Goal: Task Accomplishment & Management: Manage account settings

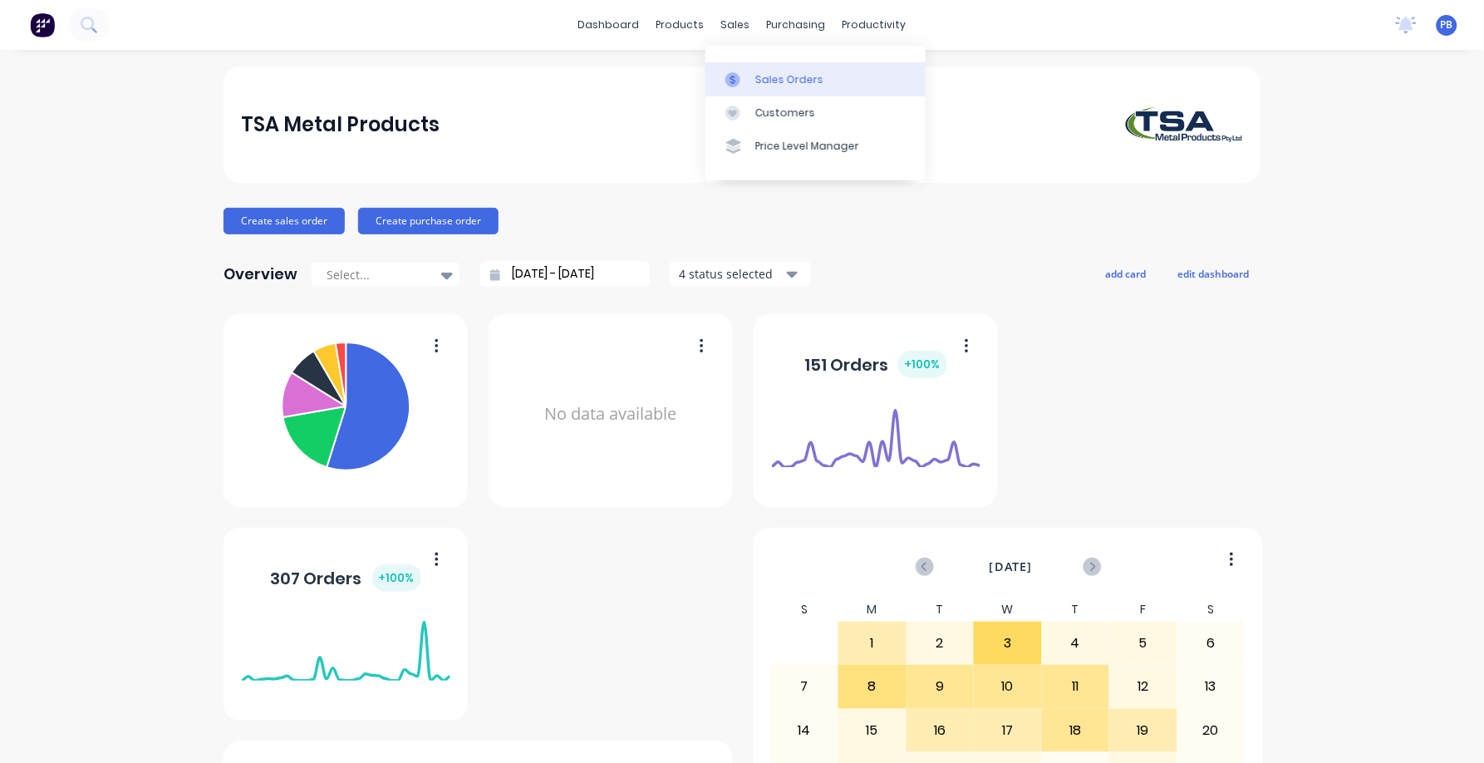
click at [790, 77] on div "Sales Orders" at bounding box center [789, 79] width 68 height 15
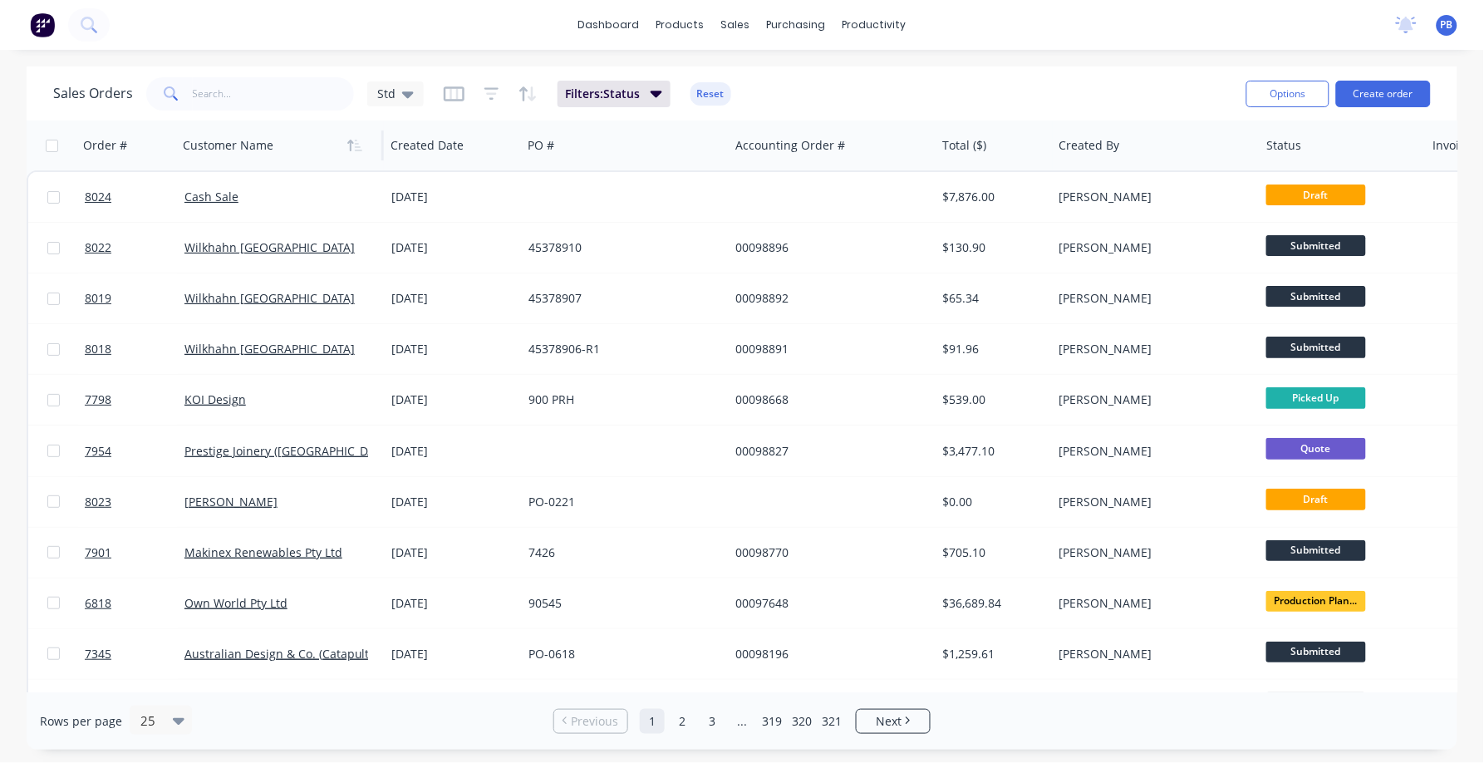
click at [256, 154] on div at bounding box center [275, 145] width 184 height 33
click at [245, 100] on input "text" at bounding box center [274, 93] width 162 height 33
type input "98856"
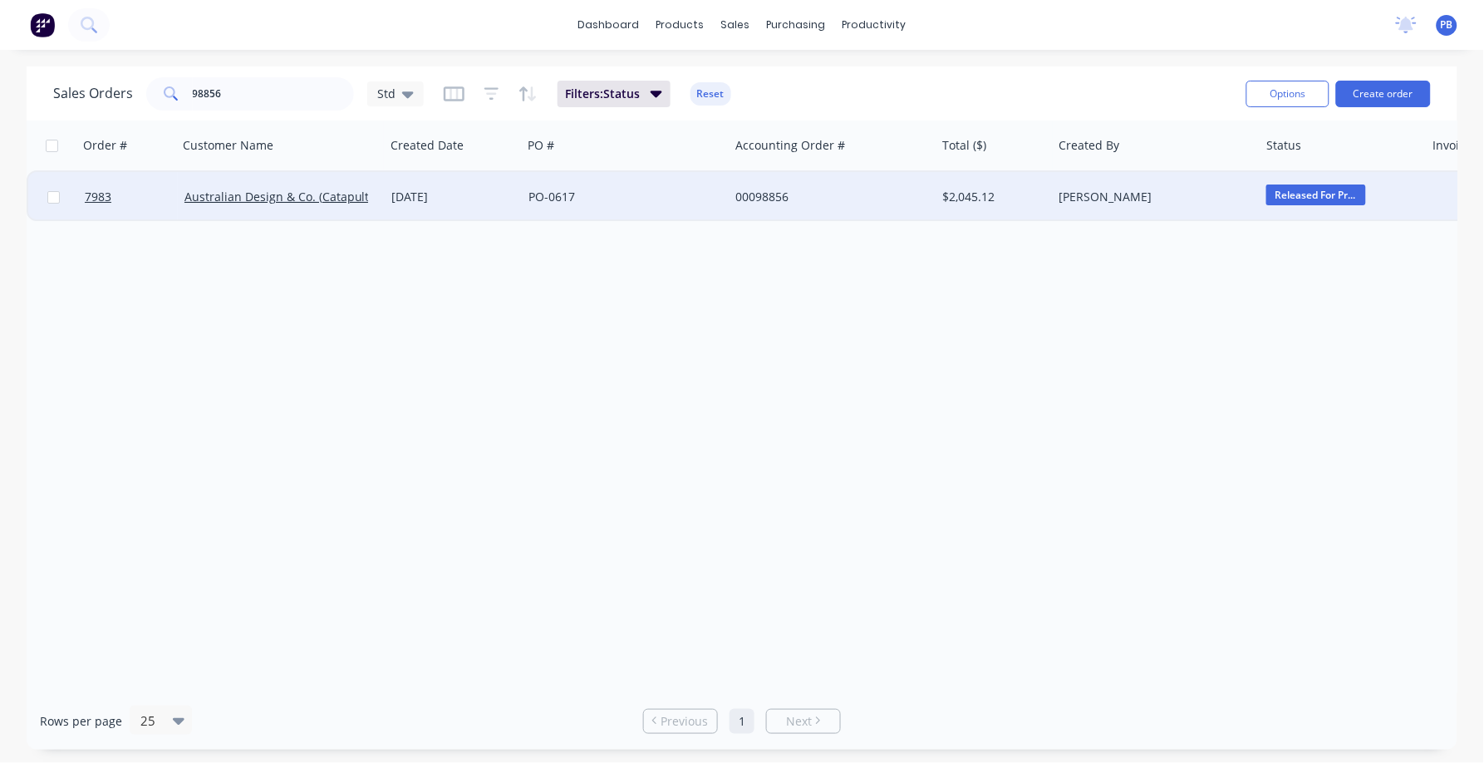
click at [773, 193] on div "00098856" at bounding box center [828, 197] width 184 height 17
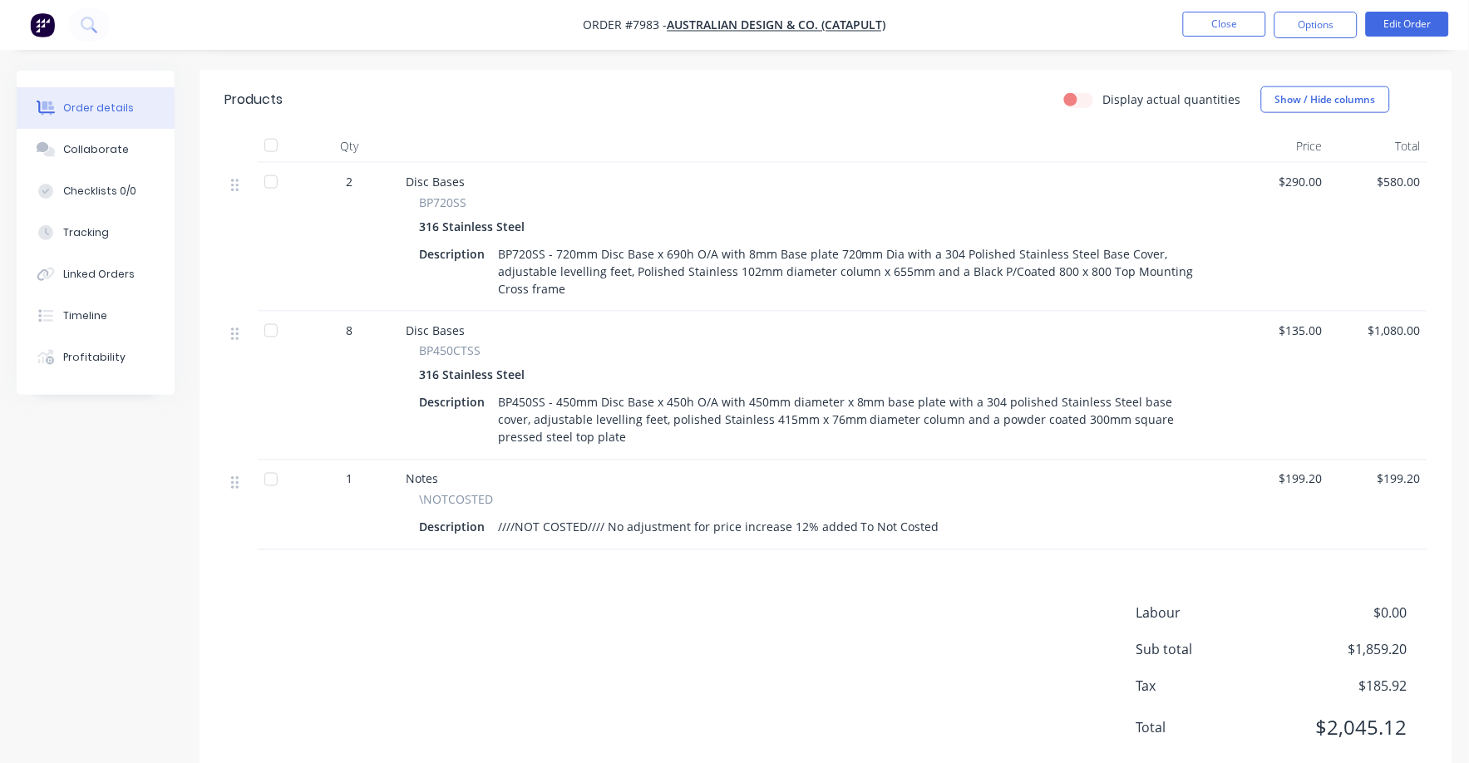
scroll to position [519, 0]
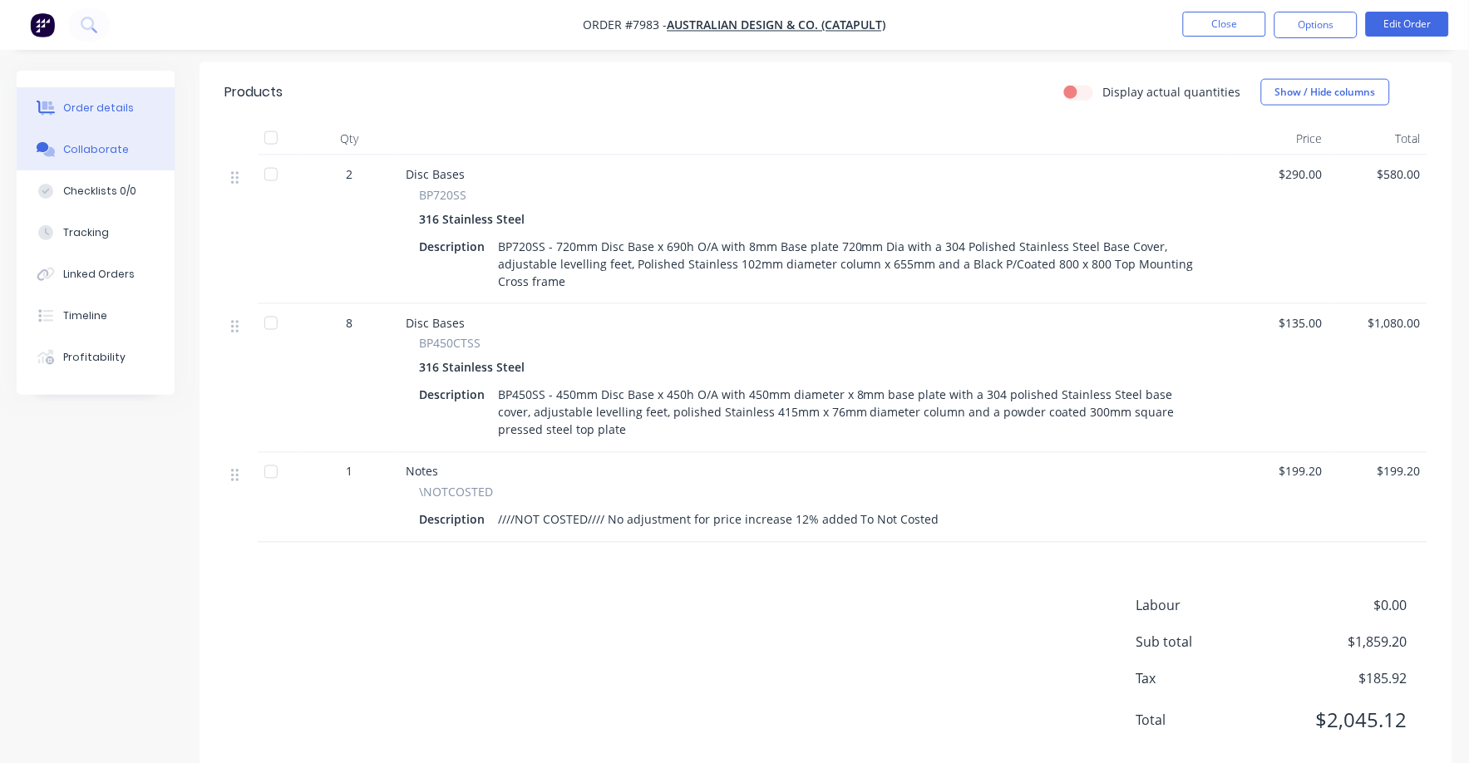
click at [101, 148] on div "Collaborate" at bounding box center [96, 149] width 66 height 15
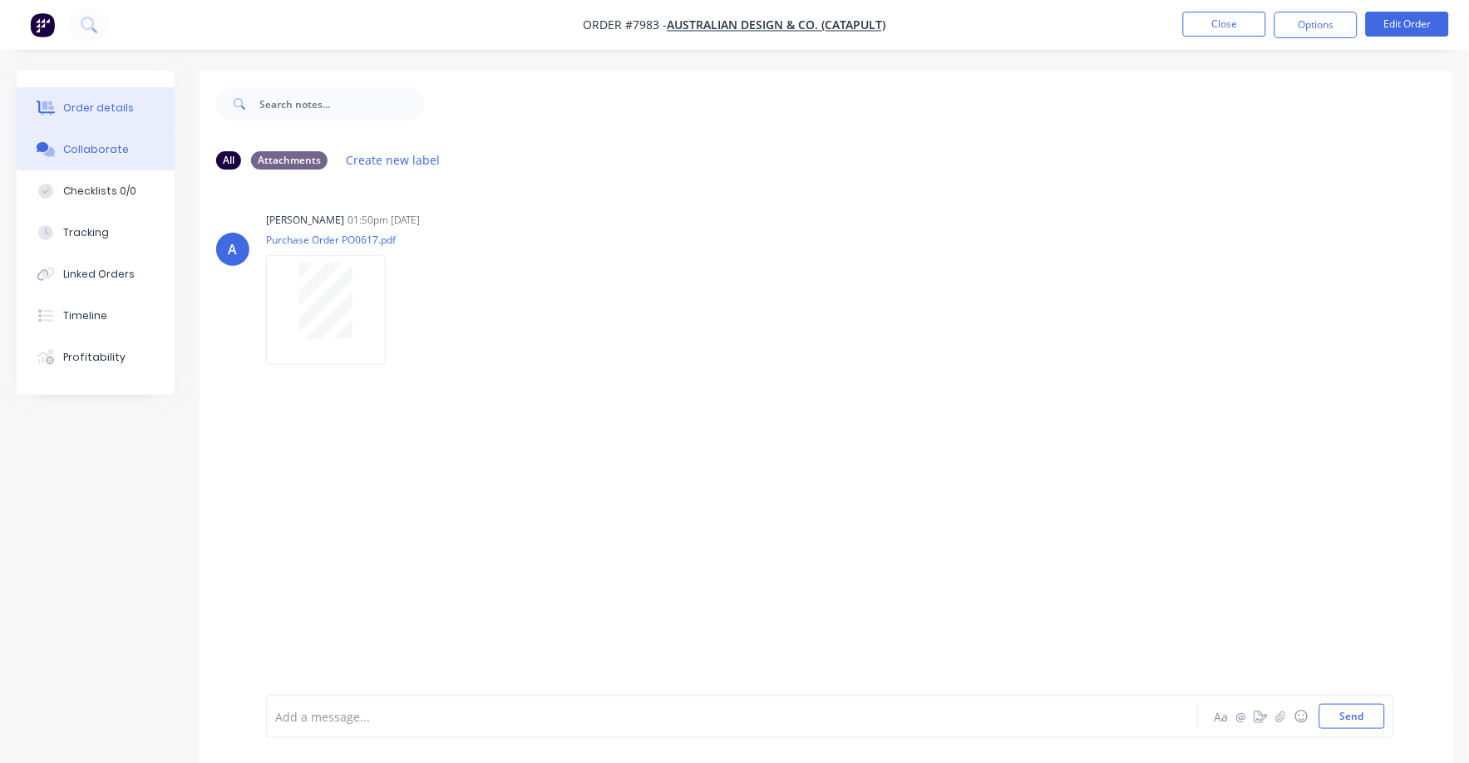
drag, startPoint x: 75, startPoint y: 93, endPoint x: 83, endPoint y: 106, distance: 15.0
click at [82, 105] on button "Order details" at bounding box center [96, 108] width 158 height 42
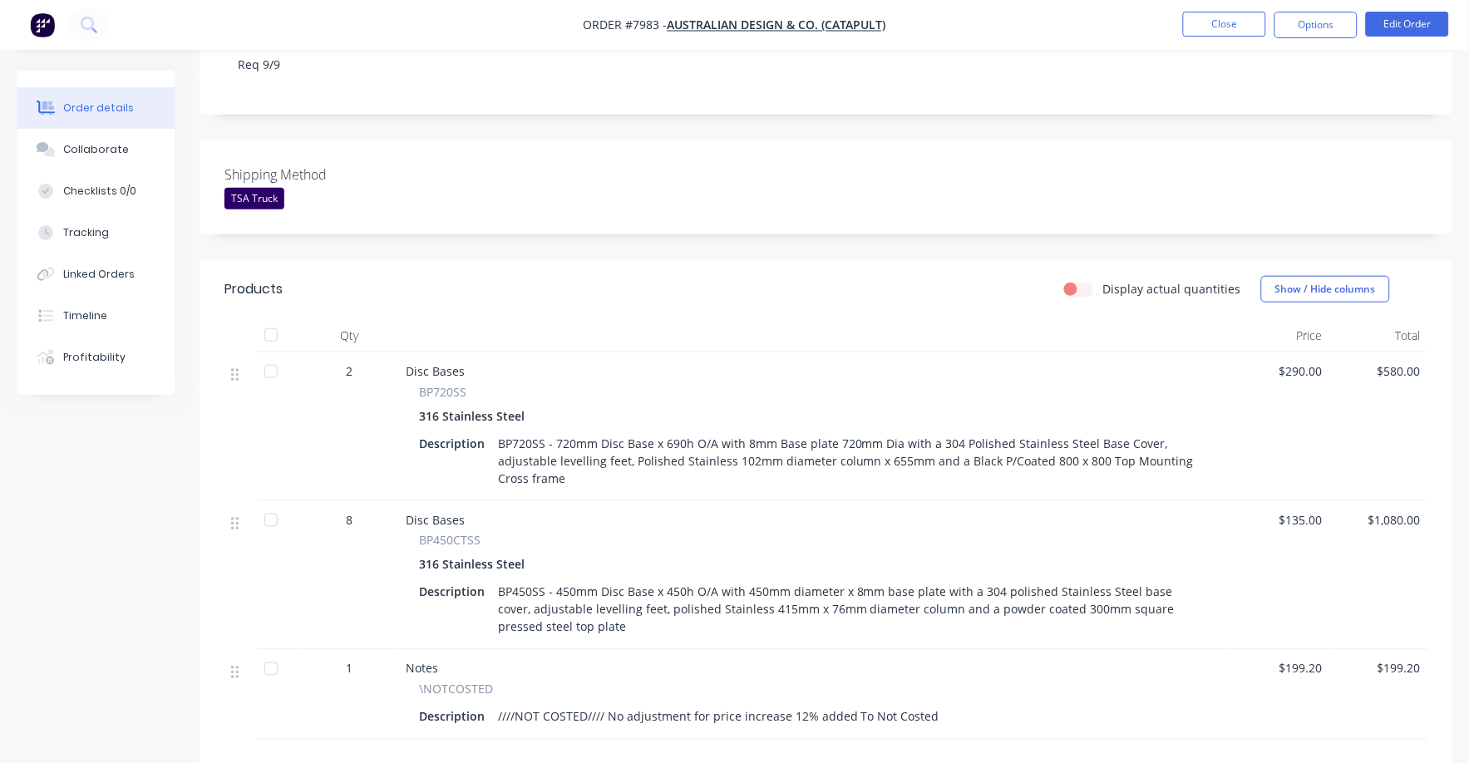
scroll to position [415, 0]
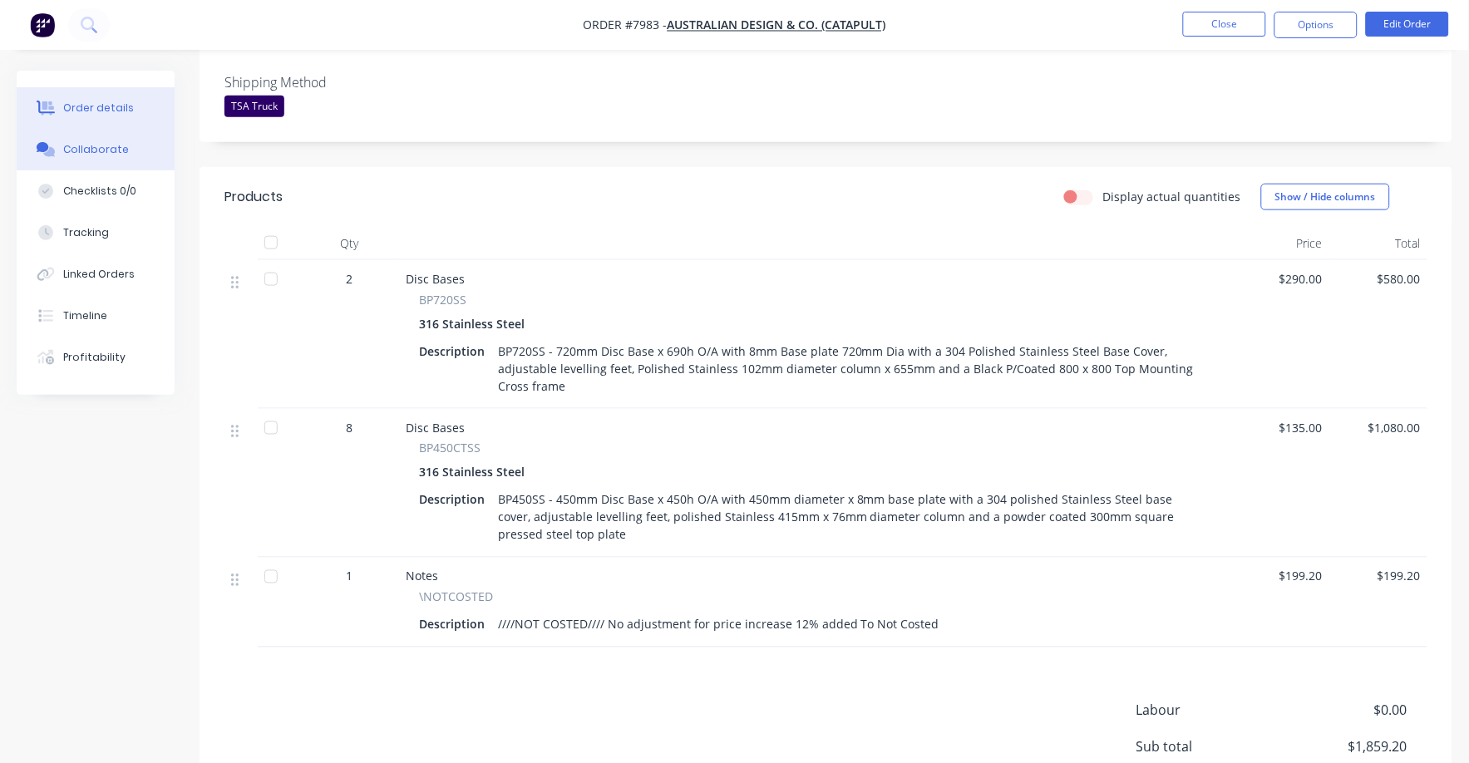
click at [97, 149] on div "Collaborate" at bounding box center [96, 149] width 66 height 15
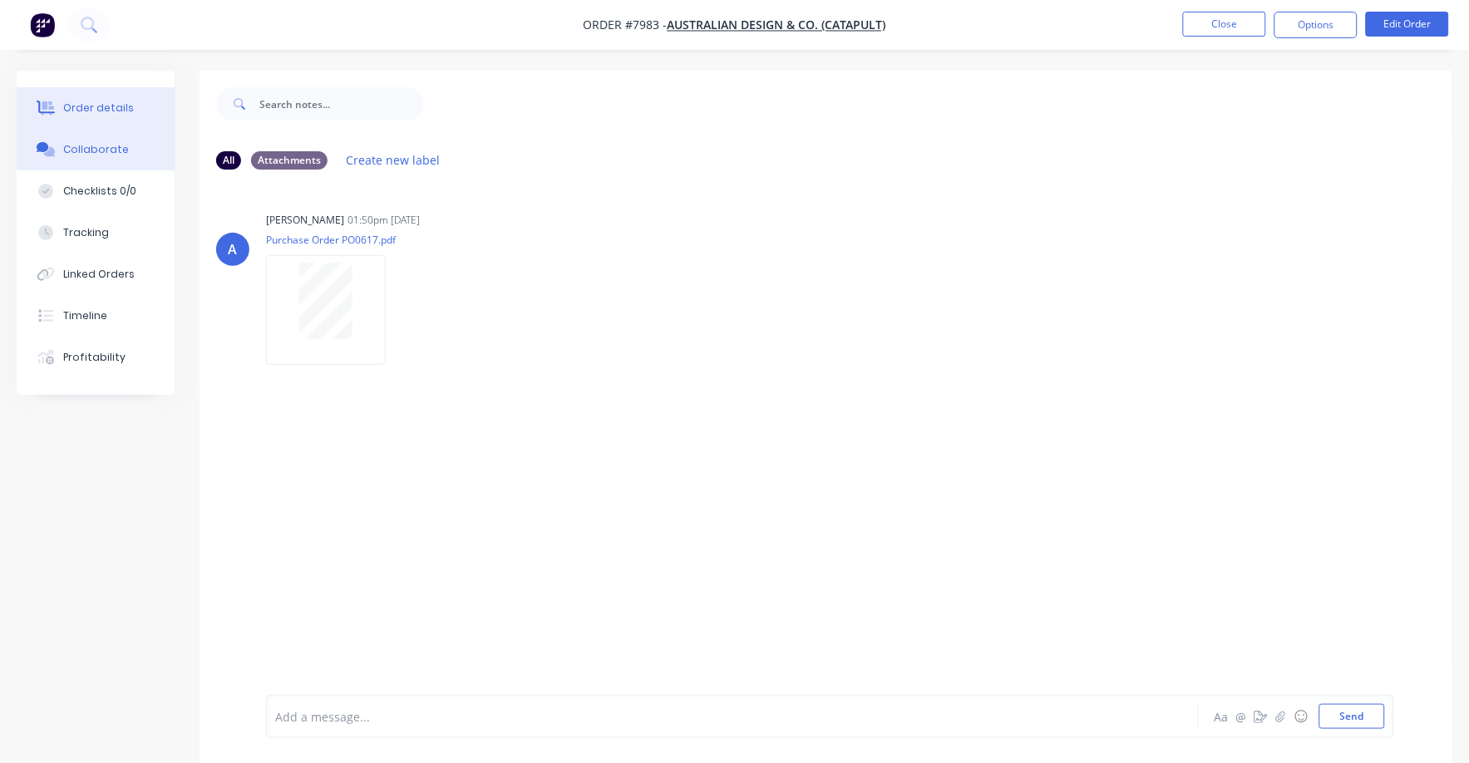
drag, startPoint x: 91, startPoint y: 92, endPoint x: 92, endPoint y: 101, distance: 9.3
click at [91, 101] on button "Order details" at bounding box center [96, 108] width 158 height 42
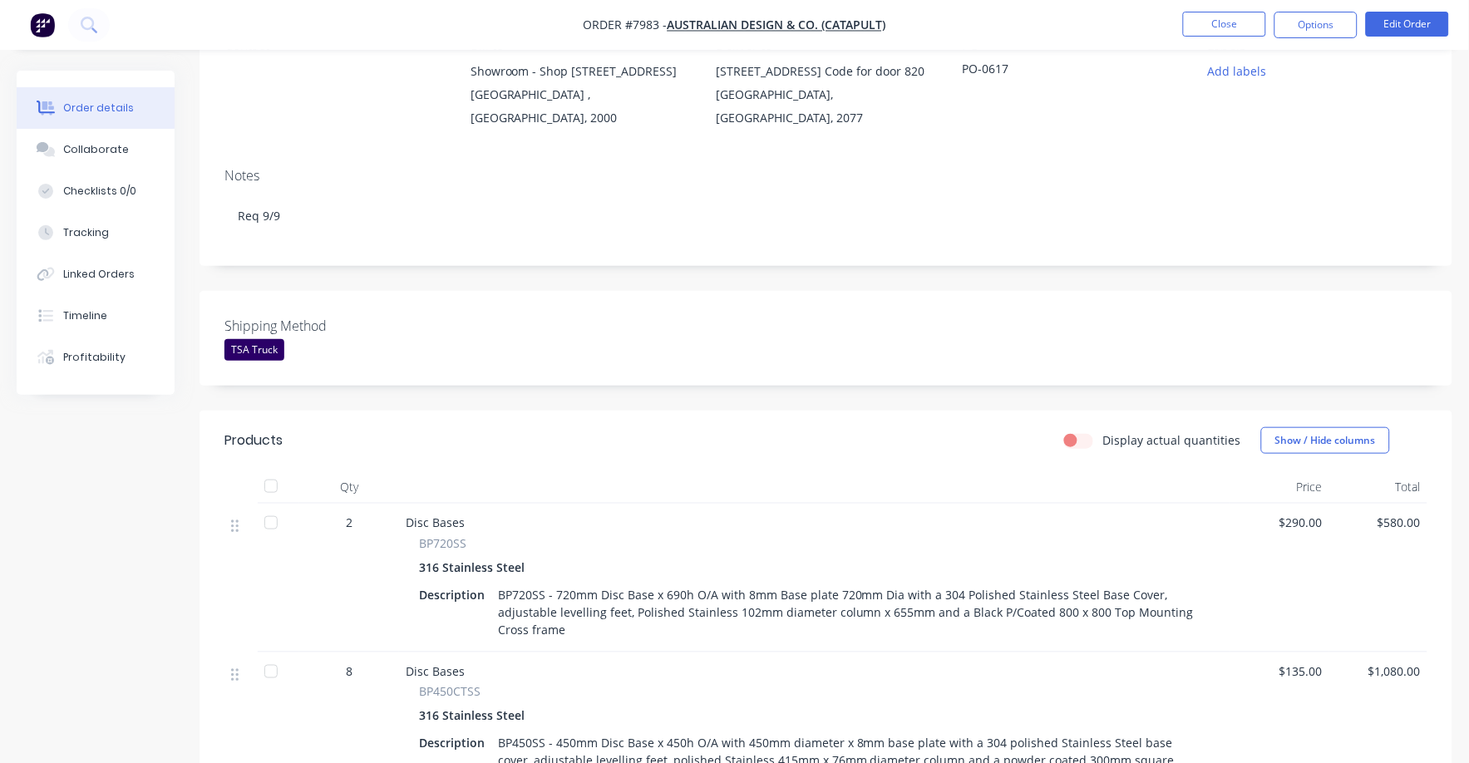
scroll to position [207, 0]
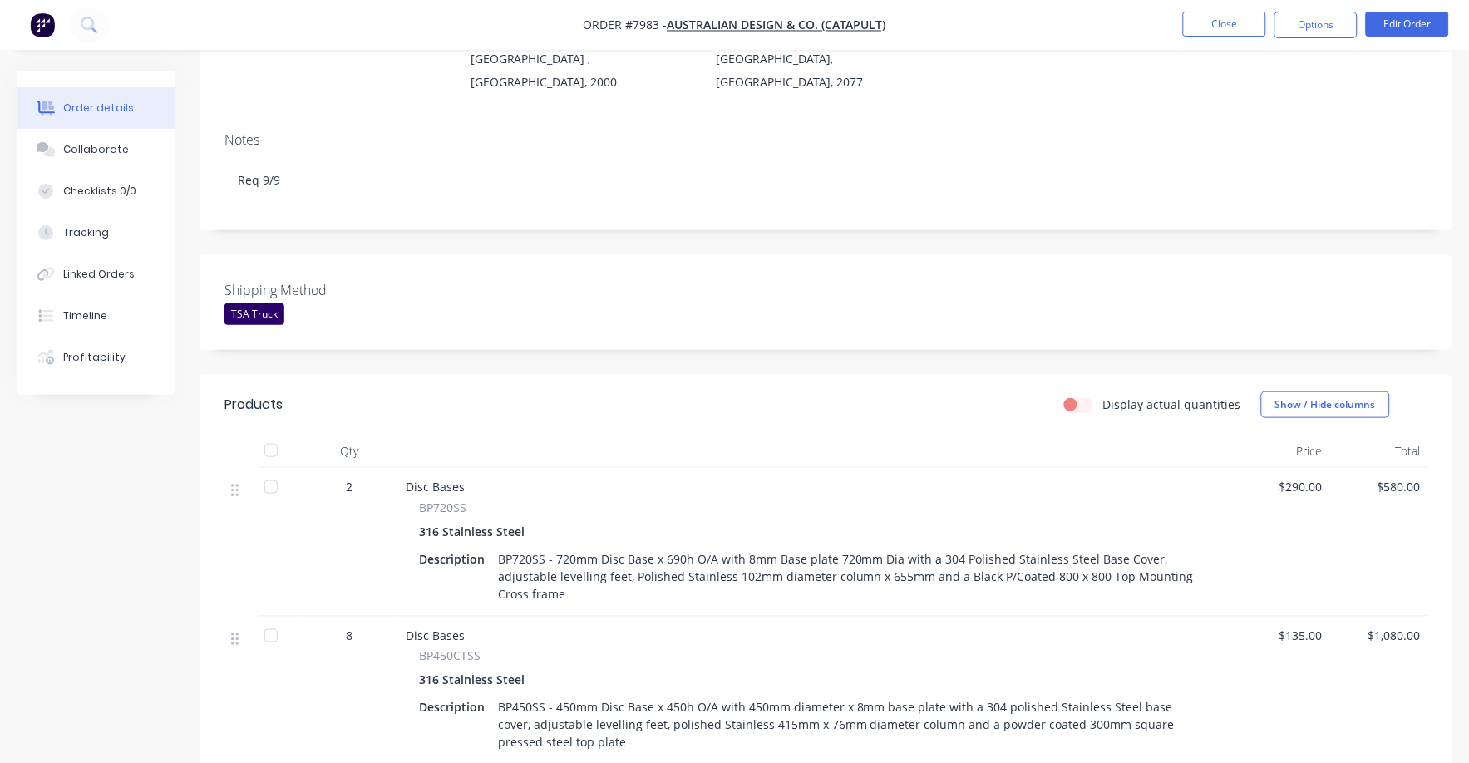
click at [1308, 478] on span "$290.00" at bounding box center [1280, 486] width 86 height 17
click at [1396, 25] on button "Edit Order" at bounding box center [1406, 24] width 83 height 25
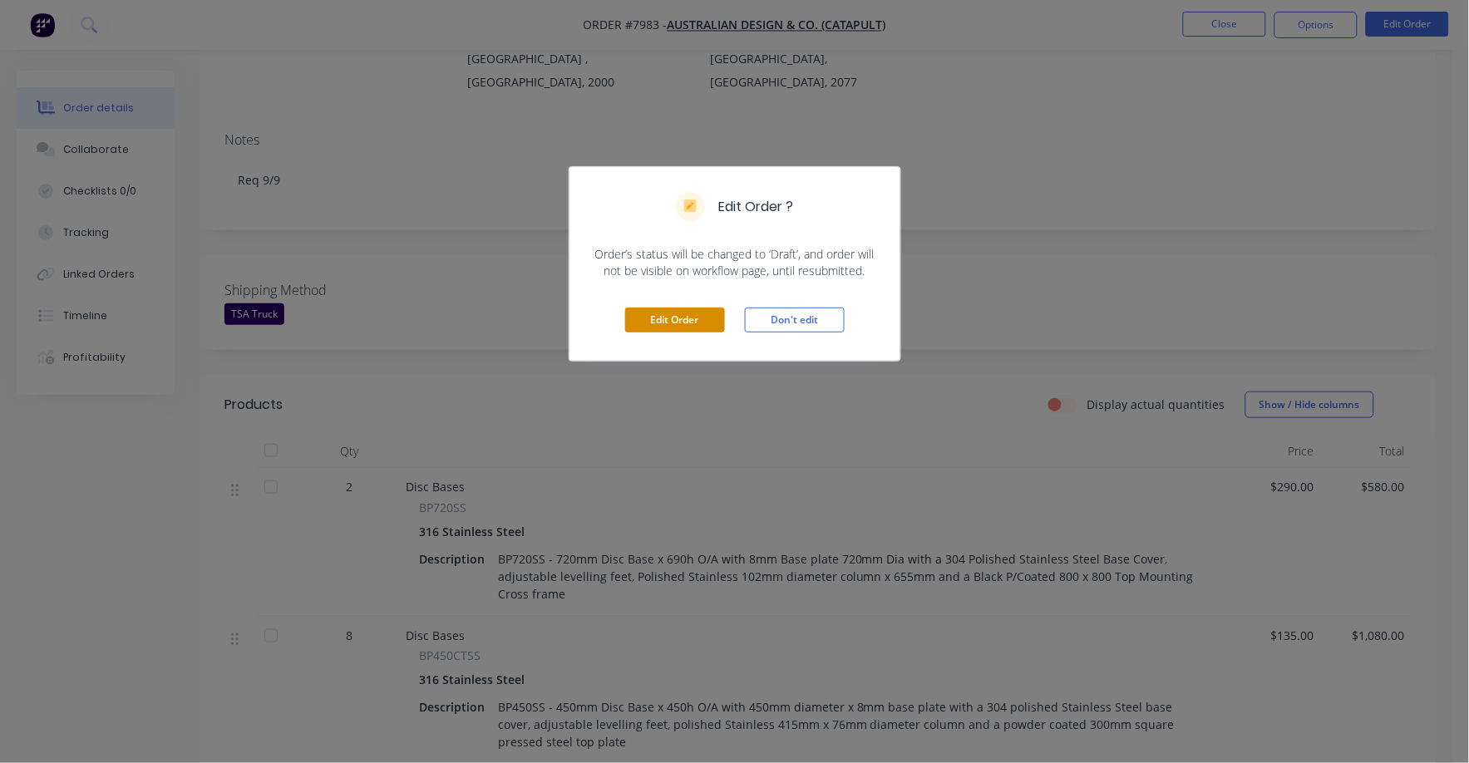
click at [694, 328] on button "Edit Order" at bounding box center [675, 319] width 100 height 25
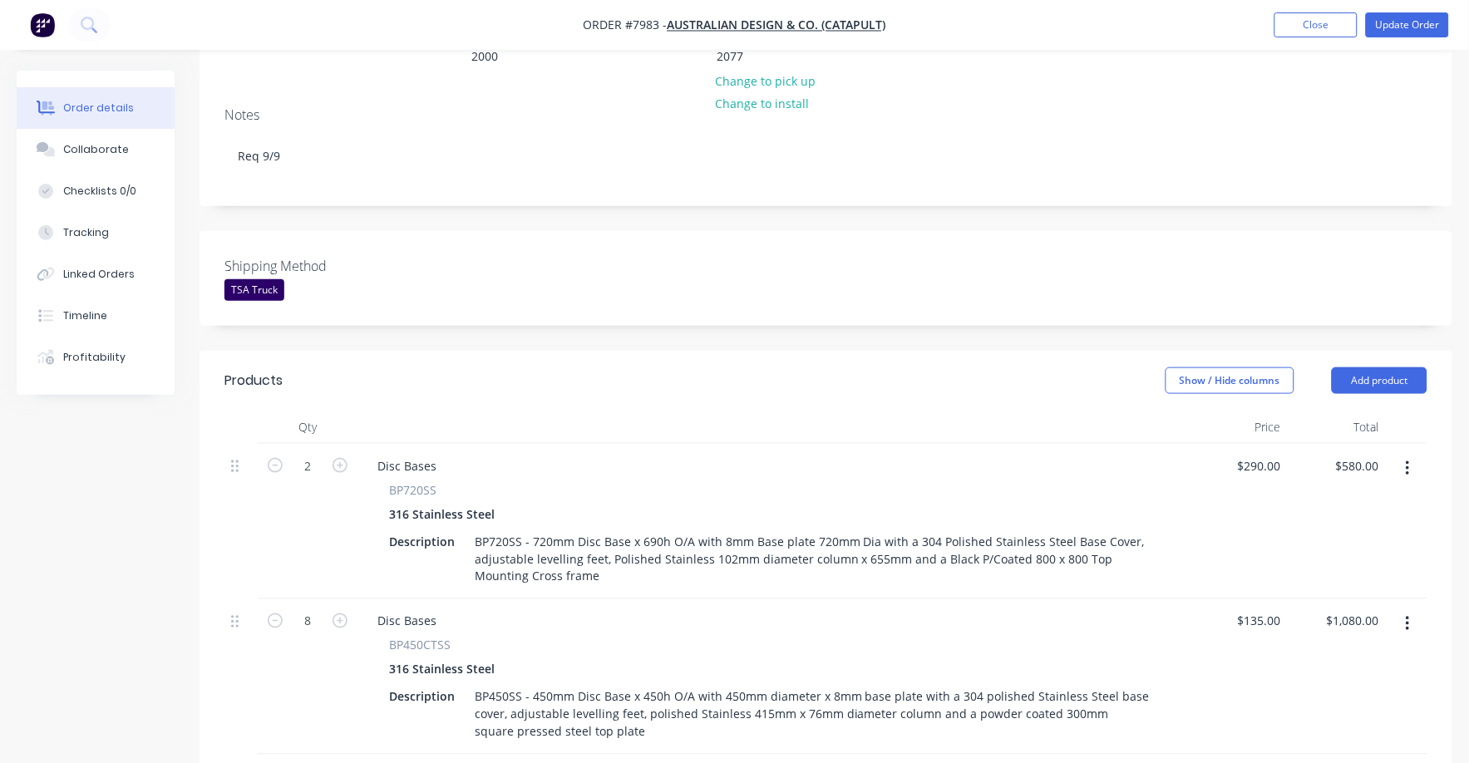
scroll to position [312, 0]
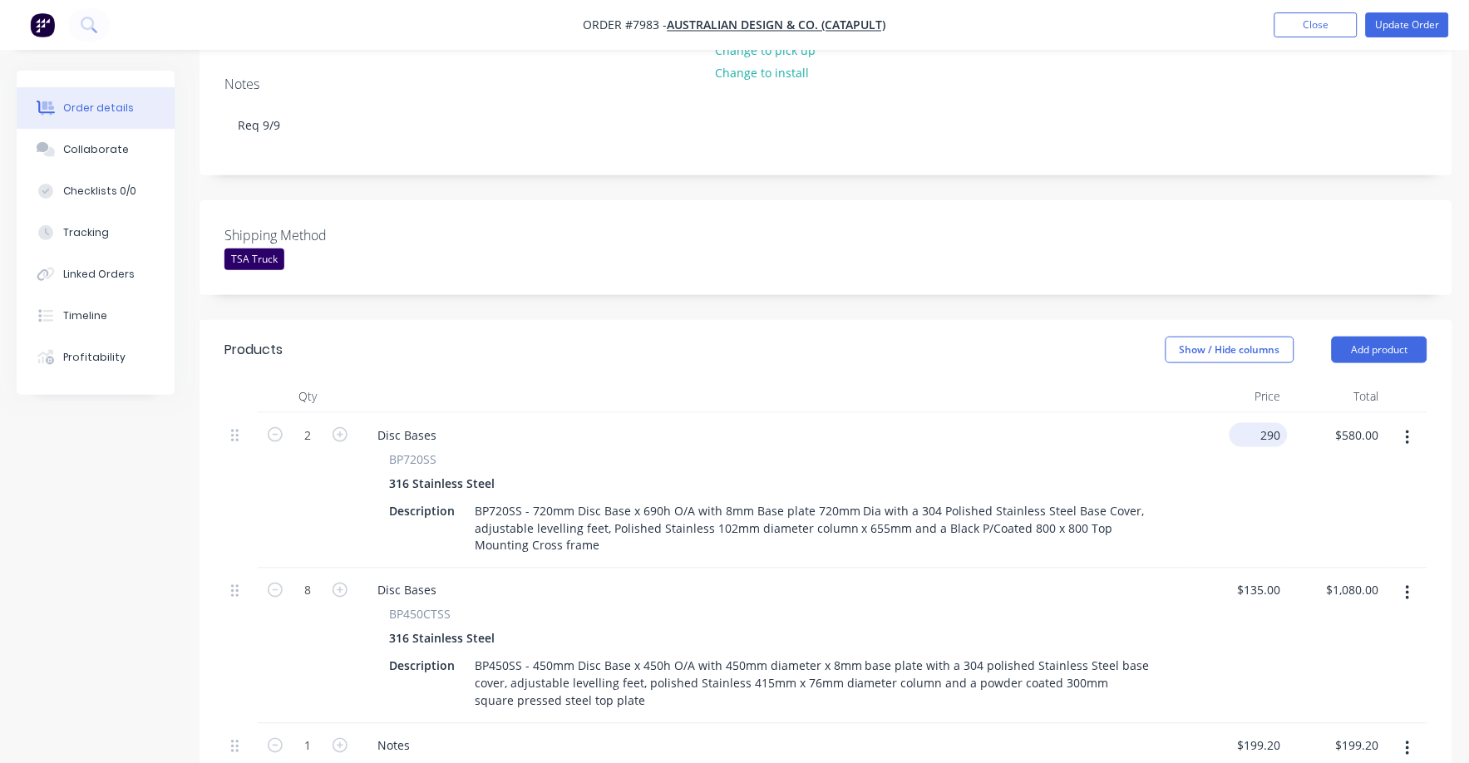
click at [1253, 423] on div "290 $290.00" at bounding box center [1258, 435] width 58 height 24
type input "$309.00"
type input "$618.00"
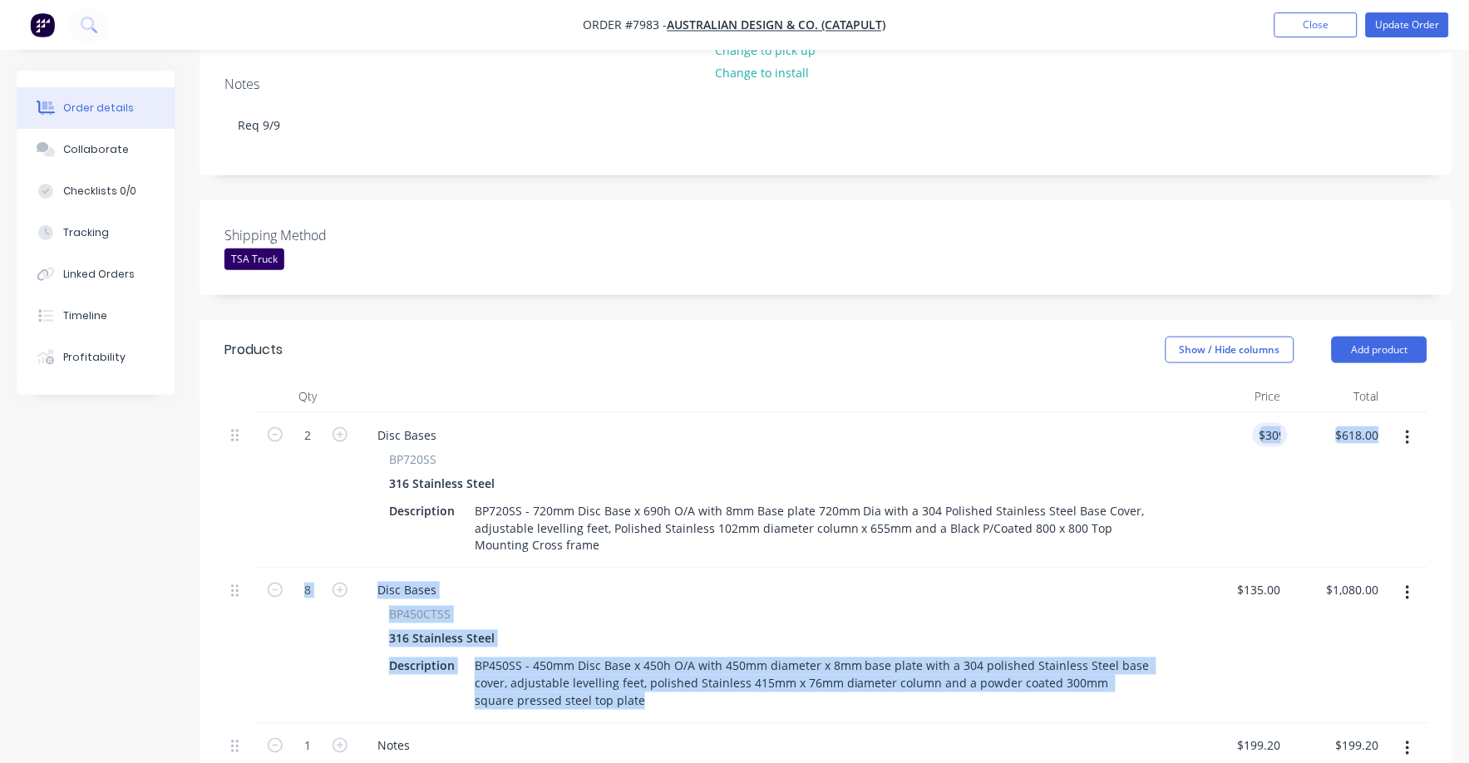
click at [1280, 548] on div "2 Disc Bases BP720SS 316 Stainless Steel Description BP720SS - 720mm Disc Base …" at bounding box center [825, 616] width 1203 height 407
drag, startPoint x: 1280, startPoint y: 548, endPoint x: 1198, endPoint y: 582, distance: 89.1
click at [1196, 579] on div "$135.00 $135.00" at bounding box center [1237, 645] width 99 height 155
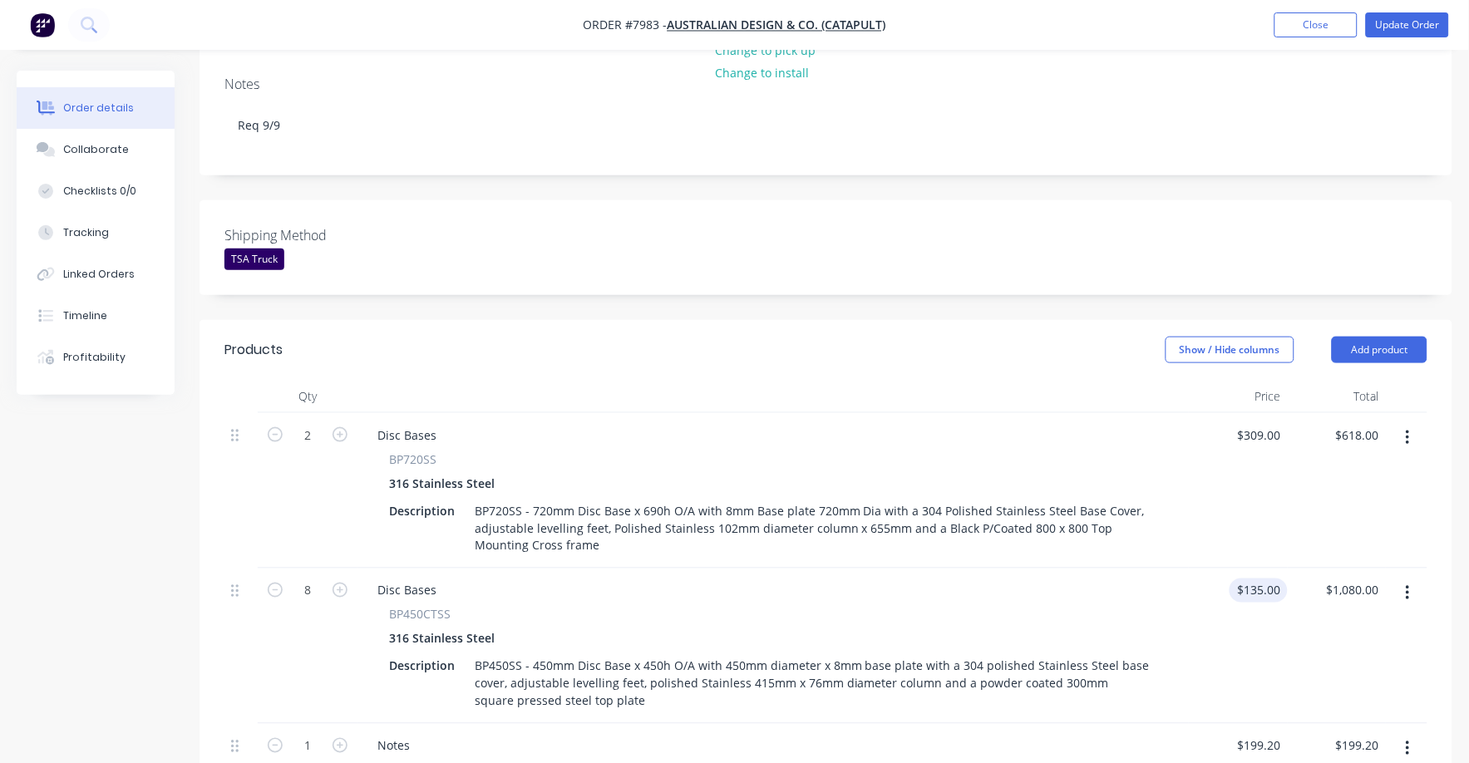
drag, startPoint x: 1259, startPoint y: 582, endPoint x: 1263, endPoint y: 573, distance: 10.0
click at [1260, 577] on div "$135.00 $135.00" at bounding box center [1237, 645] width 99 height 155
click at [1263, 578] on input "135" at bounding box center [1262, 590] width 52 height 24
type input "$151.00"
type input "$1,208.00"
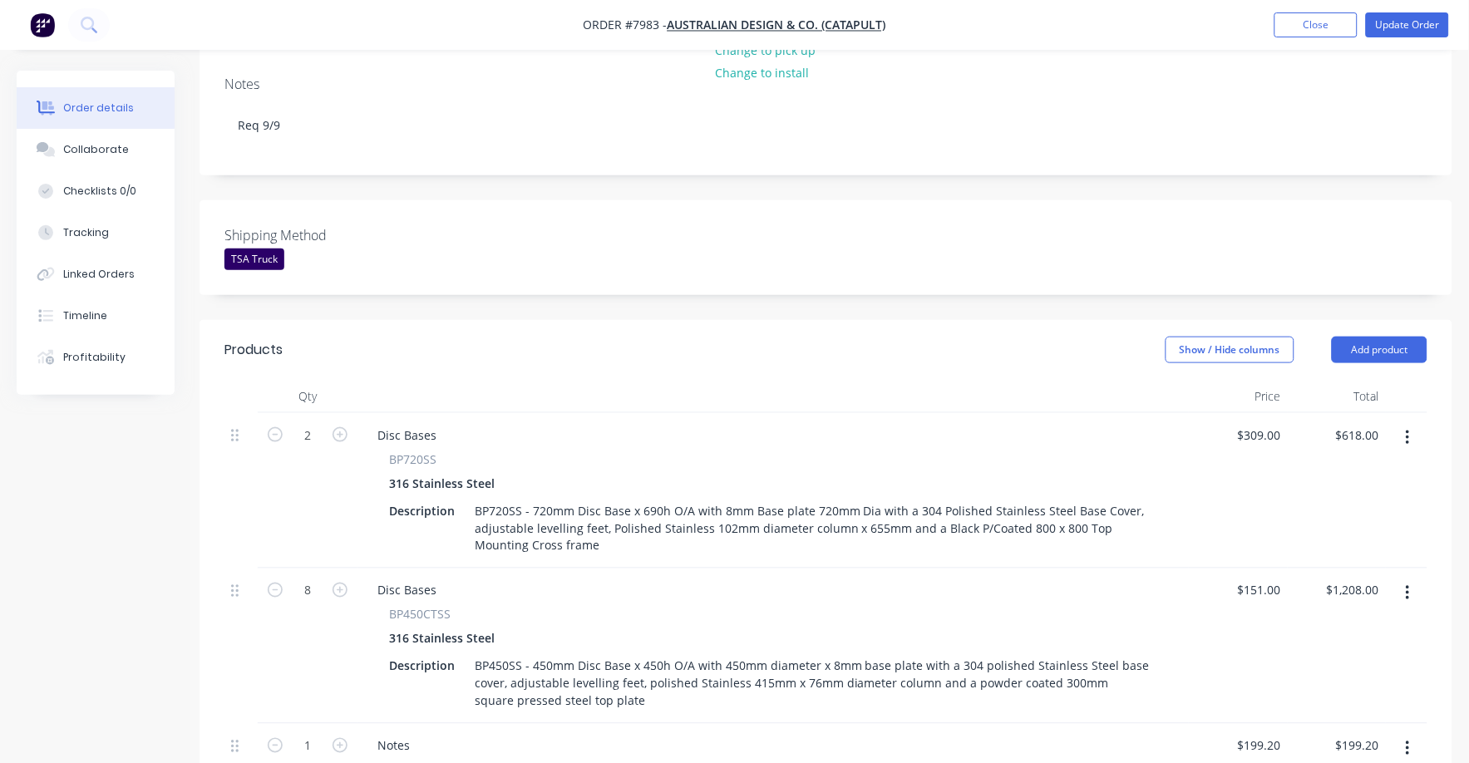
click at [1264, 667] on div "$151.00 $151.00" at bounding box center [1237, 645] width 99 height 155
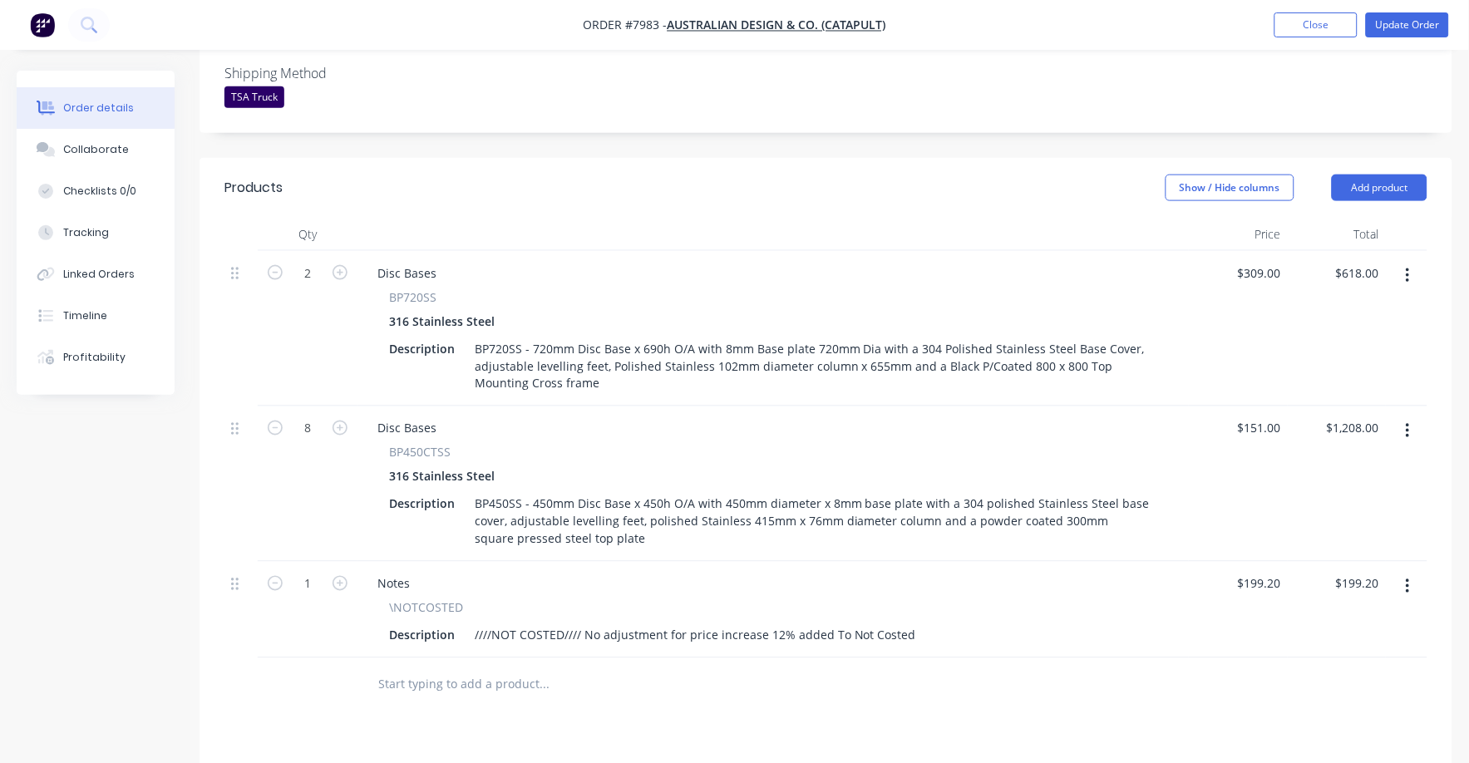
scroll to position [519, 0]
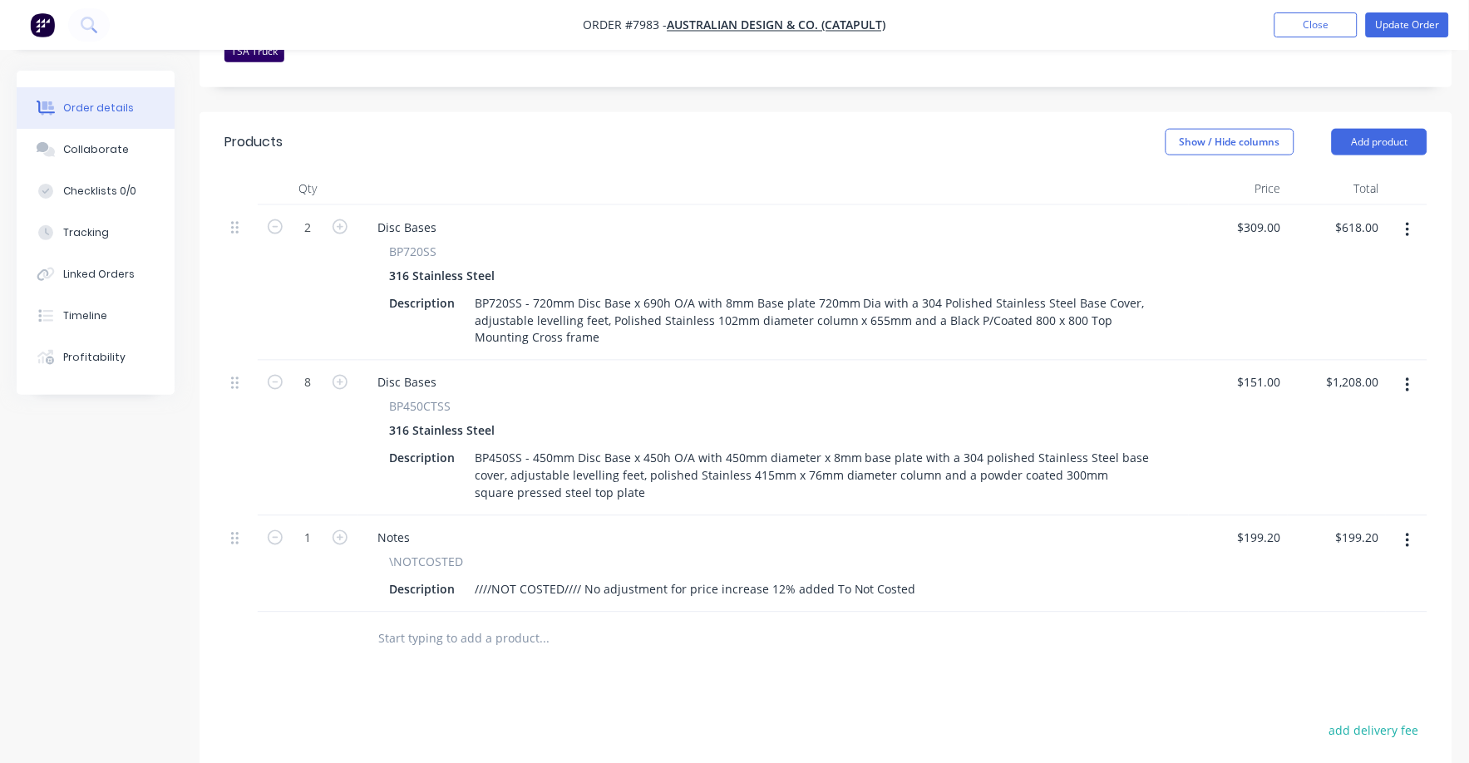
click at [1416, 526] on button "button" at bounding box center [1407, 541] width 39 height 30
click at [1370, 672] on div "Delete" at bounding box center [1348, 684] width 128 height 24
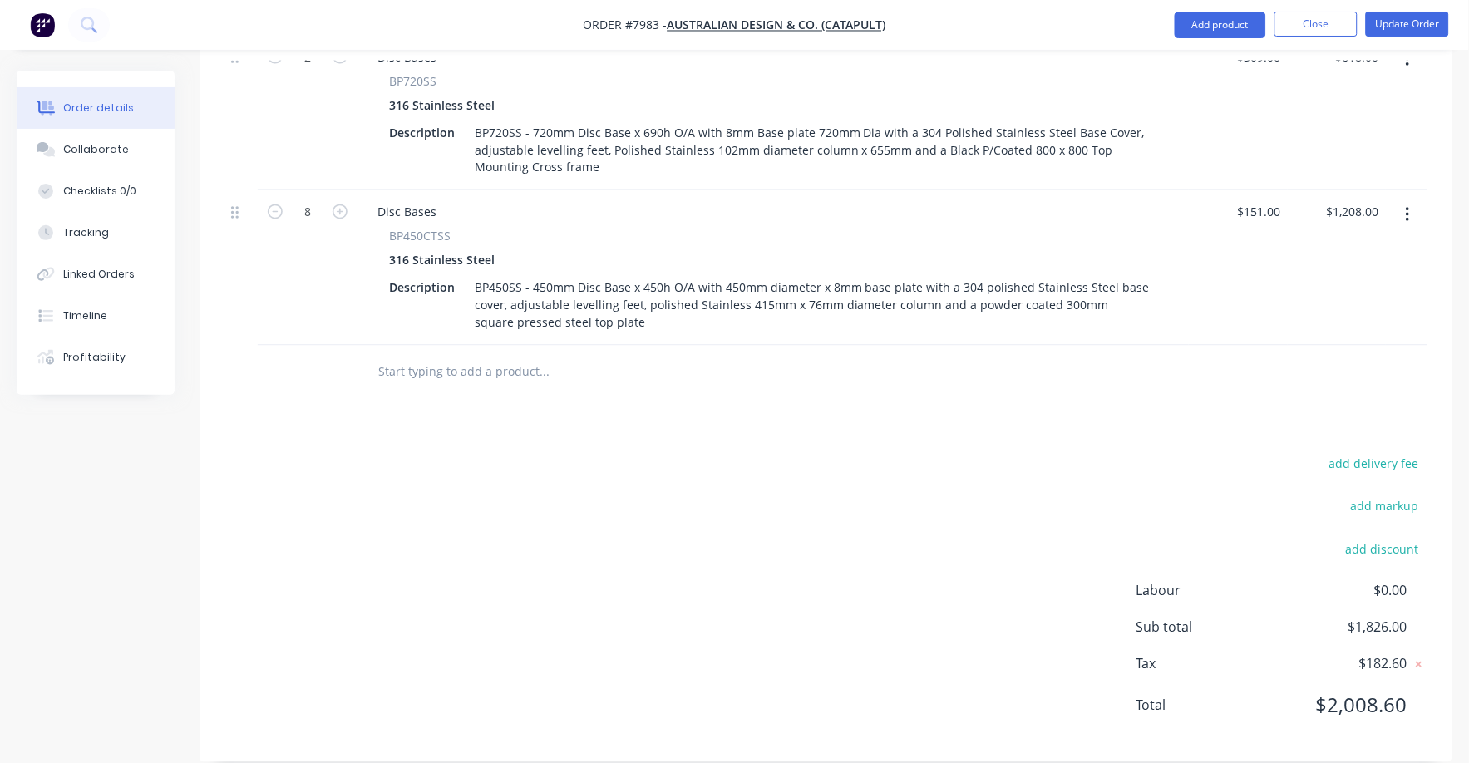
drag, startPoint x: 1385, startPoint y: 438, endPoint x: 1463, endPoint y: 445, distance: 78.4
click at [1390, 453] on button "add delivery fee" at bounding box center [1373, 464] width 107 height 22
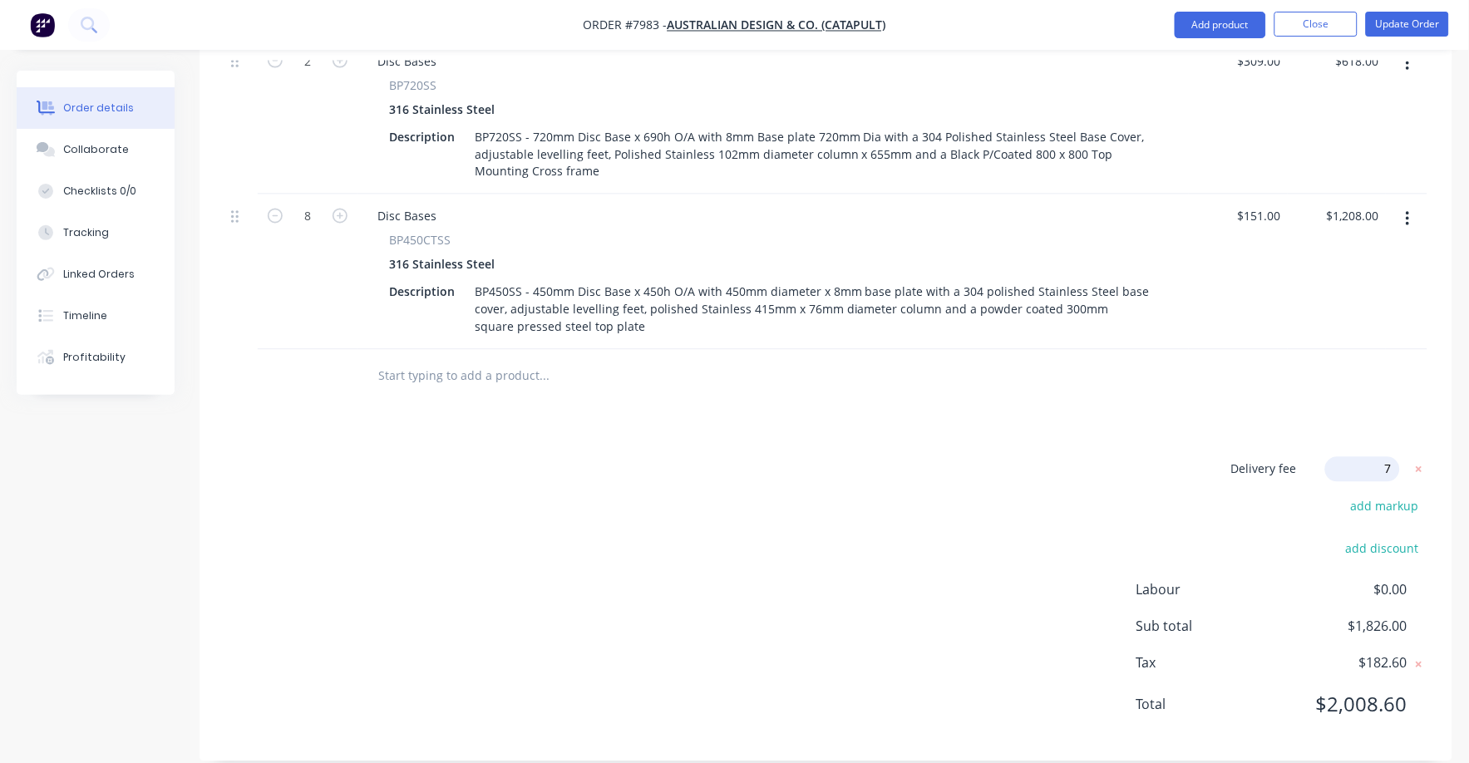
type input "75"
click input "submit" at bounding box center [0, 0] width 0 height 0
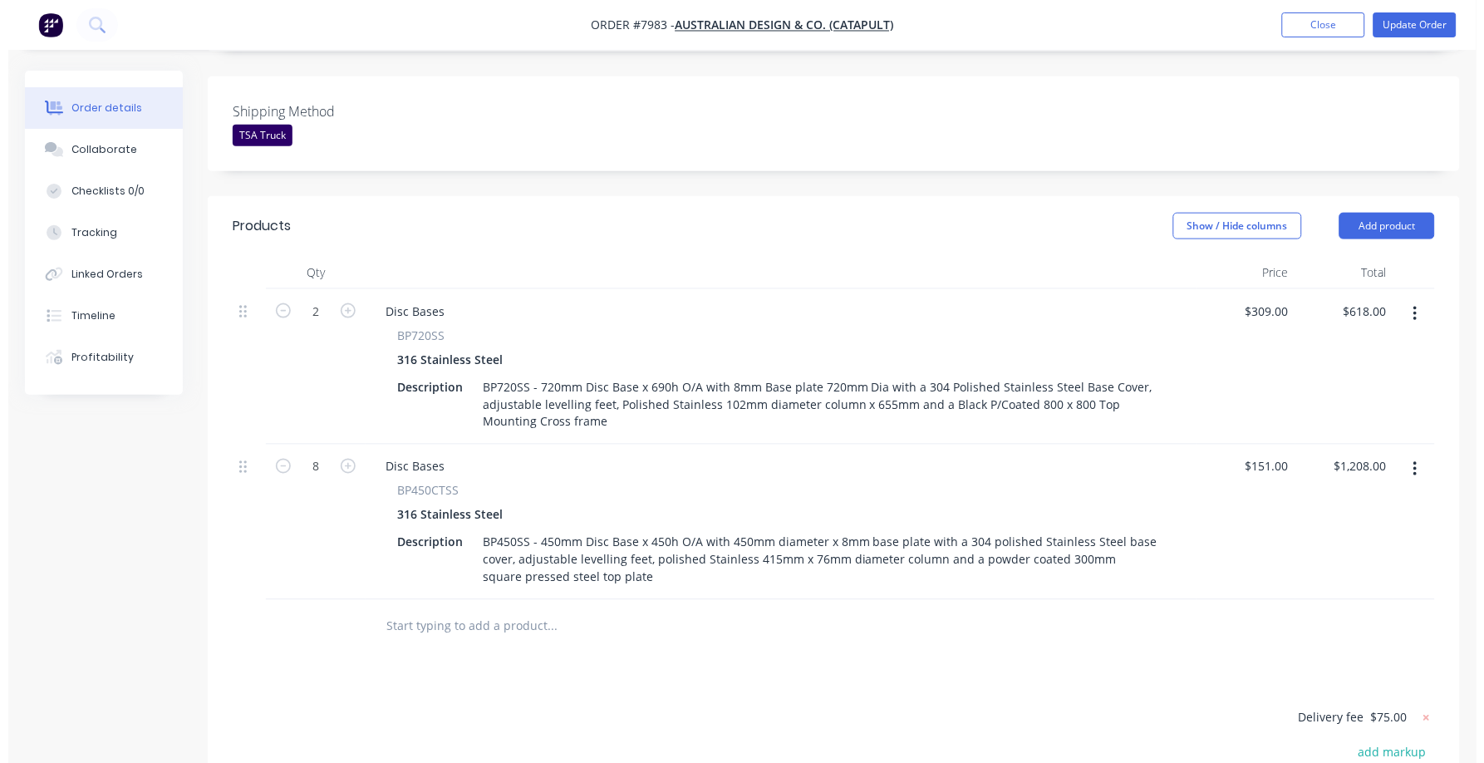
scroll to position [683, 0]
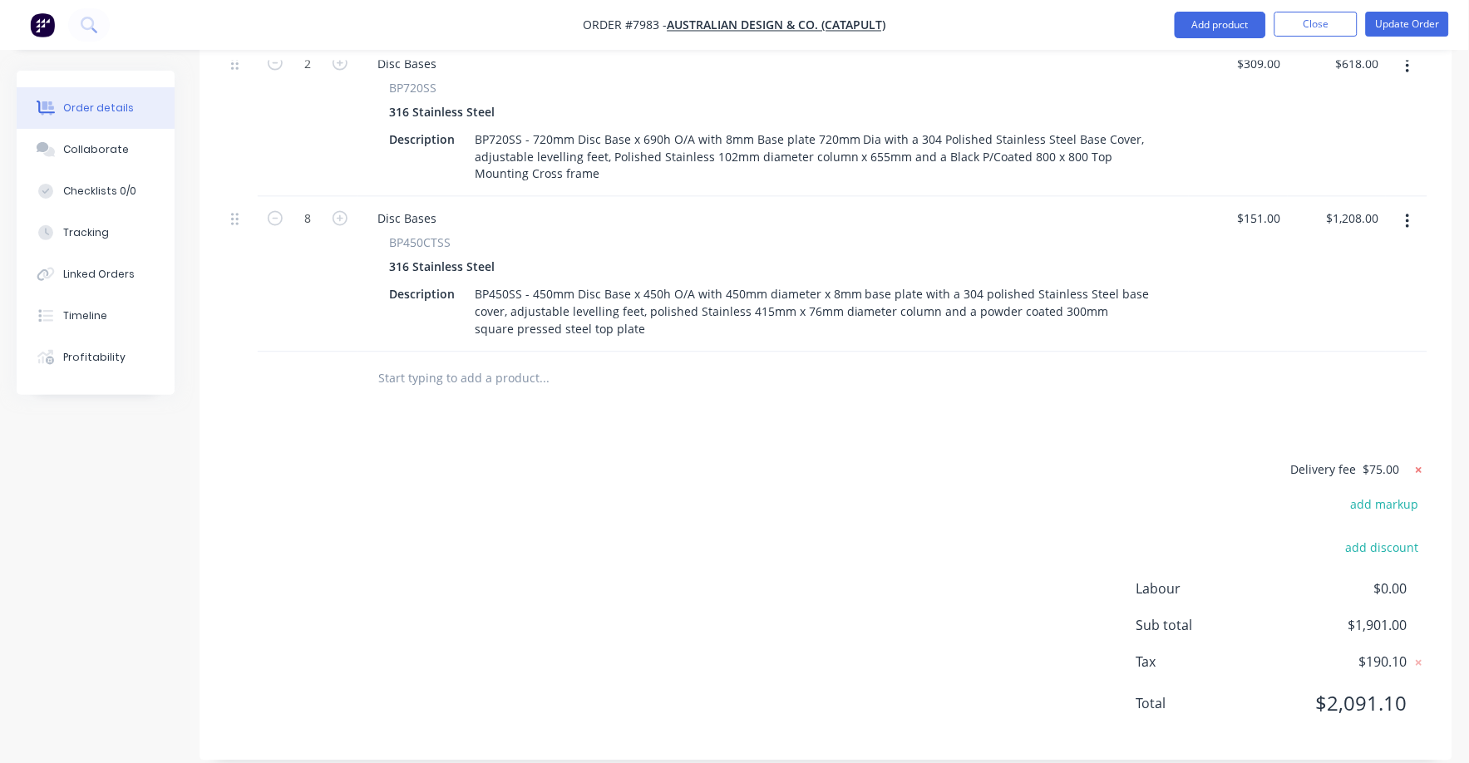
click at [1420, 462] on icon at bounding box center [1418, 470] width 17 height 17
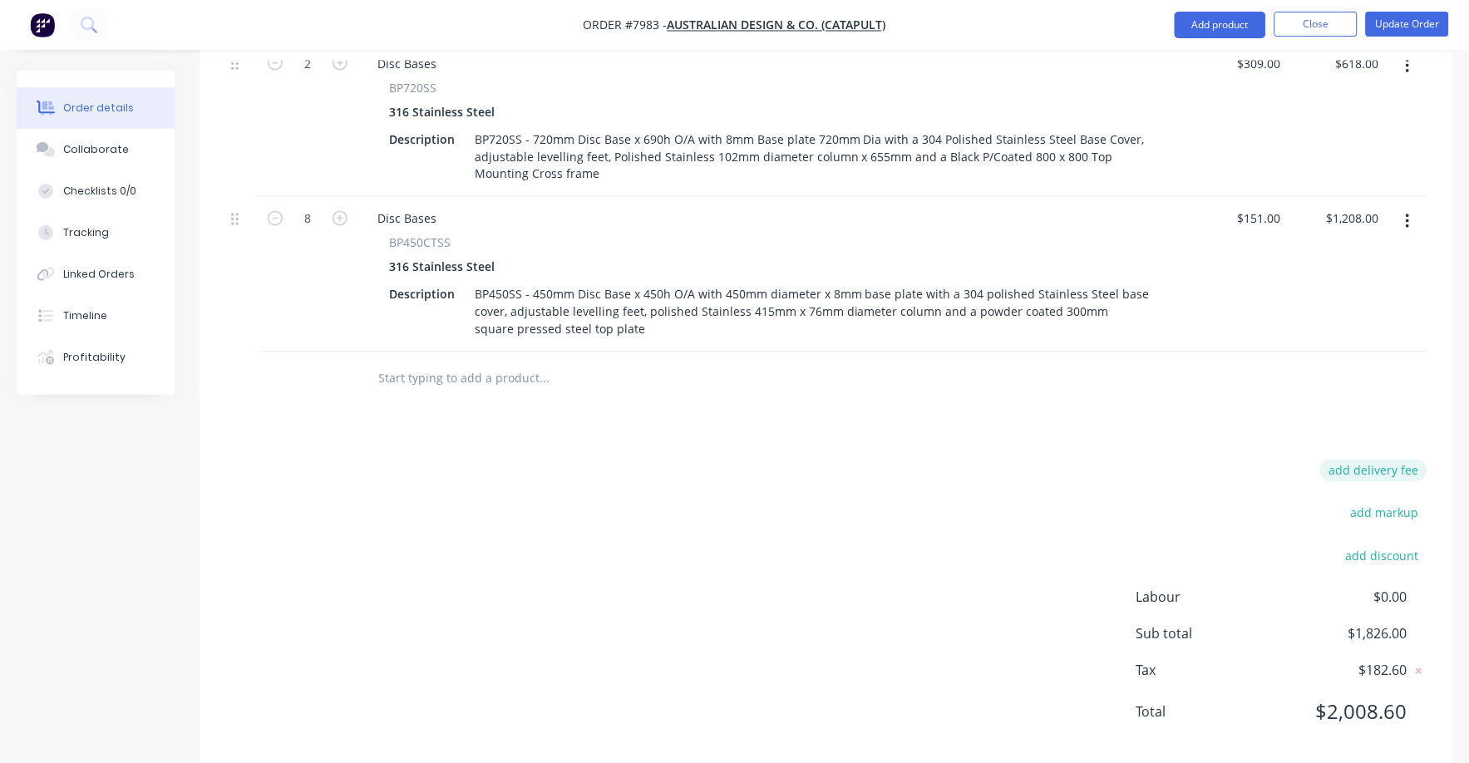
click at [1405, 460] on button "add delivery fee" at bounding box center [1373, 471] width 107 height 22
type input "85"
click input "submit" at bounding box center [0, 0] width 0 height 0
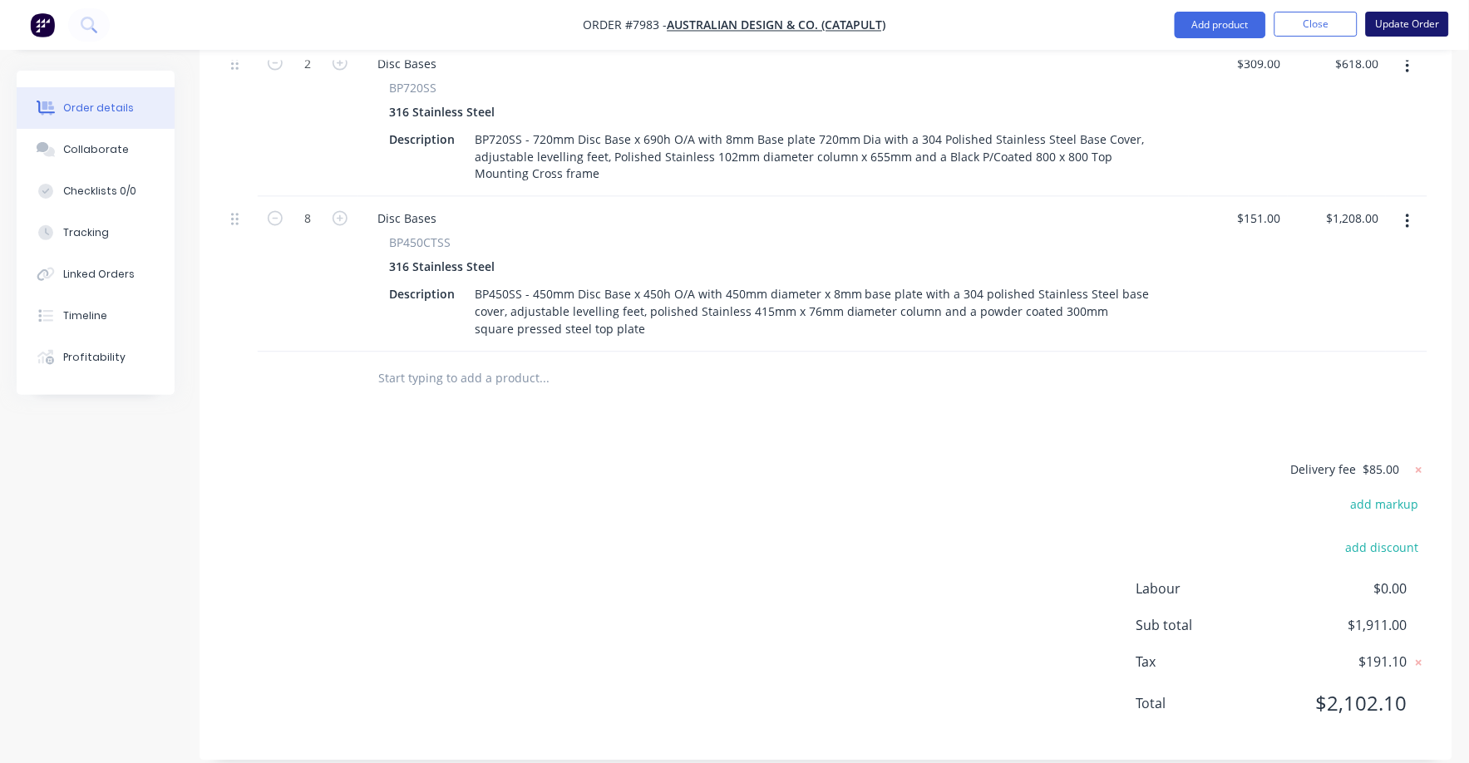
click at [1414, 22] on button "Update Order" at bounding box center [1406, 24] width 83 height 25
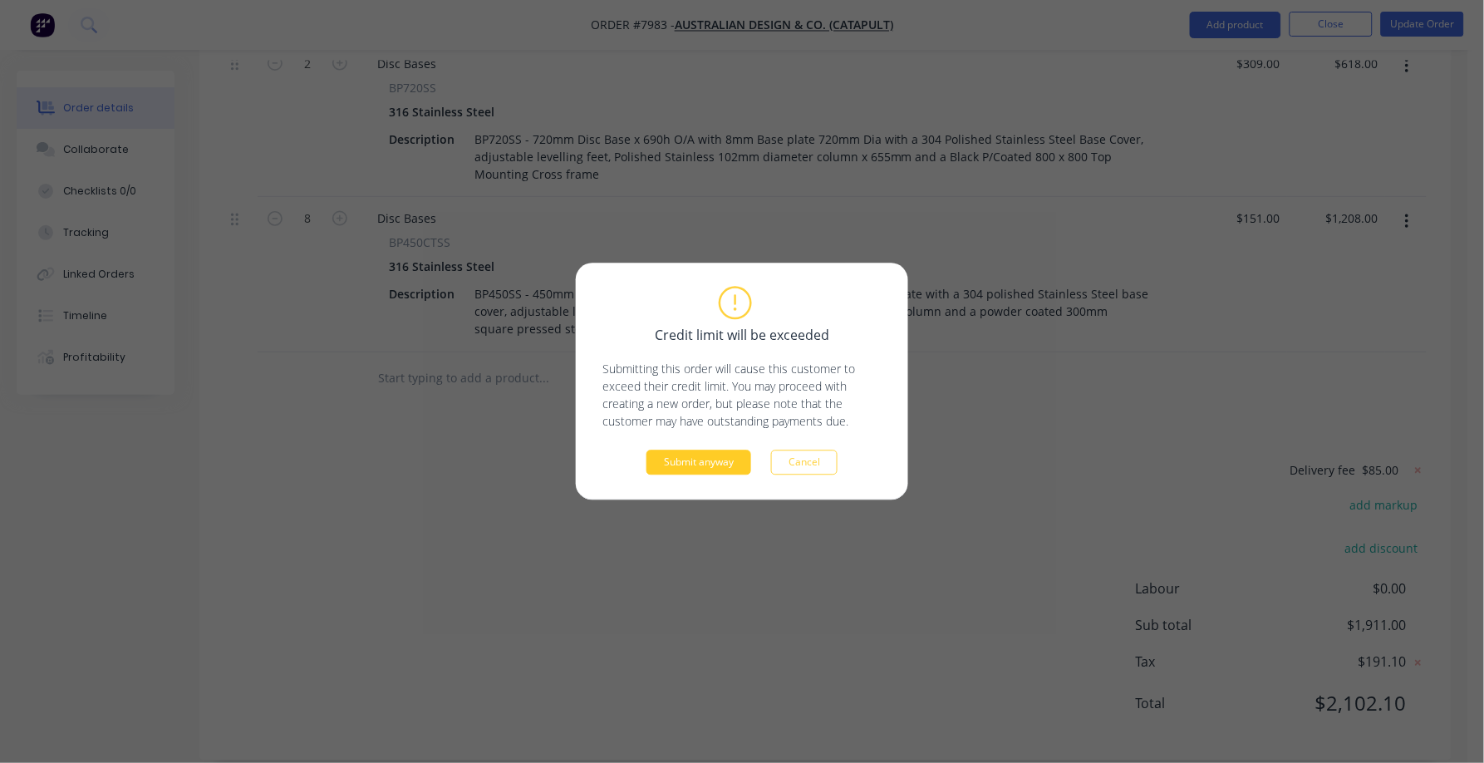
click at [654, 467] on button "Submit anyway" at bounding box center [699, 462] width 105 height 25
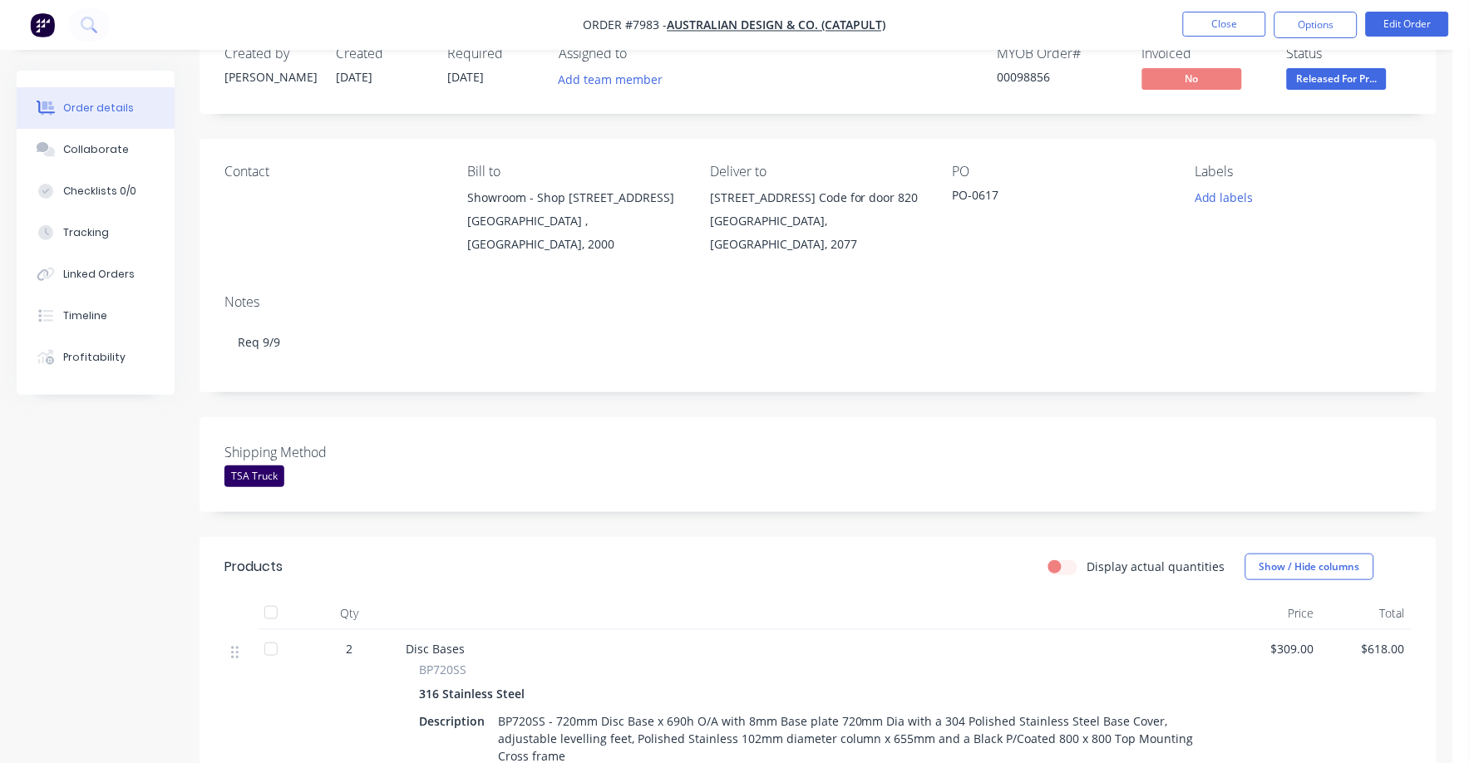
scroll to position [0, 0]
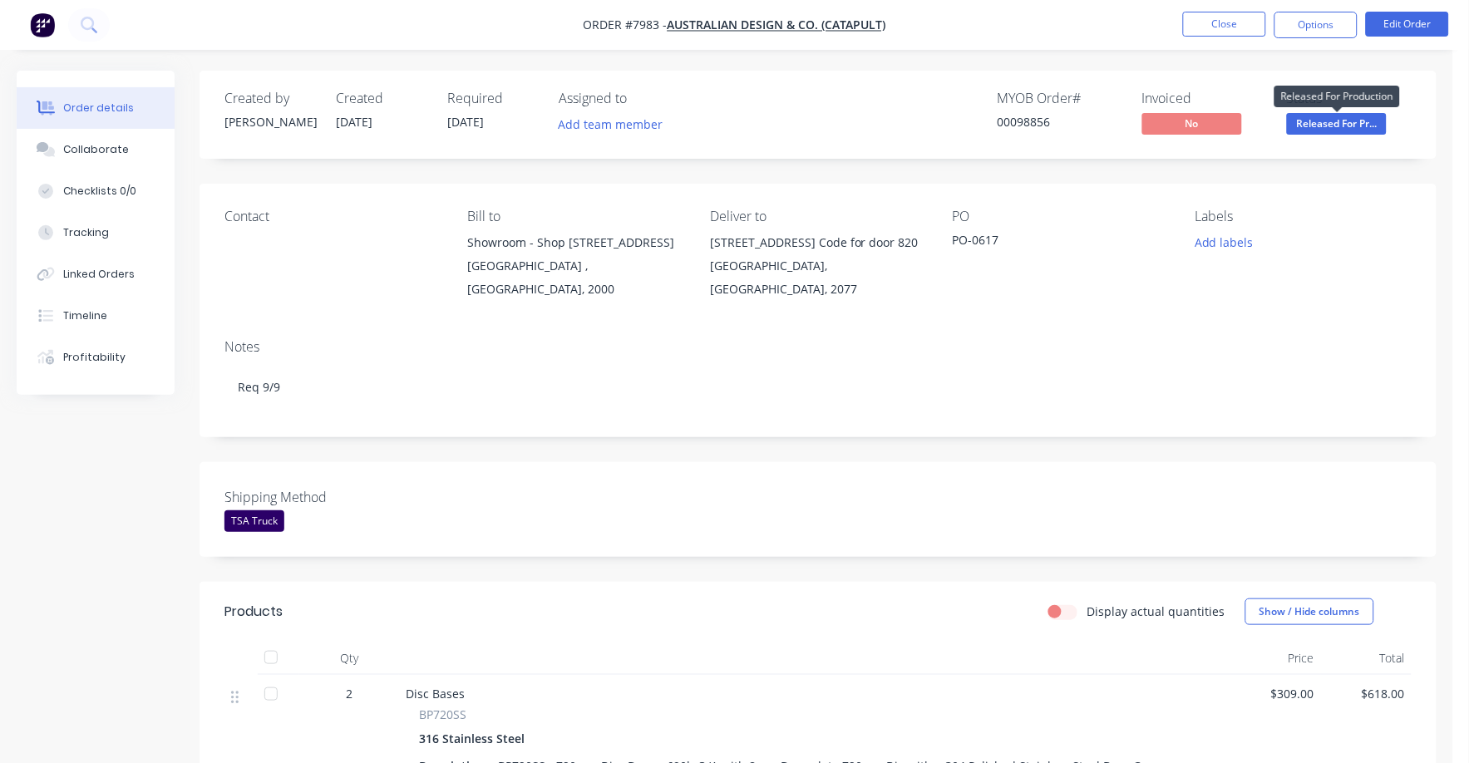
drag, startPoint x: 1328, startPoint y: 122, endPoint x: 1348, endPoint y: 139, distance: 26.0
click at [1328, 124] on span "Released For Pr..." at bounding box center [1337, 123] width 100 height 21
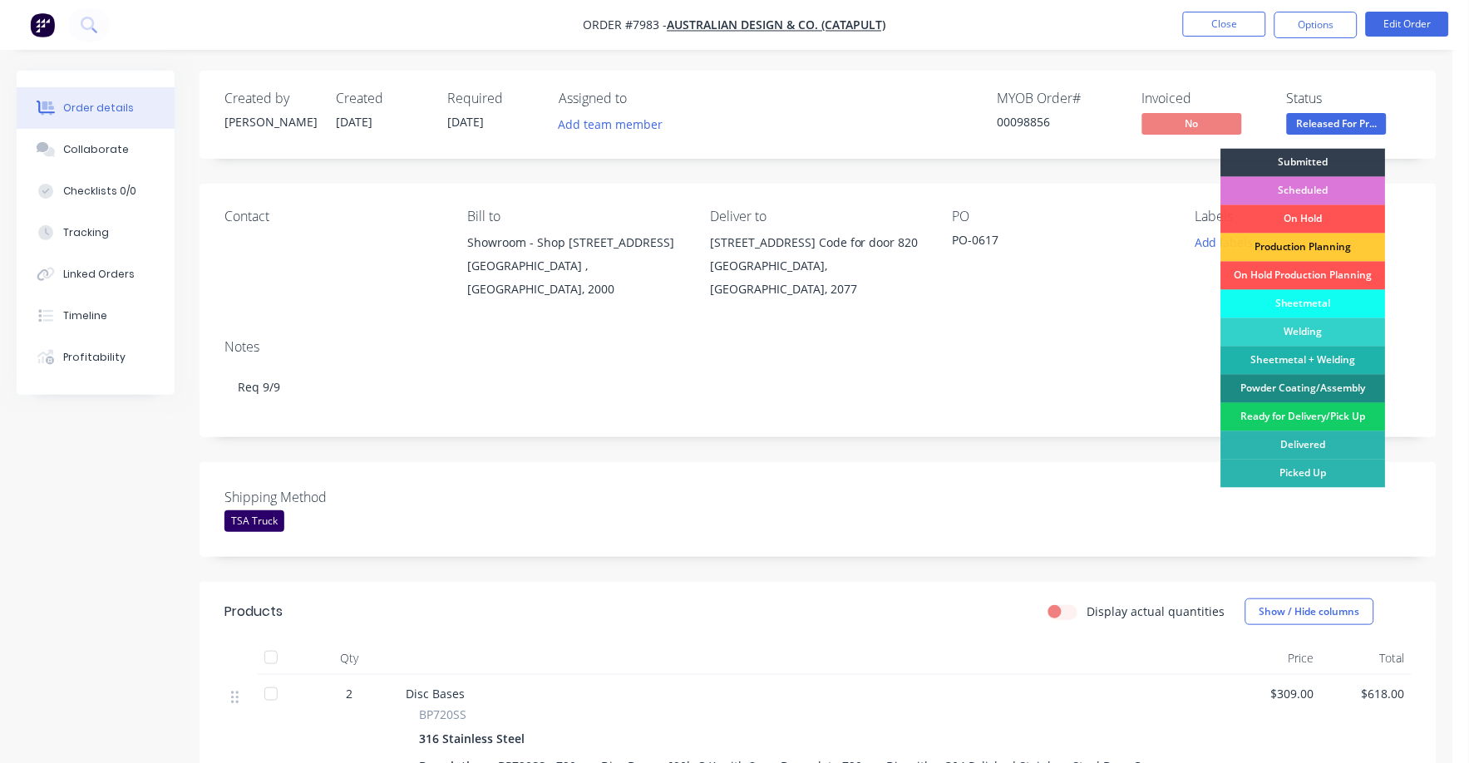
click at [1317, 417] on div "Ready for Delivery/Pick Up" at bounding box center [1303, 417] width 165 height 28
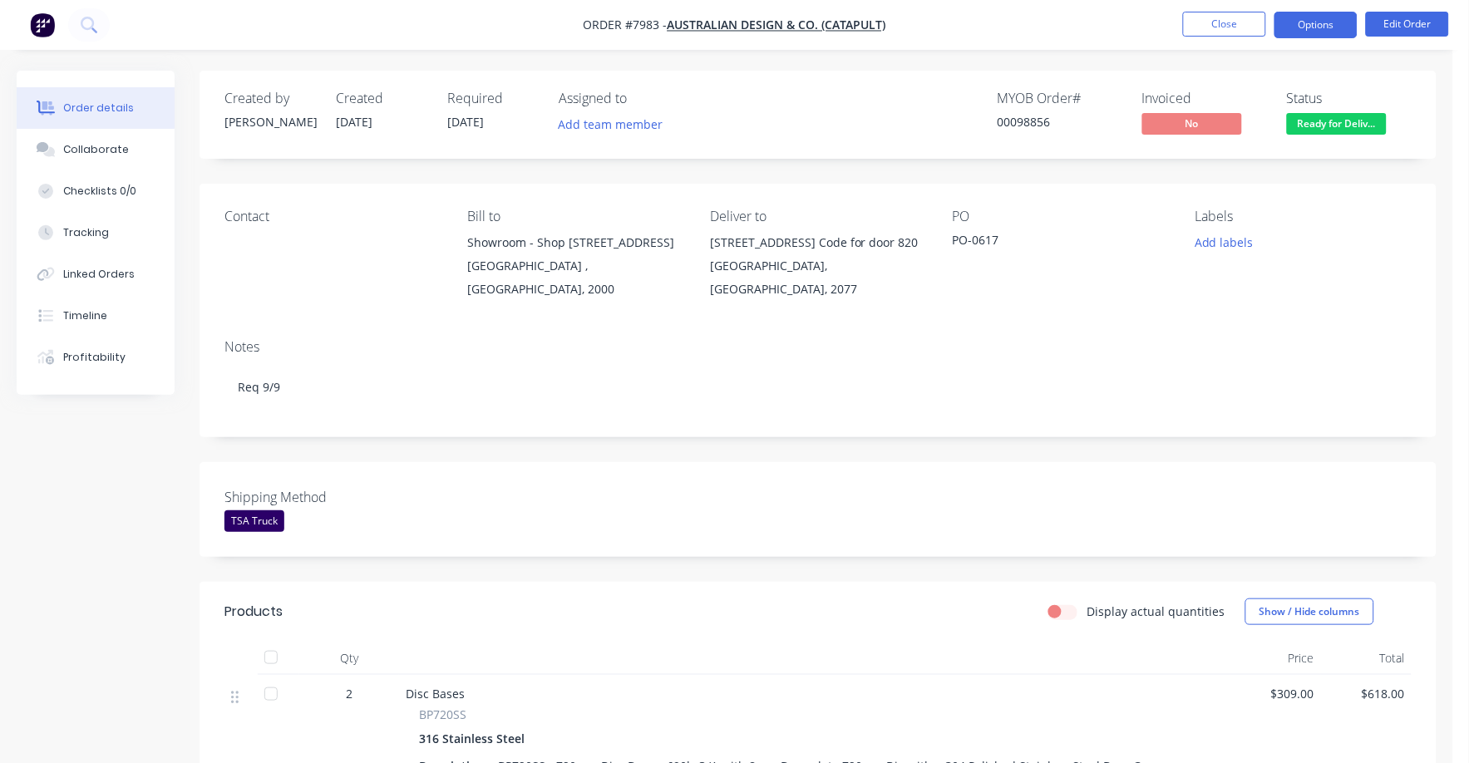
click at [1313, 27] on button "Options" at bounding box center [1315, 25] width 83 height 27
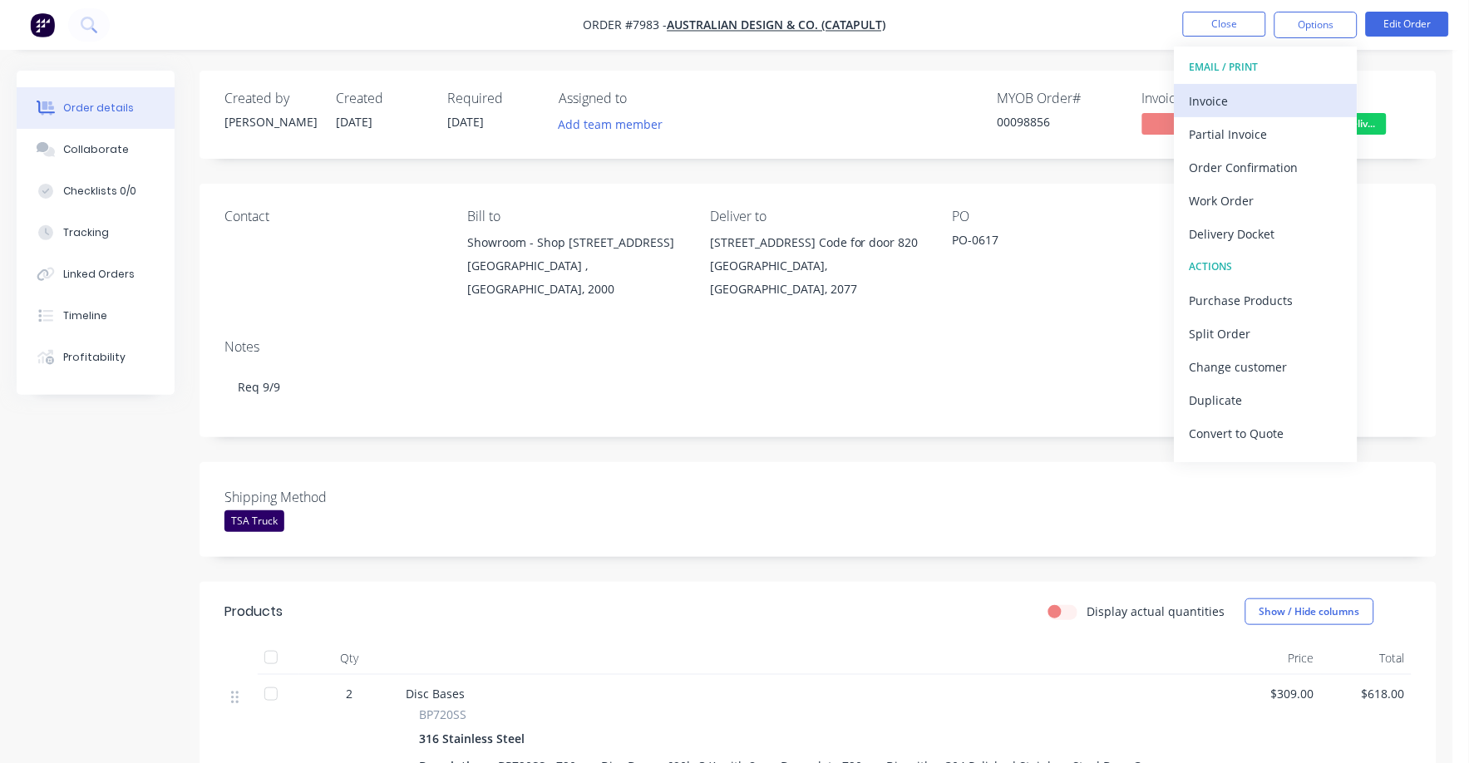
click at [1221, 97] on div "Invoice" at bounding box center [1265, 101] width 153 height 24
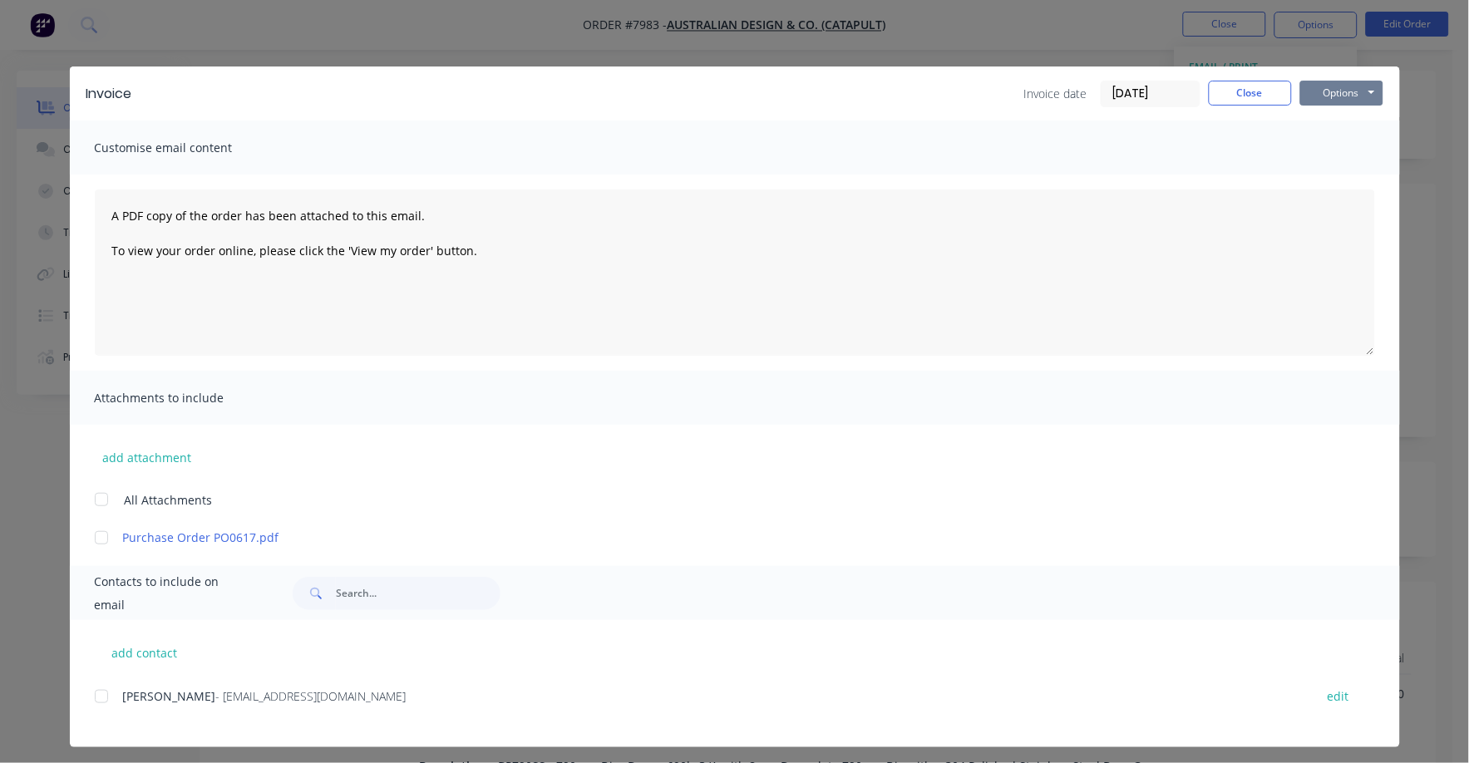
click at [1348, 98] on button "Options" at bounding box center [1341, 93] width 83 height 25
click at [1340, 151] on button "Print" at bounding box center [1353, 149] width 106 height 27
click at [1234, 103] on button "Close" at bounding box center [1249, 93] width 83 height 25
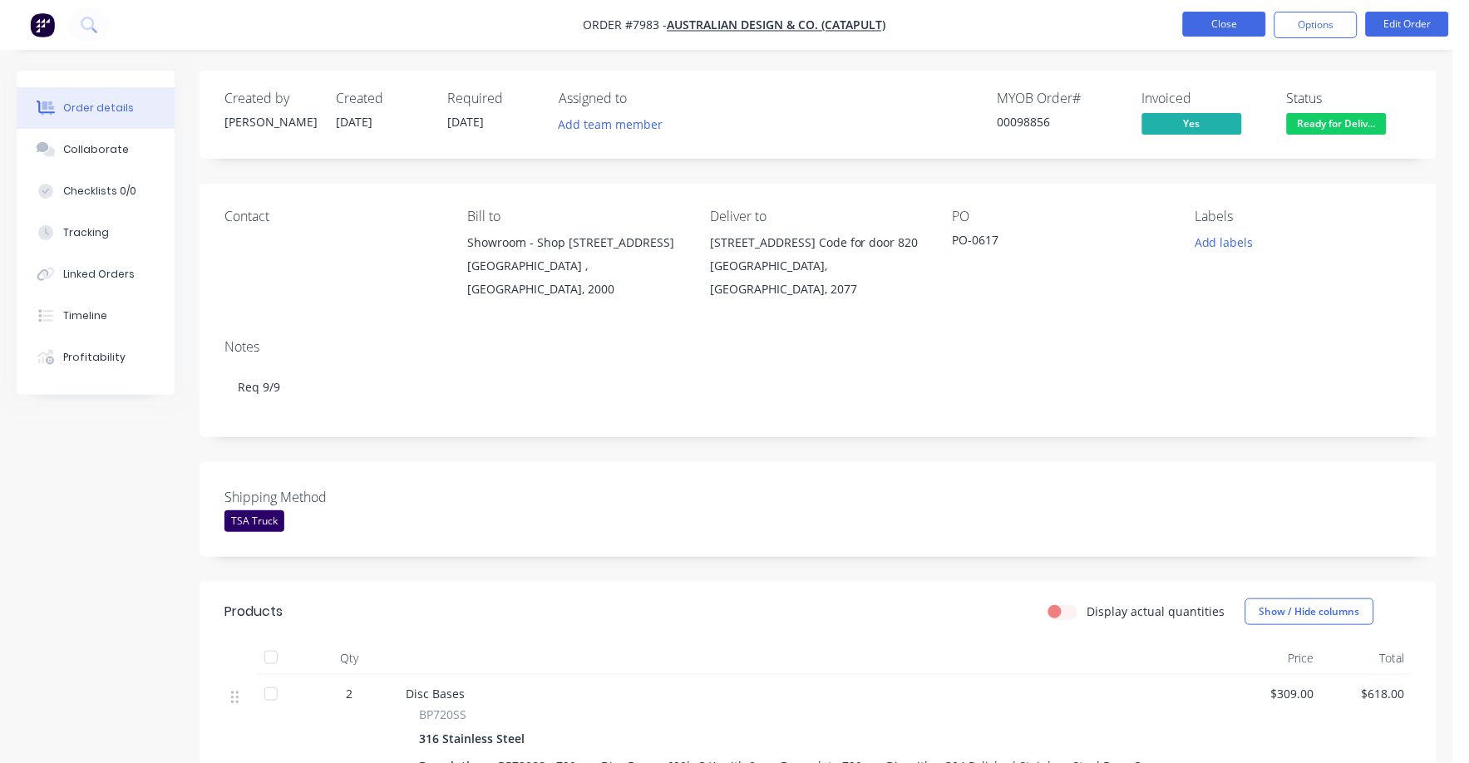
click at [1232, 21] on button "Close" at bounding box center [1224, 24] width 83 height 25
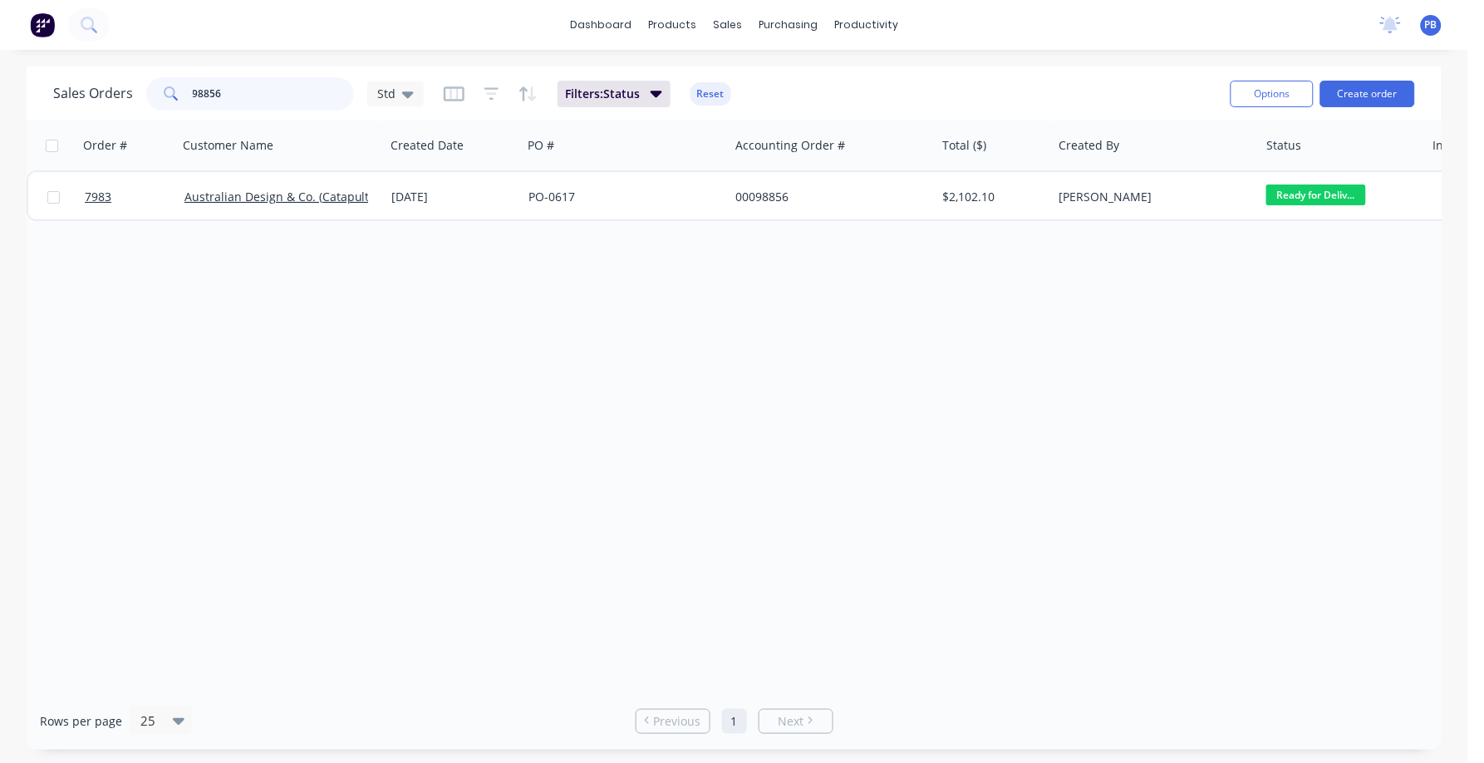
drag, startPoint x: 236, startPoint y: 102, endPoint x: 180, endPoint y: 101, distance: 55.7
click at [166, 103] on div "98856" at bounding box center [250, 93] width 208 height 33
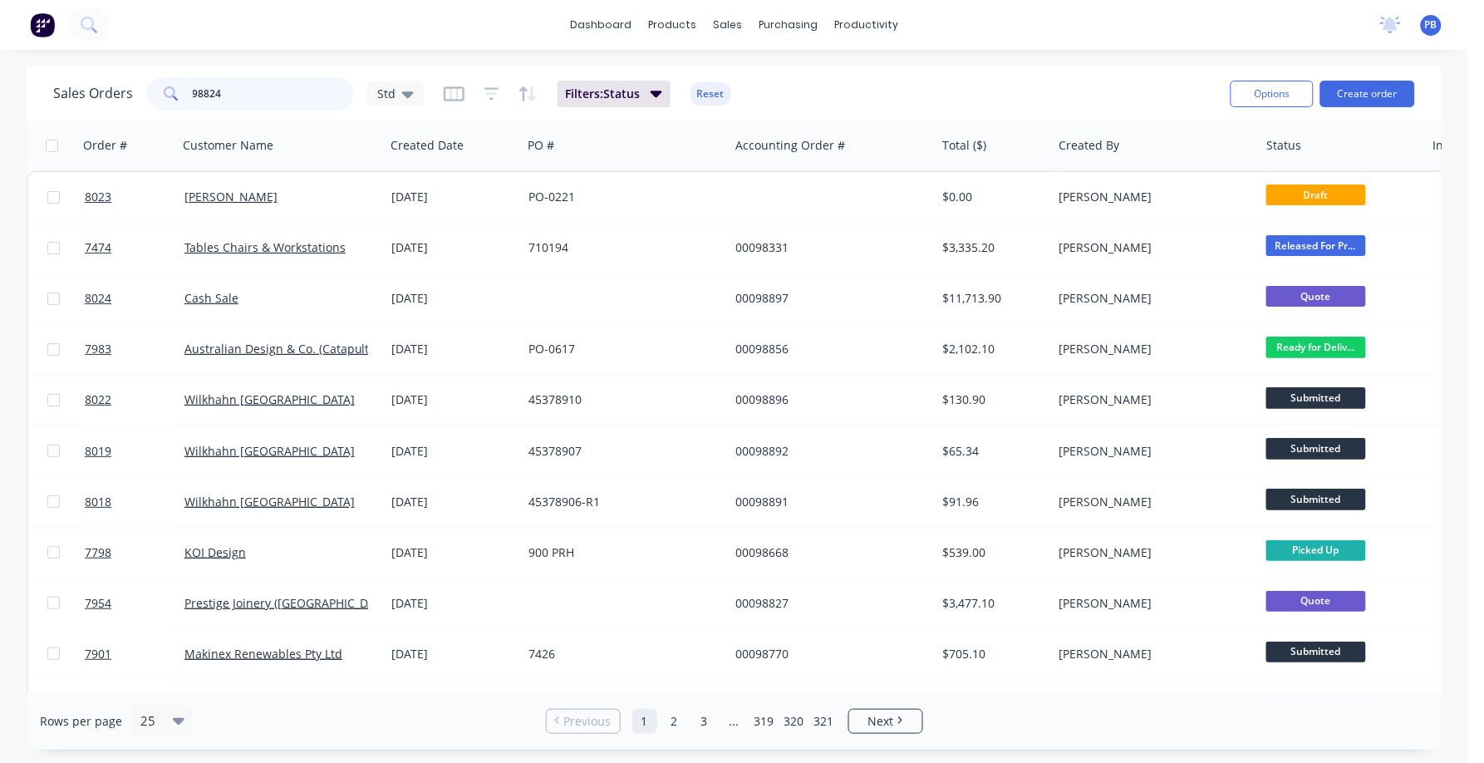
type input "98824"
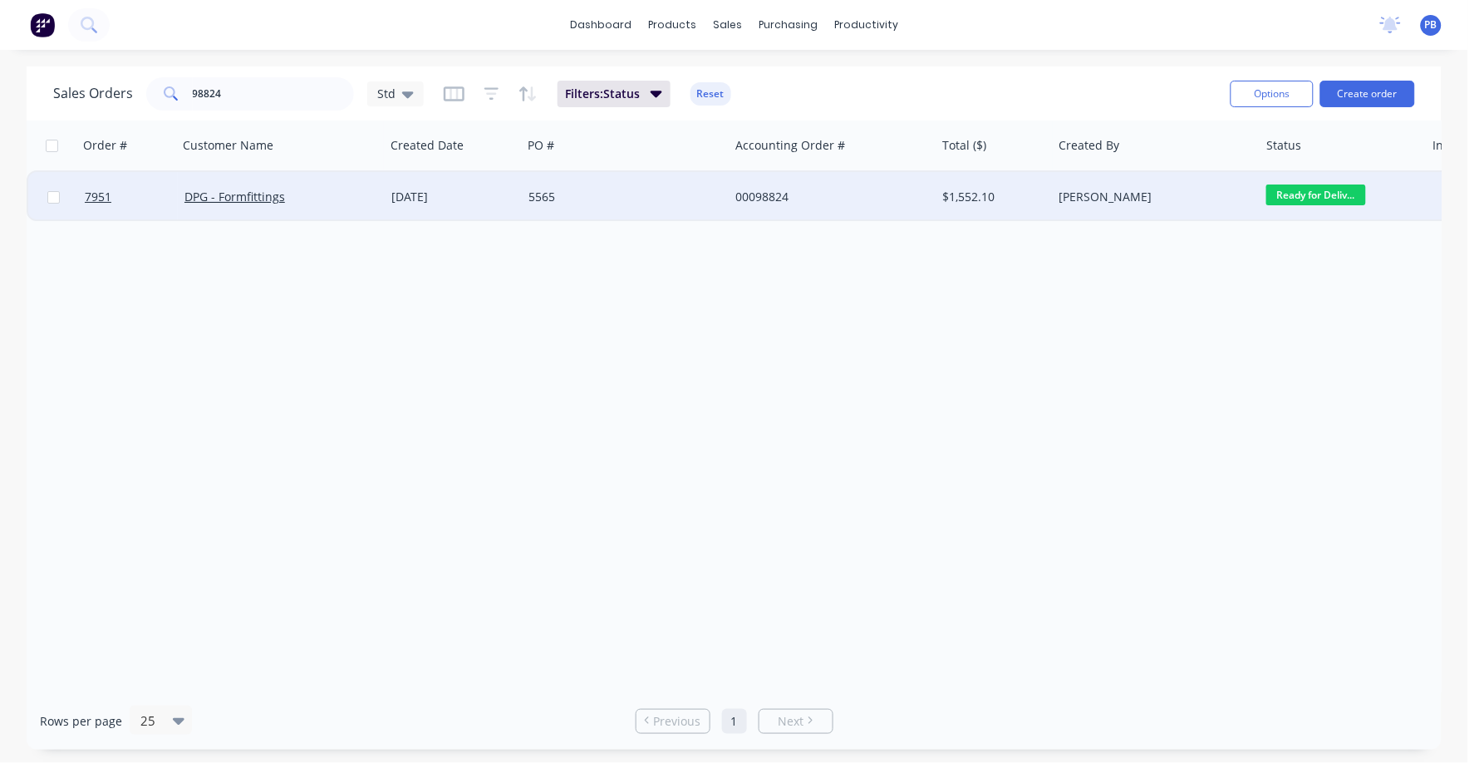
click at [541, 197] on div "5565" at bounding box center [621, 197] width 184 height 17
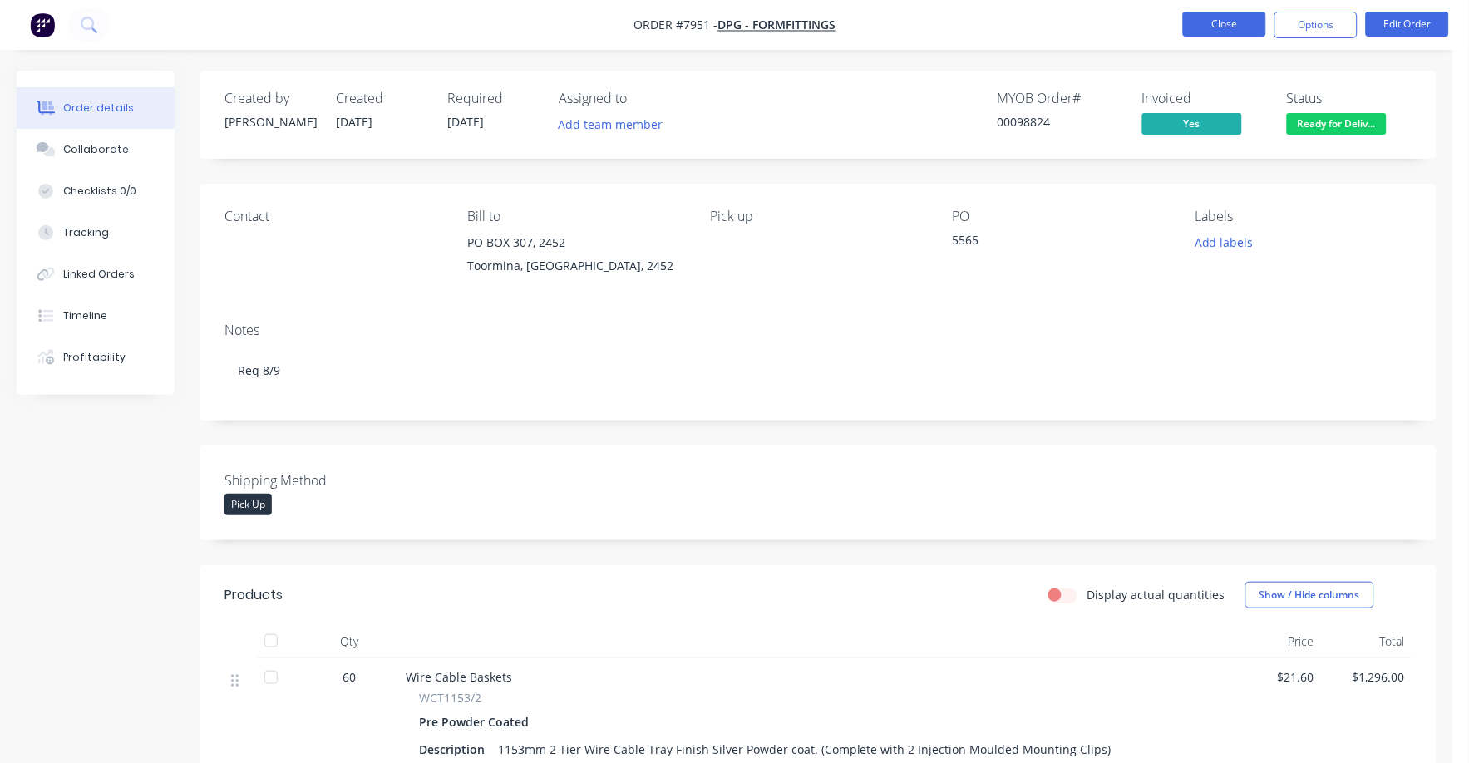
click at [1232, 17] on button "Close" at bounding box center [1224, 24] width 83 height 25
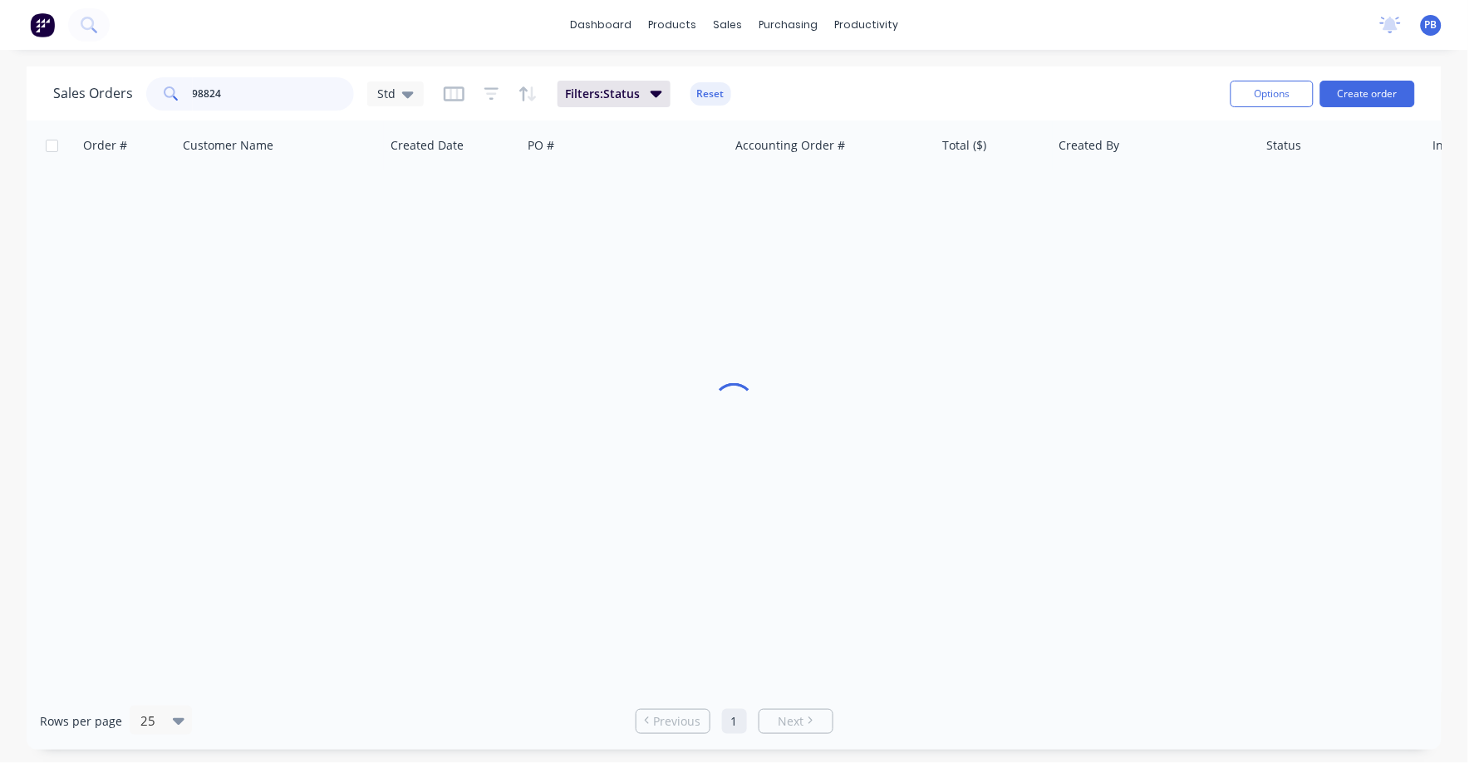
drag, startPoint x: 245, startPoint y: 79, endPoint x: 153, endPoint y: 81, distance: 92.3
click at [153, 81] on div "98824" at bounding box center [250, 93] width 208 height 33
type input "98739"
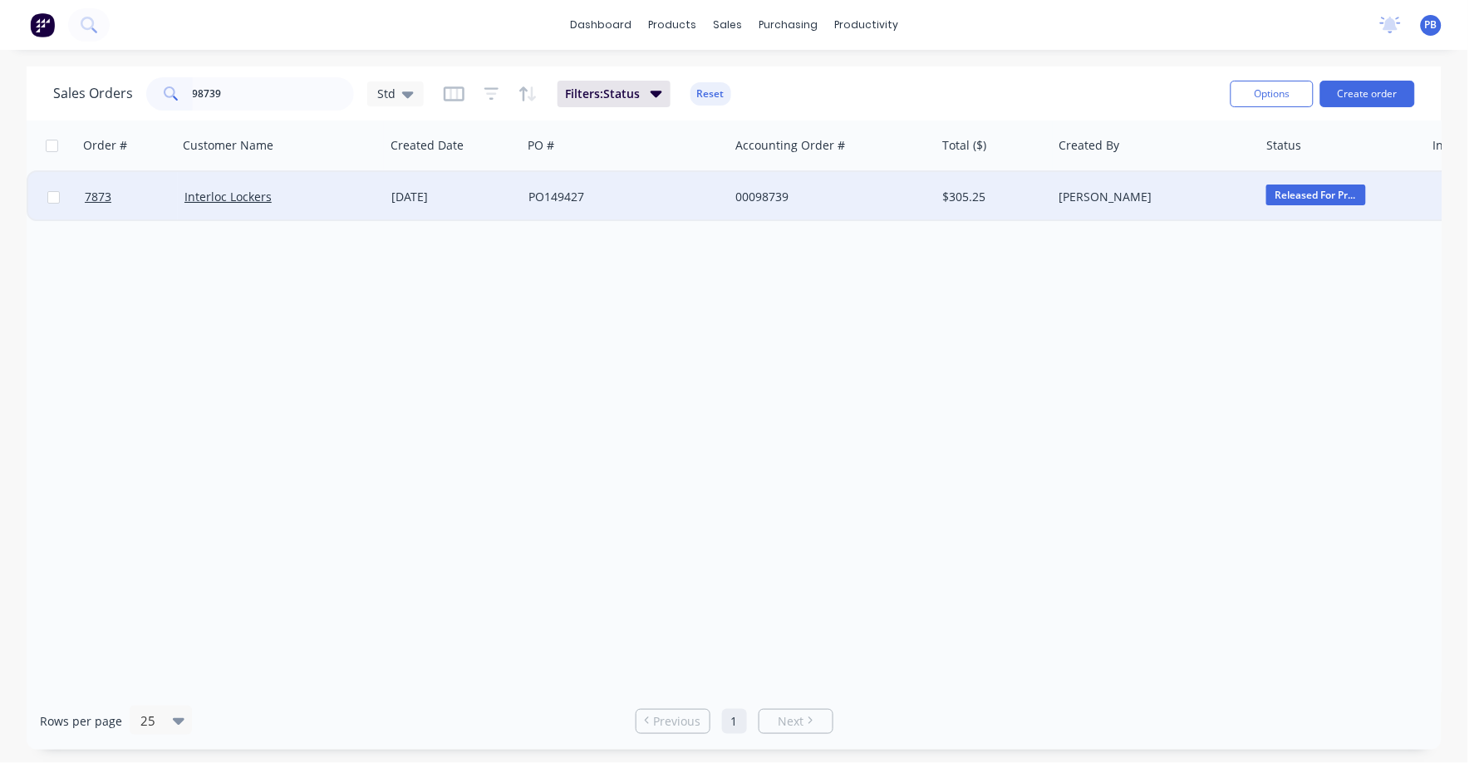
click at [426, 191] on div "[DATE]" at bounding box center [453, 197] width 124 height 17
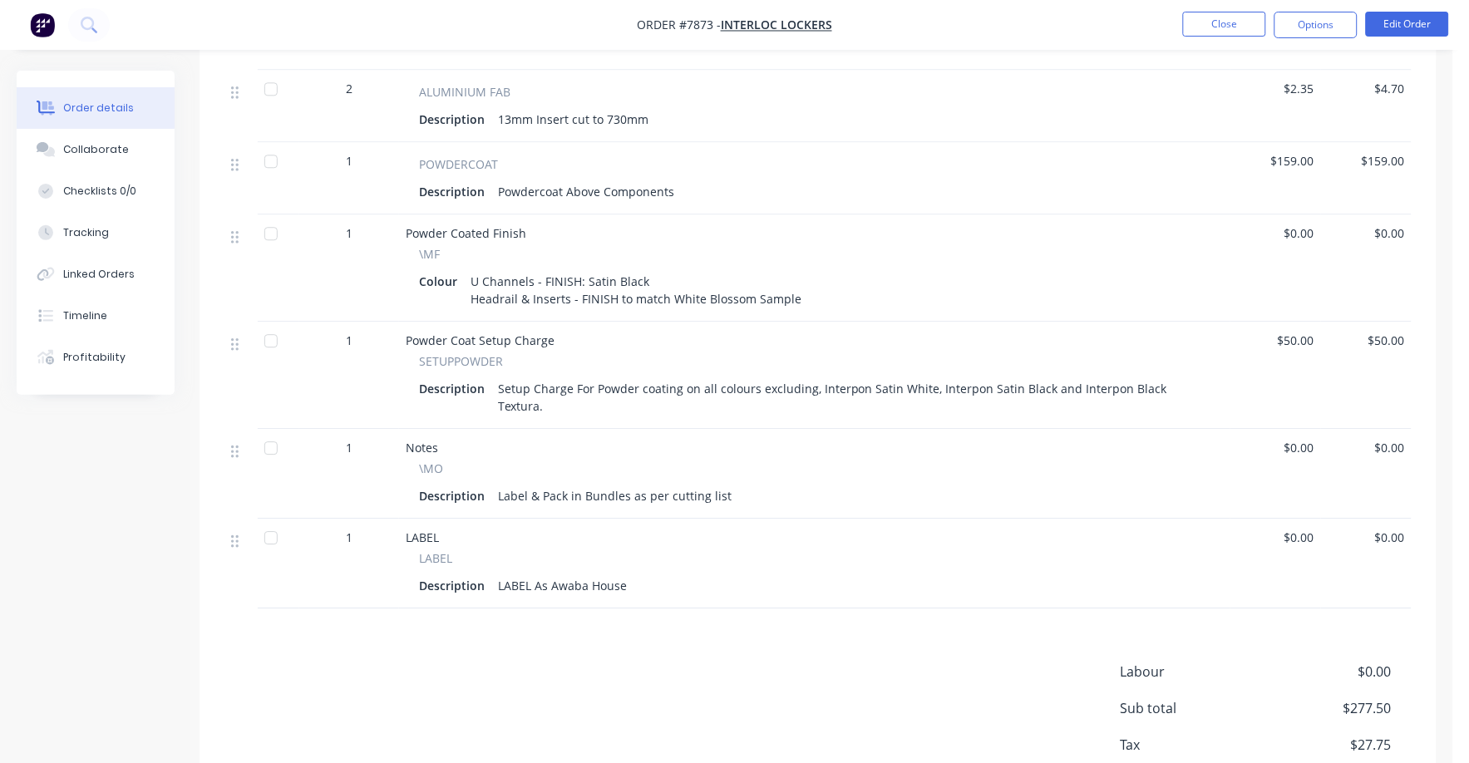
scroll to position [1111, 0]
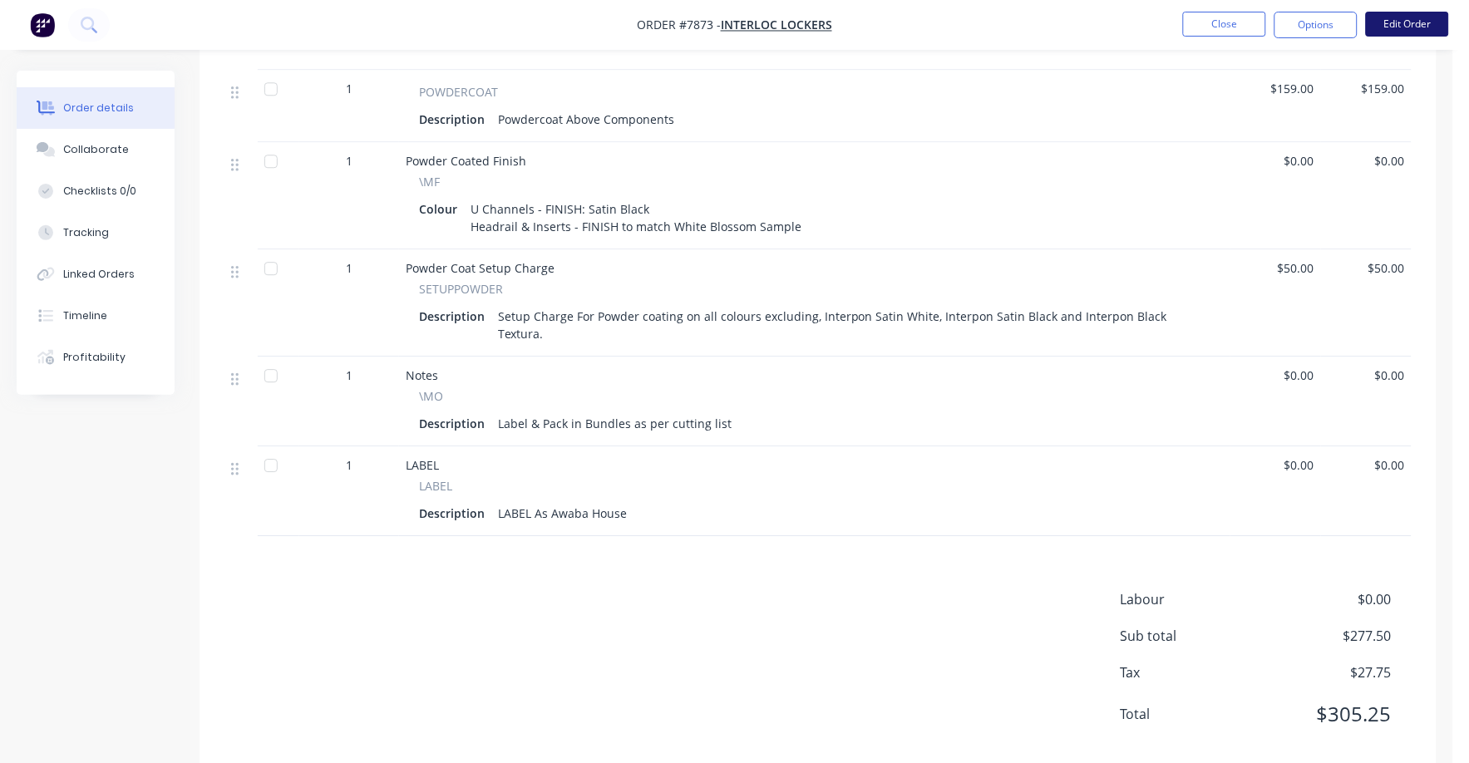
click at [1403, 21] on button "Edit Order" at bounding box center [1406, 24] width 83 height 25
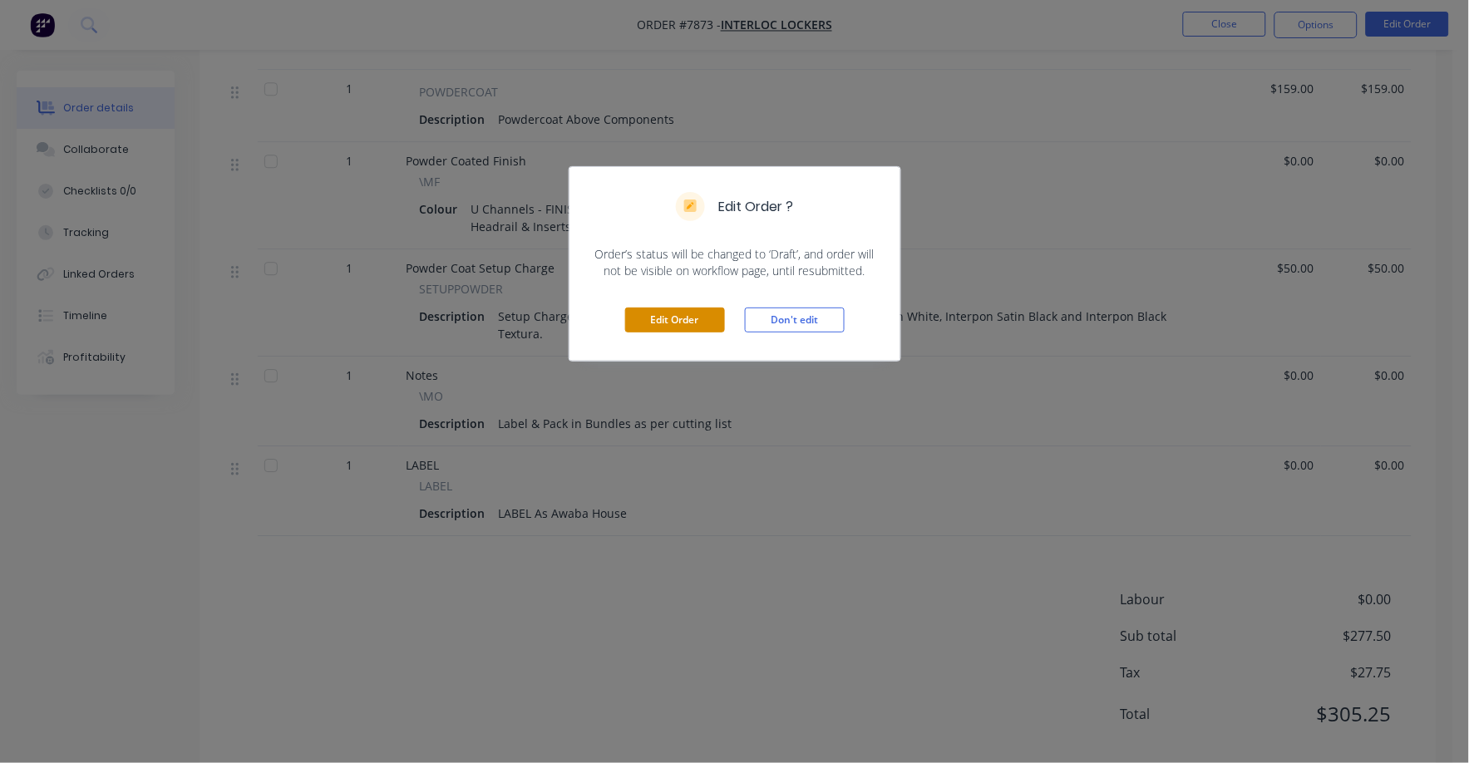
click at [672, 324] on button "Edit Order" at bounding box center [675, 319] width 100 height 25
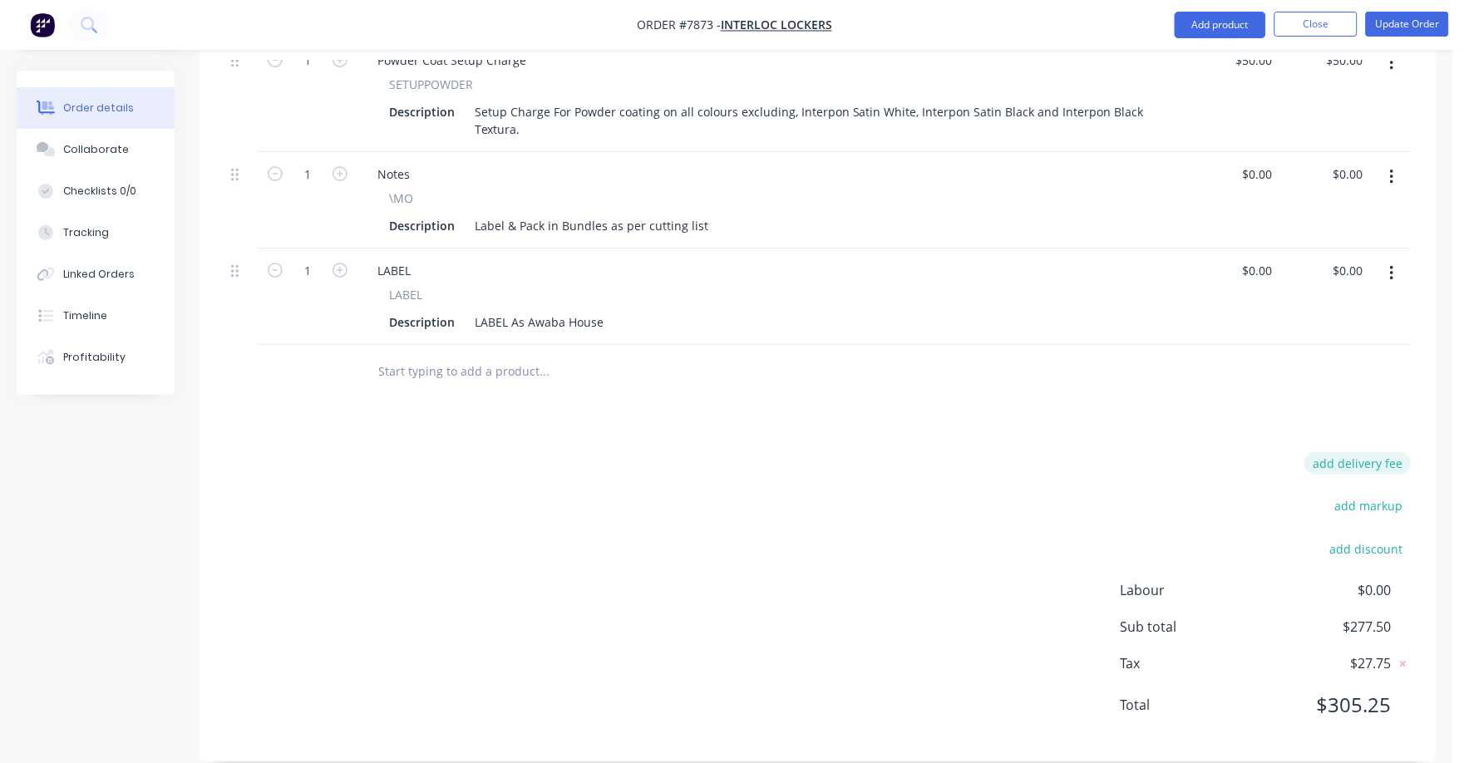
click at [1354, 452] on button "add delivery fee" at bounding box center [1357, 463] width 107 height 22
type input "75"
click input "submit" at bounding box center [0, 0] width 0 height 0
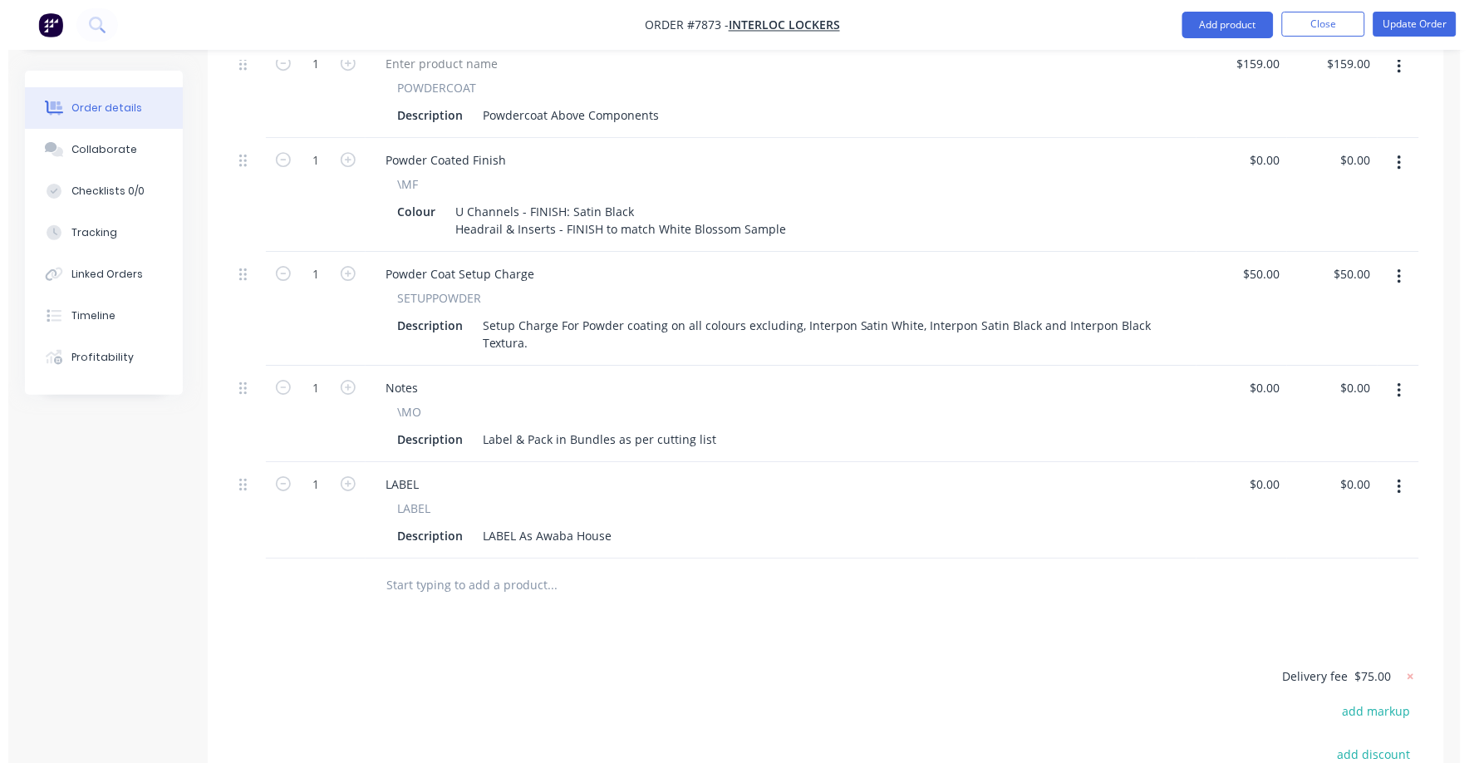
scroll to position [1333, 0]
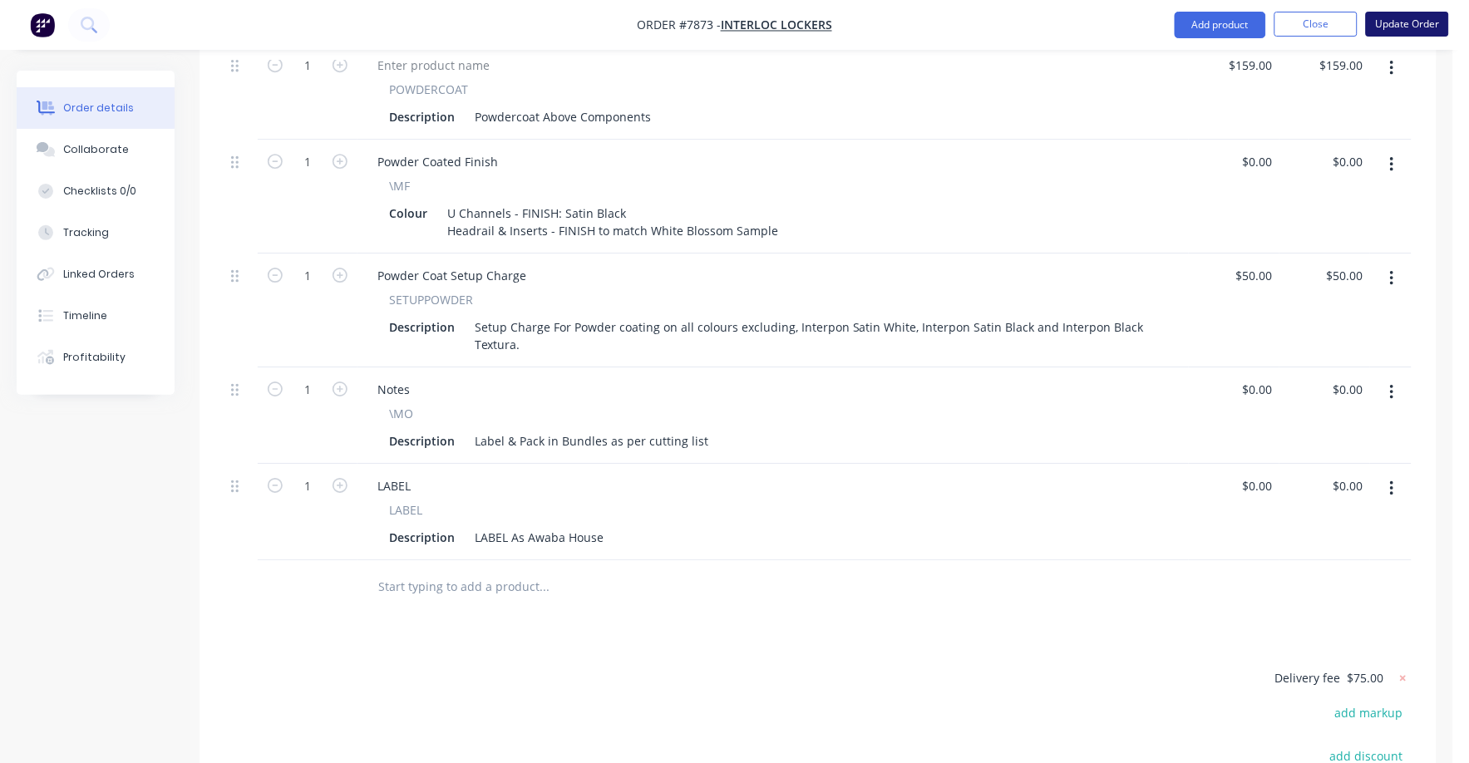
click at [1395, 22] on button "Update Order" at bounding box center [1406, 24] width 83 height 25
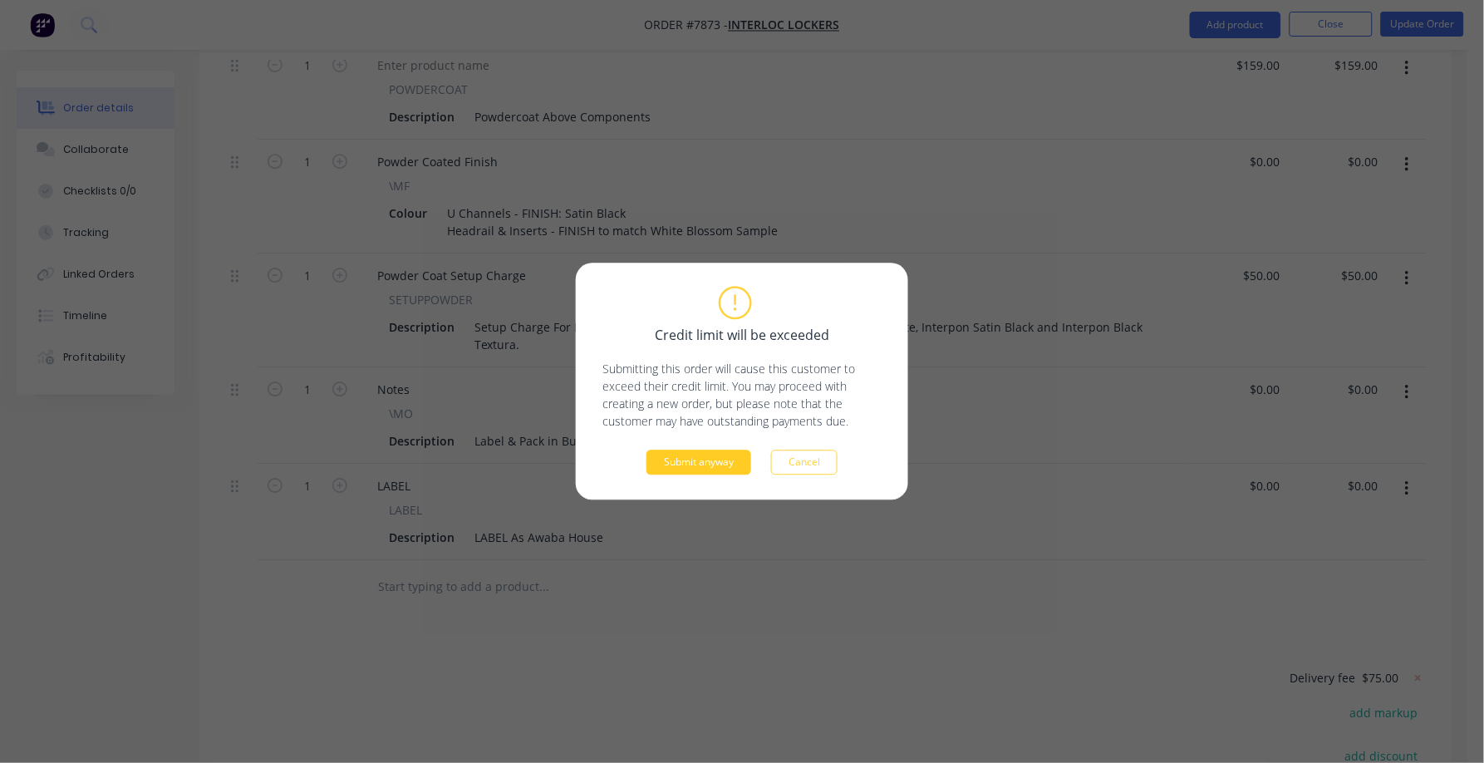
click at [731, 463] on button "Submit anyway" at bounding box center [699, 462] width 105 height 25
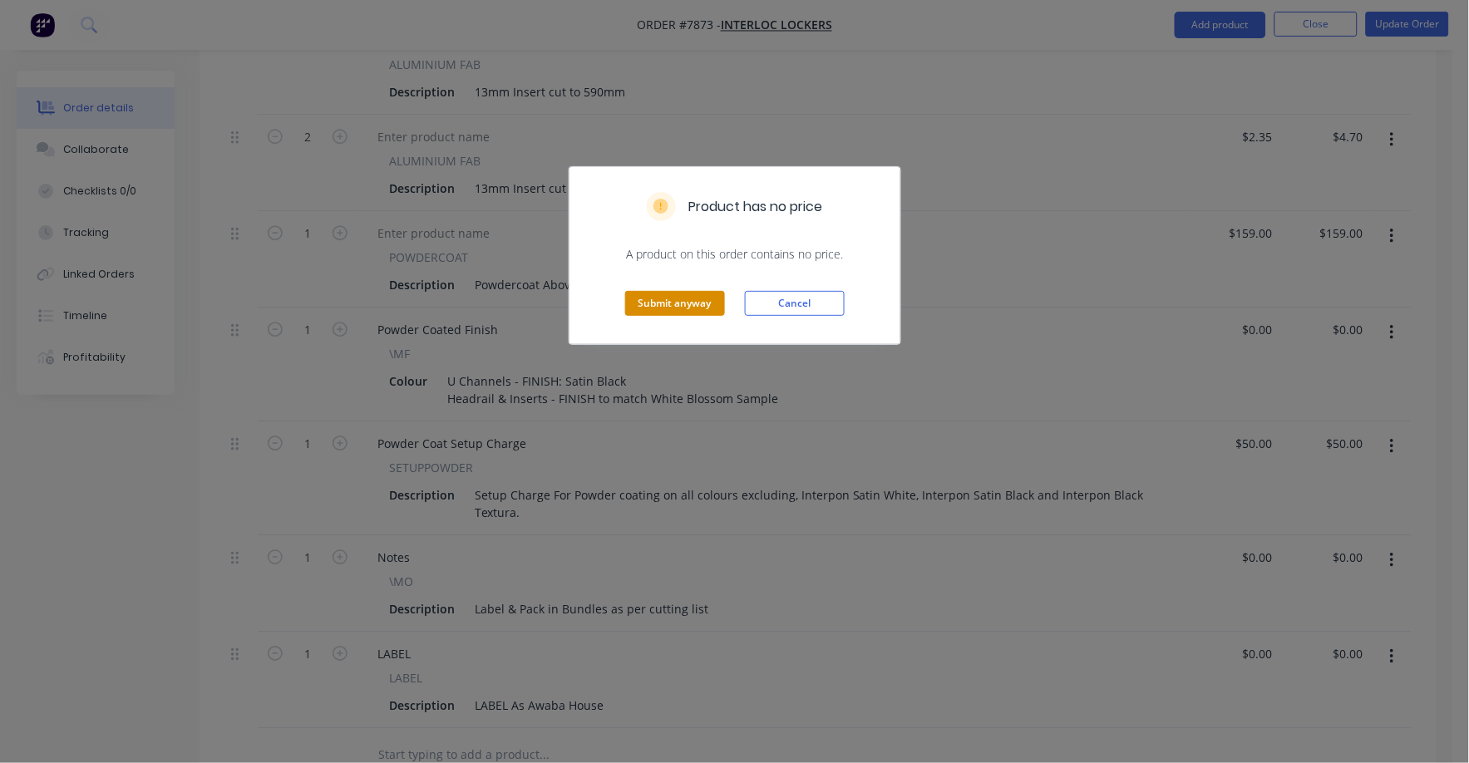
click at [696, 307] on button "Submit anyway" at bounding box center [675, 303] width 100 height 25
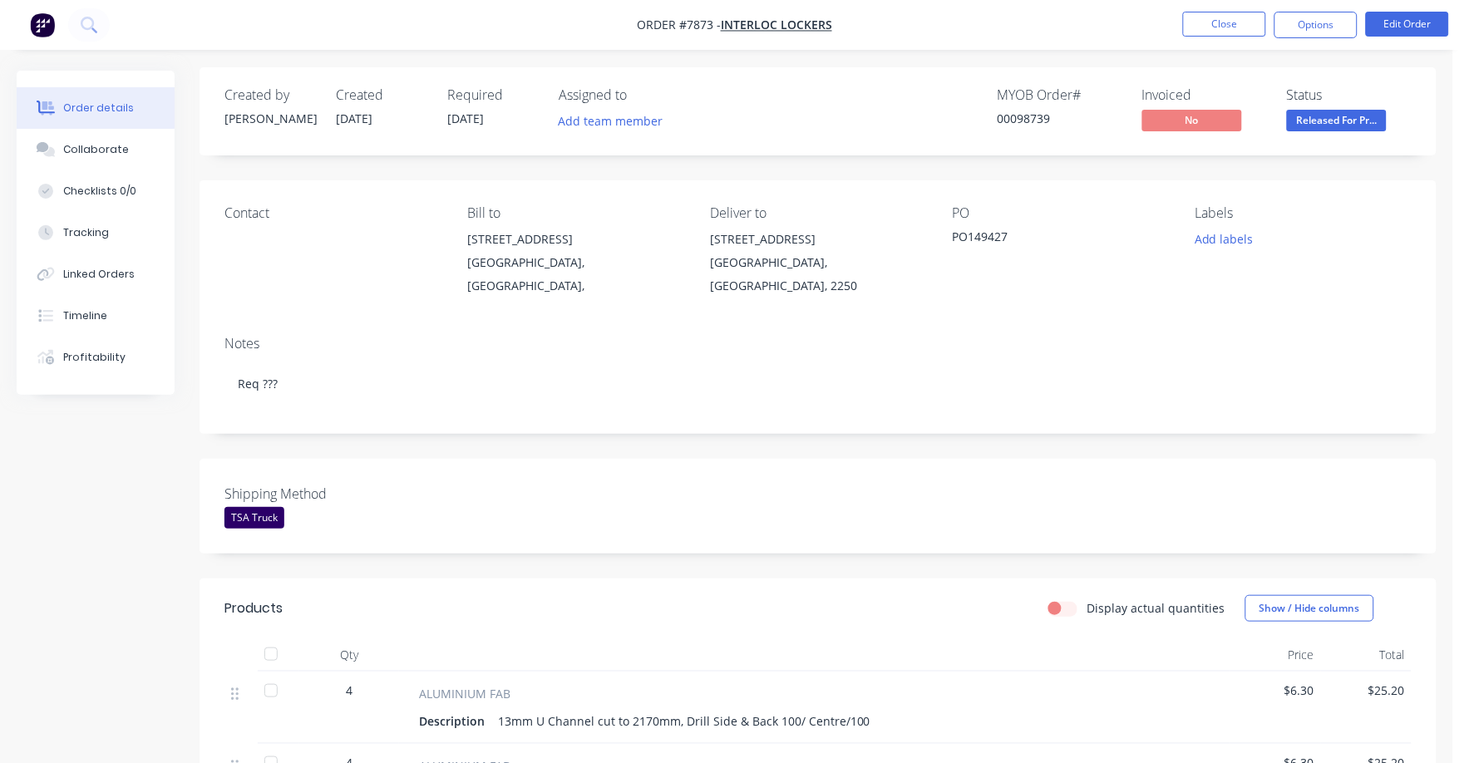
scroll to position [0, 0]
drag, startPoint x: 1325, startPoint y: 125, endPoint x: 1346, endPoint y: 147, distance: 30.6
click at [1325, 125] on span "Released For Pr..." at bounding box center [1337, 123] width 100 height 21
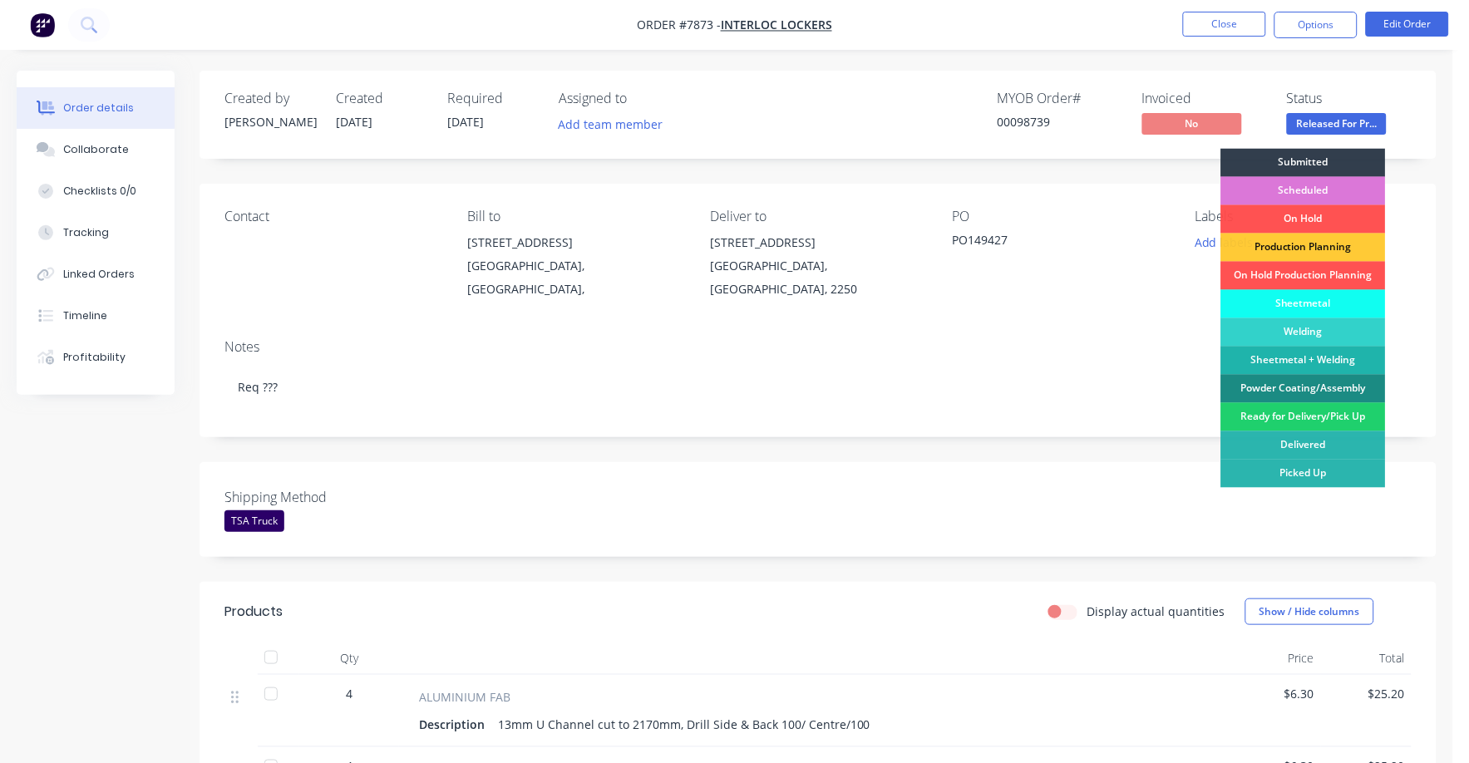
click at [1321, 410] on div "Ready for Delivery/Pick Up" at bounding box center [1303, 417] width 165 height 28
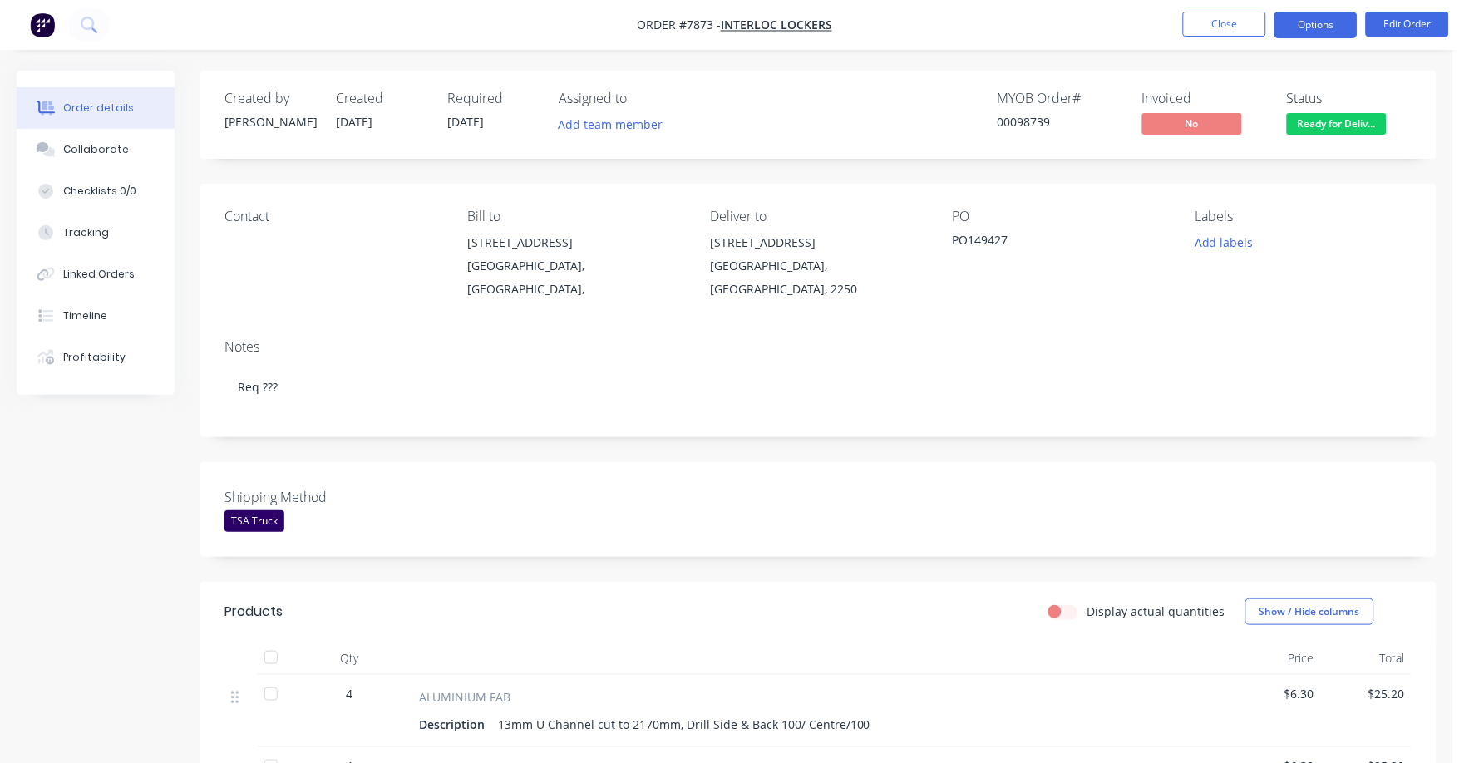
click at [1313, 27] on button "Options" at bounding box center [1315, 25] width 83 height 27
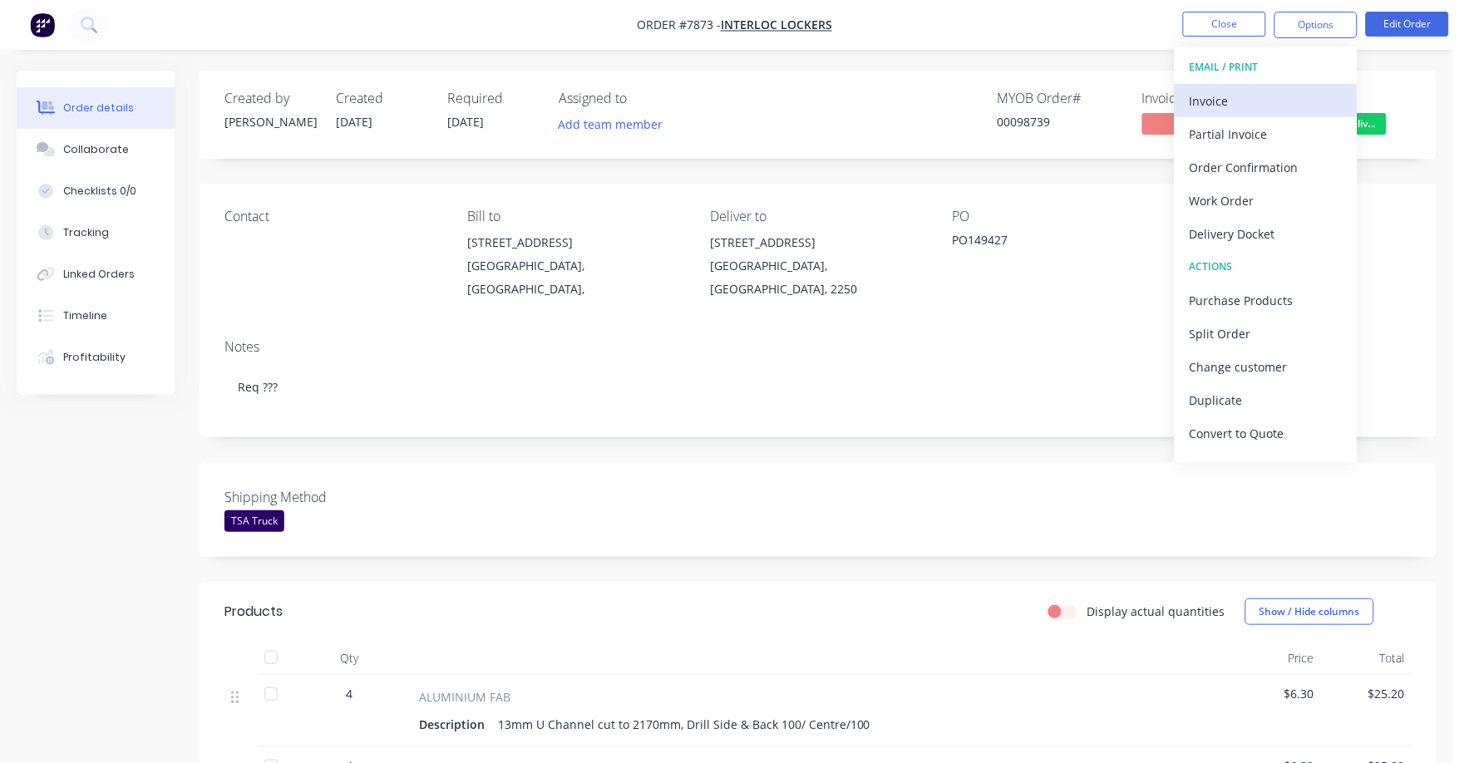
click at [1197, 95] on div "Invoice" at bounding box center [1265, 101] width 153 height 24
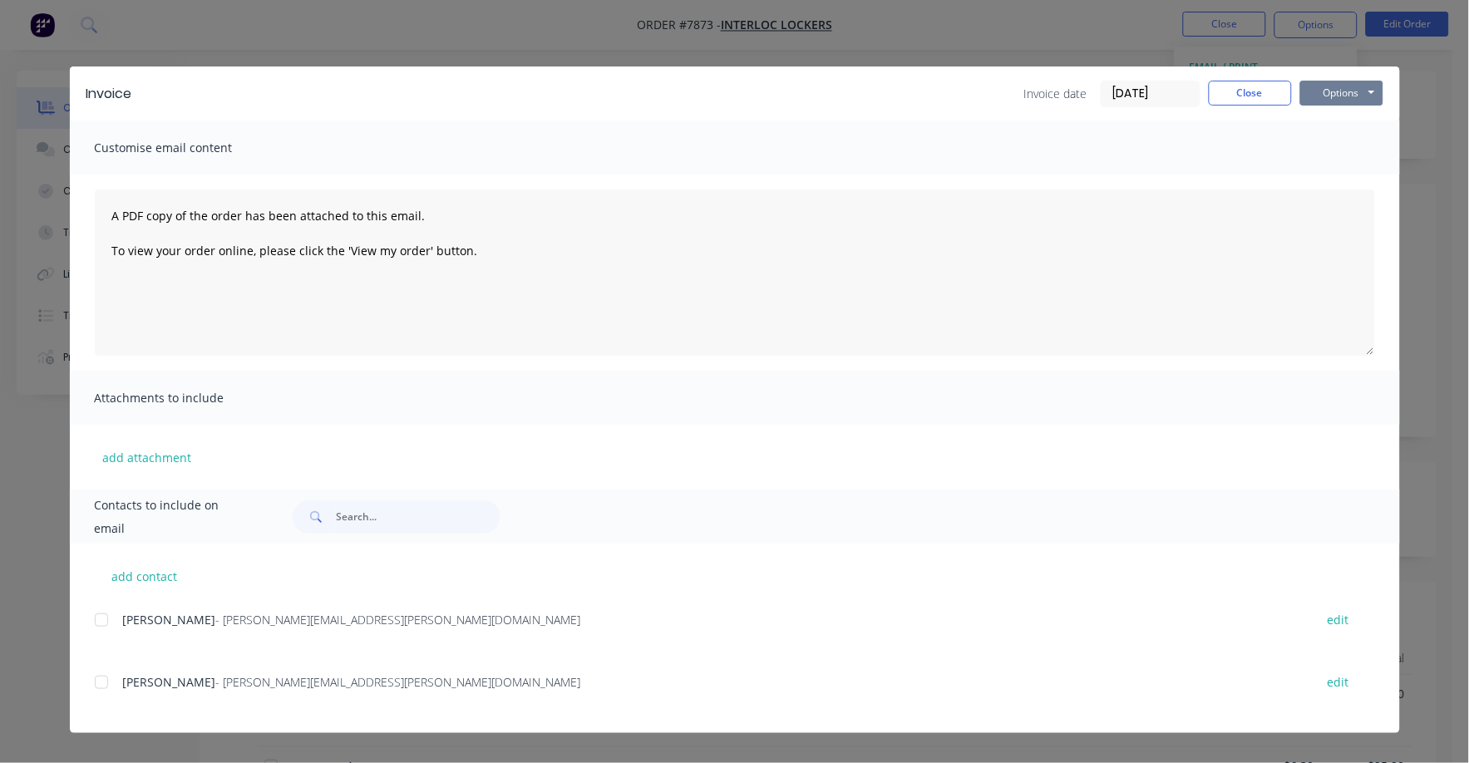
click at [1355, 97] on button "Options" at bounding box center [1341, 93] width 83 height 25
click at [1331, 143] on button "Print" at bounding box center [1353, 149] width 106 height 27
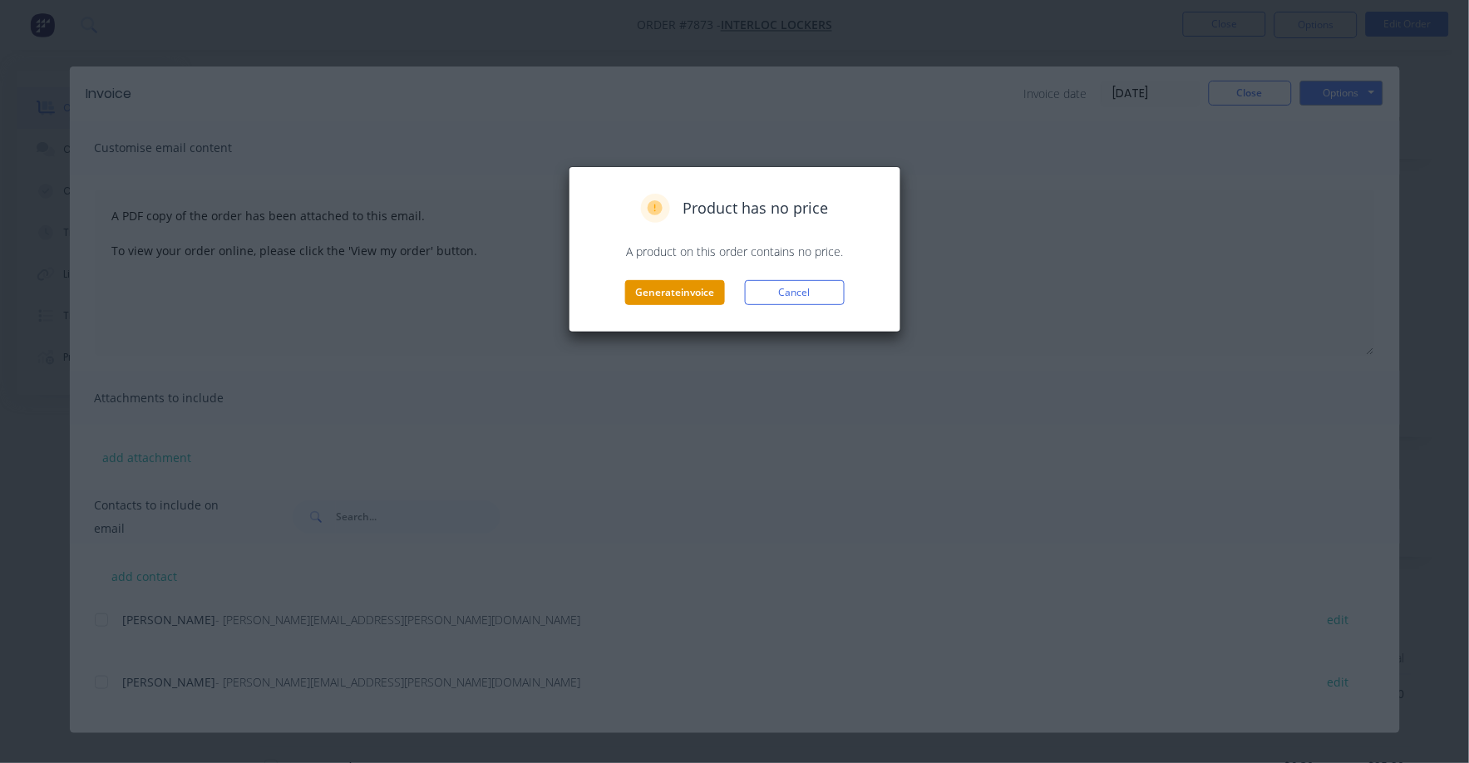
click at [662, 294] on button "Generate invoice" at bounding box center [675, 292] width 100 height 25
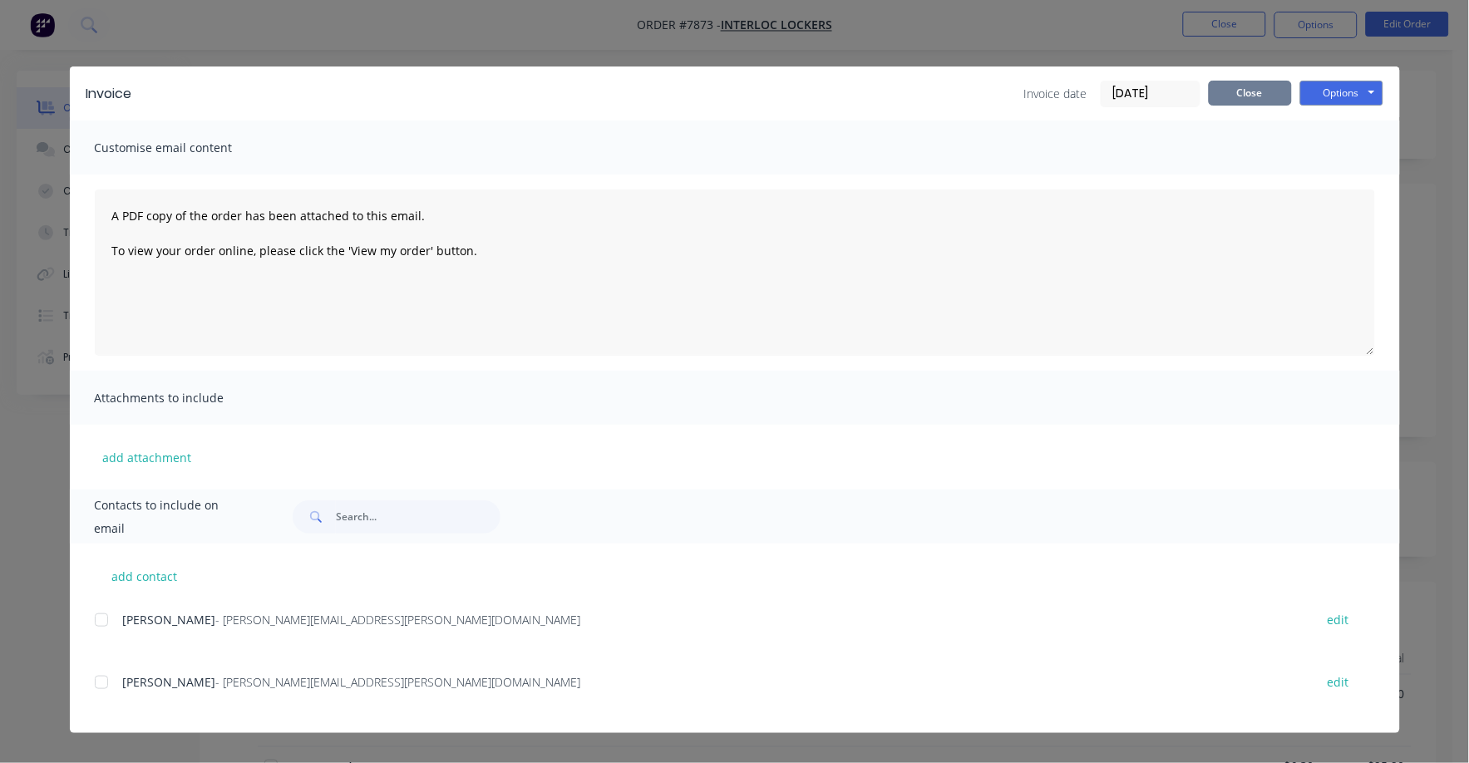
click at [1236, 91] on button "Close" at bounding box center [1249, 93] width 83 height 25
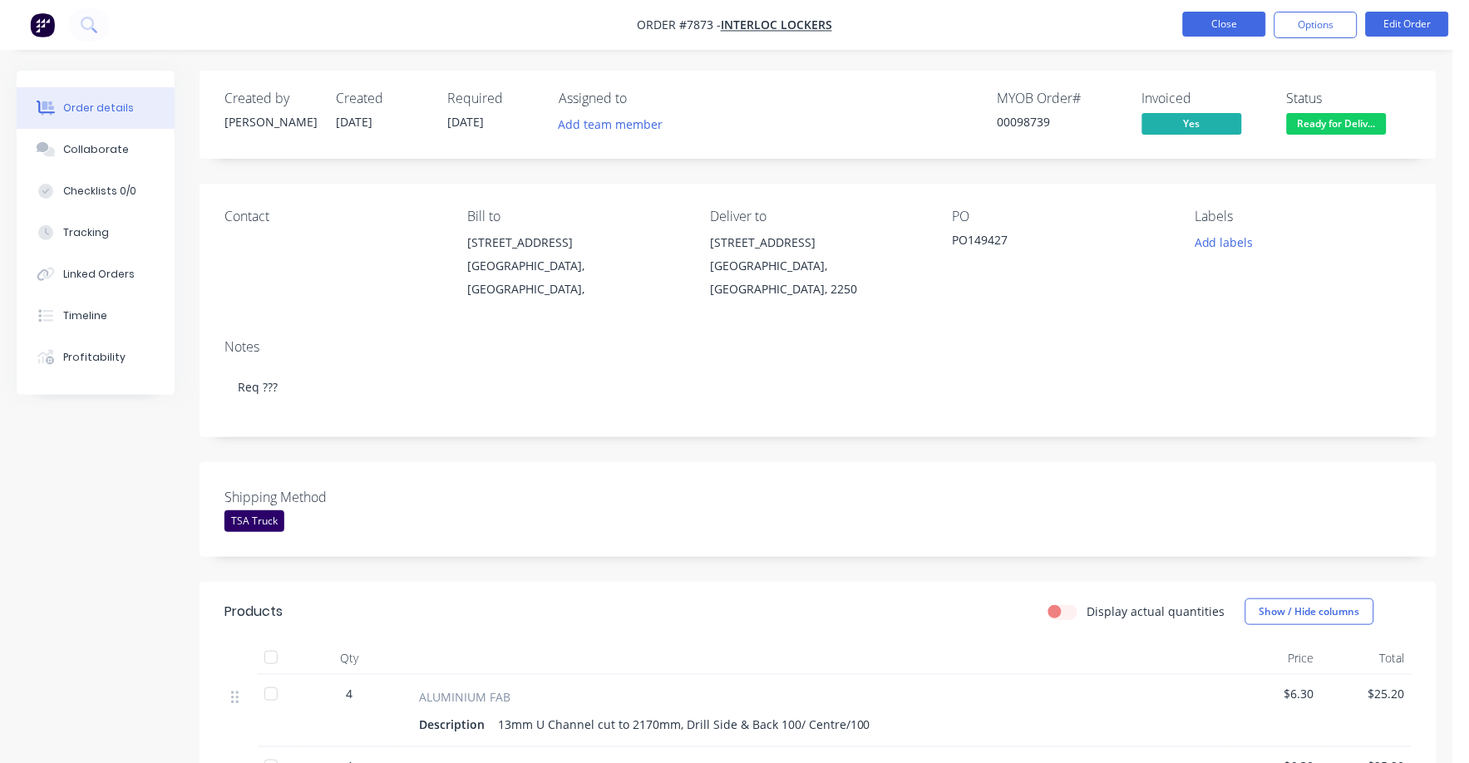
click at [1218, 16] on button "Close" at bounding box center [1224, 24] width 83 height 25
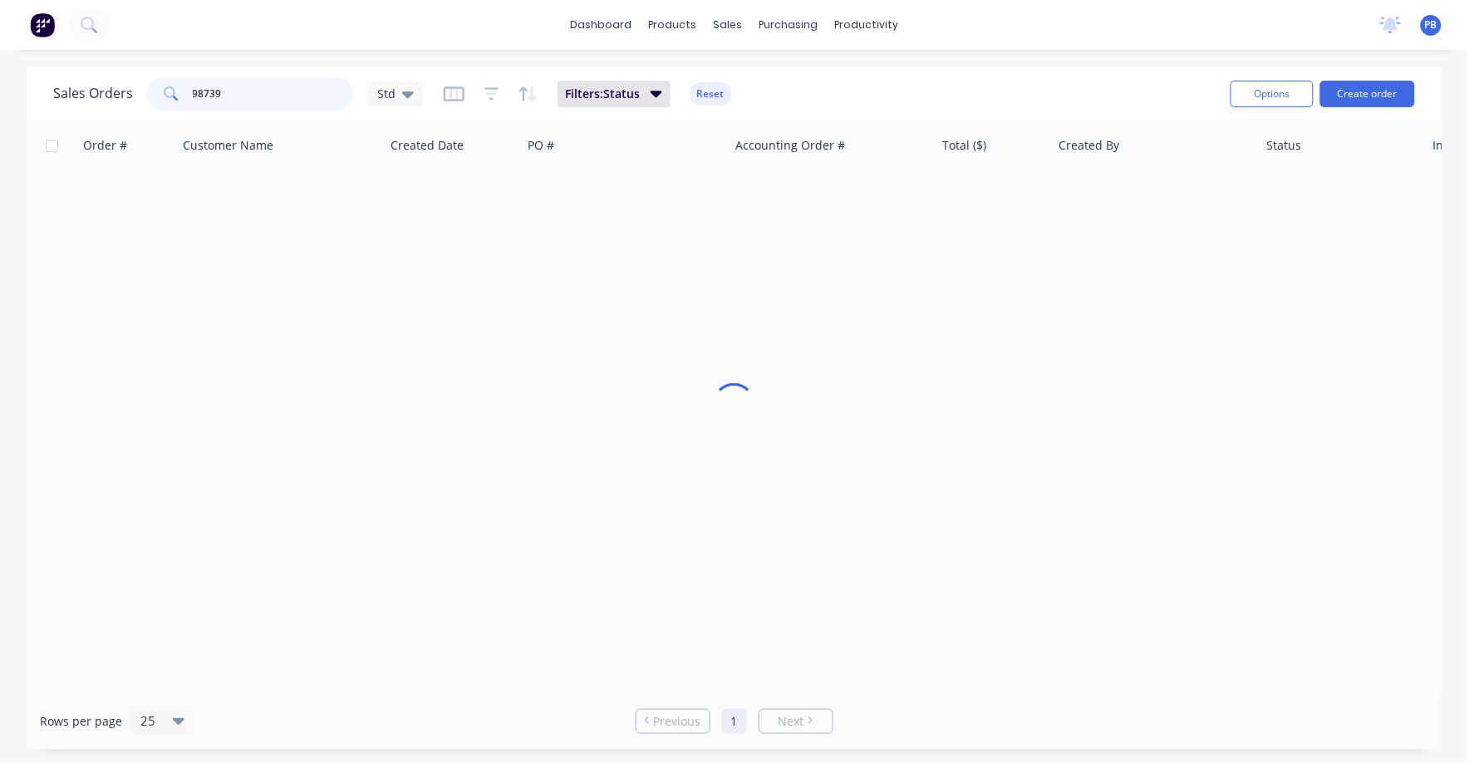
drag, startPoint x: 248, startPoint y: 85, endPoint x: 157, endPoint y: 83, distance: 91.4
click at [157, 83] on div "98739" at bounding box center [250, 93] width 208 height 33
type input "98442"
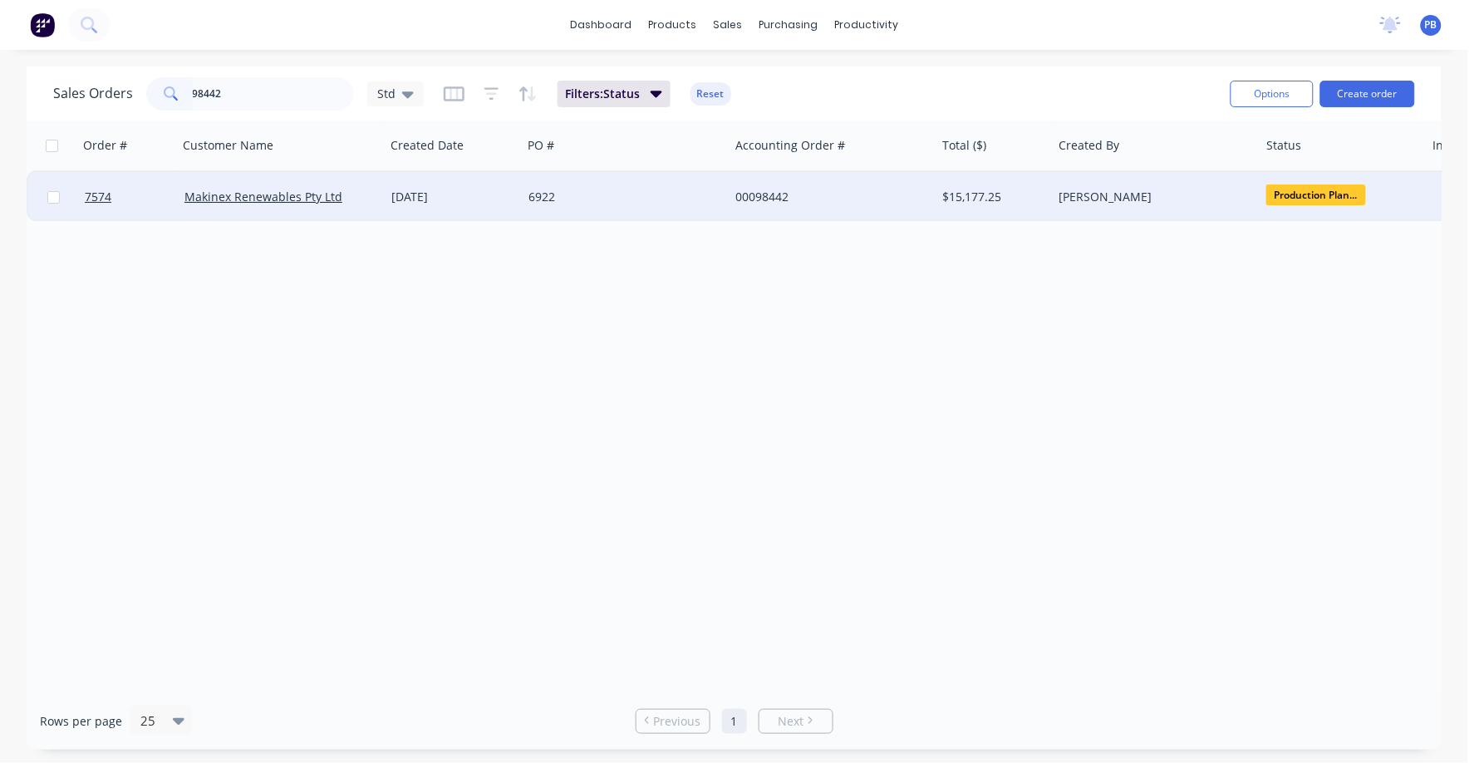
click at [772, 194] on div "00098442" at bounding box center [828, 197] width 184 height 17
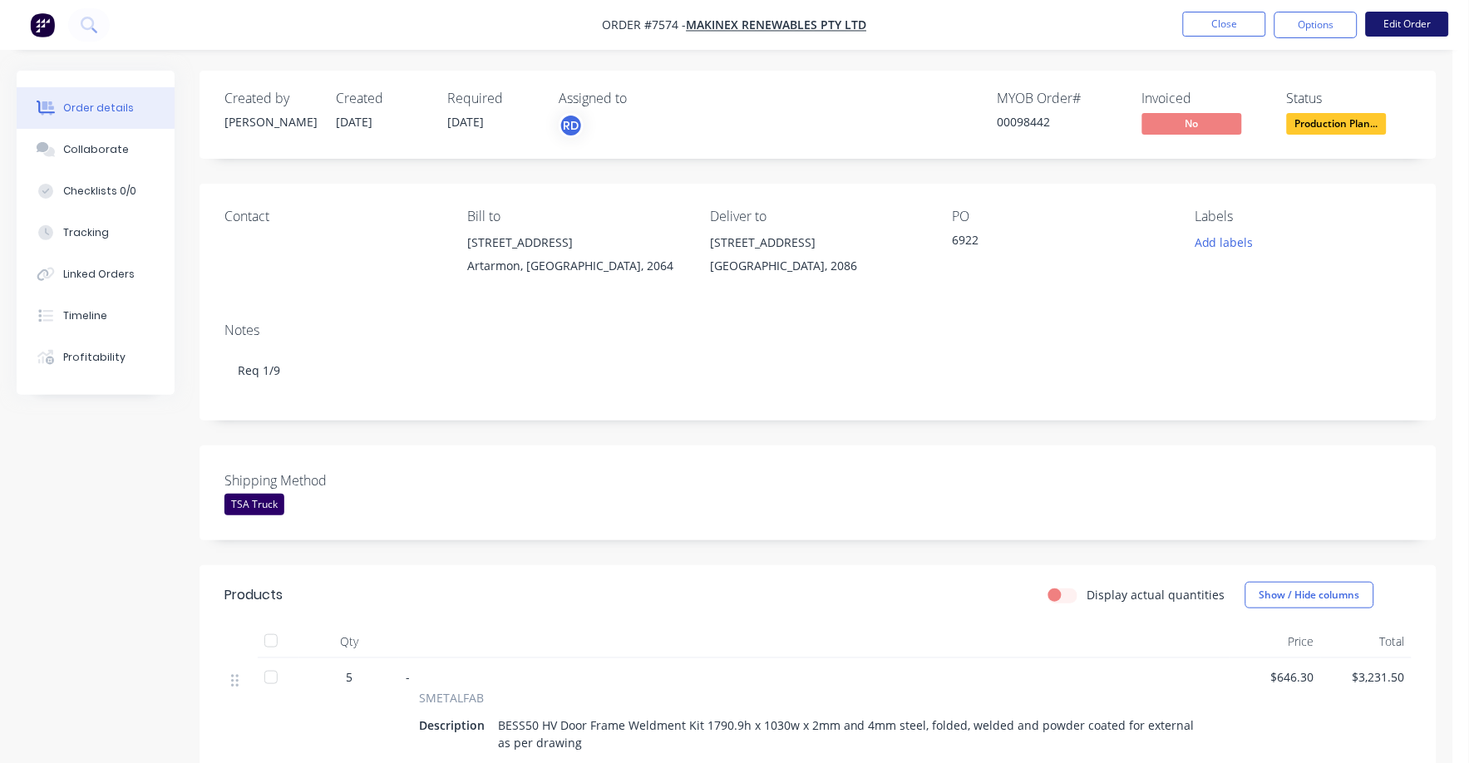
click at [1404, 22] on button "Edit Order" at bounding box center [1406, 24] width 83 height 25
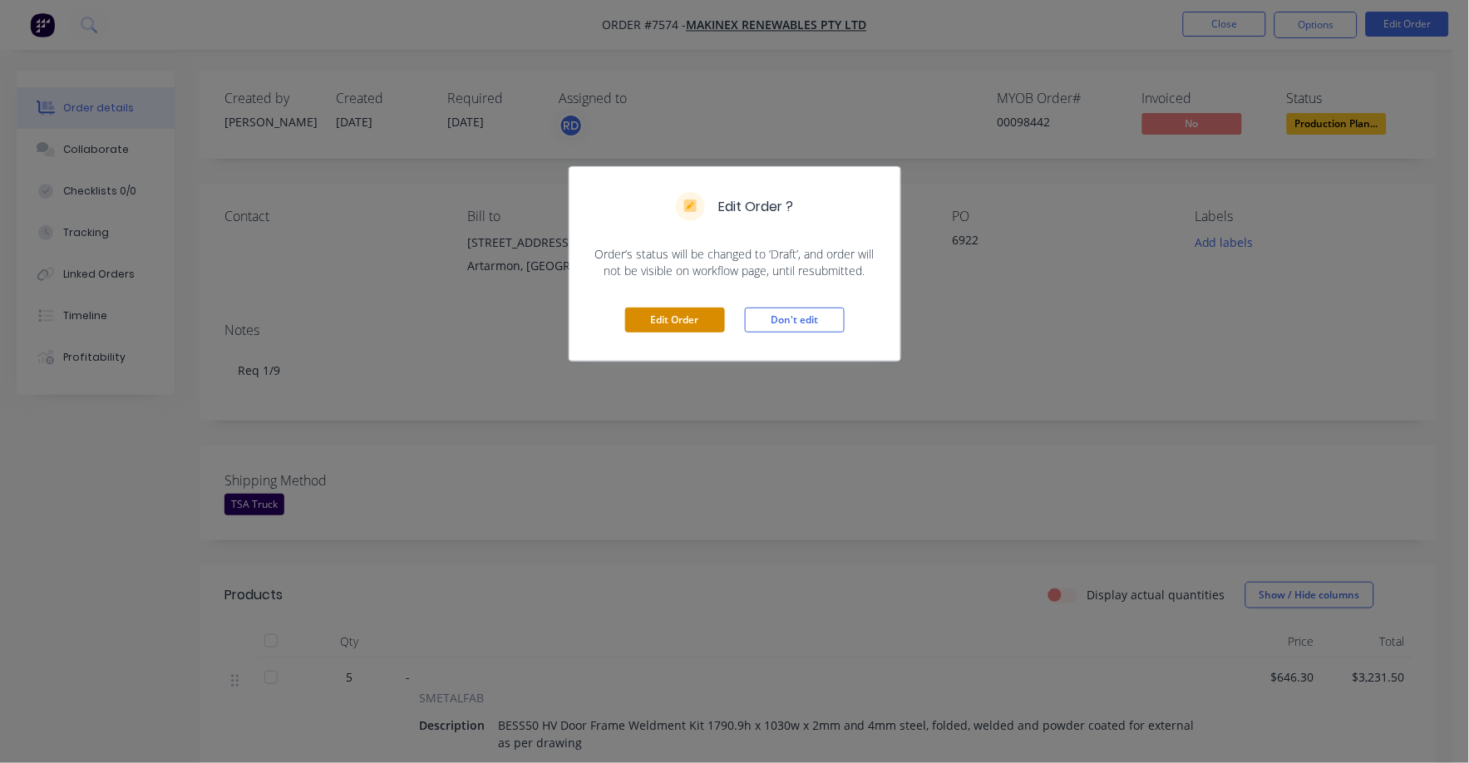
click at [676, 322] on button "Edit Order" at bounding box center [675, 319] width 100 height 25
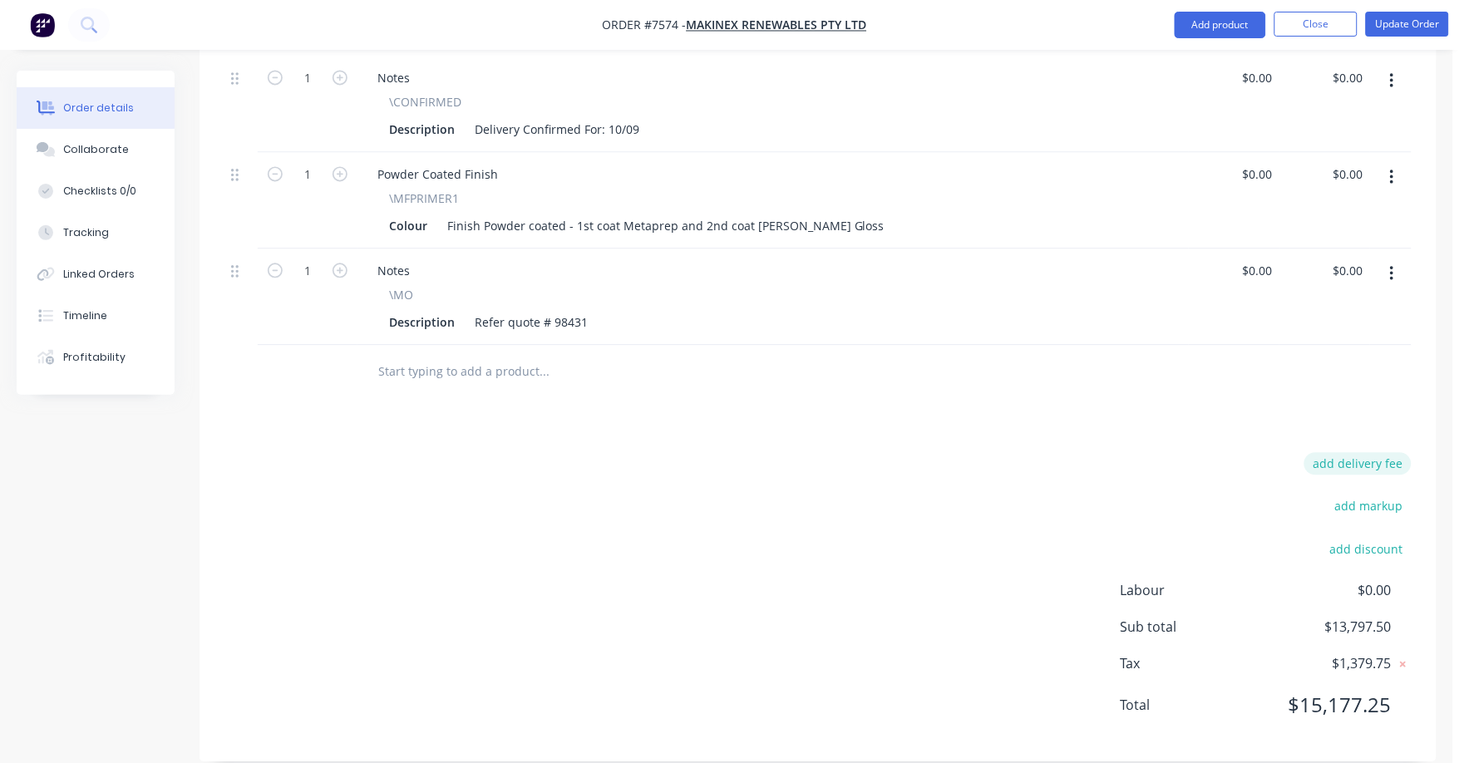
click at [1384, 452] on button "add delivery fee" at bounding box center [1357, 463] width 107 height 22
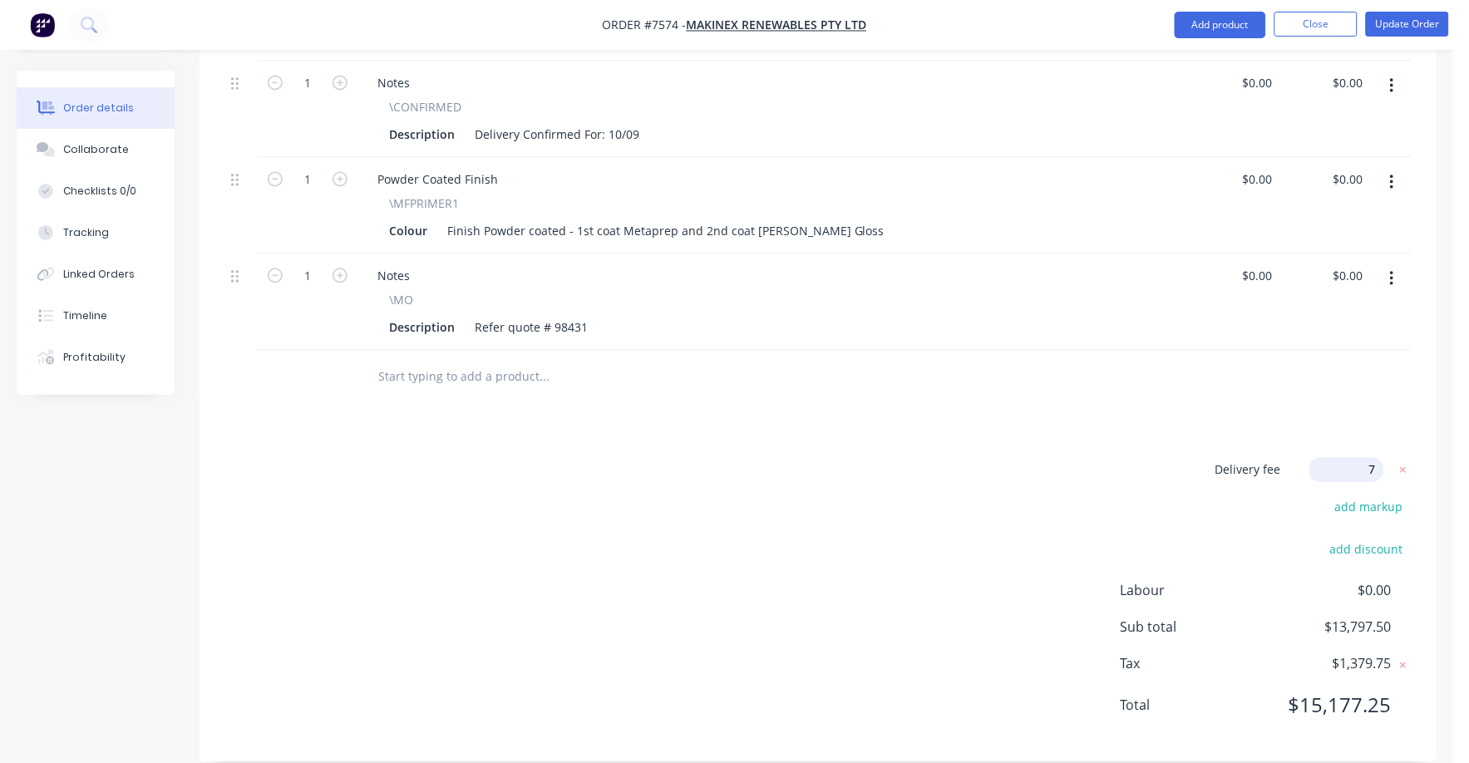
type input "75"
click input "submit" at bounding box center [0, 0] width 0 height 0
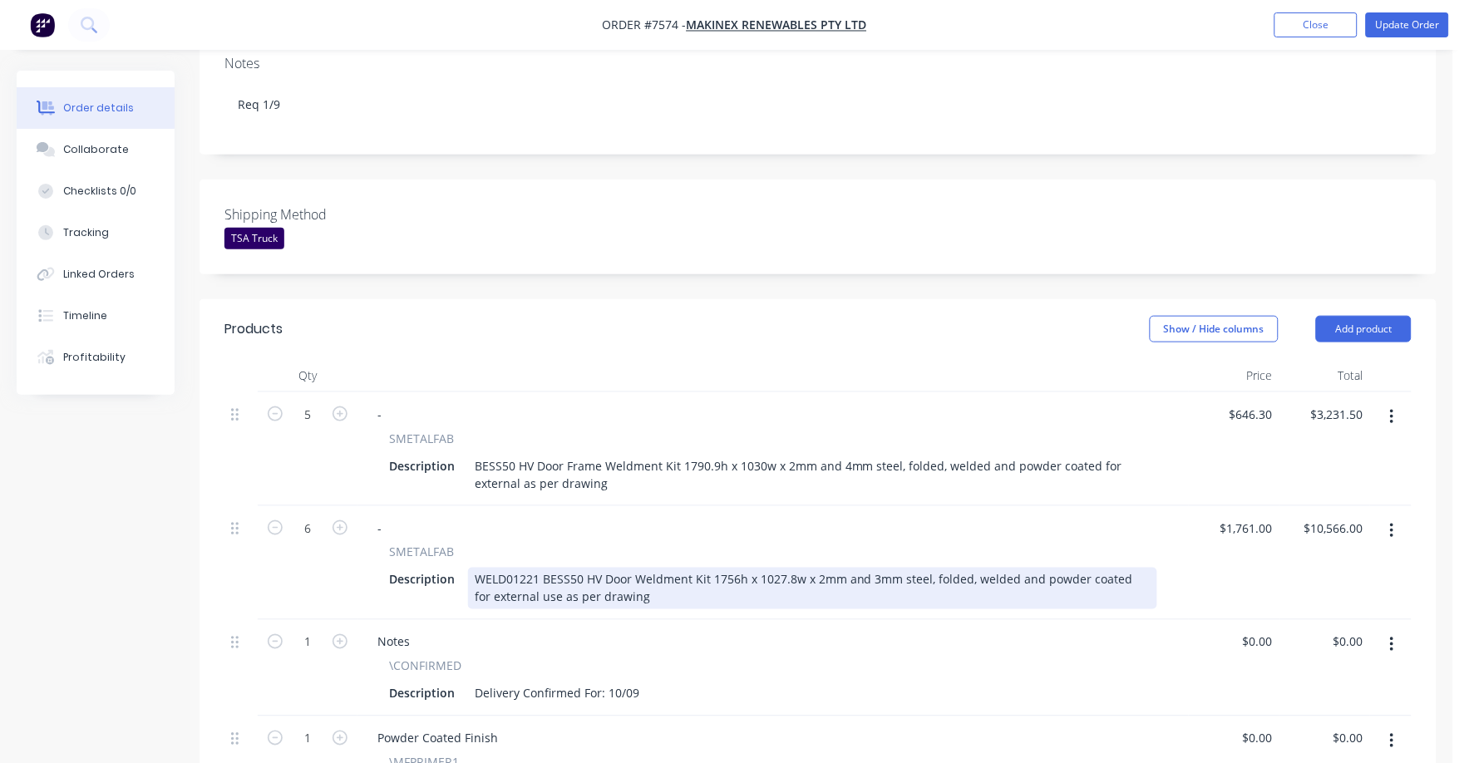
scroll to position [0, 0]
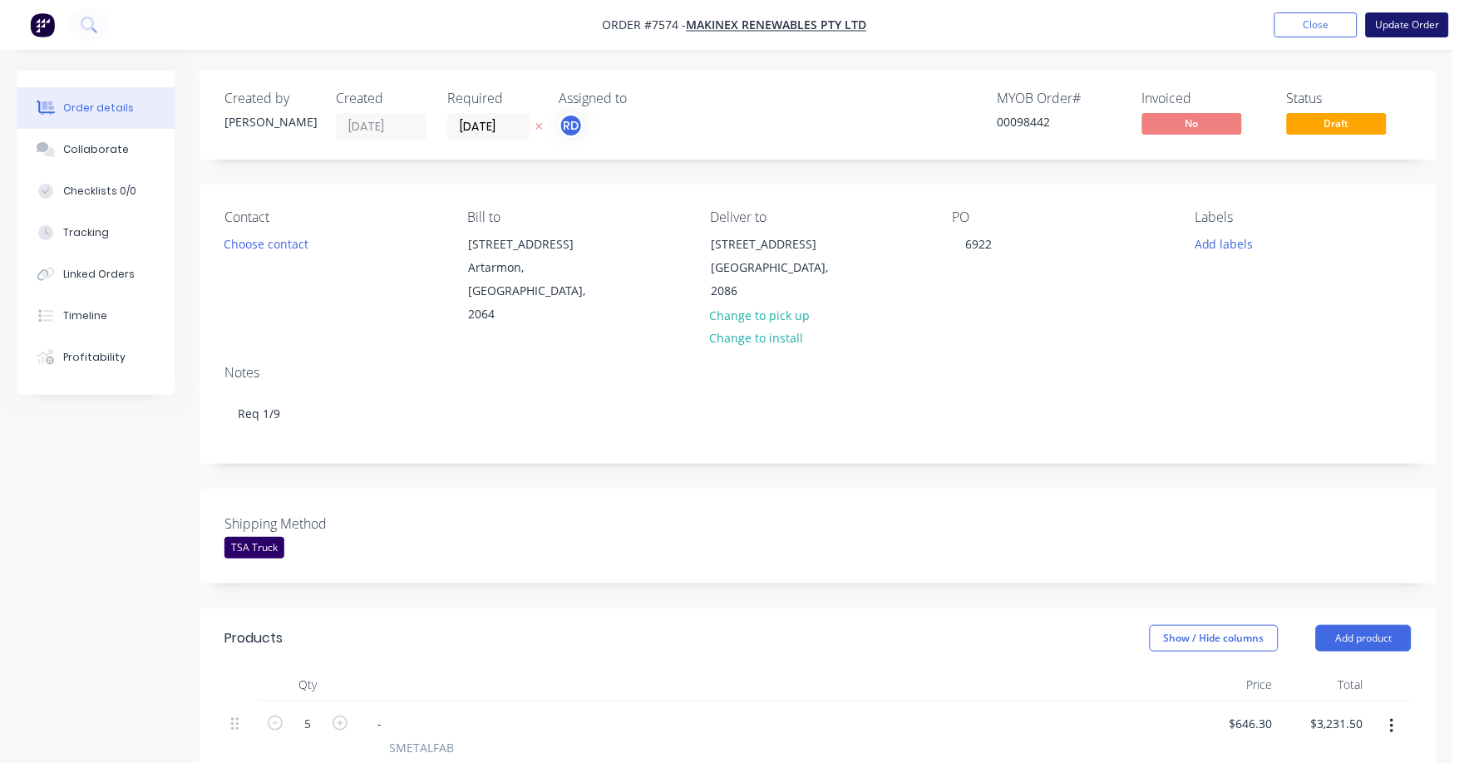
click at [1405, 27] on button "Update Order" at bounding box center [1406, 24] width 83 height 25
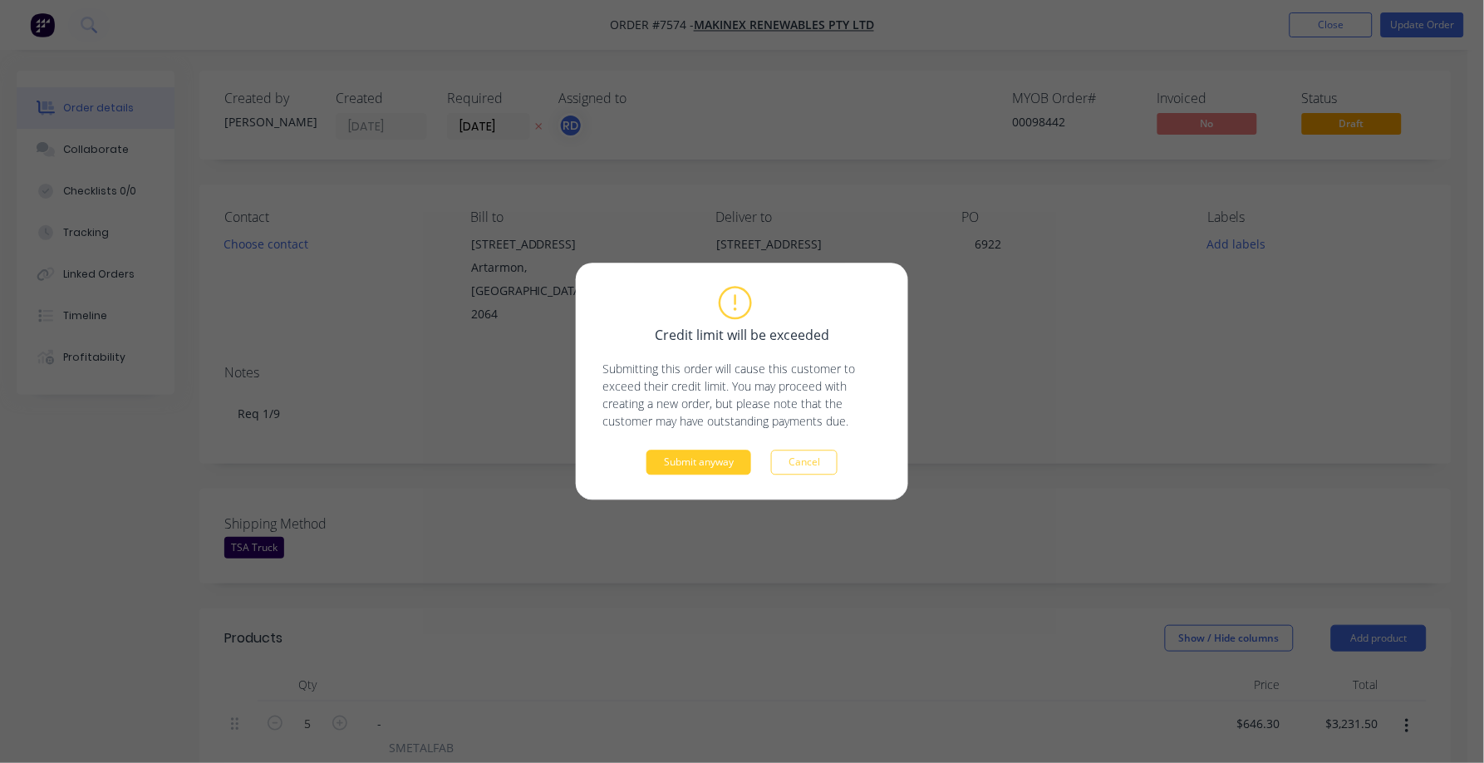
click at [723, 467] on button "Submit anyway" at bounding box center [699, 462] width 105 height 25
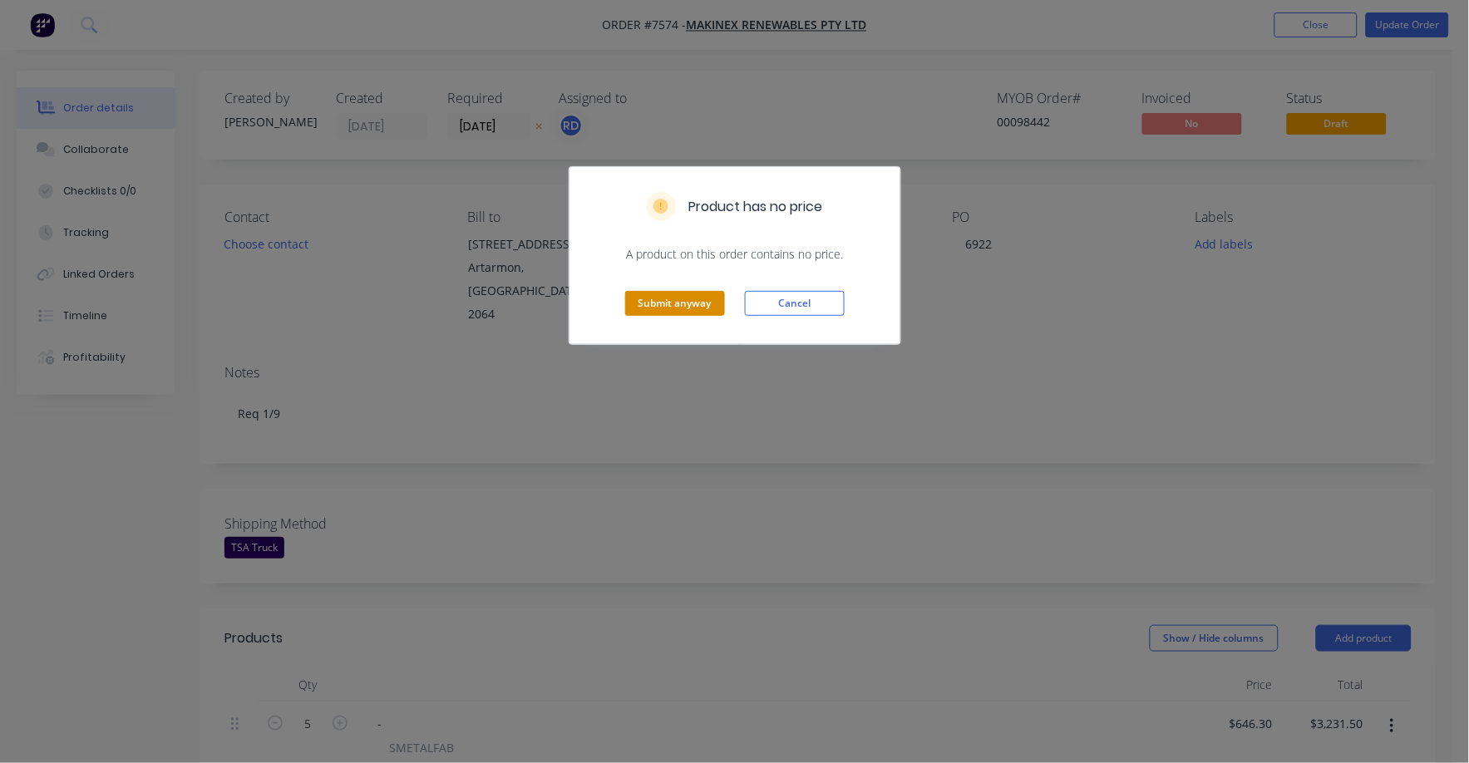
click at [661, 307] on button "Submit anyway" at bounding box center [675, 303] width 100 height 25
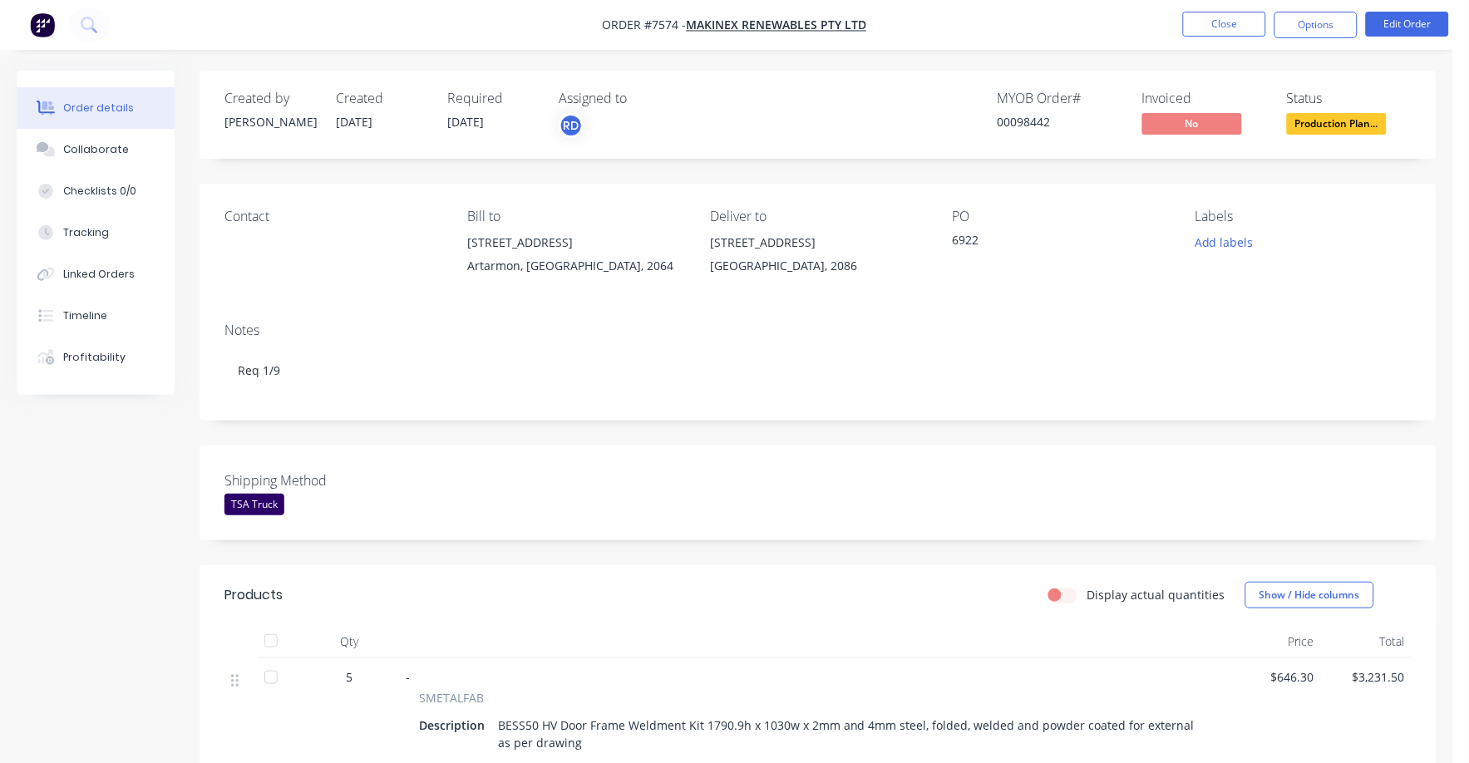
drag, startPoint x: 1346, startPoint y: 117, endPoint x: 1345, endPoint y: 126, distance: 9.2
click at [1345, 123] on span "Production Plan..." at bounding box center [1337, 123] width 100 height 21
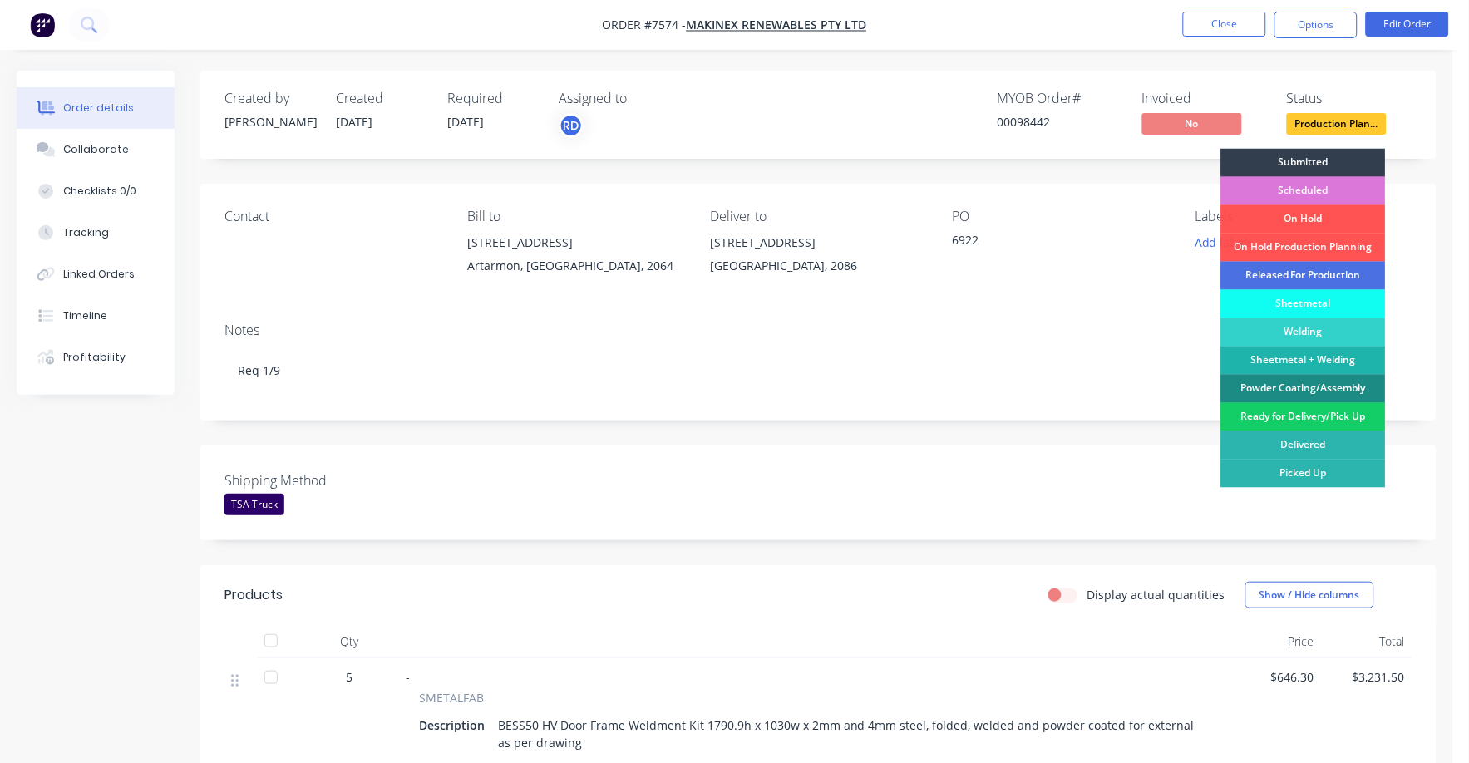
click at [1312, 414] on div "Ready for Delivery/Pick Up" at bounding box center [1303, 417] width 165 height 28
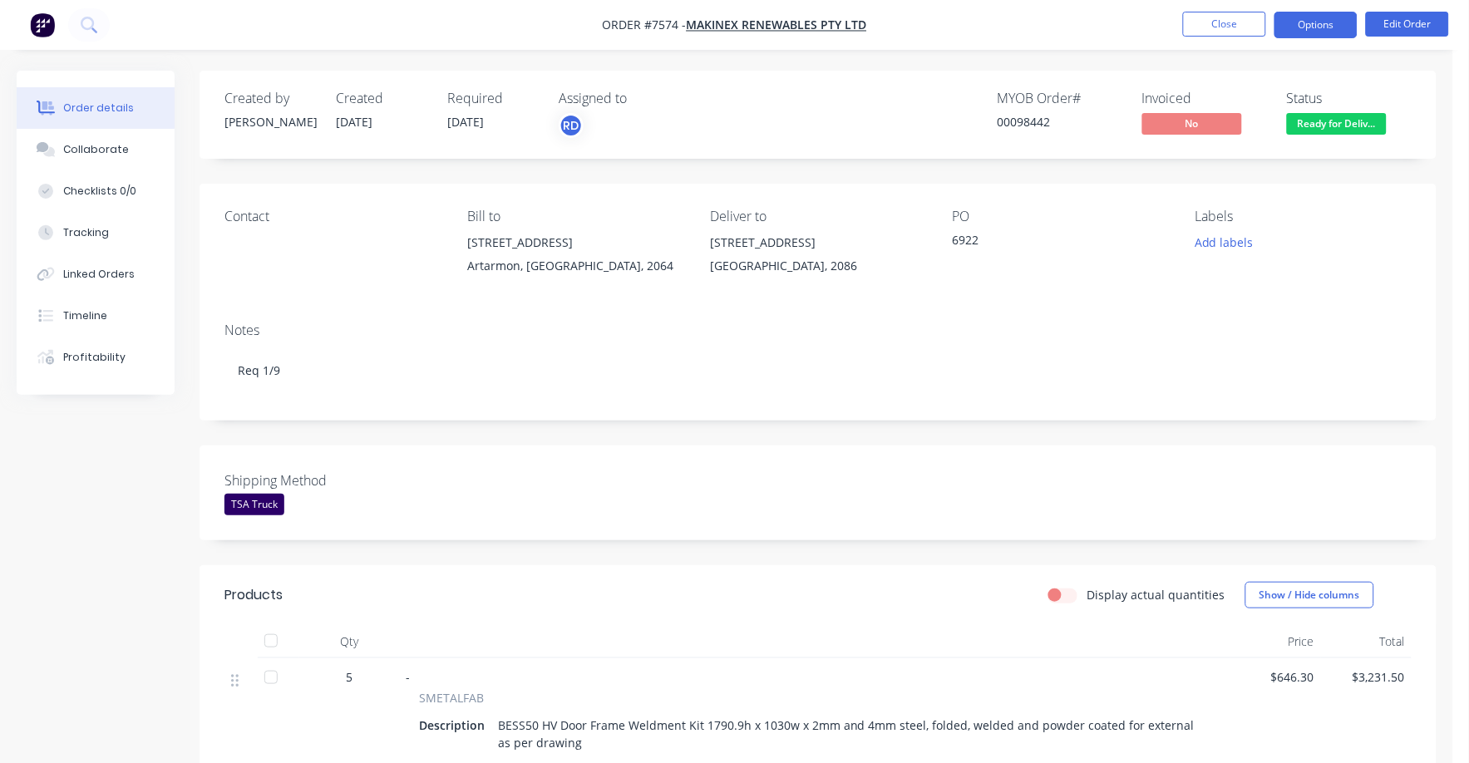
click at [1306, 22] on button "Options" at bounding box center [1315, 25] width 83 height 27
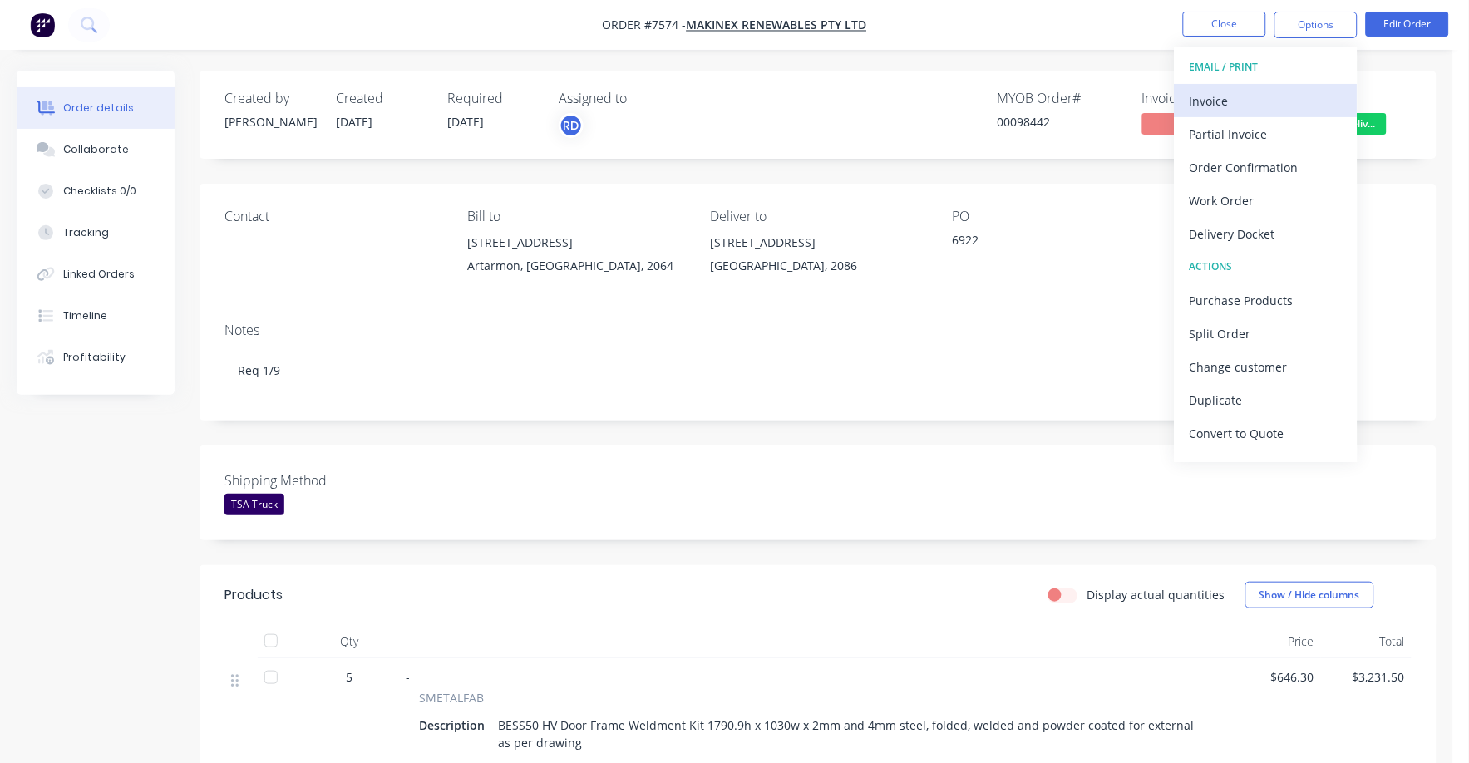
click at [1213, 98] on div "Invoice" at bounding box center [1265, 101] width 153 height 24
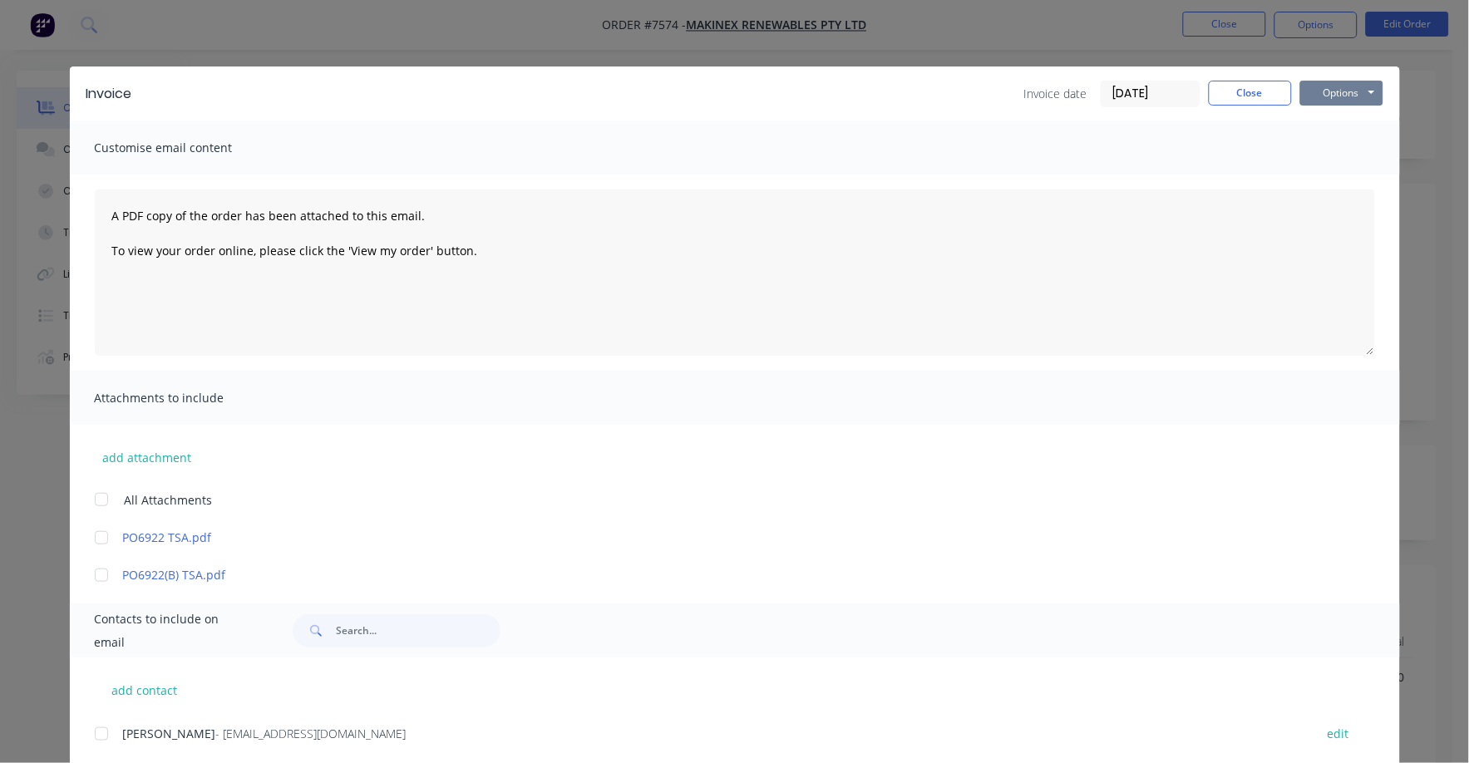
drag, startPoint x: 1331, startPoint y: 89, endPoint x: 1328, endPoint y: 105, distance: 16.1
click at [1331, 91] on button "Options" at bounding box center [1341, 93] width 83 height 25
click at [1323, 162] on button "Print" at bounding box center [1353, 149] width 106 height 27
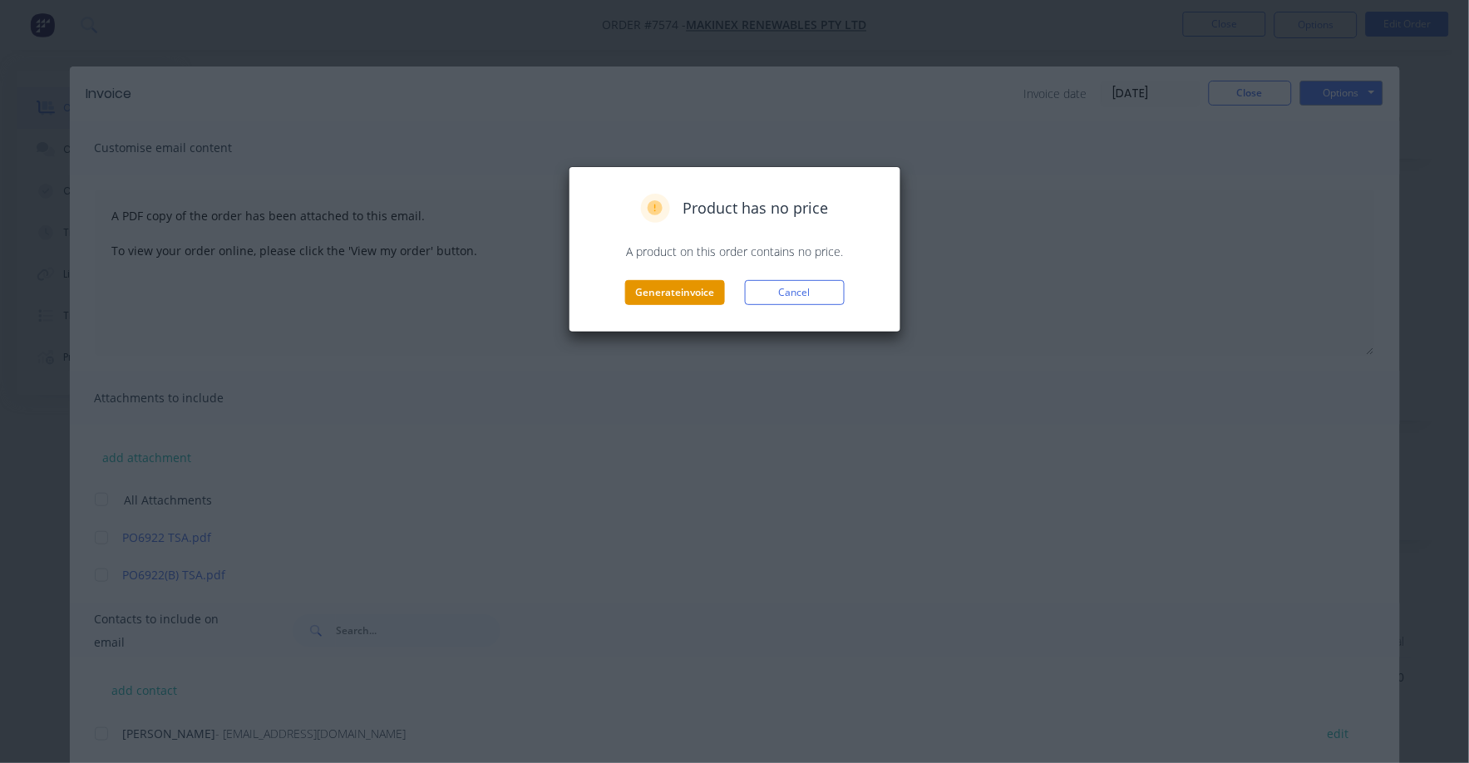
click at [637, 302] on button "Generate invoice" at bounding box center [675, 292] width 100 height 25
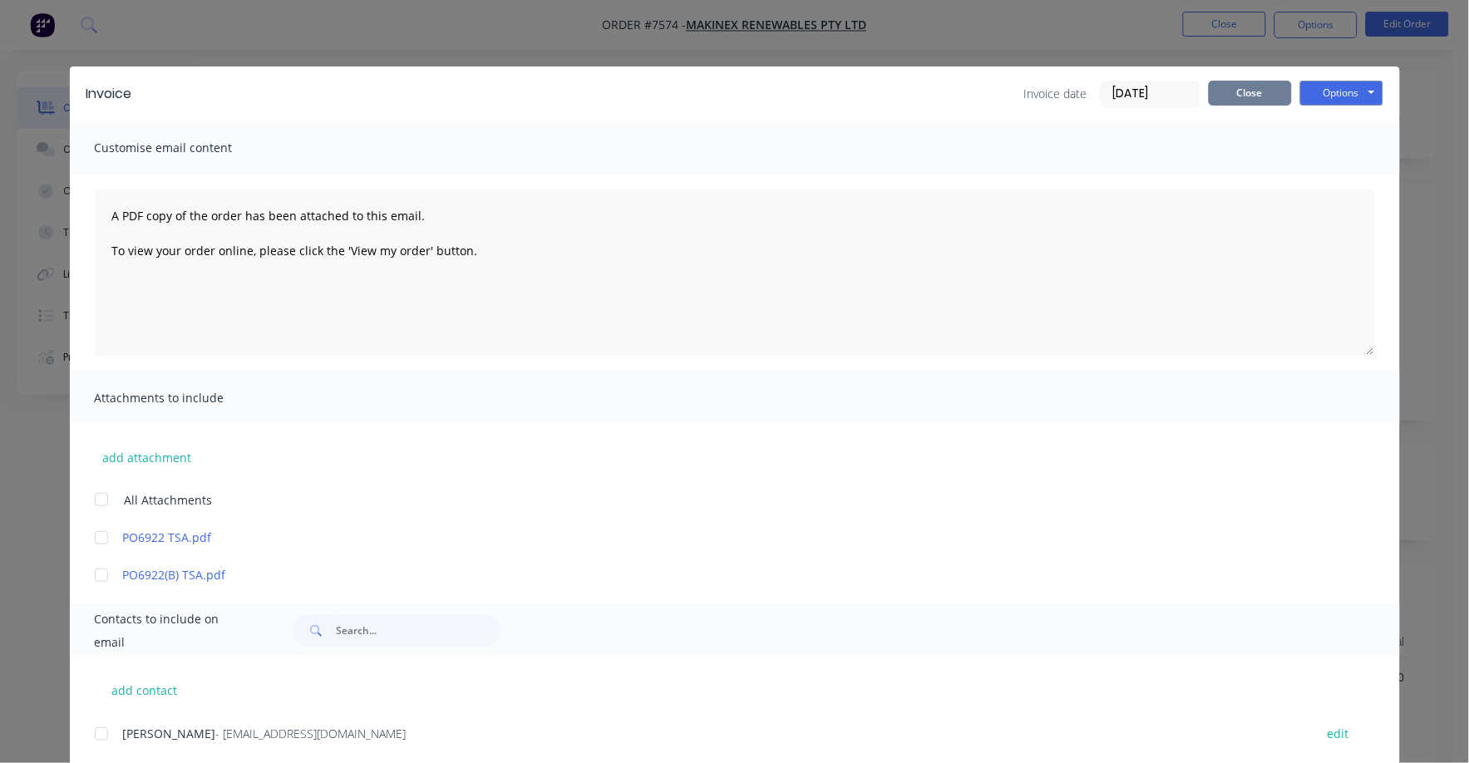
click at [1233, 95] on button "Close" at bounding box center [1249, 93] width 83 height 25
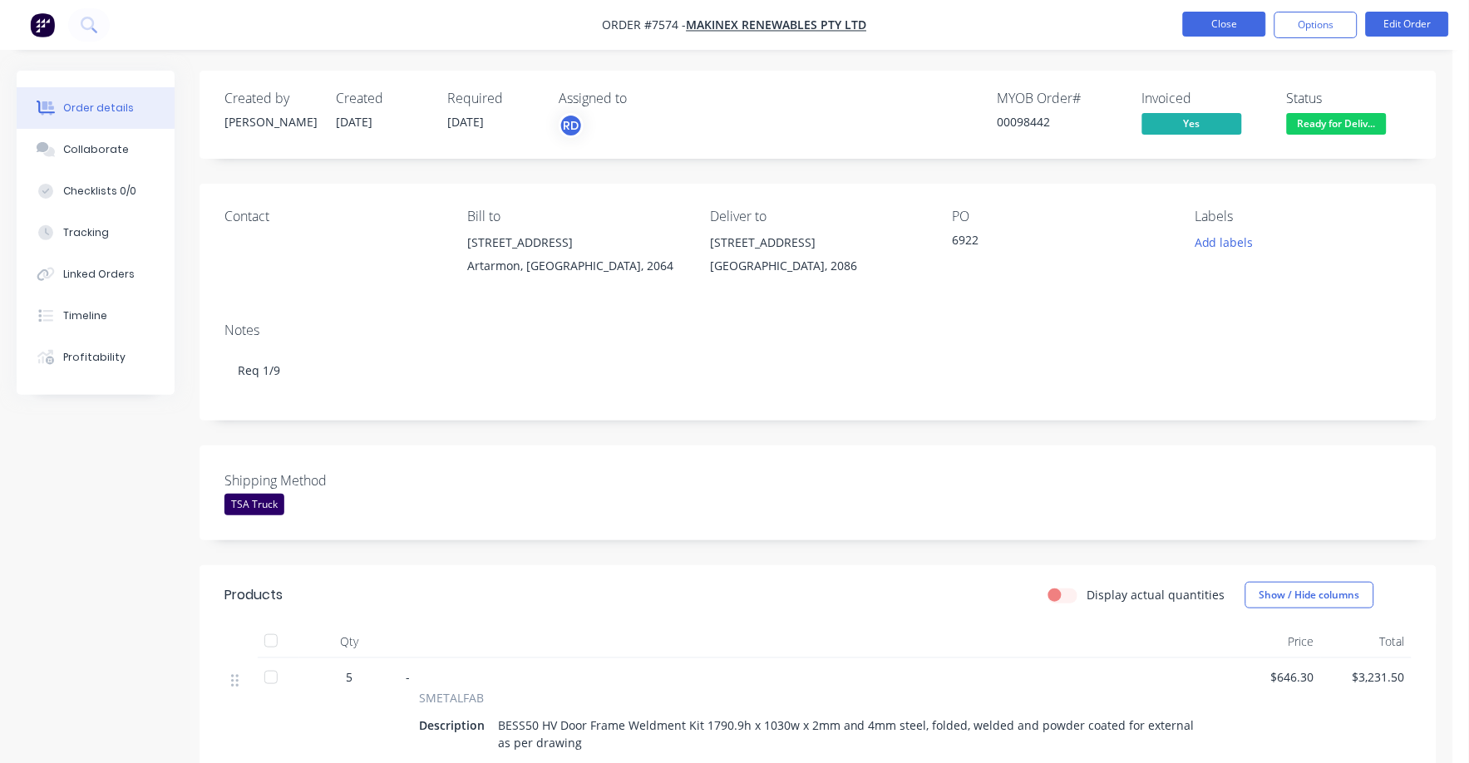
click at [1228, 22] on button "Close" at bounding box center [1224, 24] width 83 height 25
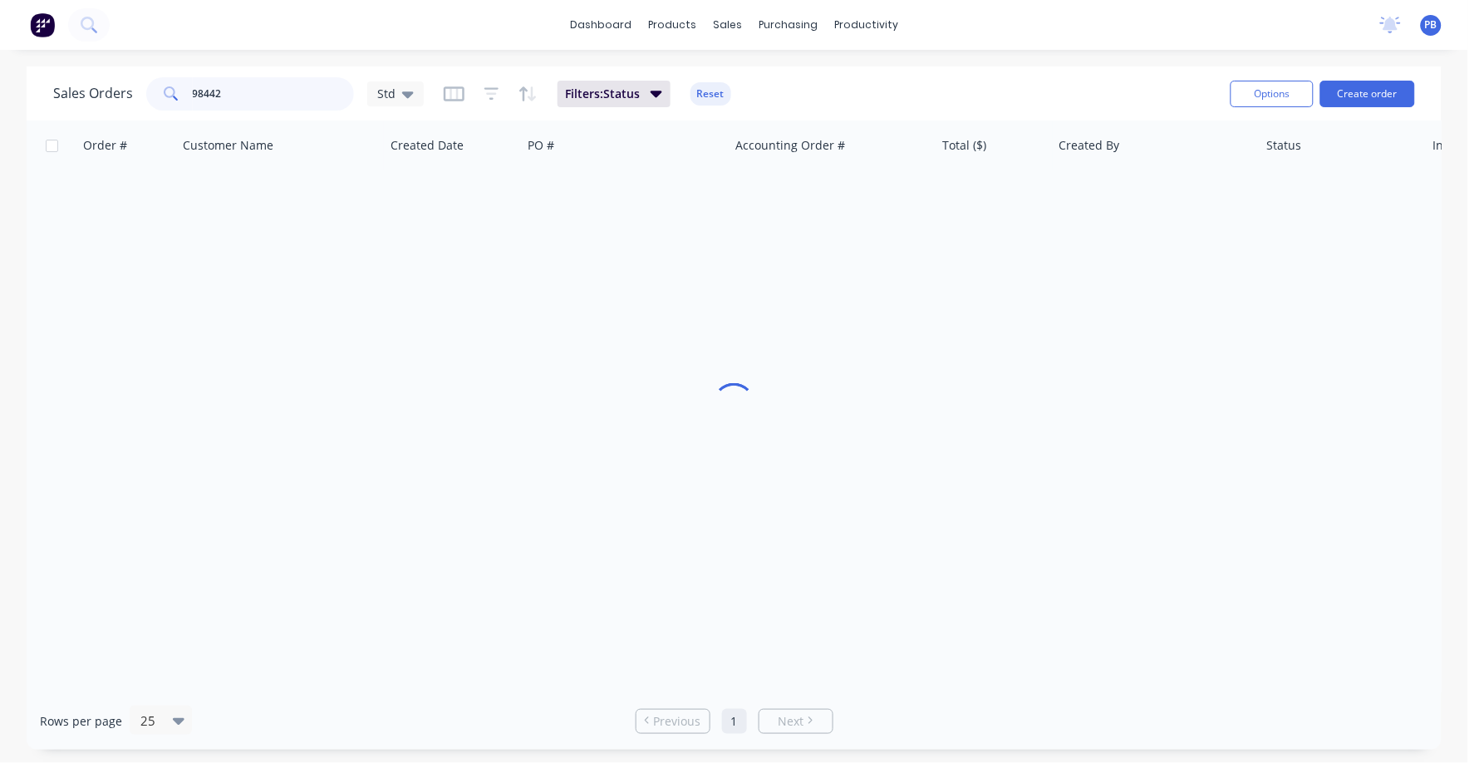
drag, startPoint x: 278, startPoint y: 83, endPoint x: 170, endPoint y: 82, distance: 108.0
click at [170, 82] on div "98442" at bounding box center [250, 93] width 208 height 33
type input "98062"
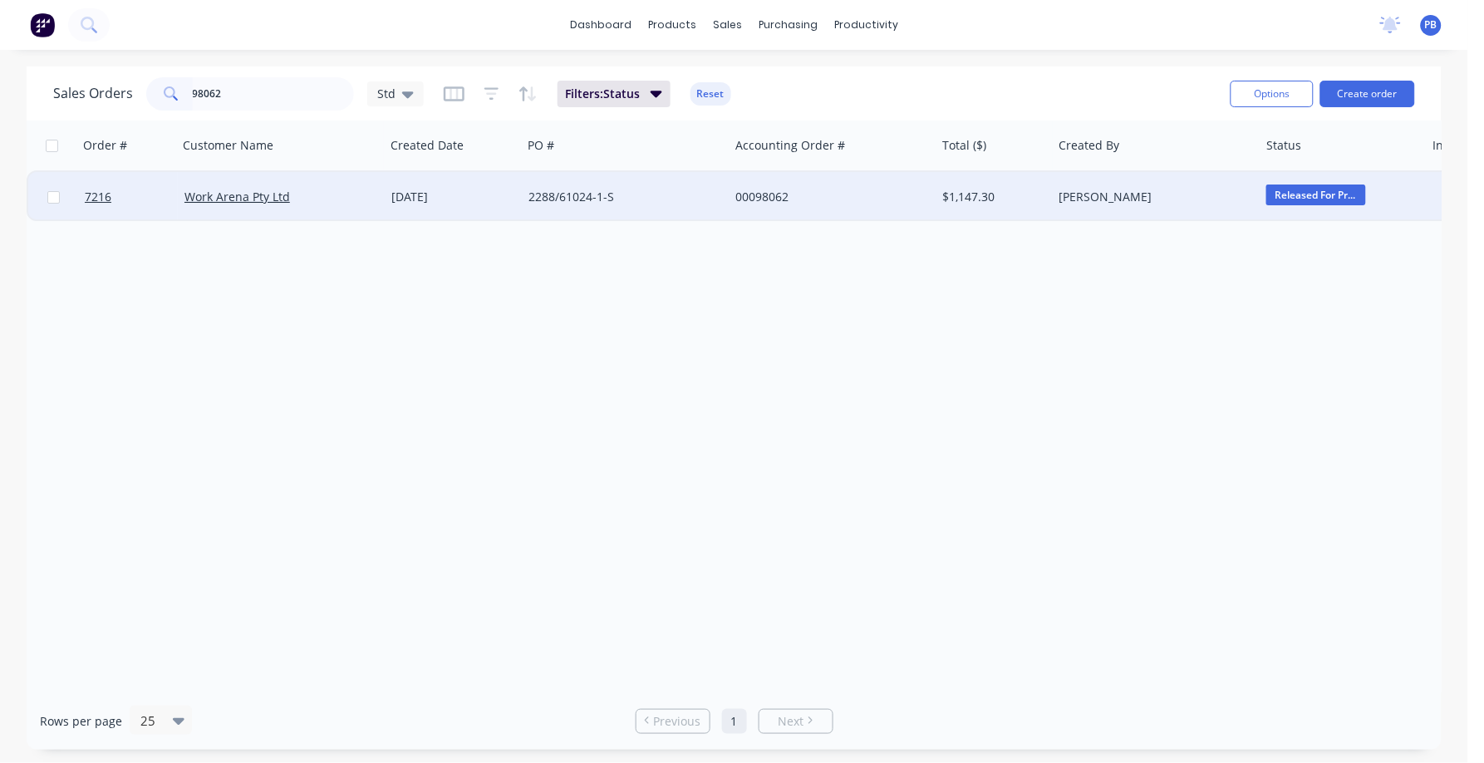
click at [976, 194] on div "$1,147.30" at bounding box center [991, 197] width 97 height 17
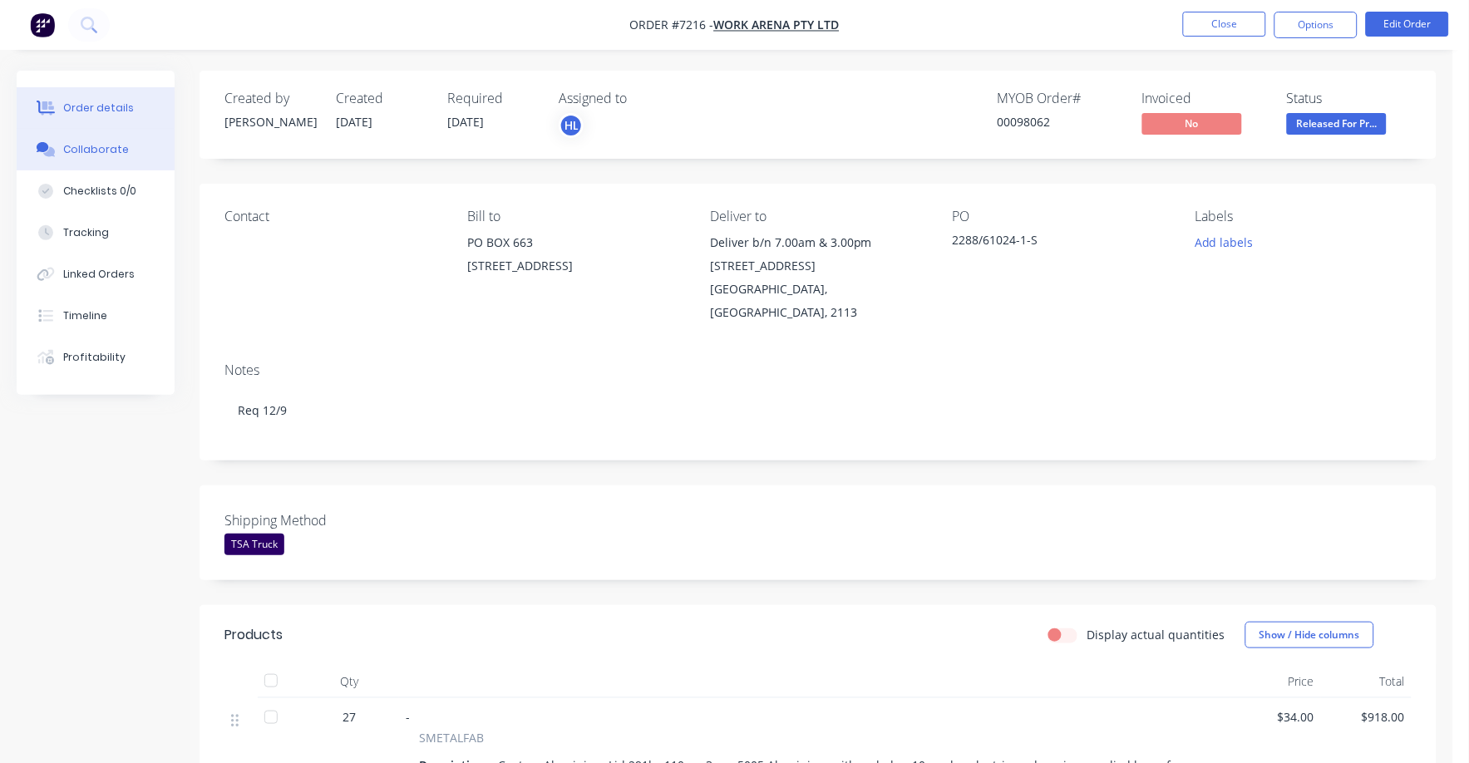
click at [97, 142] on div "Collaborate" at bounding box center [96, 149] width 66 height 15
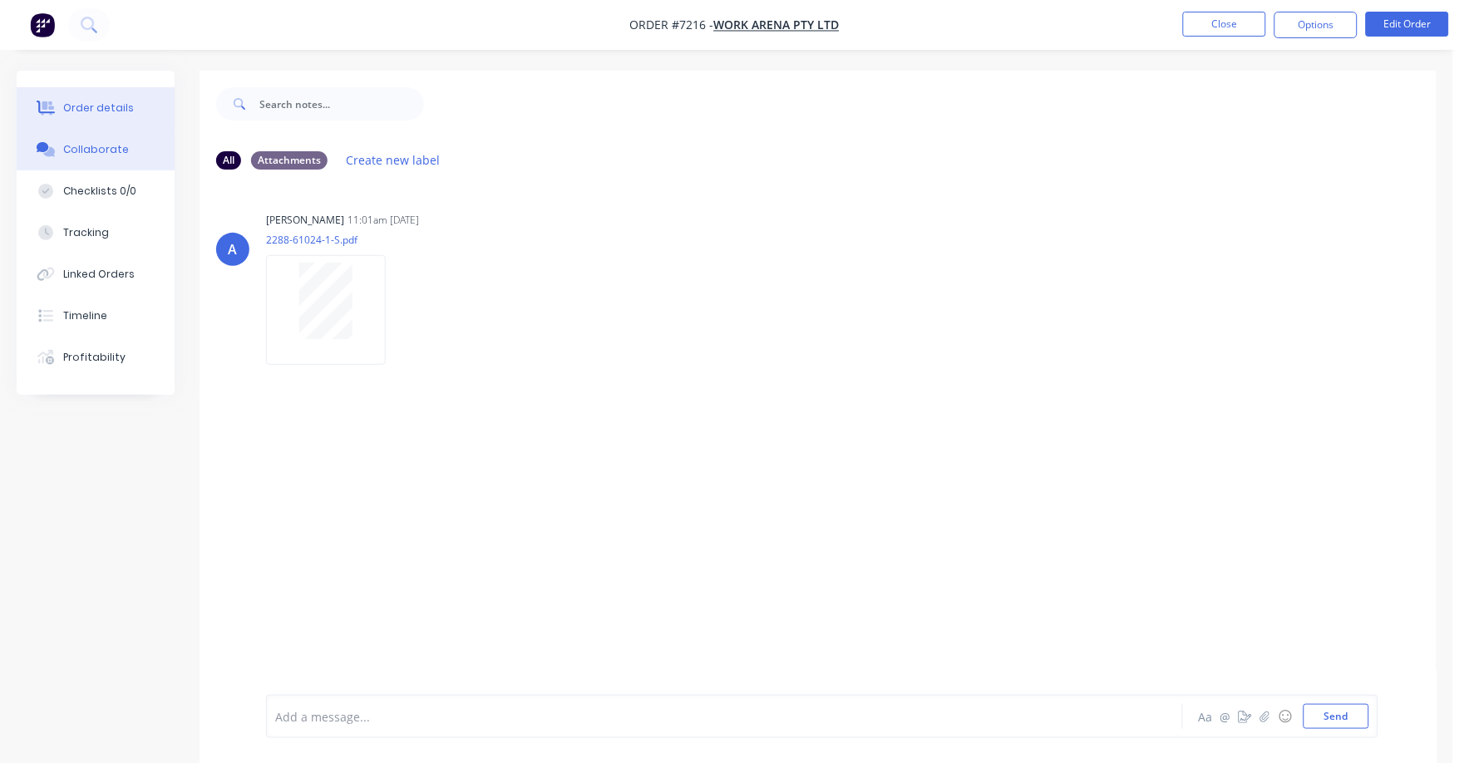
click at [121, 97] on button "Order details" at bounding box center [96, 108] width 158 height 42
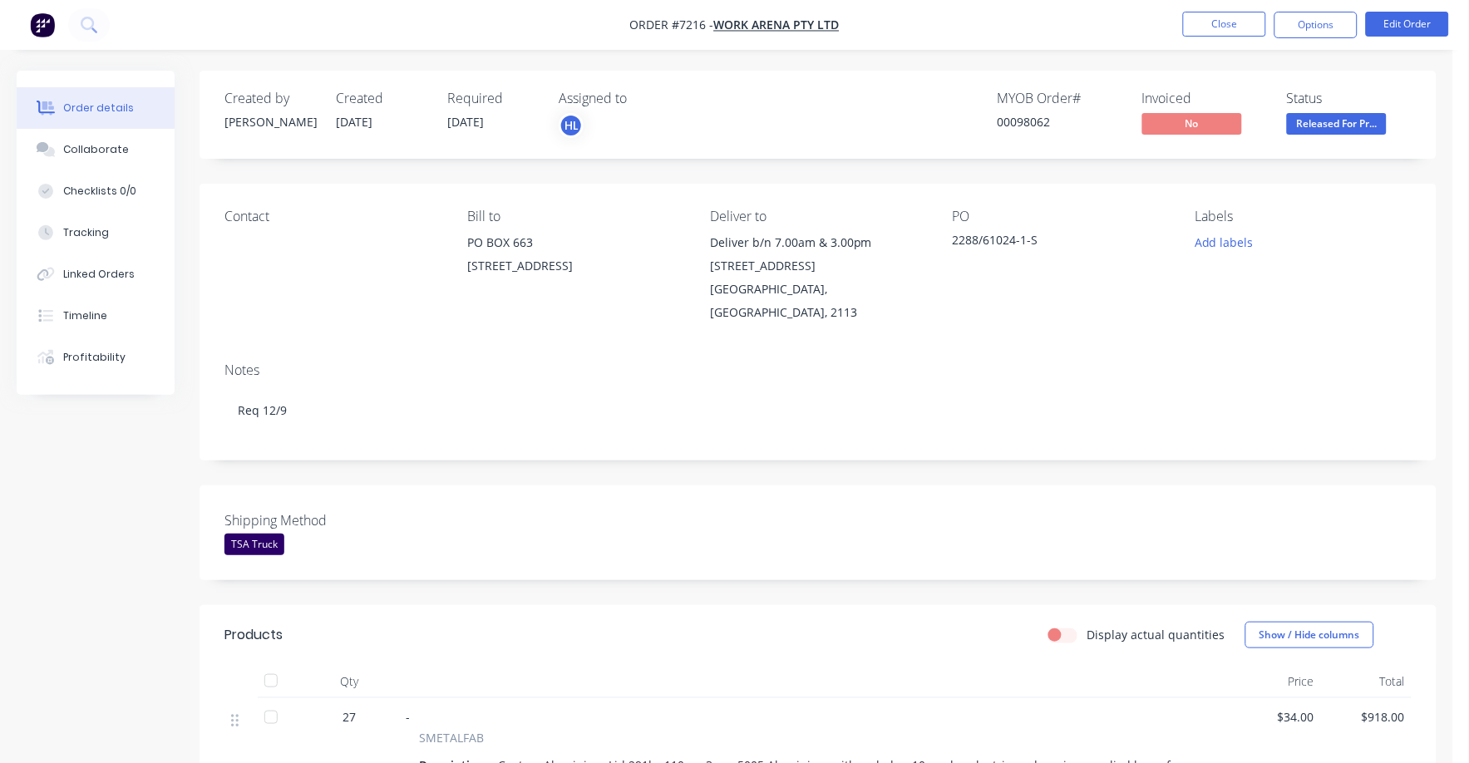
click at [1316, 129] on span "Released For Pr..." at bounding box center [1337, 123] width 100 height 21
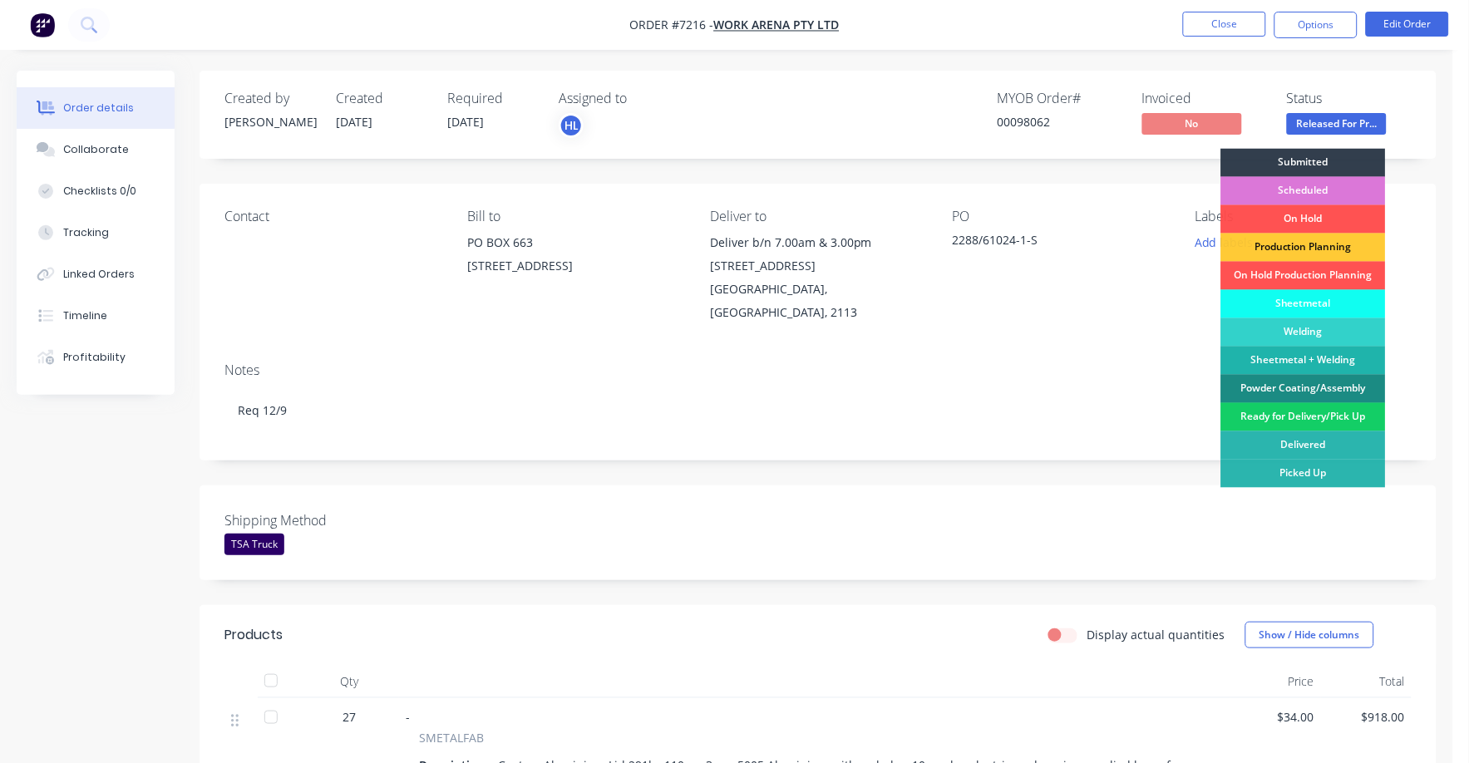
click at [1309, 418] on div "Ready for Delivery/Pick Up" at bounding box center [1303, 417] width 165 height 28
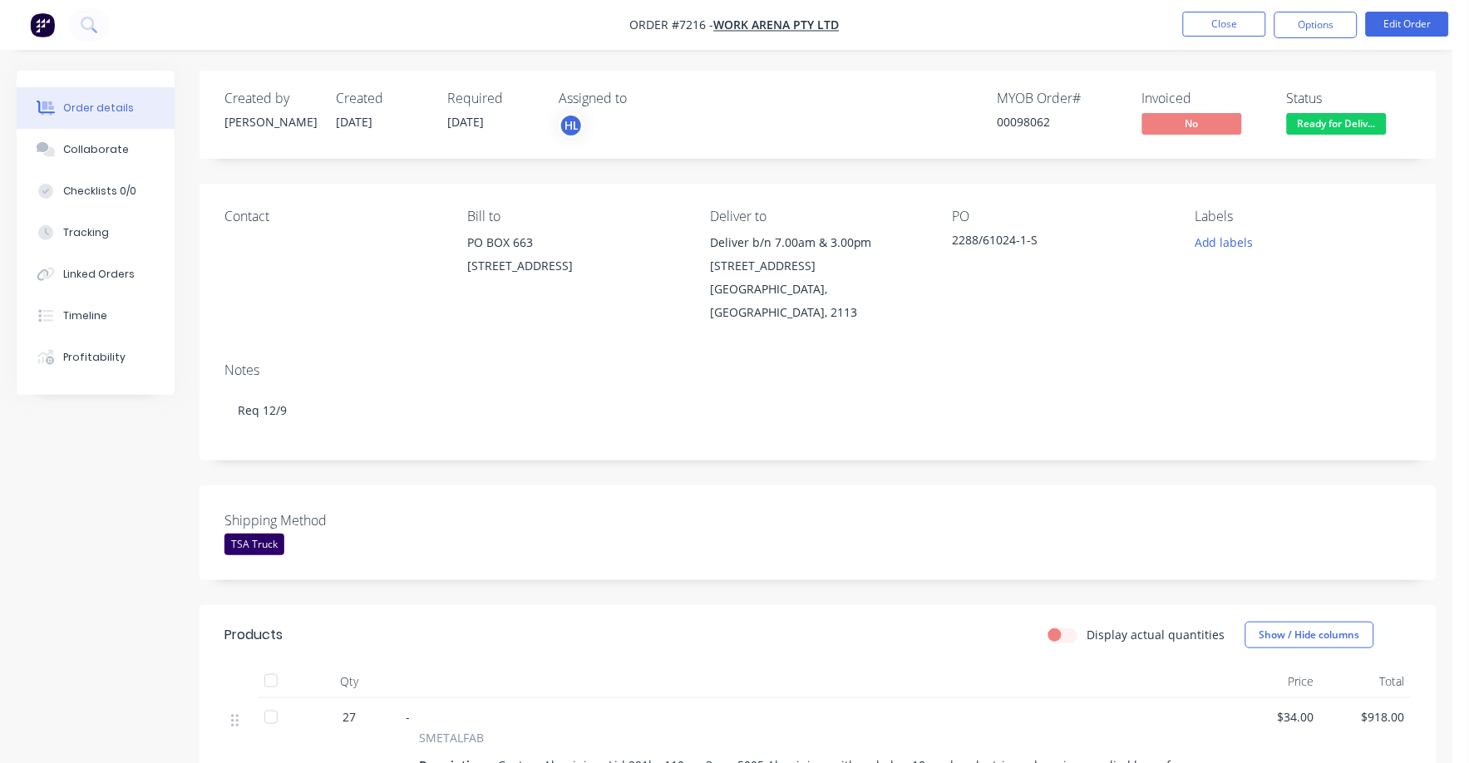
drag, startPoint x: 1315, startPoint y: 23, endPoint x: 1303, endPoint y: 38, distance: 19.0
click at [1314, 27] on button "Options" at bounding box center [1315, 25] width 83 height 27
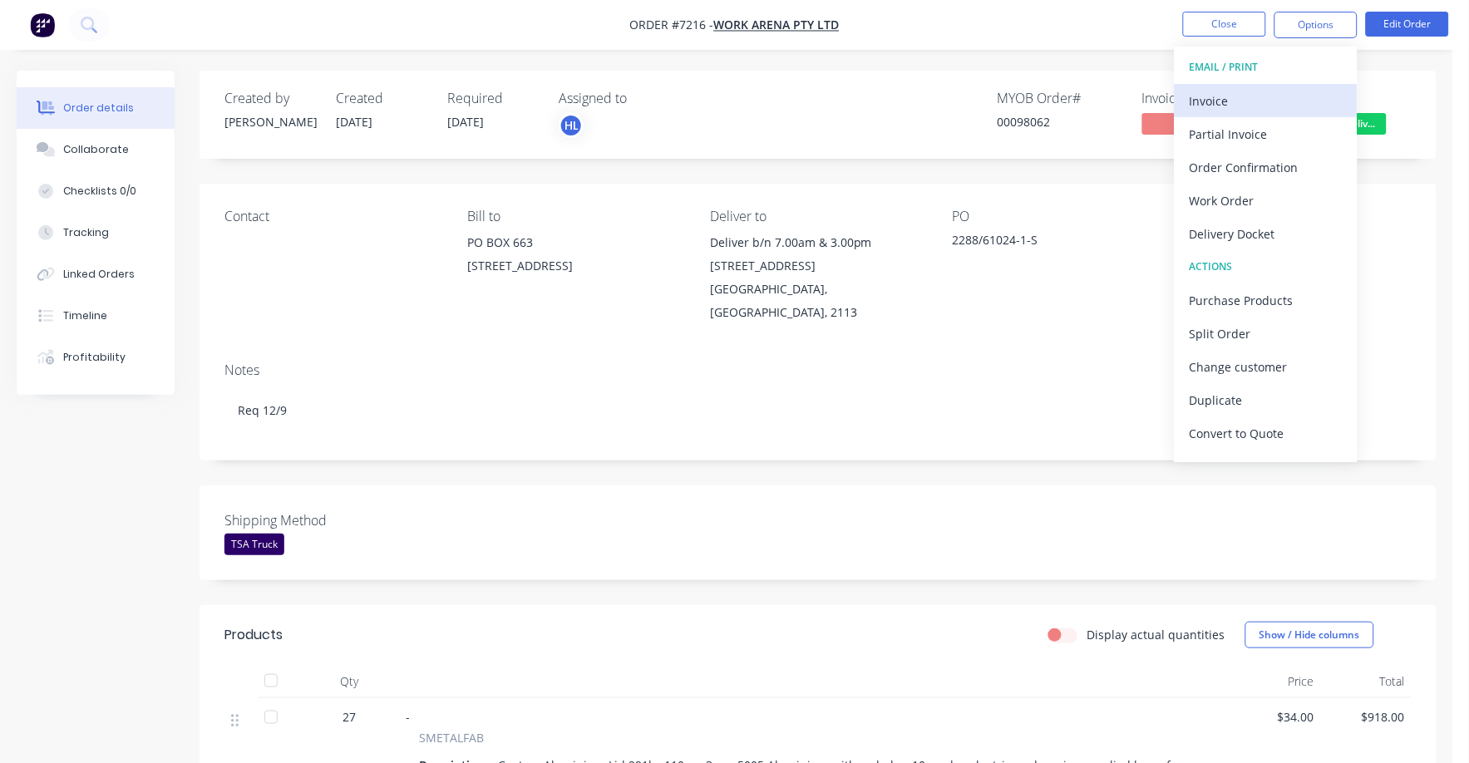
click at [1200, 101] on div "Invoice" at bounding box center [1265, 101] width 153 height 24
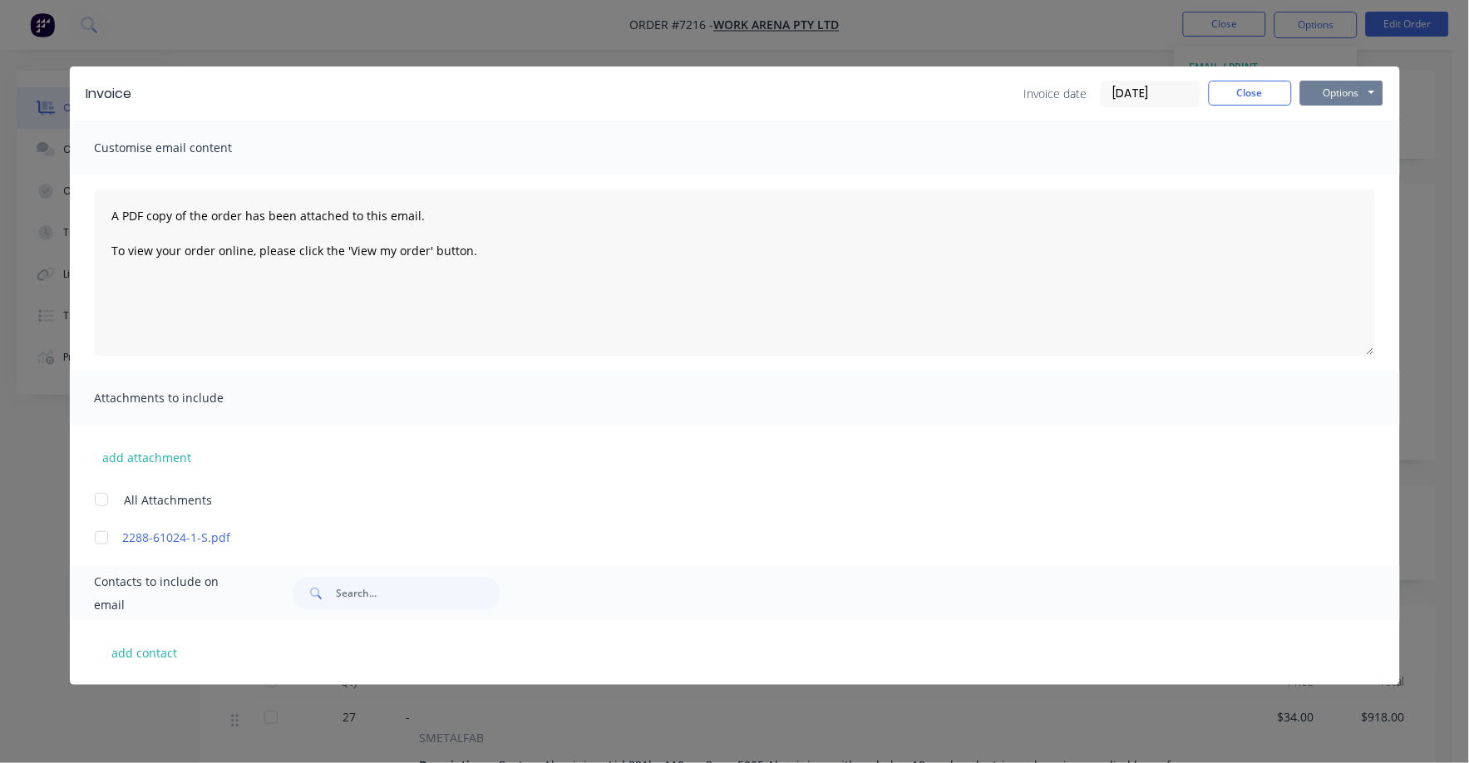
click at [1330, 95] on button "Options" at bounding box center [1341, 93] width 83 height 25
click at [1311, 145] on button "Print" at bounding box center [1353, 149] width 106 height 27
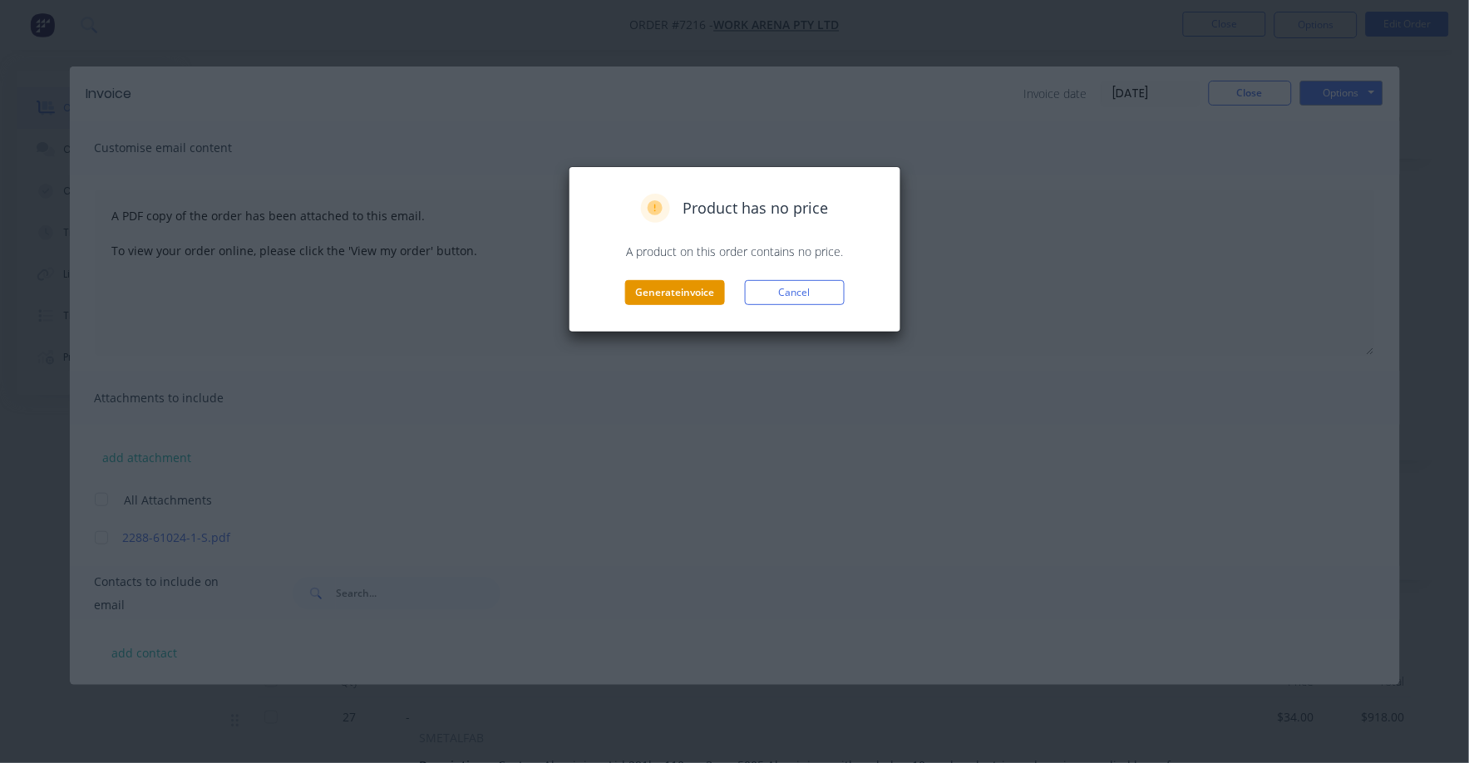
click at [710, 289] on button "Generate invoice" at bounding box center [675, 292] width 100 height 25
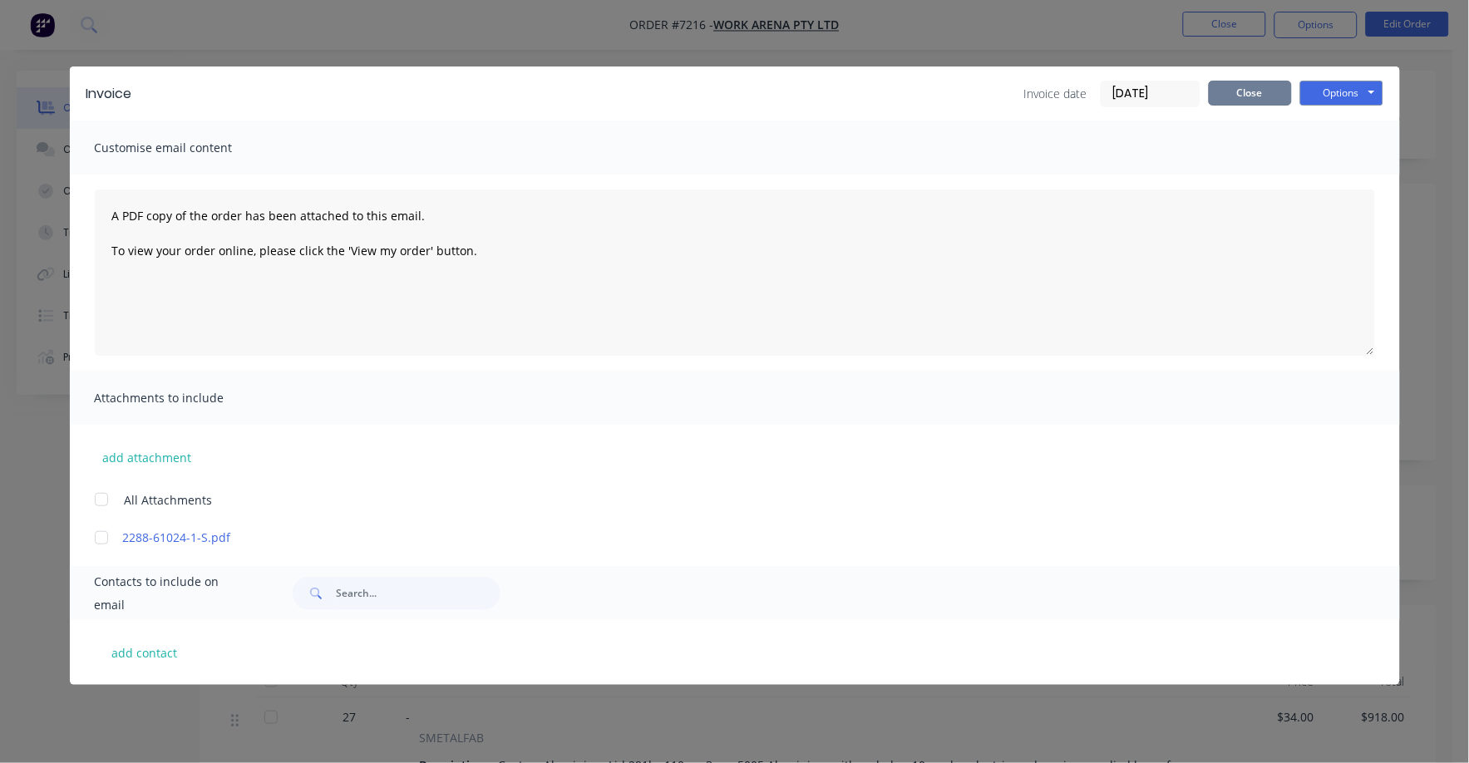
drag, startPoint x: 1255, startPoint y: 94, endPoint x: 1242, endPoint y: 71, distance: 25.7
click at [1255, 94] on button "Close" at bounding box center [1249, 93] width 83 height 25
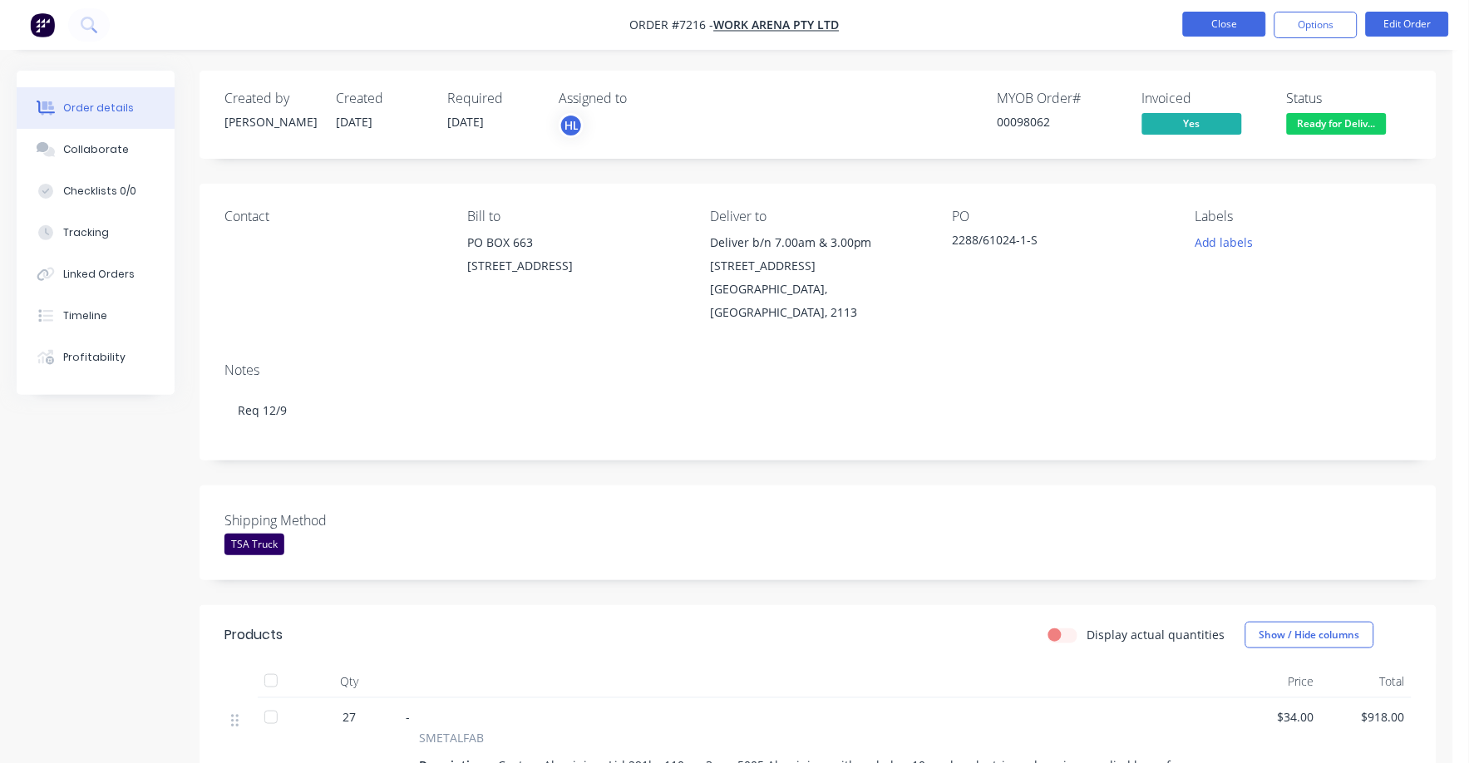
click at [1239, 28] on button "Close" at bounding box center [1224, 24] width 83 height 25
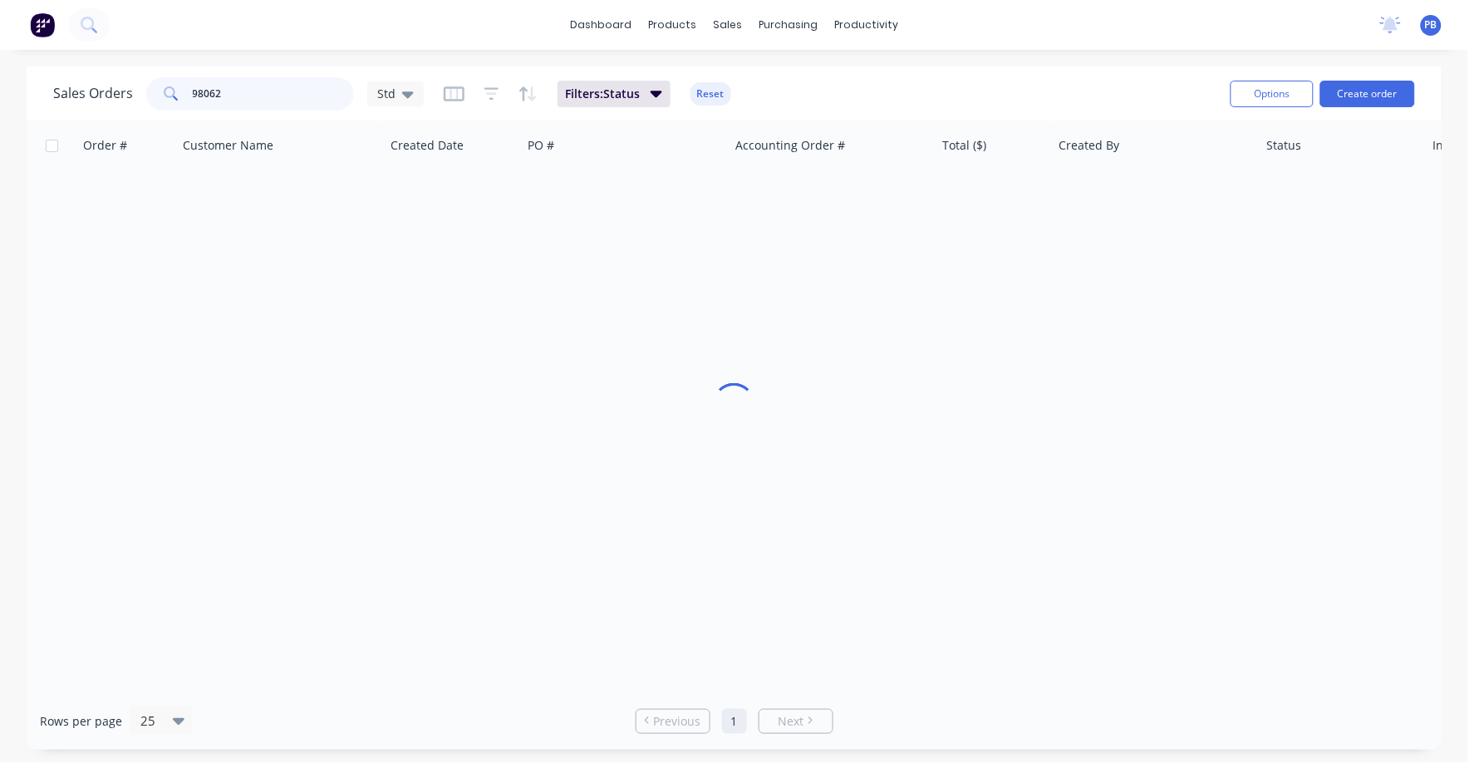
drag, startPoint x: 265, startPoint y: 89, endPoint x: 145, endPoint y: 81, distance: 120.0
click at [146, 81] on div "98062" at bounding box center [250, 93] width 208 height 33
type input "98724"
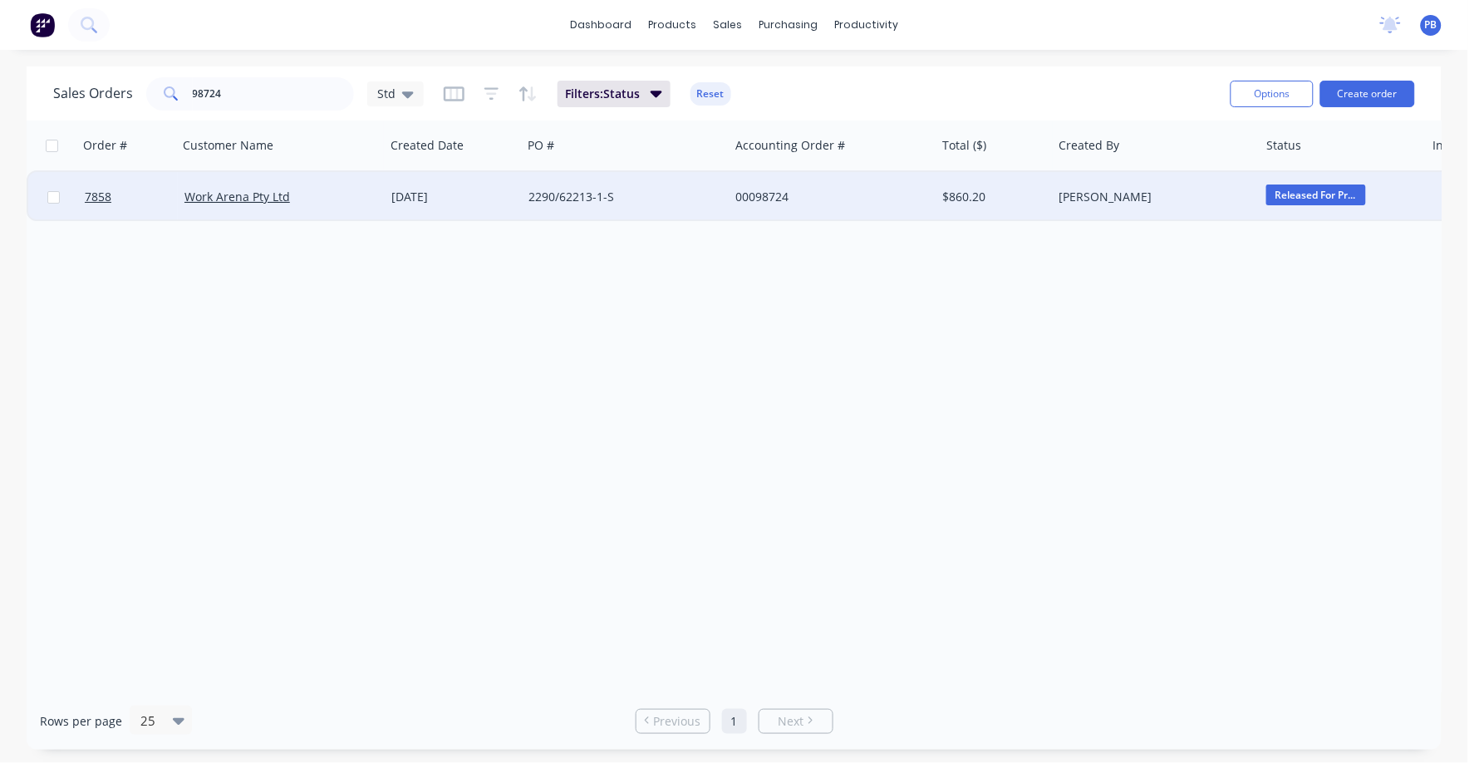
click at [435, 194] on div "[DATE]" at bounding box center [453, 197] width 124 height 17
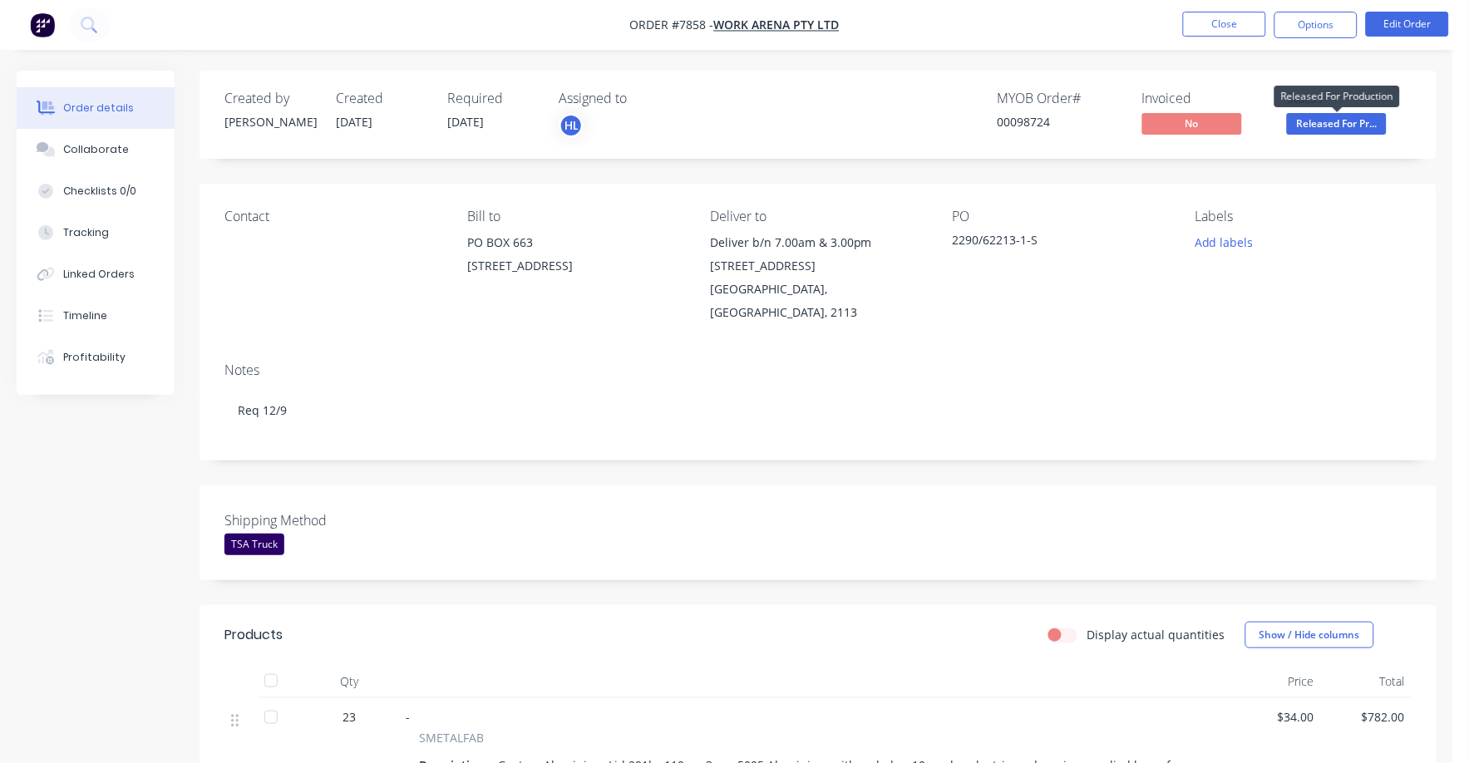
click at [1337, 125] on span "Released For Pr..." at bounding box center [1337, 123] width 100 height 21
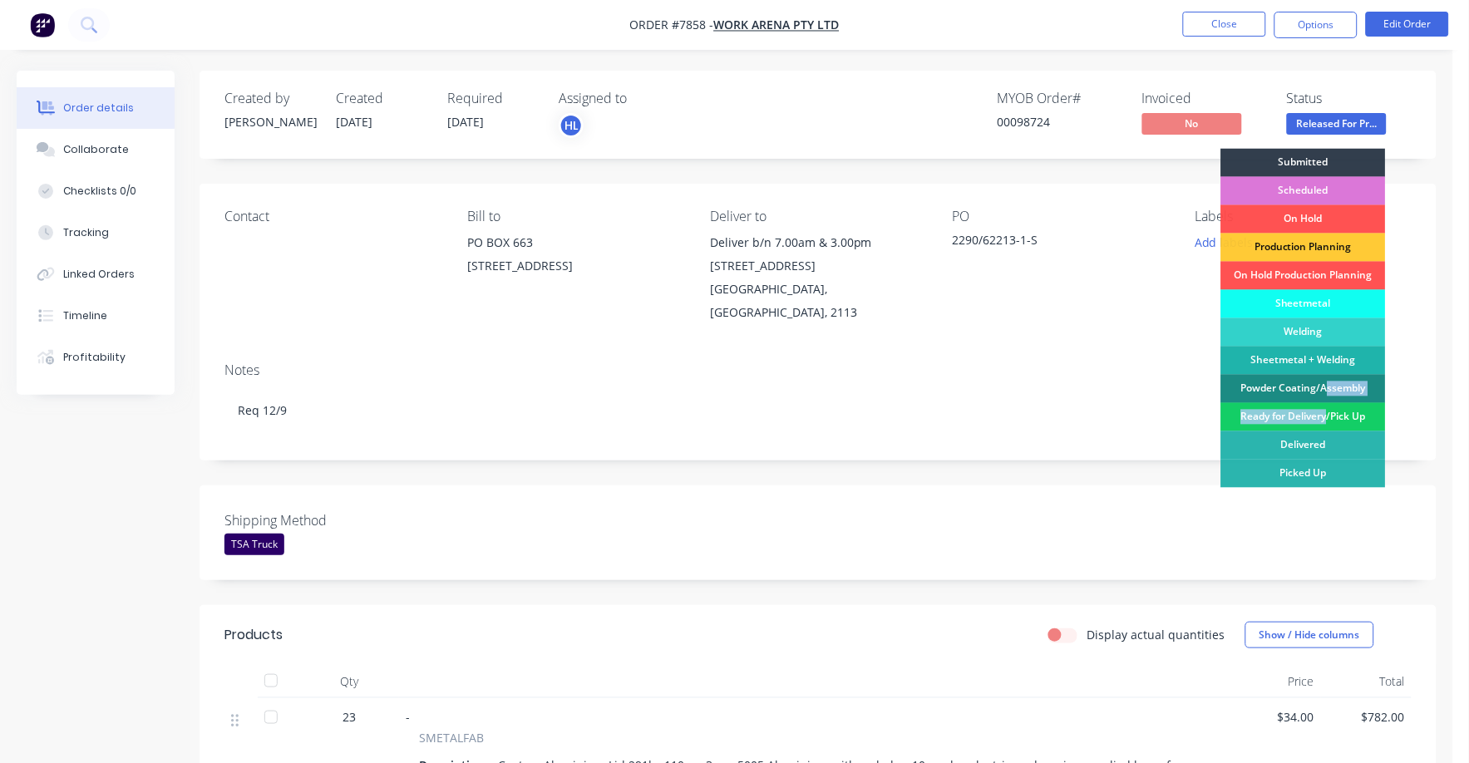
drag, startPoint x: 1327, startPoint y: 402, endPoint x: 1329, endPoint y: 413, distance: 10.9
click at [1329, 413] on div "Submitted Scheduled On Hold Production Planning On Hold Production Planning She…" at bounding box center [1303, 339] width 165 height 381
drag, startPoint x: 1329, startPoint y: 413, endPoint x: 1368, endPoint y: 421, distance: 39.8
click at [1368, 421] on div "Ready for Delivery/Pick Up" at bounding box center [1303, 417] width 165 height 28
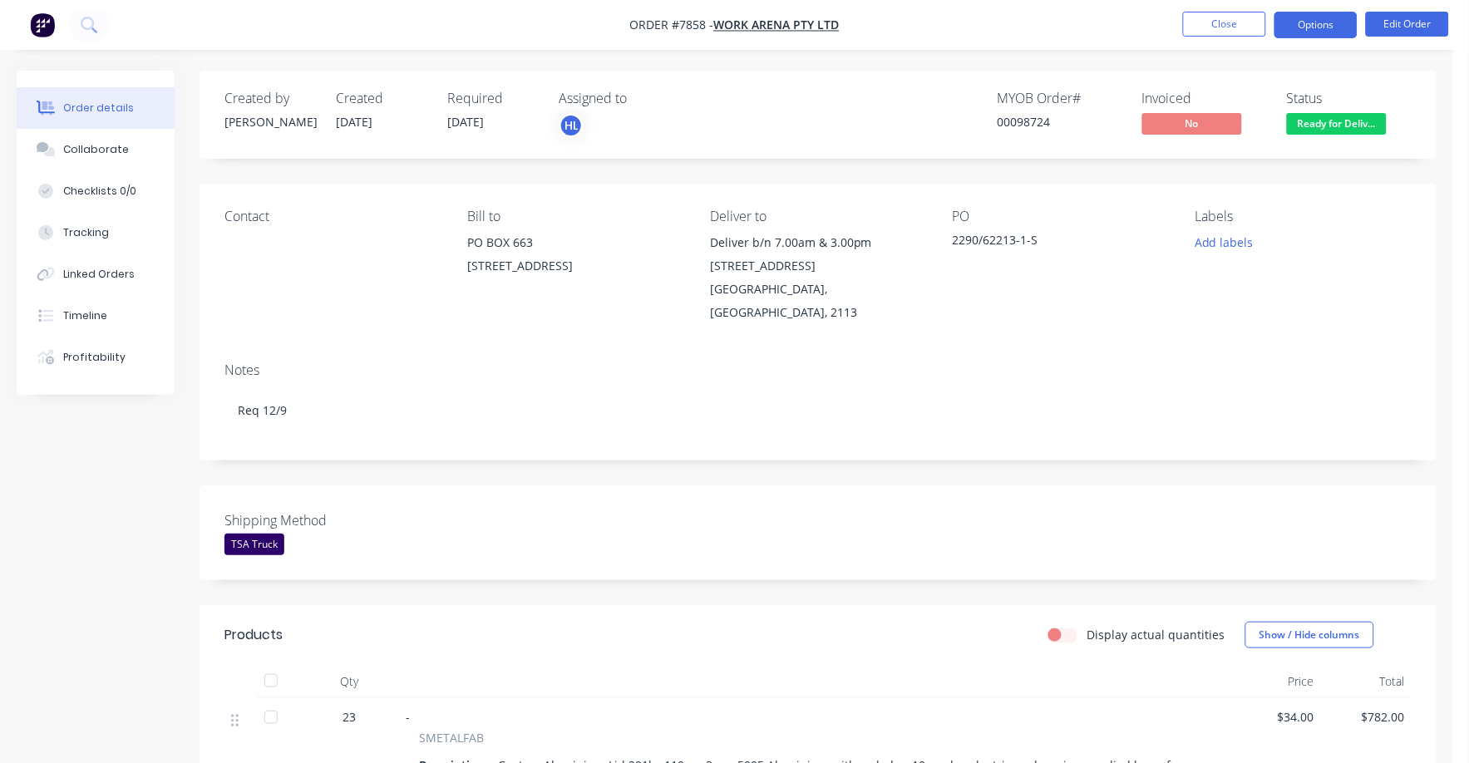
click at [1308, 32] on button "Options" at bounding box center [1315, 25] width 83 height 27
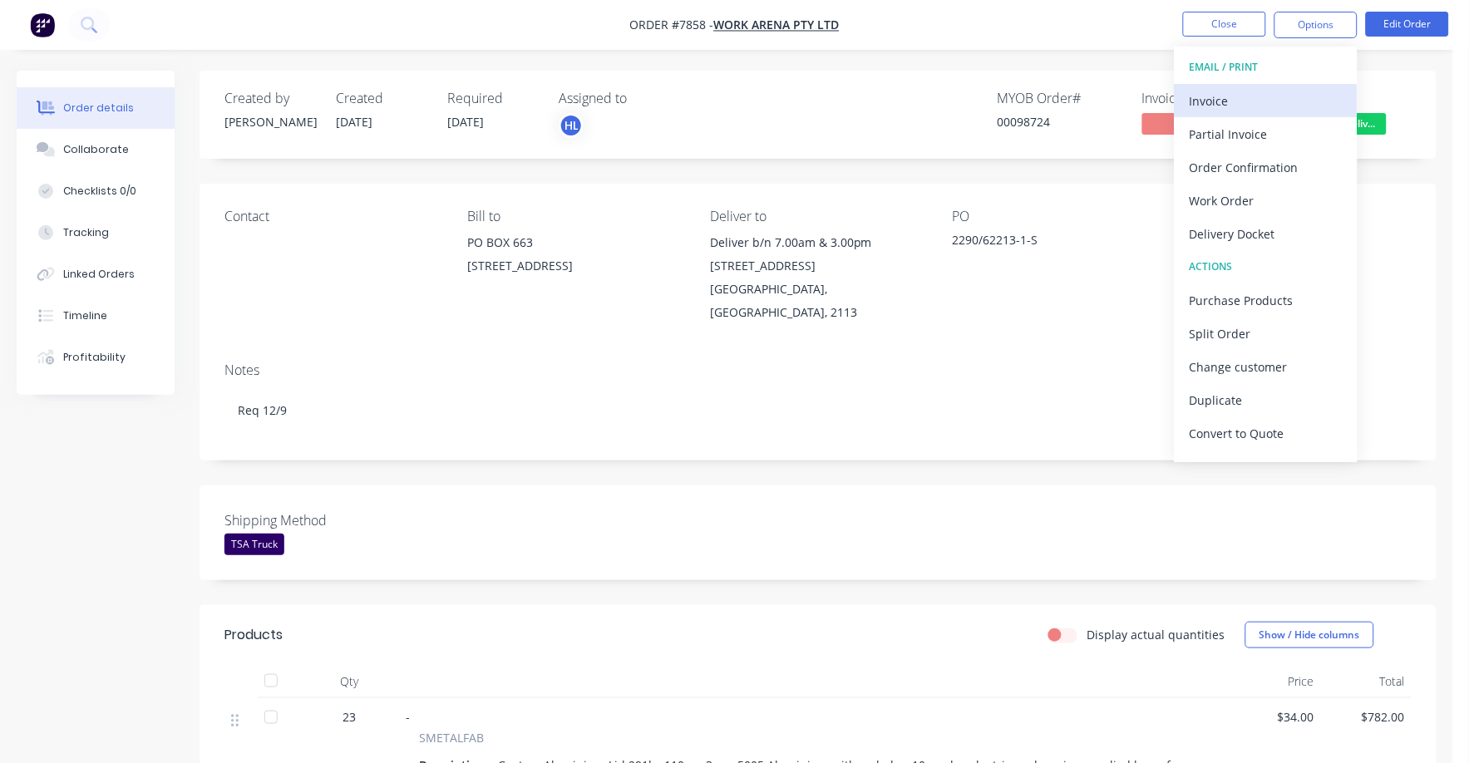
click at [1221, 103] on div "Invoice" at bounding box center [1265, 101] width 153 height 24
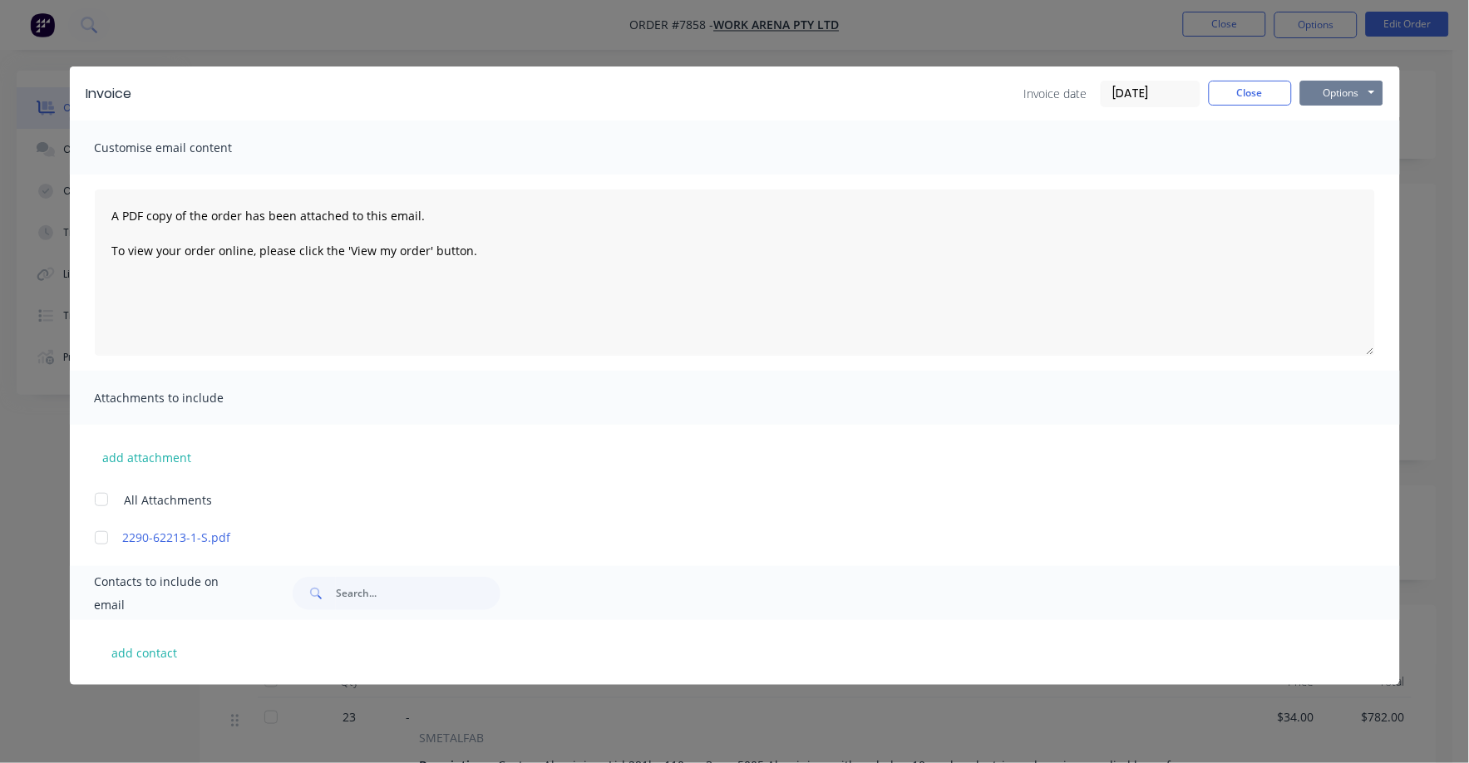
drag, startPoint x: 1355, startPoint y: 99, endPoint x: 1347, endPoint y: 103, distance: 9.3
click at [1353, 100] on button "Options" at bounding box center [1341, 93] width 83 height 25
click at [1337, 162] on button "Print" at bounding box center [1353, 149] width 106 height 27
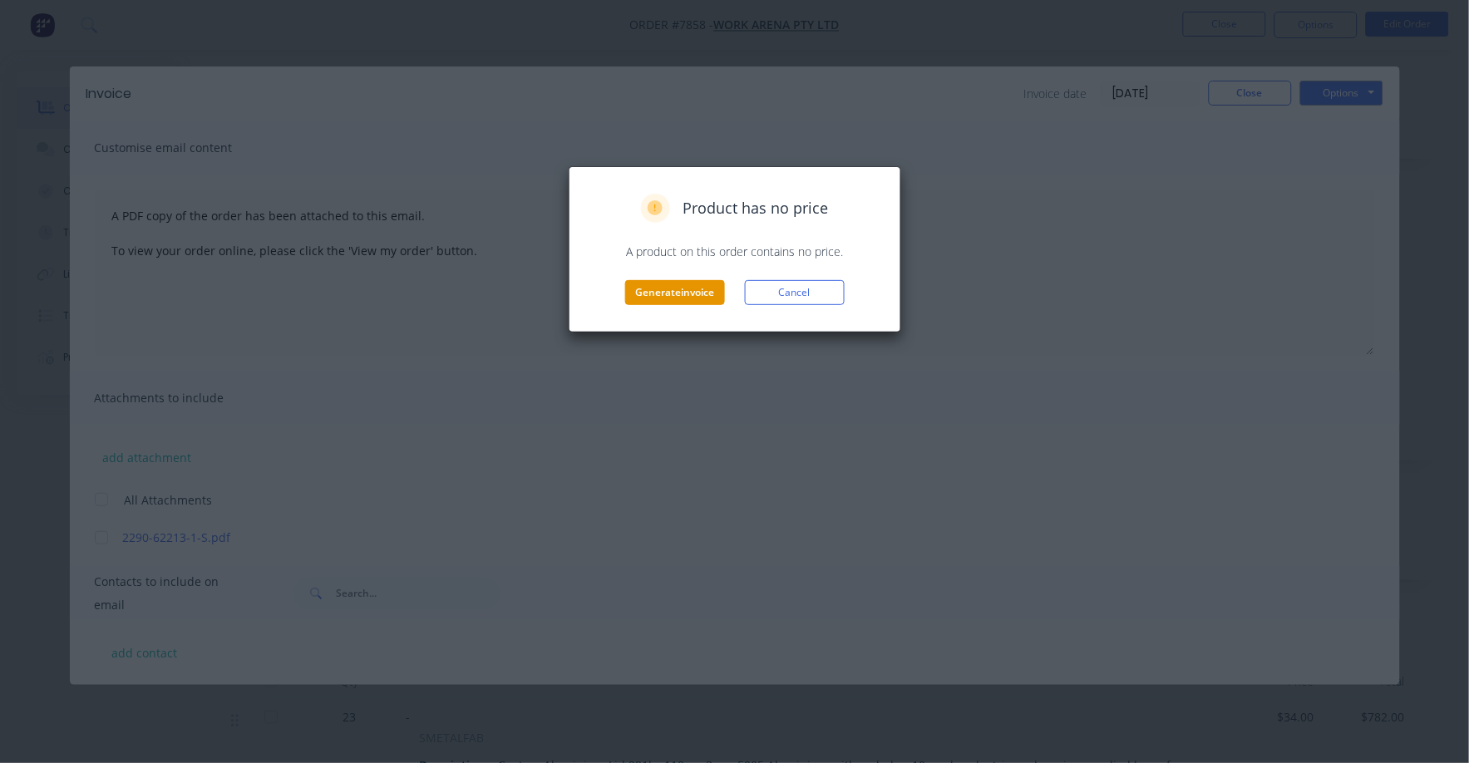
click at [660, 293] on button "Generate invoice" at bounding box center [675, 292] width 100 height 25
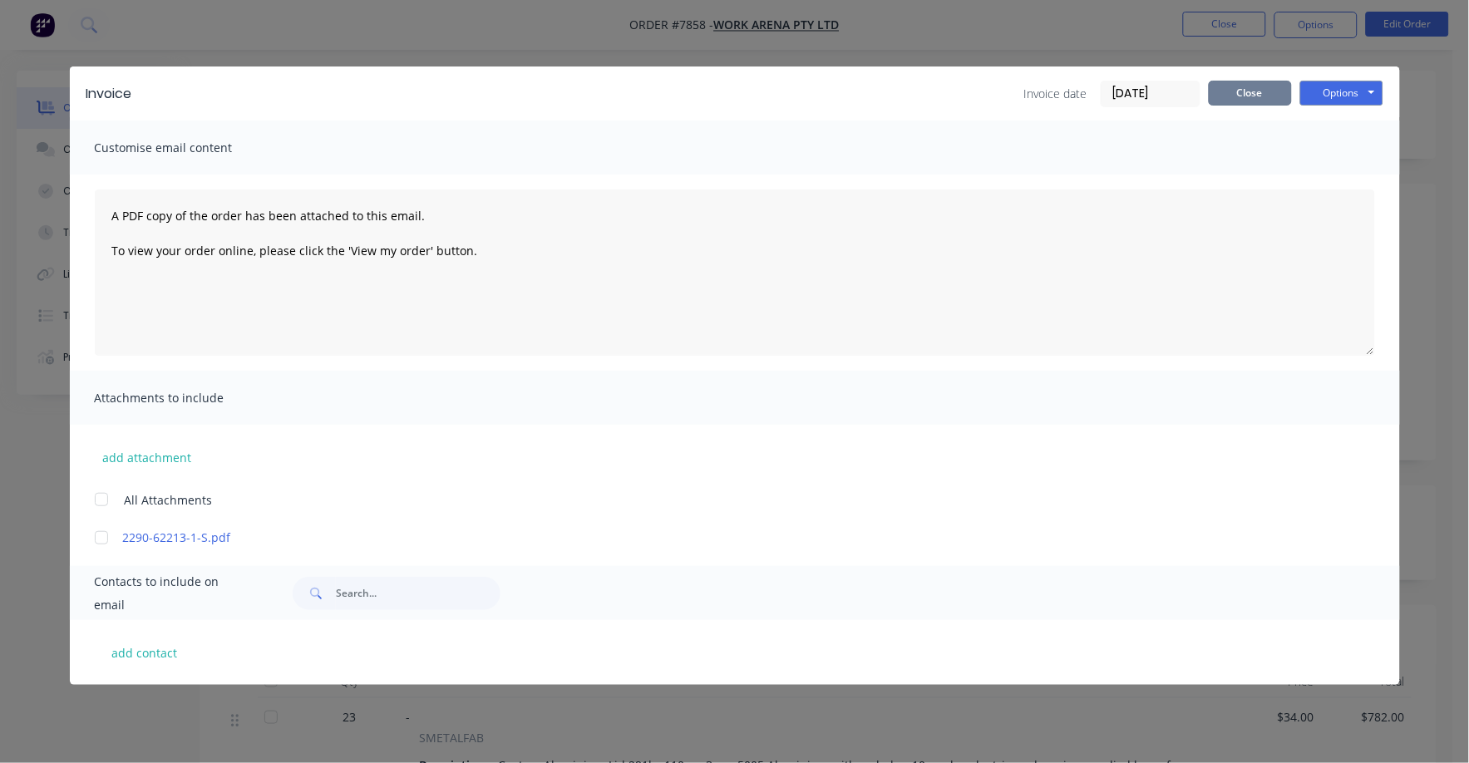
drag, startPoint x: 1252, startPoint y: 92, endPoint x: 1248, endPoint y: 58, distance: 34.2
click at [1252, 91] on button "Close" at bounding box center [1249, 93] width 83 height 25
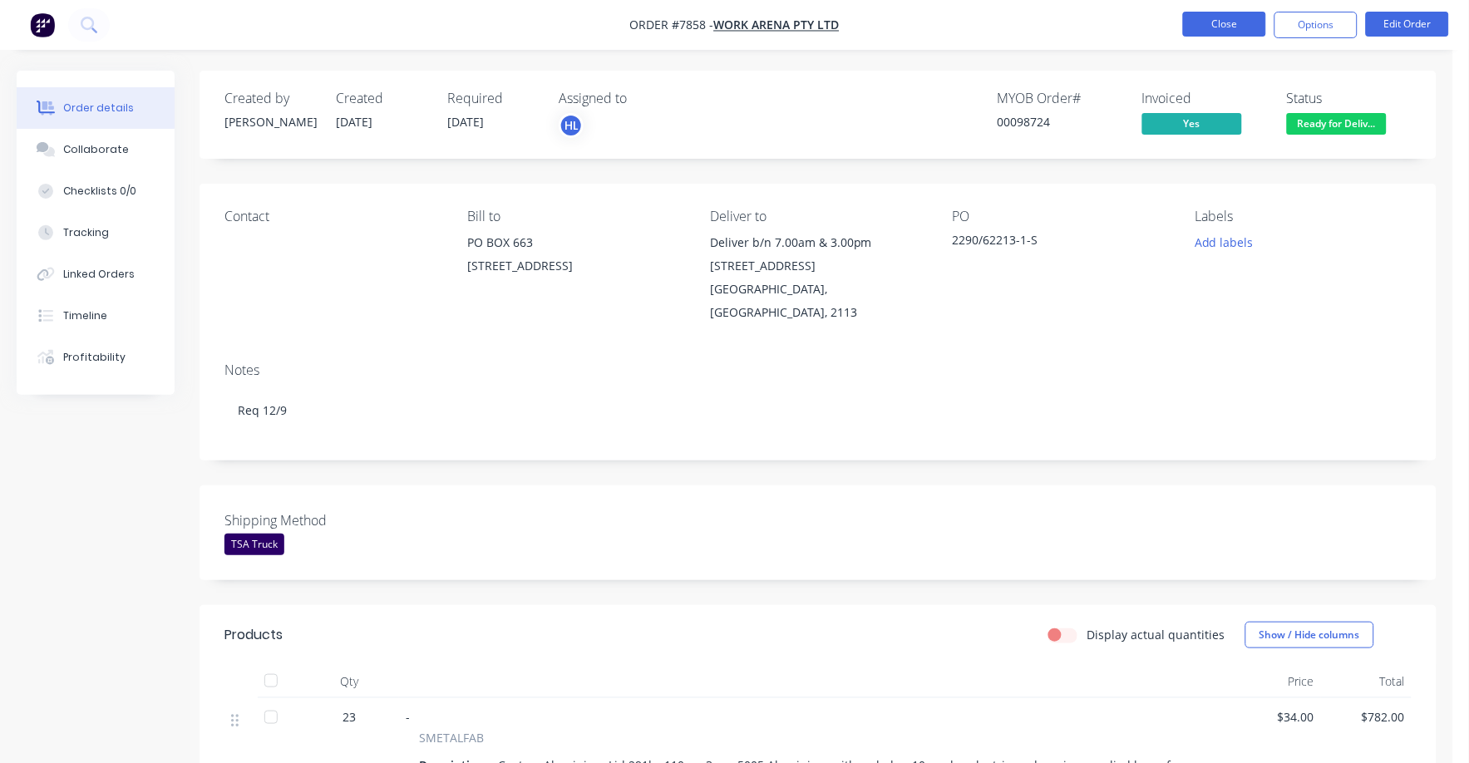
click at [1235, 23] on button "Close" at bounding box center [1224, 24] width 83 height 25
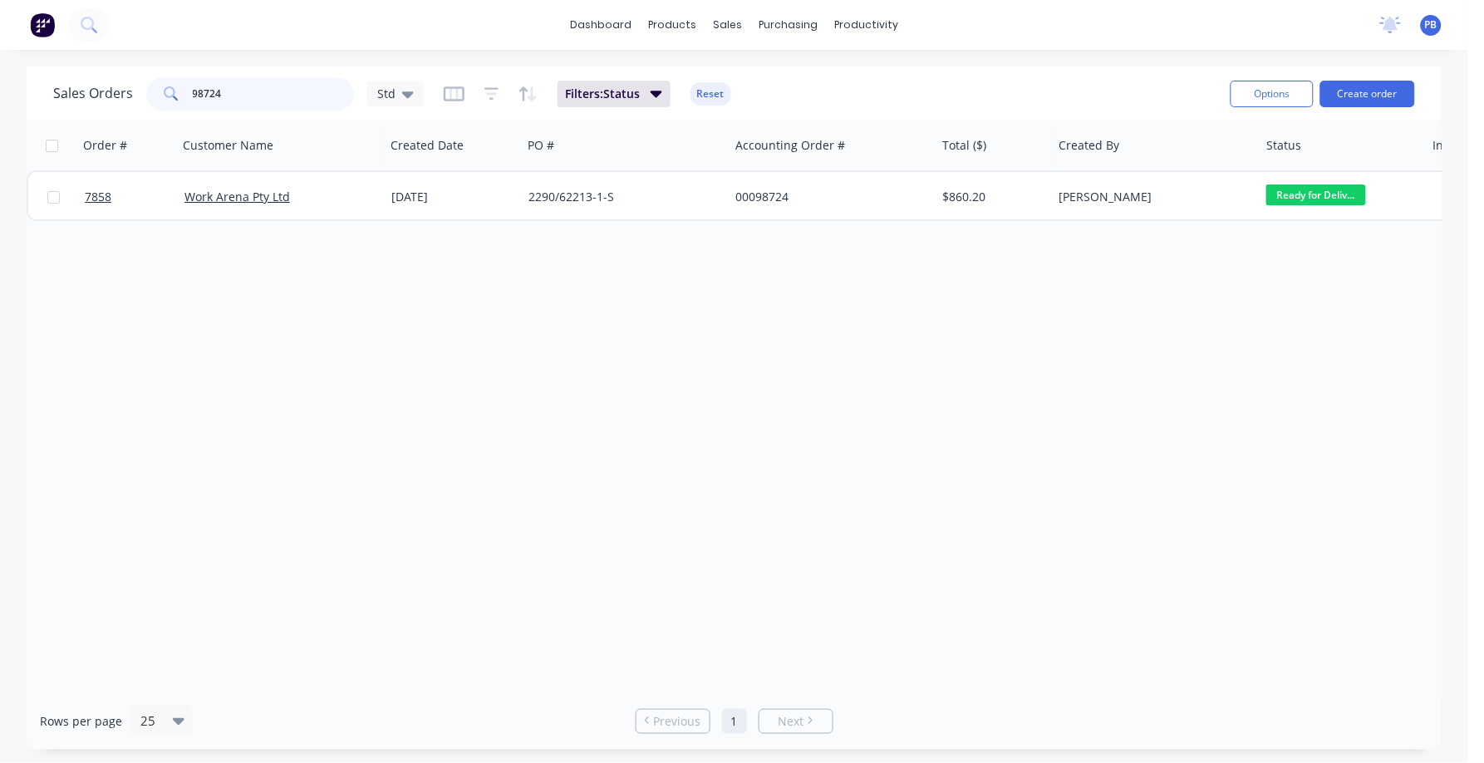
drag, startPoint x: 262, startPoint y: 101, endPoint x: 166, endPoint y: 91, distance: 96.1
click at [166, 91] on div "98724" at bounding box center [250, 93] width 208 height 33
type input "98804"
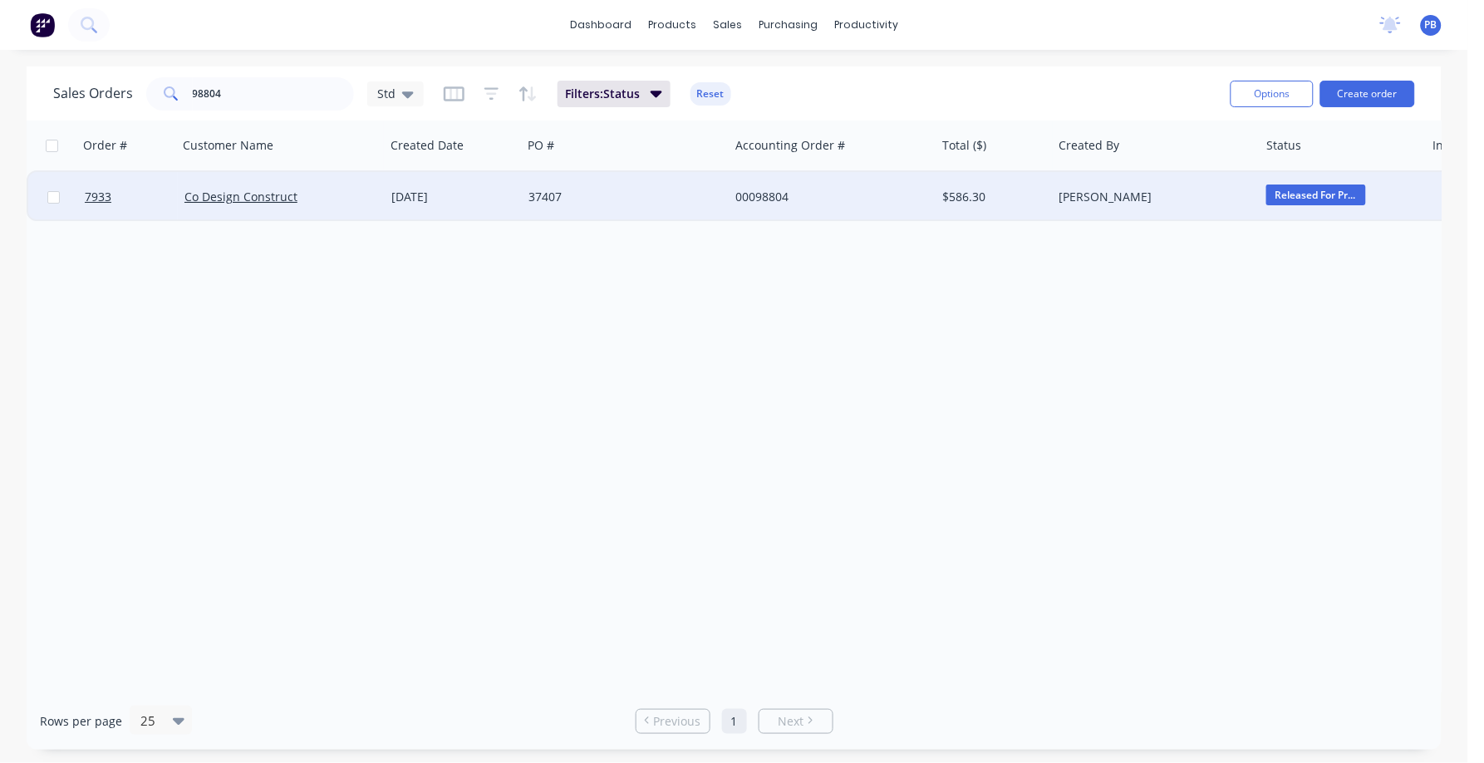
click at [756, 193] on div "00098804" at bounding box center [828, 197] width 184 height 17
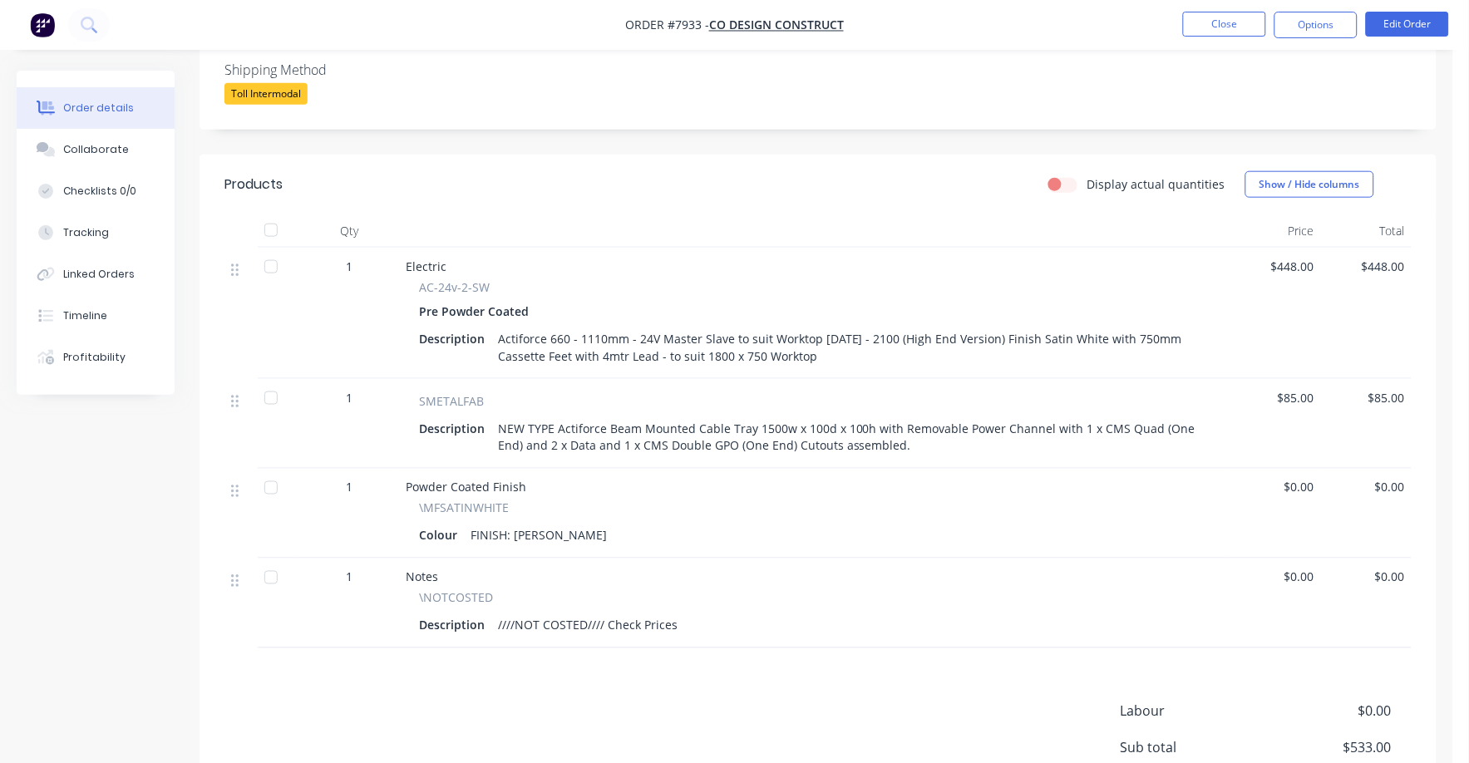
scroll to position [415, 0]
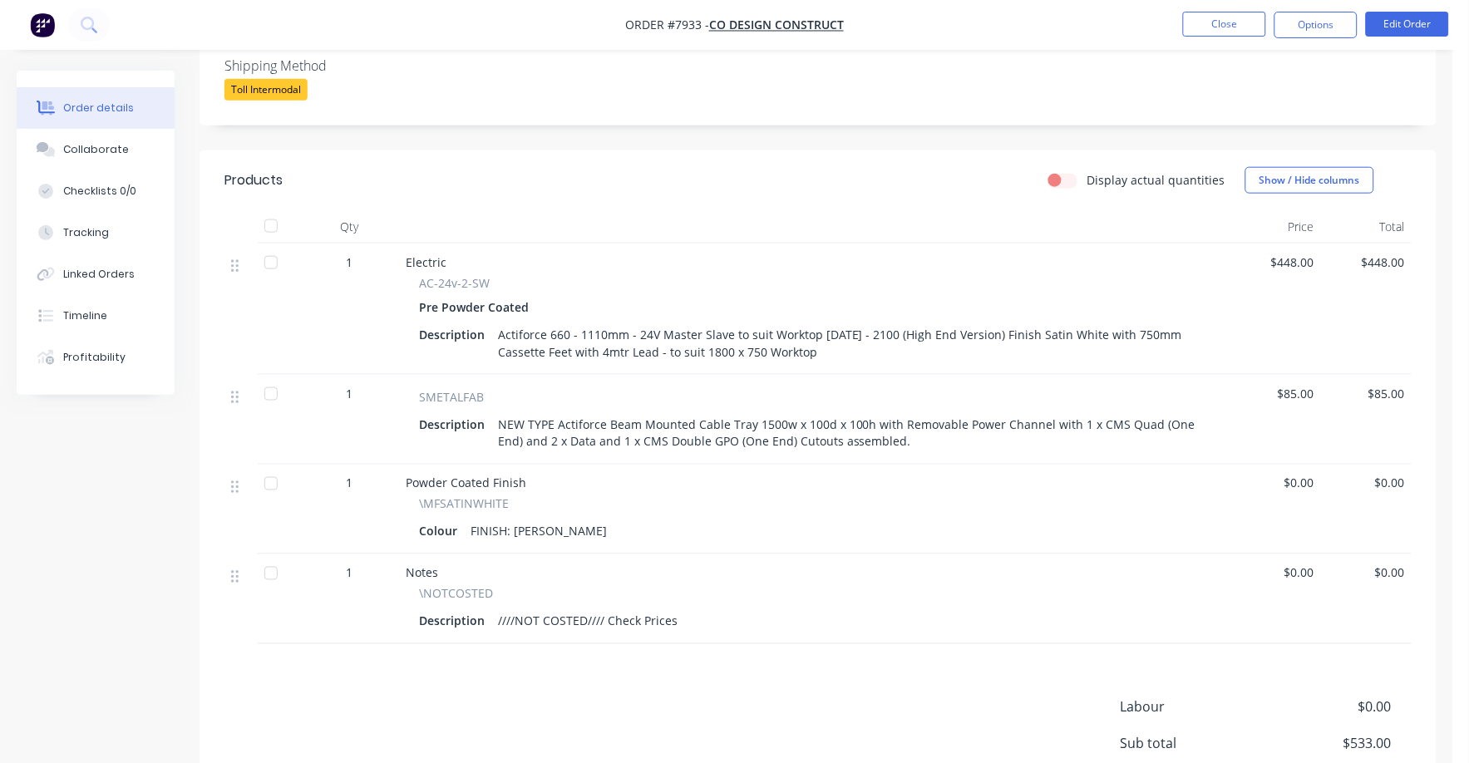
click at [1300, 262] on span "$448.00" at bounding box center [1275, 261] width 77 height 17
click at [1399, 12] on nav "Order #7933 - Co Design Construct Close Options Edit Order" at bounding box center [734, 25] width 1469 height 50
click at [1400, 17] on button "Edit Order" at bounding box center [1406, 24] width 83 height 25
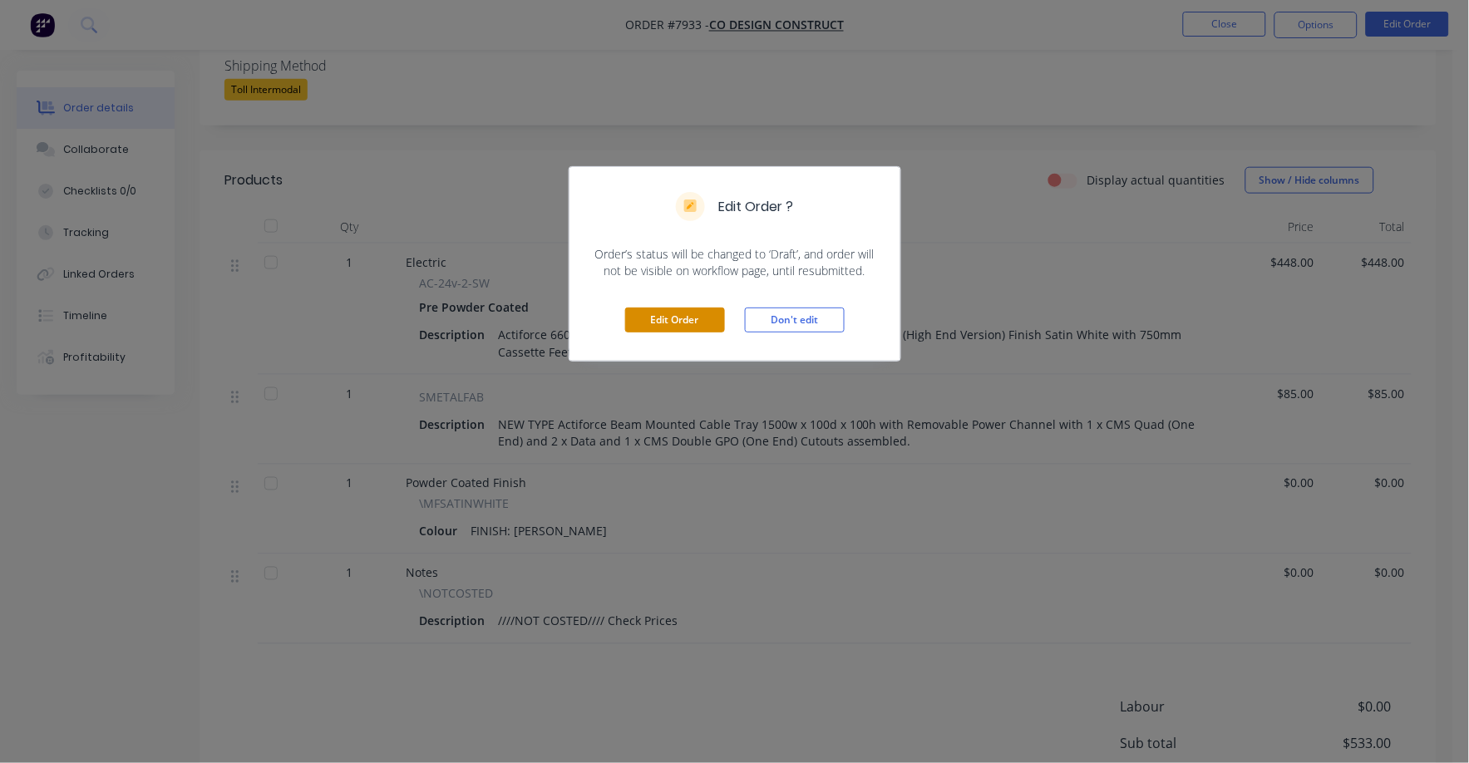
click at [672, 318] on button "Edit Order" at bounding box center [675, 319] width 100 height 25
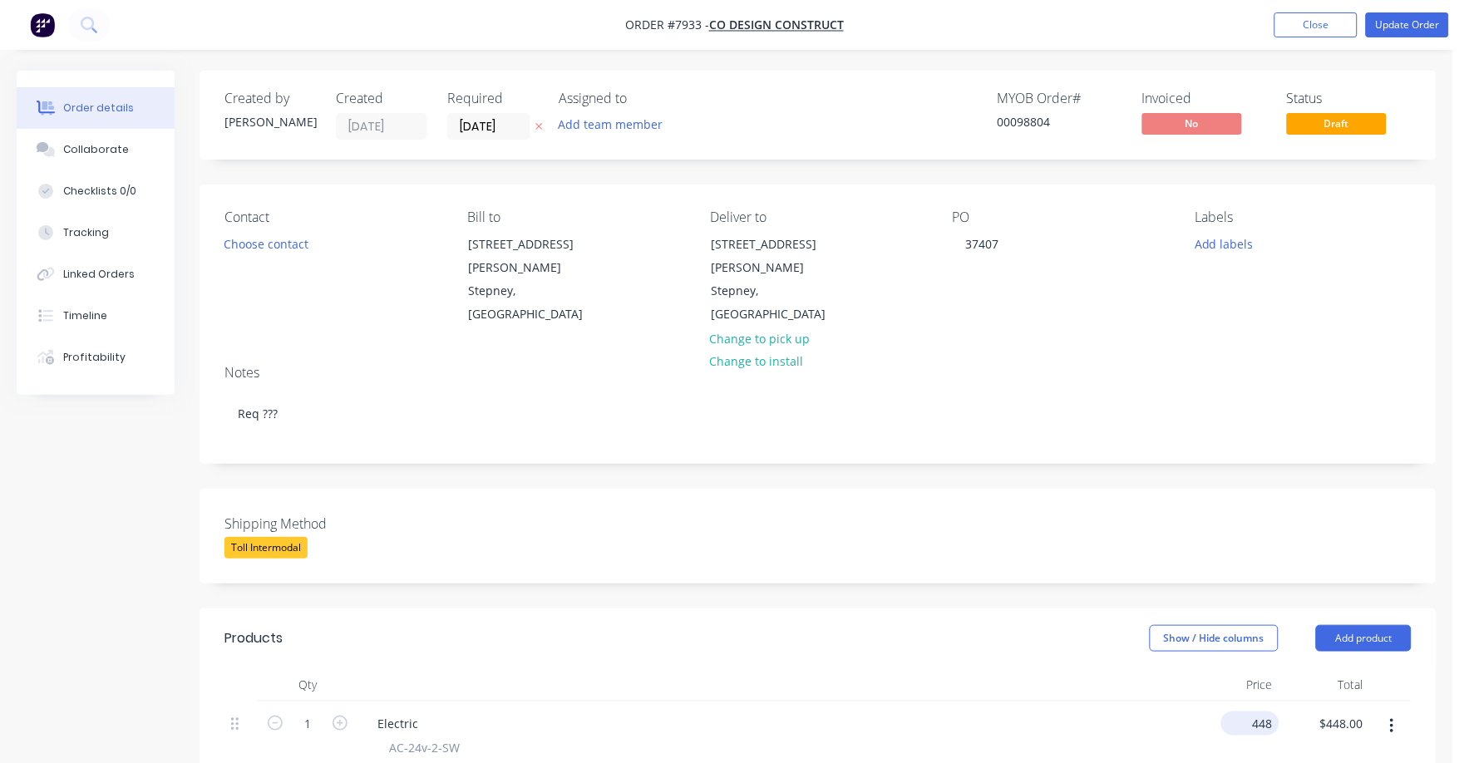
click at [1250, 711] on div "448 $448.00" at bounding box center [1254, 723] width 52 height 24
type input "$400.00"
click at [1113, 701] on div "Electric AC-24v-2-SW Pre Powder Coated Description Actiforce 660 - 1110mm - 24V…" at bounding box center [772, 770] width 831 height 138
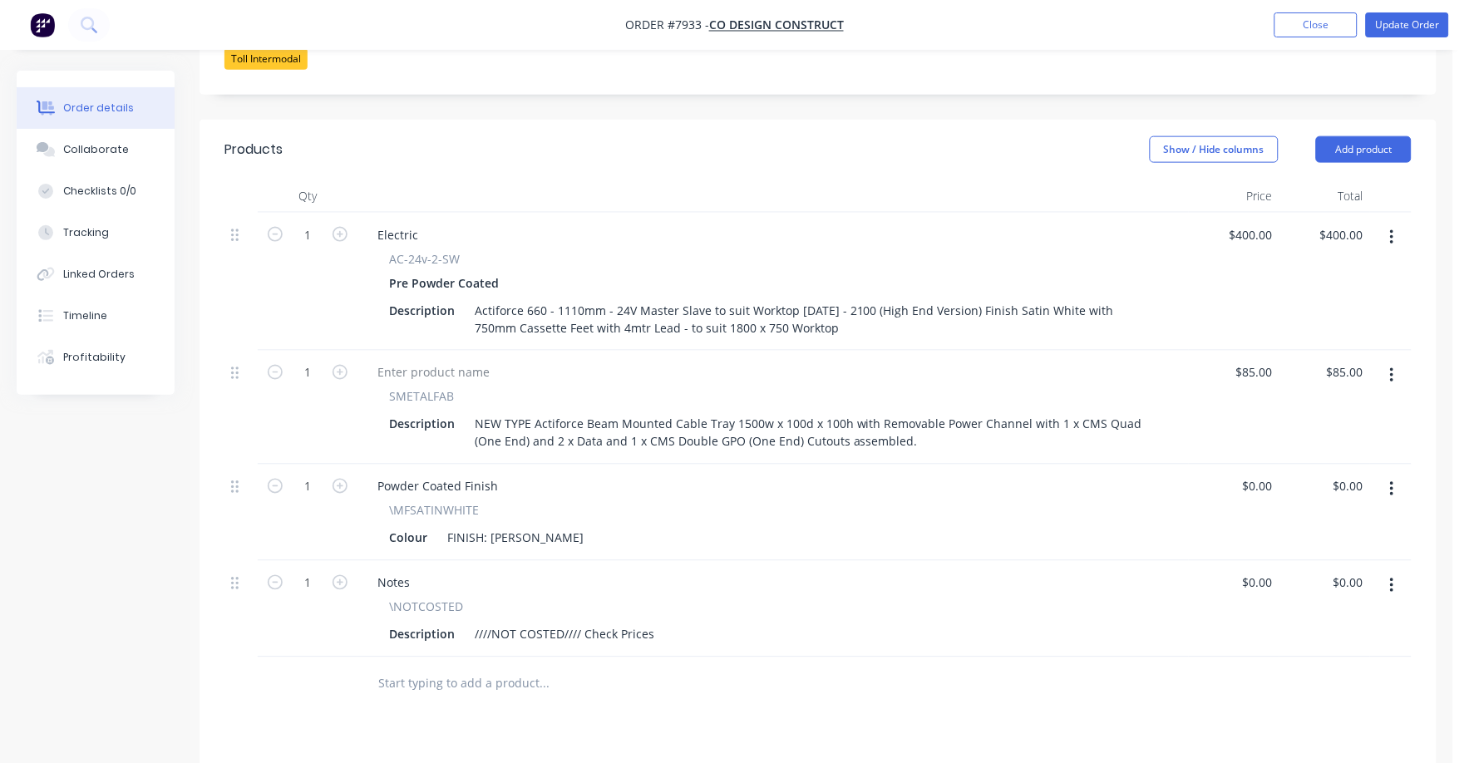
scroll to position [519, 0]
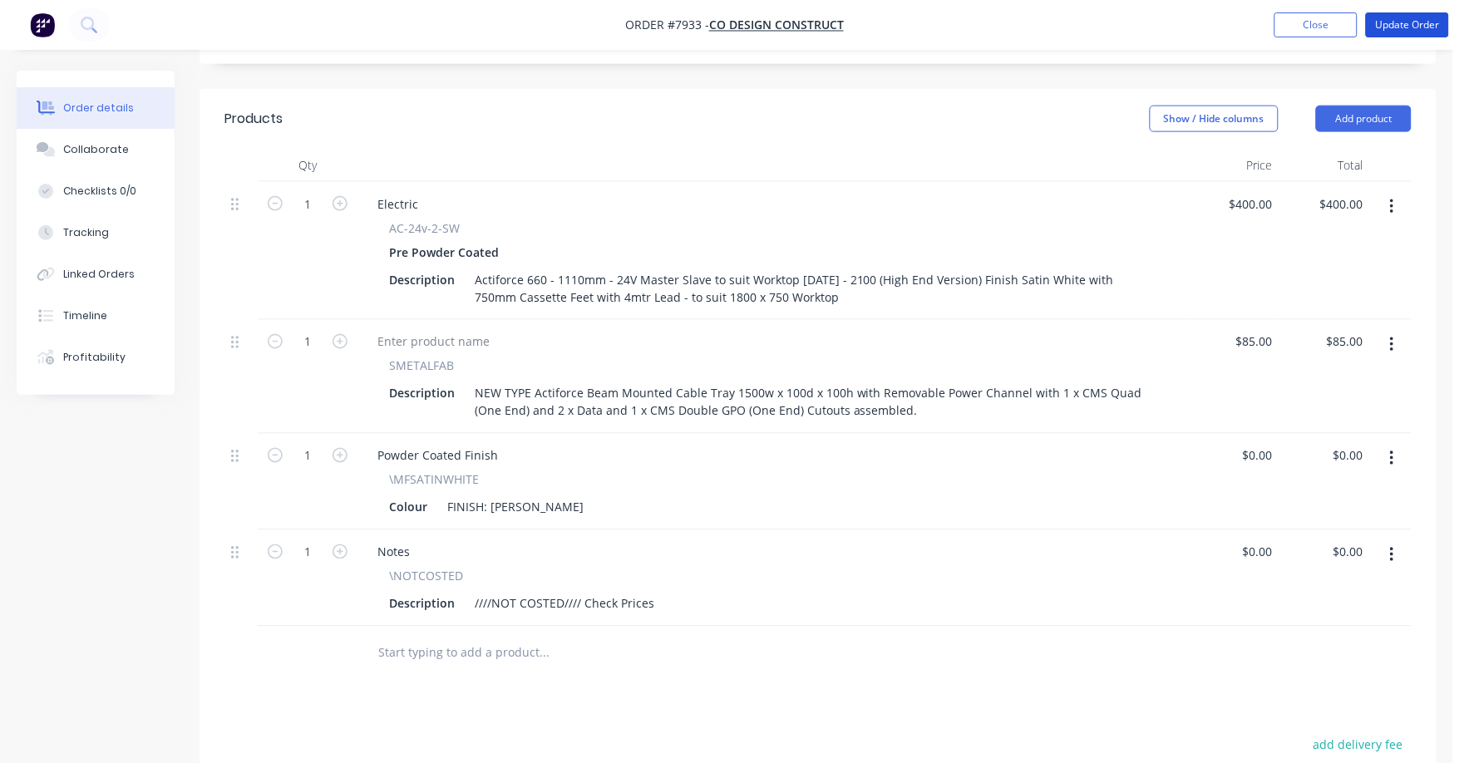
drag, startPoint x: 1405, startPoint y: 23, endPoint x: 1410, endPoint y: 58, distance: 35.3
click at [1410, 58] on div "Order #7933 - Co Design Construct Add product Close Update Order Order details …" at bounding box center [726, 274] width 1453 height 1587
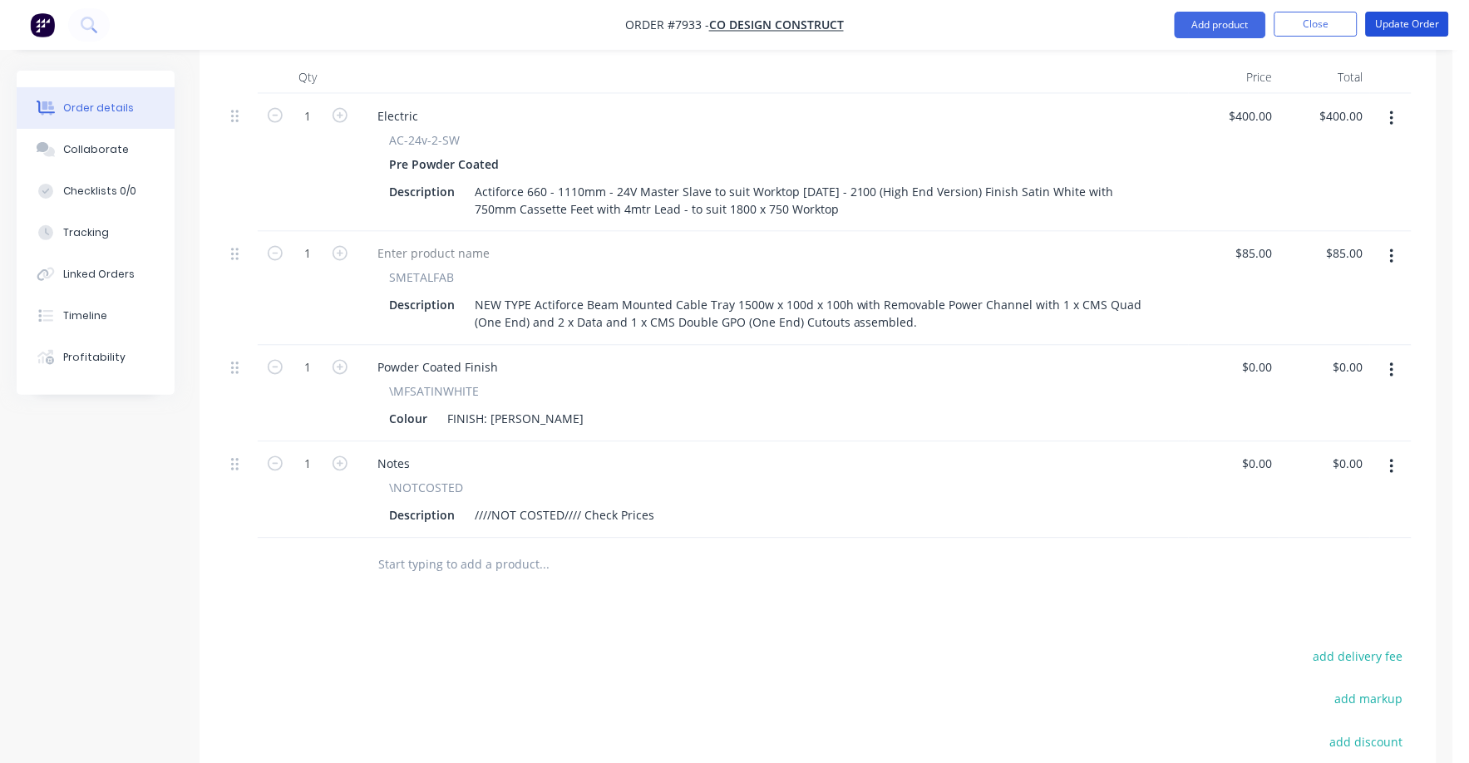
scroll to position [593, 0]
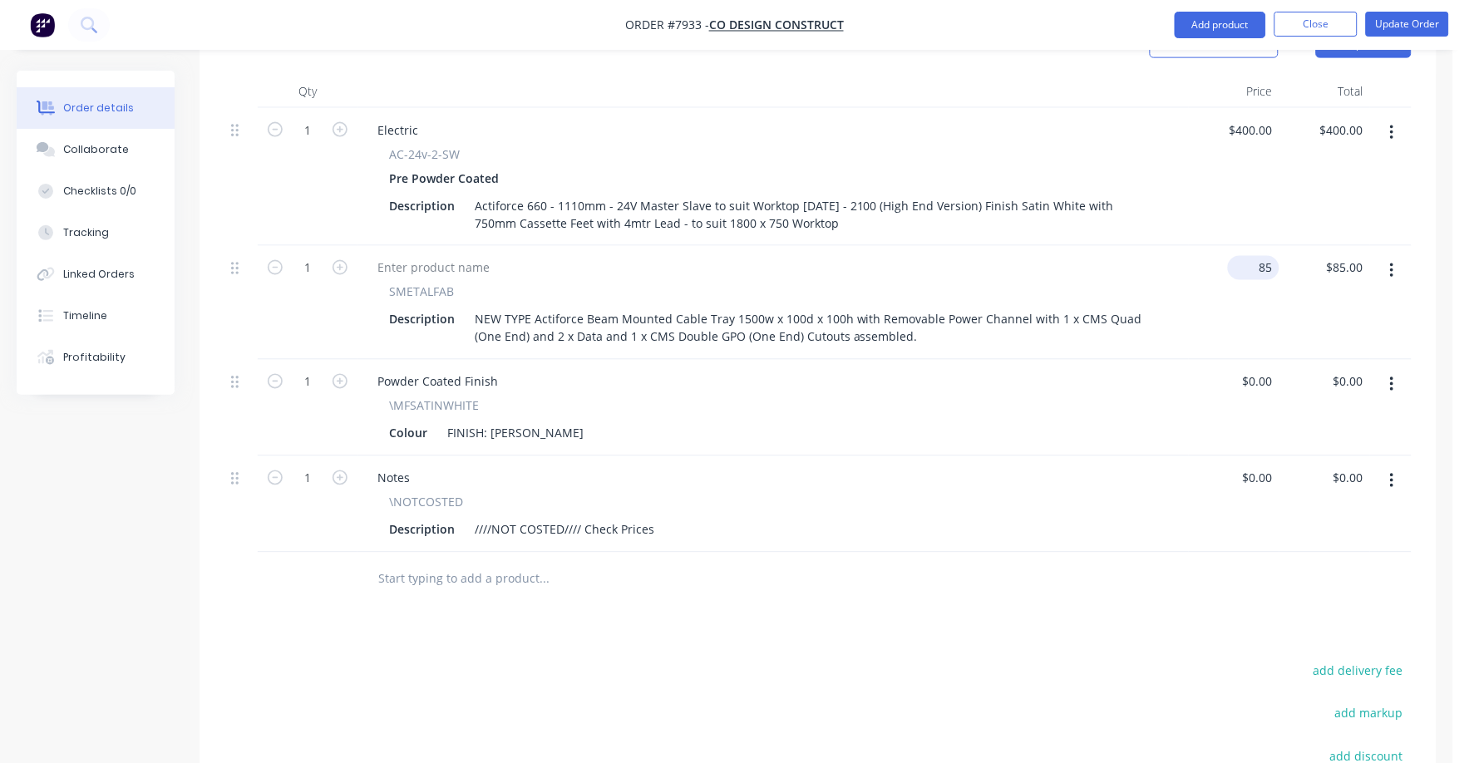
click at [1263, 256] on input "85" at bounding box center [1256, 268] width 45 height 24
type input "$125.00"
click at [1195, 332] on div "$125.00 $125.00" at bounding box center [1233, 303] width 91 height 114
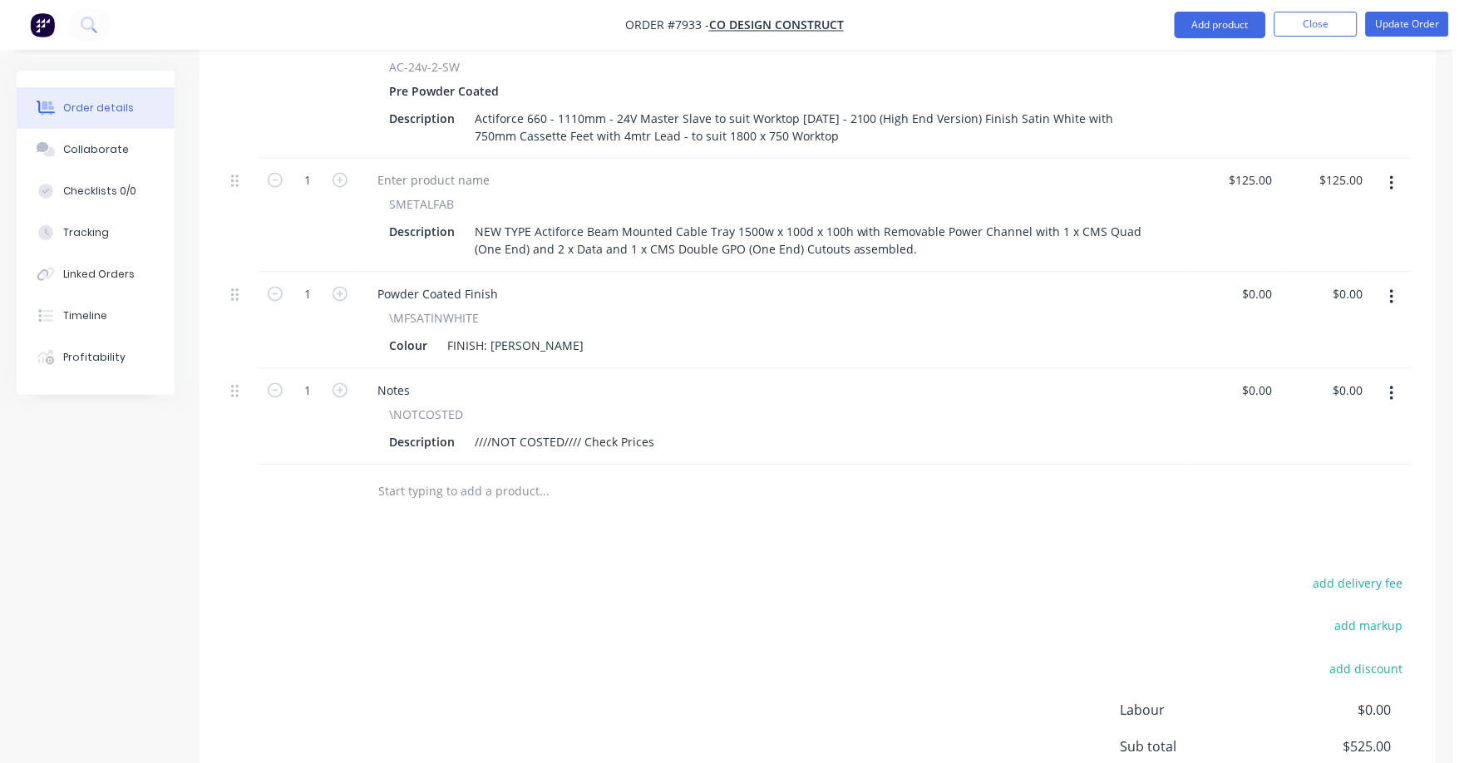
scroll to position [697, 0]
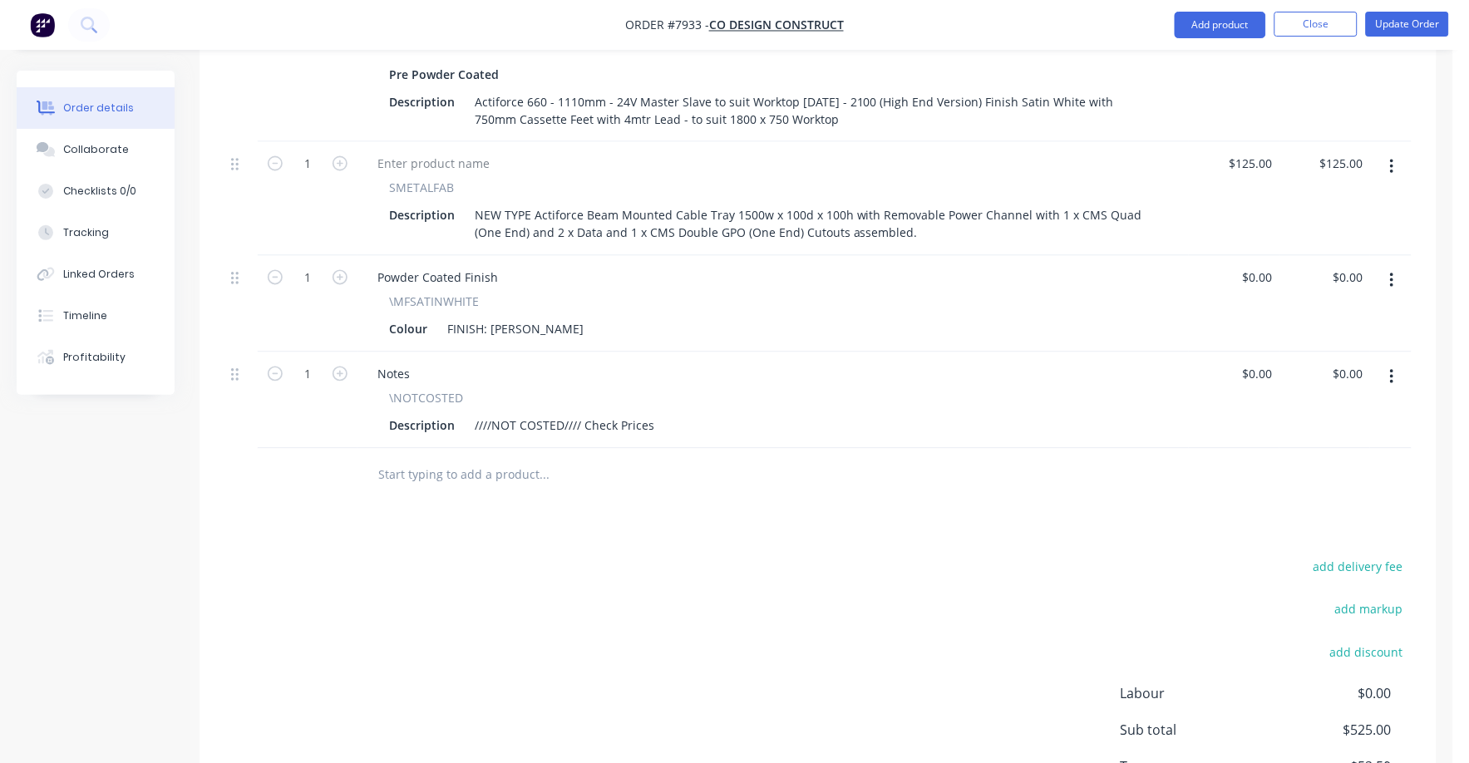
click at [1385, 362] on button "button" at bounding box center [1391, 377] width 39 height 30
click at [1289, 509] on div "Delete" at bounding box center [1332, 521] width 128 height 24
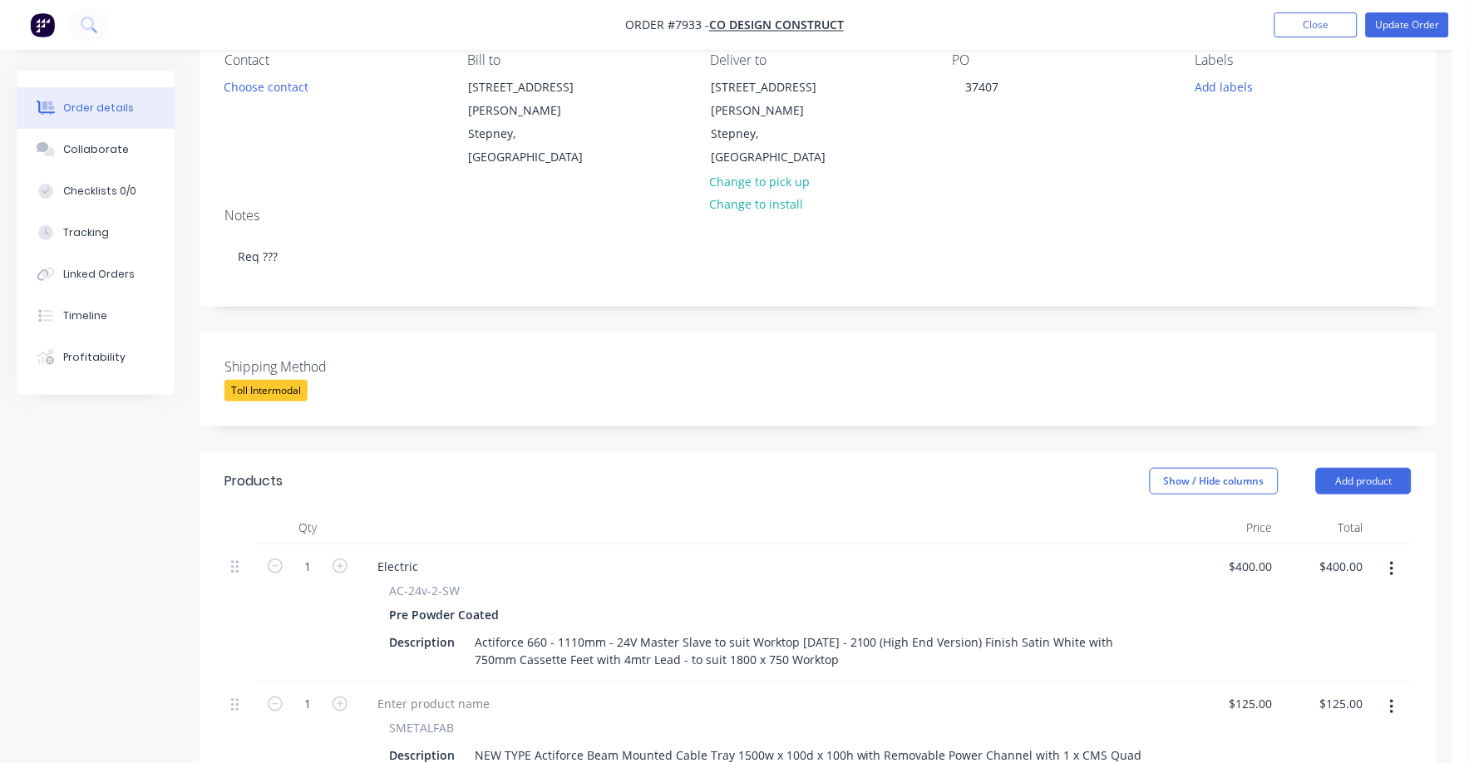
scroll to position [0, 0]
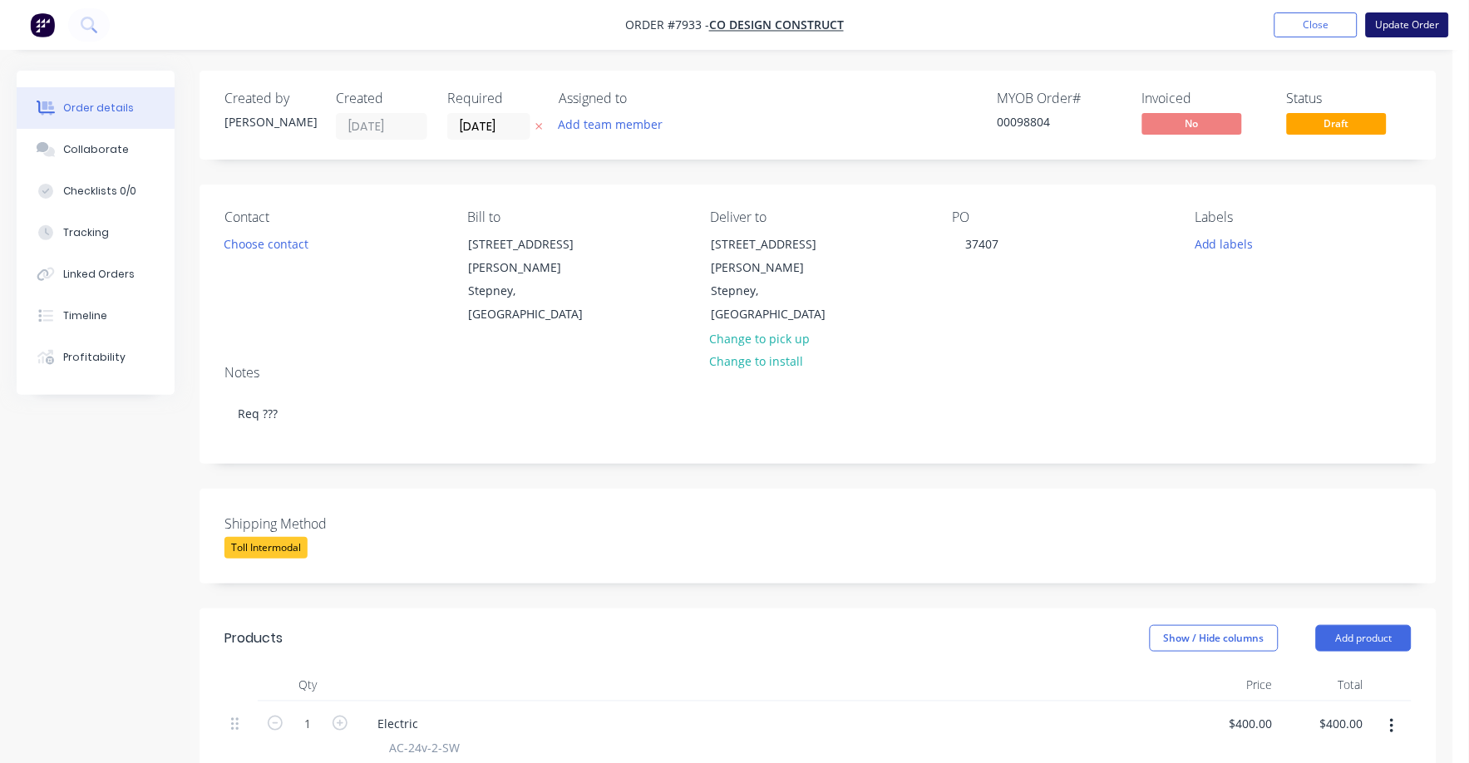
click at [1409, 25] on button "Update Order" at bounding box center [1406, 24] width 83 height 25
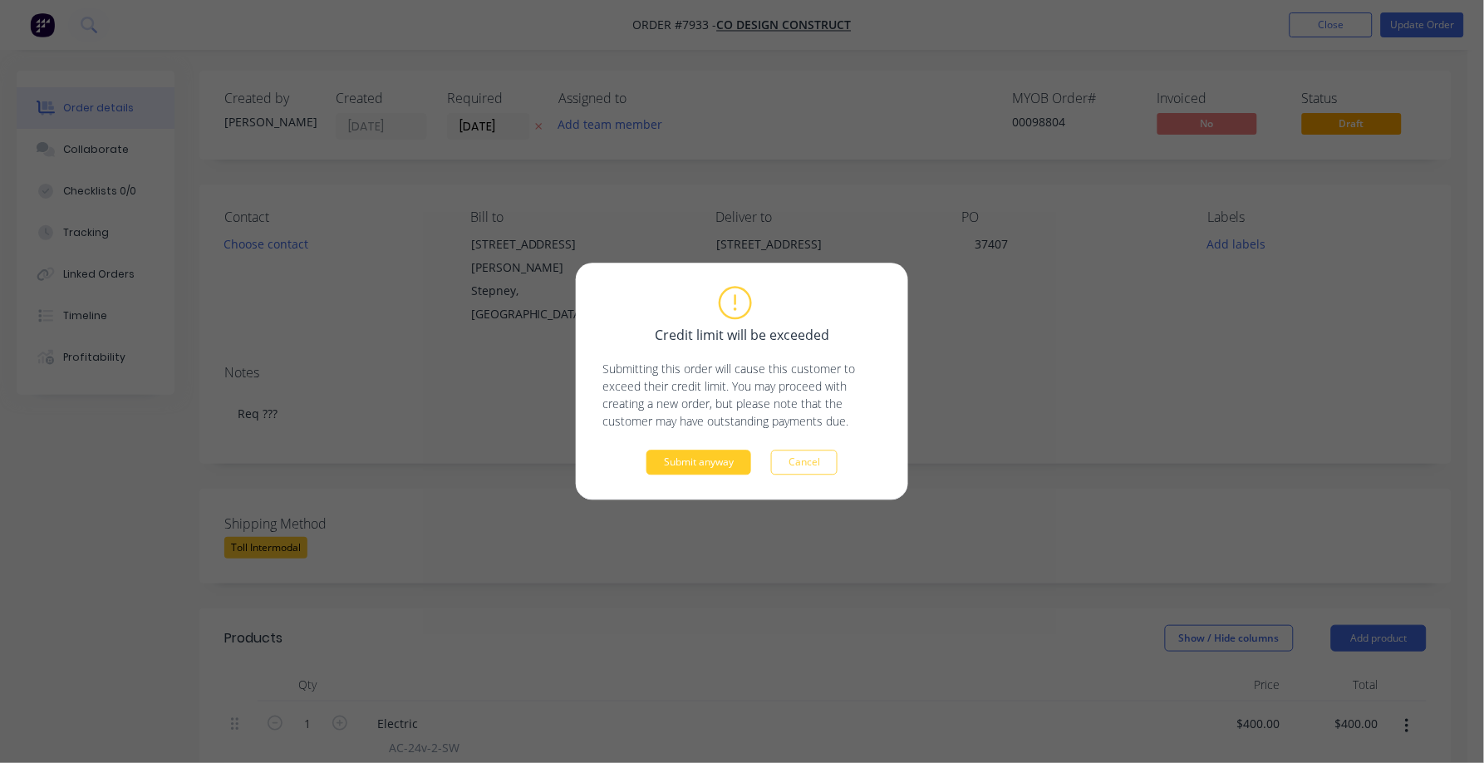
click at [682, 463] on button "Submit anyway" at bounding box center [699, 462] width 105 height 25
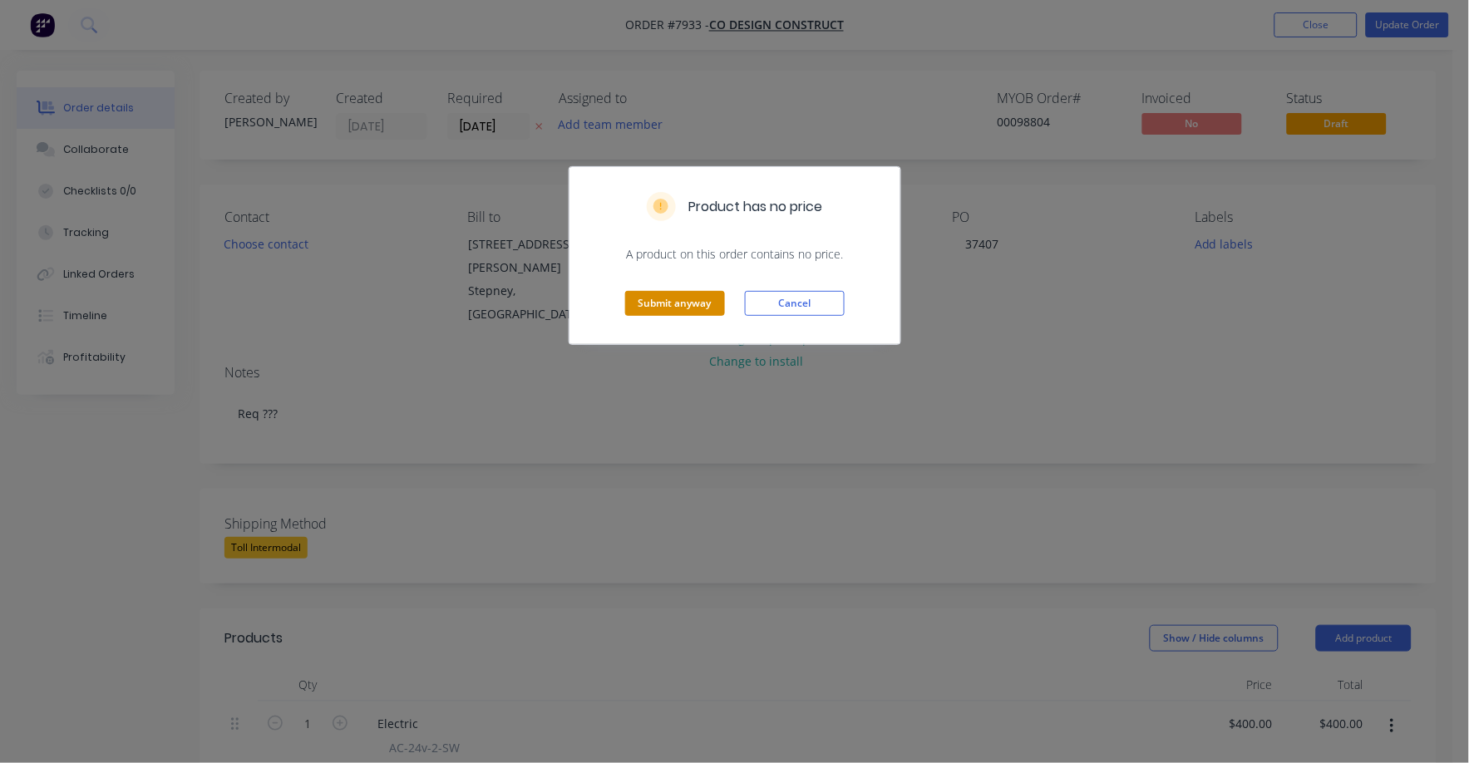
drag, startPoint x: 706, startPoint y: 292, endPoint x: 701, endPoint y: 303, distance: 11.9
click at [701, 303] on button "Submit anyway" at bounding box center [675, 303] width 100 height 25
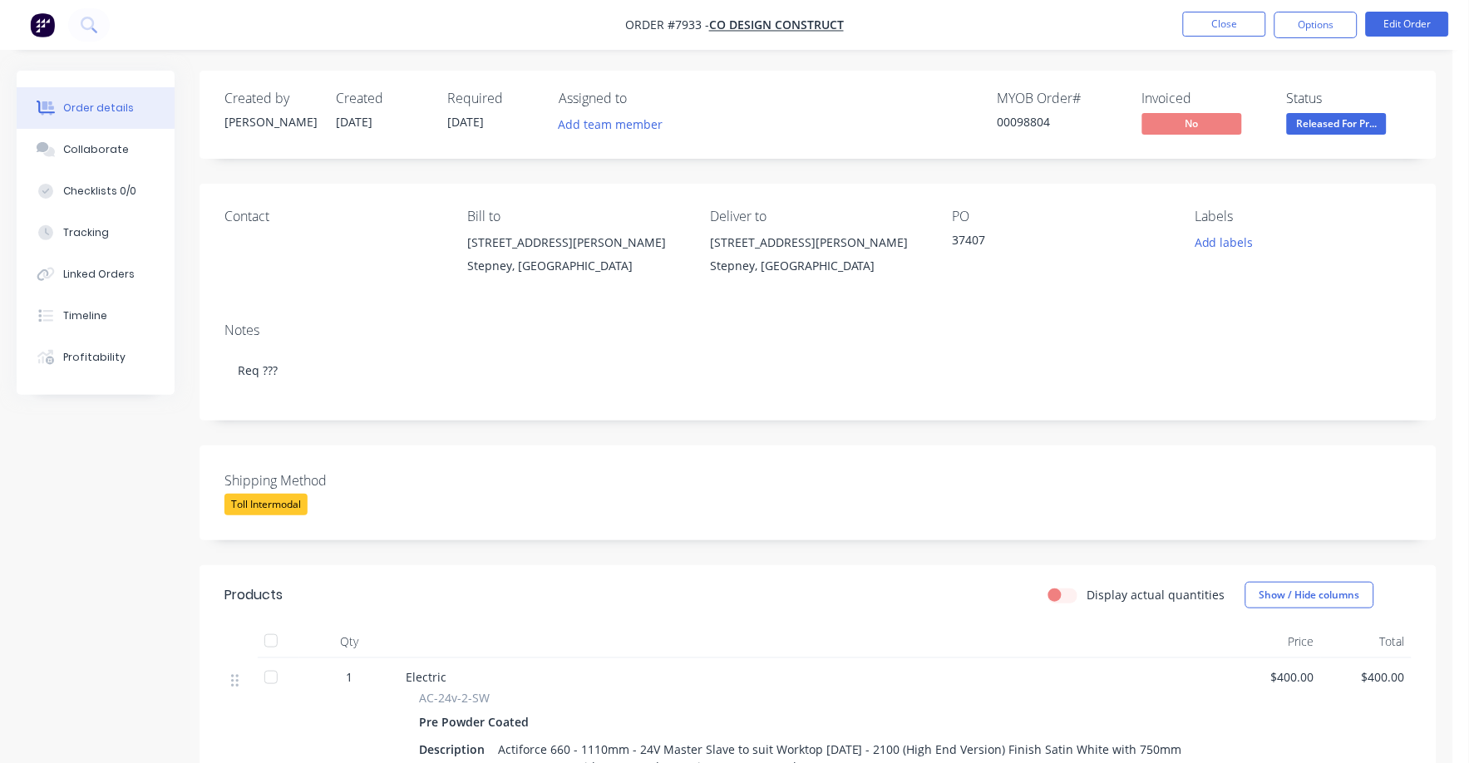
click at [1309, 125] on span "Released For Pr..." at bounding box center [1337, 123] width 100 height 21
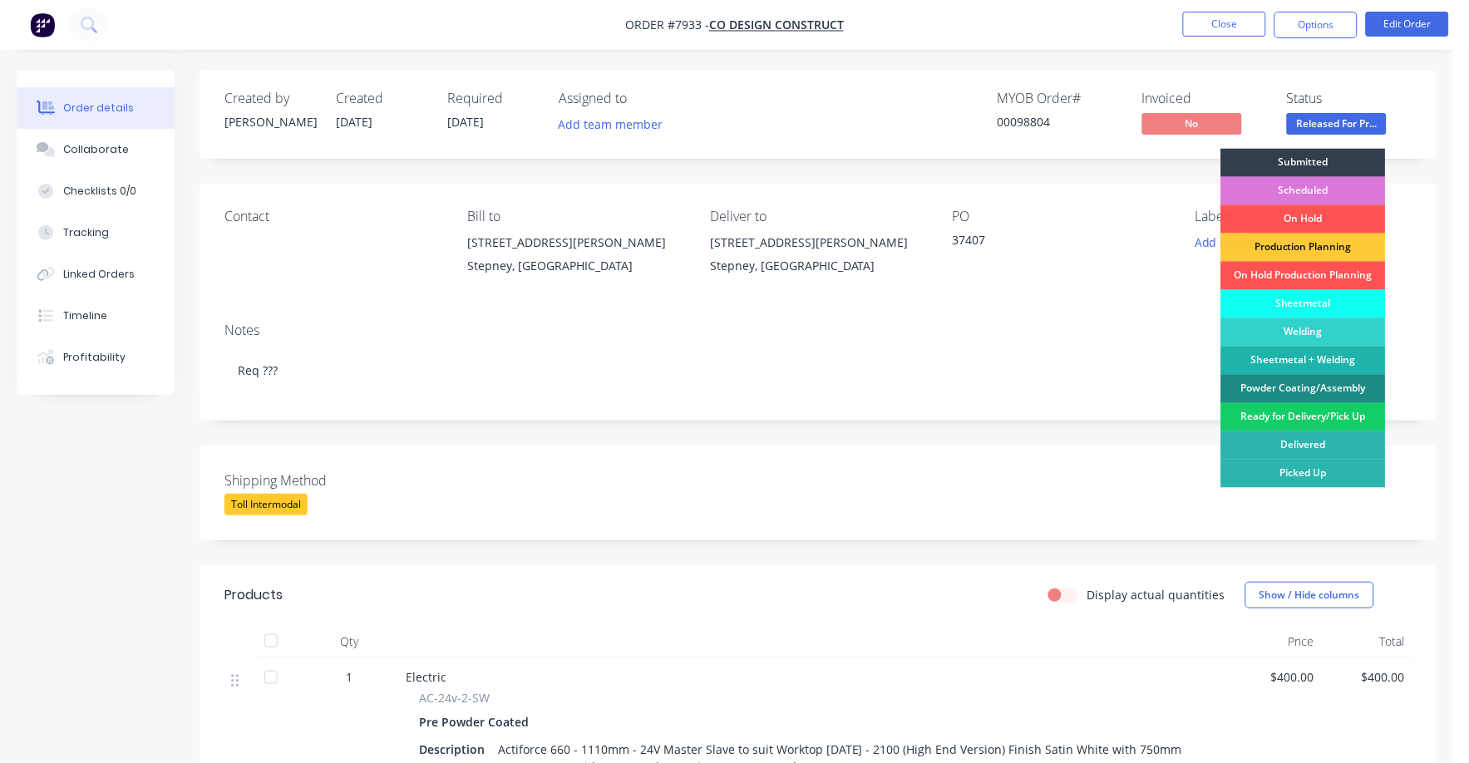
click at [1309, 416] on div "Ready for Delivery/Pick Up" at bounding box center [1303, 417] width 165 height 28
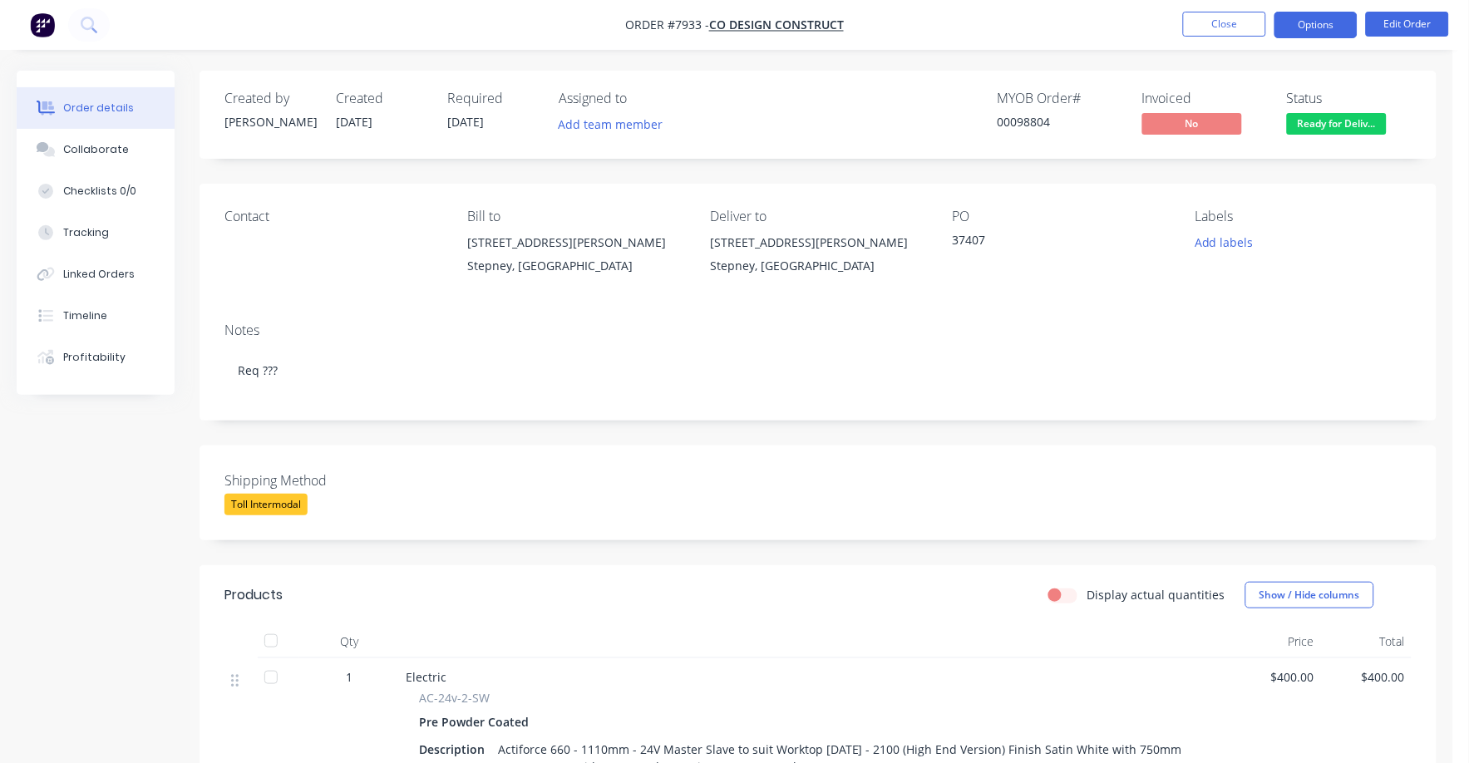
click at [1320, 27] on button "Options" at bounding box center [1315, 25] width 83 height 27
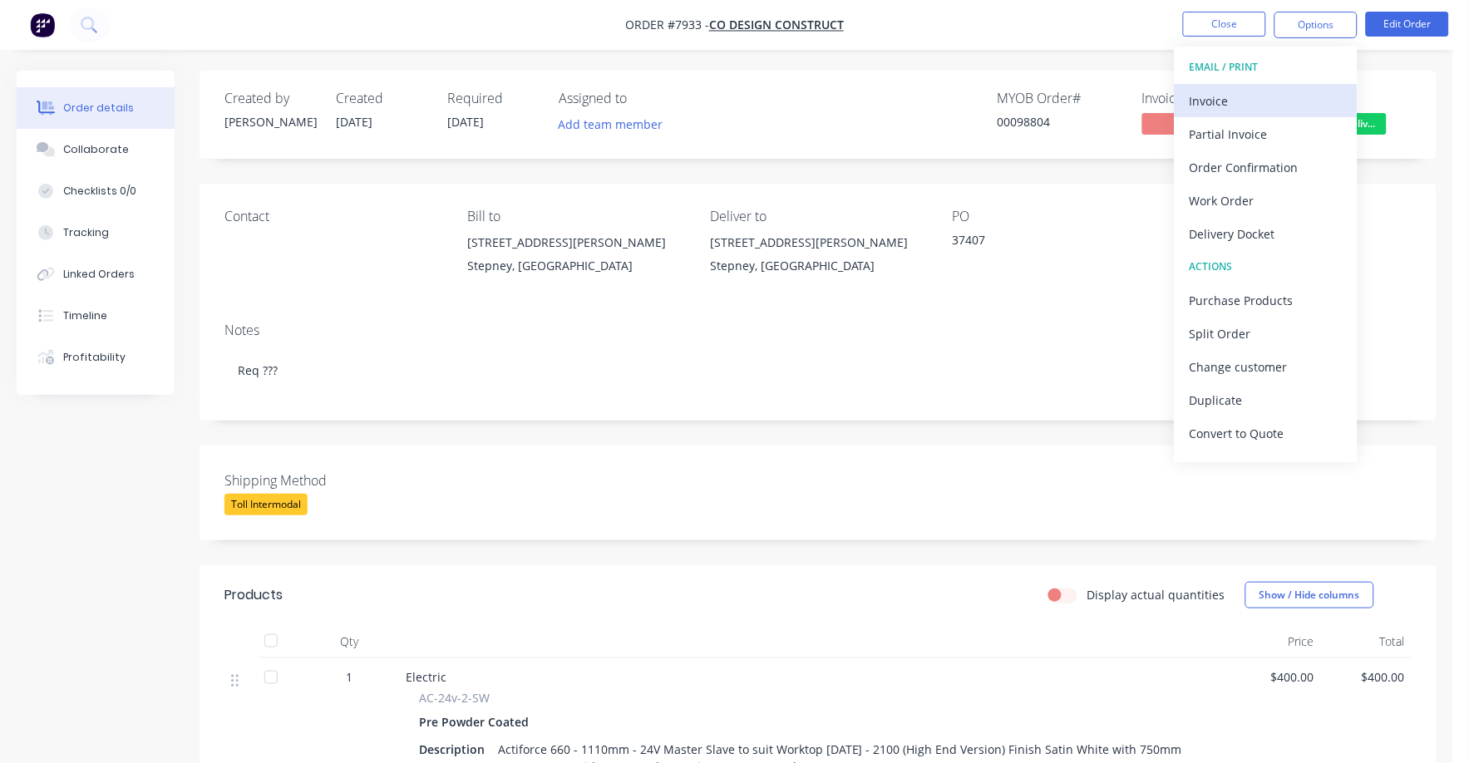
click at [1228, 94] on div "Invoice" at bounding box center [1265, 101] width 153 height 24
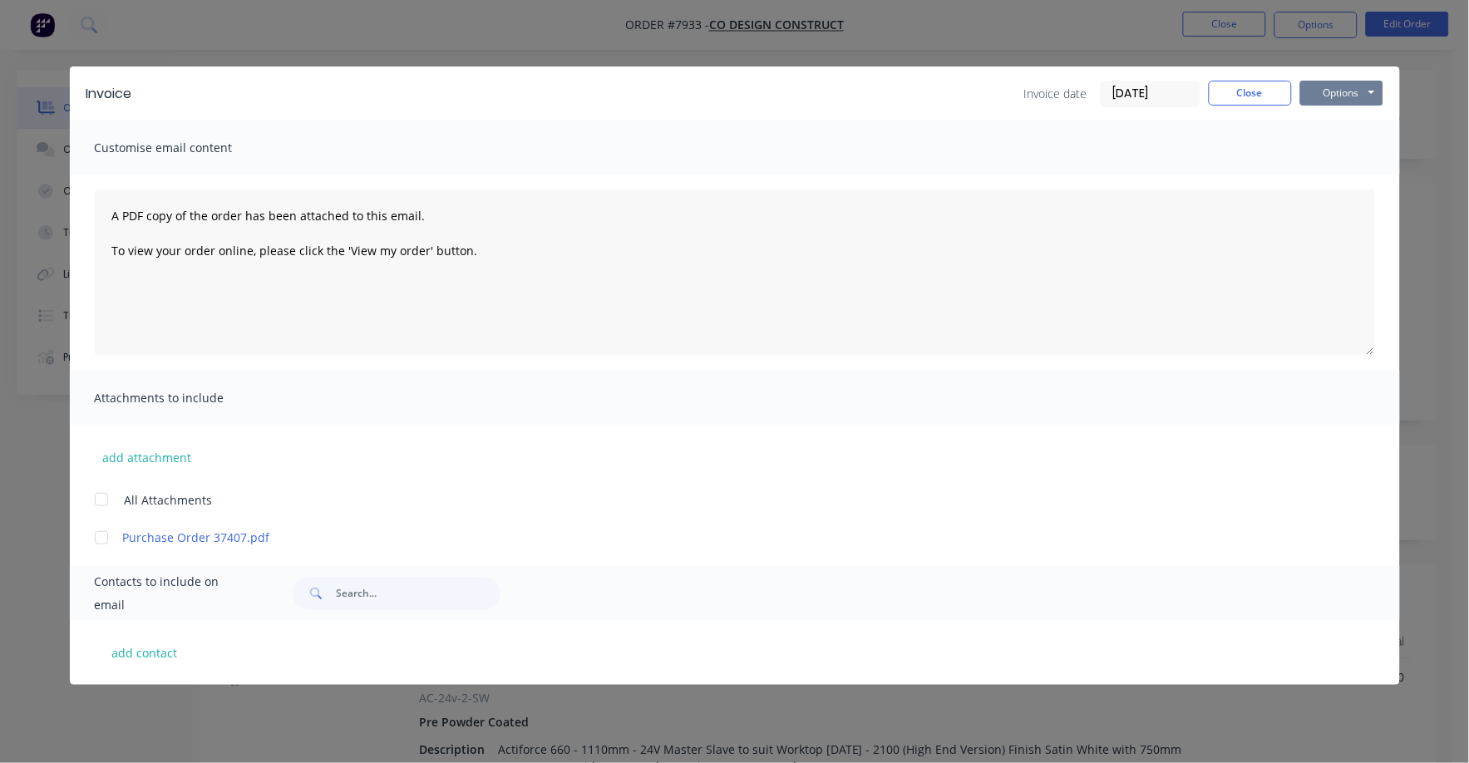
click at [1347, 97] on button "Options" at bounding box center [1341, 93] width 83 height 25
click at [1333, 149] on button "Print" at bounding box center [1353, 149] width 106 height 27
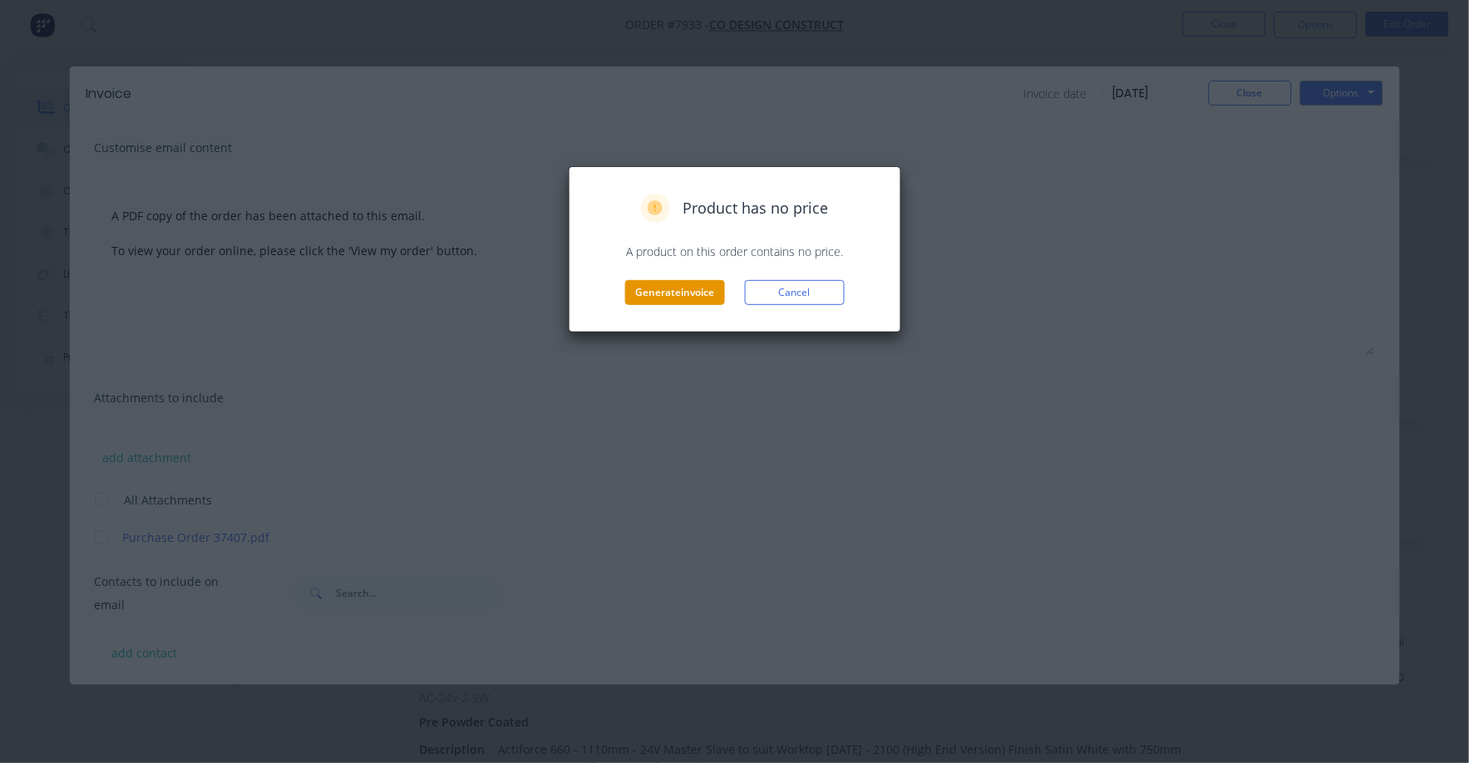
click at [667, 290] on button "Generate invoice" at bounding box center [675, 292] width 100 height 25
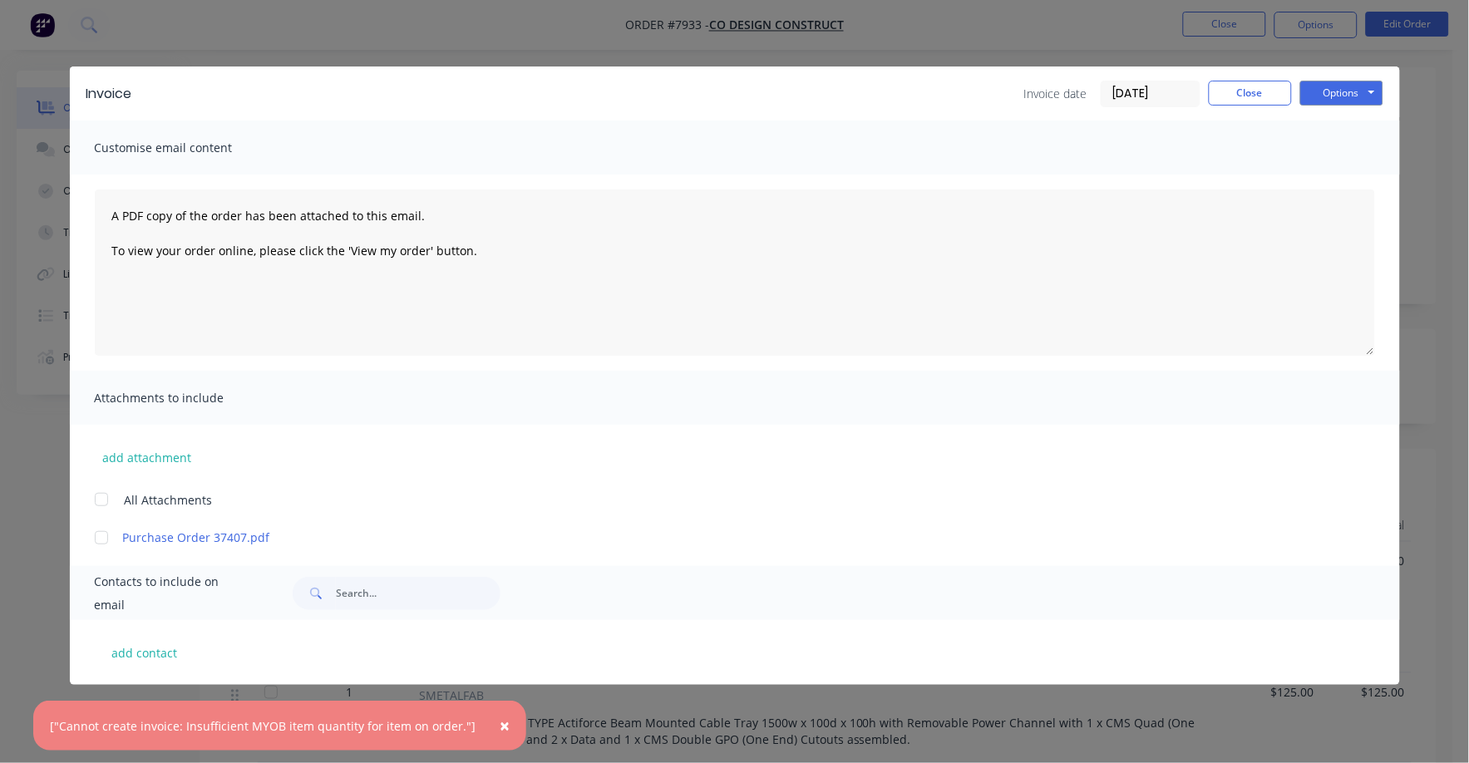
scroll to position [207, 0]
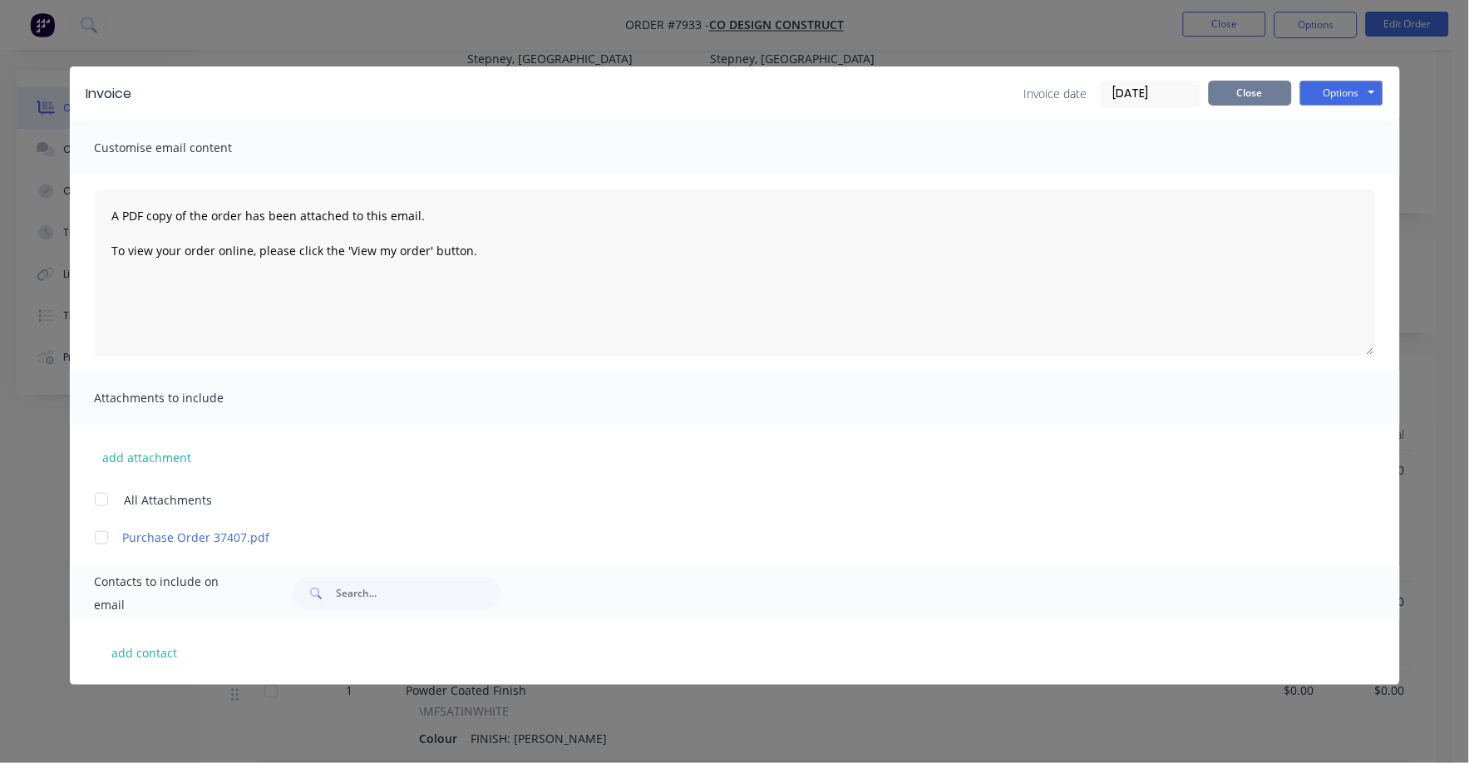
click at [1240, 91] on button "Close" at bounding box center [1249, 93] width 83 height 25
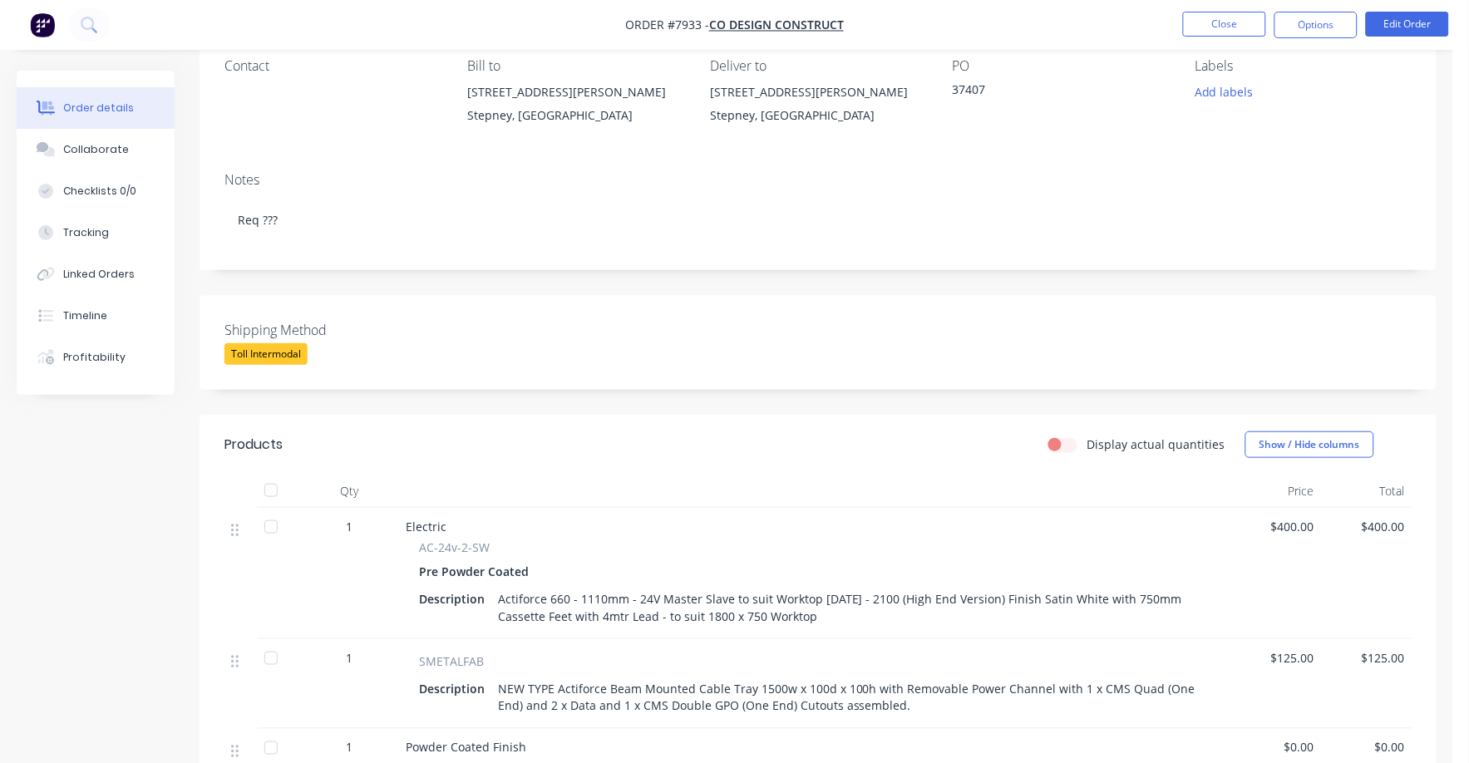
scroll to position [0, 0]
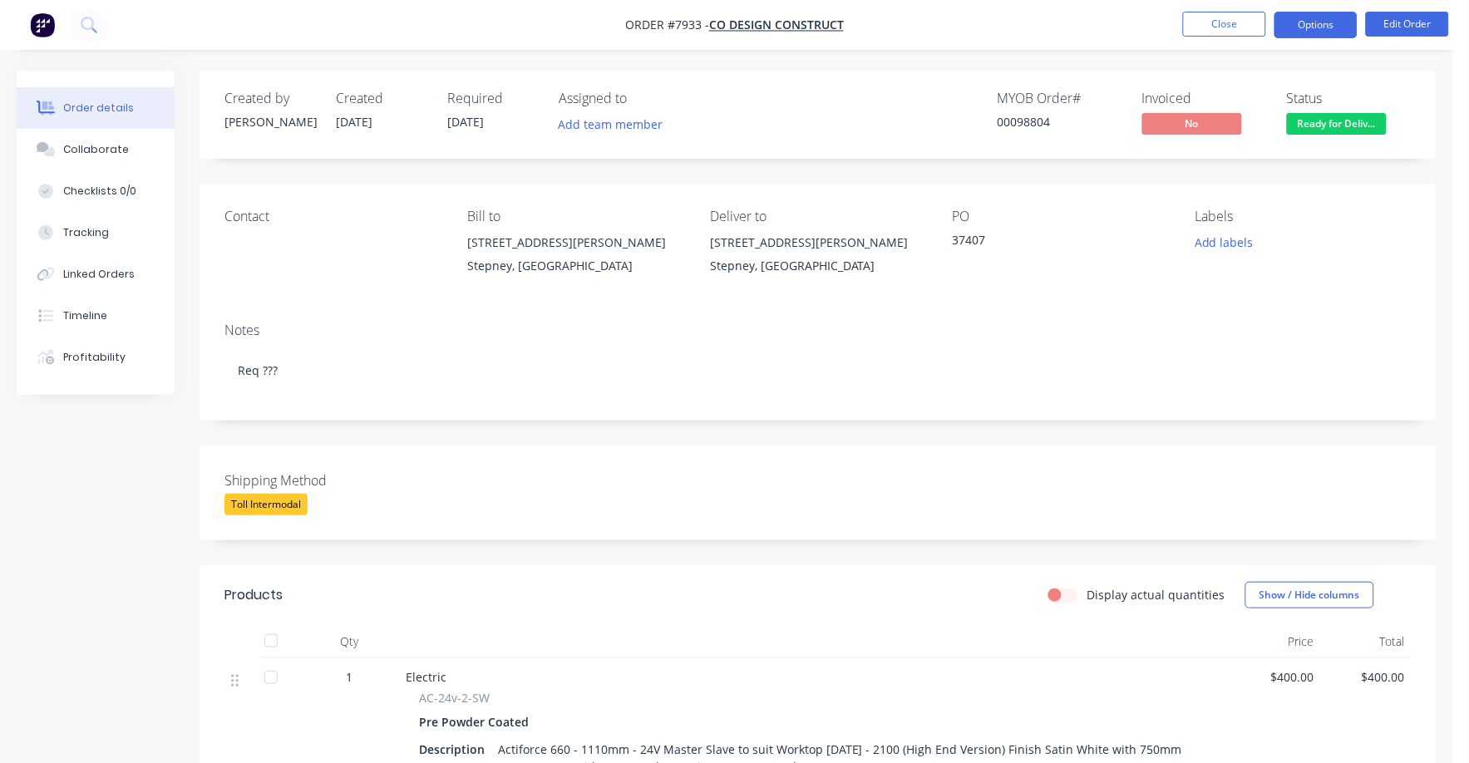
click at [1301, 15] on button "Options" at bounding box center [1315, 25] width 83 height 27
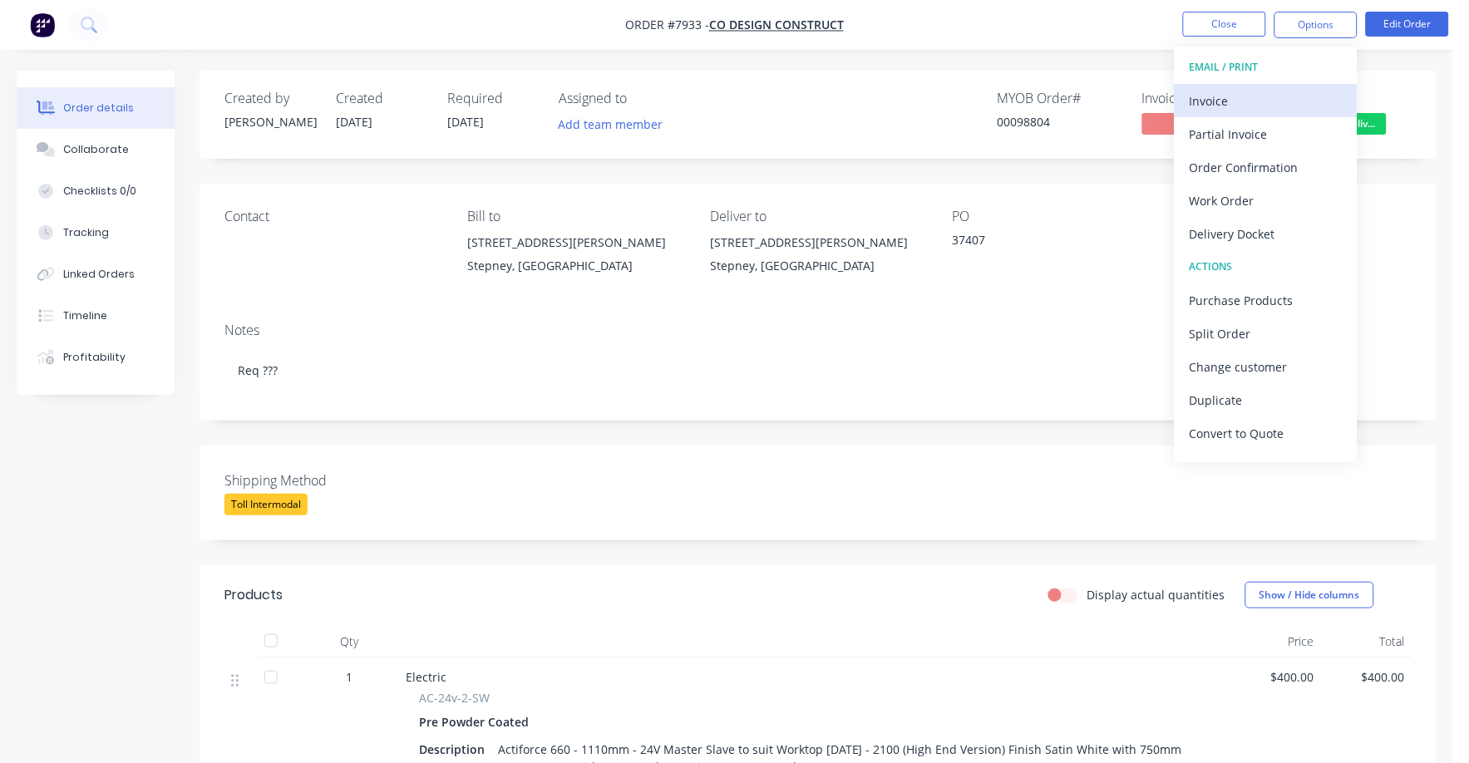
click at [1224, 98] on div "Invoice" at bounding box center [1265, 101] width 153 height 24
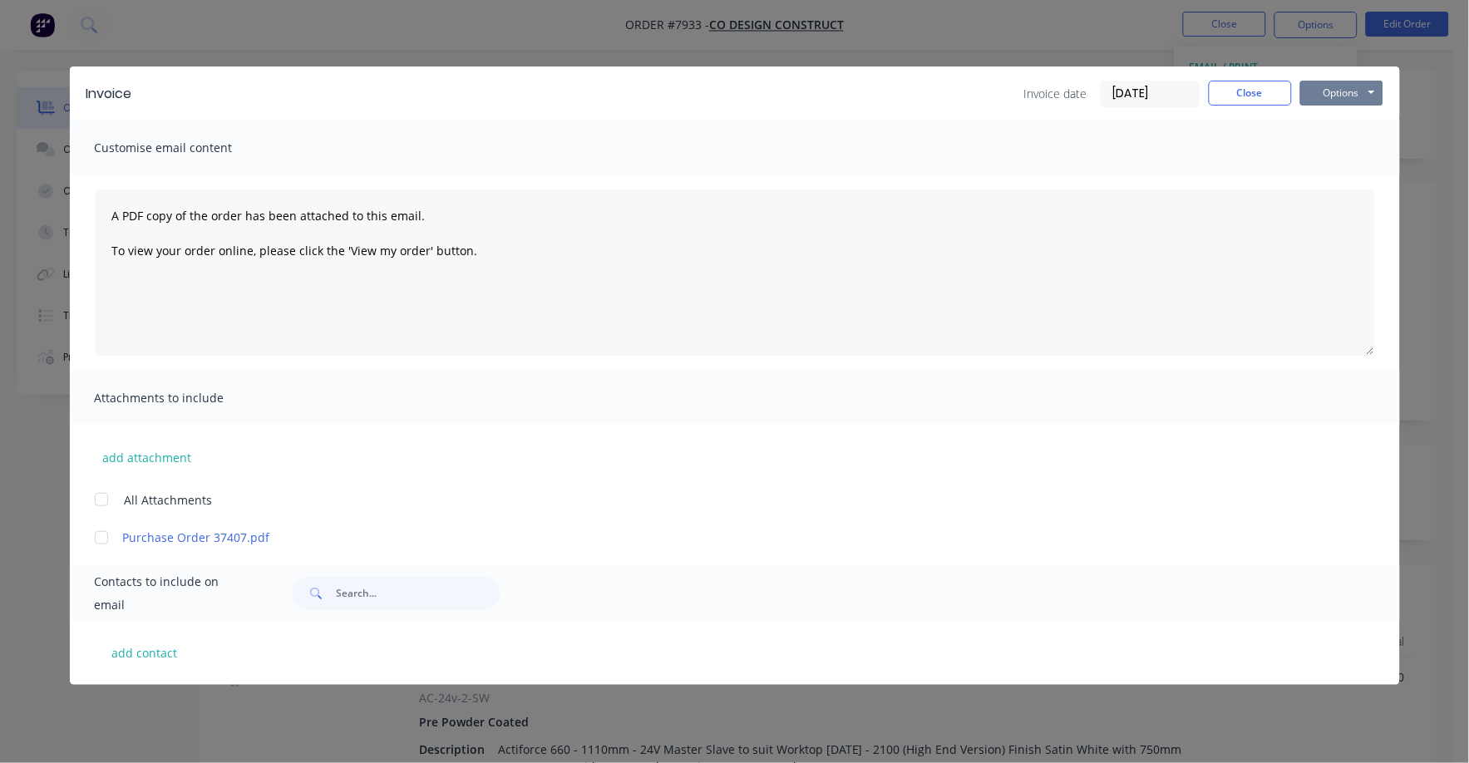
click at [1328, 87] on button "Options" at bounding box center [1341, 93] width 83 height 25
click at [1331, 146] on button "Print" at bounding box center [1353, 149] width 106 height 27
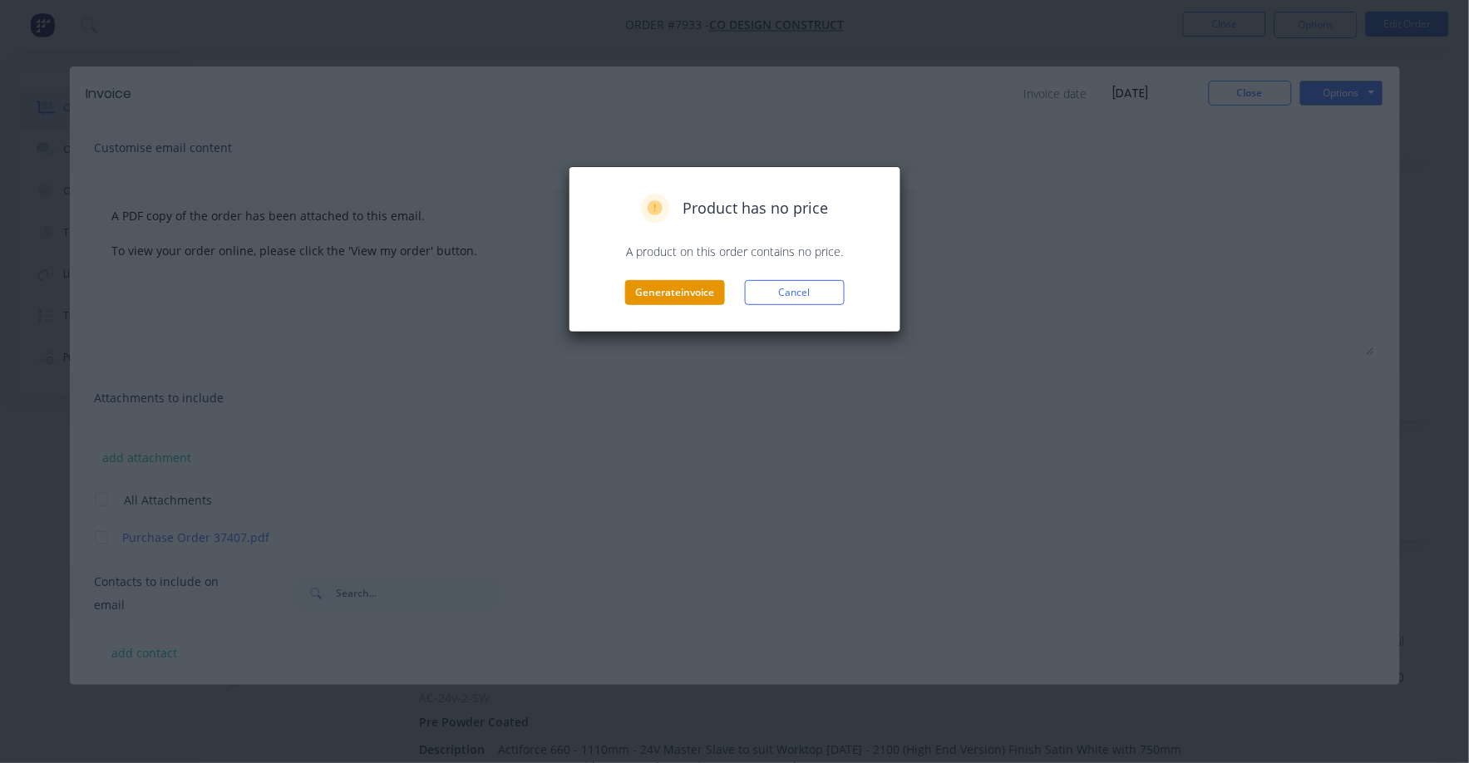
click at [696, 300] on button "Generate invoice" at bounding box center [675, 292] width 100 height 25
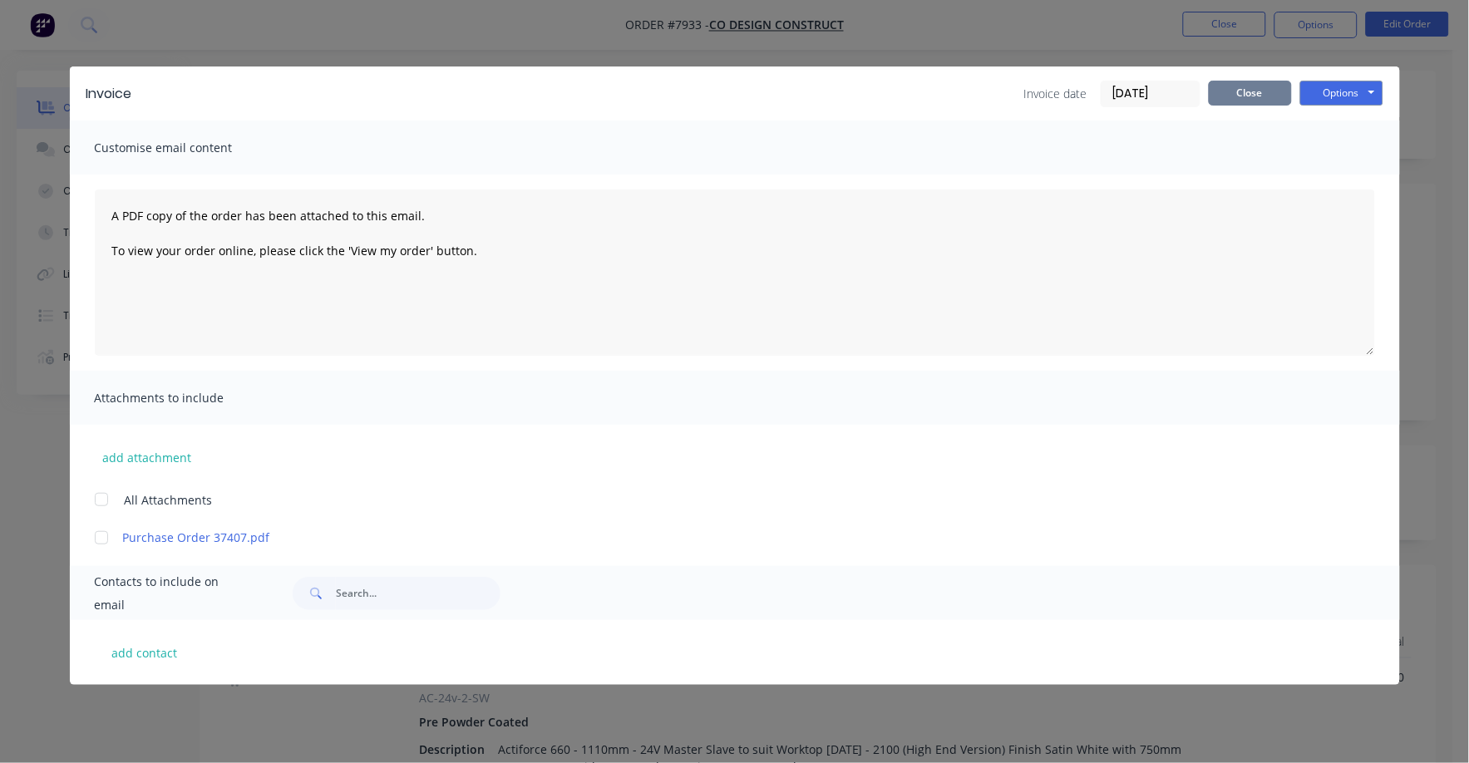
click at [1244, 84] on button "Close" at bounding box center [1249, 93] width 83 height 25
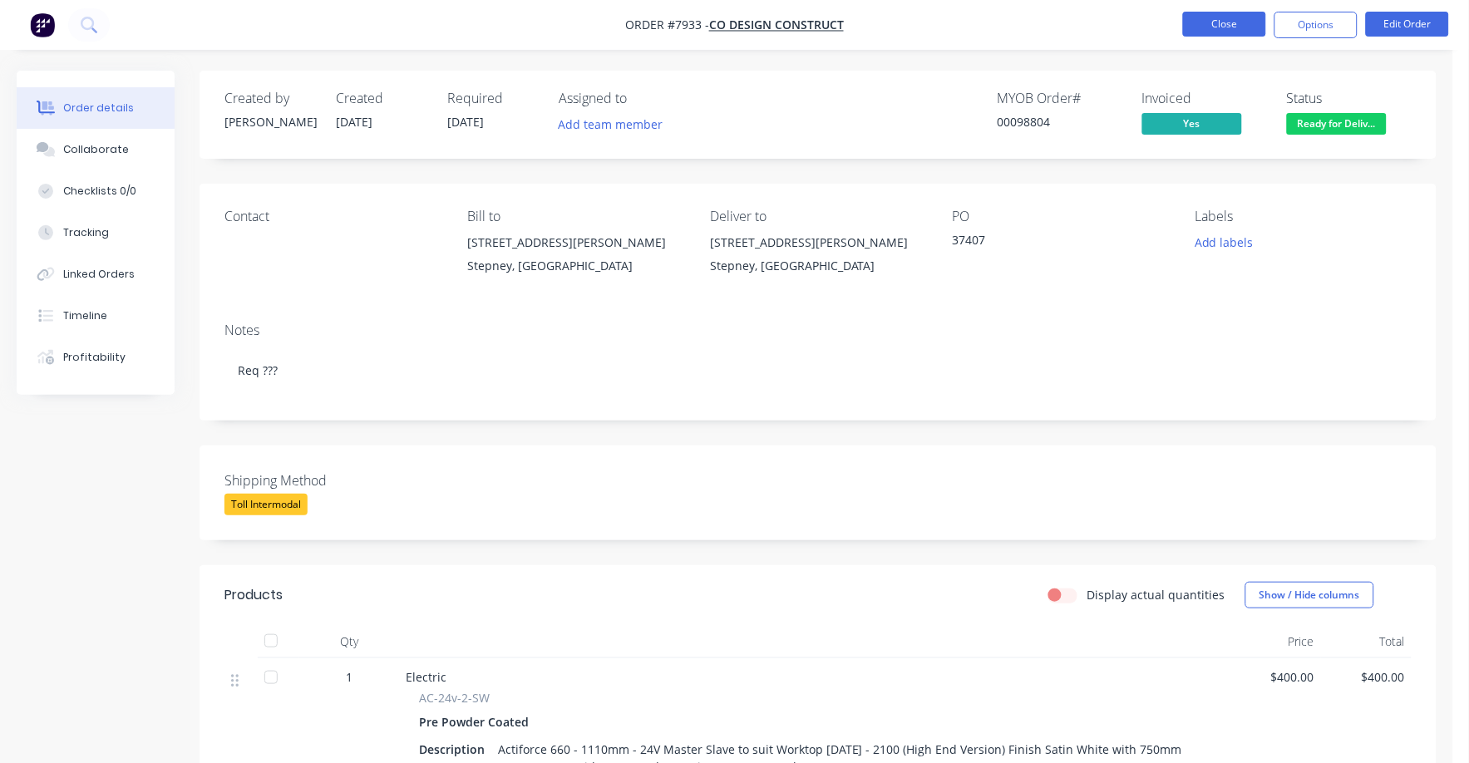
click at [1242, 22] on button "Close" at bounding box center [1224, 24] width 83 height 25
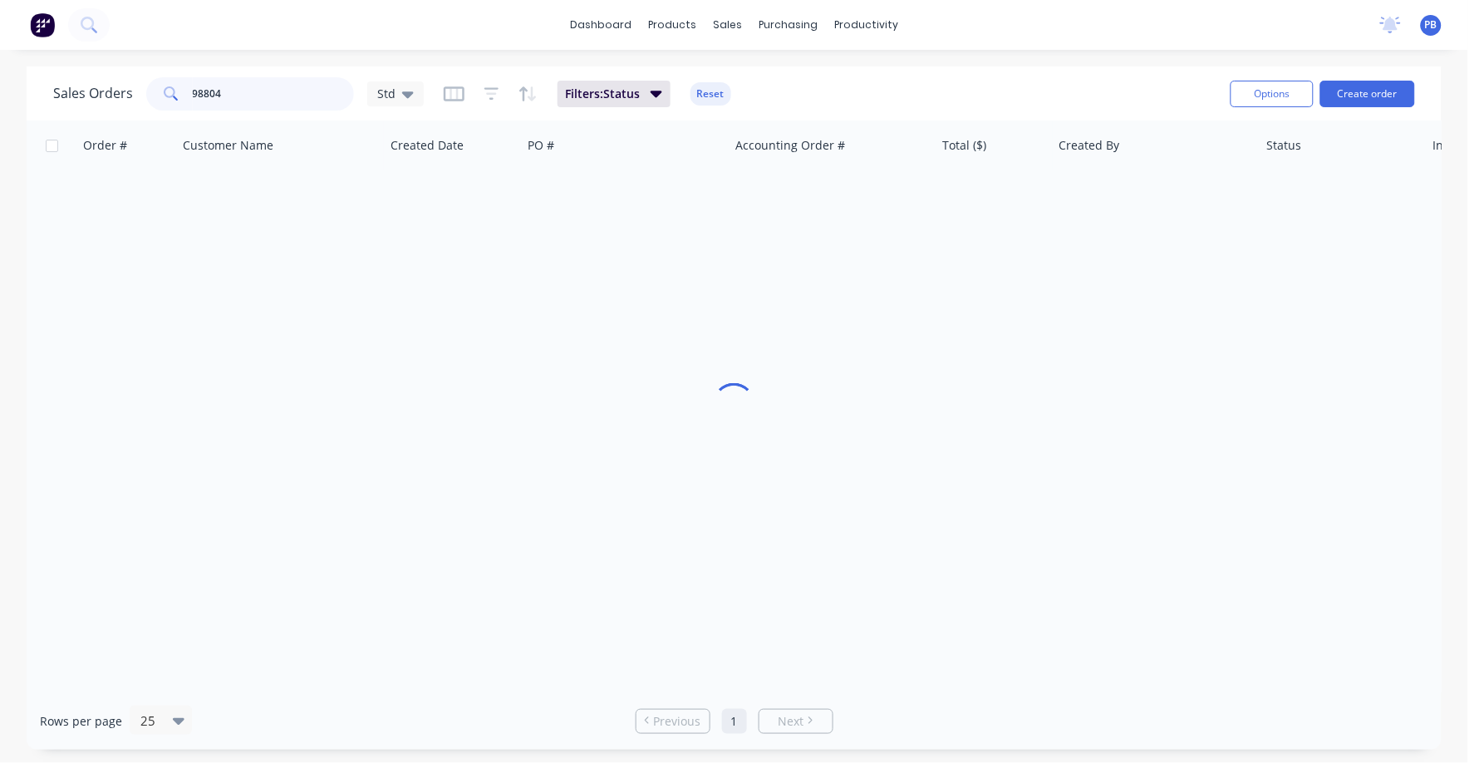
drag, startPoint x: 268, startPoint y: 94, endPoint x: 146, endPoint y: 82, distance: 122.7
click at [146, 82] on div "98804" at bounding box center [250, 93] width 208 height 33
type input "98481"
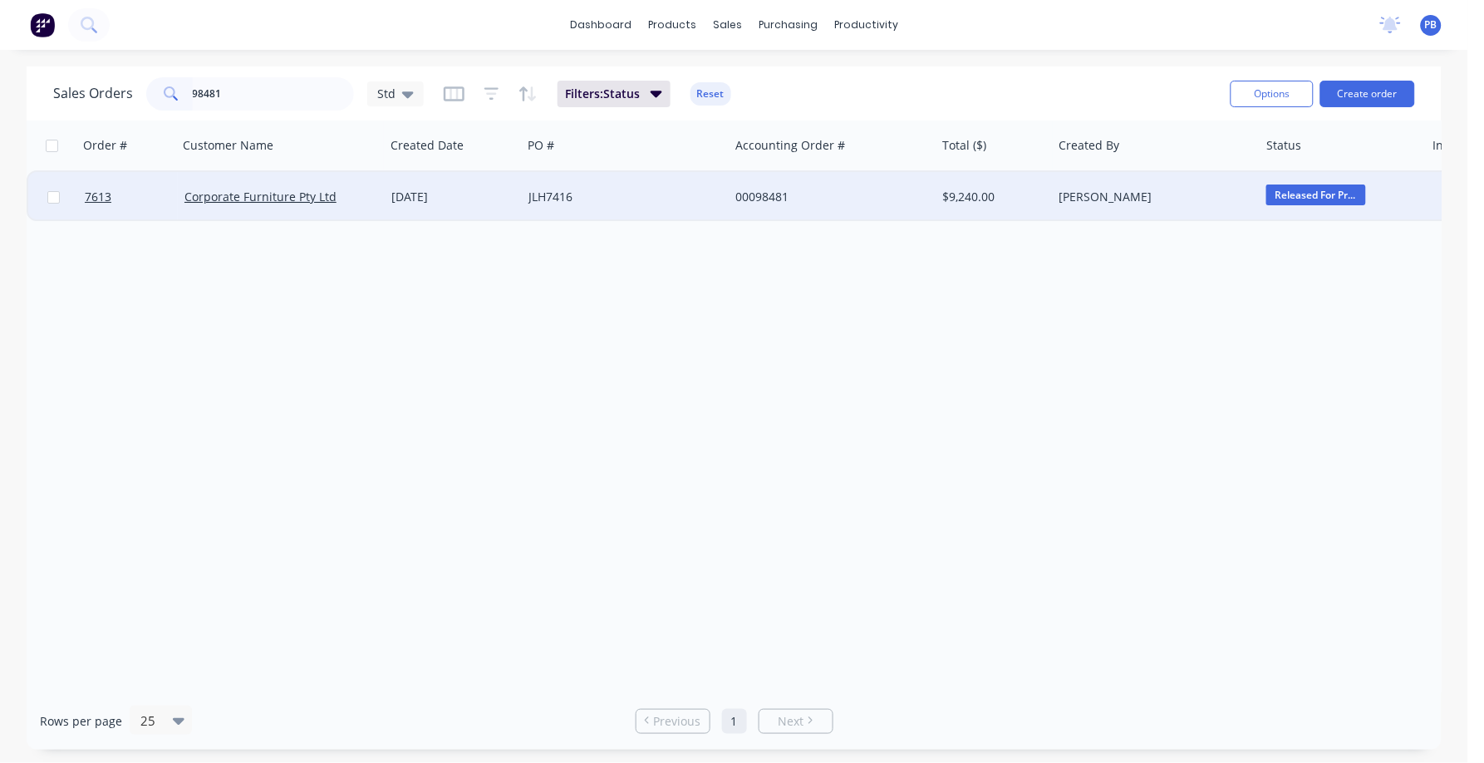
click at [750, 189] on div "00098481" at bounding box center [828, 197] width 184 height 17
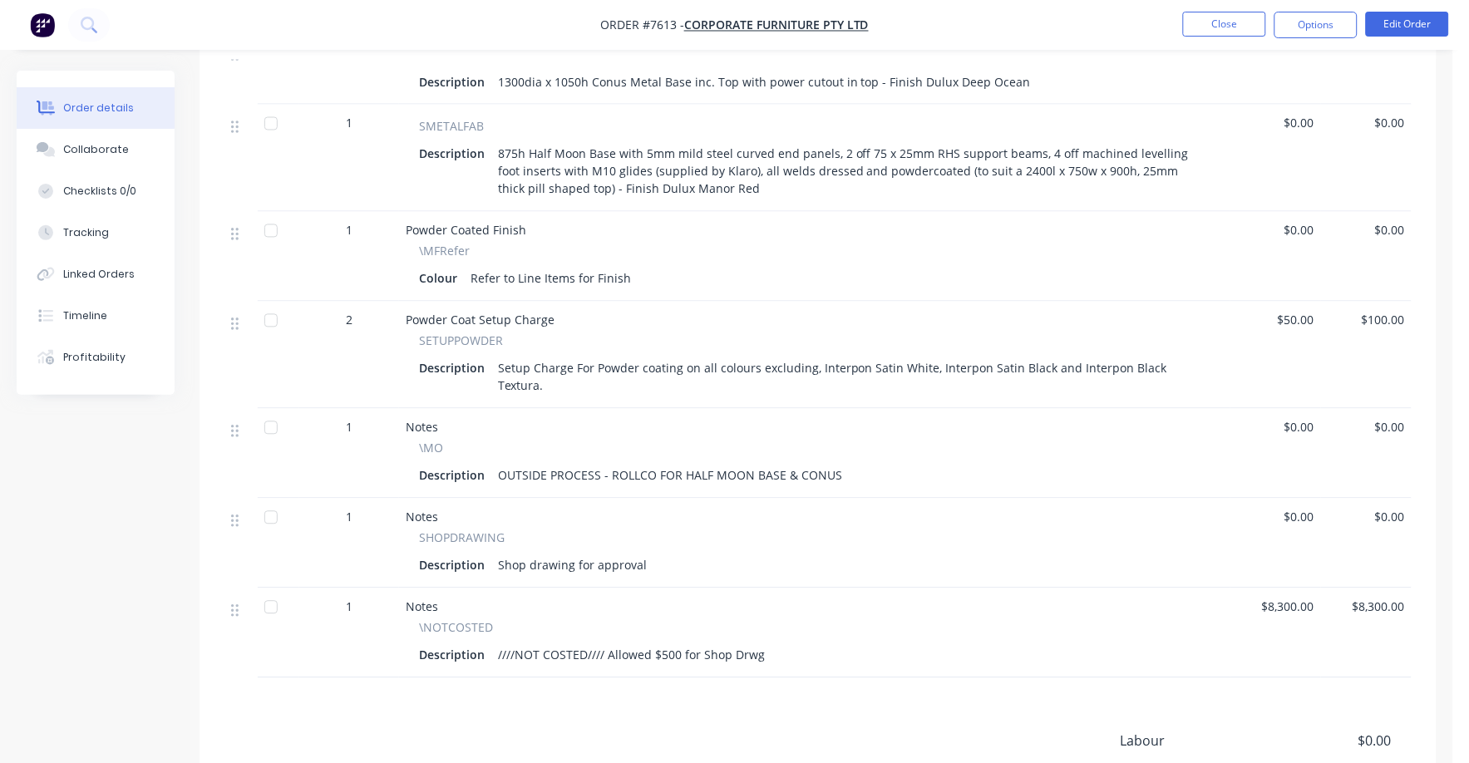
scroll to position [830, 0]
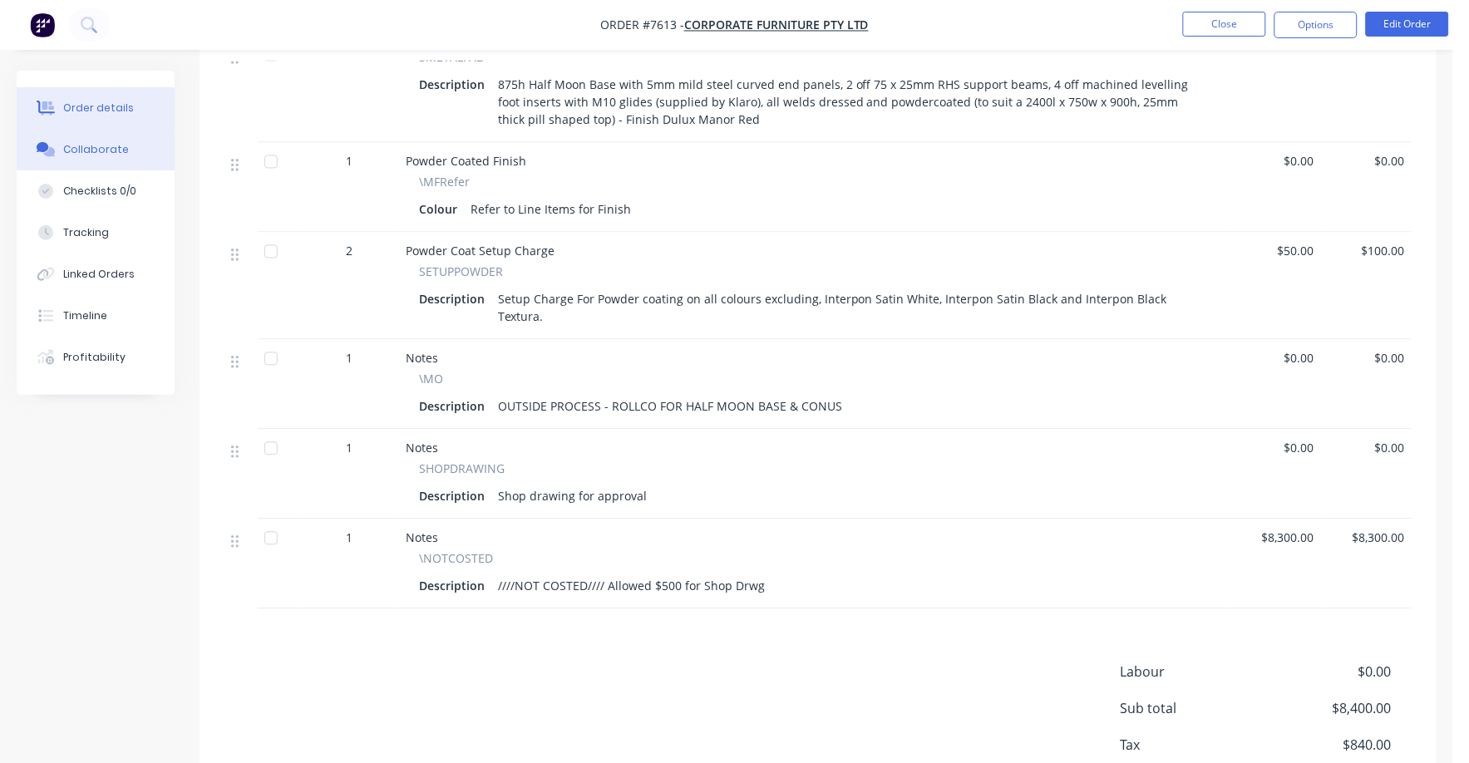
click at [86, 140] on button "Collaborate" at bounding box center [96, 150] width 158 height 42
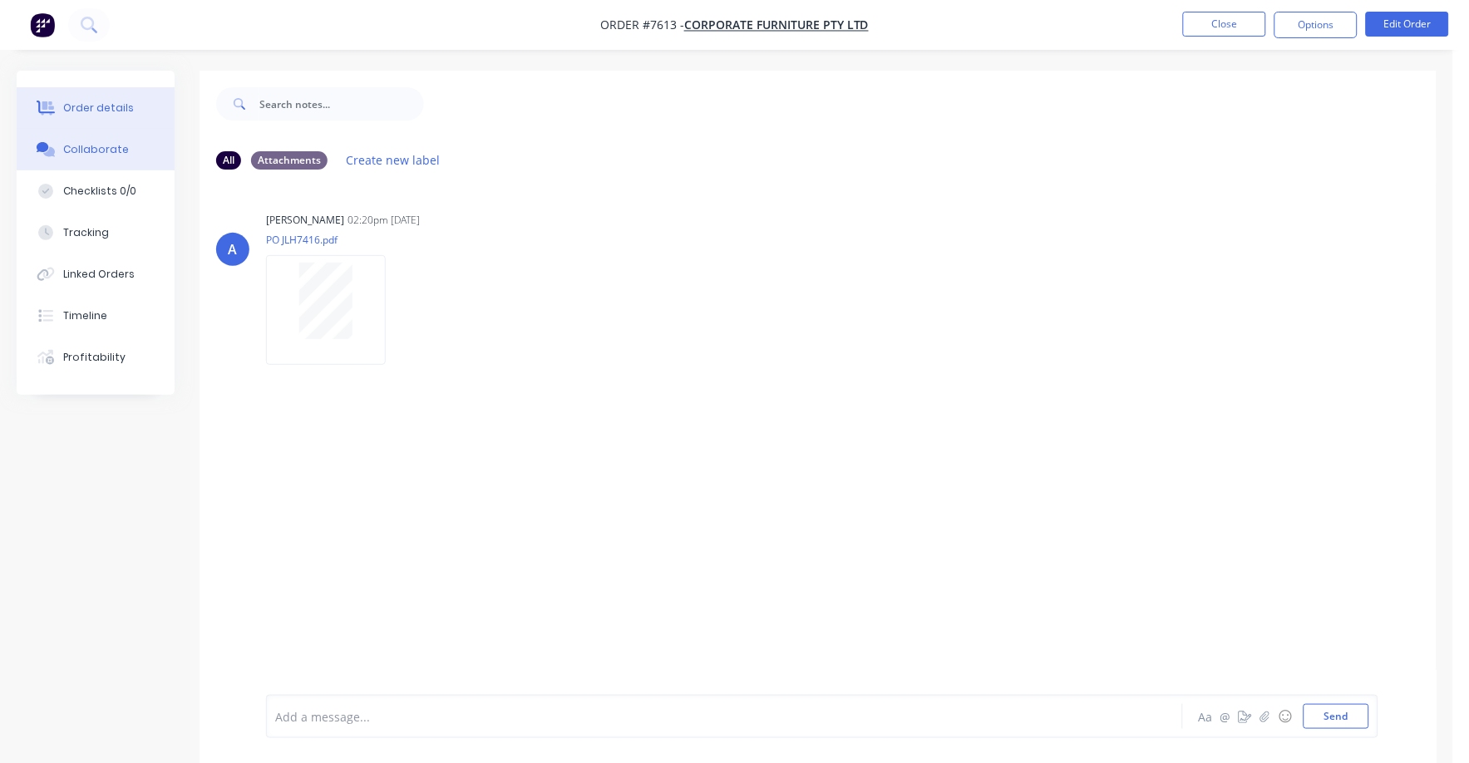
click at [90, 101] on div "Order details" at bounding box center [98, 108] width 71 height 15
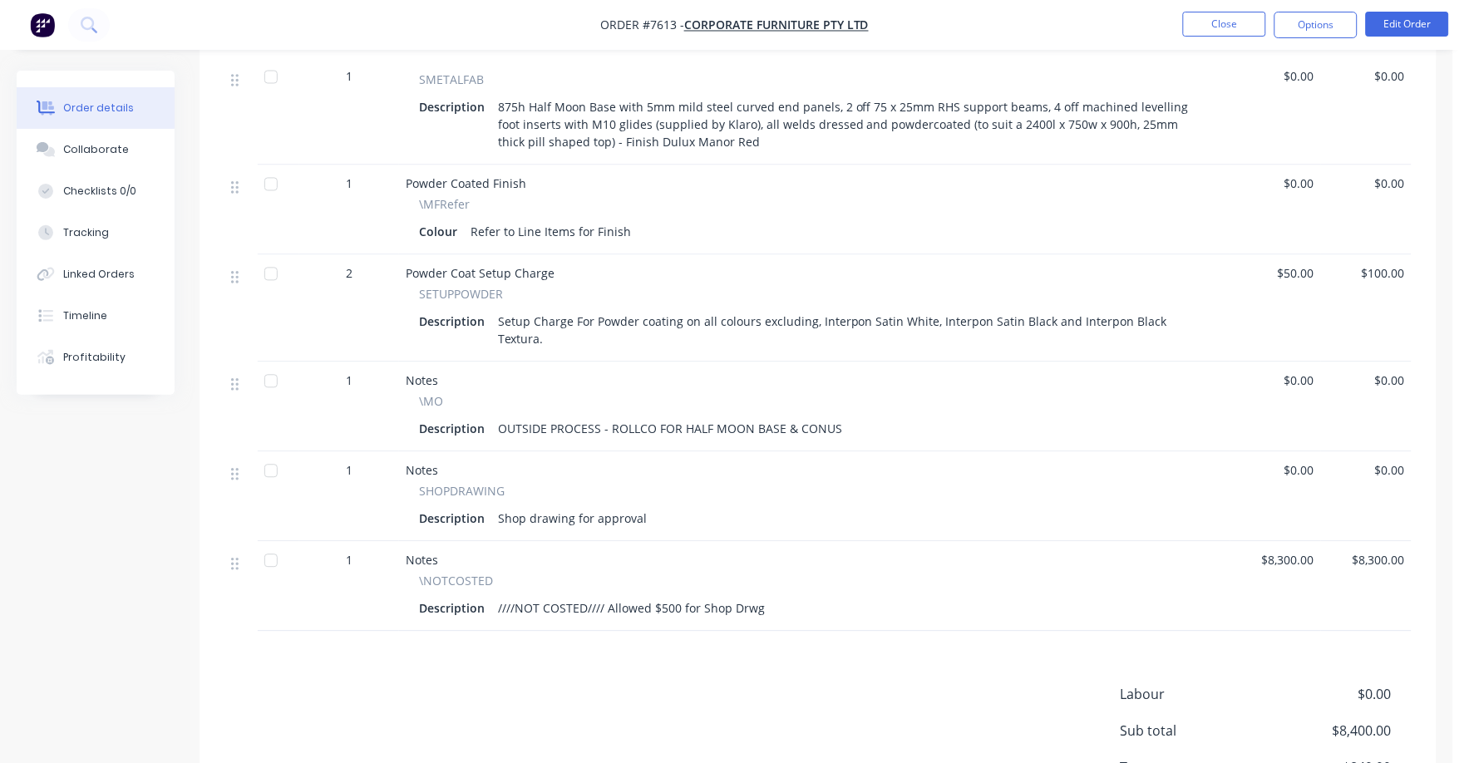
scroll to position [830, 0]
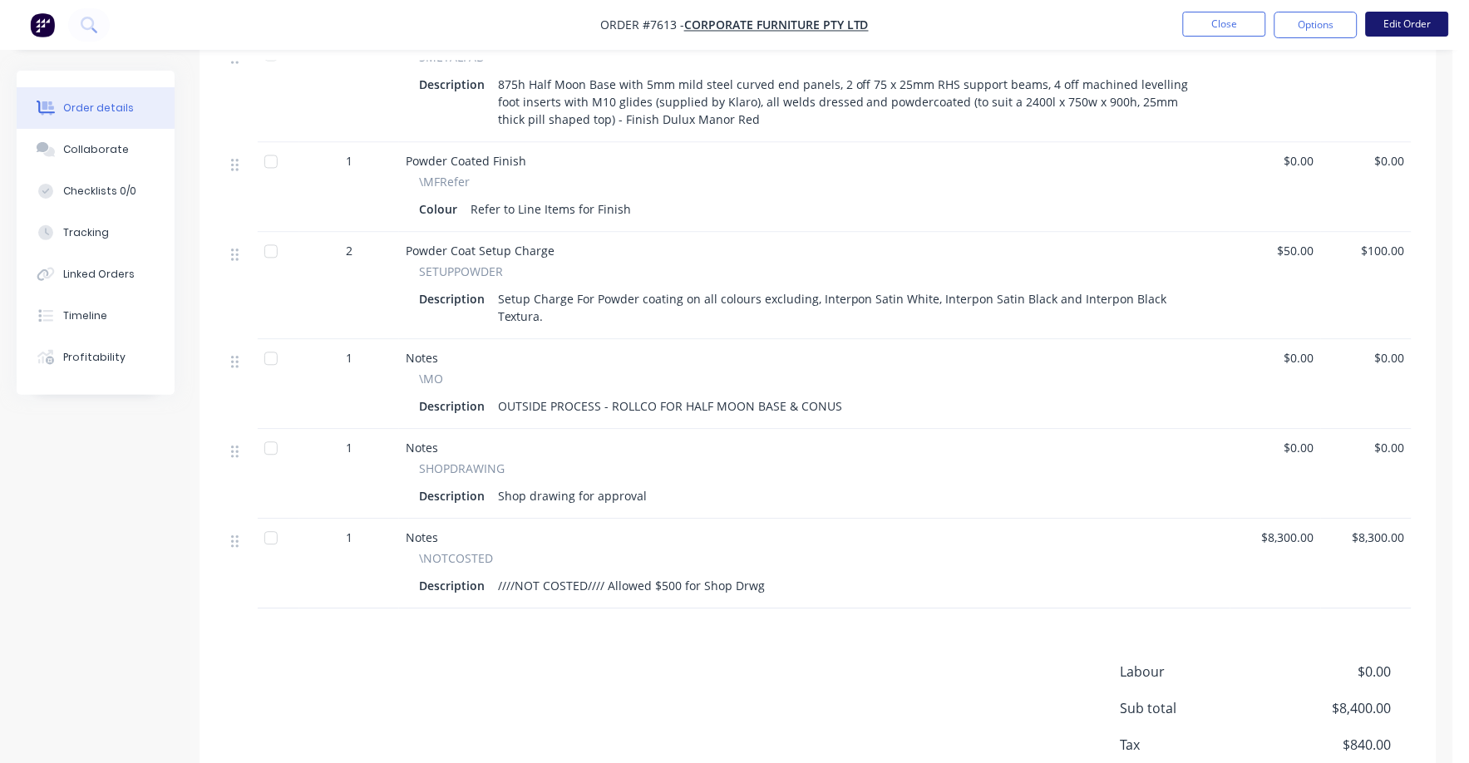
click at [1402, 19] on button "Edit Order" at bounding box center [1406, 24] width 83 height 25
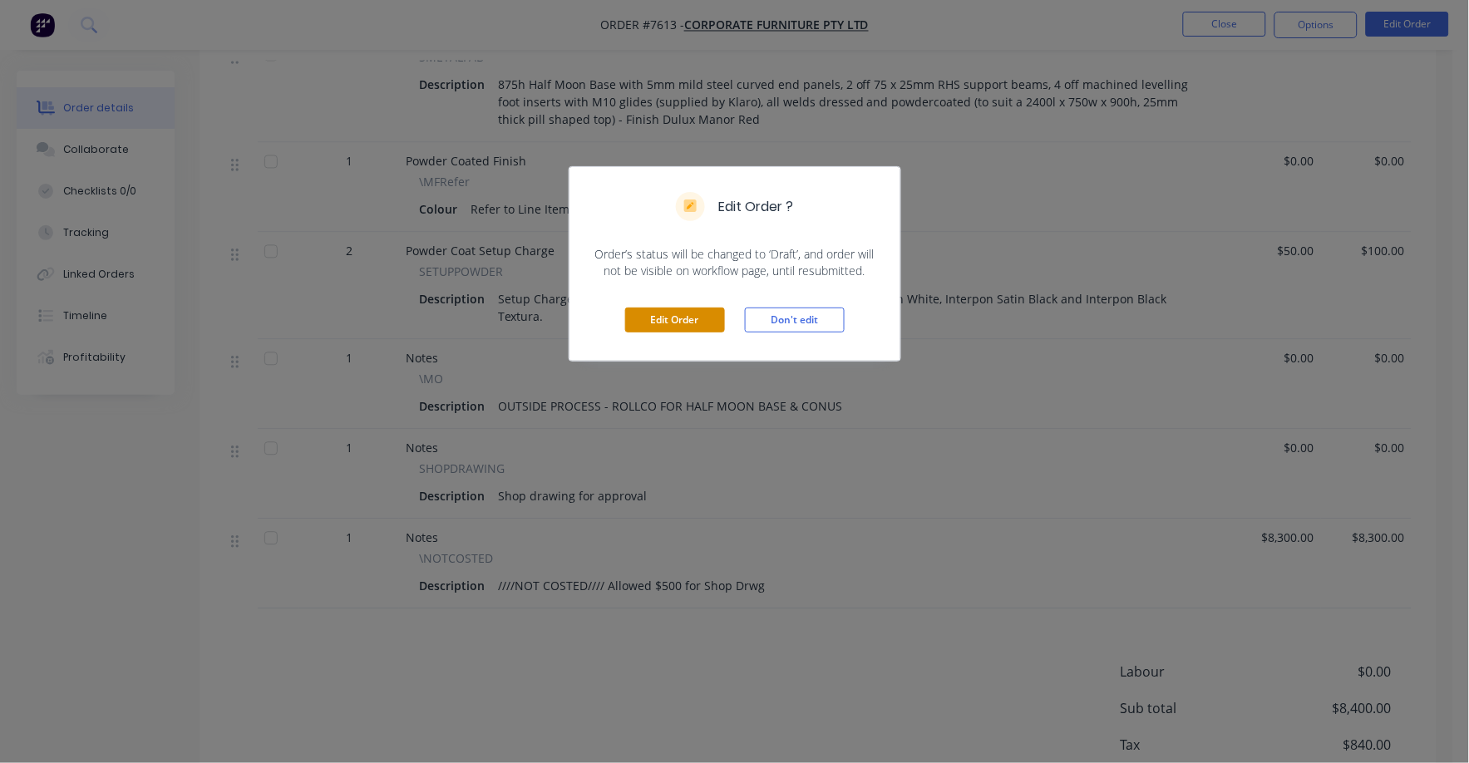
click at [702, 312] on button "Edit Order" at bounding box center [675, 319] width 100 height 25
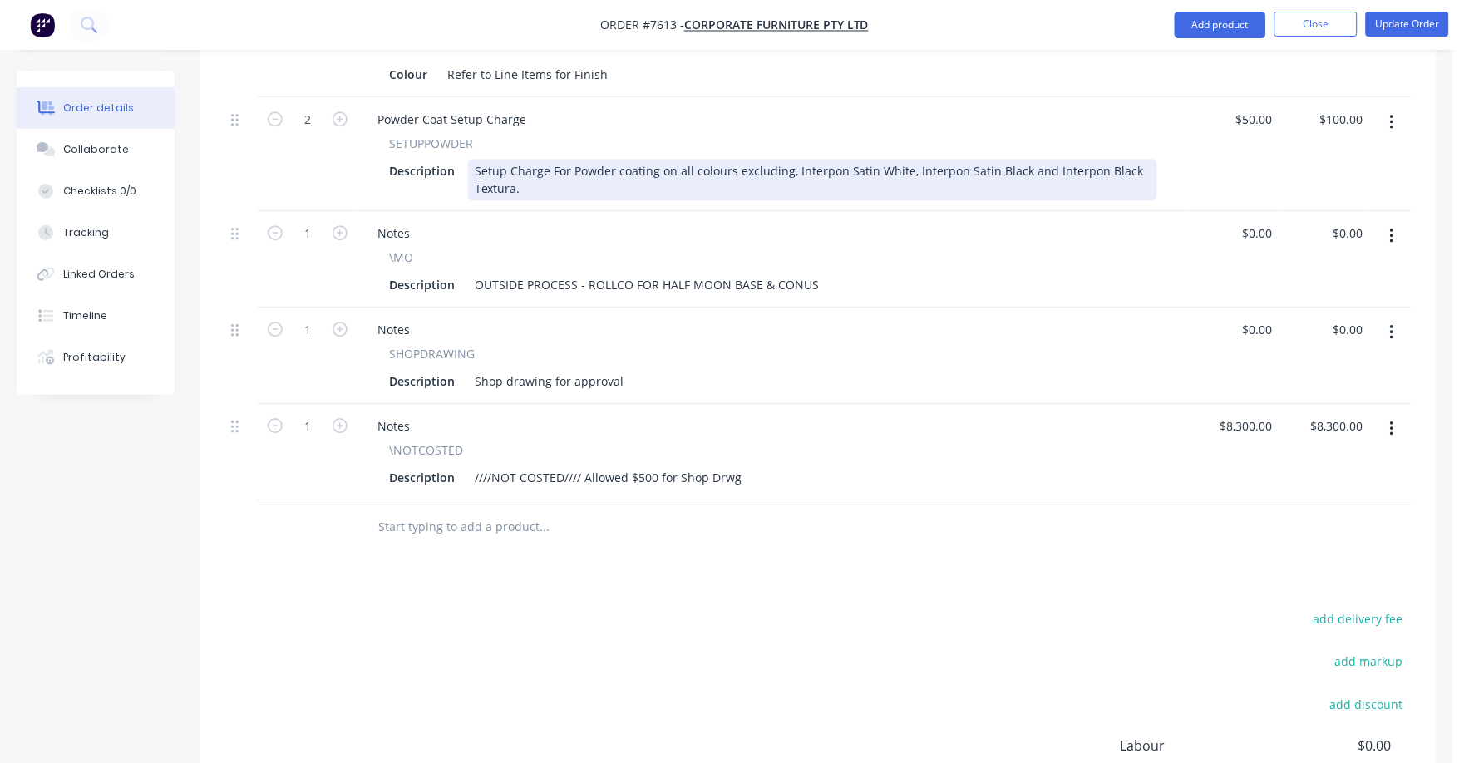
scroll to position [1143, 0]
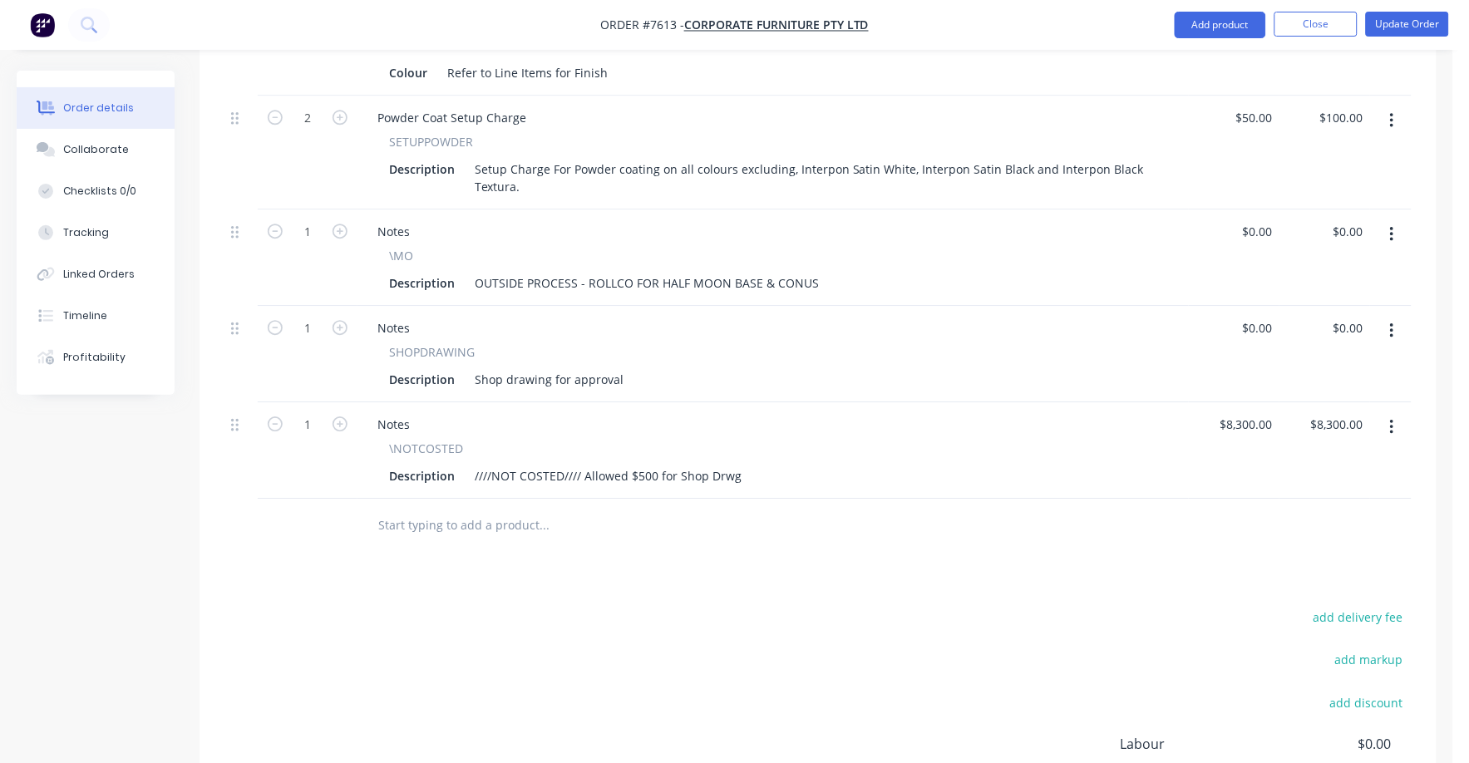
click at [1395, 219] on button "button" at bounding box center [1391, 234] width 39 height 30
drag, startPoint x: 1301, startPoint y: 278, endPoint x: 1272, endPoint y: 273, distance: 28.7
click at [1300, 366] on div "Delete" at bounding box center [1332, 378] width 128 height 24
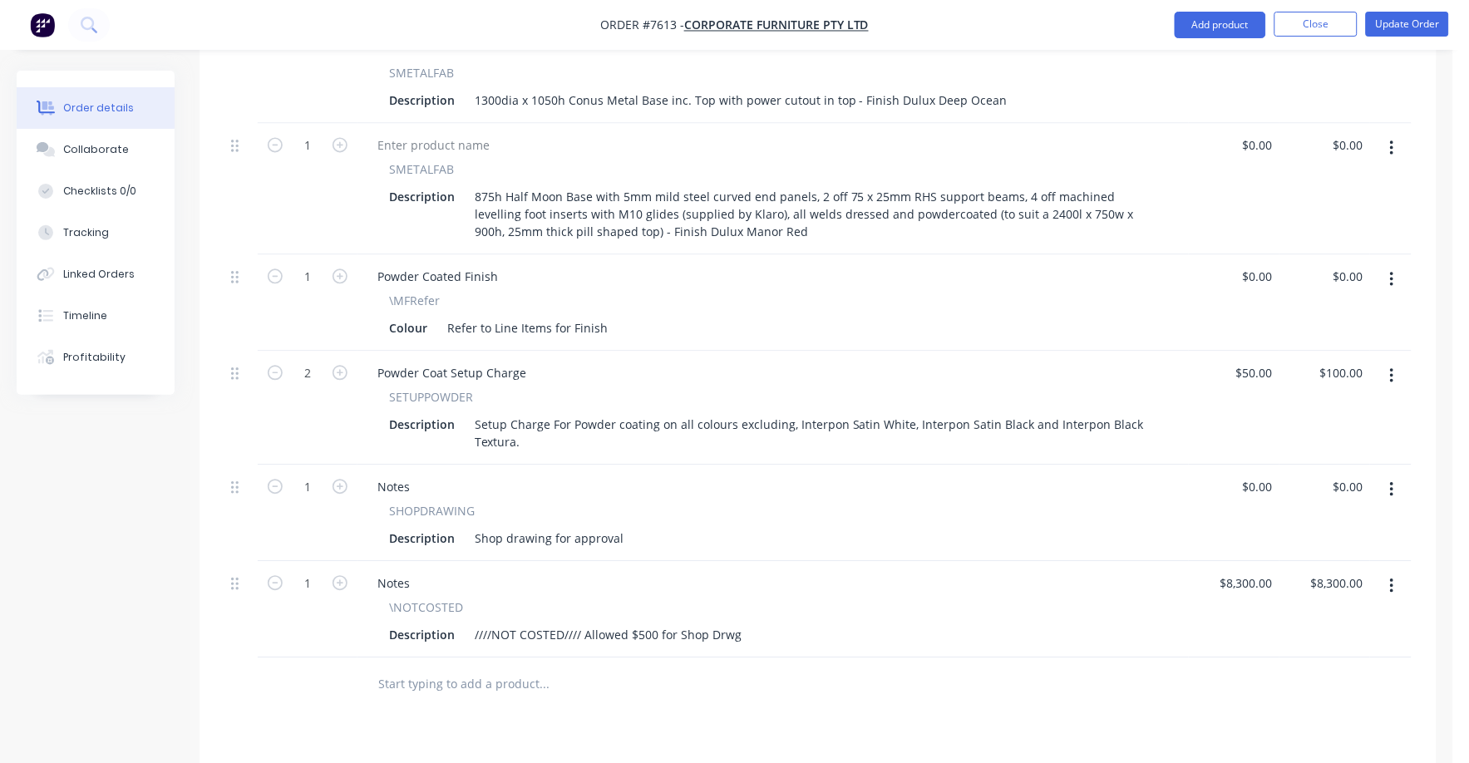
scroll to position [1026, 0]
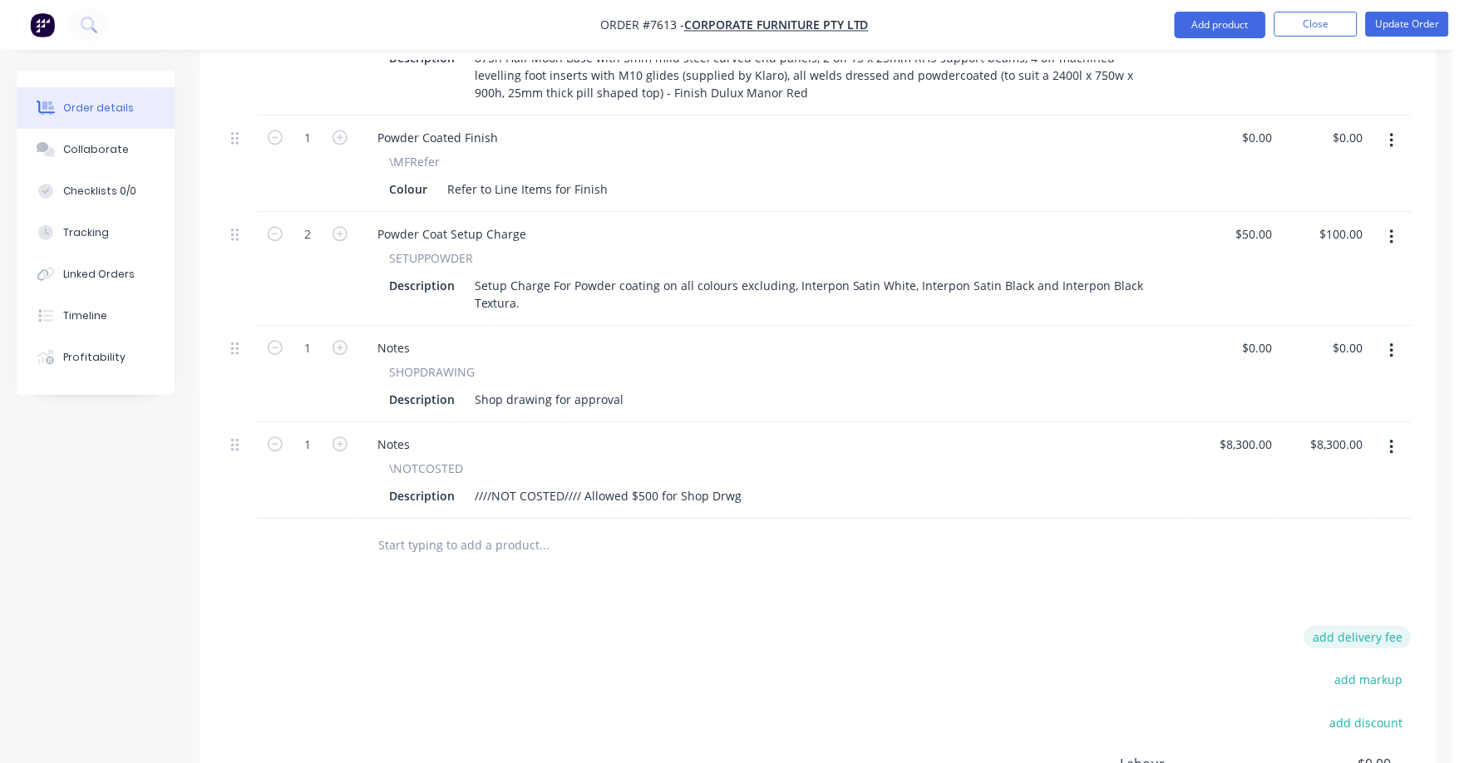
click at [1370, 626] on button "add delivery fee" at bounding box center [1357, 637] width 107 height 22
type input "75"
click input "submit" at bounding box center [0, 0] width 0 height 0
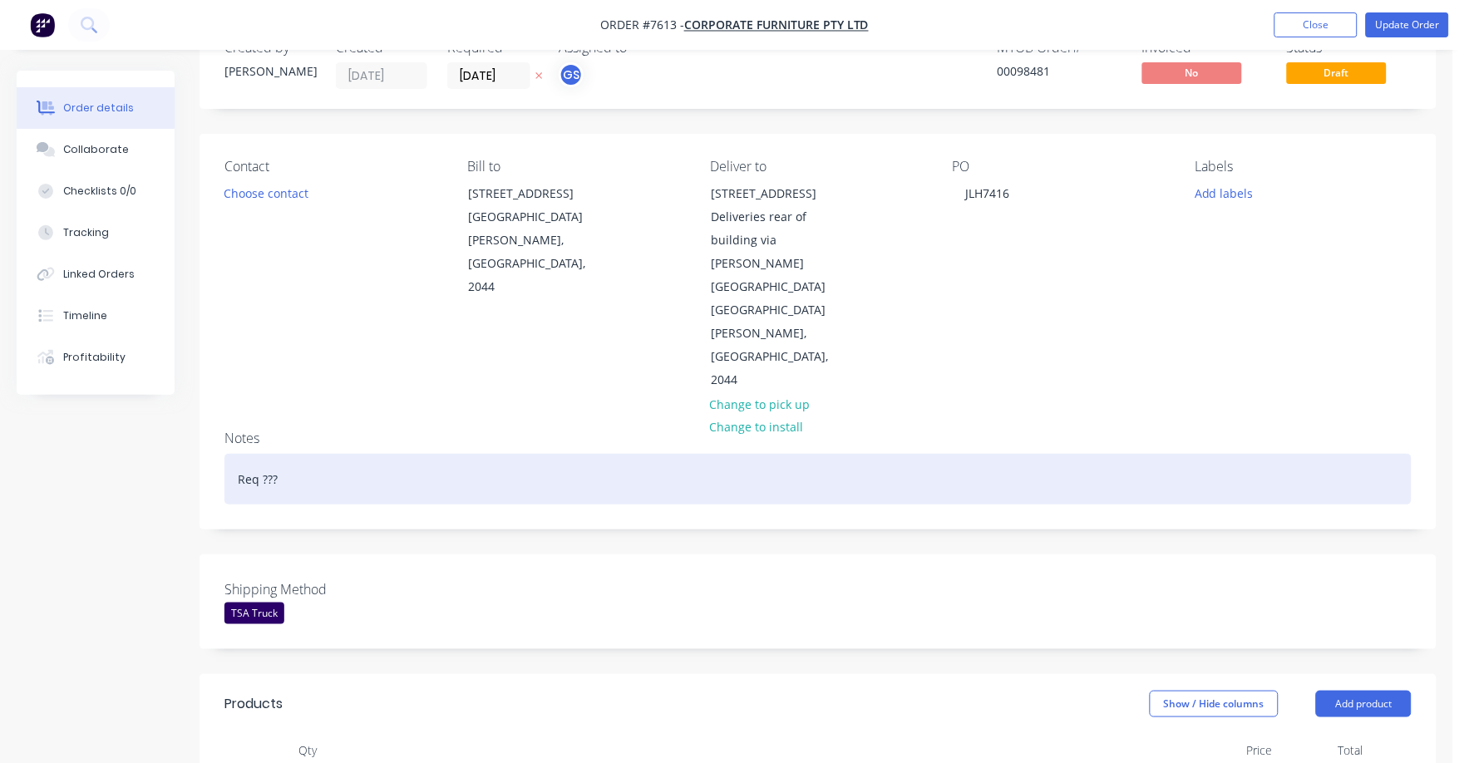
scroll to position [0, 0]
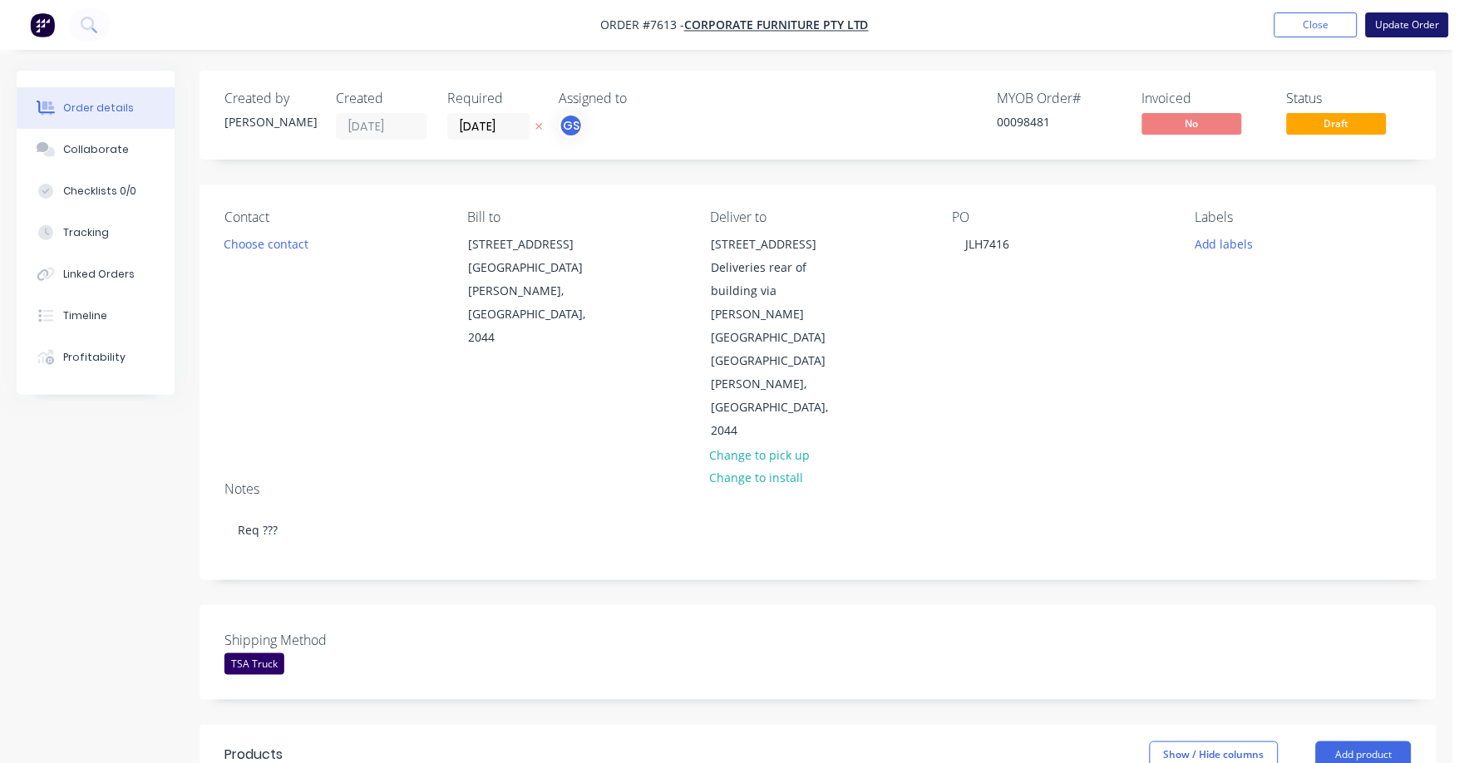
click at [1419, 30] on button "Update Order" at bounding box center [1406, 24] width 83 height 25
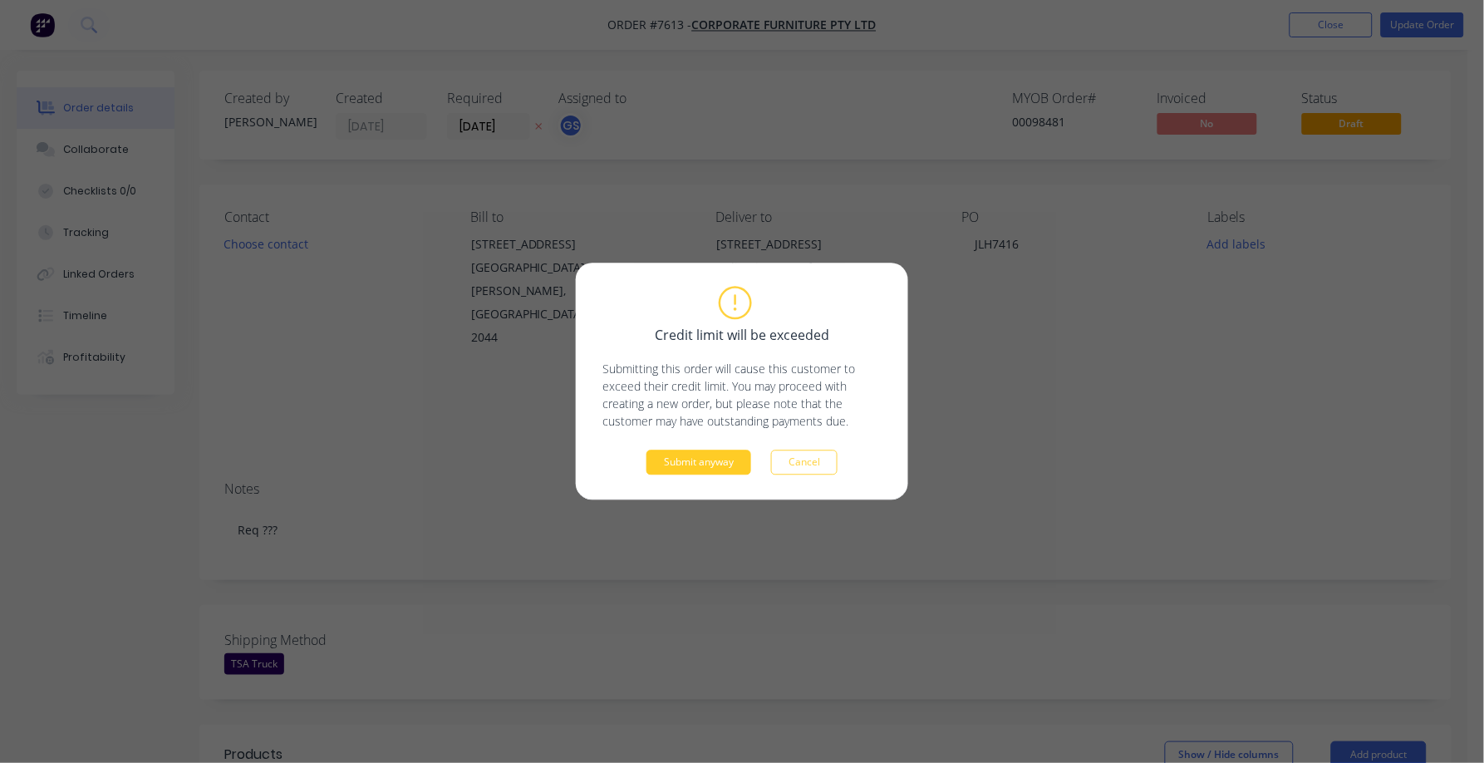
click at [711, 469] on button "Submit anyway" at bounding box center [699, 462] width 105 height 25
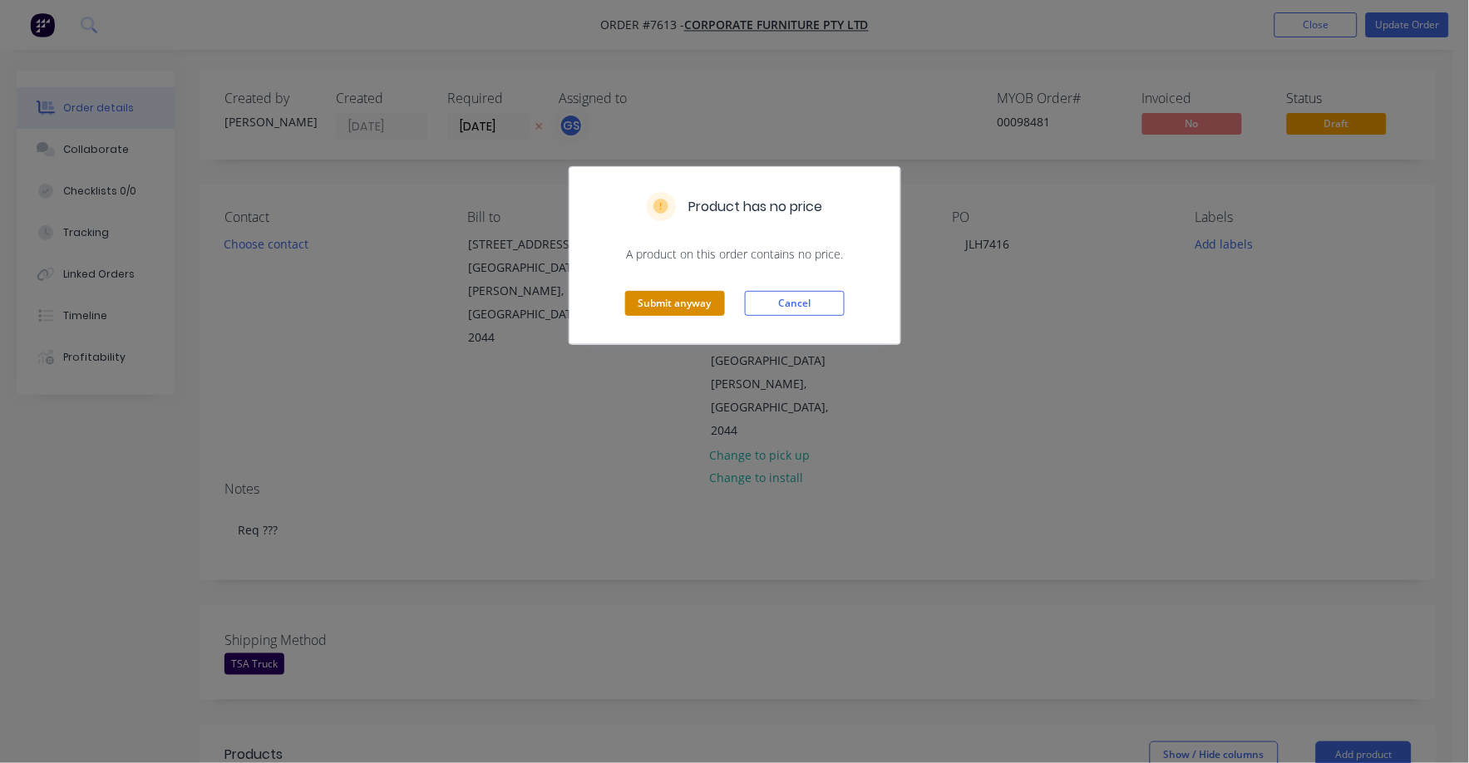
click at [692, 303] on button "Submit anyway" at bounding box center [675, 303] width 100 height 25
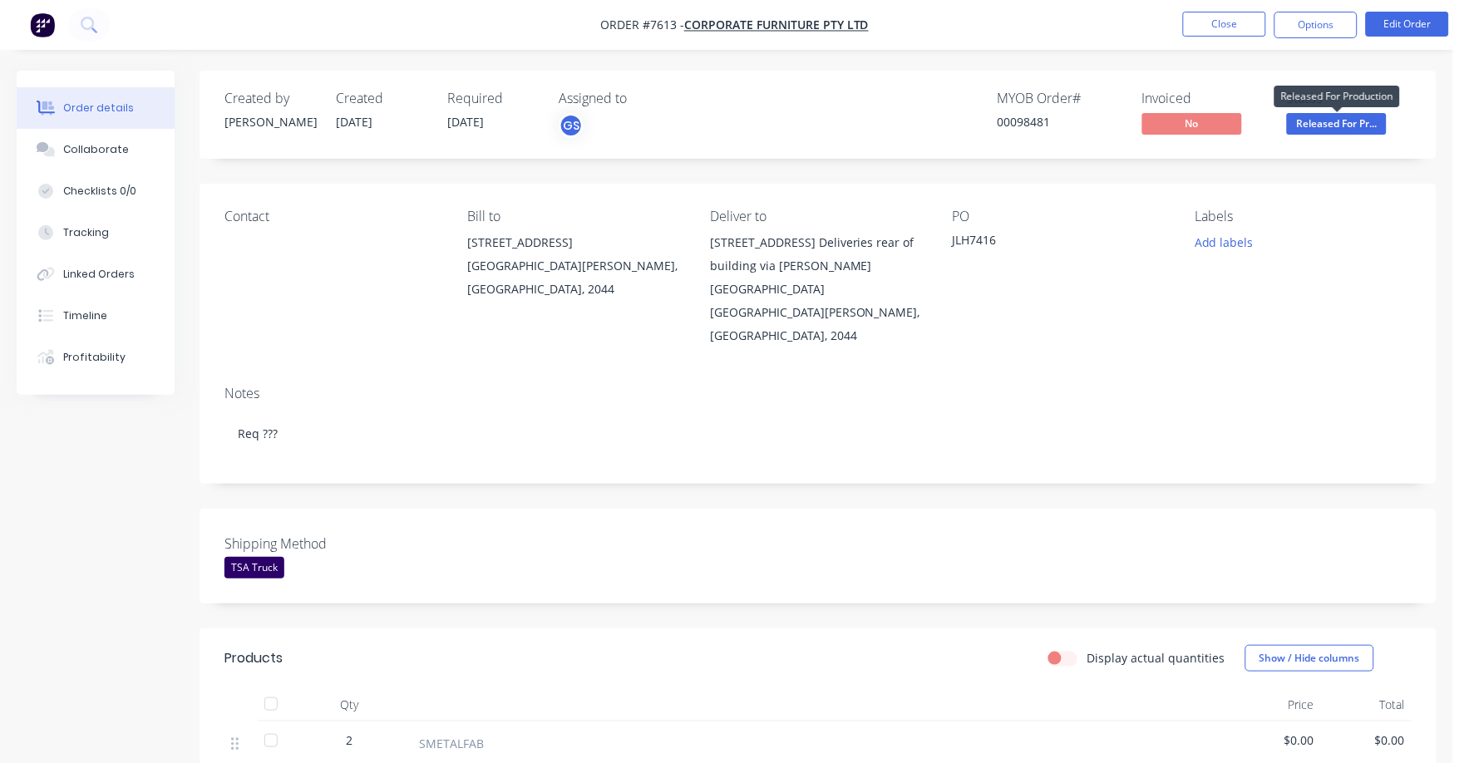
click at [1322, 121] on span "Released For Pr..." at bounding box center [1337, 123] width 100 height 21
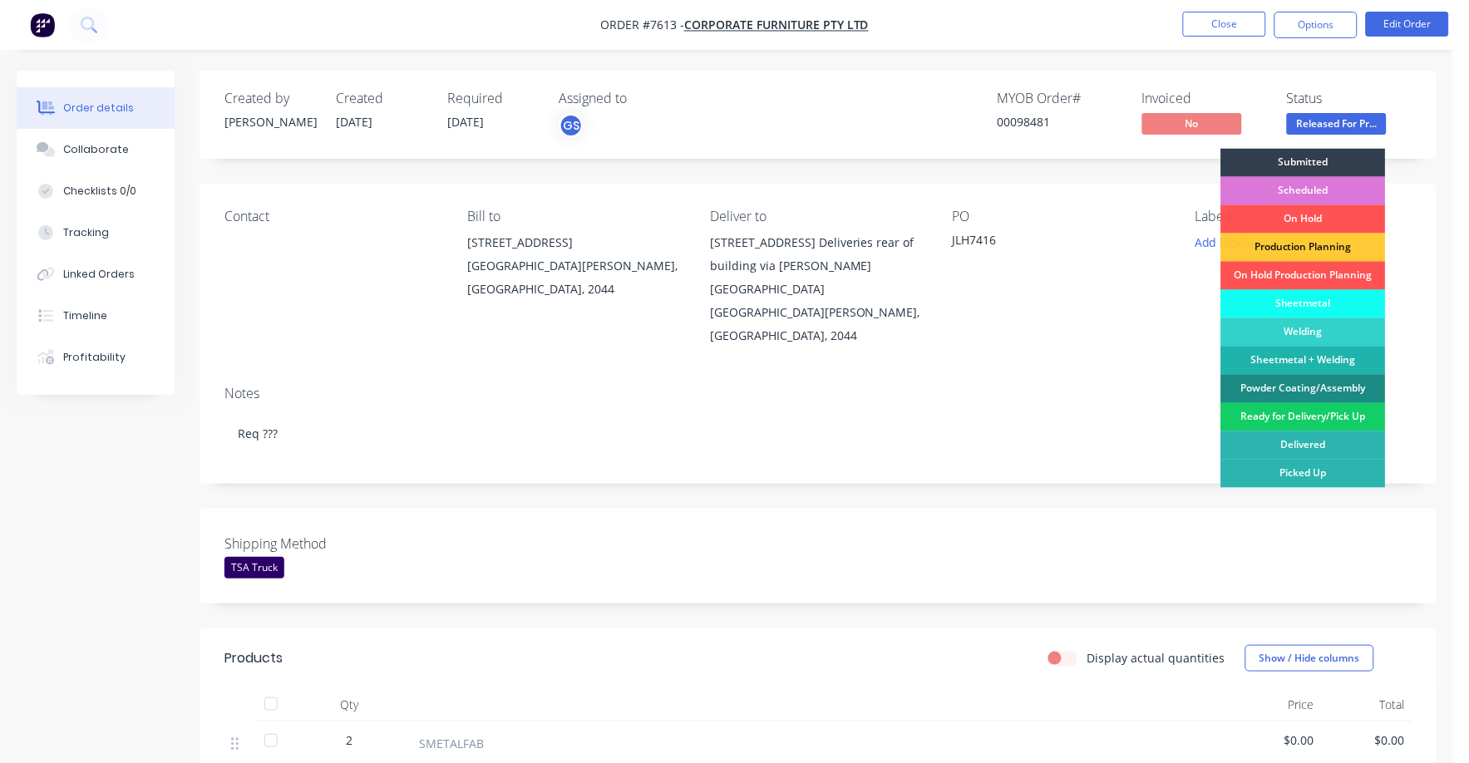
click at [1346, 414] on div "Ready for Delivery/Pick Up" at bounding box center [1303, 417] width 165 height 28
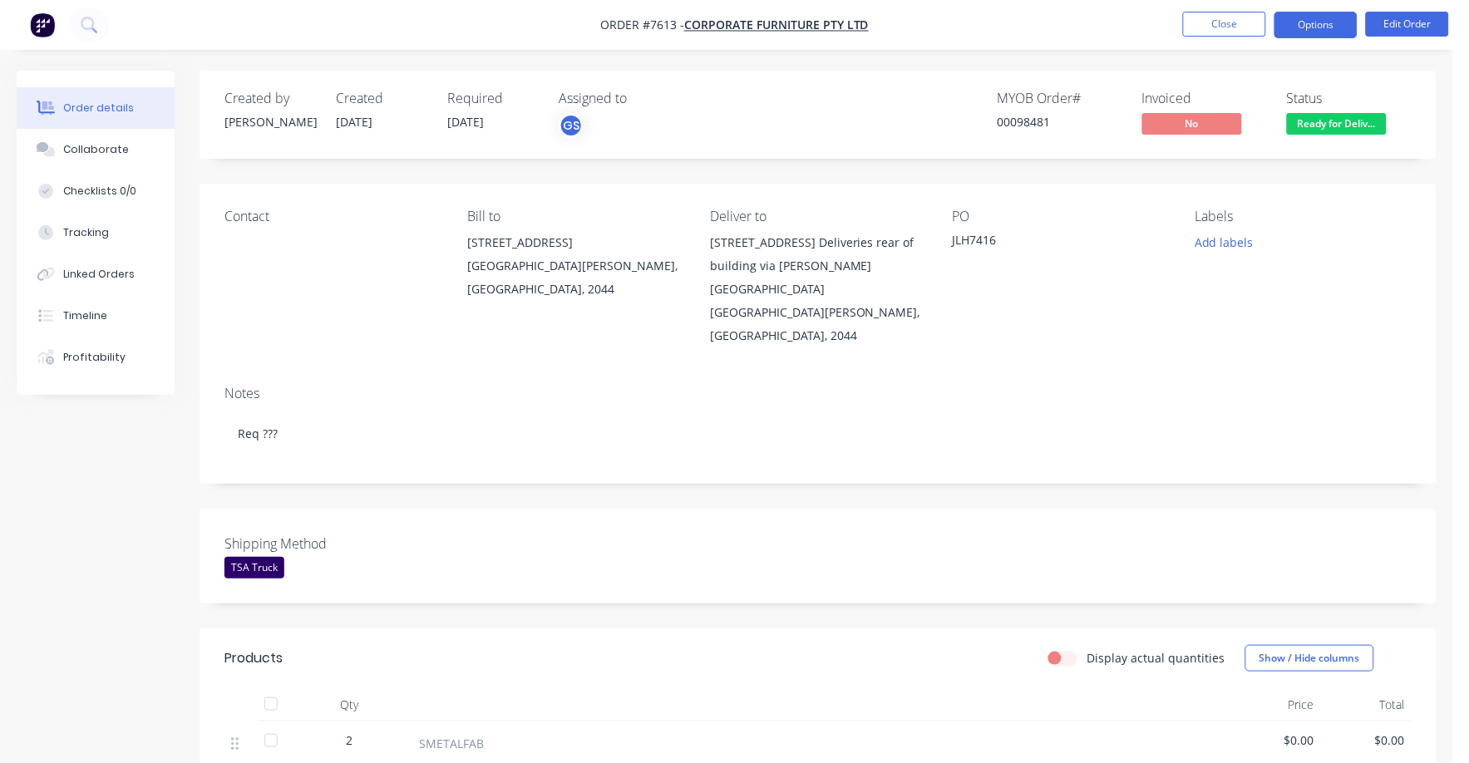
click at [1298, 12] on button "Options" at bounding box center [1315, 25] width 83 height 27
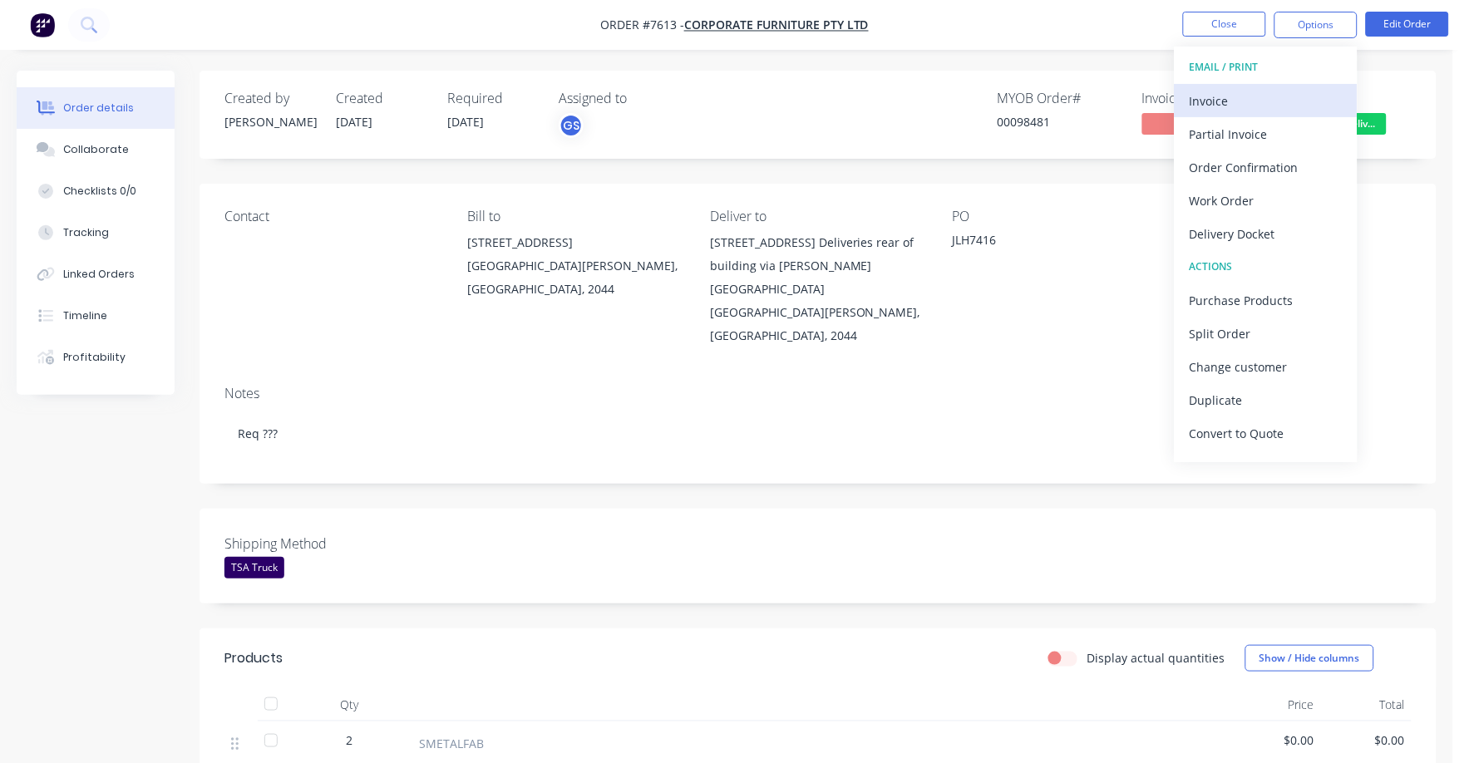
click at [1202, 108] on div "Invoice" at bounding box center [1265, 101] width 153 height 24
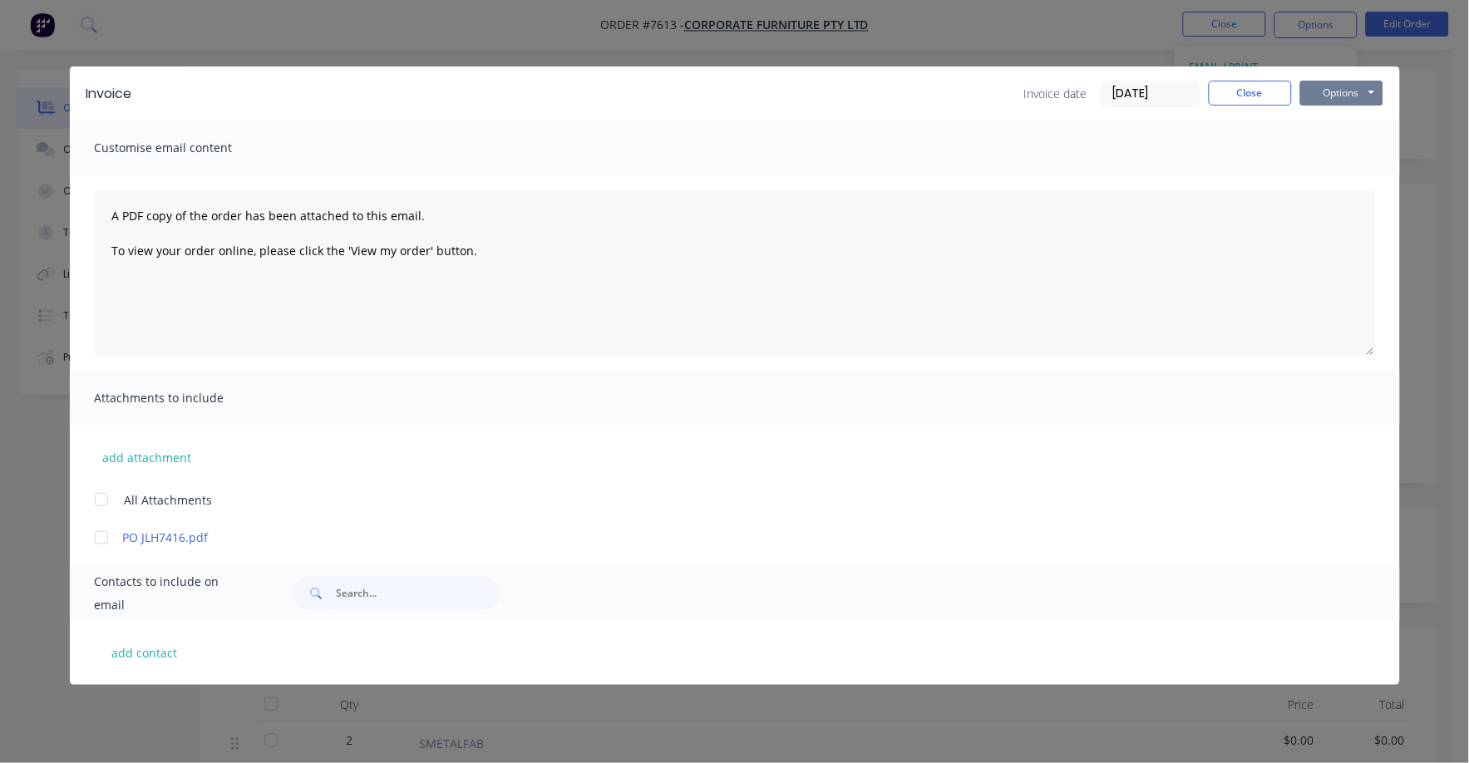
click at [1327, 89] on button "Options" at bounding box center [1341, 93] width 83 height 25
click at [1306, 151] on button "Print" at bounding box center [1353, 149] width 106 height 27
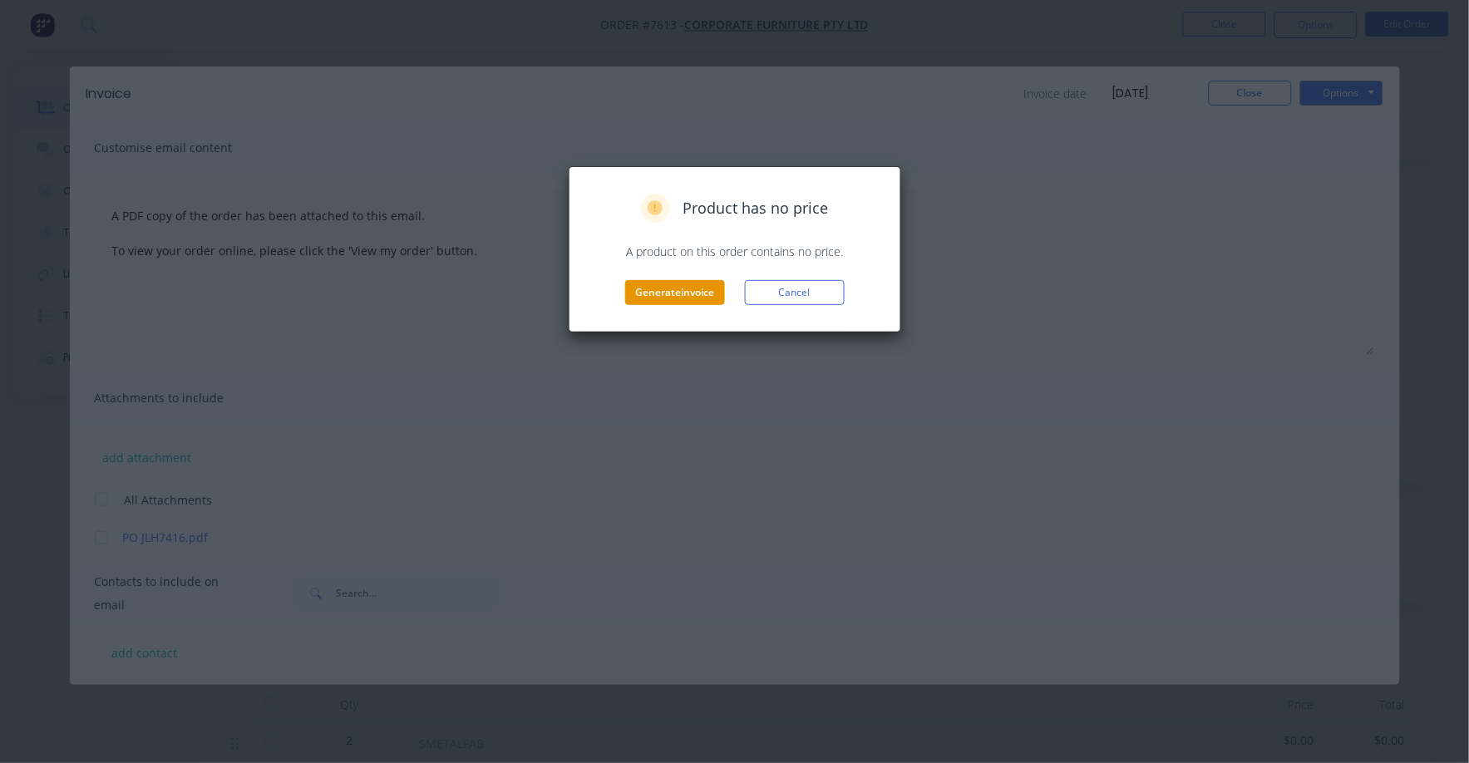
click at [686, 290] on button "Generate invoice" at bounding box center [675, 292] width 100 height 25
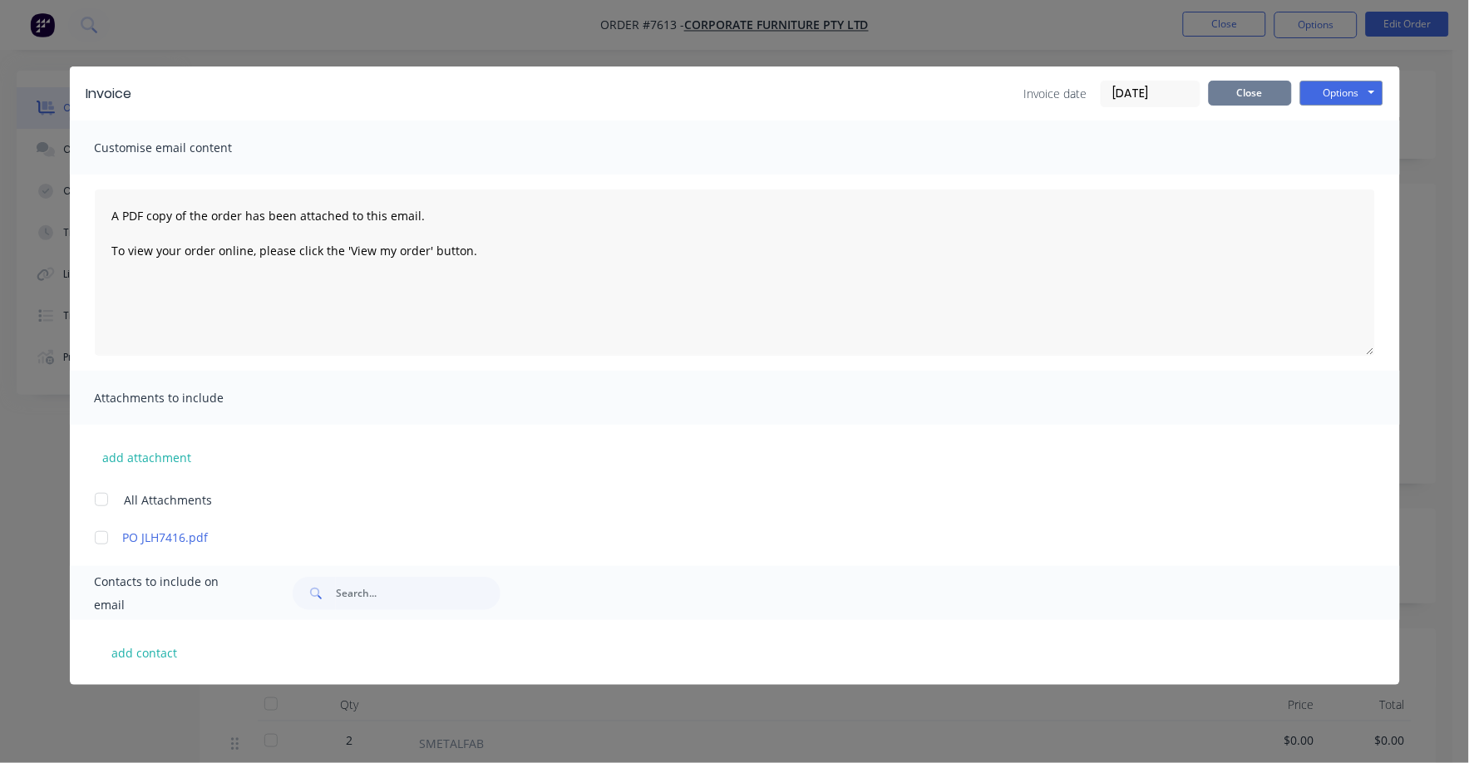
click at [1258, 89] on button "Close" at bounding box center [1249, 93] width 83 height 25
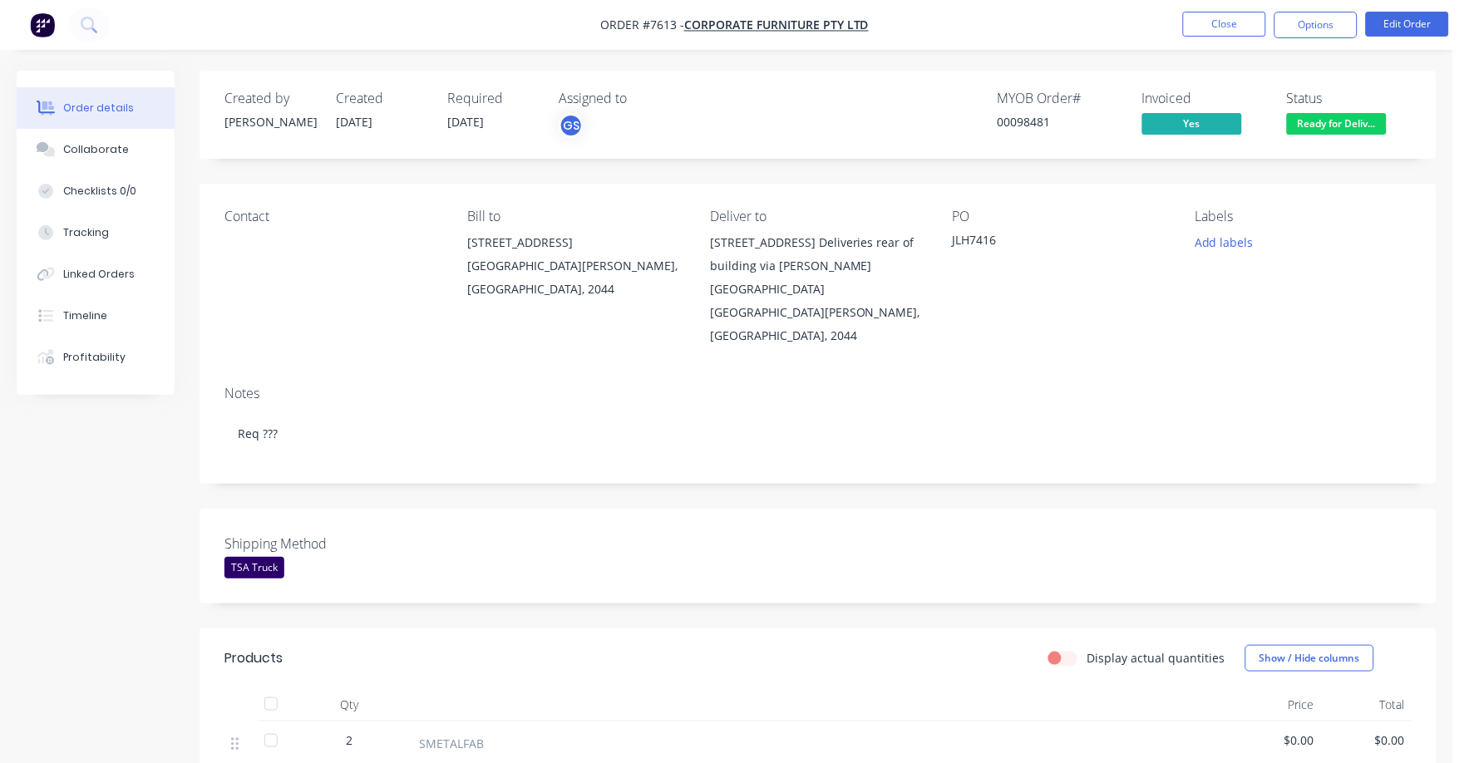
click at [1240, 42] on nav "Order #7613 - Corporate Furniture Pty Ltd Close Options Edit Order" at bounding box center [734, 25] width 1469 height 50
click at [1232, 21] on button "Close" at bounding box center [1224, 24] width 83 height 25
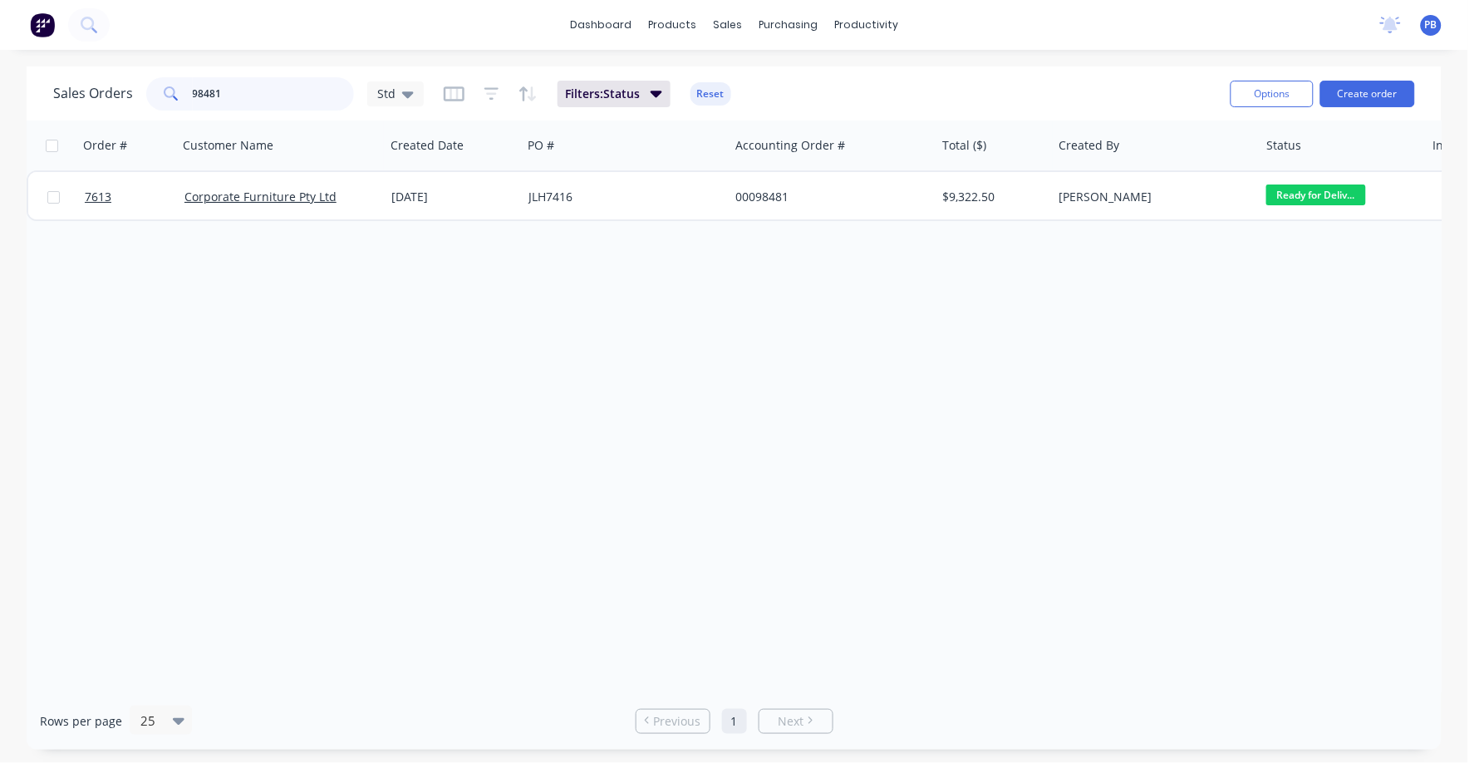
drag, startPoint x: 296, startPoint y: 108, endPoint x: 145, endPoint y: 86, distance: 152.1
click at [146, 86] on div "98481" at bounding box center [250, 93] width 208 height 33
type input "98855"
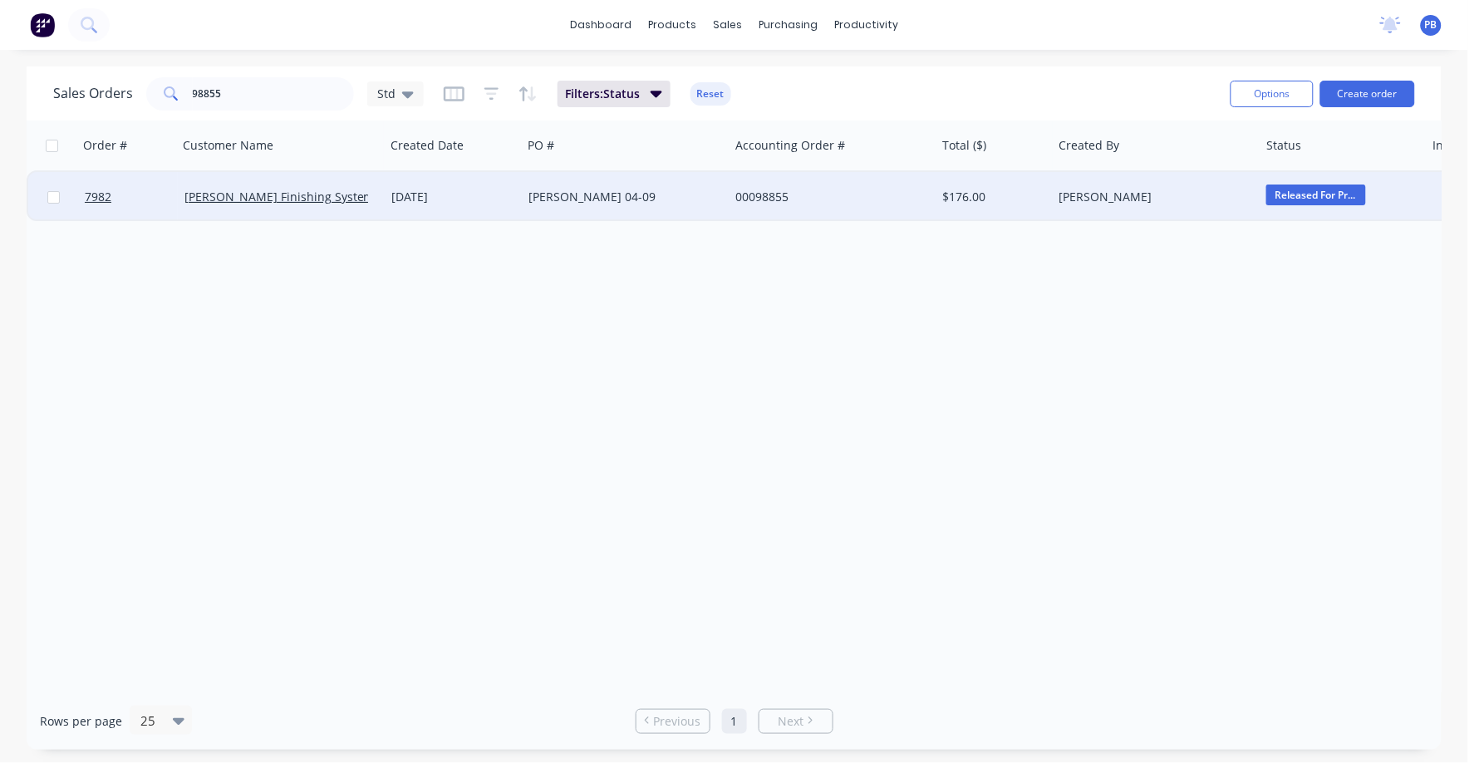
click at [562, 198] on div "[PERSON_NAME] 04-09" at bounding box center [621, 197] width 184 height 17
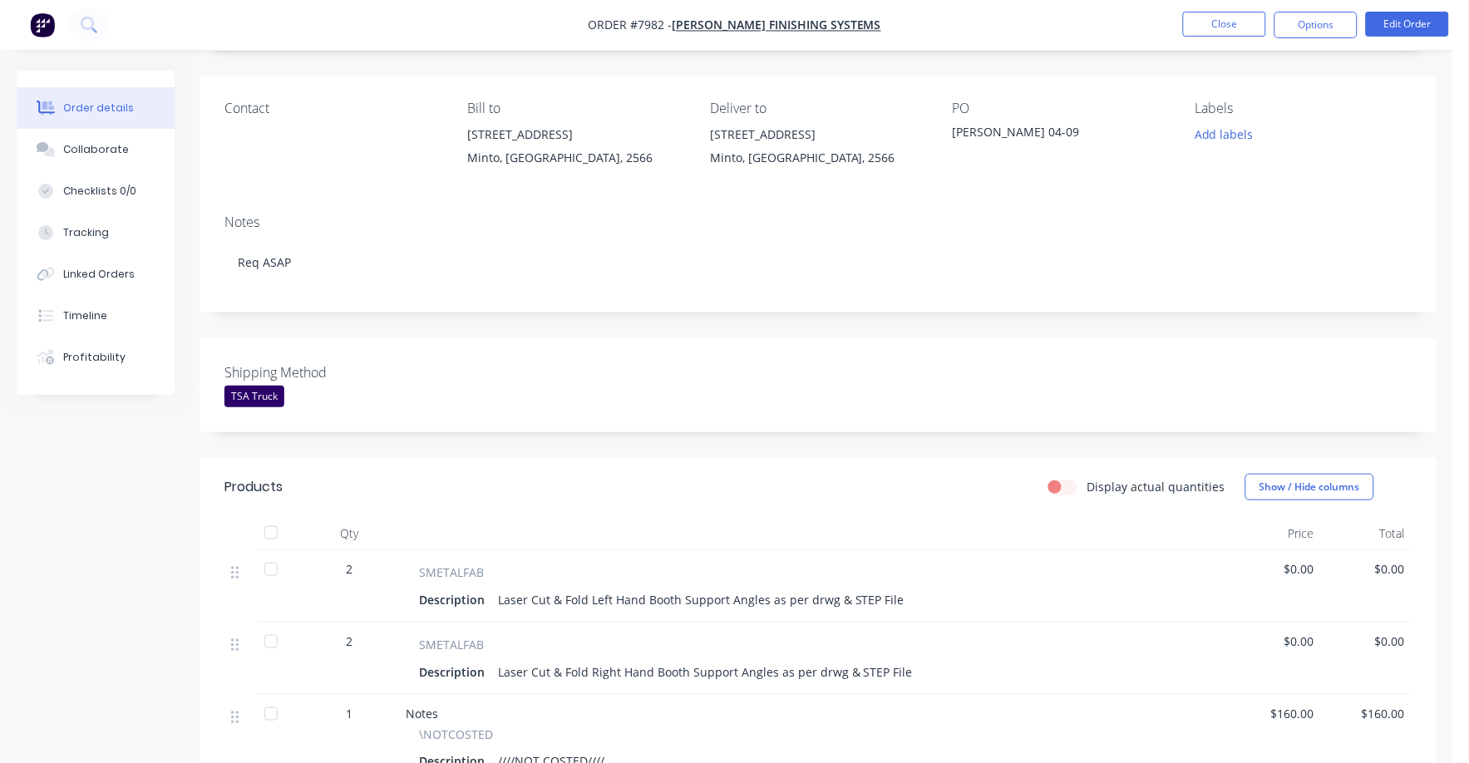
scroll to position [103, 0]
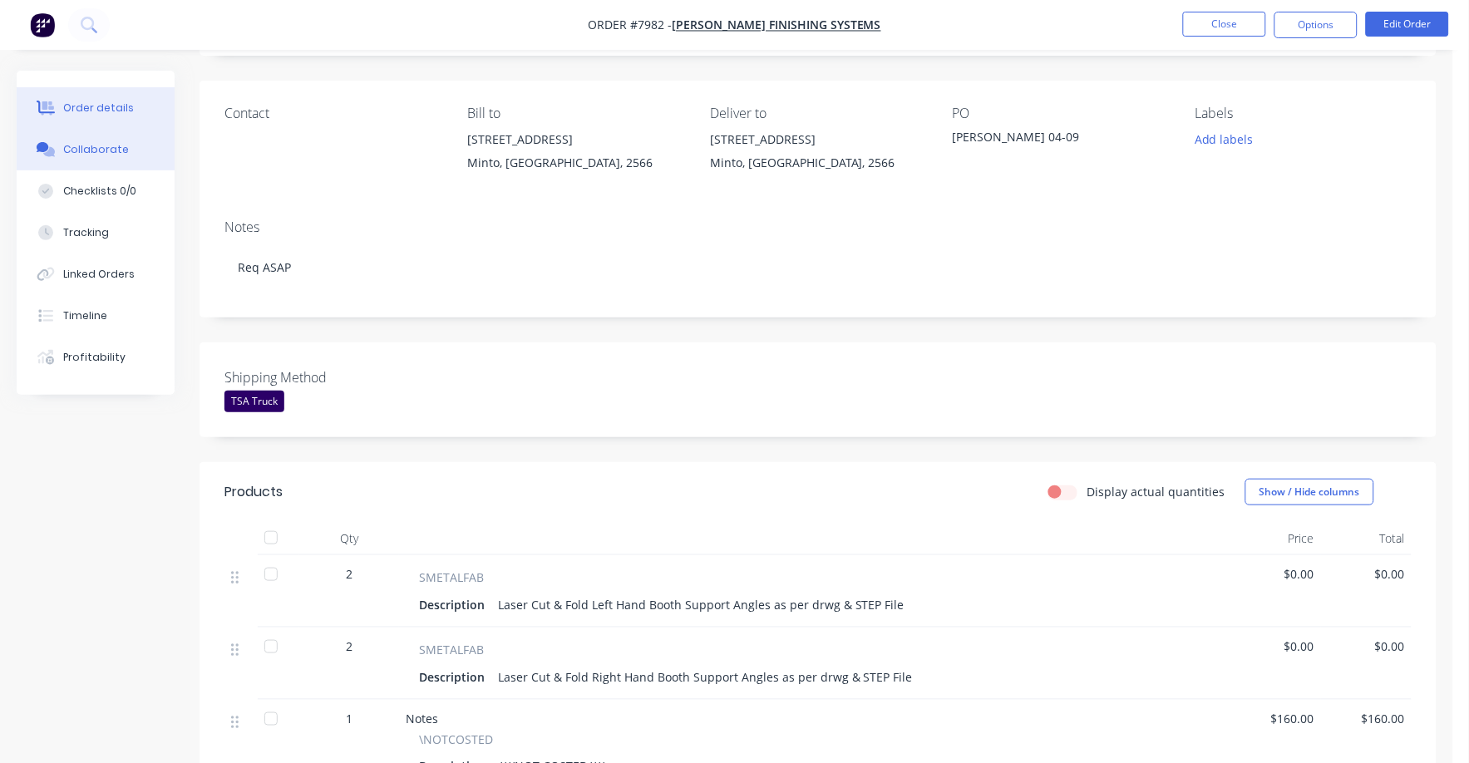
click at [69, 134] on button "Collaborate" at bounding box center [96, 150] width 158 height 42
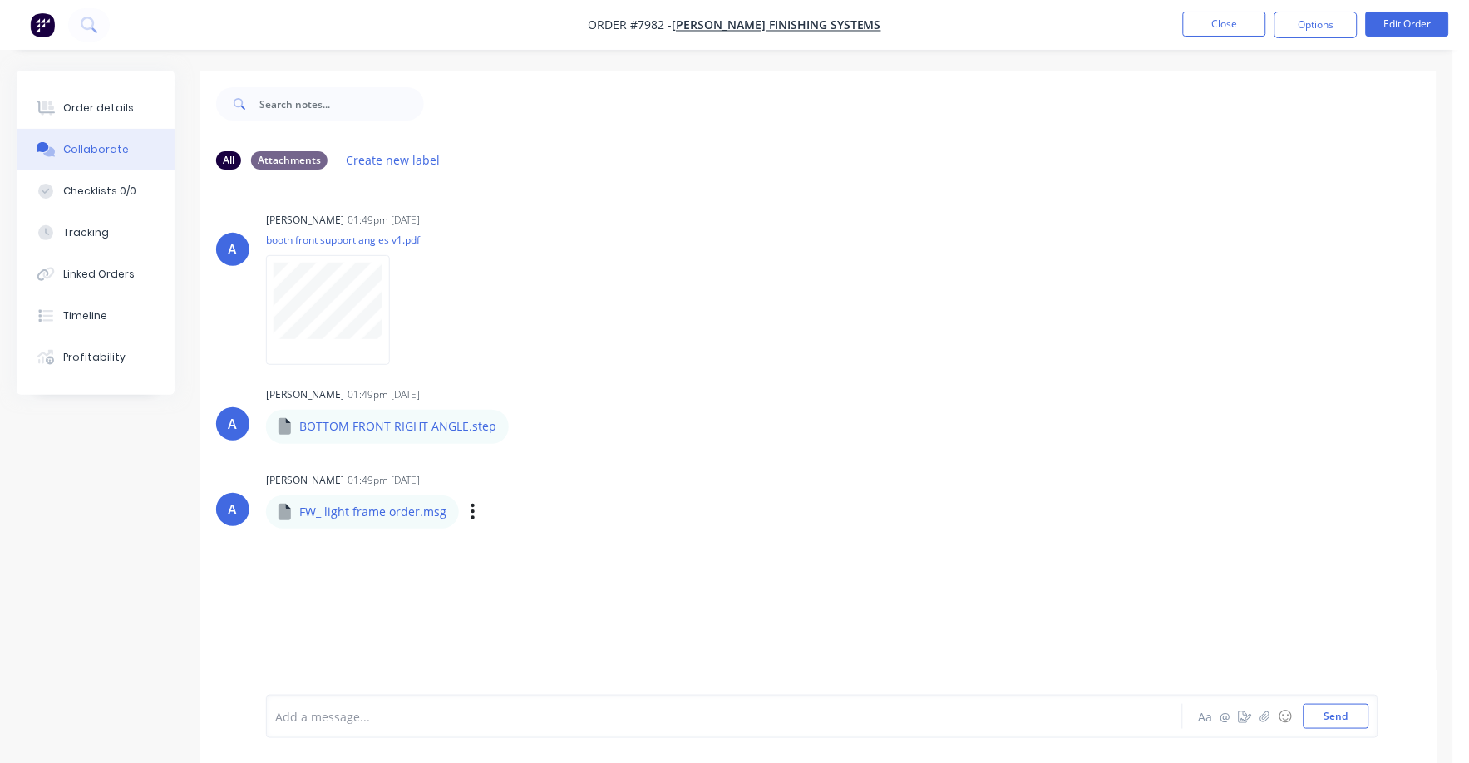
click at [470, 522] on div "Labels Download" at bounding box center [558, 511] width 187 height 24
click at [470, 513] on button "button" at bounding box center [473, 511] width 7 height 24
click at [97, 145] on div "Collaborate" at bounding box center [96, 149] width 66 height 15
click at [88, 103] on div "Order details" at bounding box center [98, 108] width 71 height 15
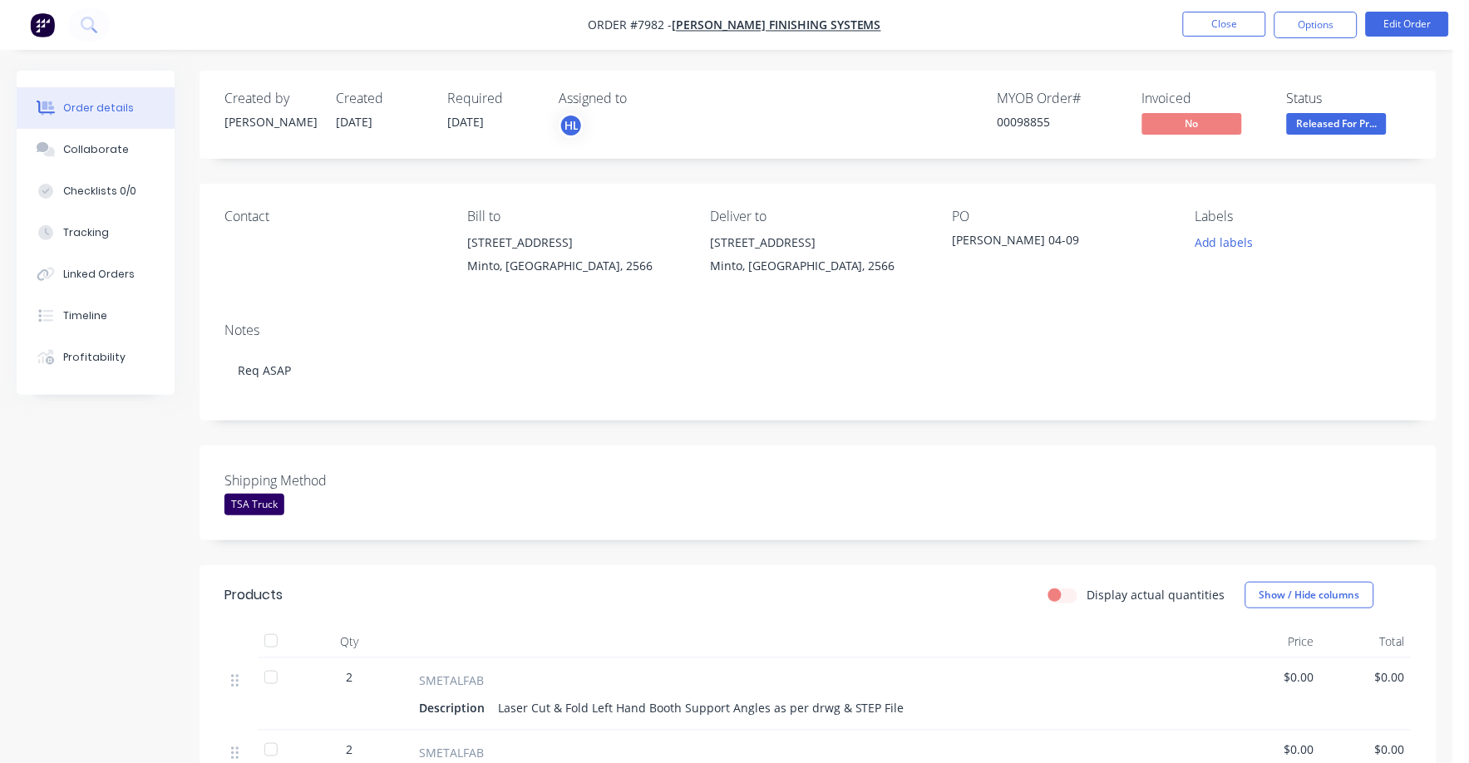
click at [1317, 135] on button "Released For Pr..." at bounding box center [1337, 125] width 100 height 25
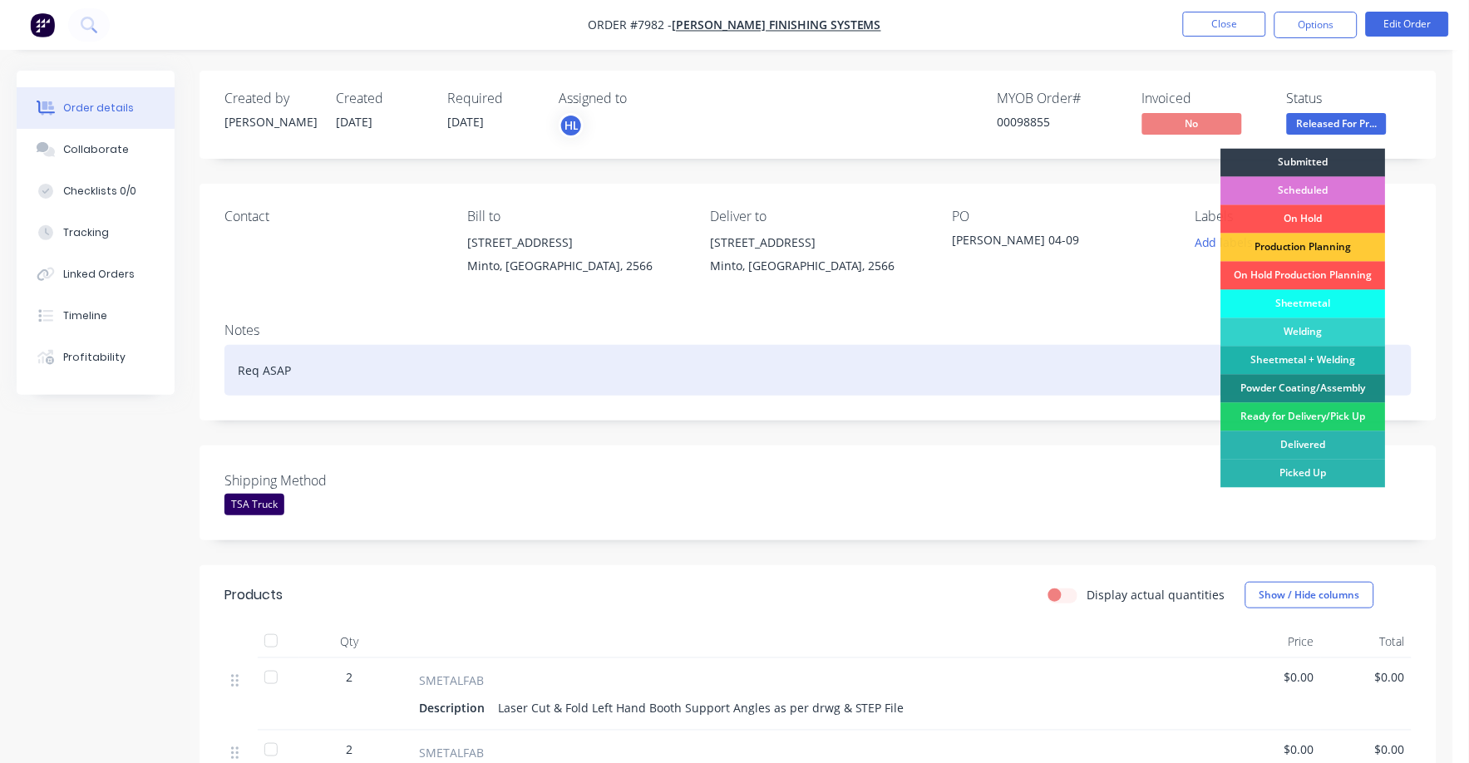
drag, startPoint x: 1304, startPoint y: 414, endPoint x: 1300, endPoint y: 396, distance: 18.8
click at [1301, 410] on div "Ready for Delivery/Pick Up" at bounding box center [1303, 417] width 165 height 28
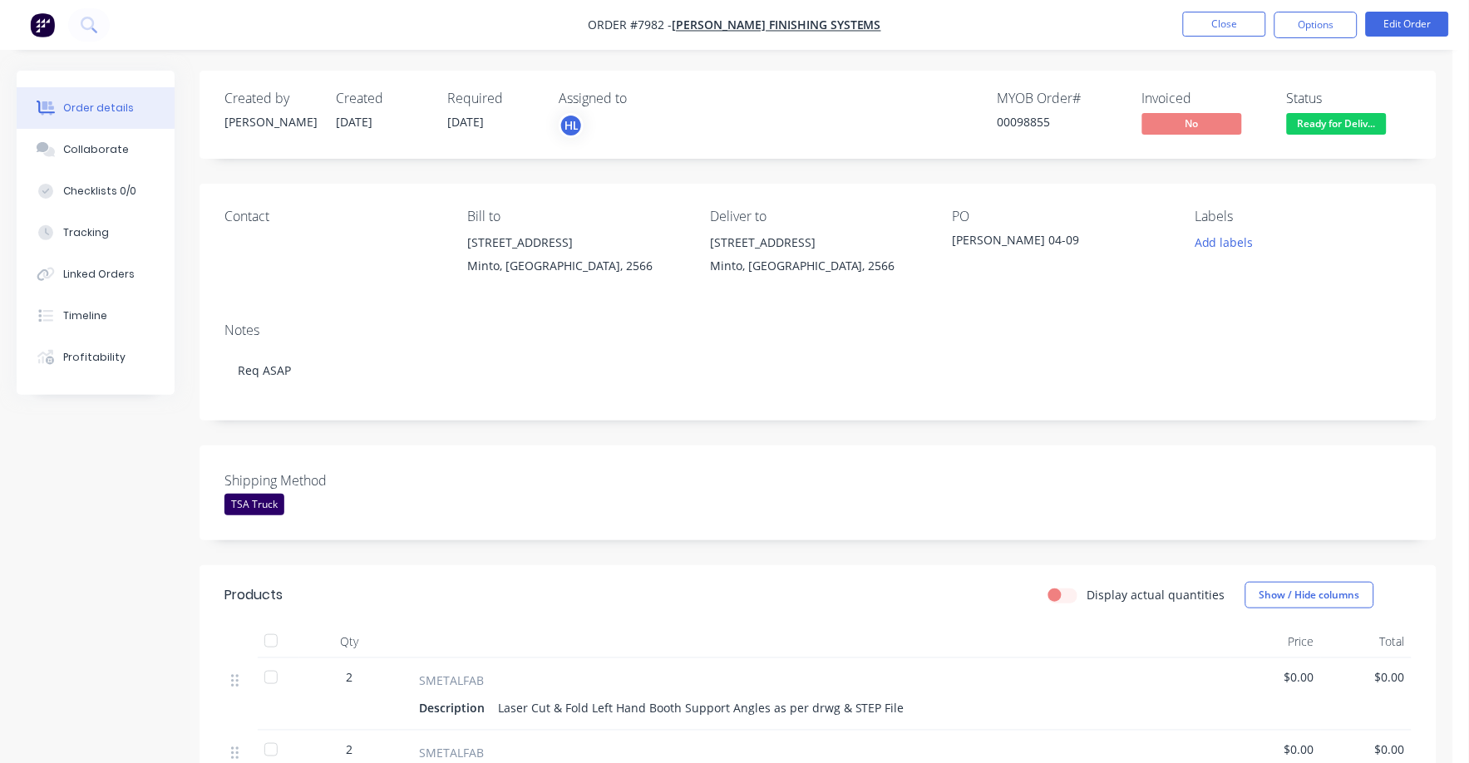
drag, startPoint x: 1309, startPoint y: 26, endPoint x: 1291, endPoint y: 44, distance: 25.3
click at [1301, 34] on button "Options" at bounding box center [1315, 25] width 83 height 27
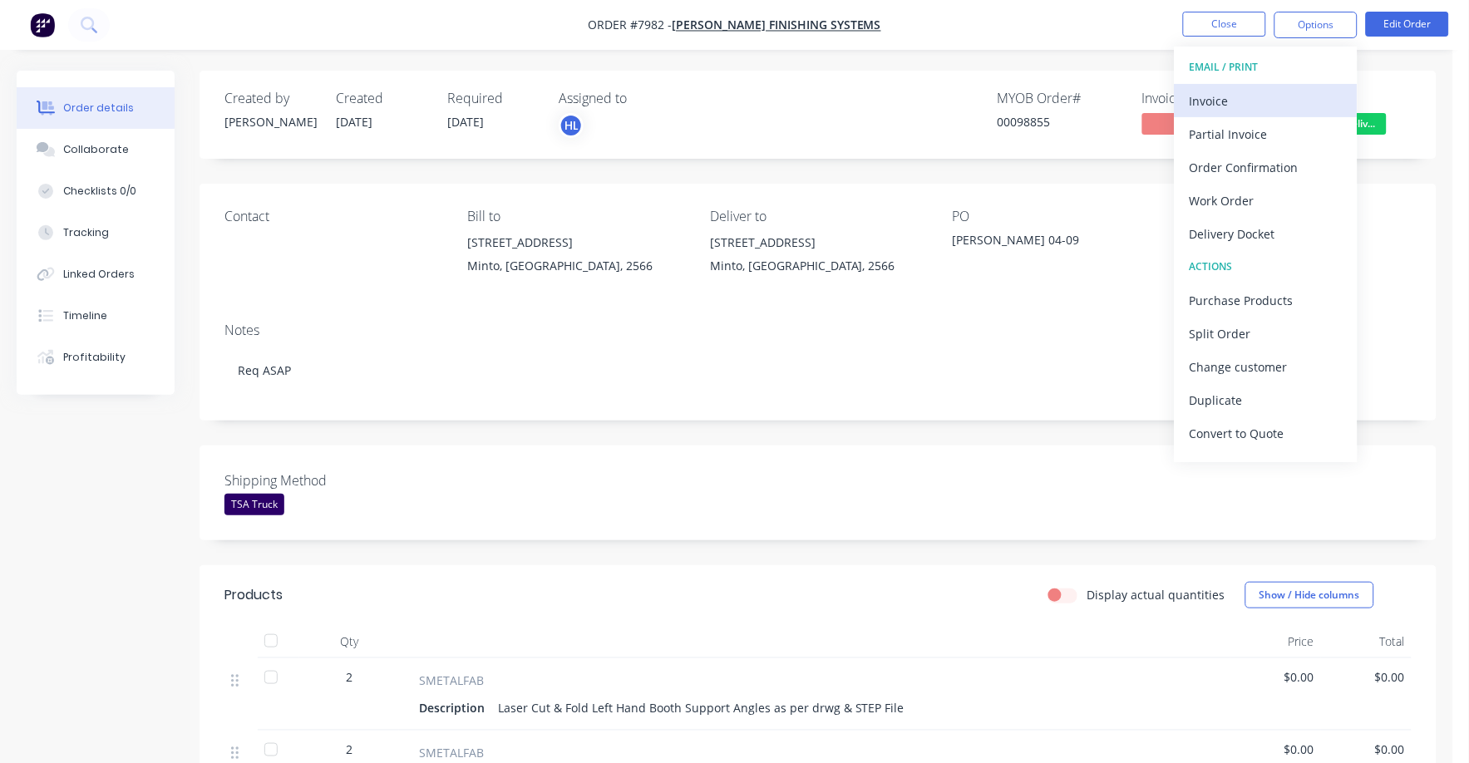
click at [1221, 100] on div "Invoice" at bounding box center [1265, 101] width 153 height 24
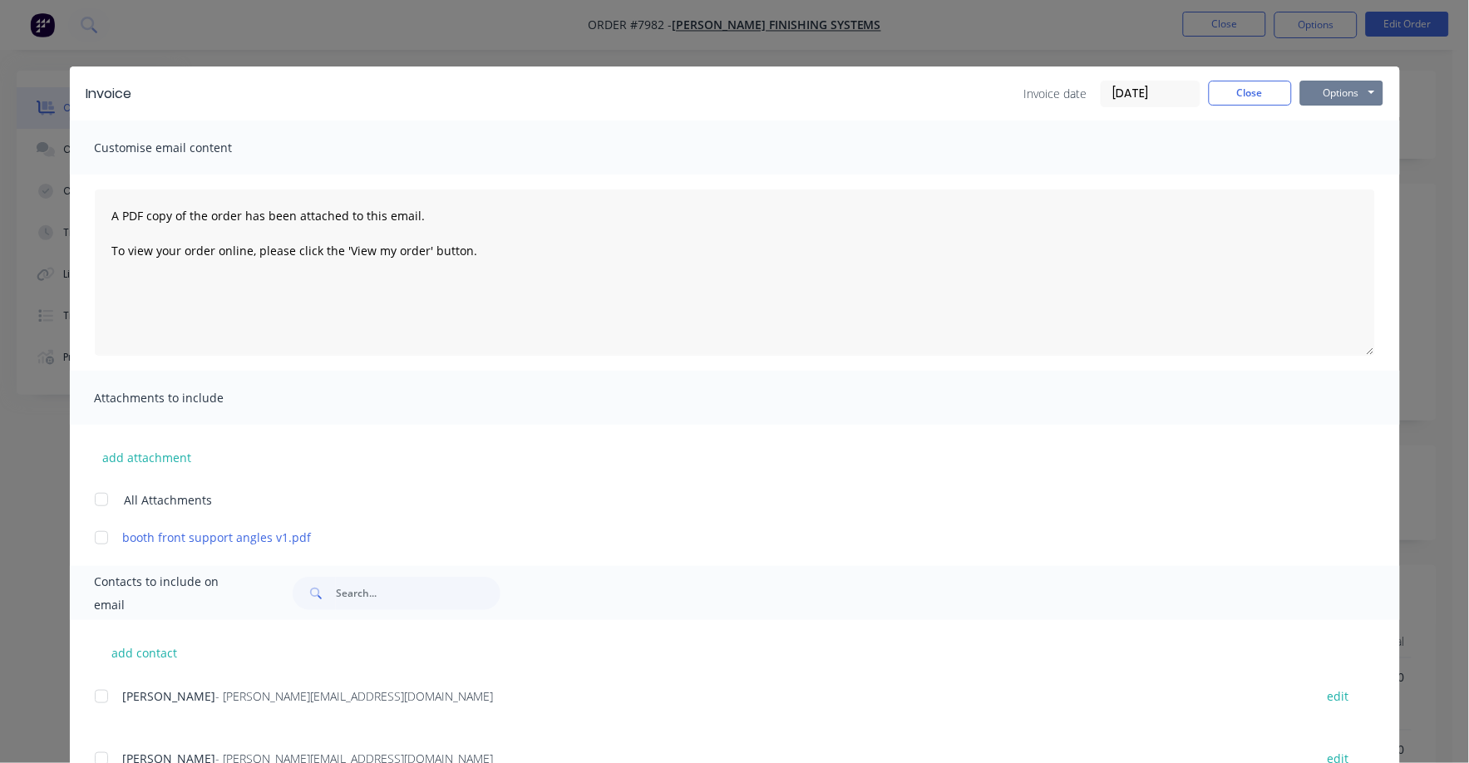
drag, startPoint x: 1319, startPoint y: 96, endPoint x: 1313, endPoint y: 107, distance: 13.0
click at [1319, 98] on button "Options" at bounding box center [1341, 93] width 83 height 25
click at [1300, 146] on button "Print" at bounding box center [1353, 149] width 106 height 27
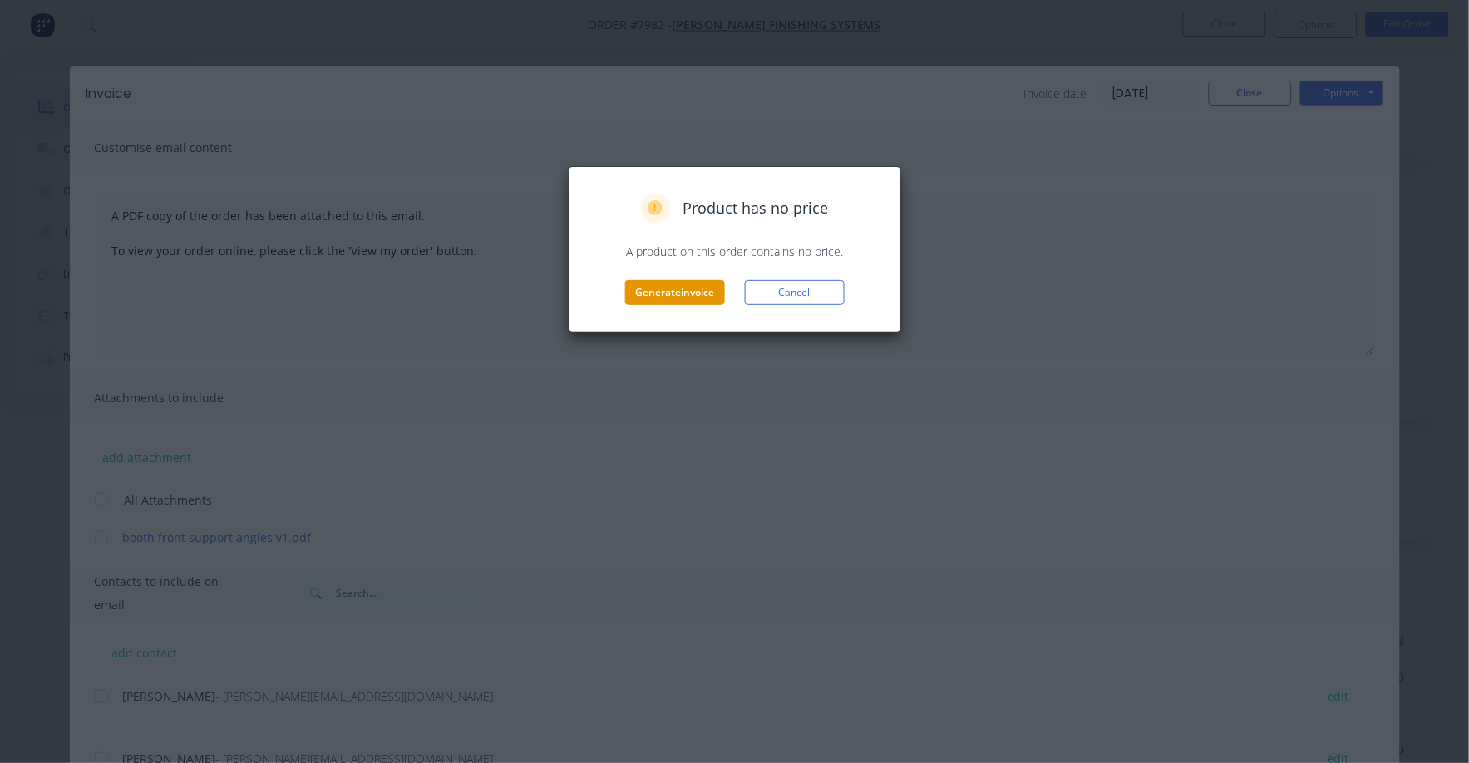
click at [698, 292] on button "Generate invoice" at bounding box center [675, 292] width 100 height 25
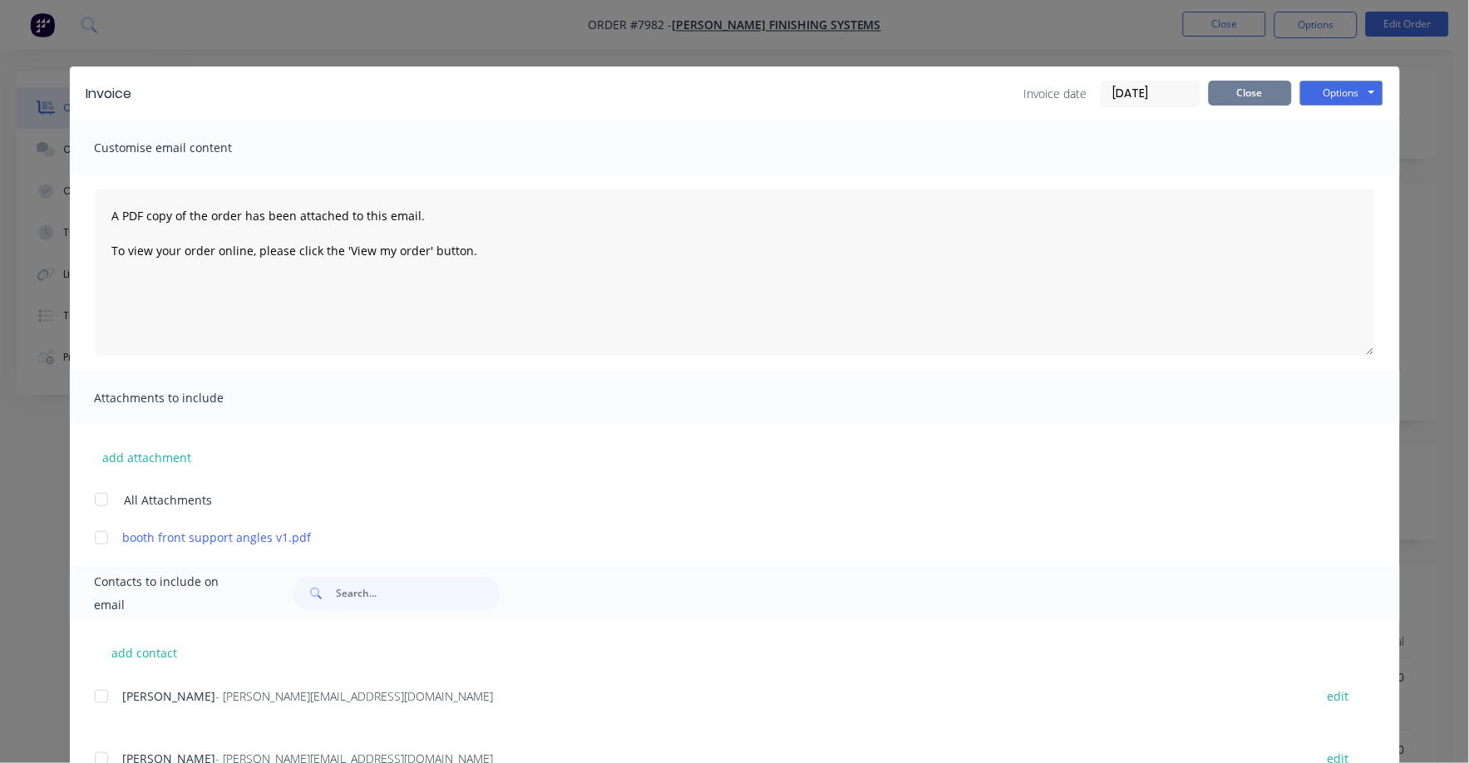
click at [1243, 101] on button "Close" at bounding box center [1249, 93] width 83 height 25
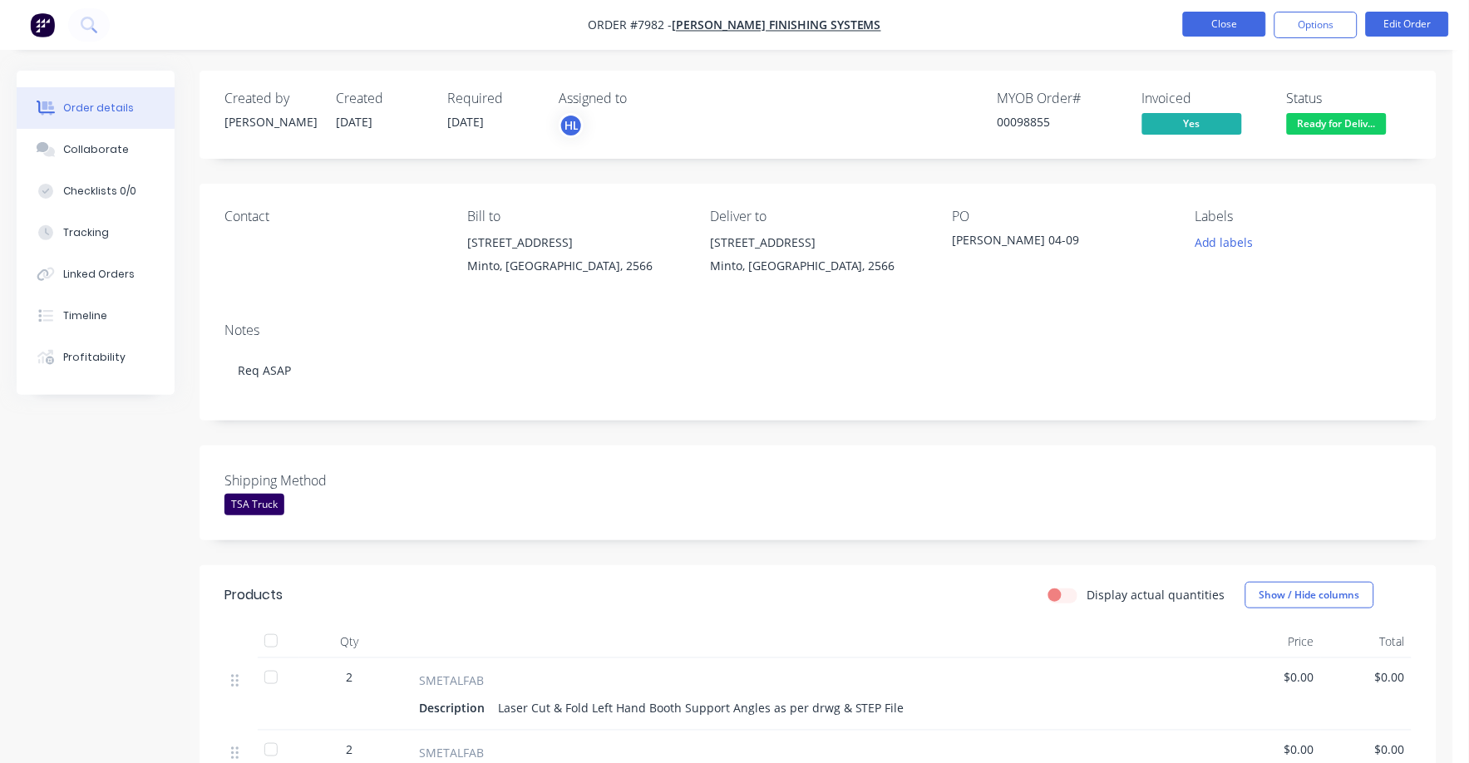
click at [1237, 20] on button "Close" at bounding box center [1224, 24] width 83 height 25
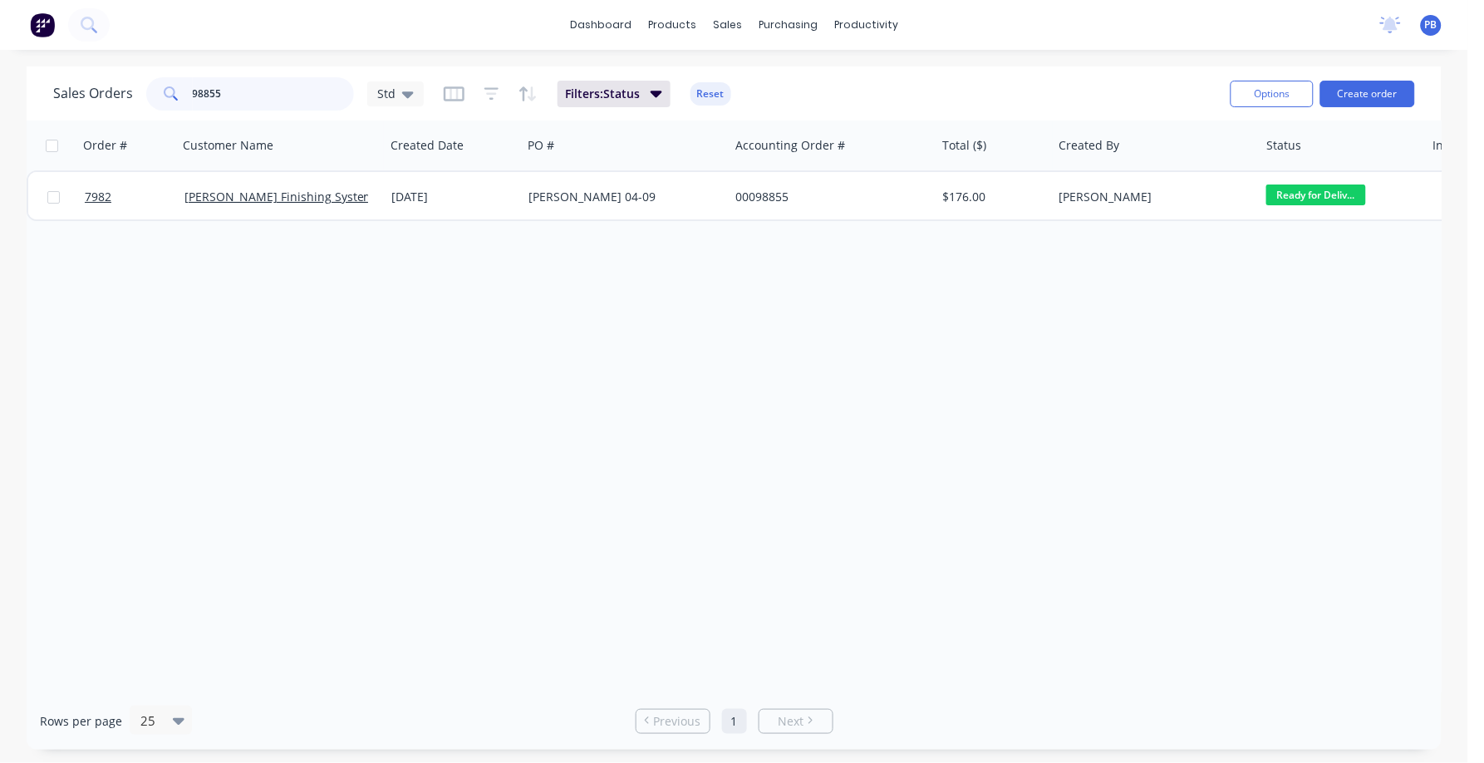
drag, startPoint x: 221, startPoint y: 91, endPoint x: 133, endPoint y: 78, distance: 89.0
click at [133, 78] on div "Sales Orders 98855 Std" at bounding box center [238, 93] width 371 height 33
type input "98481"
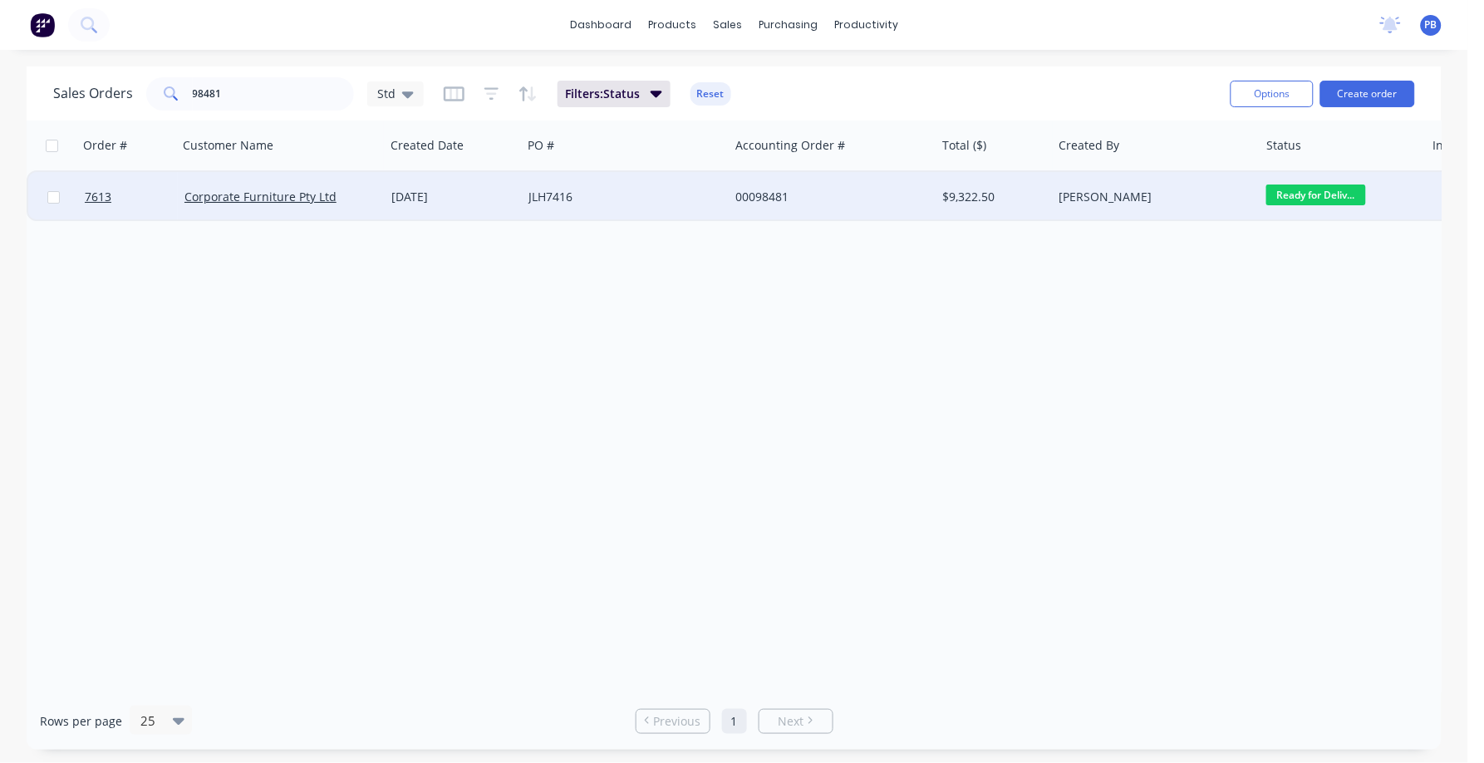
click at [770, 196] on div "00098481" at bounding box center [828, 197] width 184 height 17
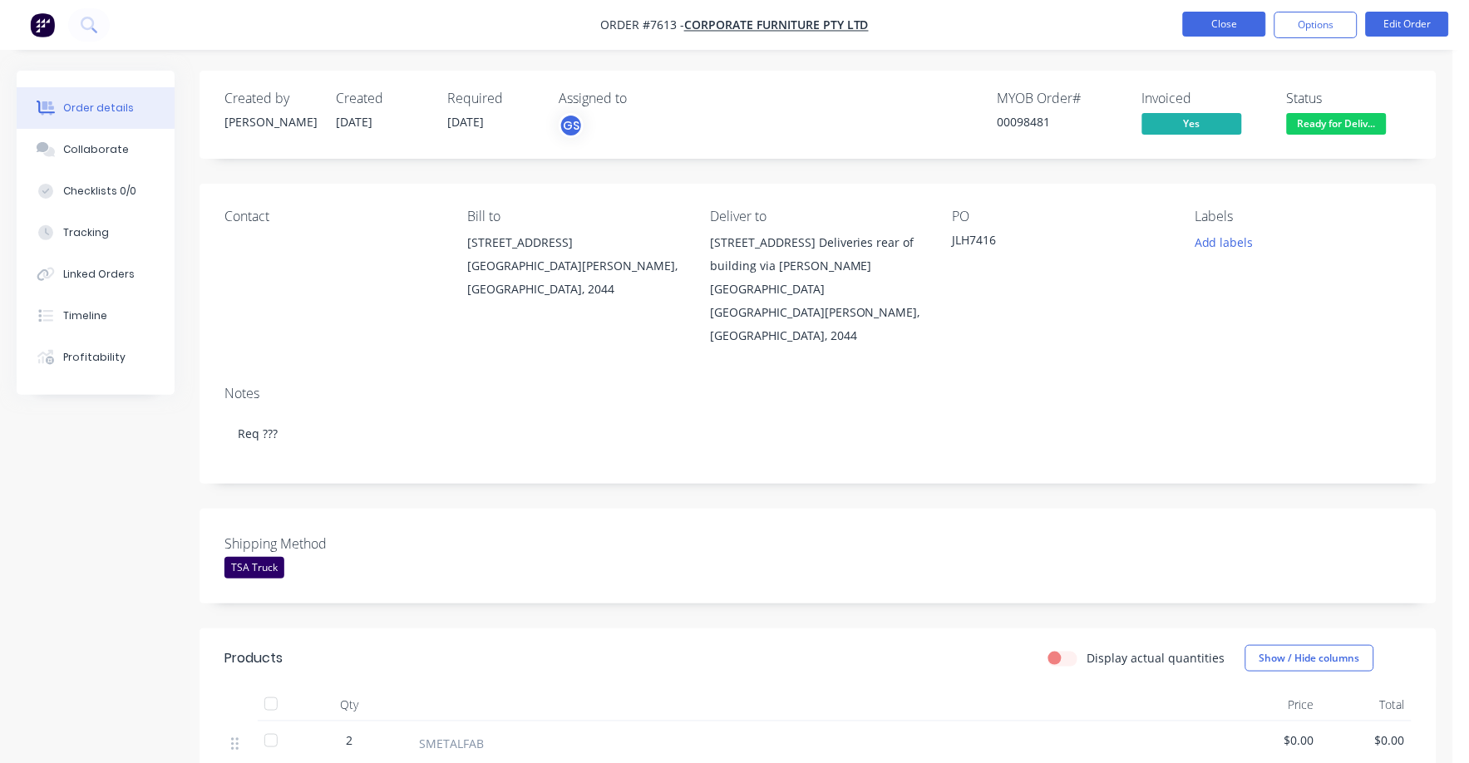
click at [1218, 25] on button "Close" at bounding box center [1224, 24] width 83 height 25
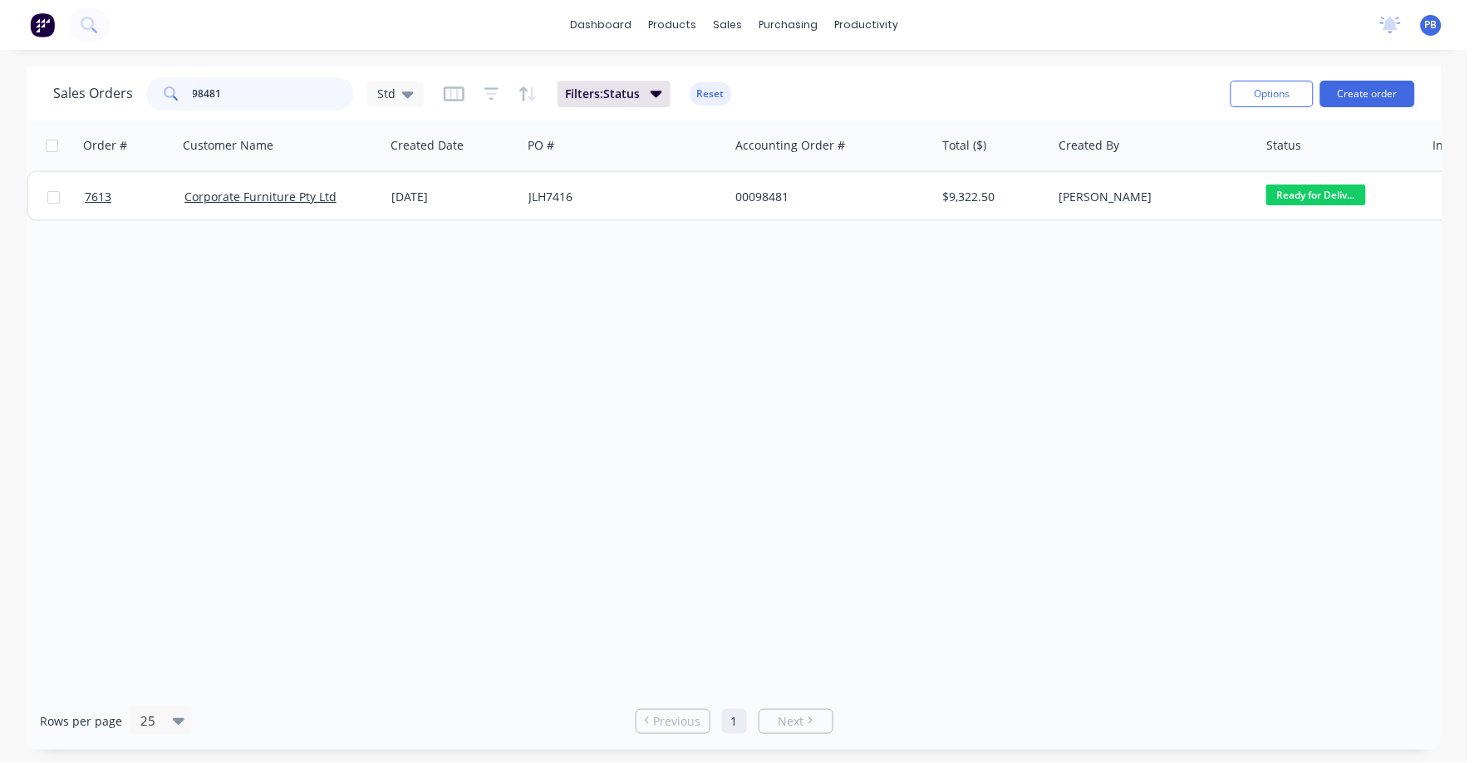
drag, startPoint x: 246, startPoint y: 95, endPoint x: 164, endPoint y: 83, distance: 83.1
click at [164, 83] on div "98481" at bounding box center [250, 93] width 208 height 33
type input "emanate"
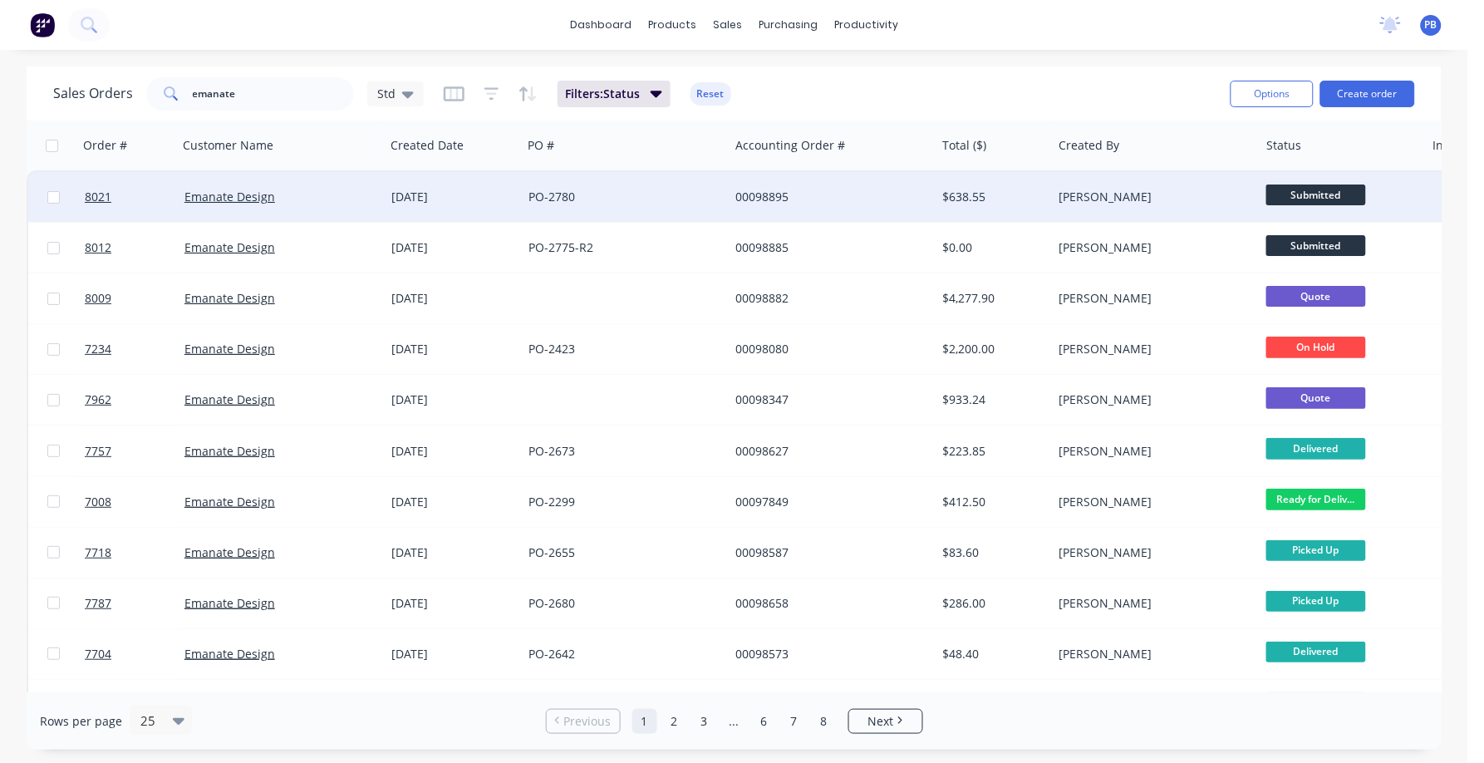
click at [959, 190] on div "$638.55" at bounding box center [991, 197] width 97 height 17
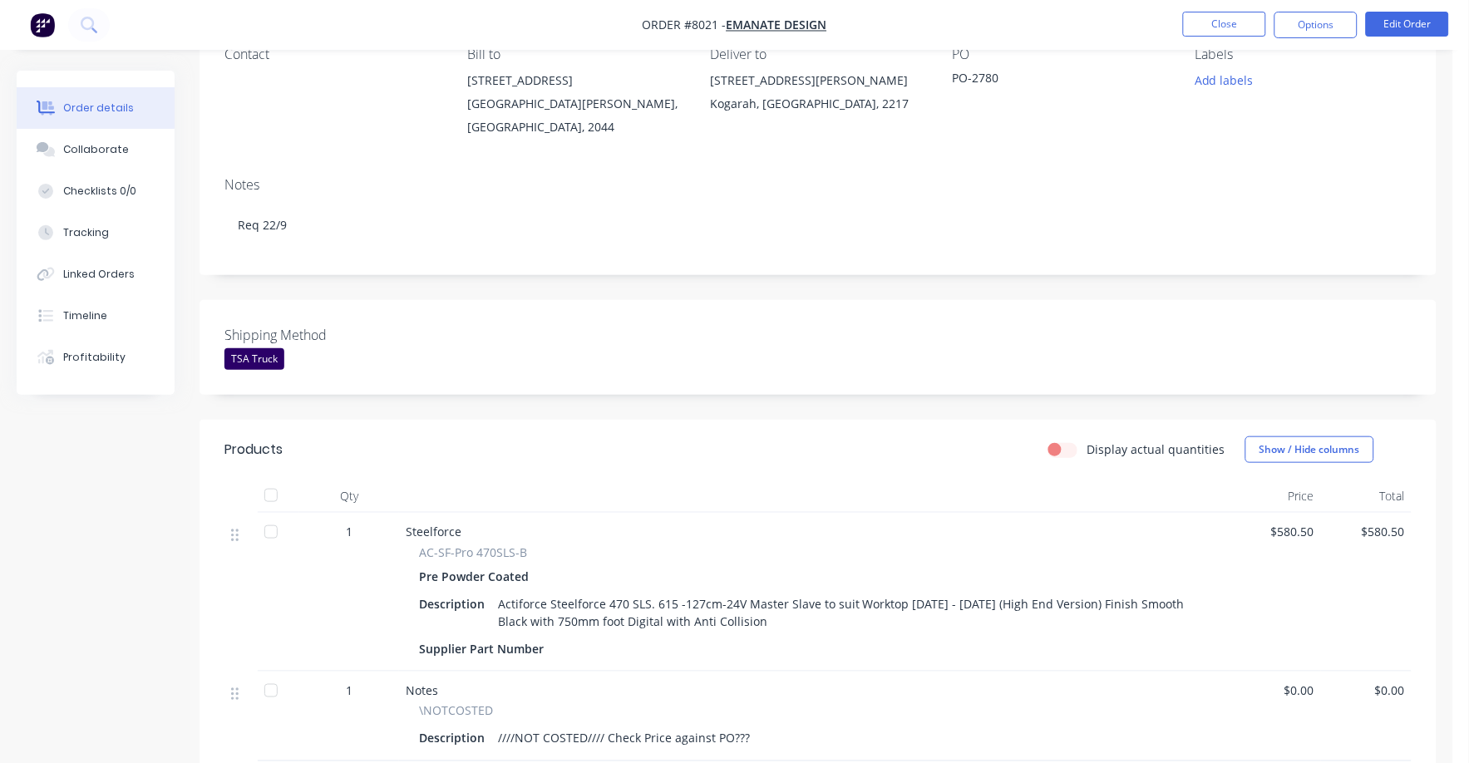
scroll to position [207, 0]
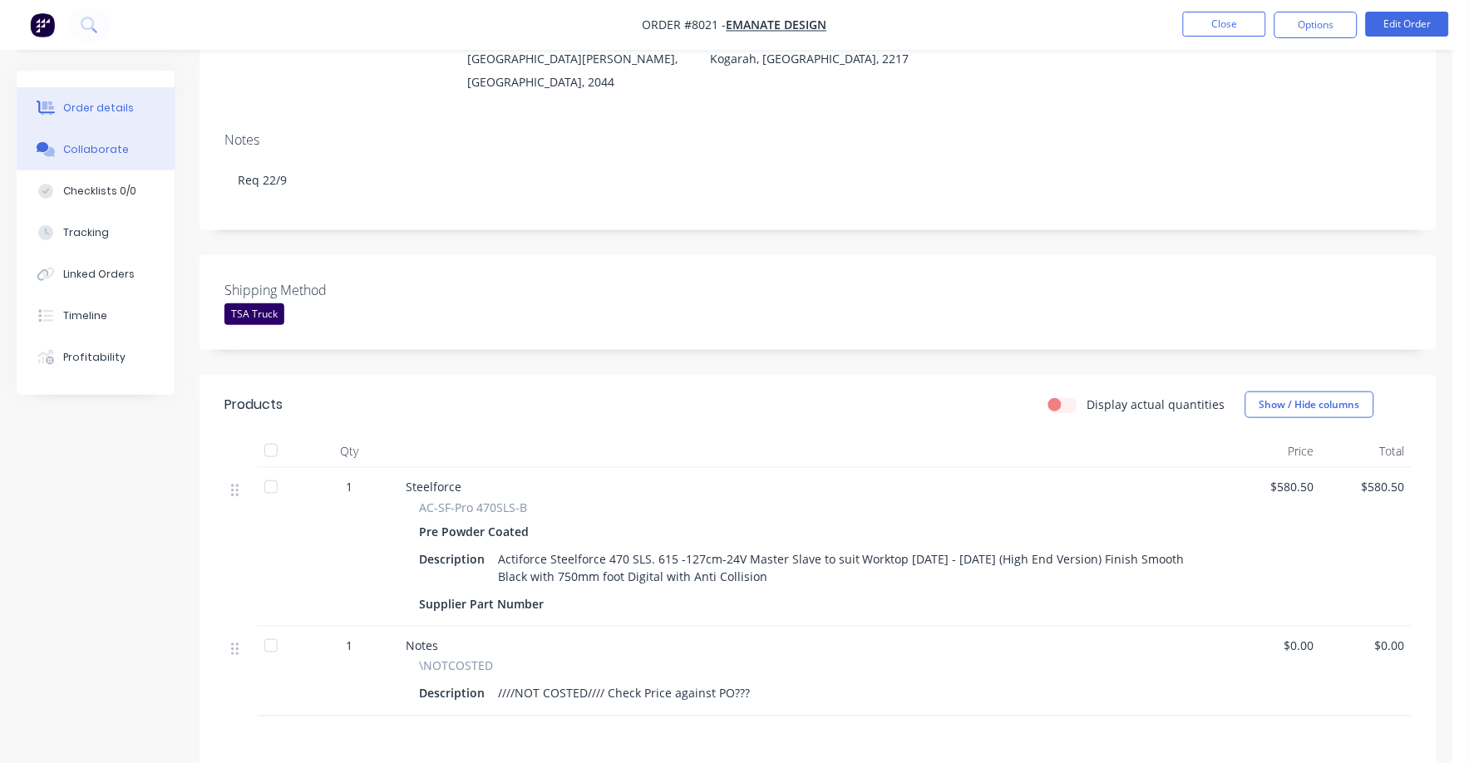
click at [98, 145] on div "Collaborate" at bounding box center [96, 149] width 66 height 15
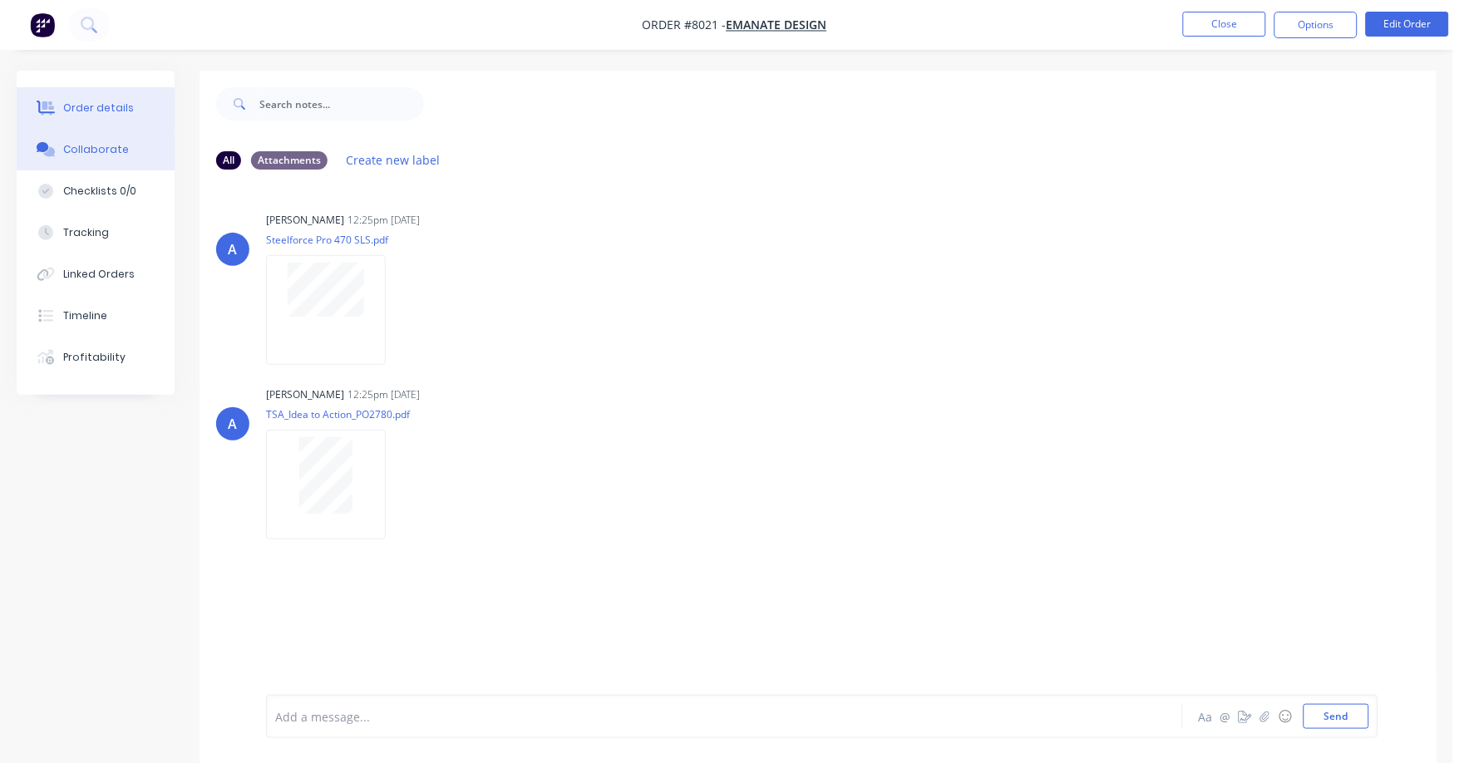
click at [92, 98] on button "Order details" at bounding box center [96, 108] width 158 height 42
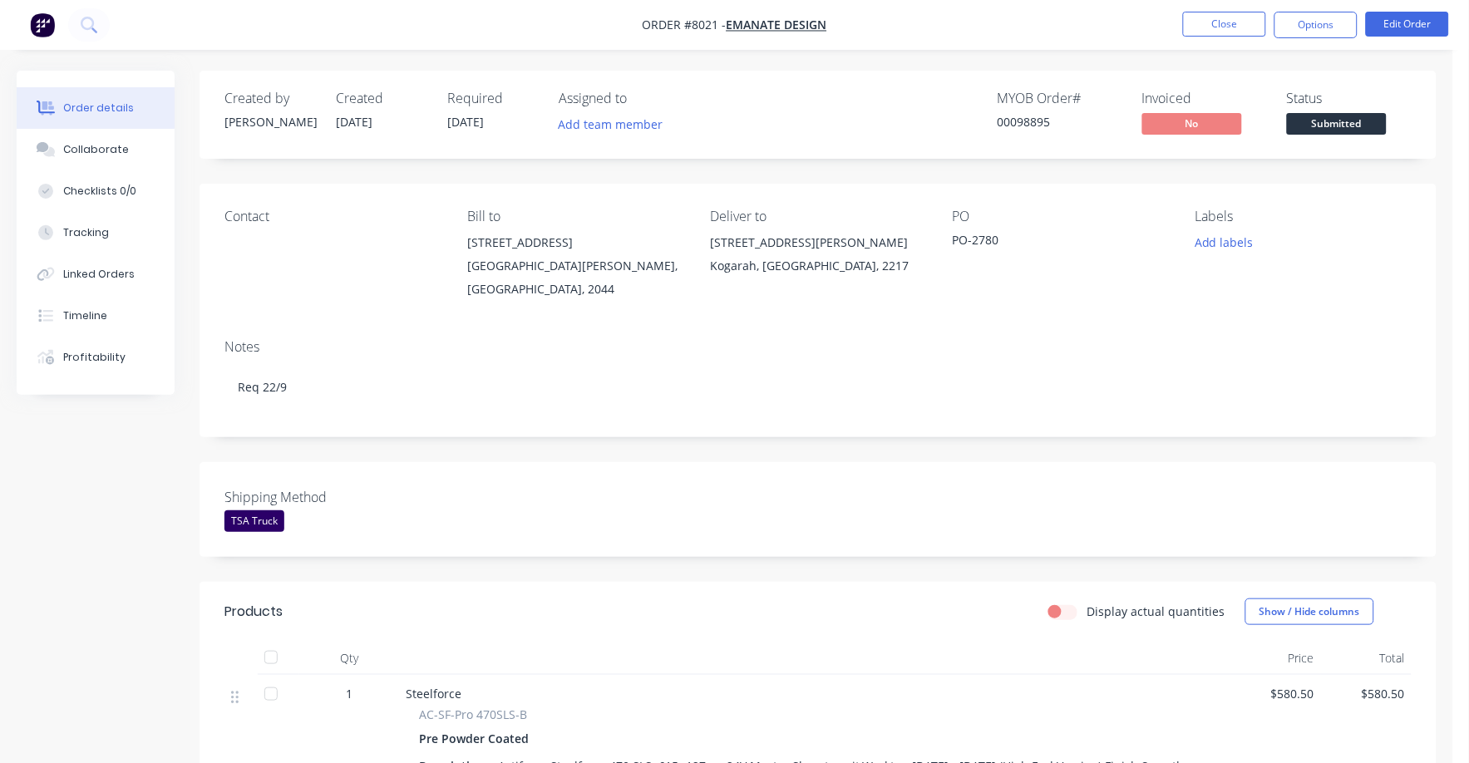
click at [1312, 655] on div "Price" at bounding box center [1275, 658] width 91 height 33
click at [1344, 125] on span "Submitted" at bounding box center [1337, 123] width 100 height 21
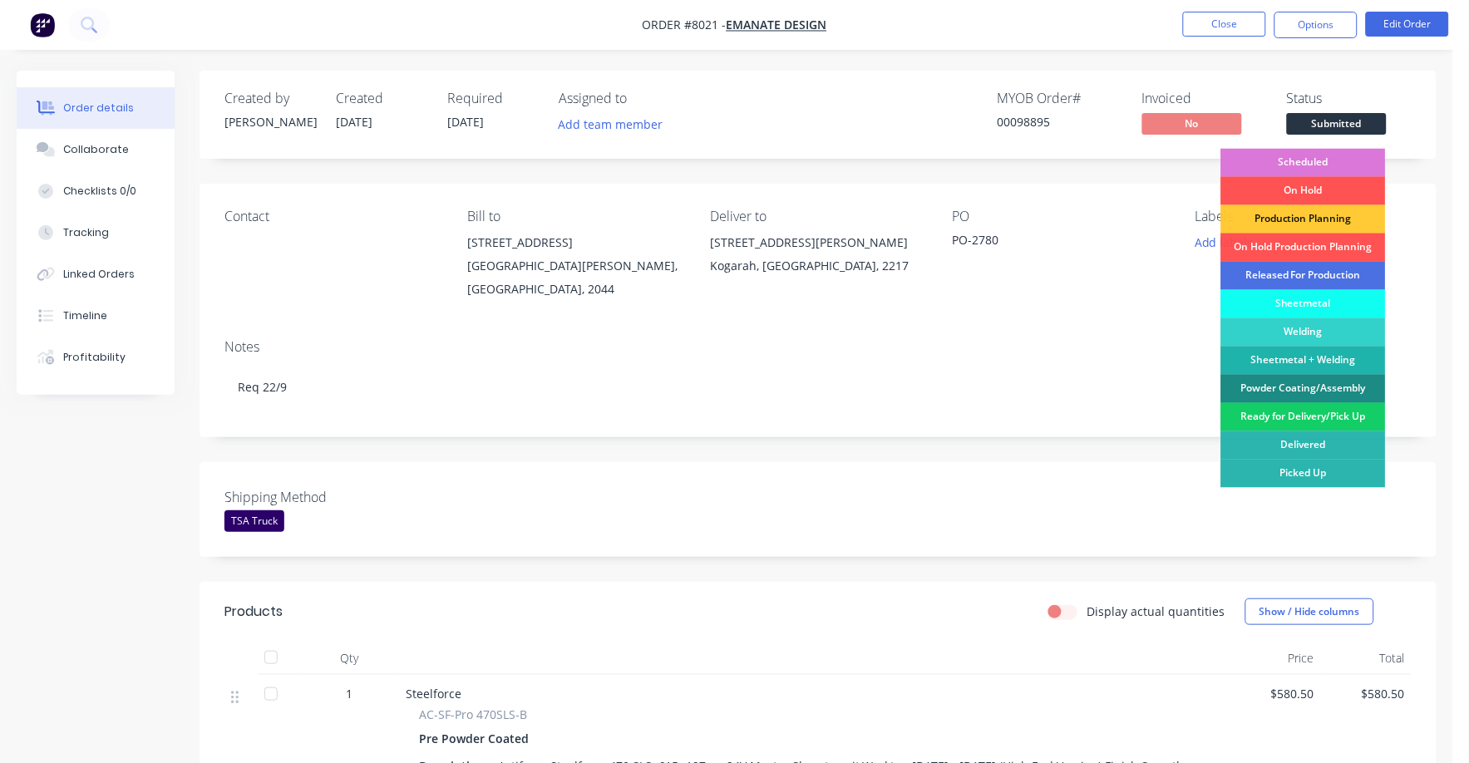
click at [1298, 416] on div "Ready for Delivery/Pick Up" at bounding box center [1303, 417] width 165 height 28
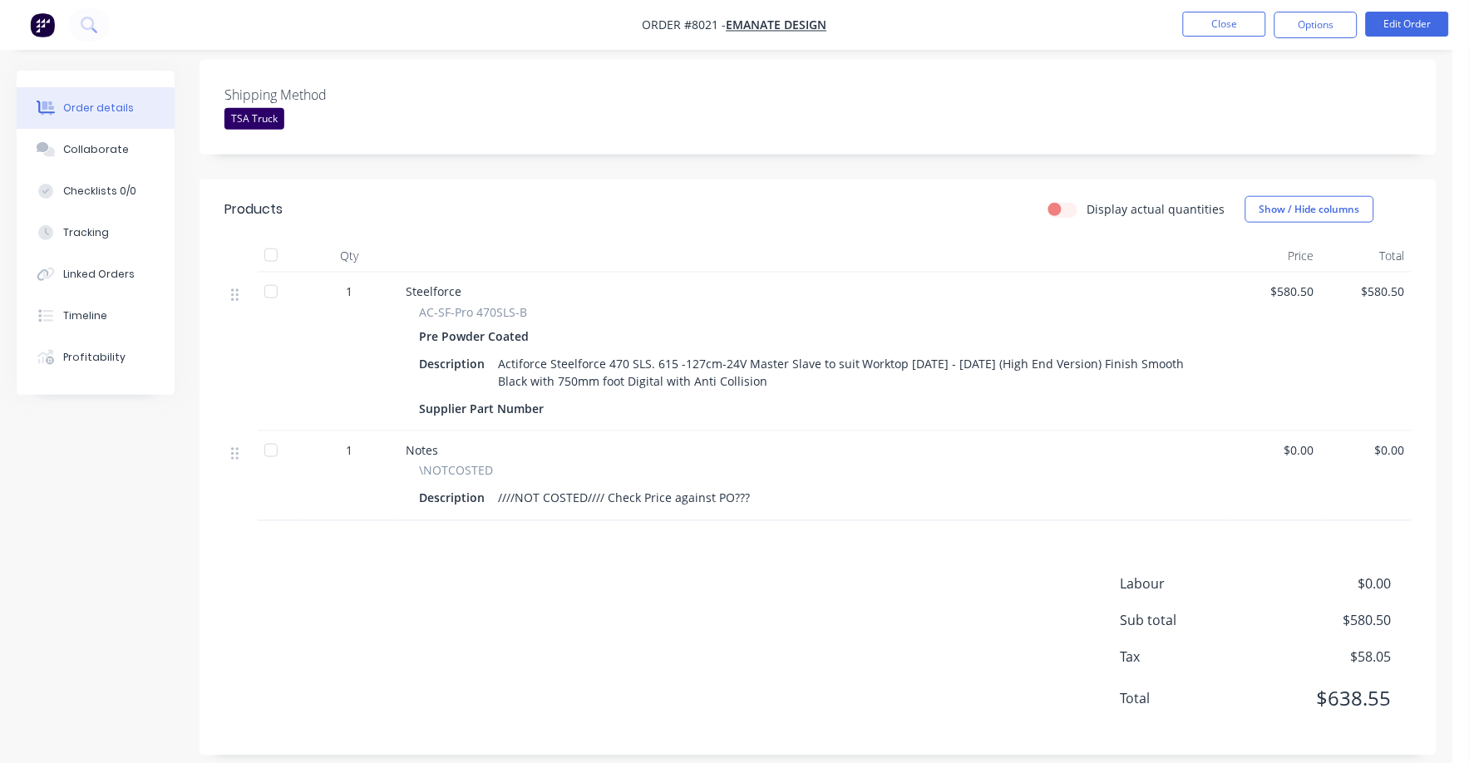
scroll to position [403, 0]
click at [1377, 573] on span "$0.00" at bounding box center [1329, 583] width 123 height 20
click at [1311, 282] on span "$580.50" at bounding box center [1275, 290] width 77 height 17
click at [1405, 27] on button "Edit Order" at bounding box center [1406, 24] width 83 height 25
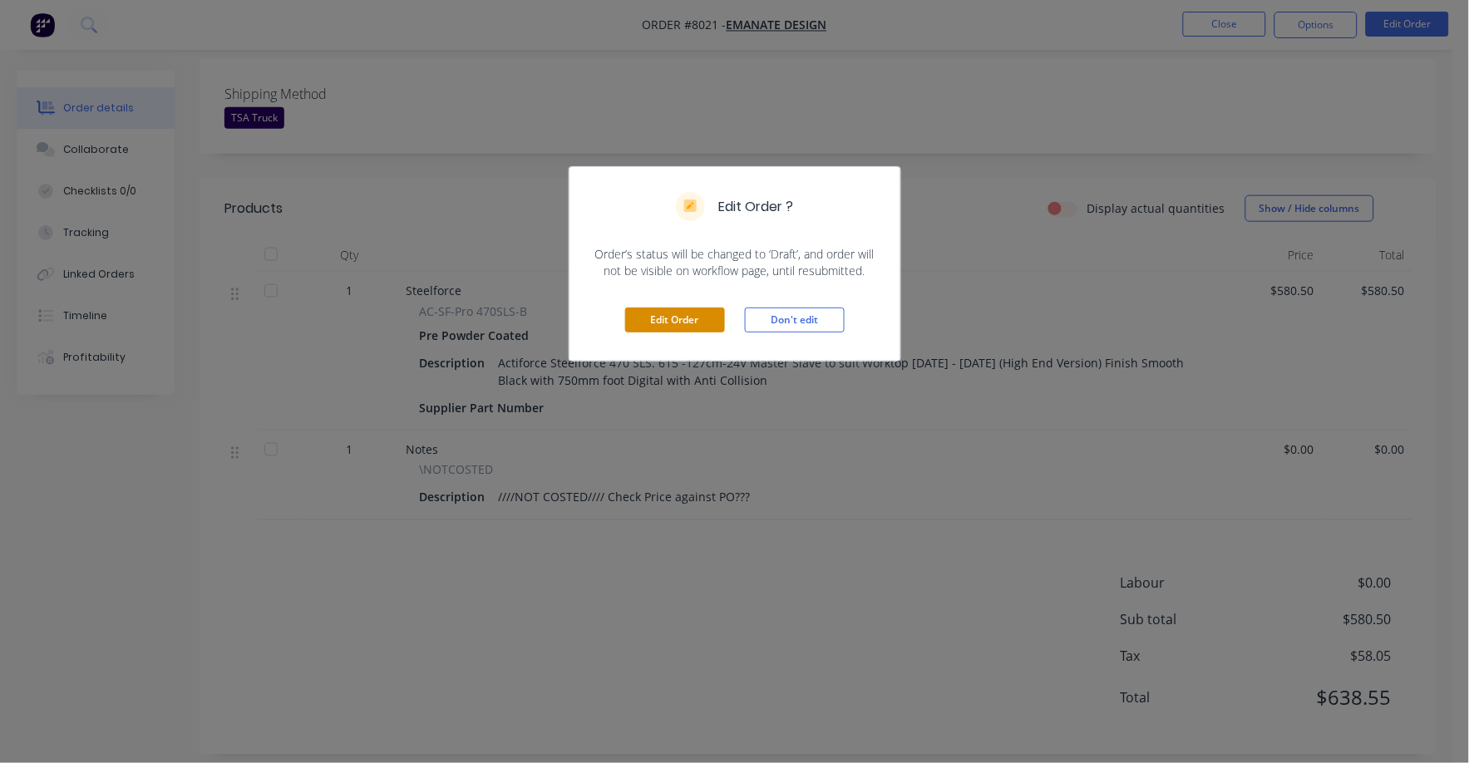
click at [696, 327] on button "Edit Order" at bounding box center [675, 319] width 100 height 25
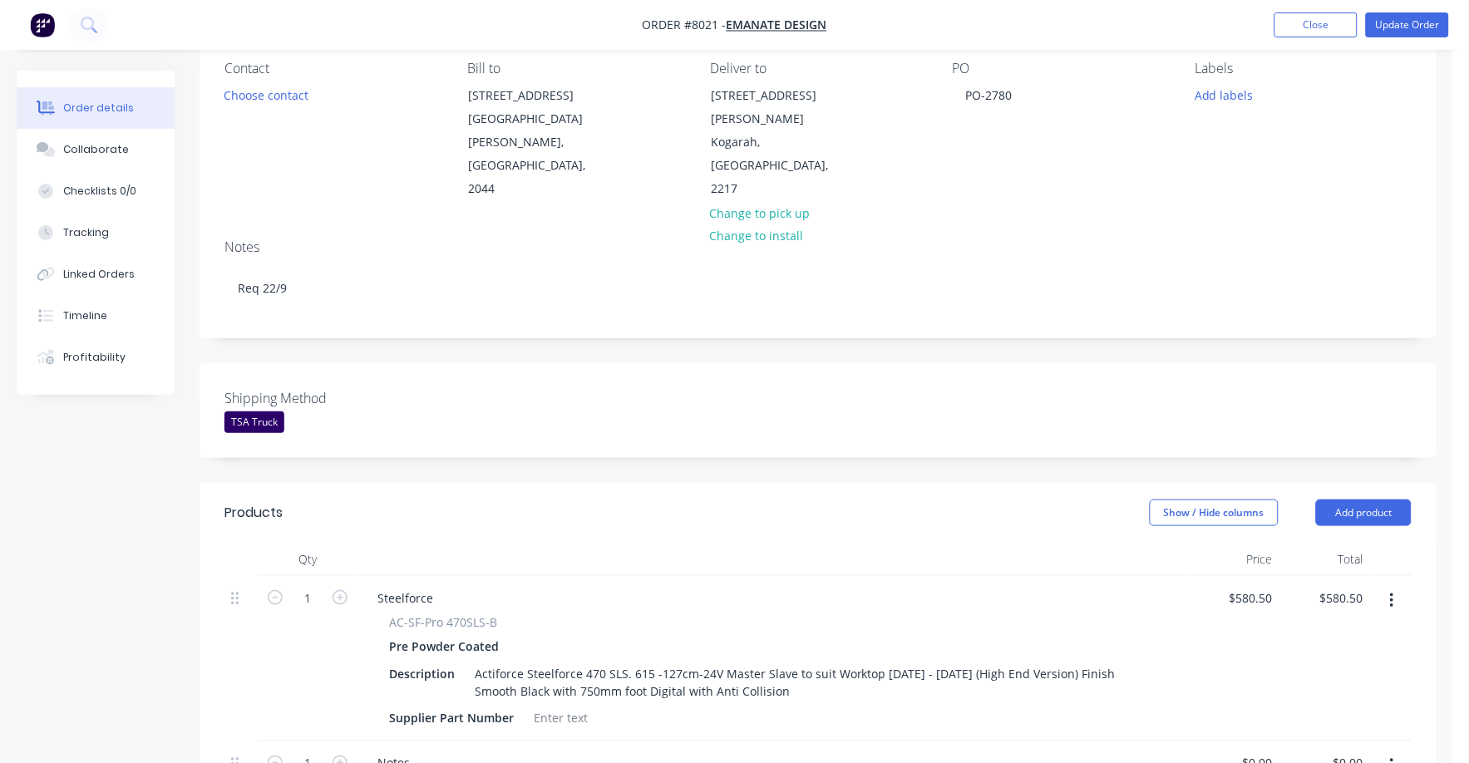
scroll to position [207, 0]
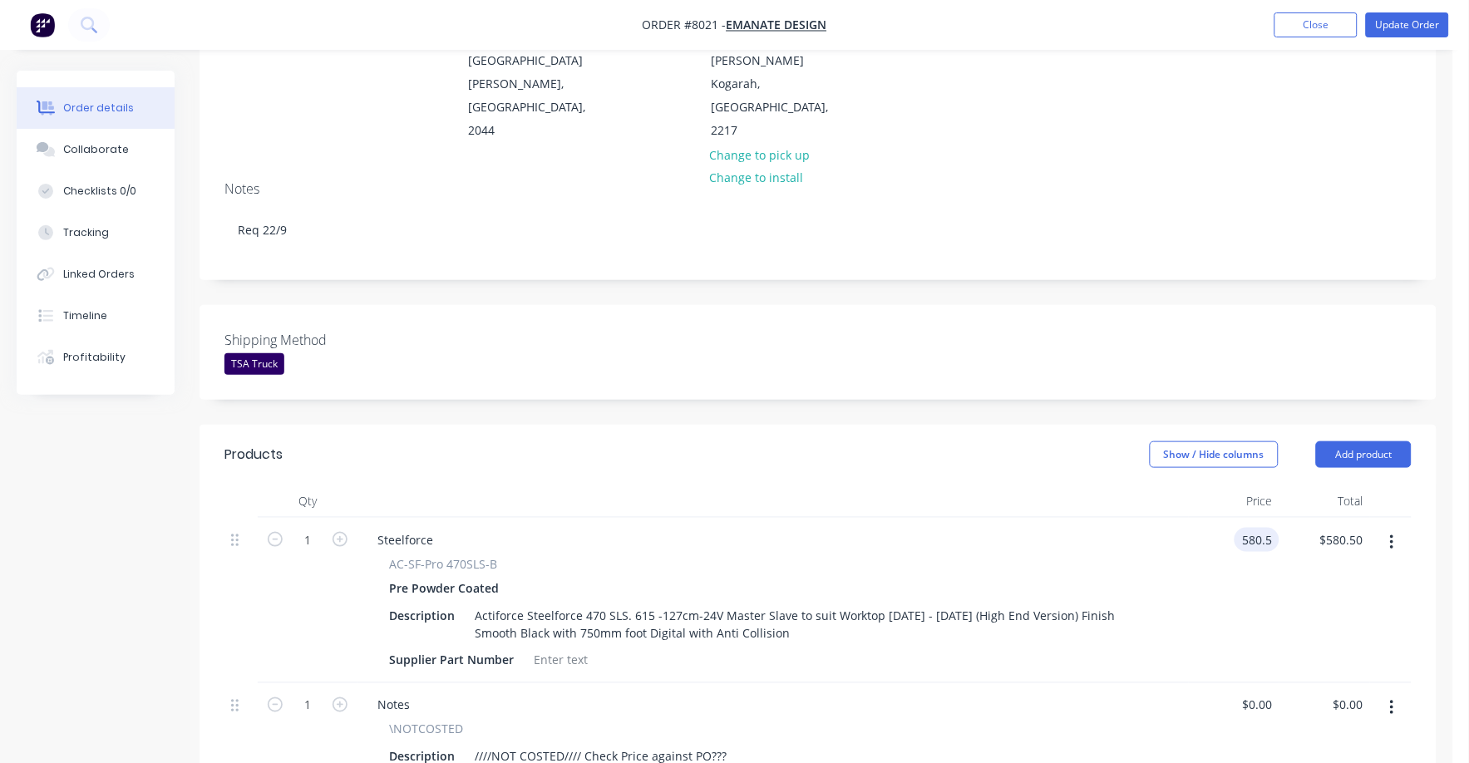
click at [1235, 528] on div "580.5 580.5" at bounding box center [1256, 540] width 45 height 24
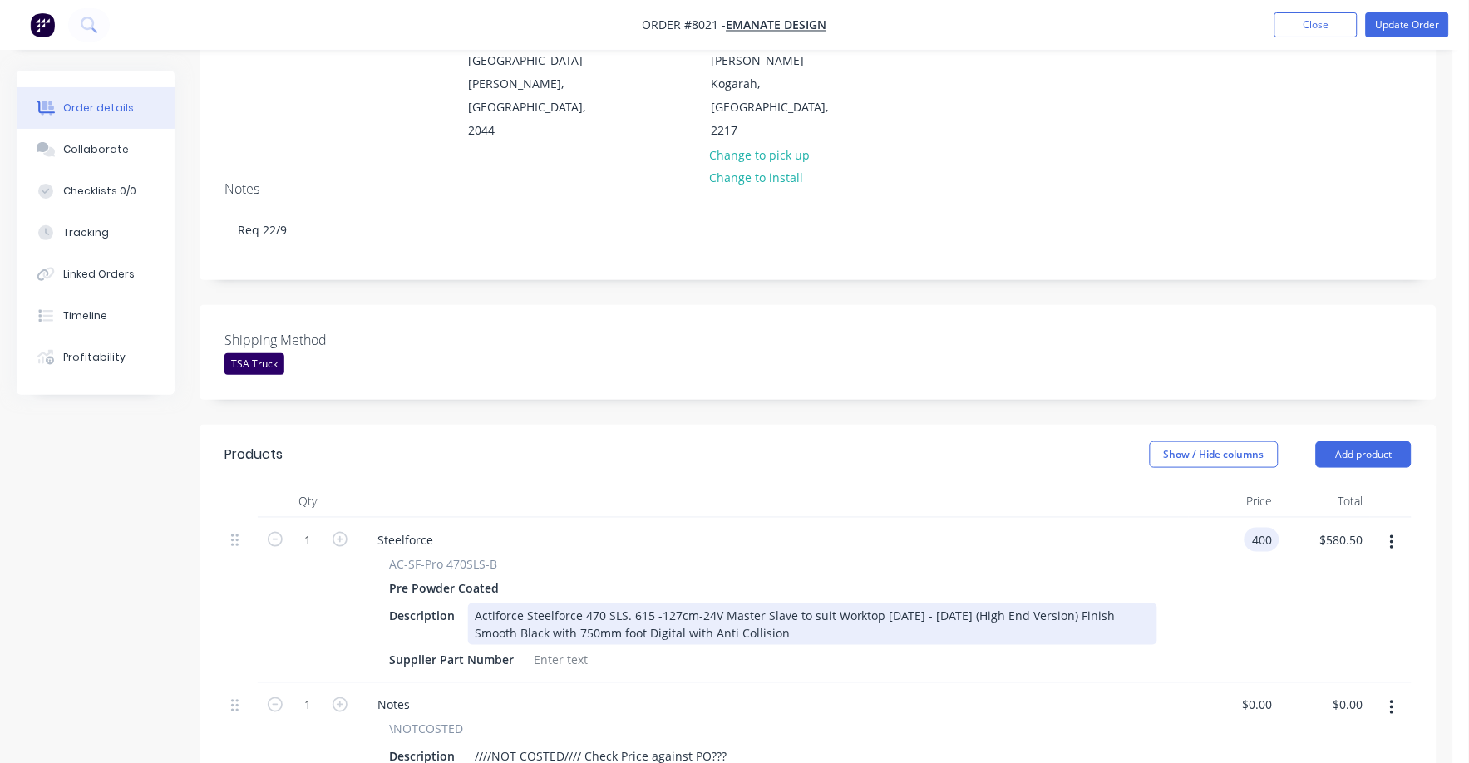
type input "$400.00"
click at [1101, 612] on div "Actiforce Steelforce 470 SLS. 615 -127cm-24V Master Slave to suit Worktop [DATE…" at bounding box center [812, 624] width 689 height 42
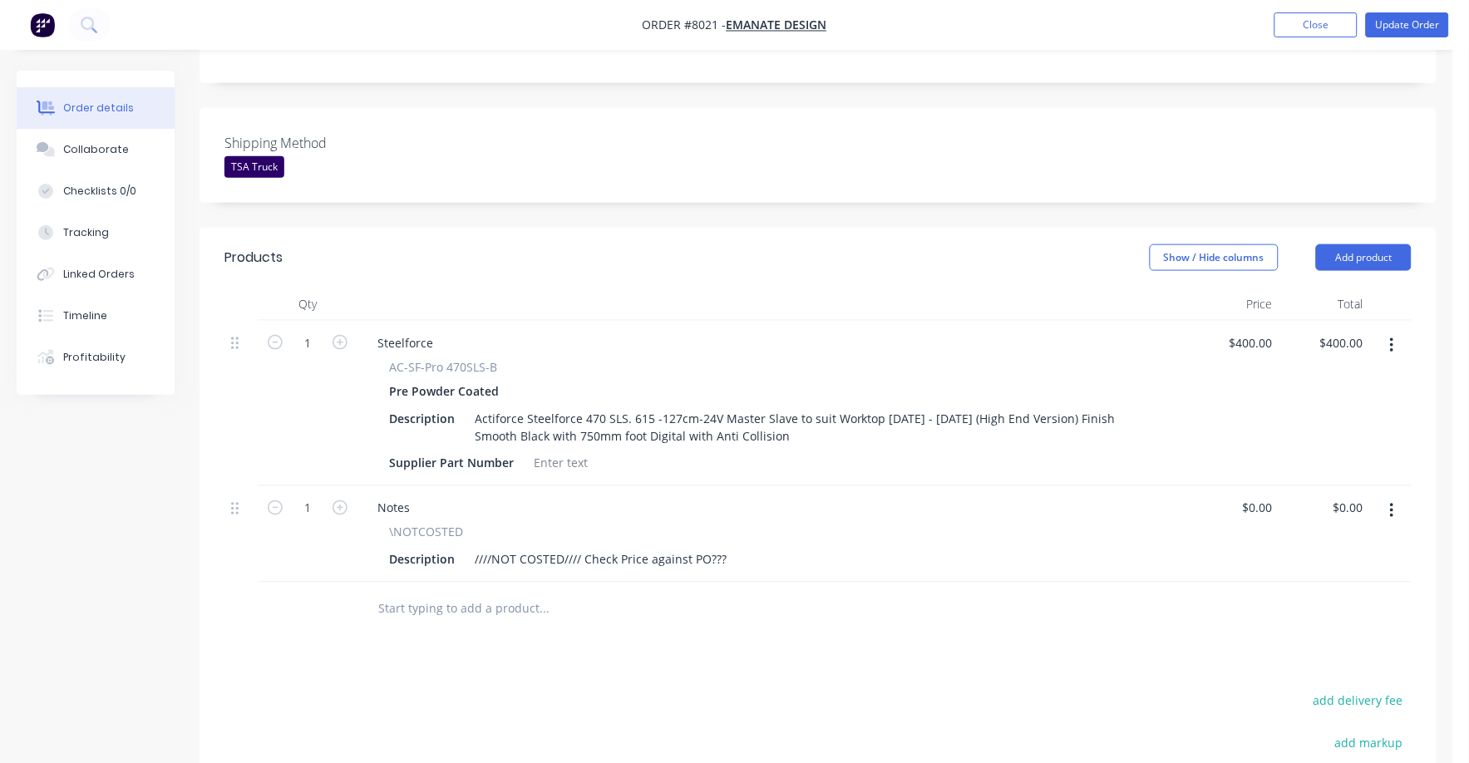
scroll to position [415, 0]
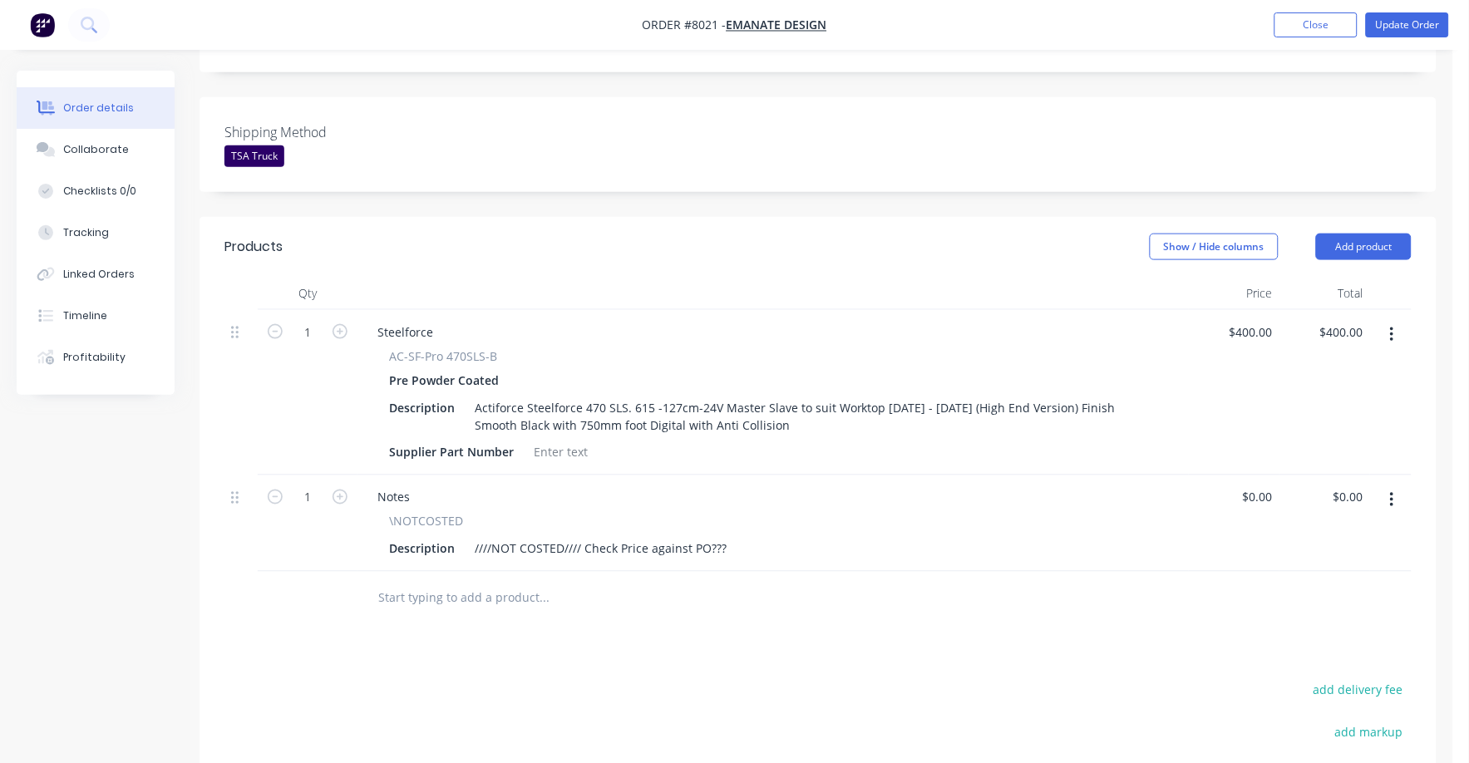
click at [1392, 493] on icon "button" at bounding box center [1391, 500] width 3 height 15
click at [1321, 632] on div "Delete" at bounding box center [1332, 644] width 128 height 24
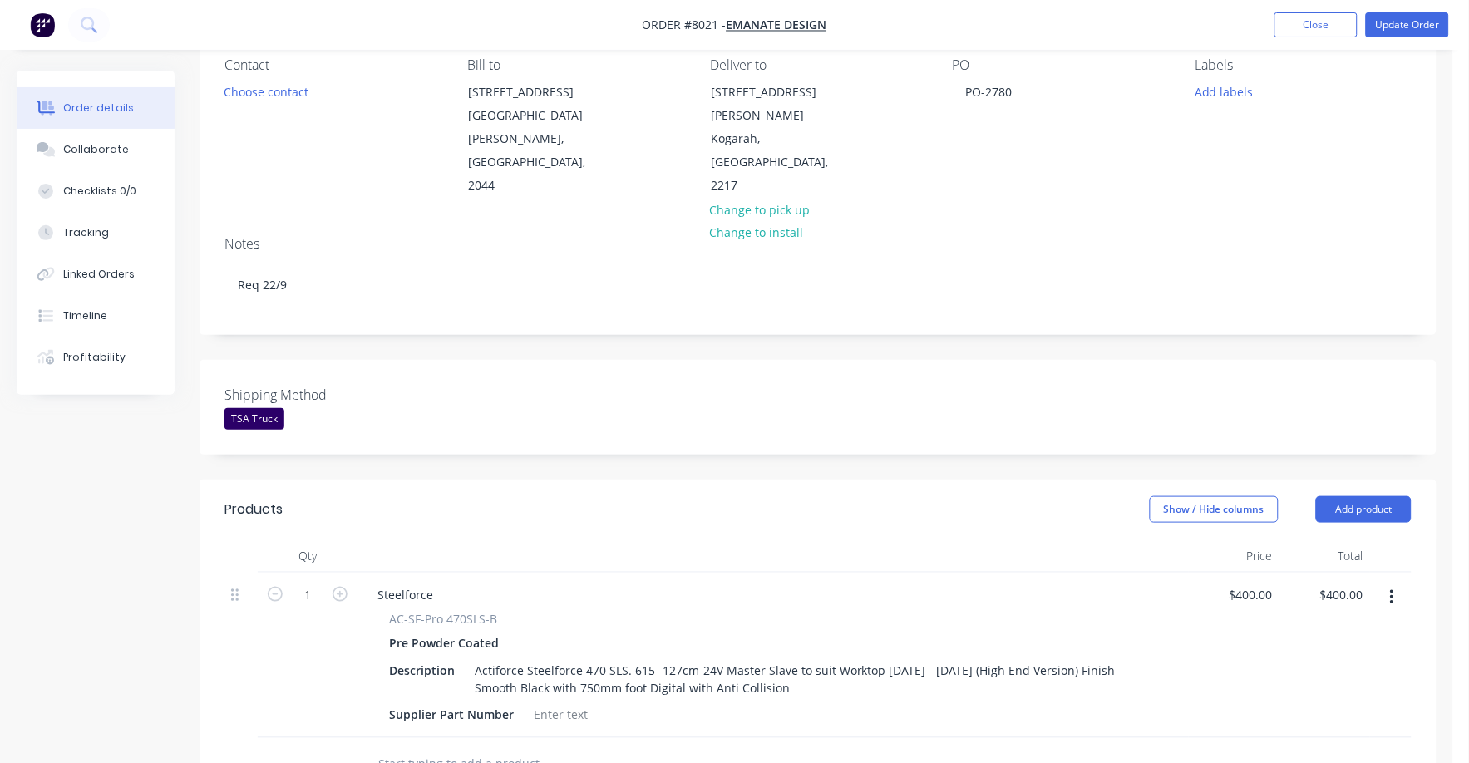
scroll to position [0, 0]
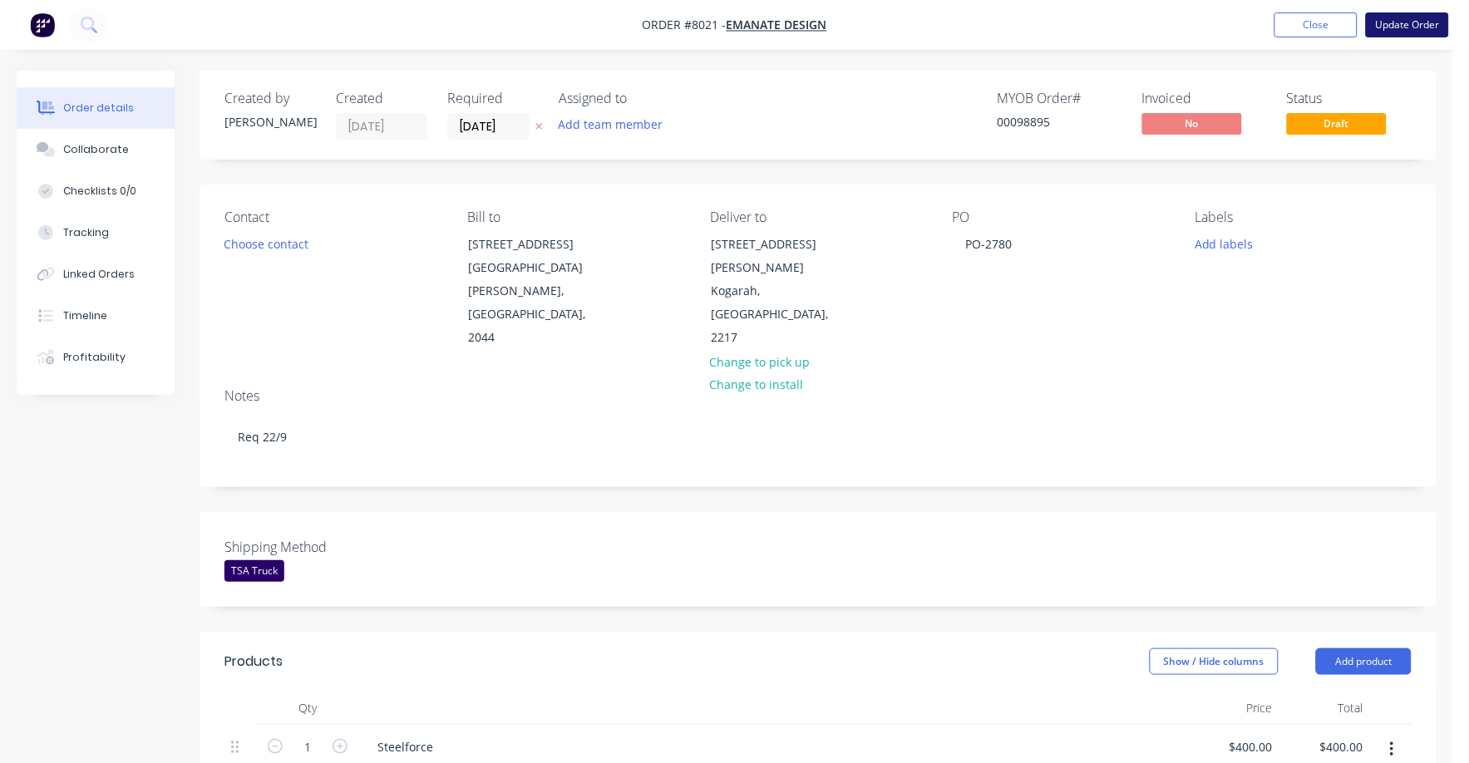
click at [1412, 23] on button "Update Order" at bounding box center [1406, 24] width 83 height 25
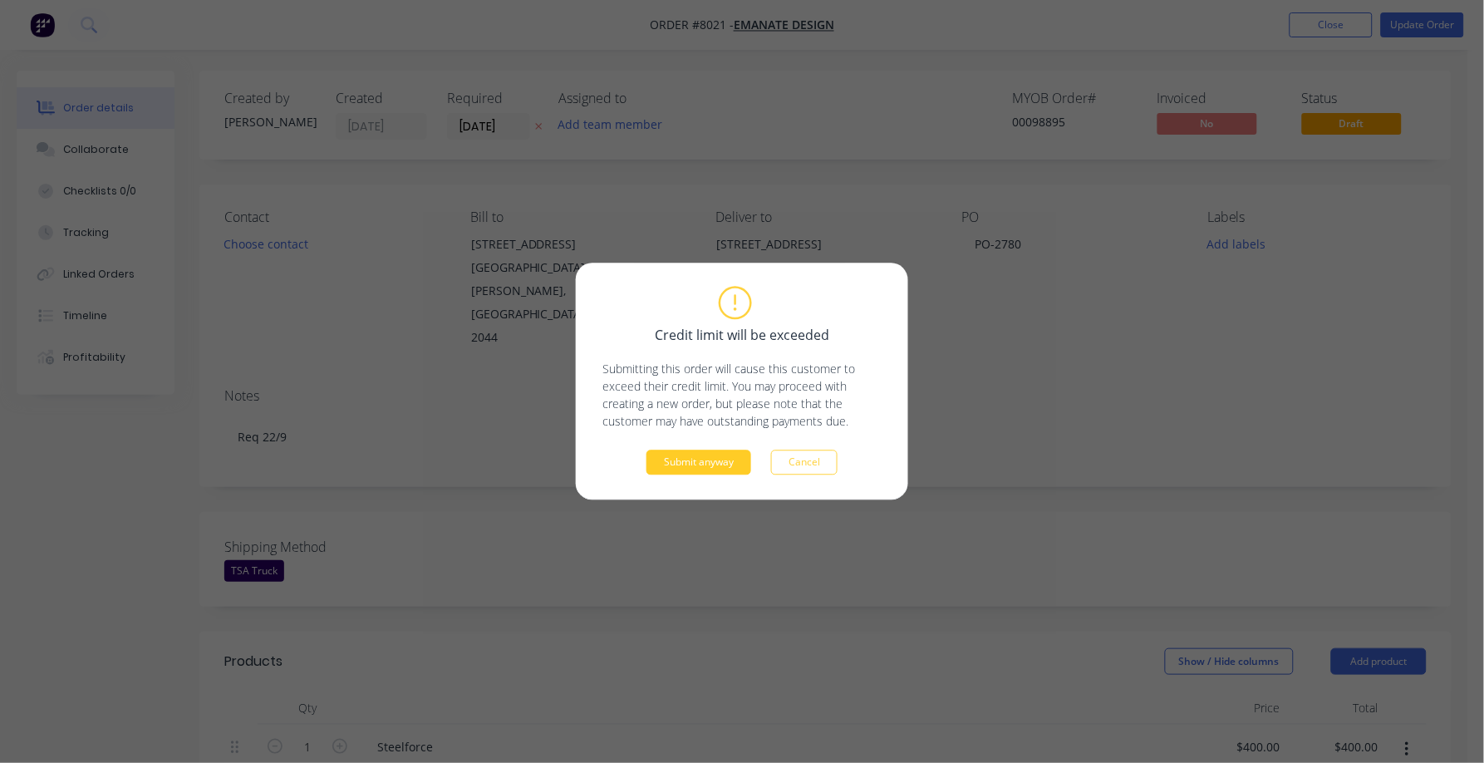
click at [701, 470] on button "Submit anyway" at bounding box center [699, 462] width 105 height 25
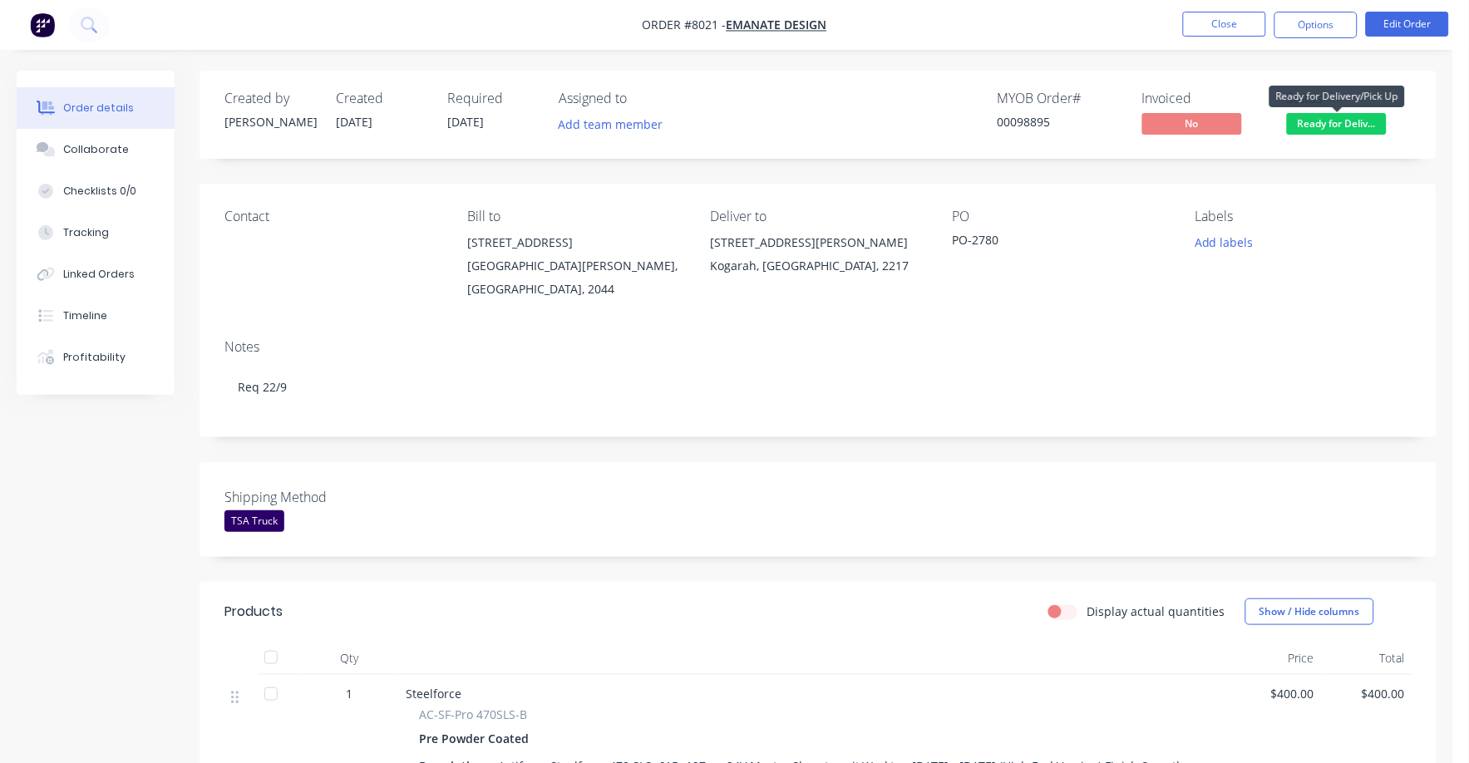
click at [1333, 120] on span "Ready for Deliv..." at bounding box center [1337, 123] width 100 height 21
click at [1151, 238] on div "PO-2780" at bounding box center [1056, 242] width 208 height 23
click at [1296, 16] on button "Options" at bounding box center [1315, 25] width 83 height 27
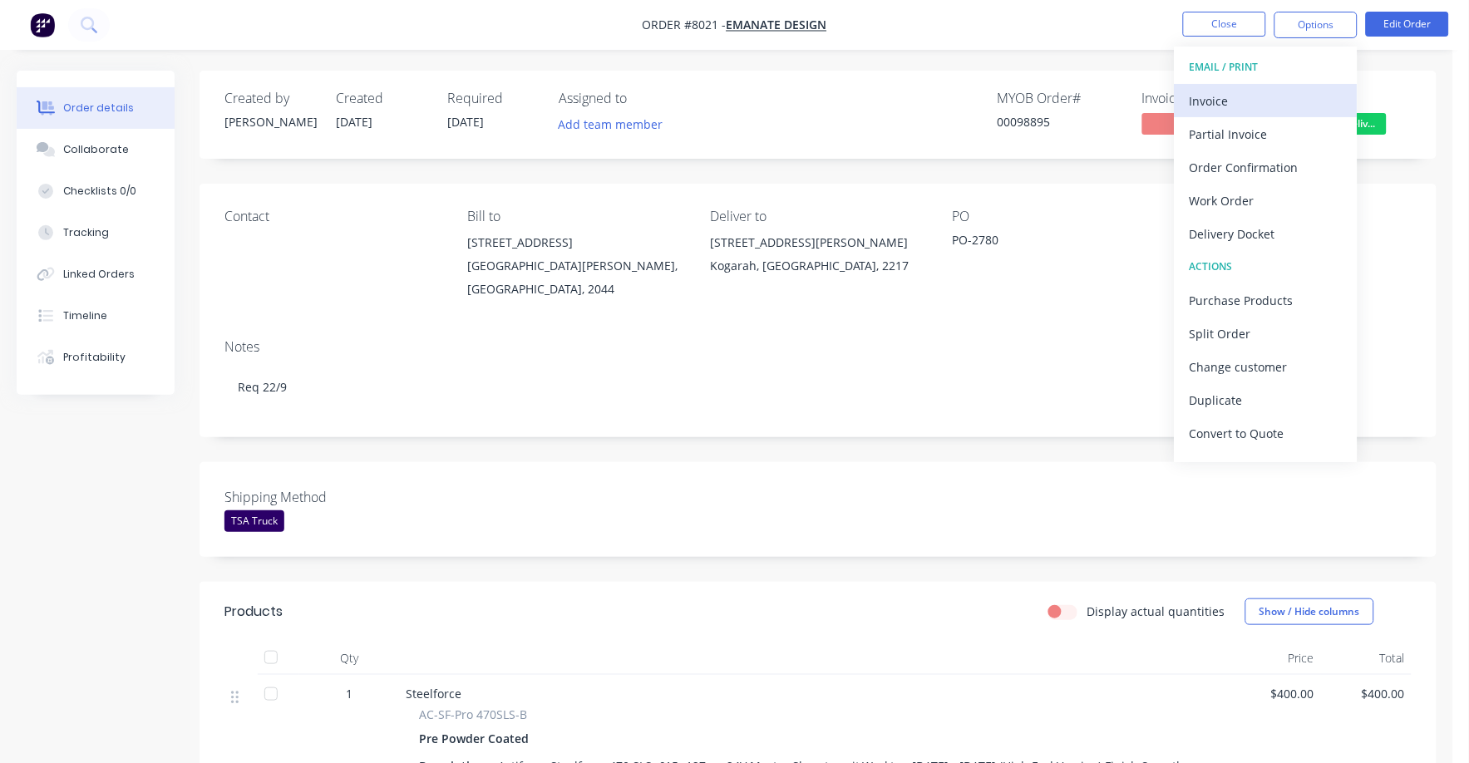
click at [1193, 107] on div "Invoice" at bounding box center [1265, 101] width 153 height 24
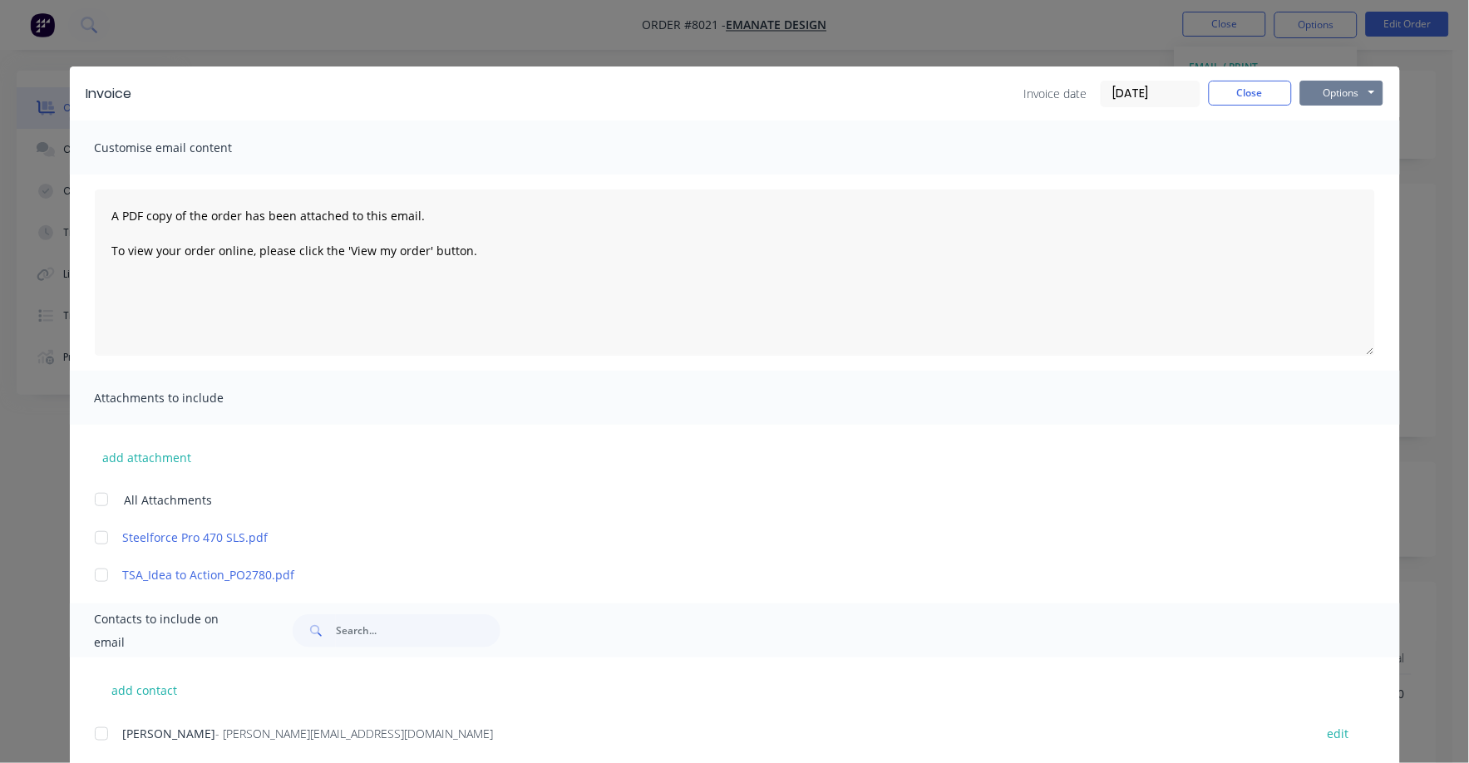
click at [1327, 94] on button "Options" at bounding box center [1341, 93] width 83 height 25
click at [1320, 149] on button "Print" at bounding box center [1353, 149] width 106 height 27
click at [1233, 91] on button "Close" at bounding box center [1249, 93] width 83 height 25
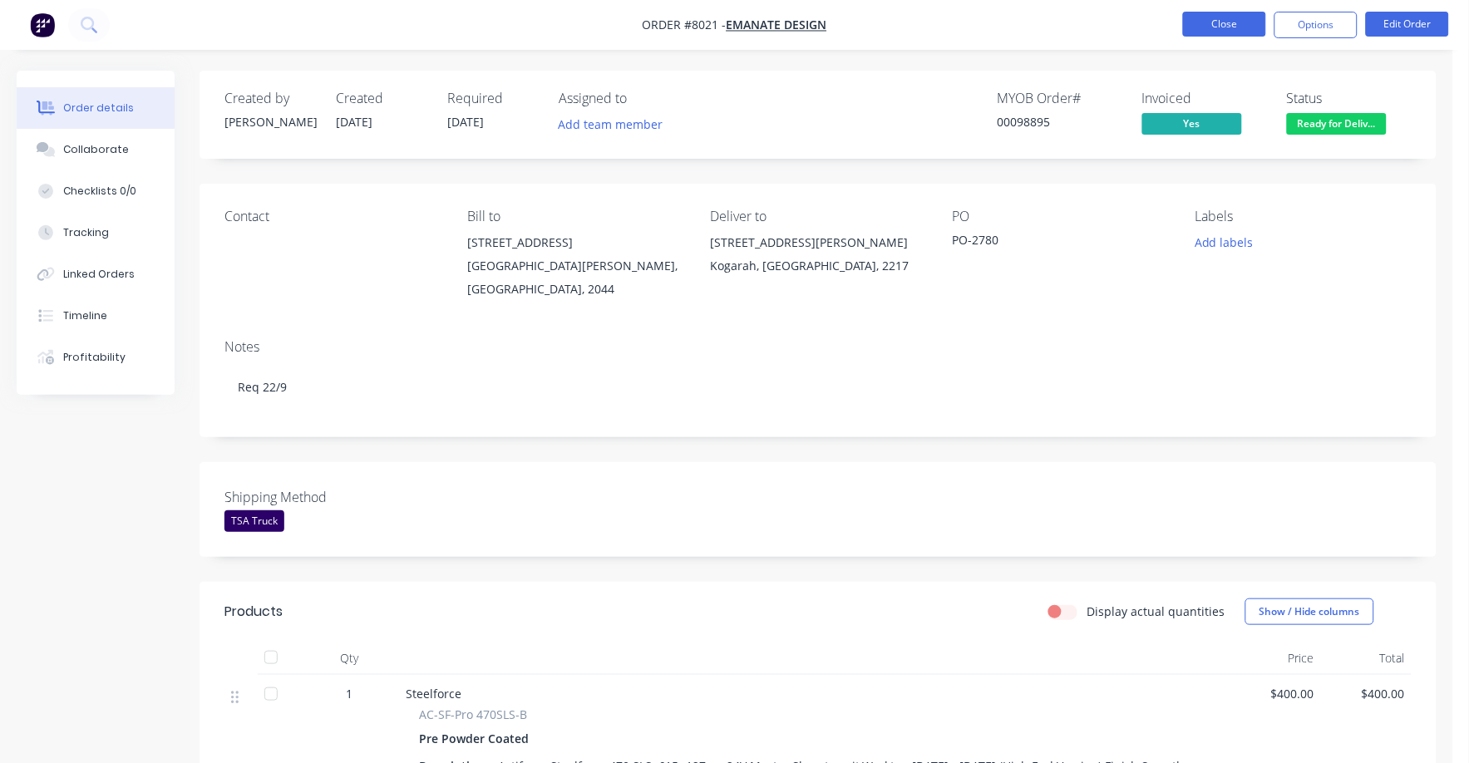
click at [1224, 14] on button "Close" at bounding box center [1224, 24] width 83 height 25
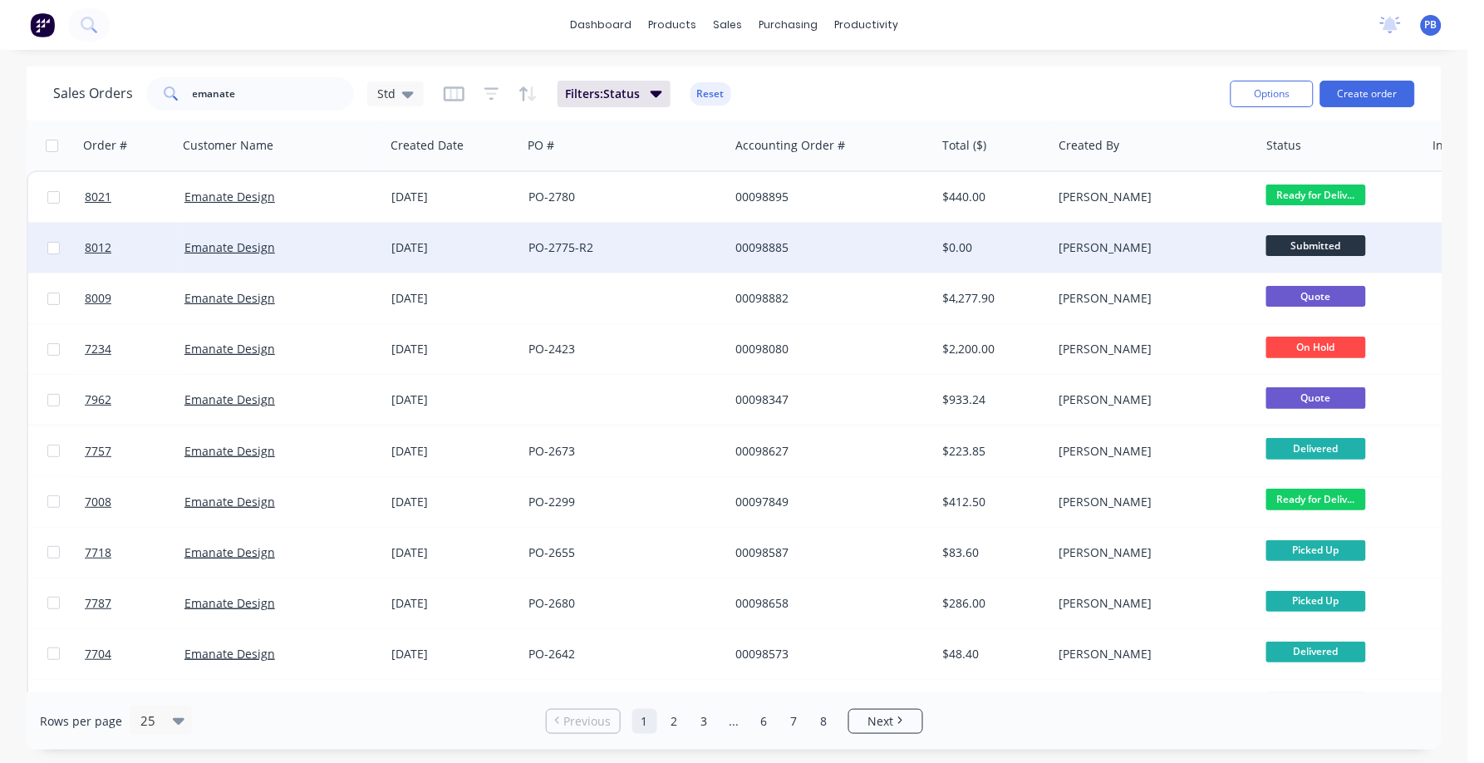
click at [962, 244] on div "$0.00" at bounding box center [991, 247] width 97 height 17
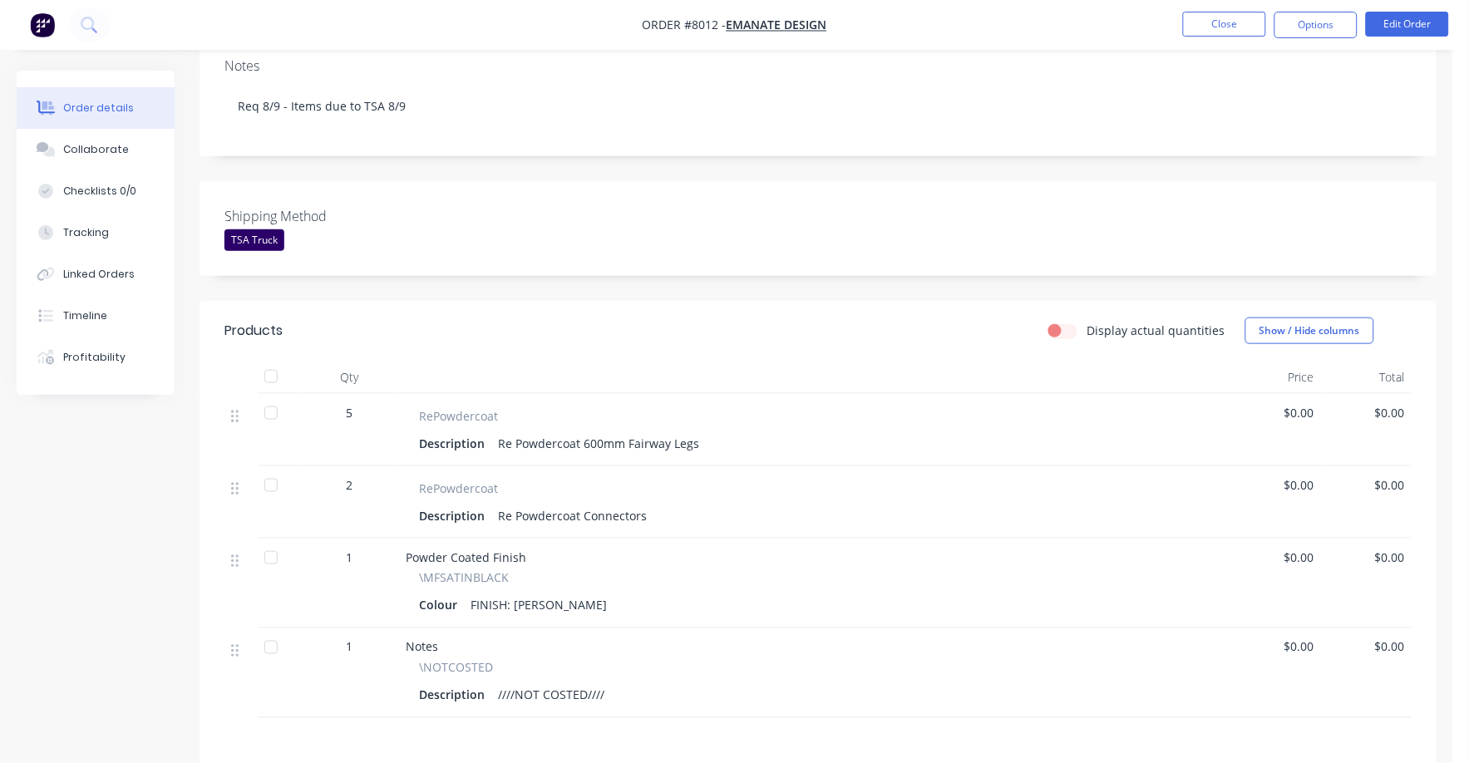
scroll to position [312, 0]
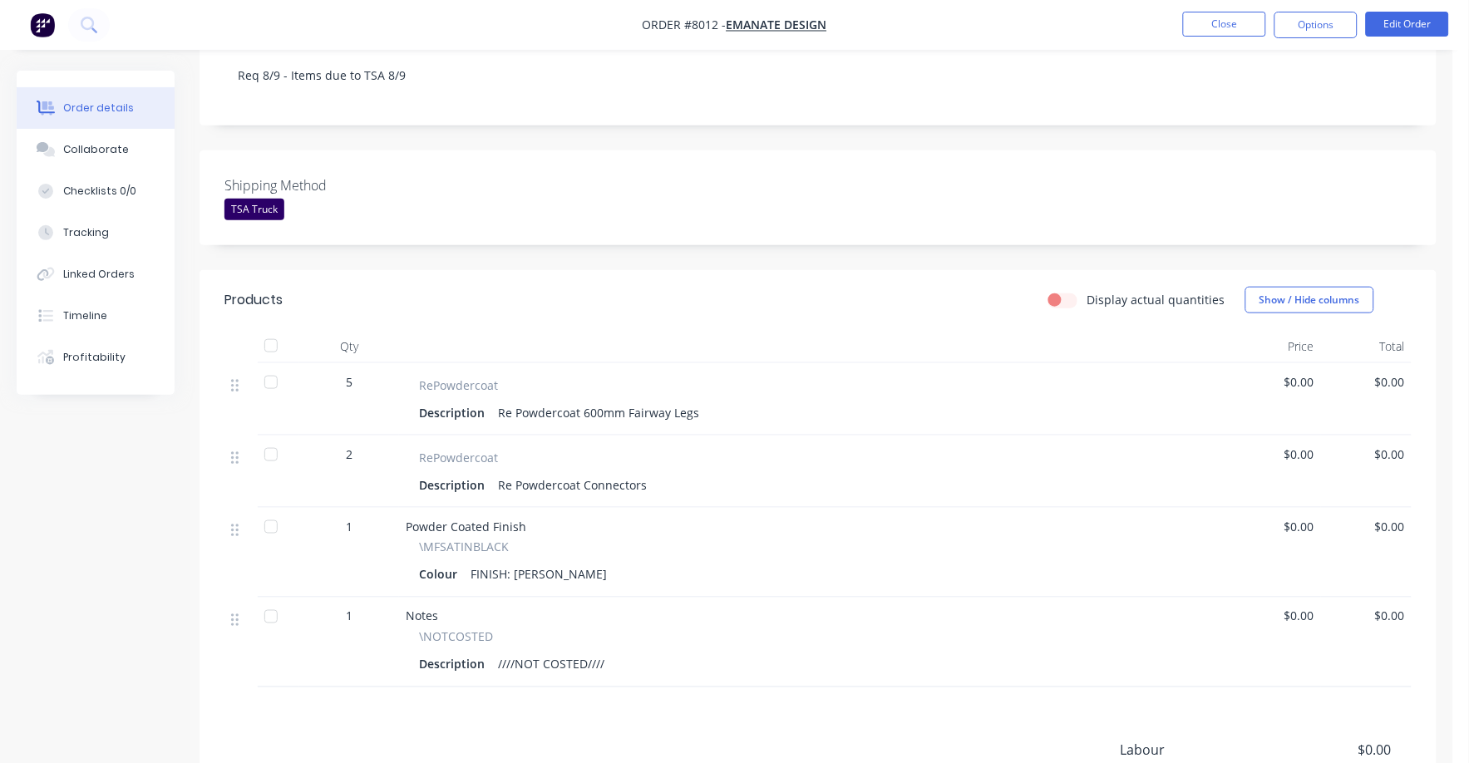
click at [1301, 373] on span "$0.00" at bounding box center [1275, 381] width 77 height 17
click at [1298, 373] on span "$0.00" at bounding box center [1275, 381] width 77 height 17
click at [1416, 28] on button "Edit Order" at bounding box center [1406, 24] width 83 height 25
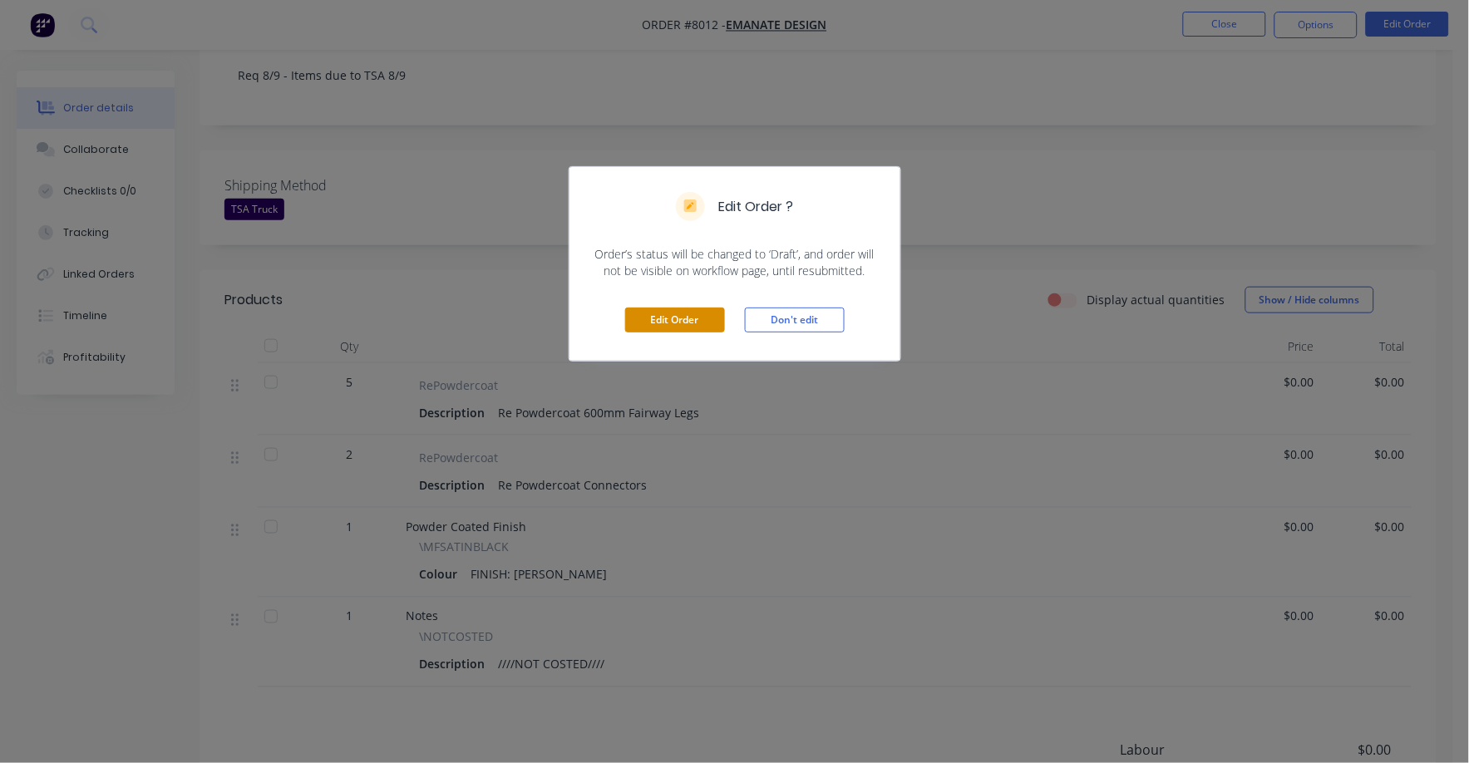
click at [674, 314] on button "Edit Order" at bounding box center [675, 319] width 100 height 25
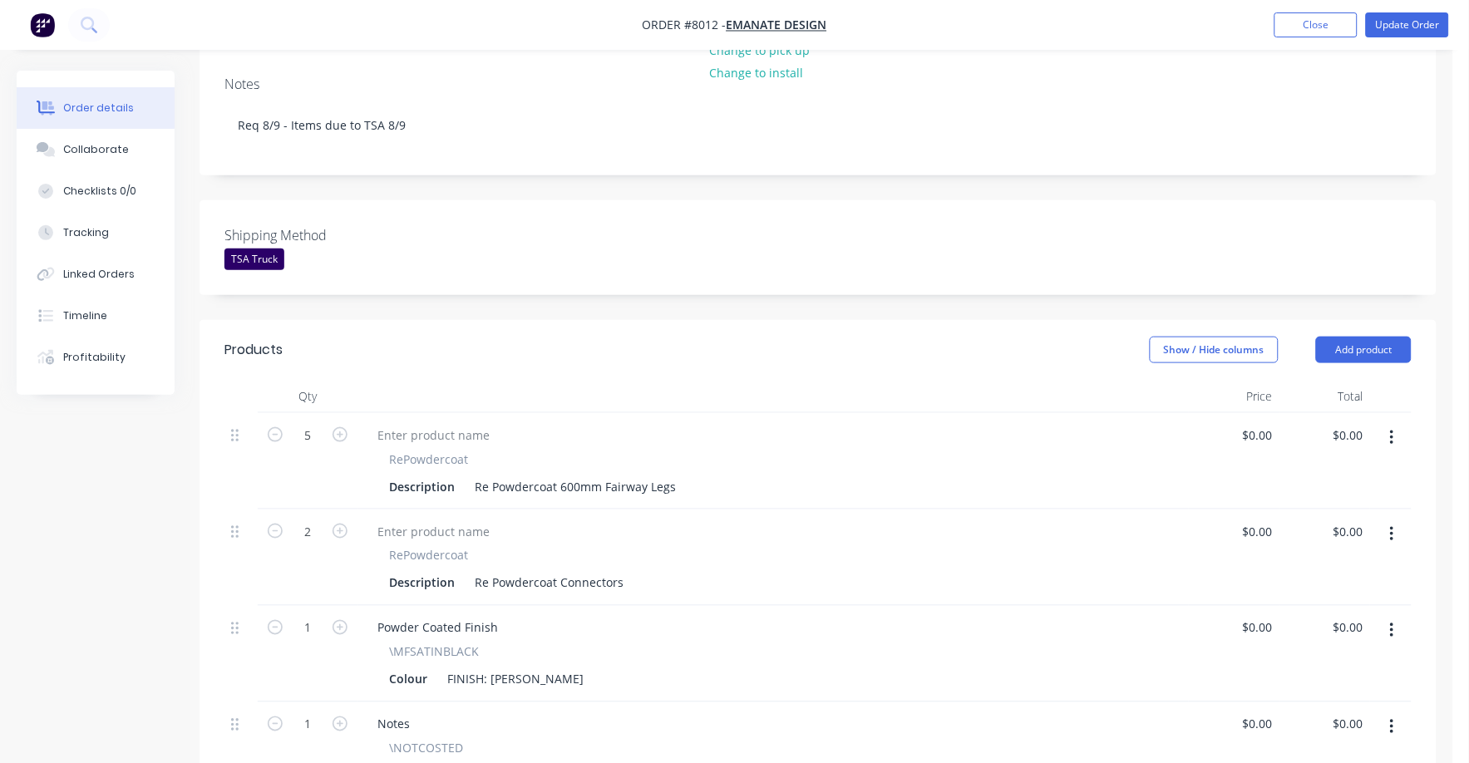
click at [1282, 413] on div "$0.00 $0.00" at bounding box center [1324, 461] width 91 height 96
click at [1258, 423] on div "0 0" at bounding box center [1266, 435] width 26 height 24
type input "$25.00"
type input "$125.00"
click at [1128, 509] on div "RePowdercoat Description Re Powdercoat Connectors" at bounding box center [772, 557] width 831 height 96
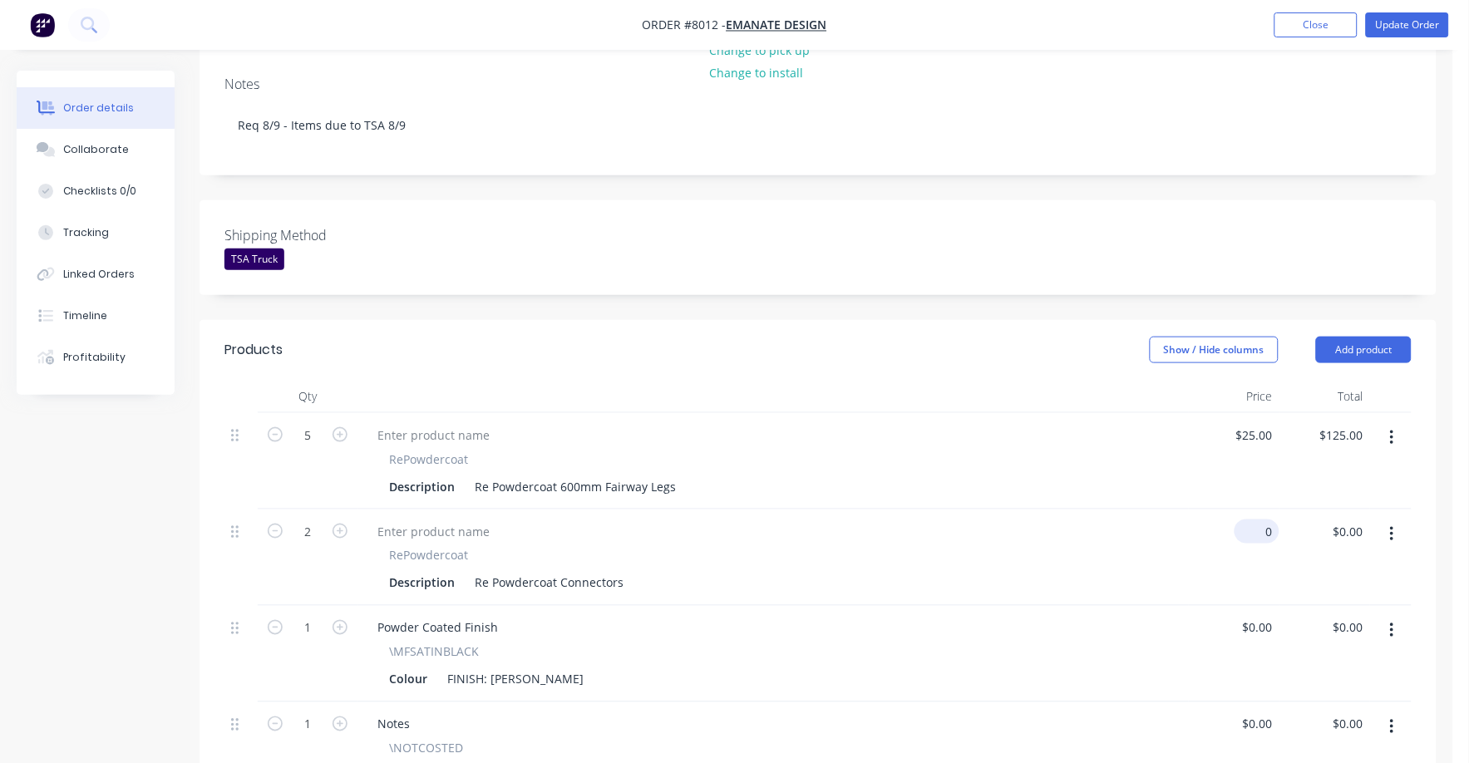
click at [1262, 519] on input "0" at bounding box center [1260, 531] width 38 height 24
type input "$3.00"
type input "$6.00"
click at [1149, 571] on div "Description Re Powdercoat Connectors" at bounding box center [769, 583] width 775 height 24
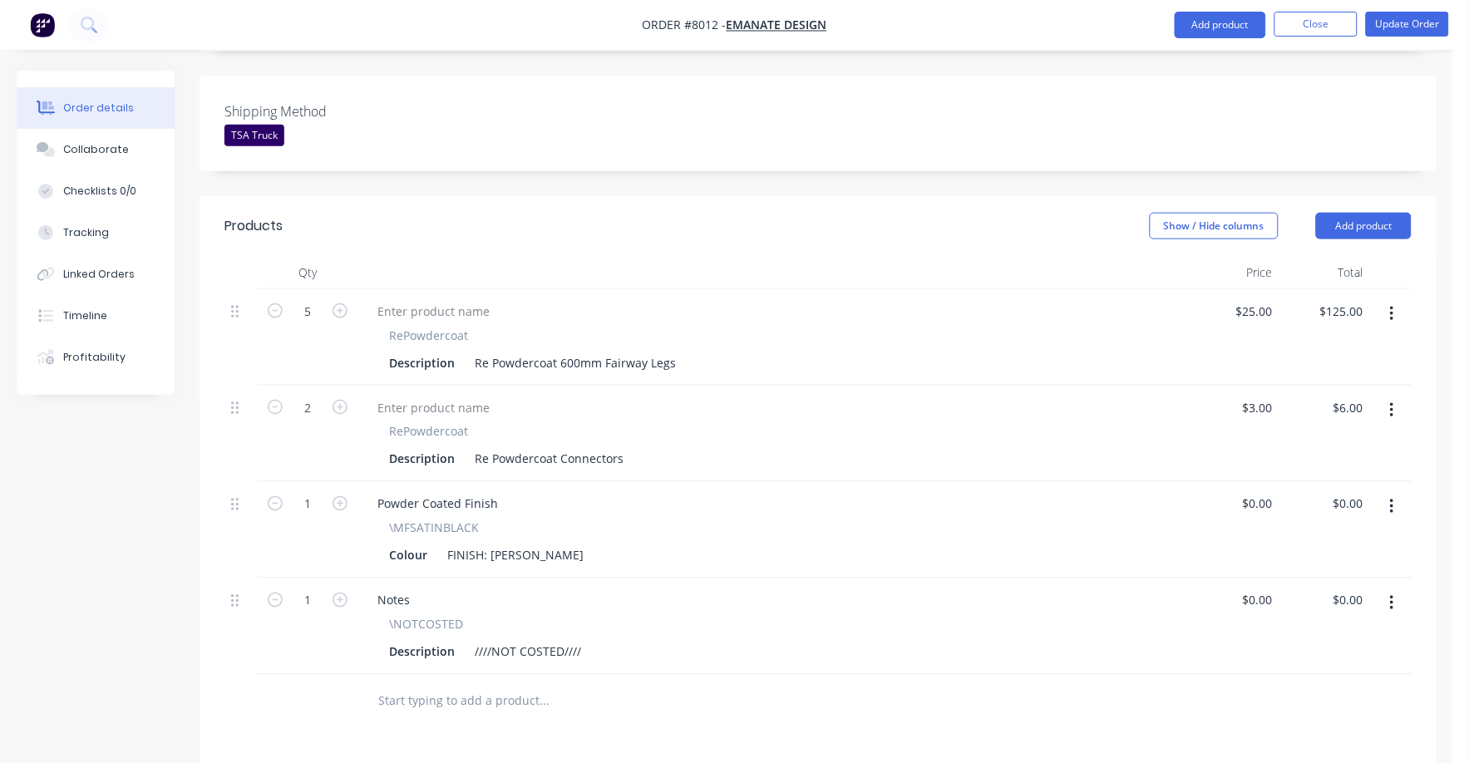
scroll to position [727, 0]
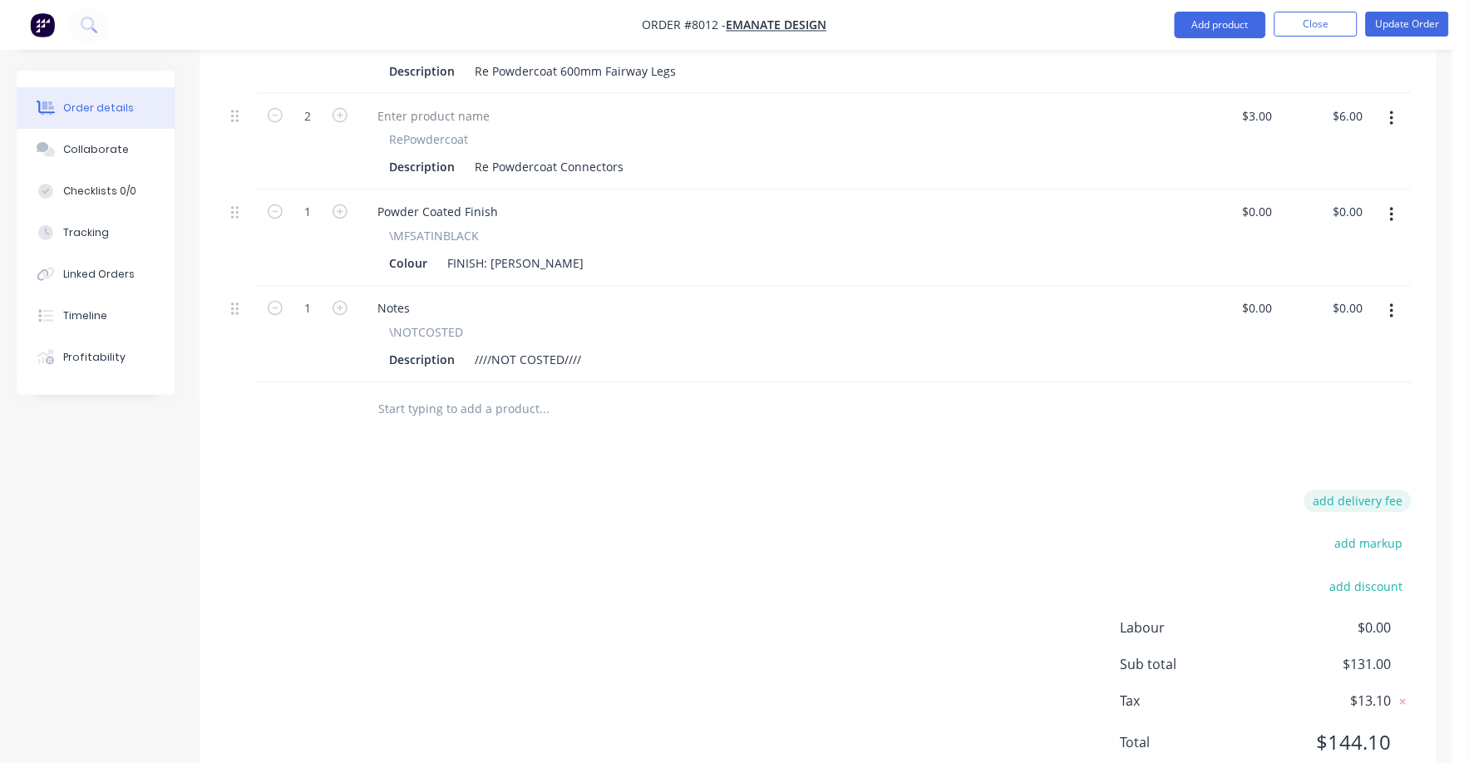
click at [1375, 490] on button "add delivery fee" at bounding box center [1357, 501] width 107 height 22
type input "75"
click input "submit" at bounding box center [0, 0] width 0 height 0
click at [1392, 304] on icon "button" at bounding box center [1391, 311] width 3 height 15
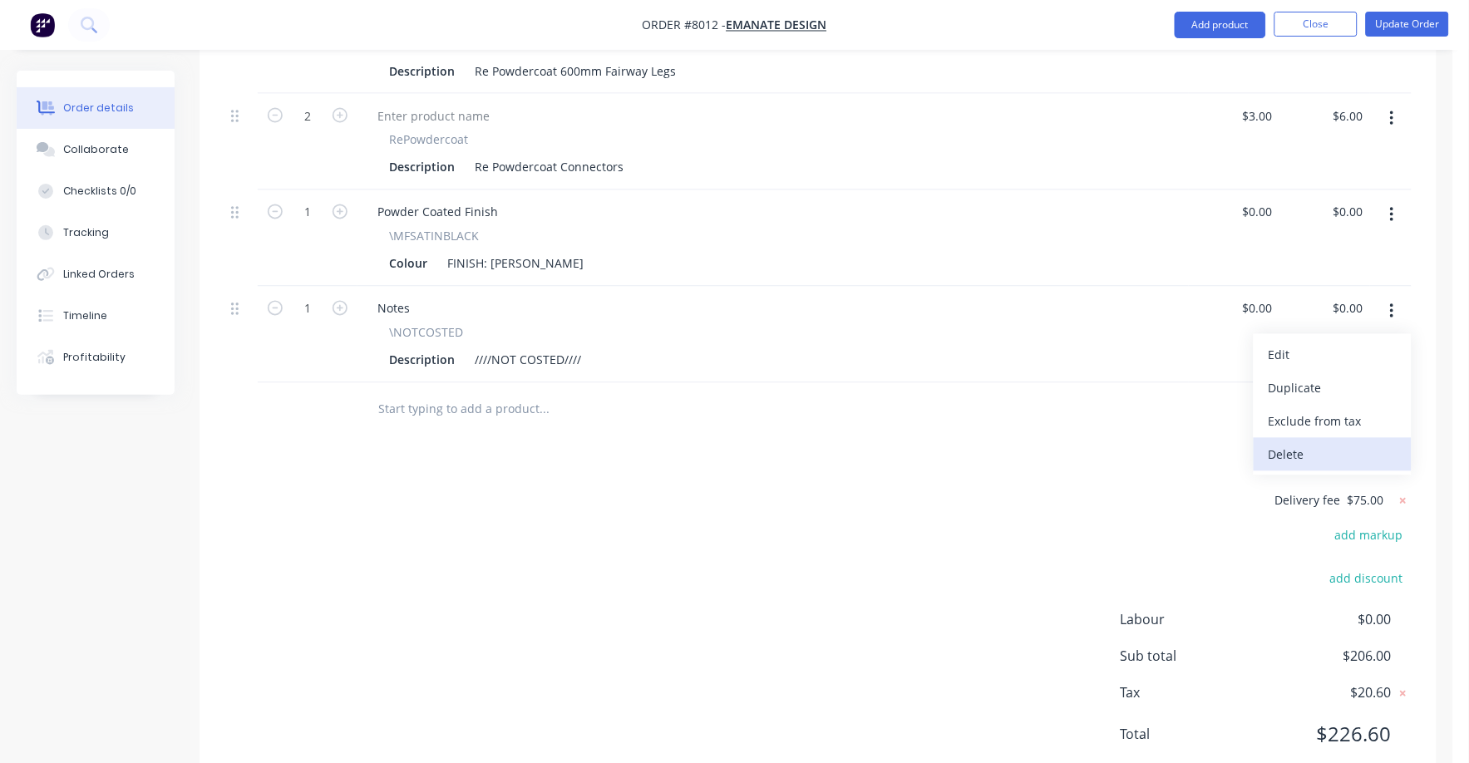
click at [1311, 443] on div "Delete" at bounding box center [1332, 455] width 128 height 24
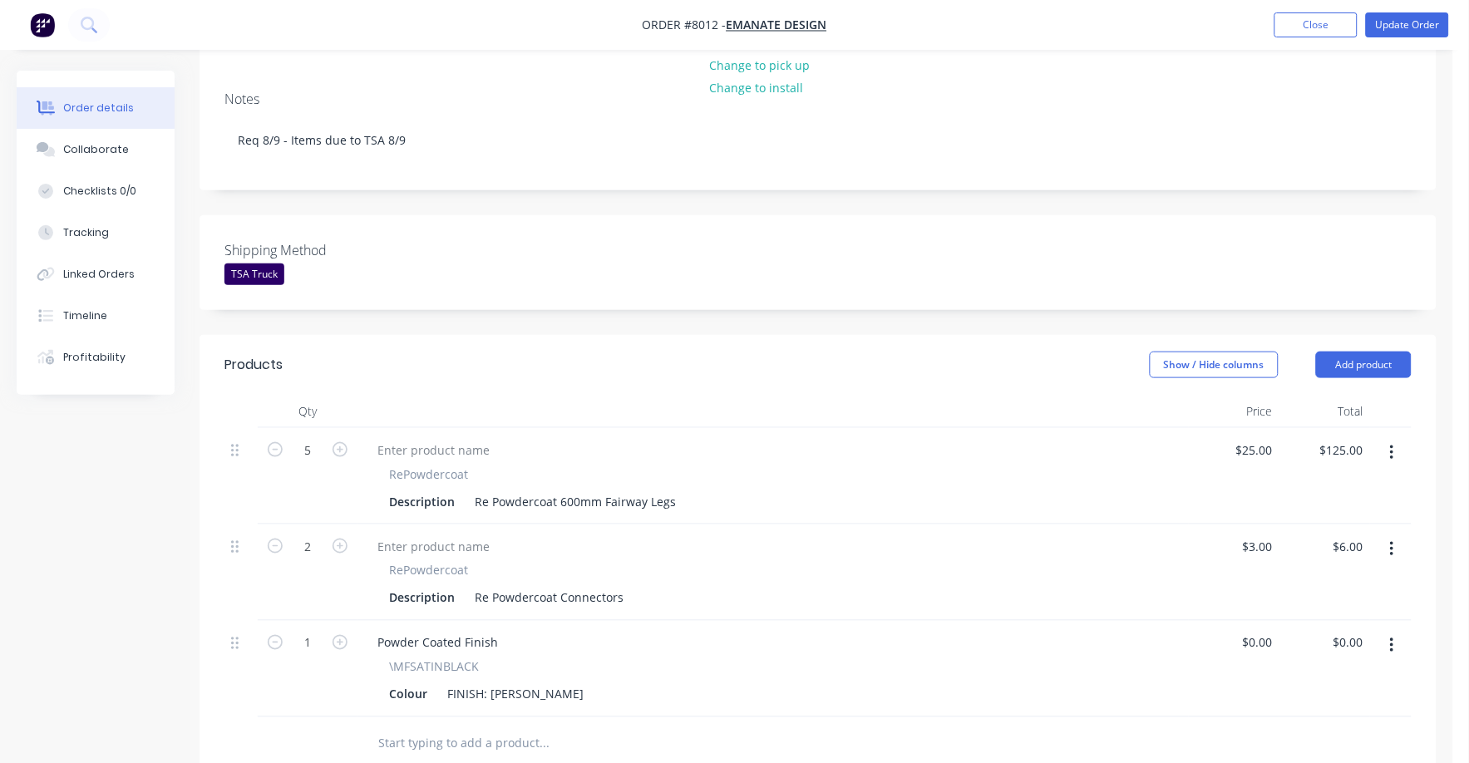
scroll to position [350, 0]
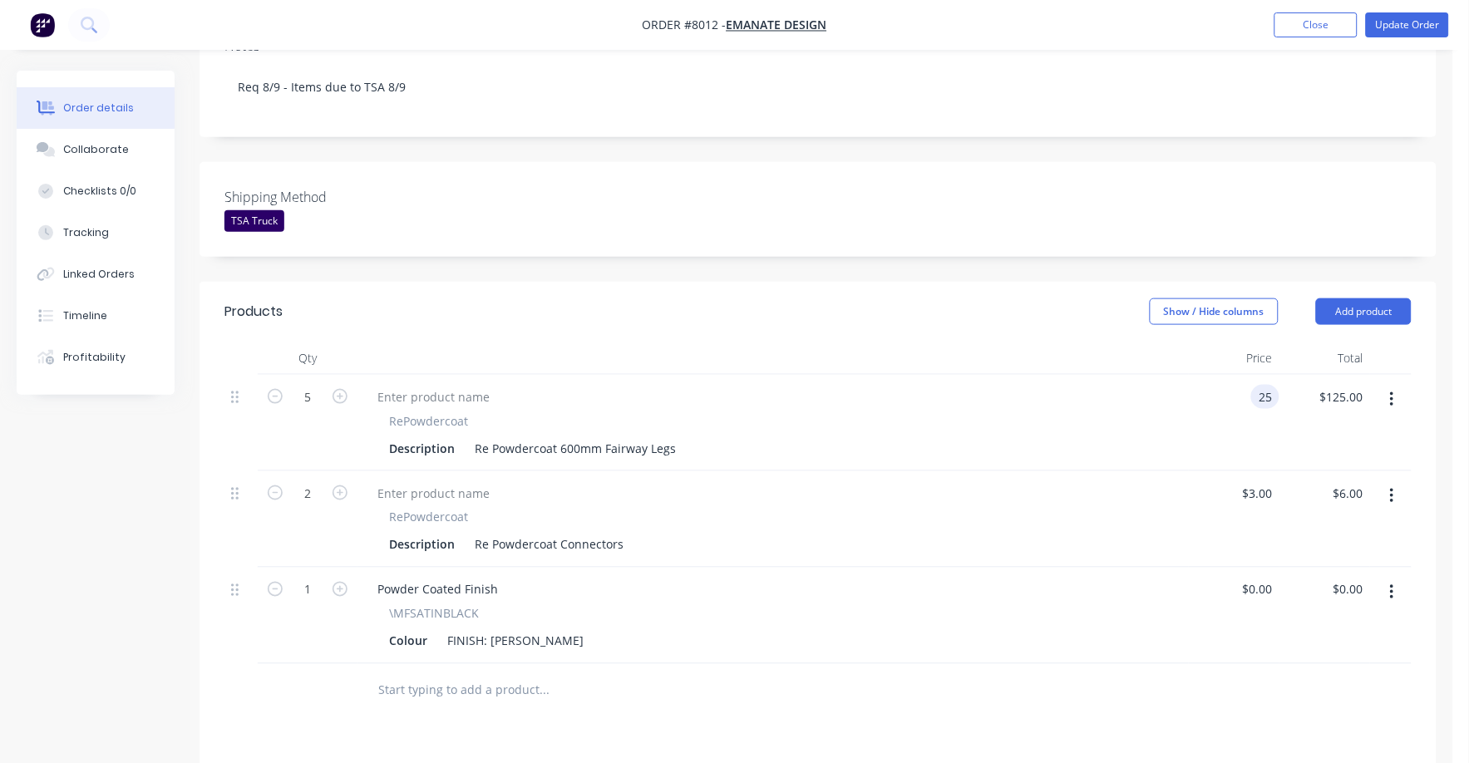
click at [1261, 385] on input "25" at bounding box center [1268, 397] width 22 height 24
type input "$30.00"
type input "$150.00"
click at [1018, 441] on div "RePowdercoat Description Re Powdercoat 600mm Fairway Legs" at bounding box center [772, 423] width 831 height 96
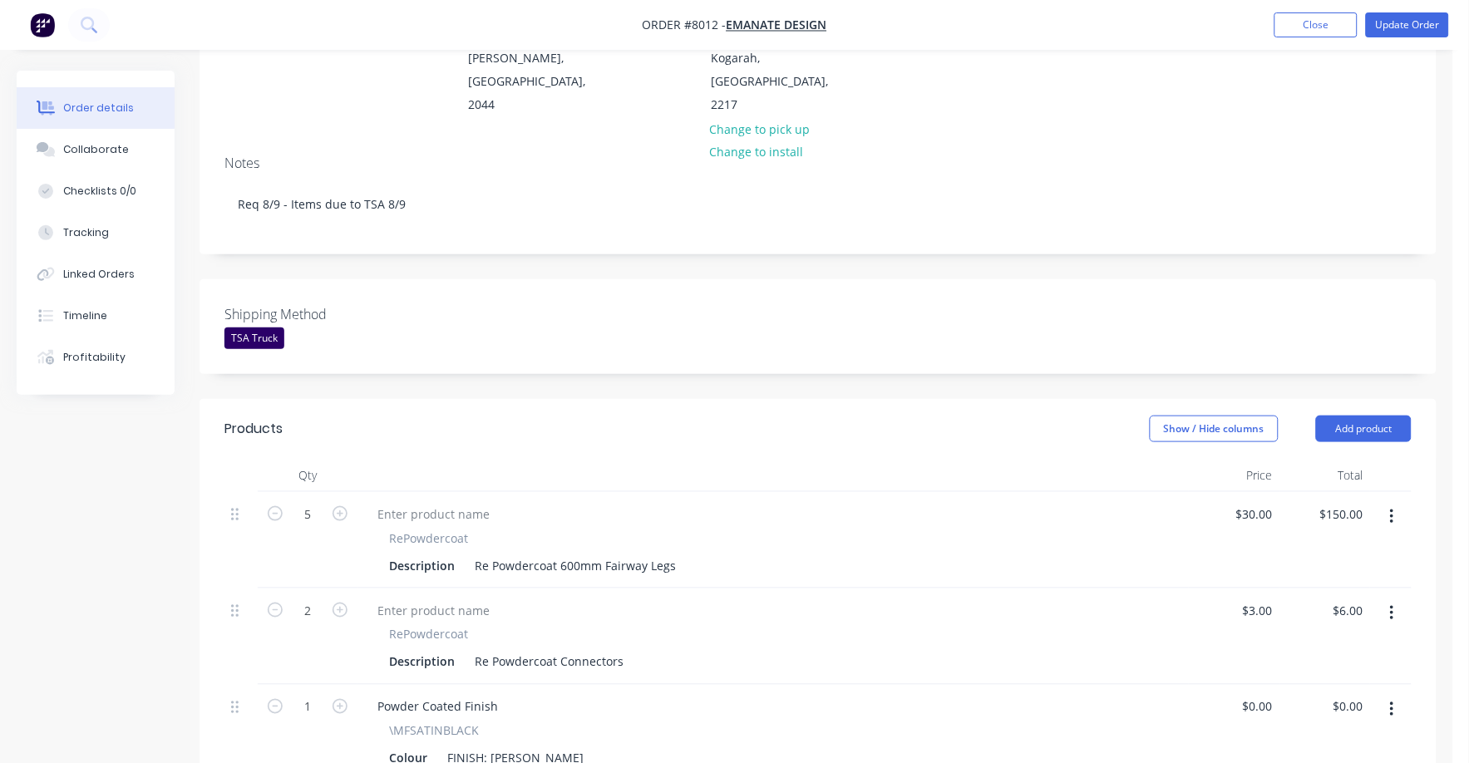
scroll to position [0, 0]
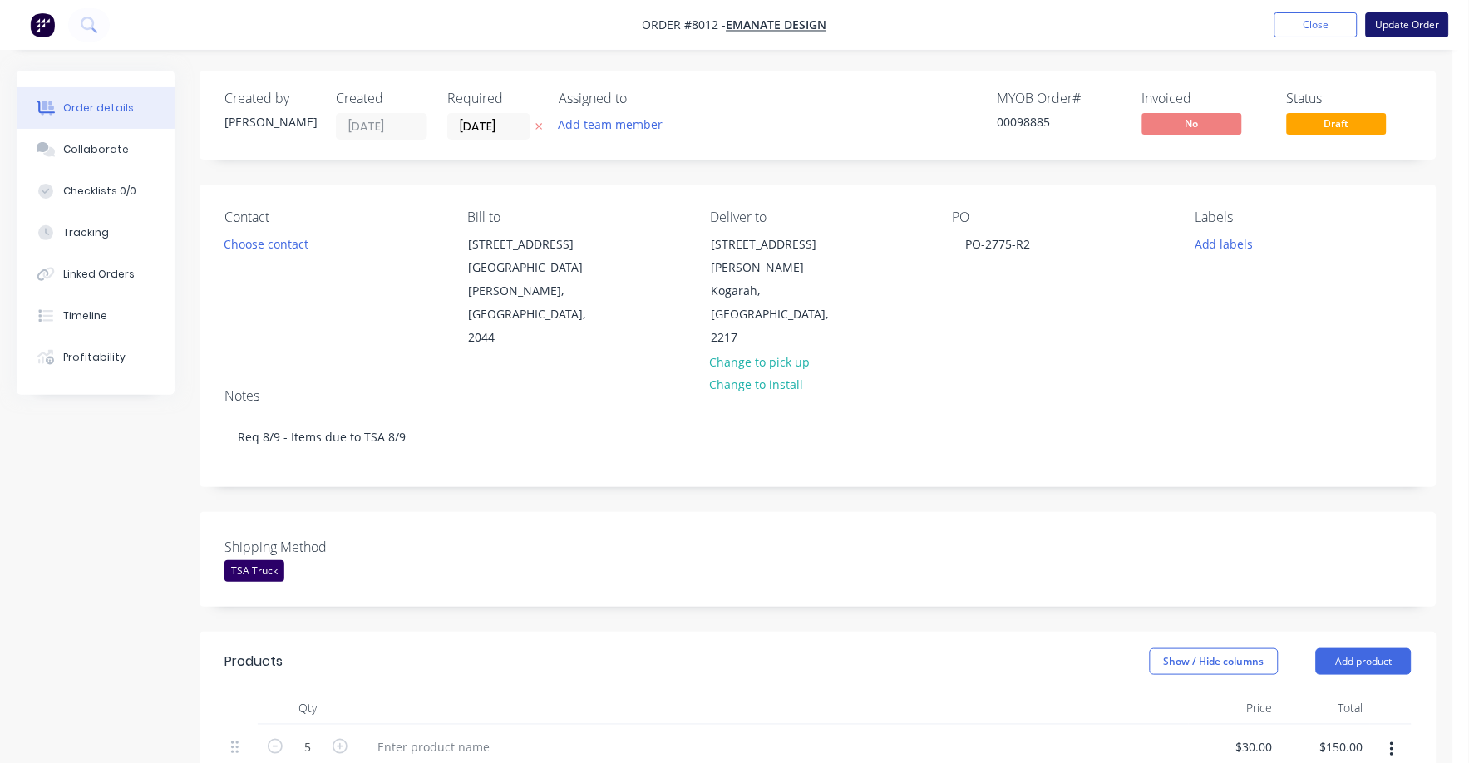
click at [1412, 17] on button "Update Order" at bounding box center [1406, 24] width 83 height 25
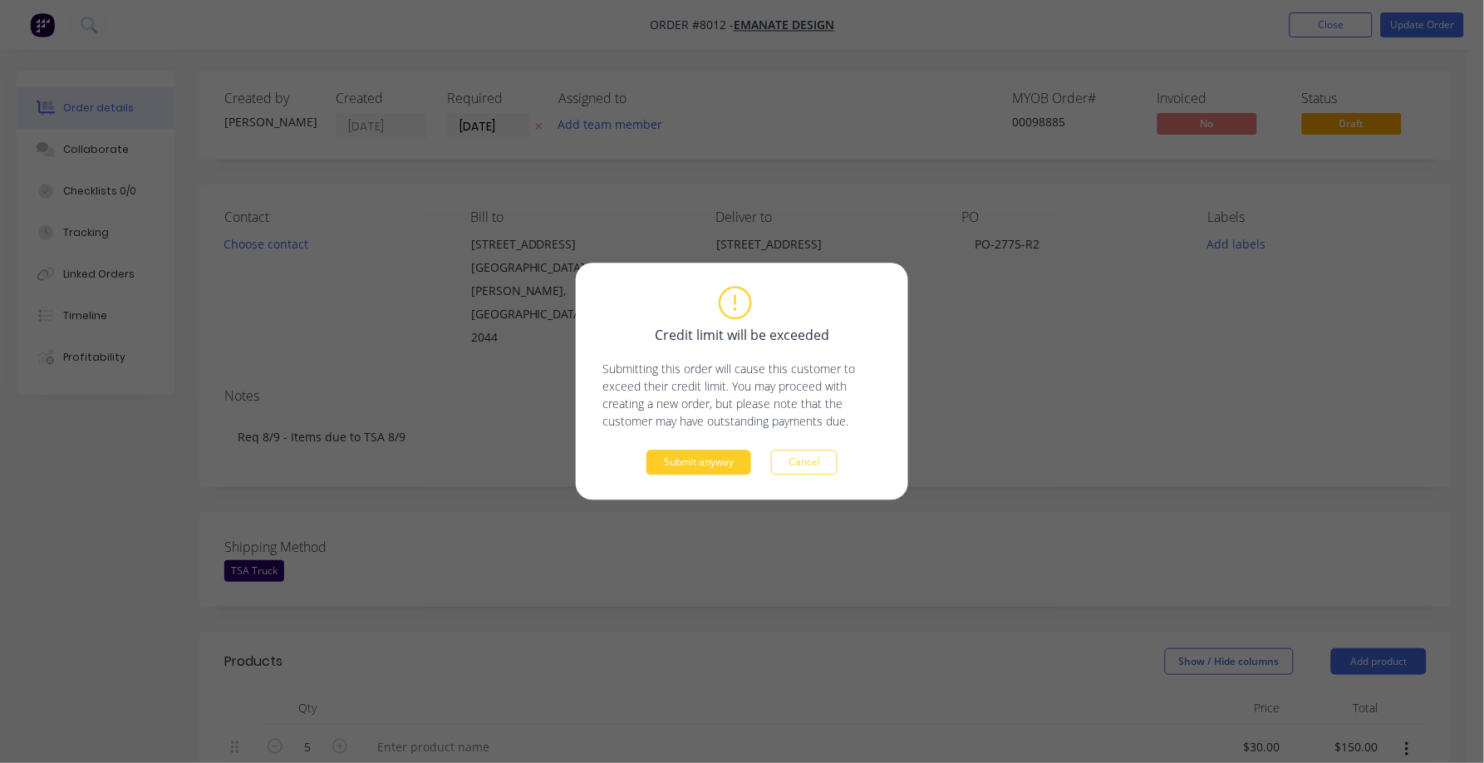
click at [701, 461] on button "Submit anyway" at bounding box center [699, 462] width 105 height 25
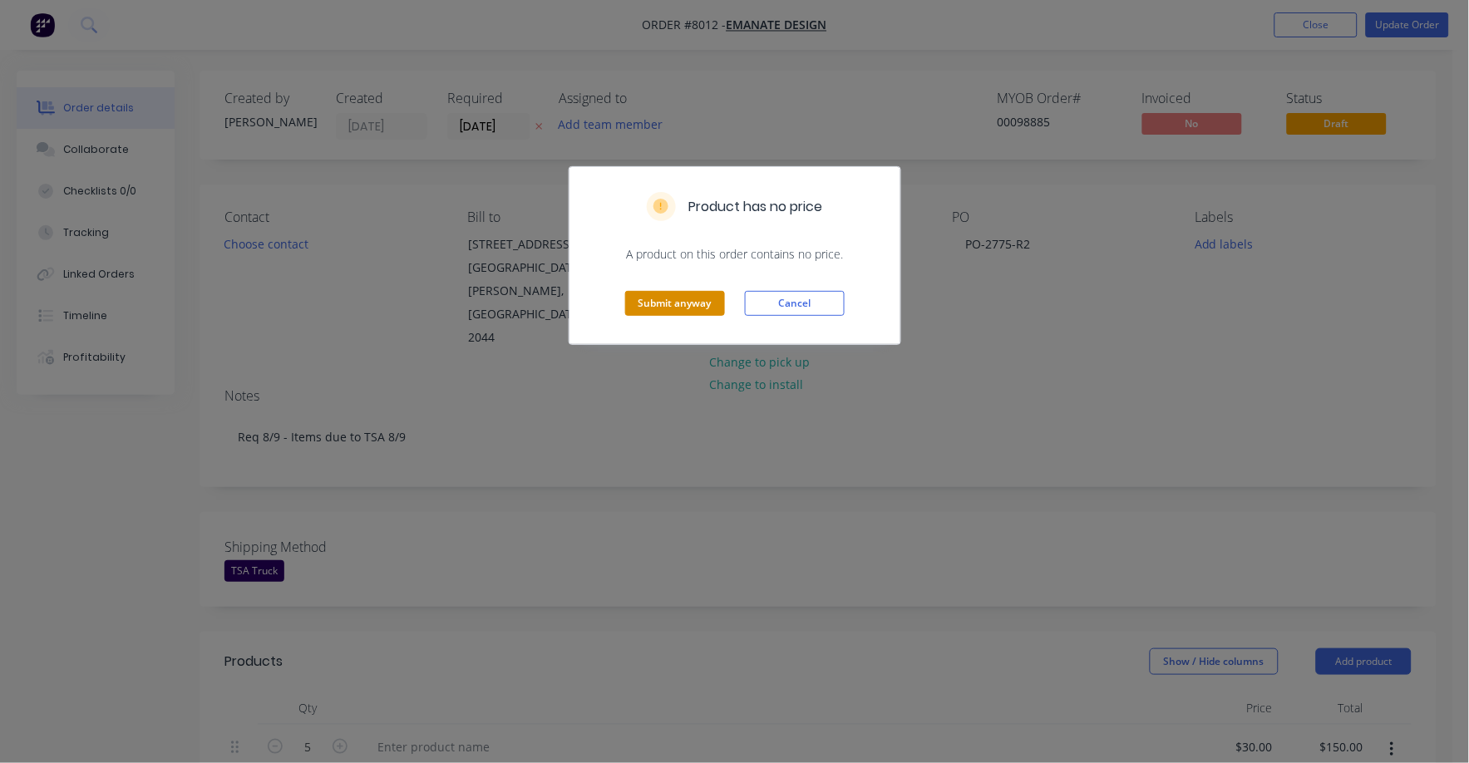
click at [676, 292] on button "Submit anyway" at bounding box center [675, 303] width 100 height 25
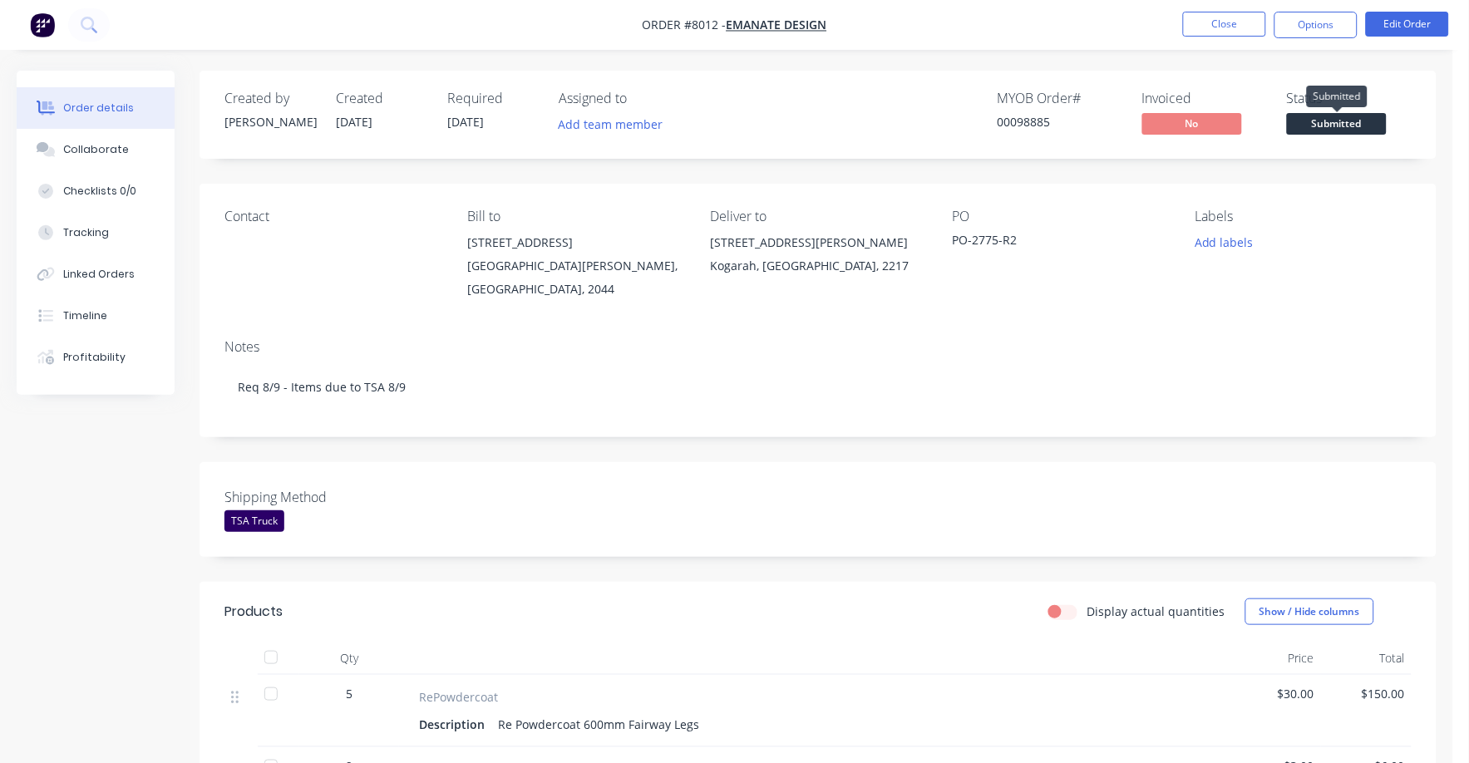
click at [1341, 130] on span "Submitted" at bounding box center [1337, 123] width 100 height 21
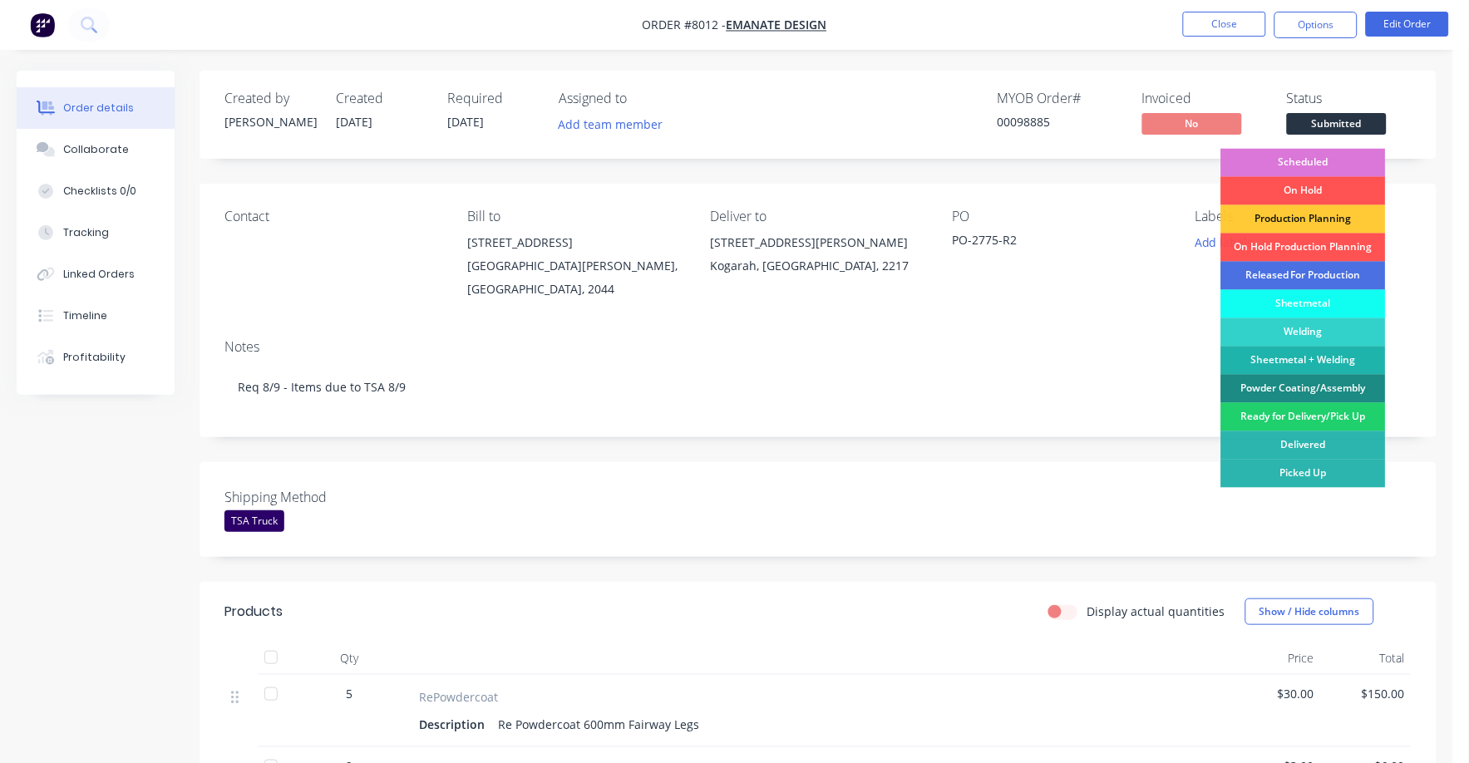
click at [1311, 417] on div "Ready for Delivery/Pick Up" at bounding box center [1303, 417] width 165 height 28
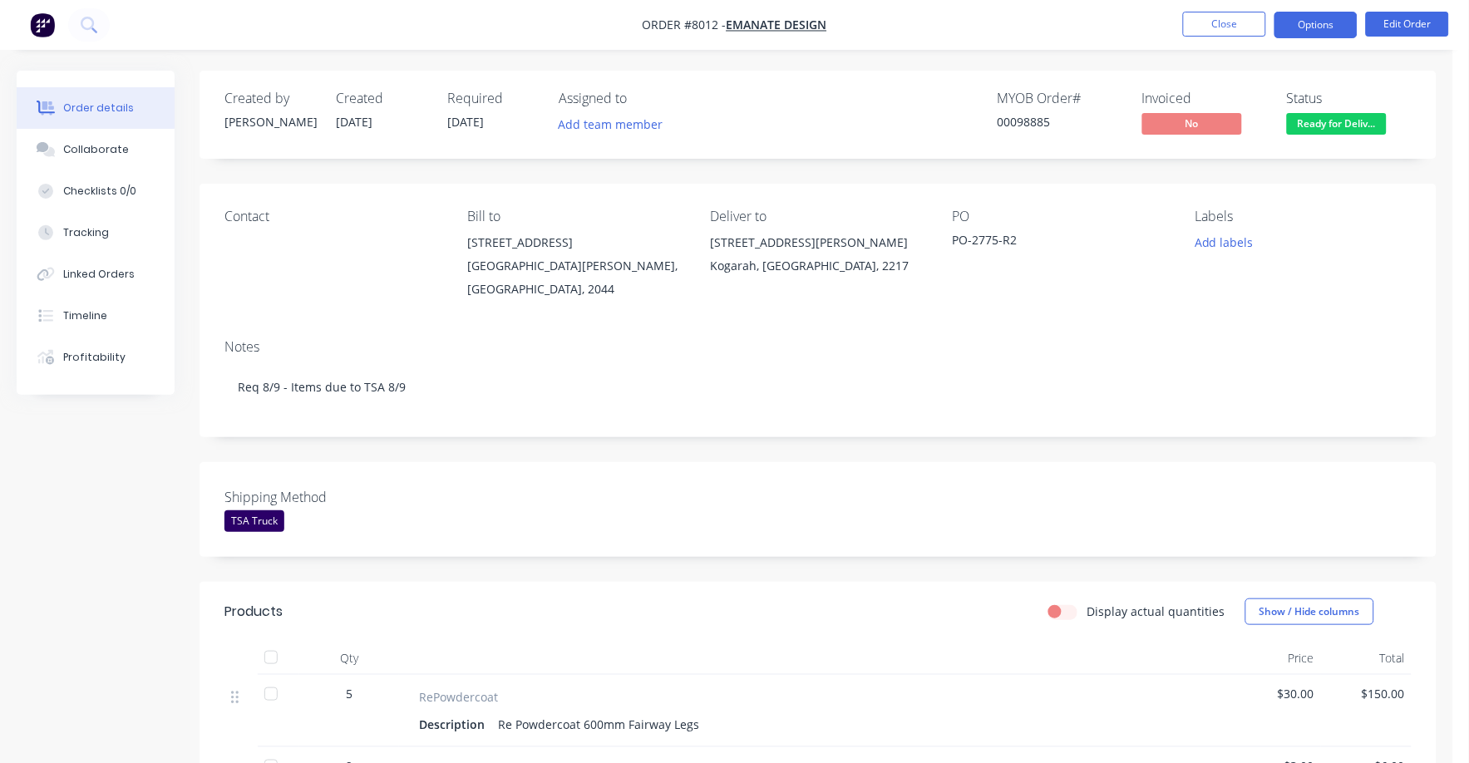
click at [1309, 17] on button "Options" at bounding box center [1315, 25] width 83 height 27
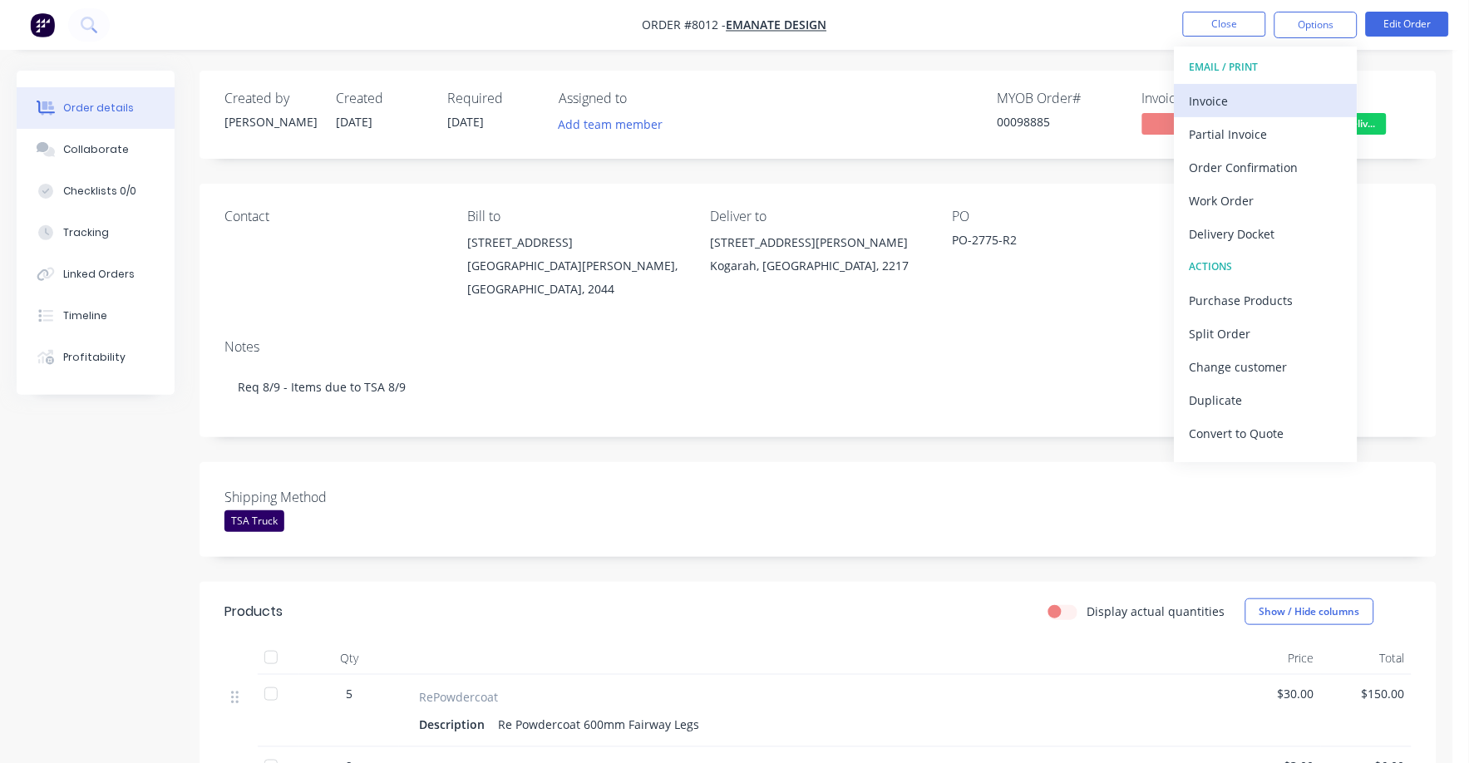
click at [1242, 101] on div "Invoice" at bounding box center [1265, 101] width 153 height 24
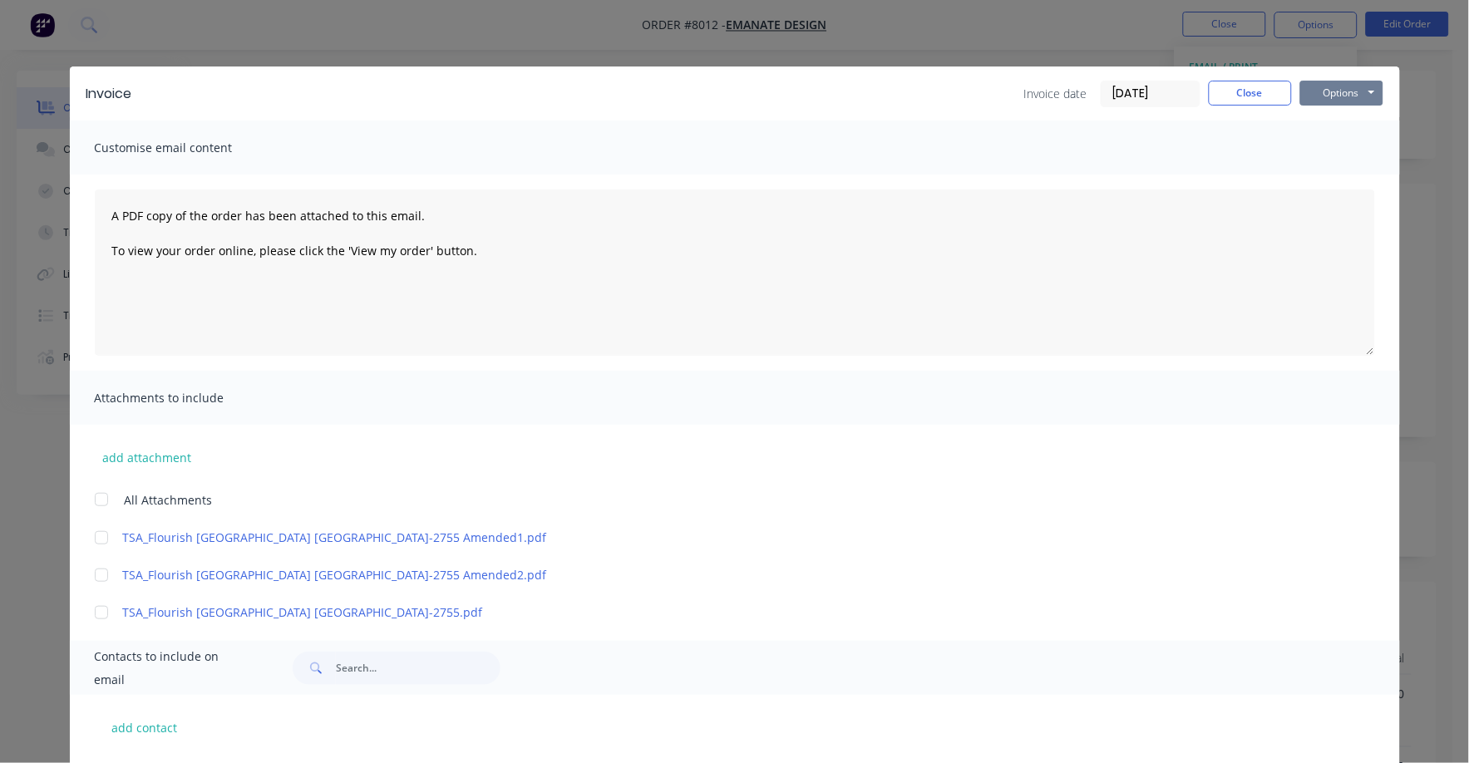
click at [1343, 86] on button "Options" at bounding box center [1341, 93] width 83 height 25
click at [1312, 146] on button "Print" at bounding box center [1353, 149] width 106 height 27
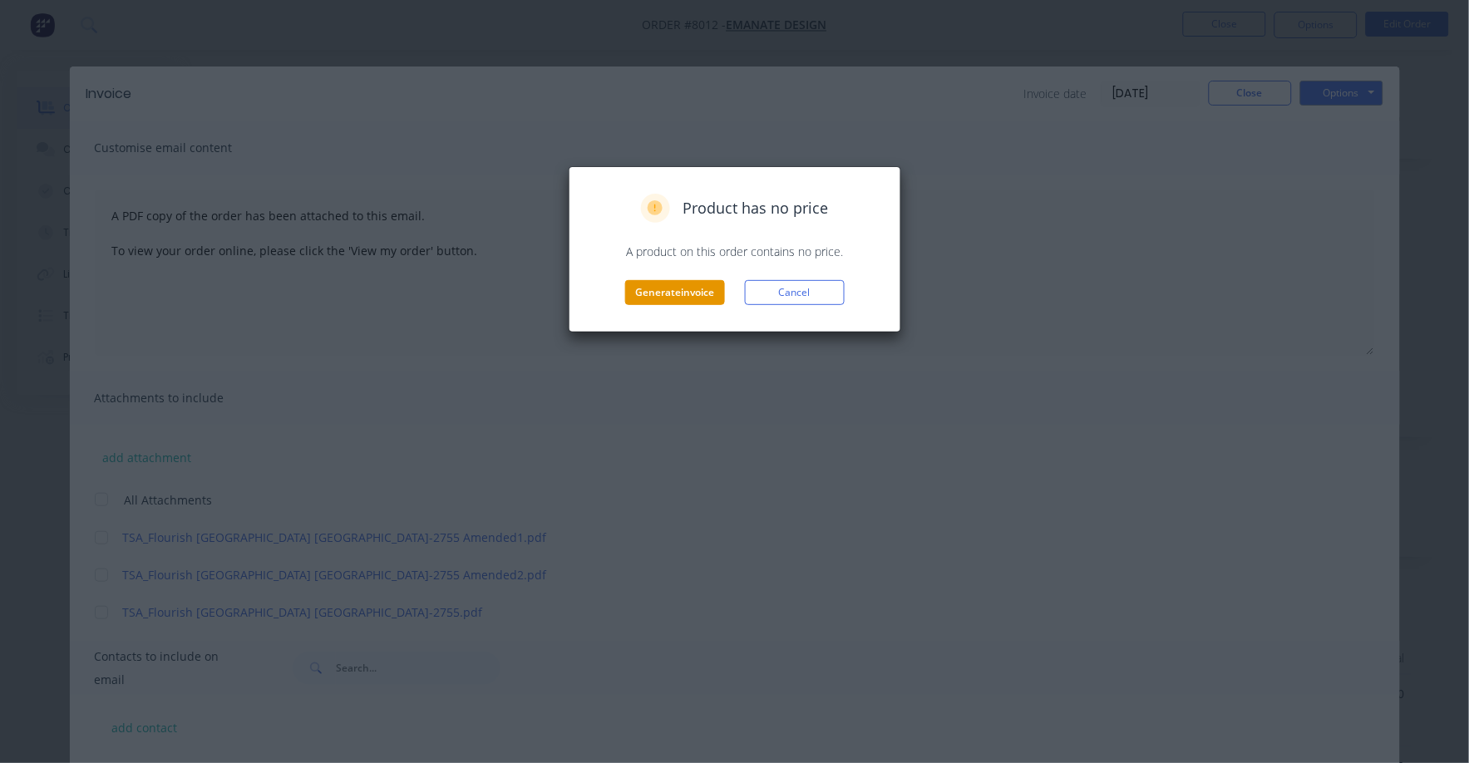
click at [665, 293] on button "Generate invoice" at bounding box center [675, 292] width 100 height 25
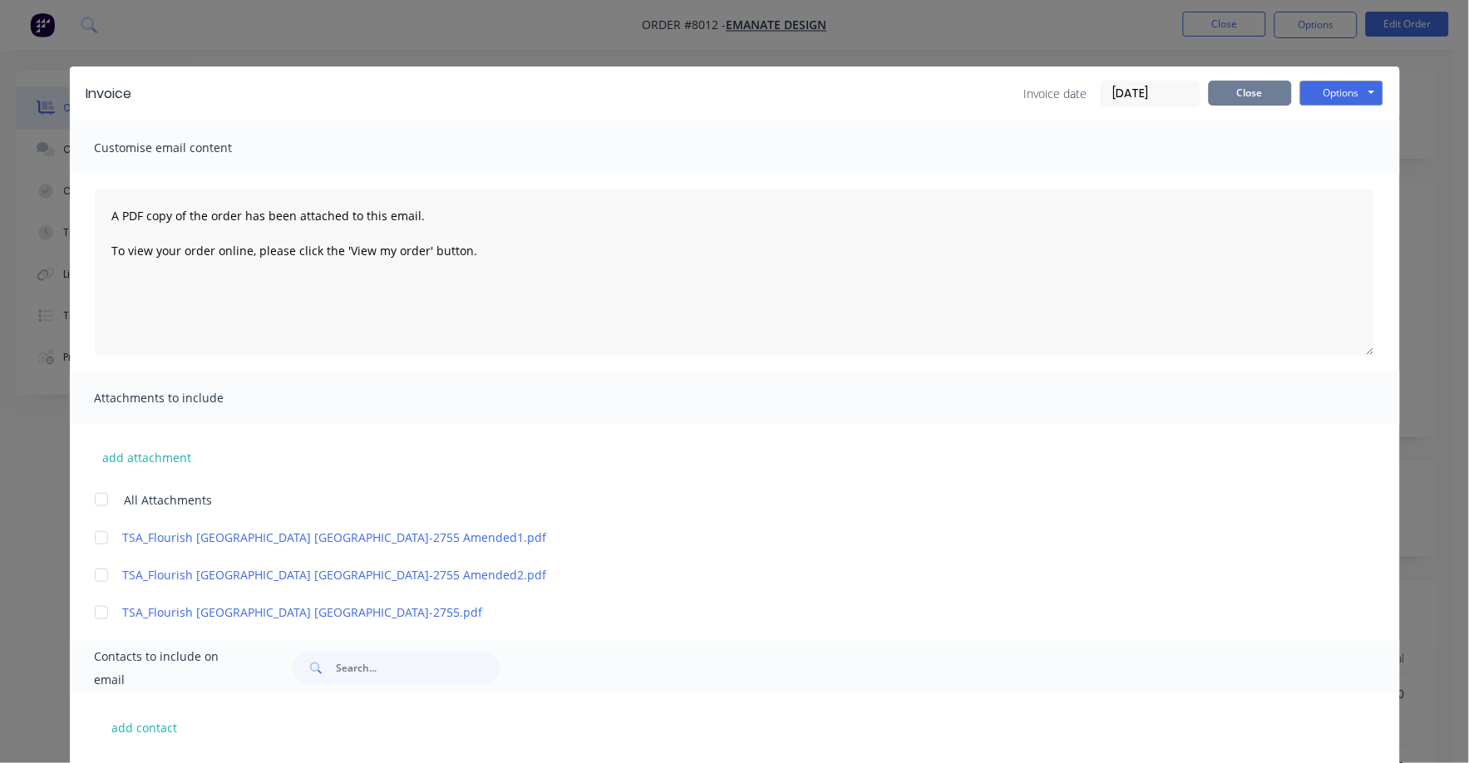
drag, startPoint x: 1231, startPoint y: 100, endPoint x: 1232, endPoint y: 81, distance: 18.4
click at [1231, 98] on button "Close" at bounding box center [1249, 93] width 83 height 25
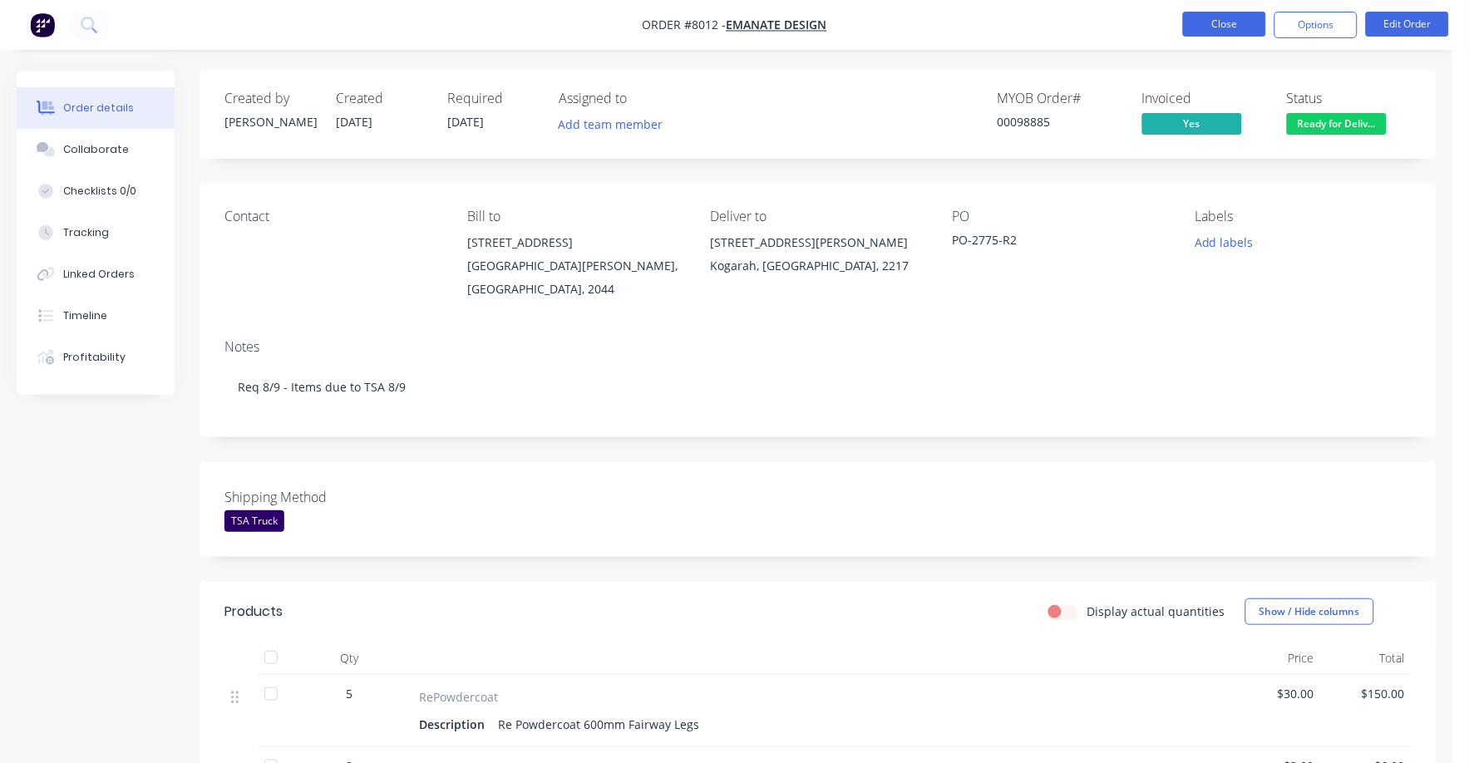
click at [1235, 21] on button "Close" at bounding box center [1224, 24] width 83 height 25
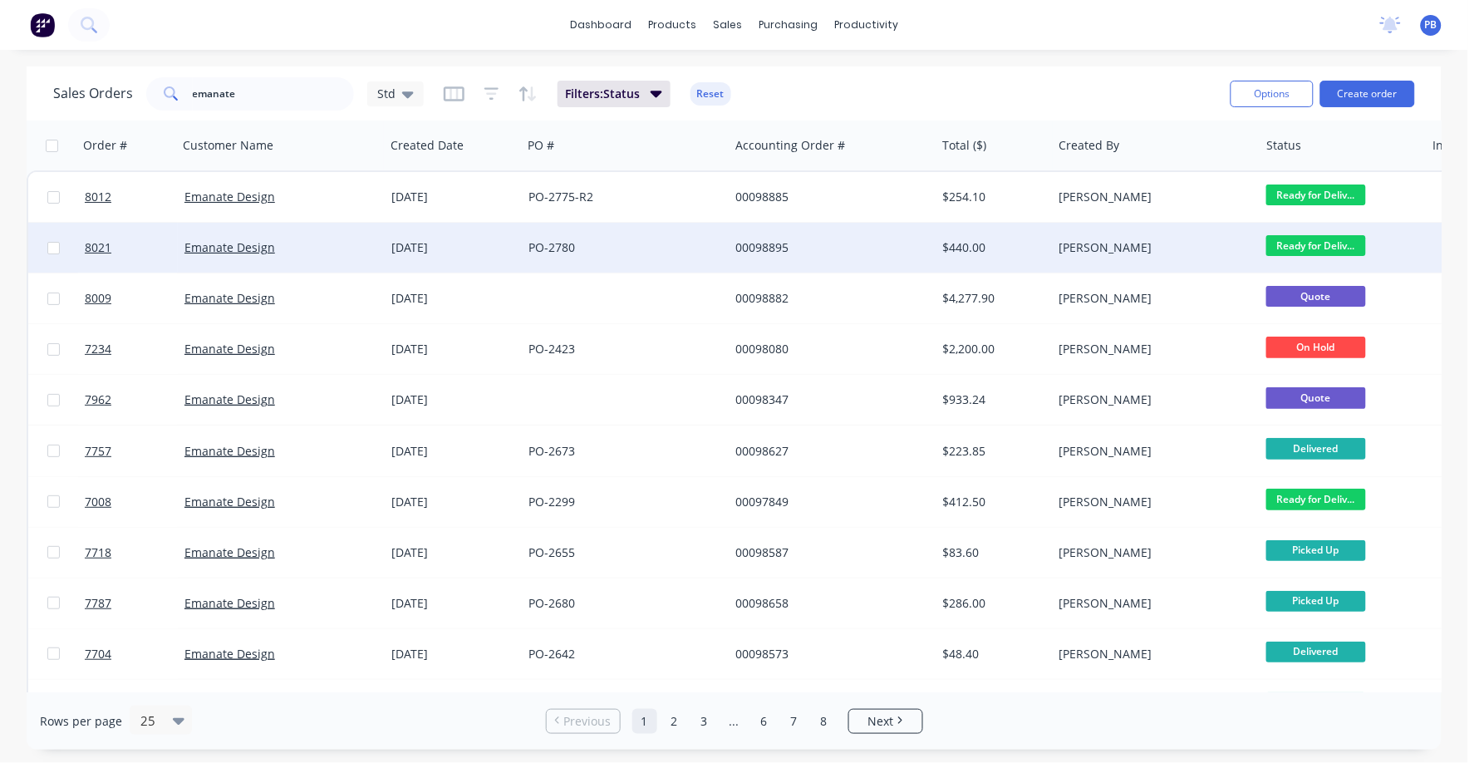
click at [965, 244] on div "$440.00" at bounding box center [991, 247] width 97 height 17
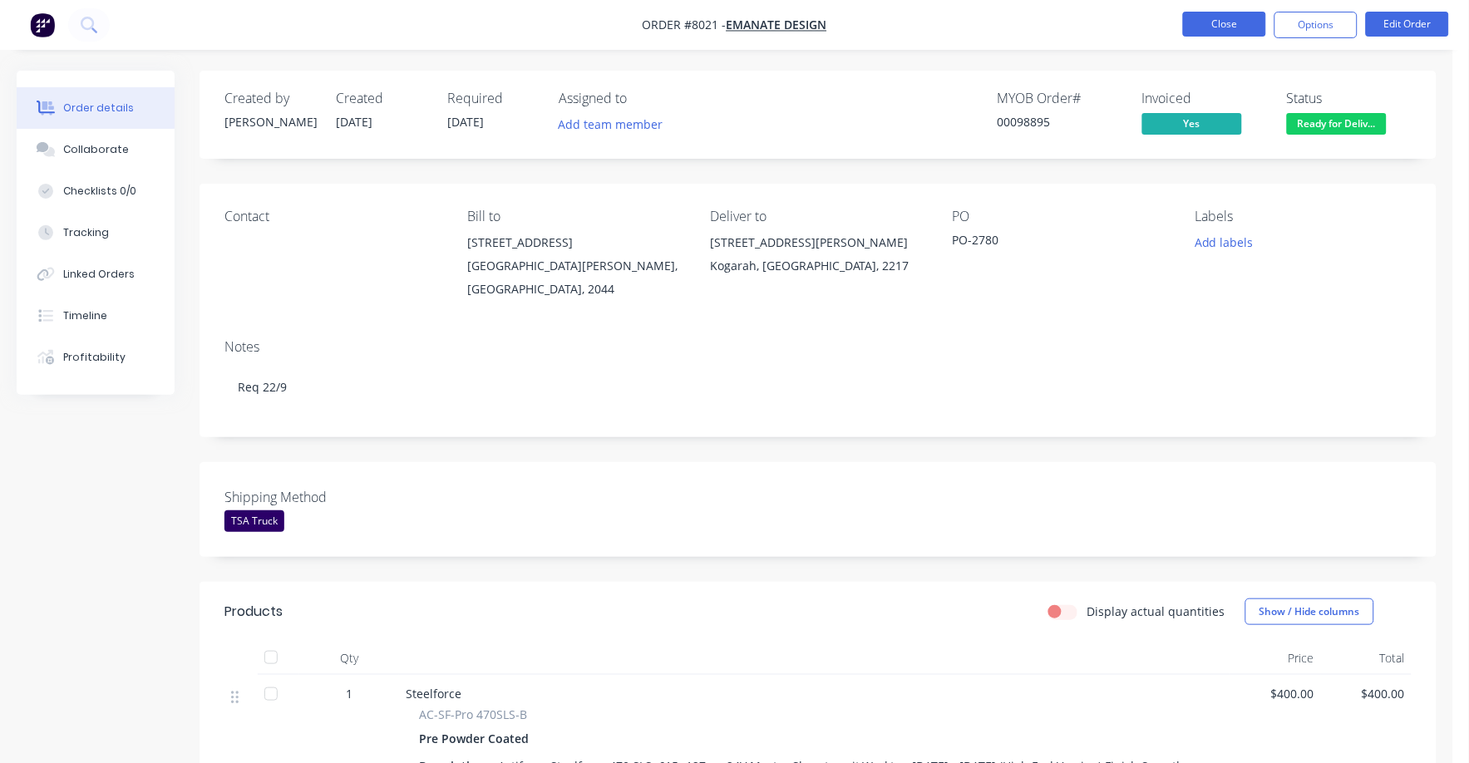
click at [1234, 30] on button "Close" at bounding box center [1224, 24] width 83 height 25
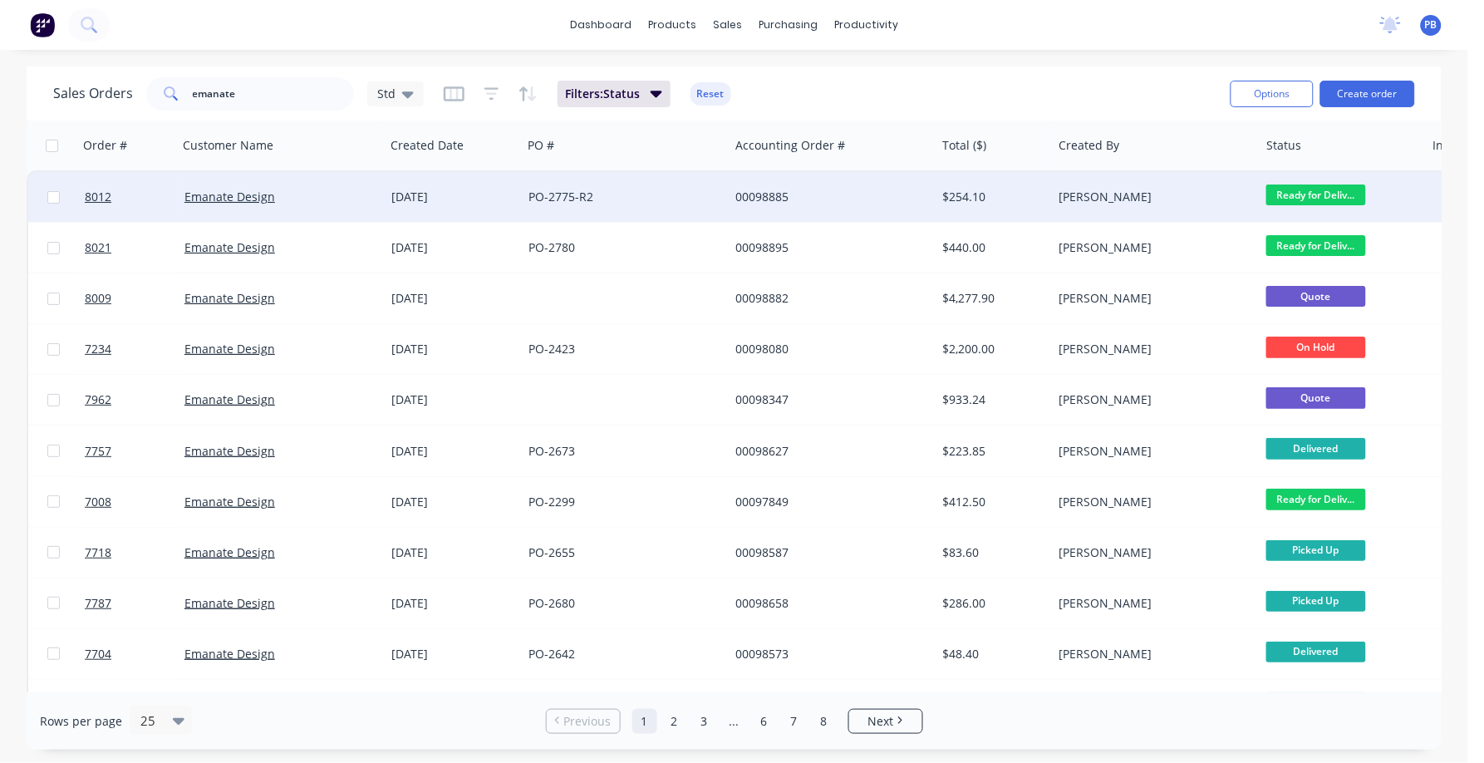
click at [970, 191] on div "$254.10" at bounding box center [991, 197] width 97 height 17
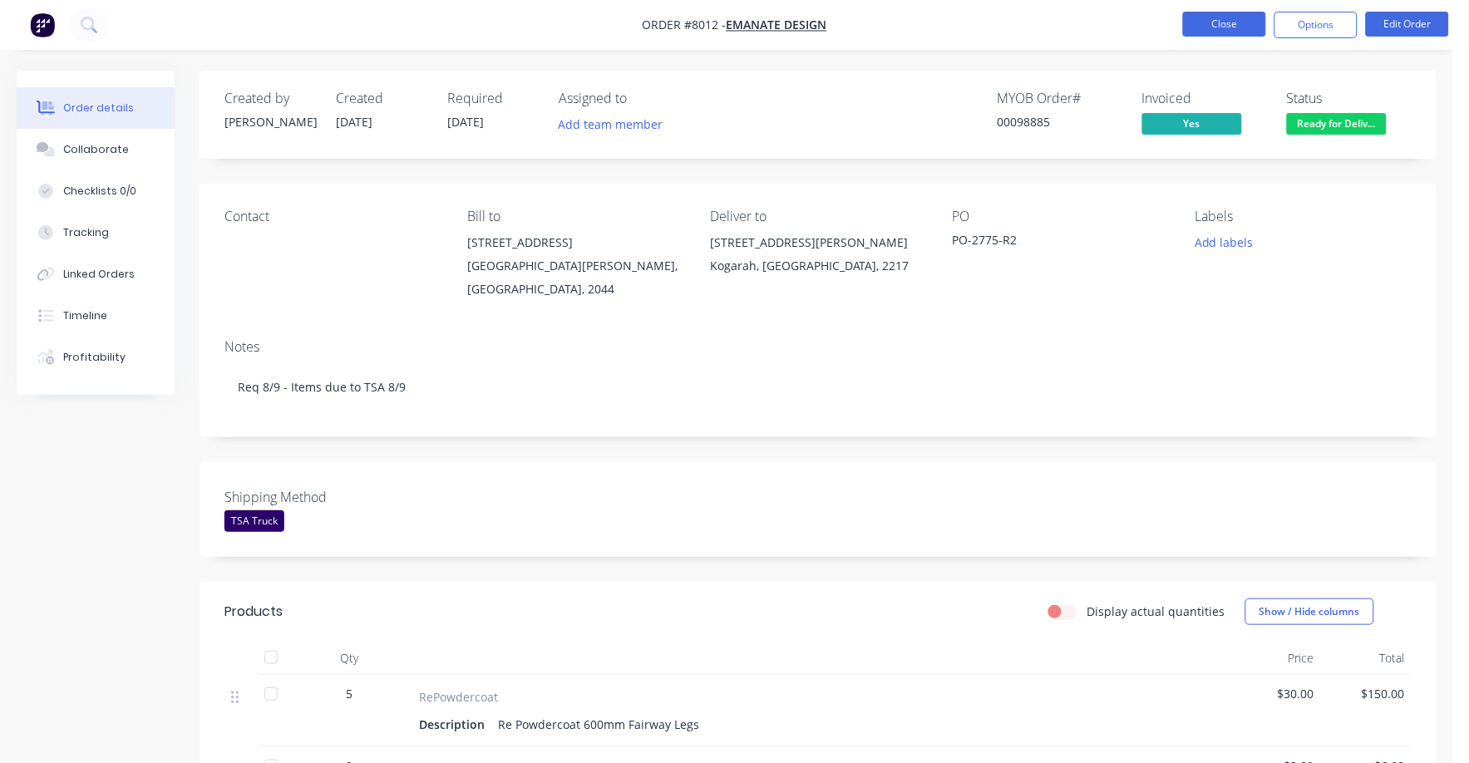
click at [1216, 25] on button "Close" at bounding box center [1224, 24] width 83 height 25
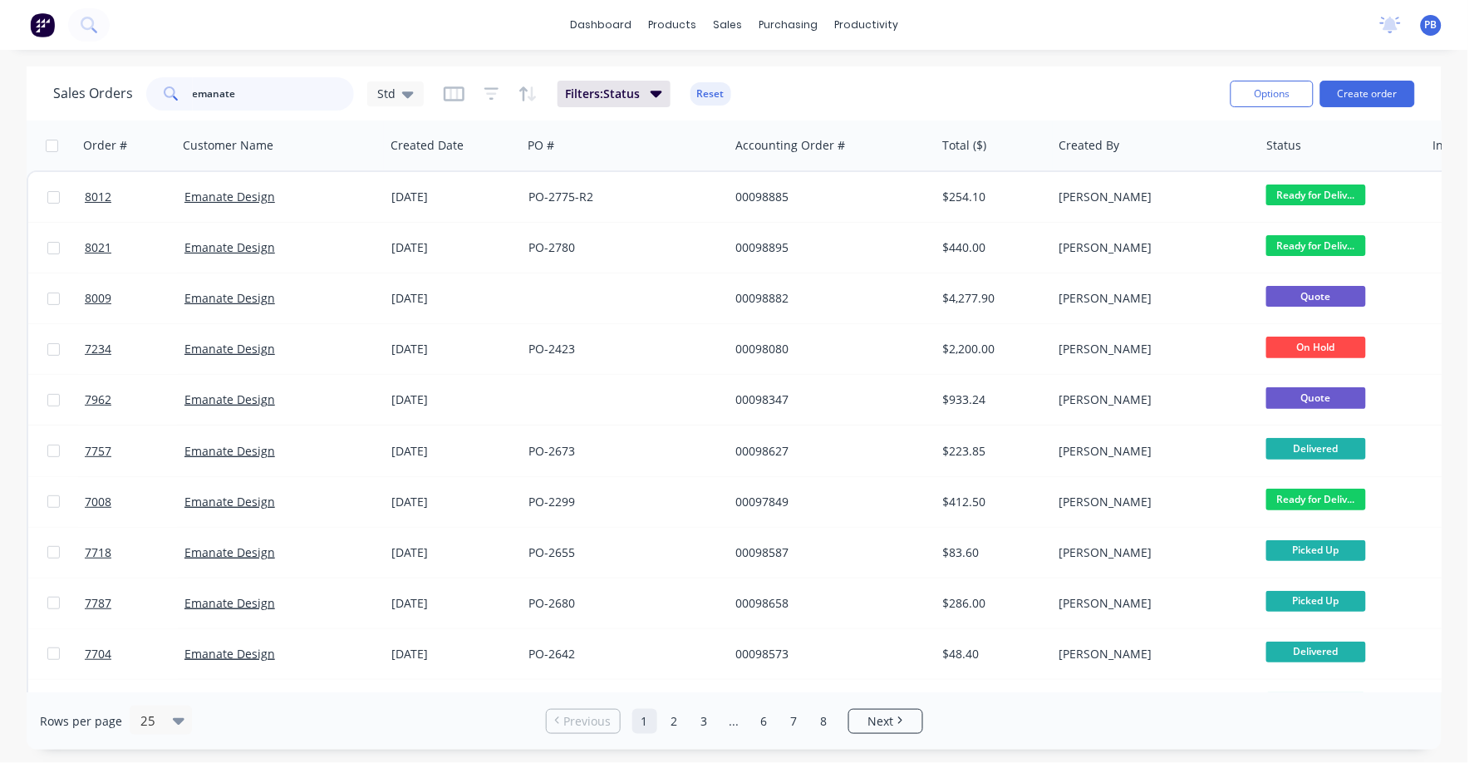
drag, startPoint x: 243, startPoint y: 90, endPoint x: 142, endPoint y: 73, distance: 101.9
click at [142, 73] on div "Sales Orders emanate Std Filters: Status Reset" at bounding box center [635, 93] width 1164 height 41
type input "98465"
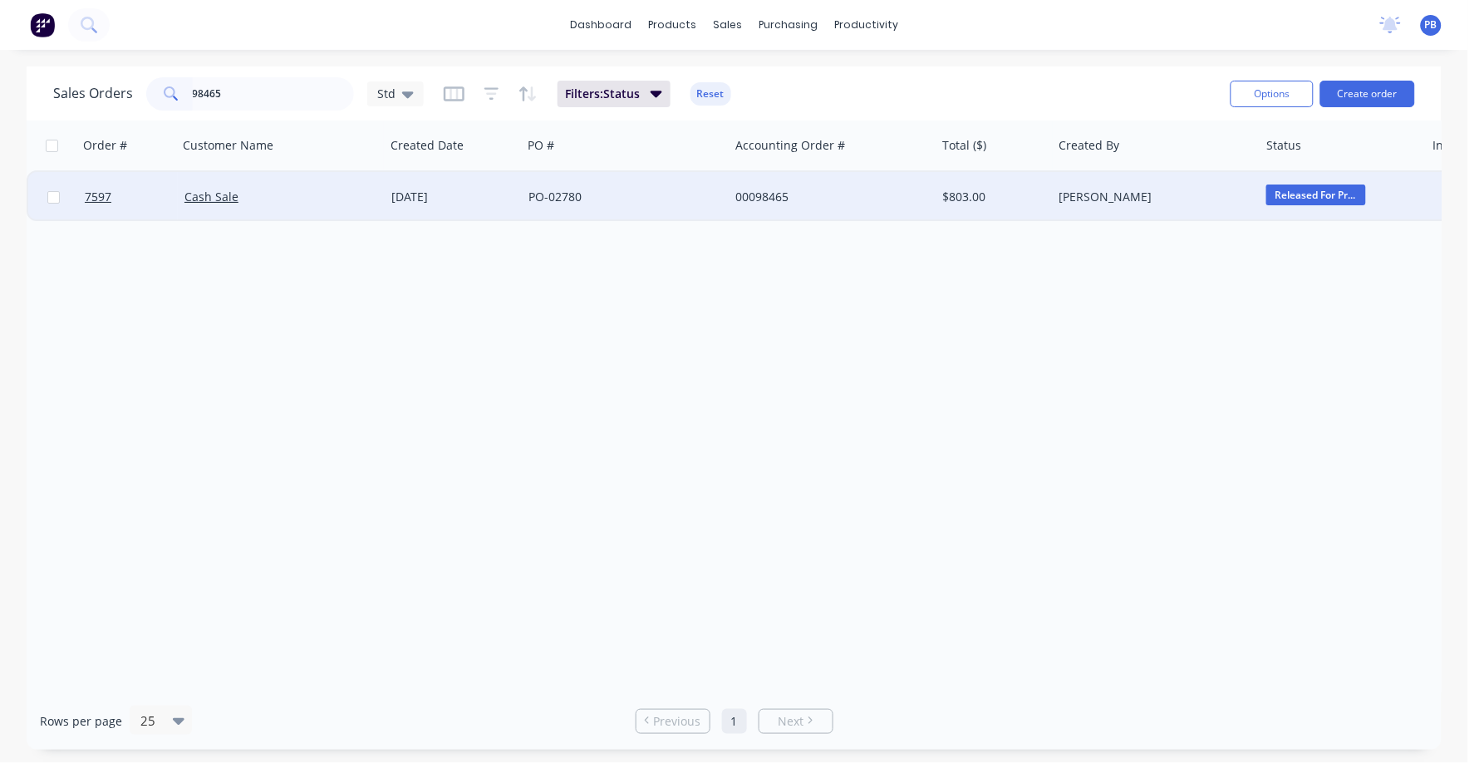
click at [766, 193] on div "00098465" at bounding box center [828, 197] width 184 height 17
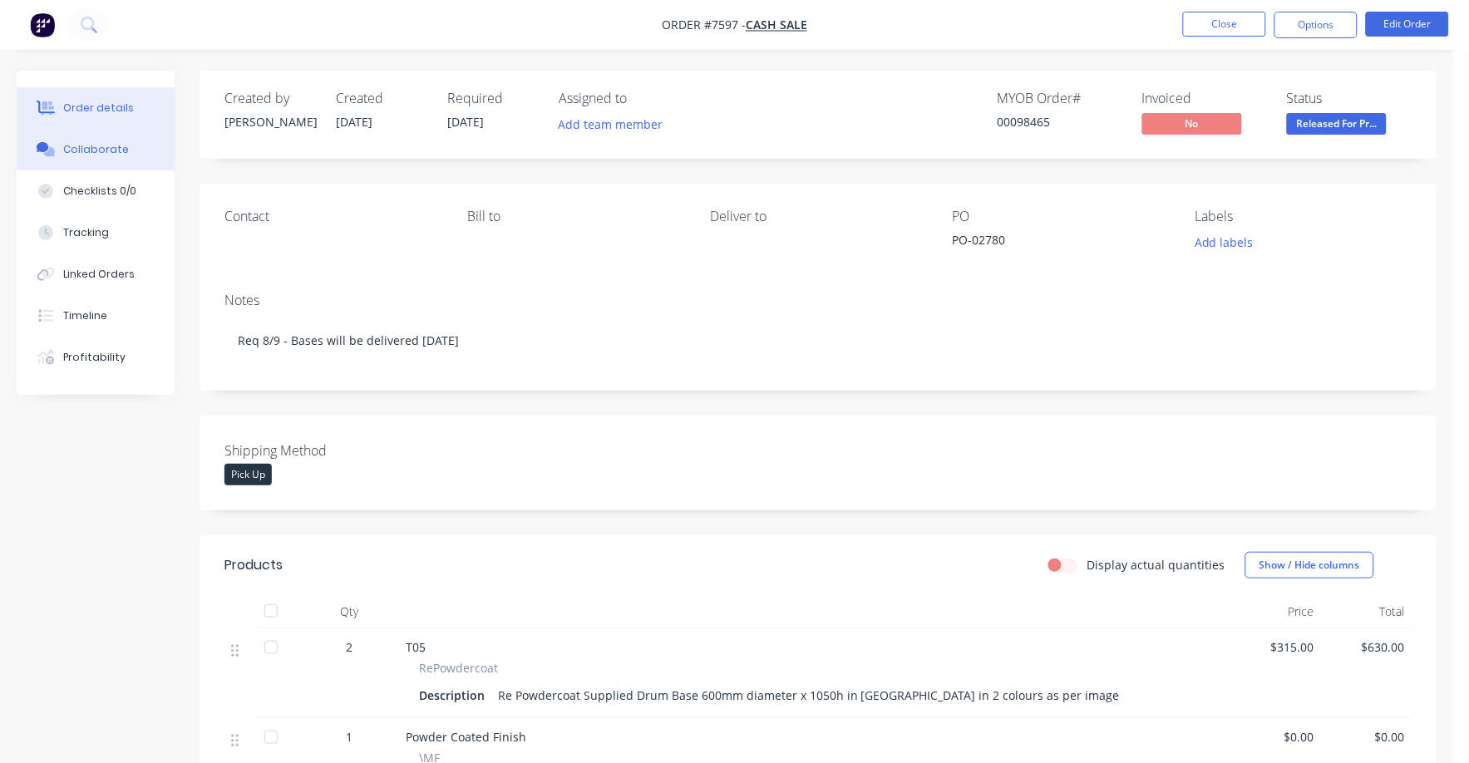
click at [110, 148] on div "Collaborate" at bounding box center [96, 149] width 66 height 15
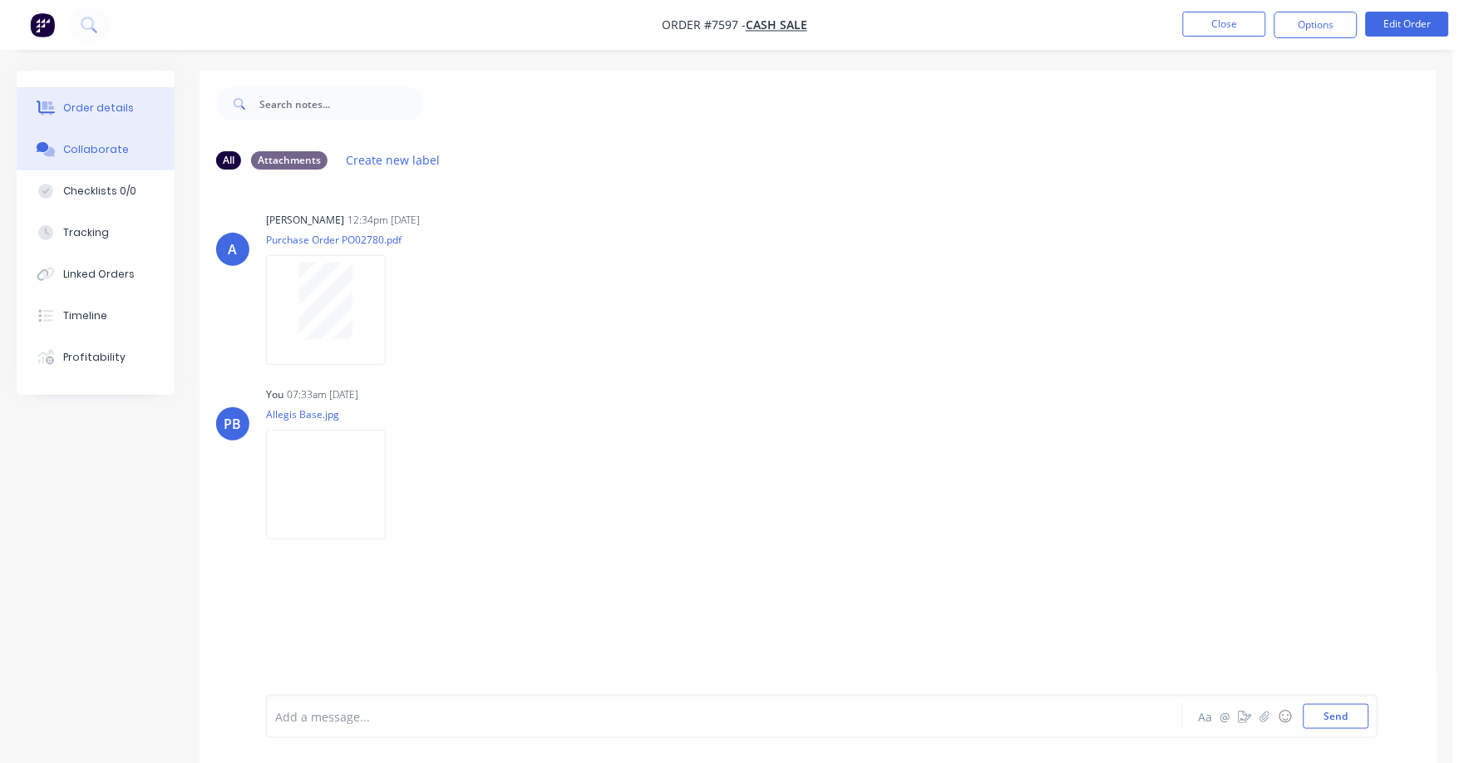
click at [98, 105] on div "Order details" at bounding box center [98, 108] width 71 height 15
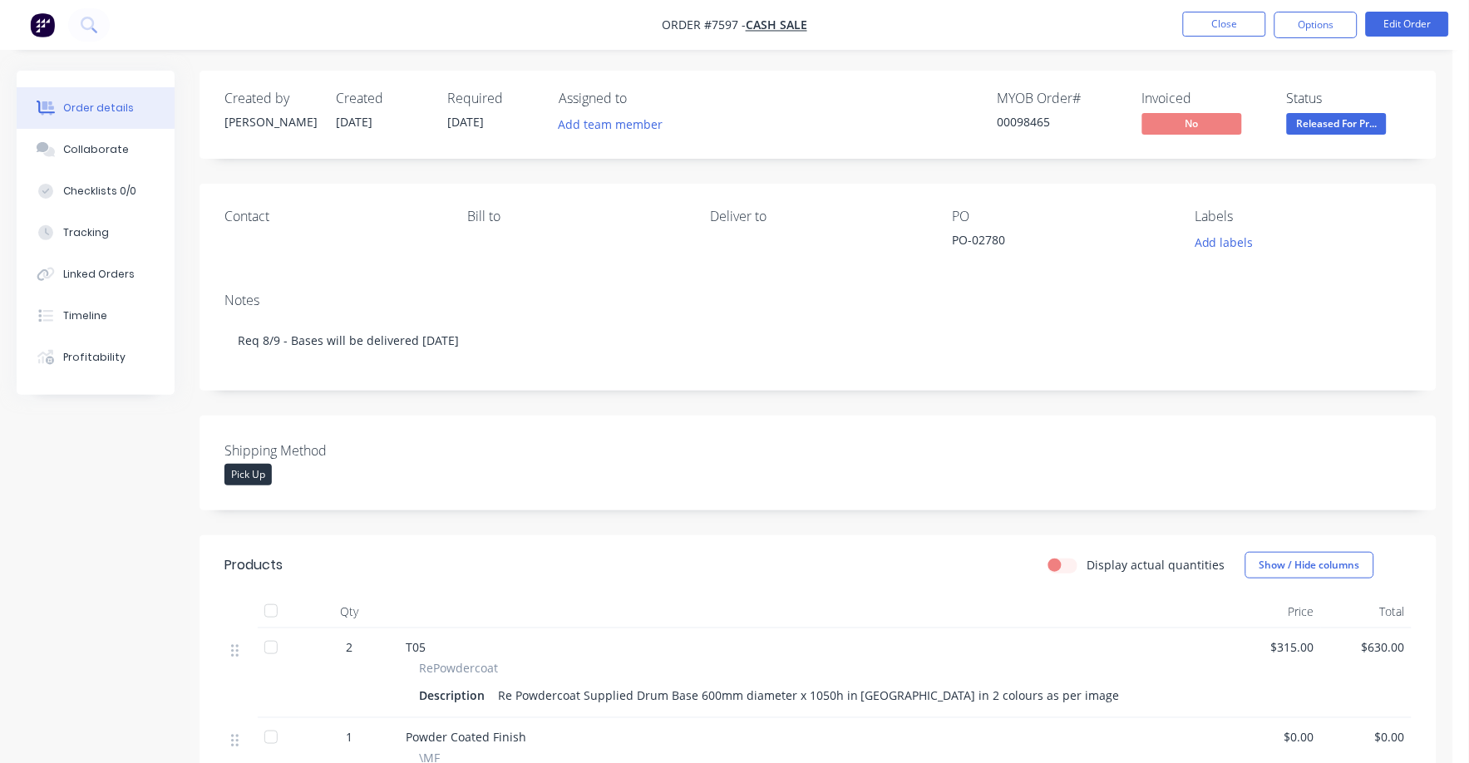
click at [754, 218] on div "Deliver to" at bounding box center [818, 217] width 216 height 16
click at [782, 221] on div "Deliver to" at bounding box center [818, 217] width 216 height 16
click at [755, 268] on div "Contact [PERSON_NAME] to Deliver to PO PO-02780 Labels Add labels" at bounding box center [817, 232] width 1237 height 96
click at [1410, 13] on button "Edit Order" at bounding box center [1406, 24] width 83 height 25
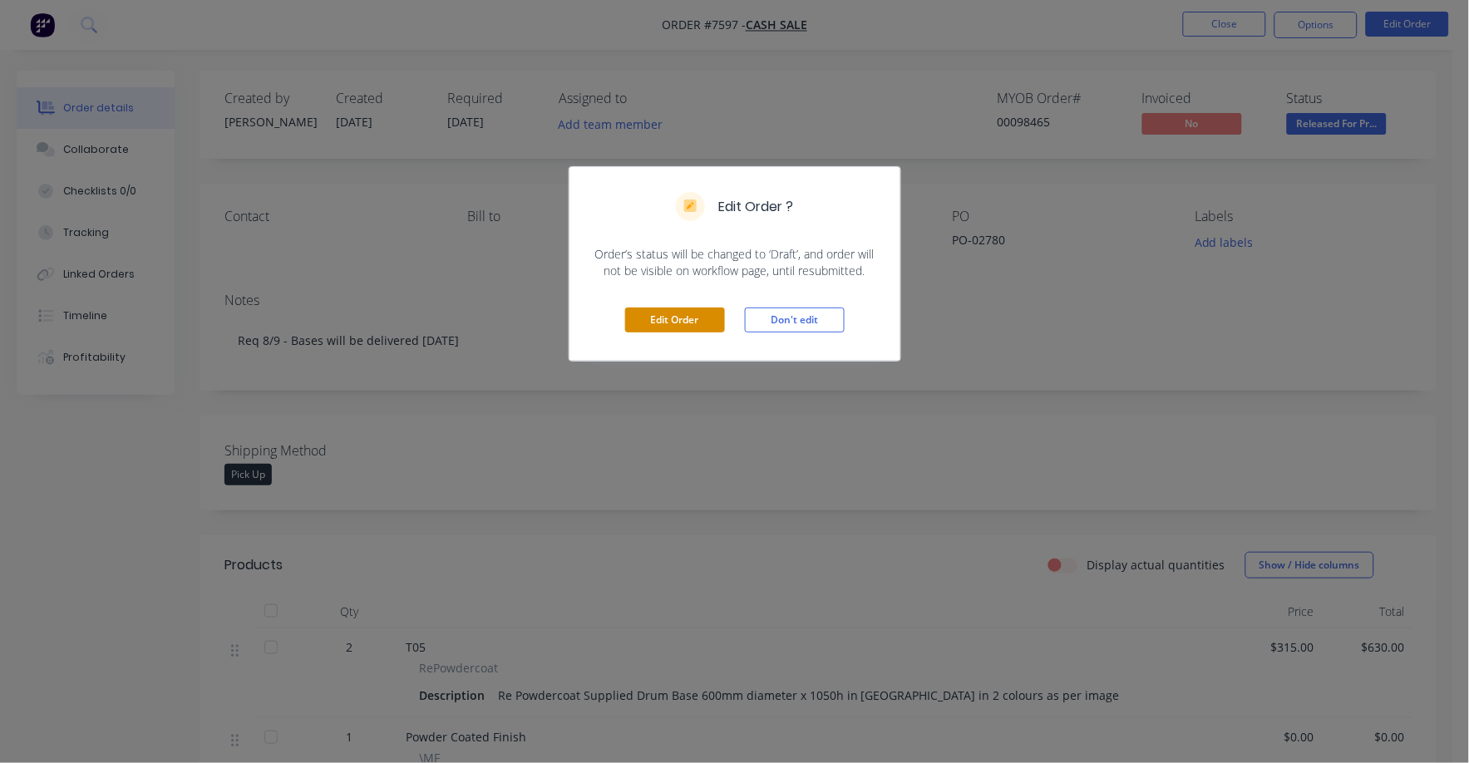
click at [644, 322] on button "Edit Order" at bounding box center [675, 319] width 100 height 25
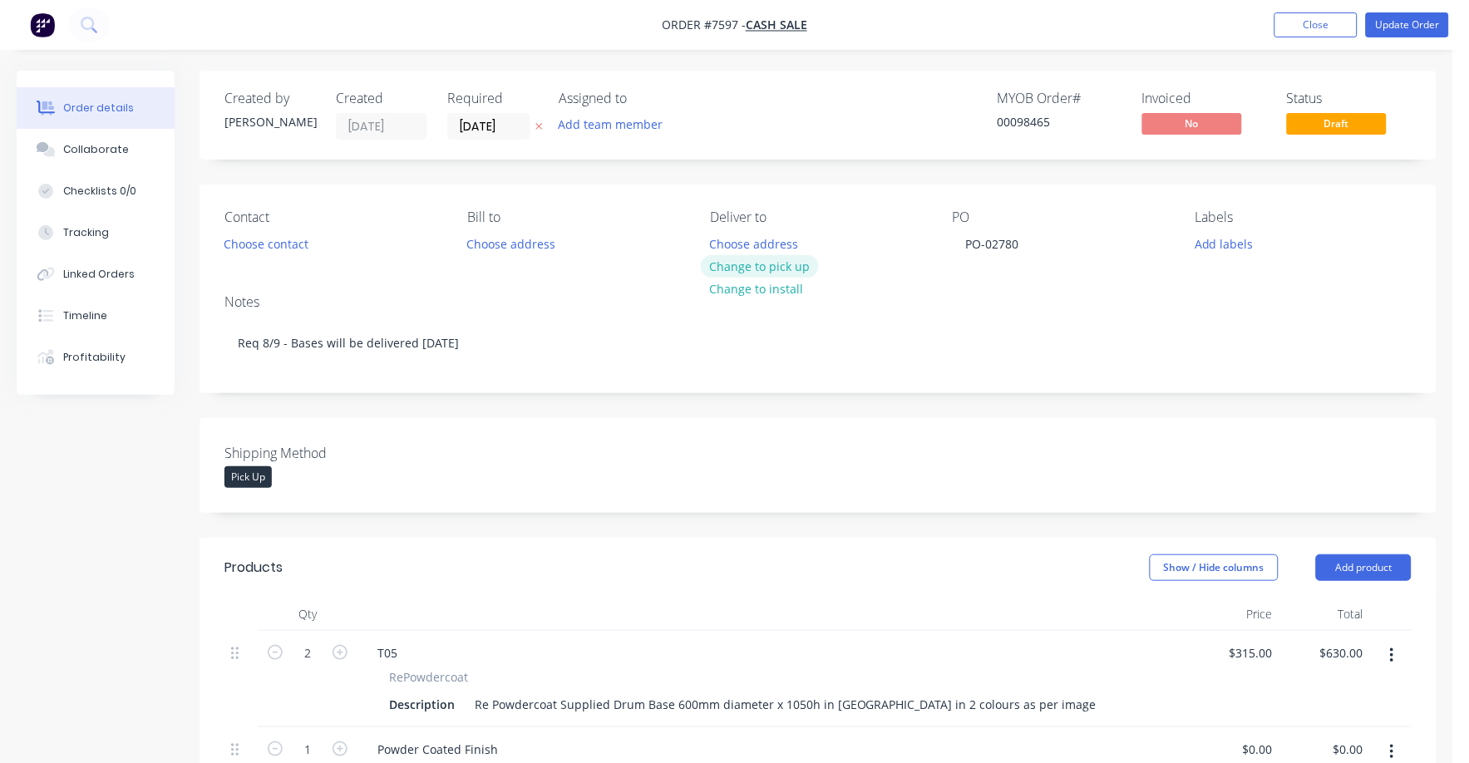
click at [789, 263] on button "Change to pick up" at bounding box center [760, 266] width 118 height 22
click at [1400, 18] on button "Update Order" at bounding box center [1406, 24] width 83 height 25
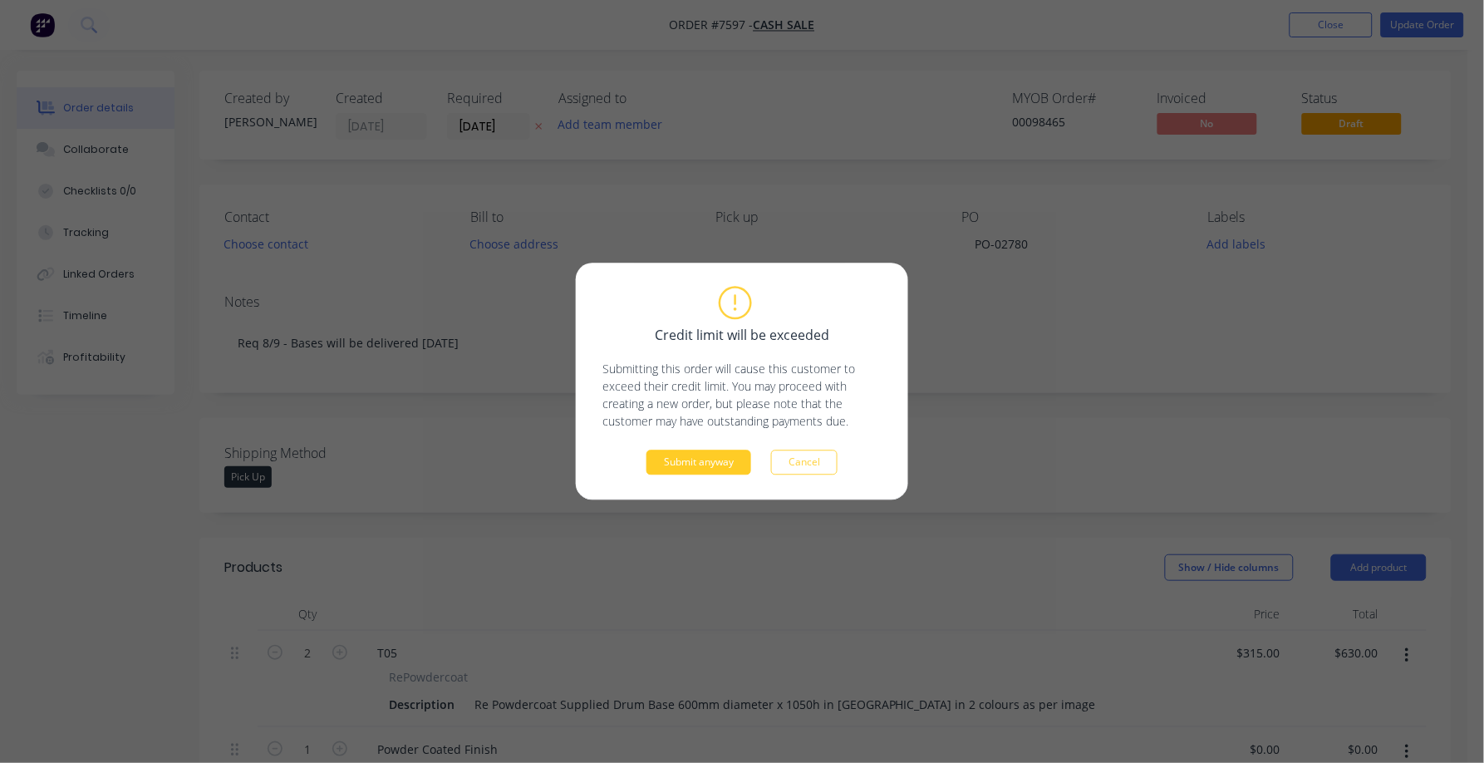
click at [726, 466] on button "Submit anyway" at bounding box center [699, 462] width 105 height 25
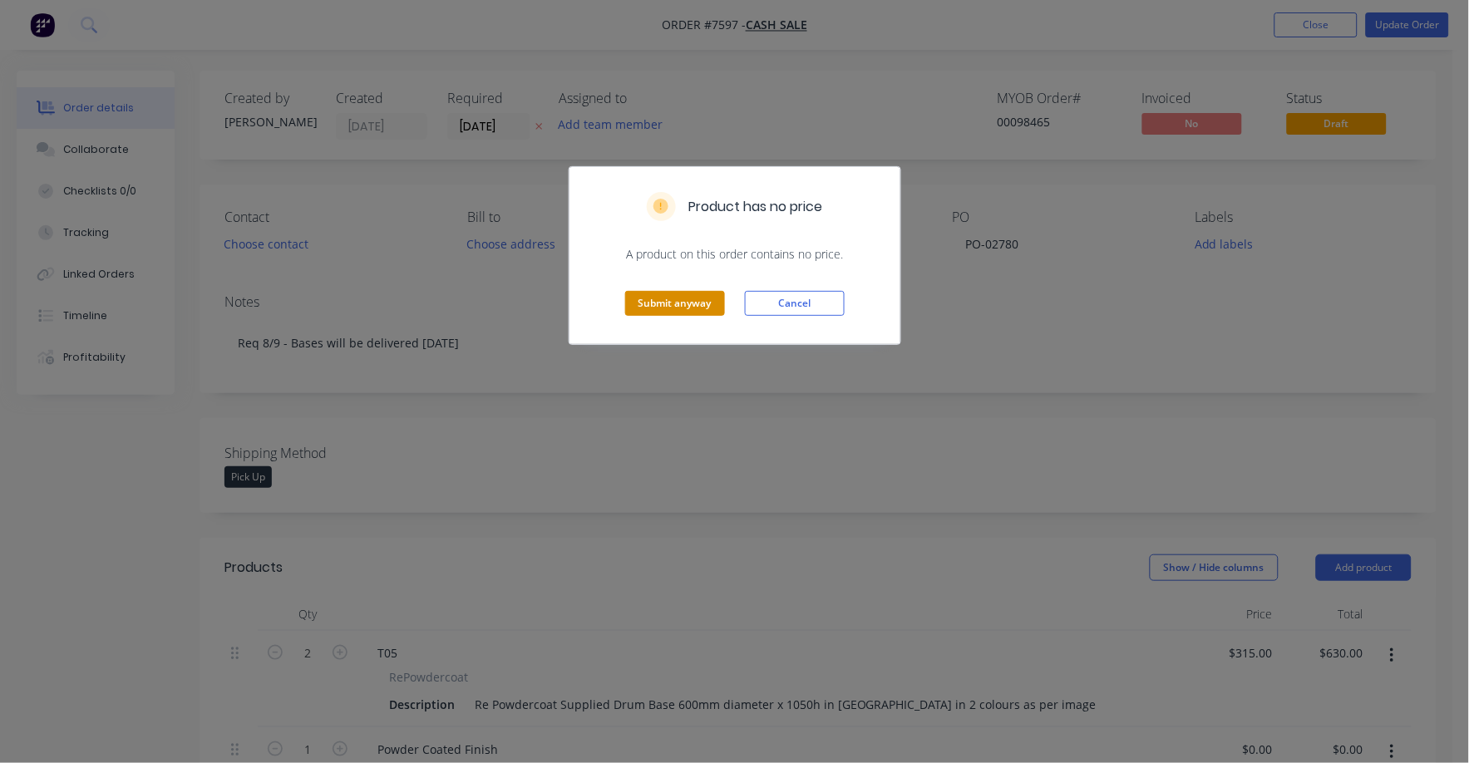
click at [674, 300] on button "Submit anyway" at bounding box center [675, 303] width 100 height 25
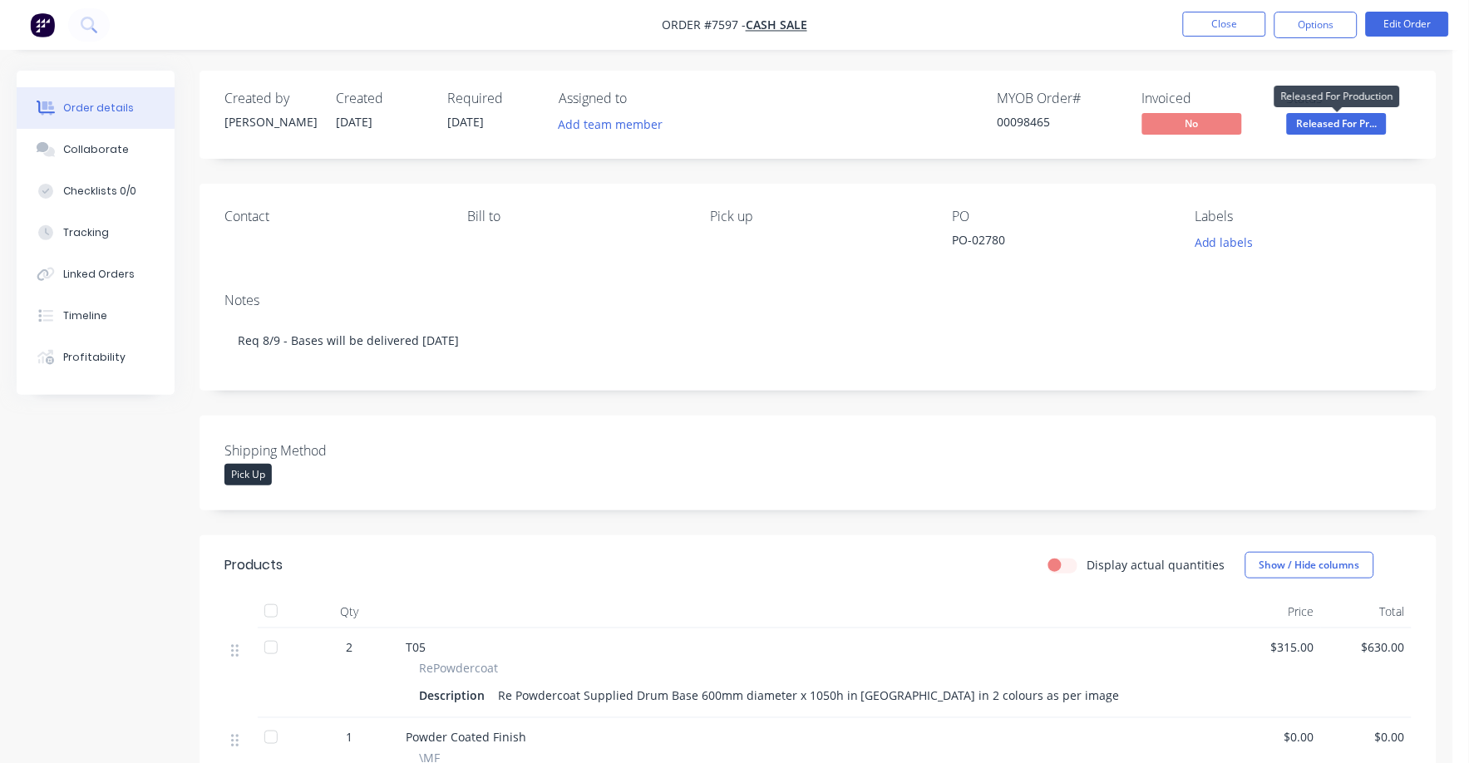
click at [1322, 130] on span "Released For Pr..." at bounding box center [1337, 123] width 100 height 21
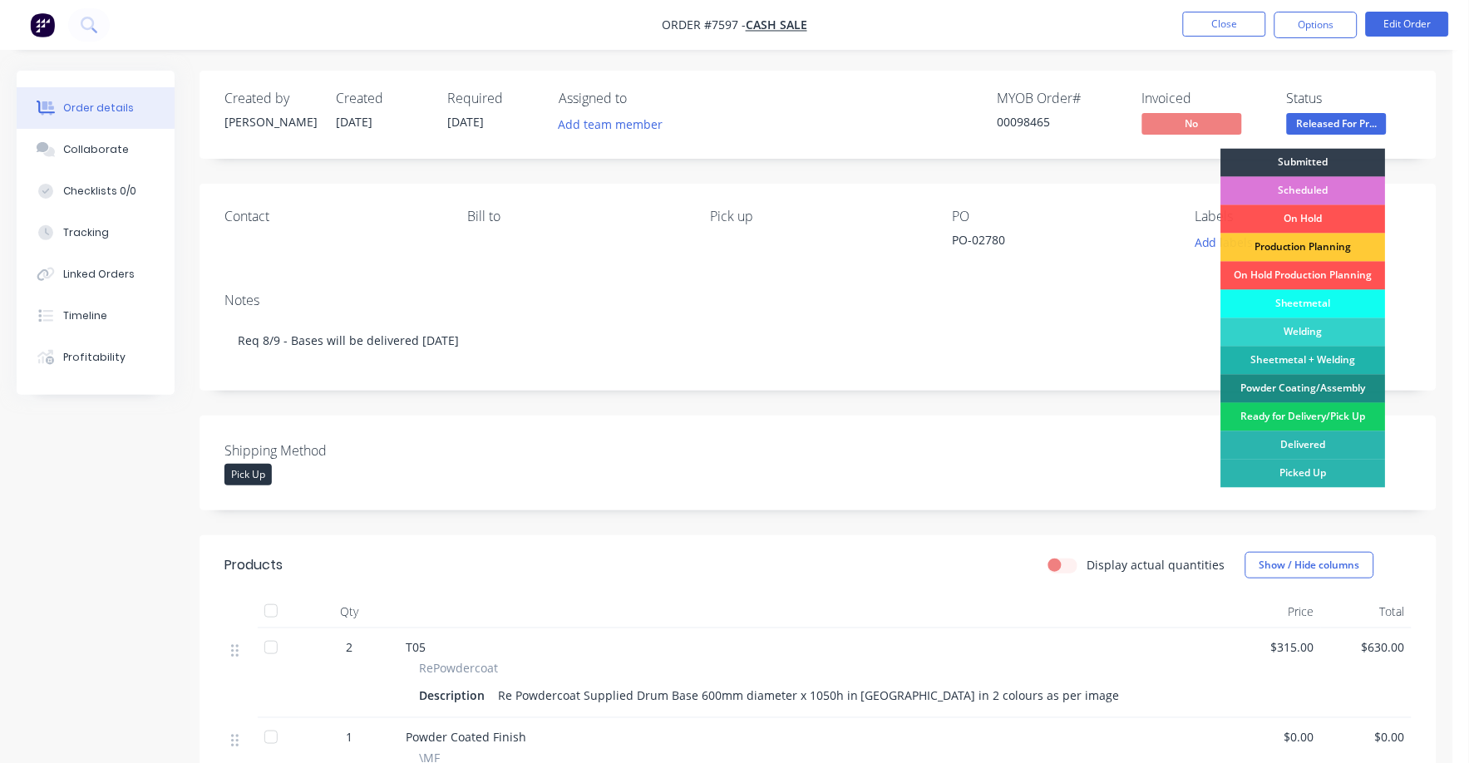
drag, startPoint x: 1282, startPoint y: 416, endPoint x: 1306, endPoint y: 333, distance: 86.5
click at [1282, 415] on div "Ready for Delivery/Pick Up" at bounding box center [1303, 417] width 165 height 28
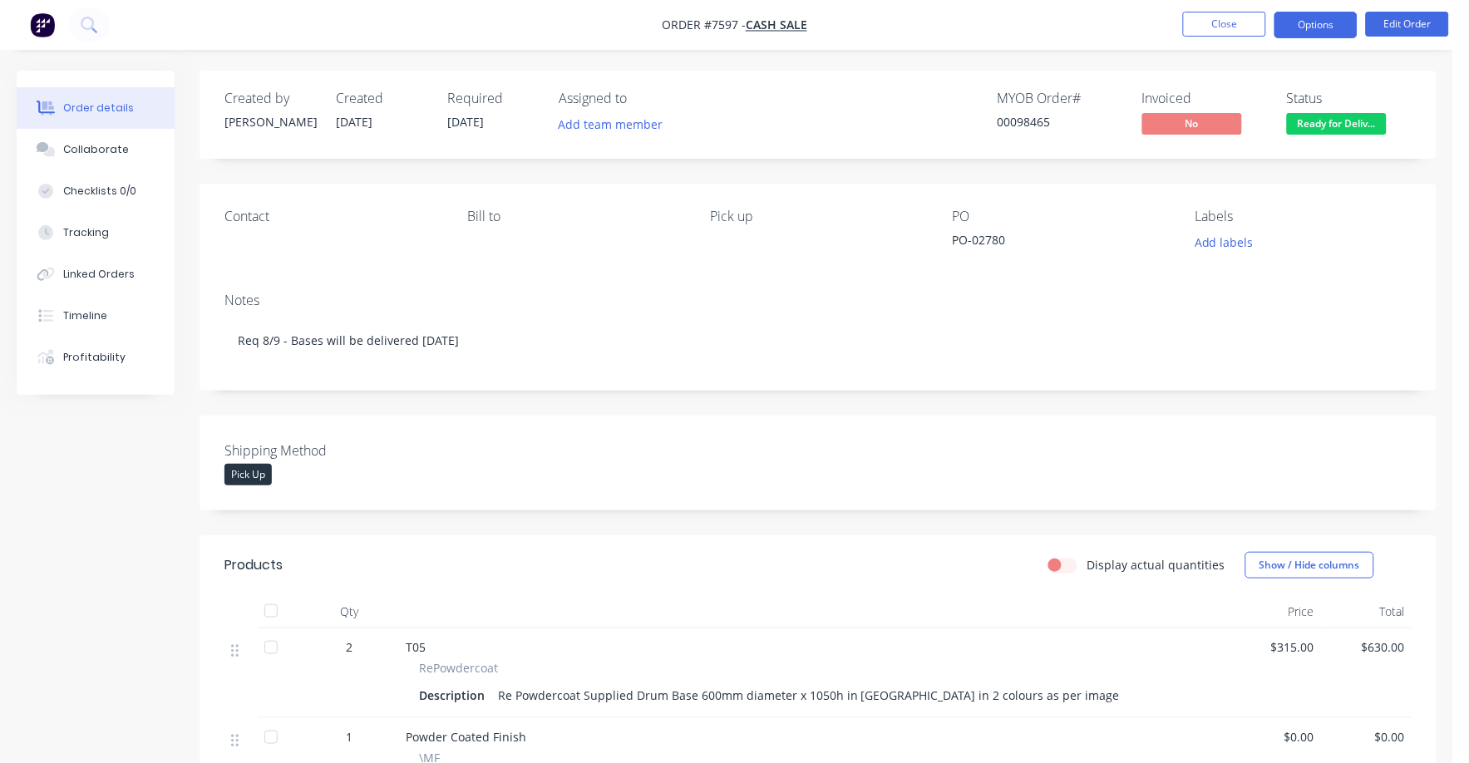
click at [1327, 31] on button "Options" at bounding box center [1315, 25] width 83 height 27
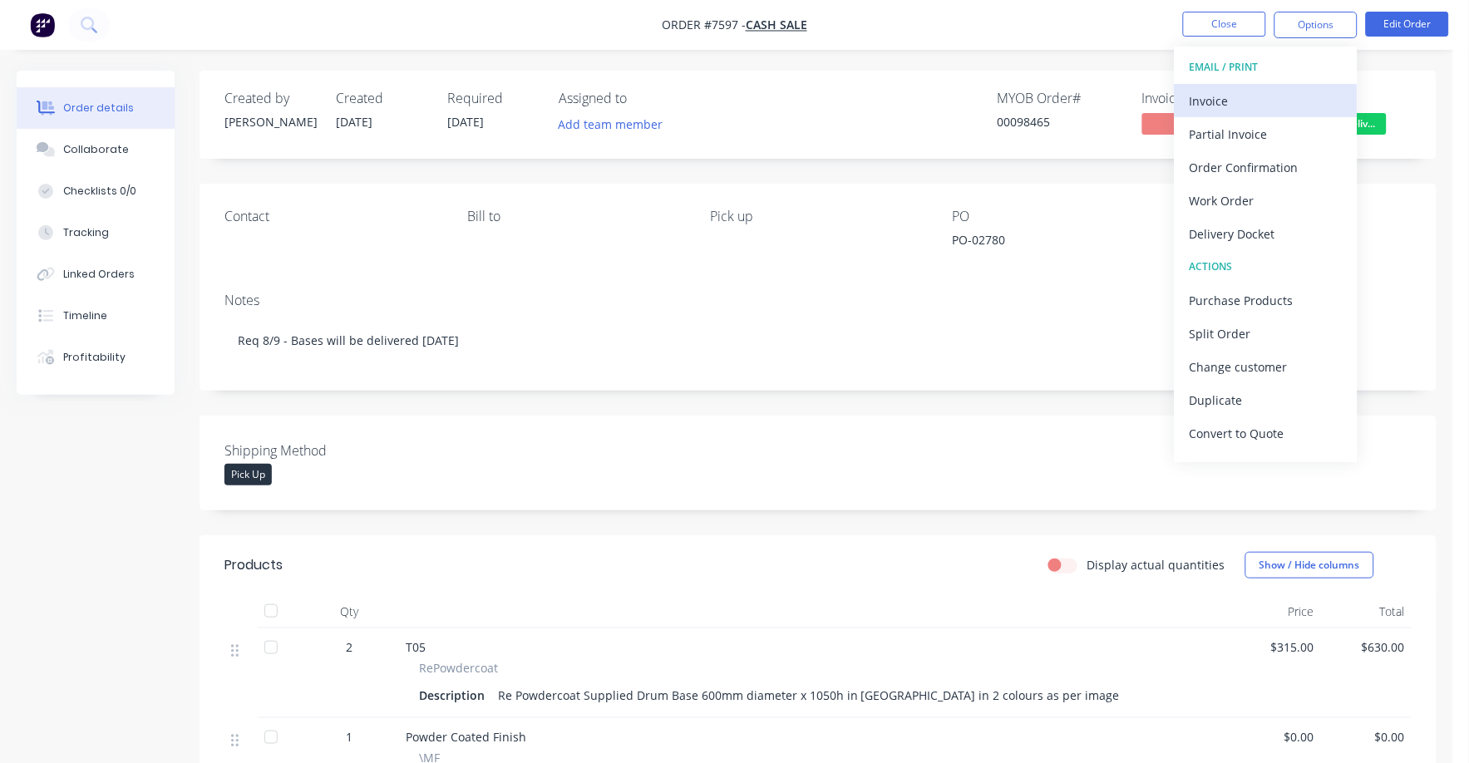
click at [1209, 95] on div "Invoice" at bounding box center [1265, 101] width 153 height 24
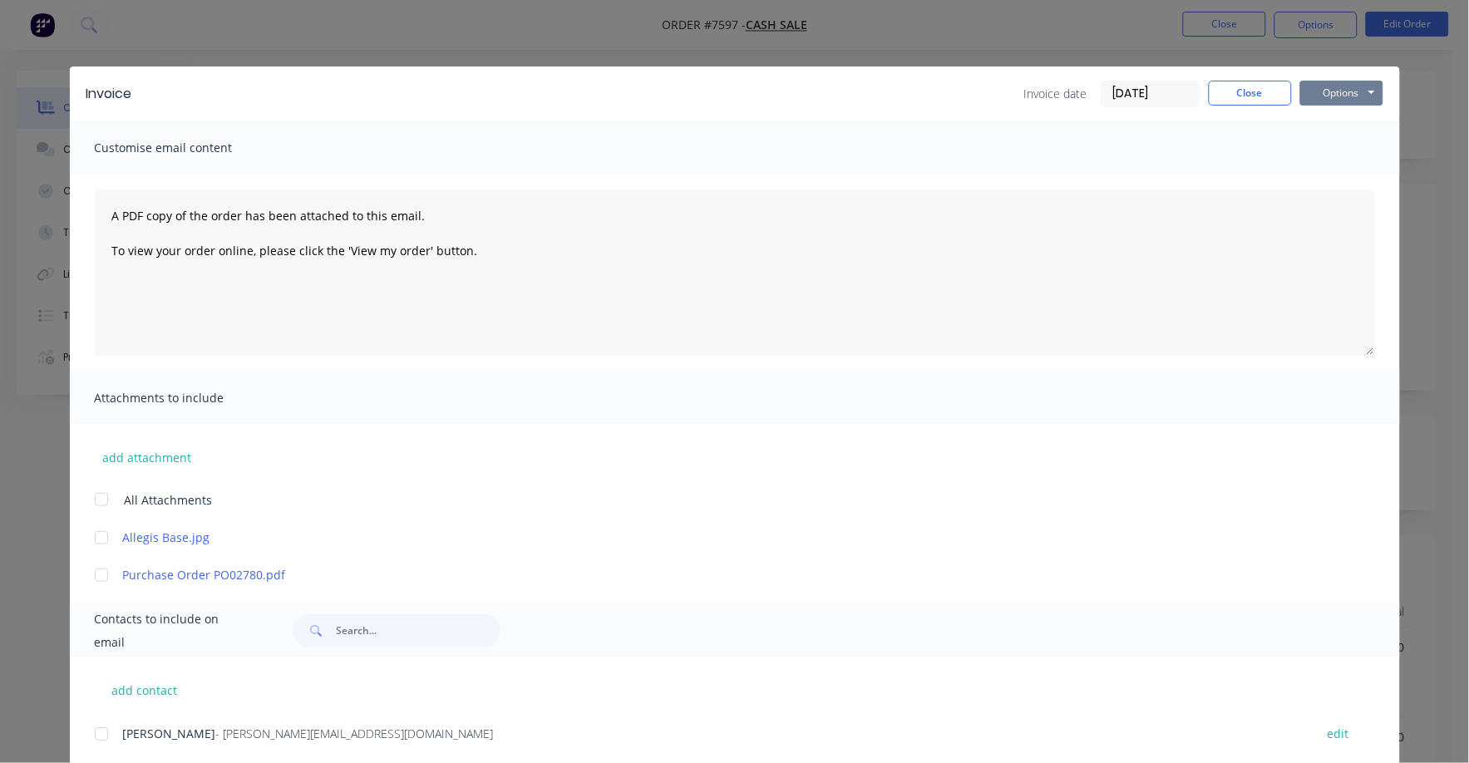
drag, startPoint x: 1338, startPoint y: 83, endPoint x: 1336, endPoint y: 100, distance: 16.8
click at [1338, 84] on button "Options" at bounding box center [1341, 93] width 83 height 25
click at [1326, 140] on button "Print" at bounding box center [1353, 149] width 106 height 27
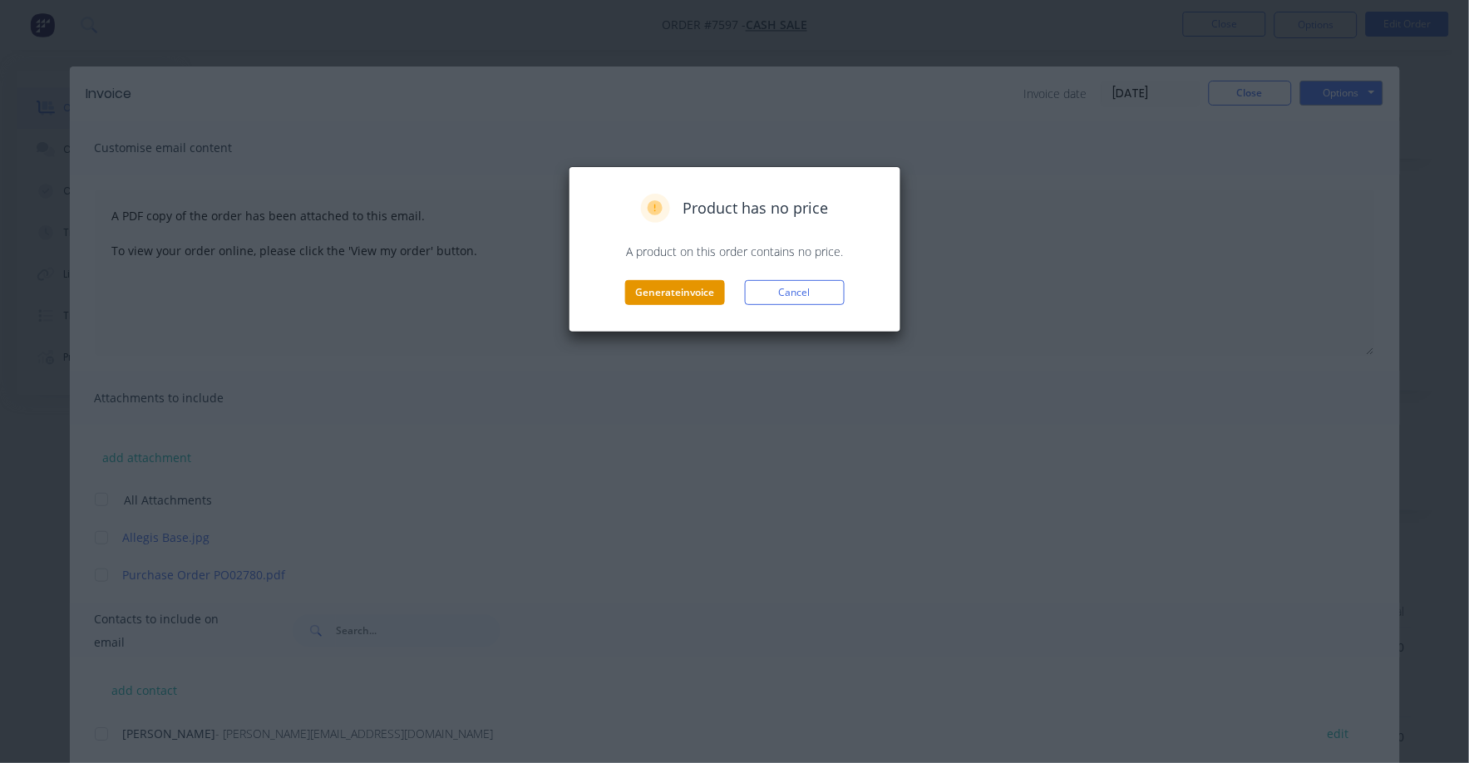
click at [688, 303] on div "Product has no price A product on this order contains no price. Generate invoic…" at bounding box center [734, 249] width 332 height 166
click at [692, 289] on button "Generate invoice" at bounding box center [675, 292] width 100 height 25
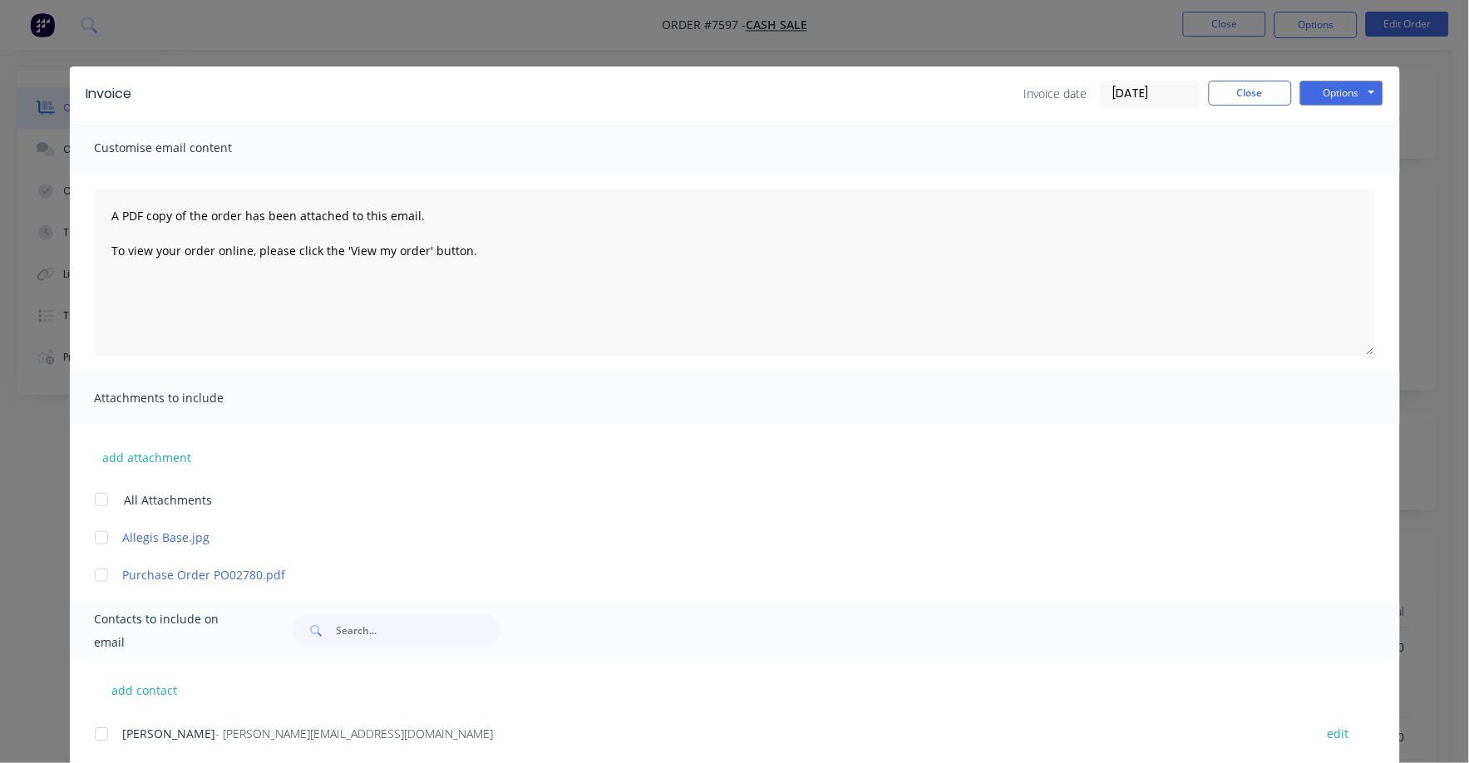
click at [1182, 96] on input "[DATE]" at bounding box center [1150, 93] width 98 height 25
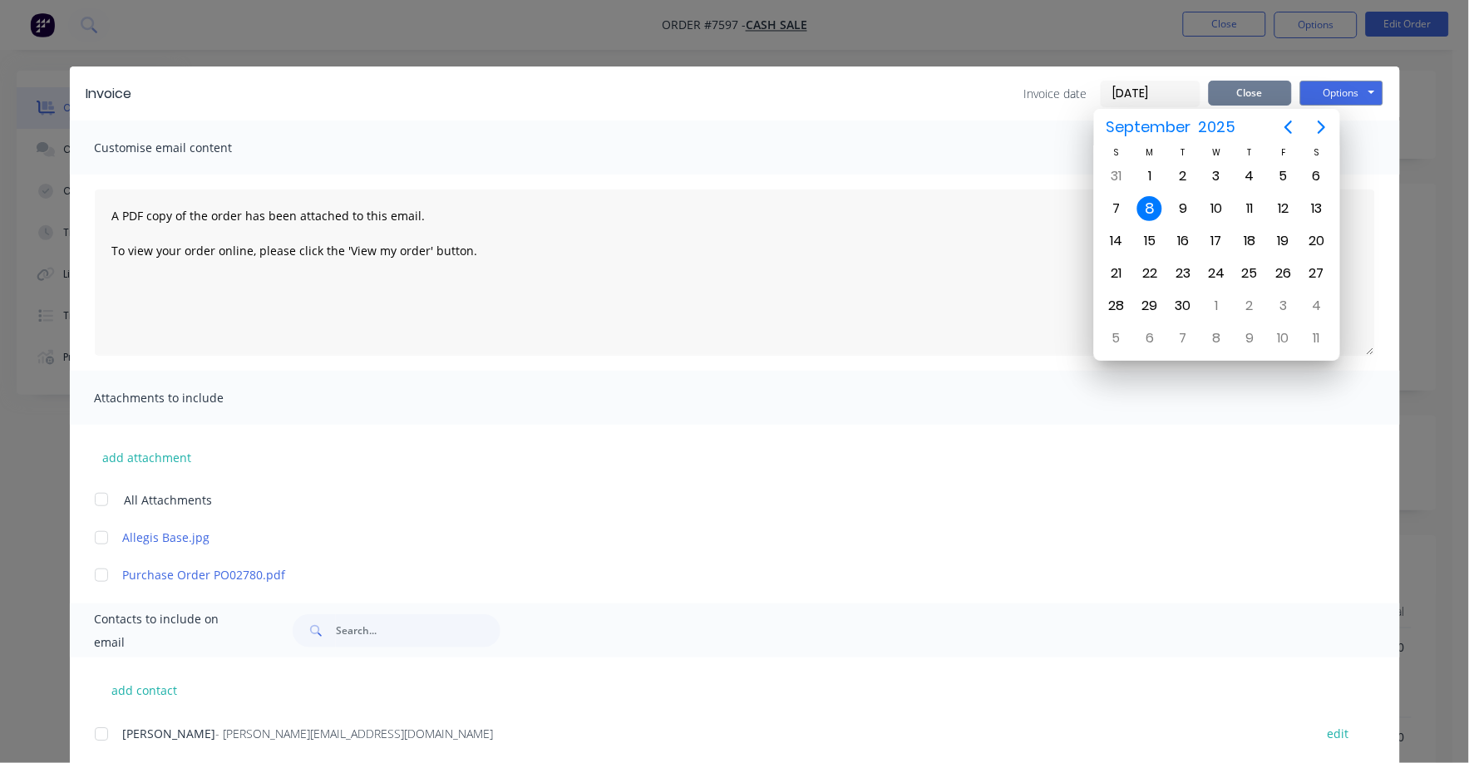
click at [1252, 103] on button "Close" at bounding box center [1249, 93] width 83 height 25
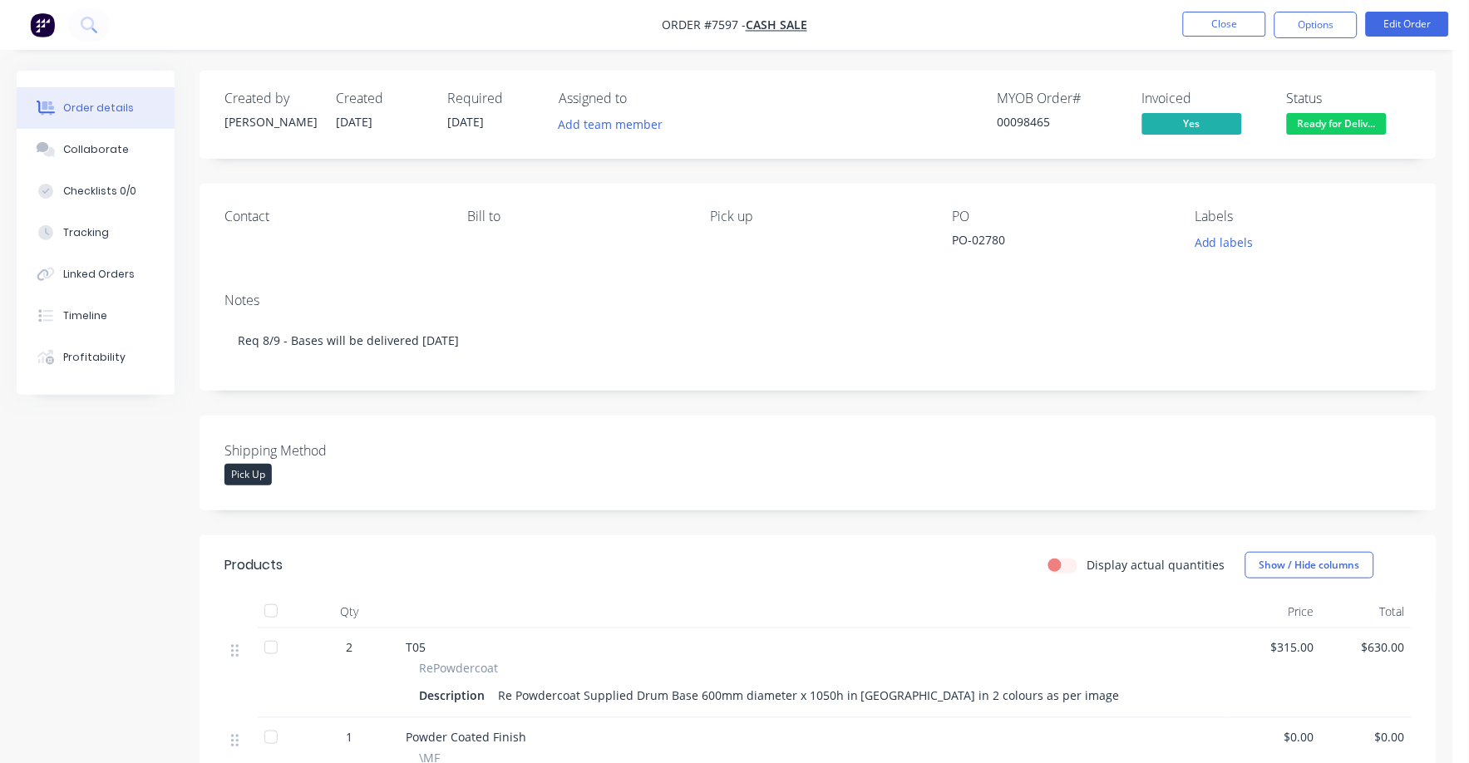
drag, startPoint x: 1251, startPoint y: 92, endPoint x: 1229, endPoint y: 82, distance: 23.8
click at [1228, 16] on button "Close" at bounding box center [1224, 24] width 83 height 25
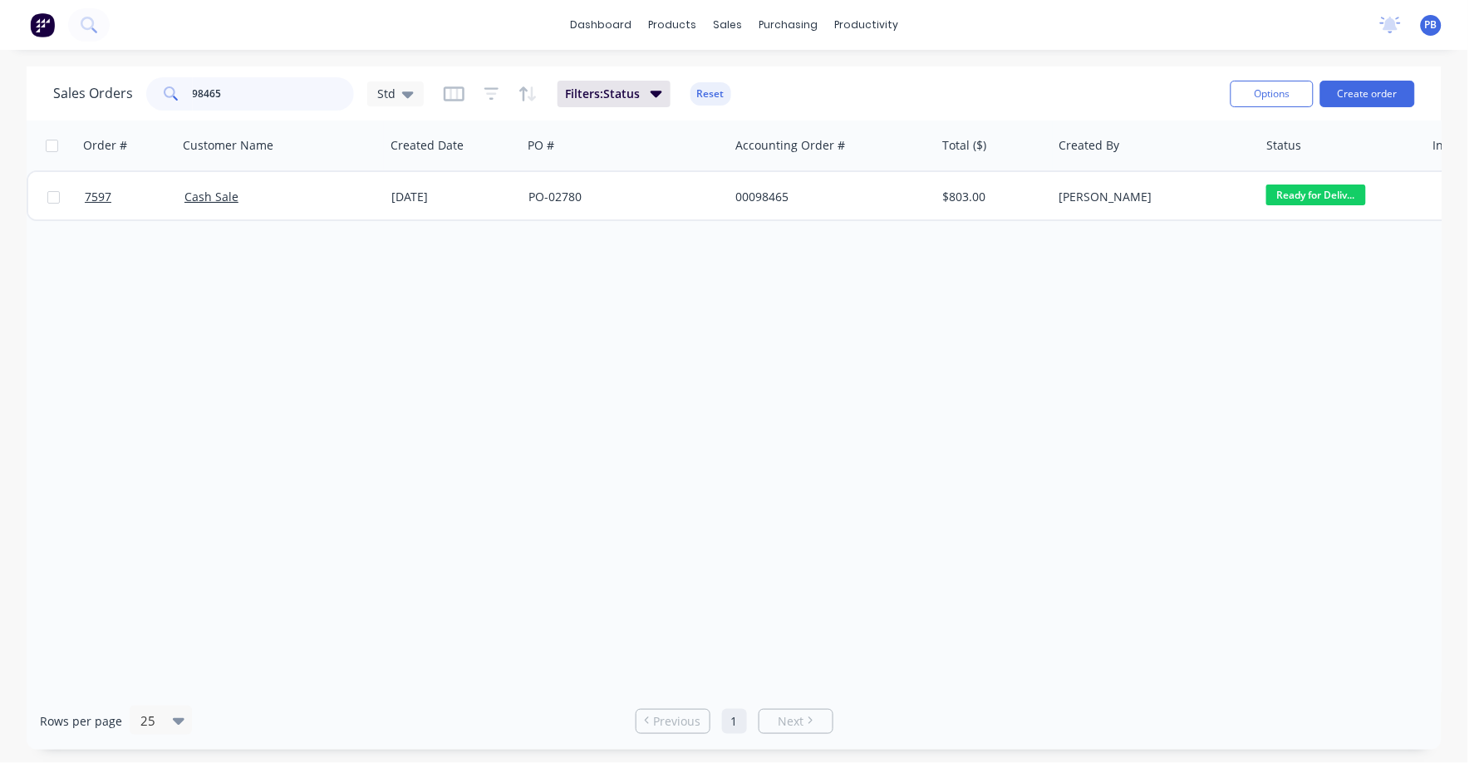
drag, startPoint x: 224, startPoint y: 93, endPoint x: 160, endPoint y: 92, distance: 64.0
click at [160, 92] on div "98465" at bounding box center [250, 93] width 208 height 33
type input "emanate"
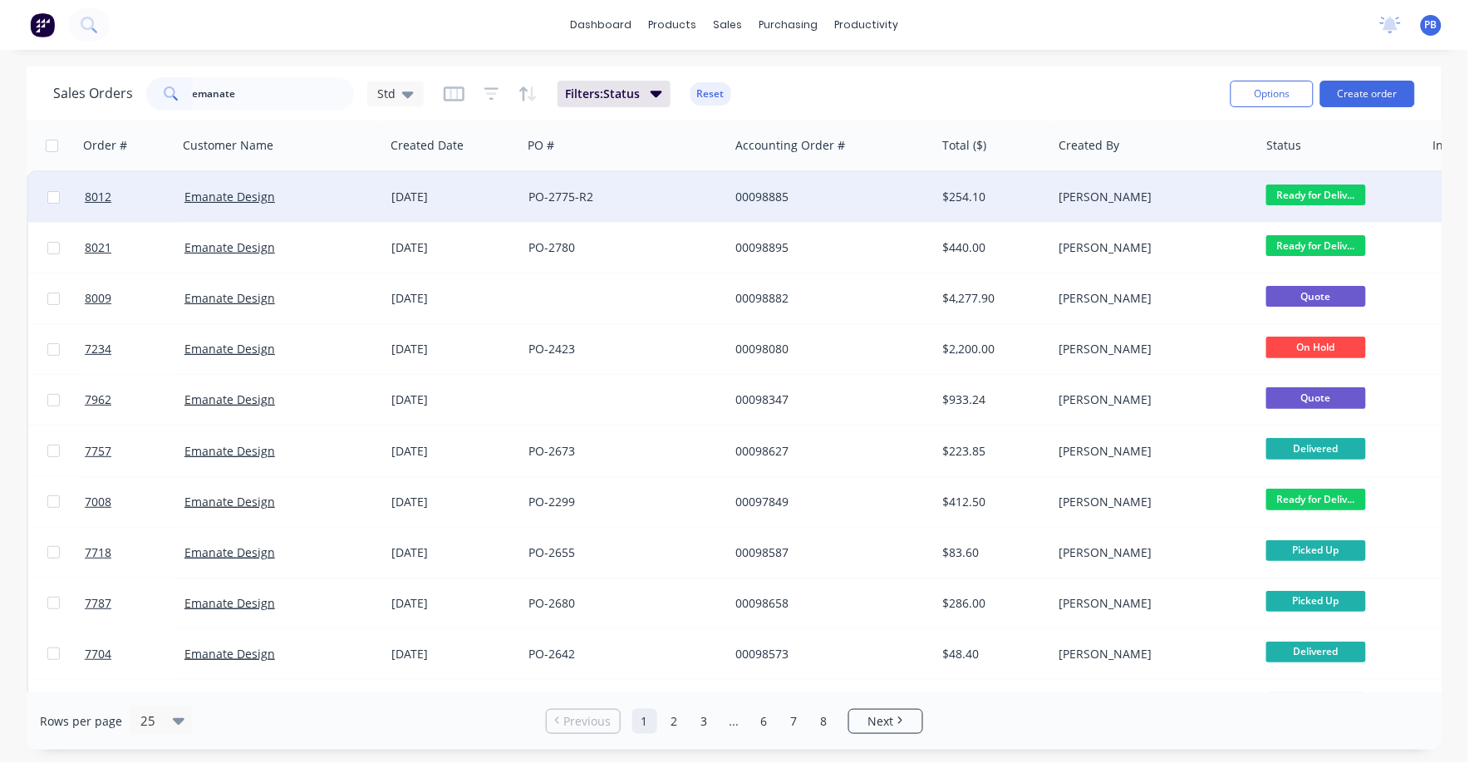
click at [972, 189] on div "$254.10" at bounding box center [991, 197] width 97 height 17
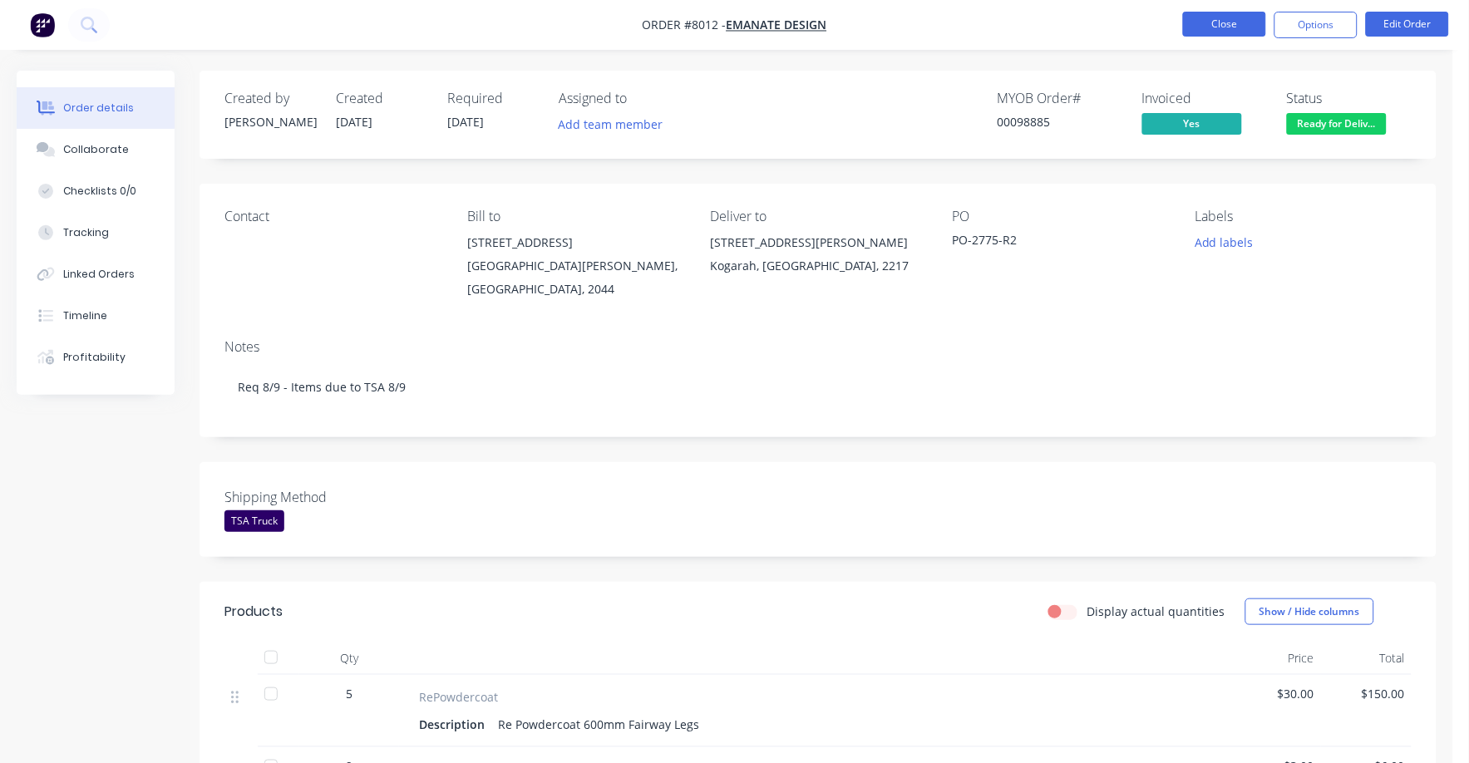
click at [1200, 21] on button "Close" at bounding box center [1224, 24] width 83 height 25
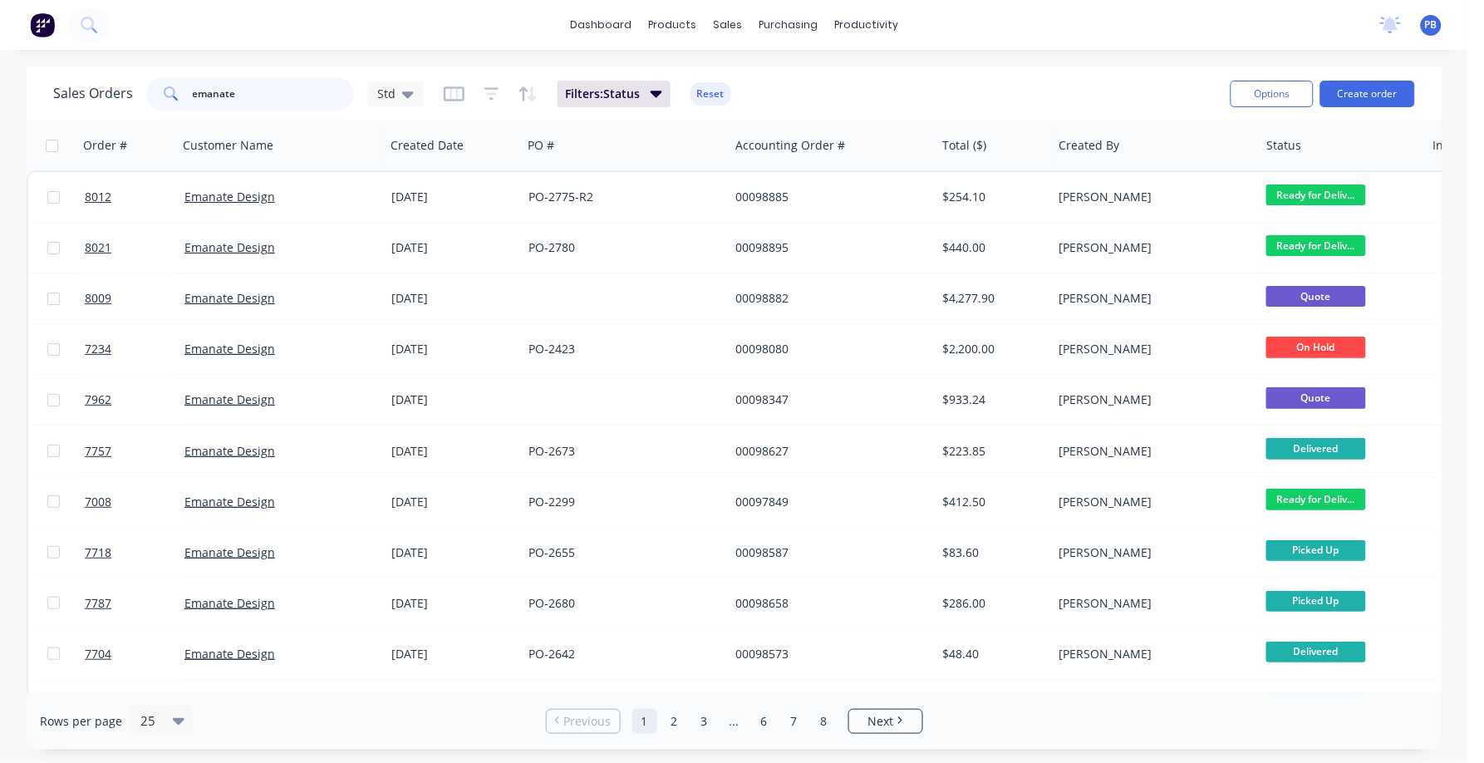
drag, startPoint x: 257, startPoint y: 102, endPoint x: 117, endPoint y: 87, distance: 140.4
click at [117, 87] on div "Sales Orders emanate Std" at bounding box center [238, 93] width 371 height 33
type input "98744"
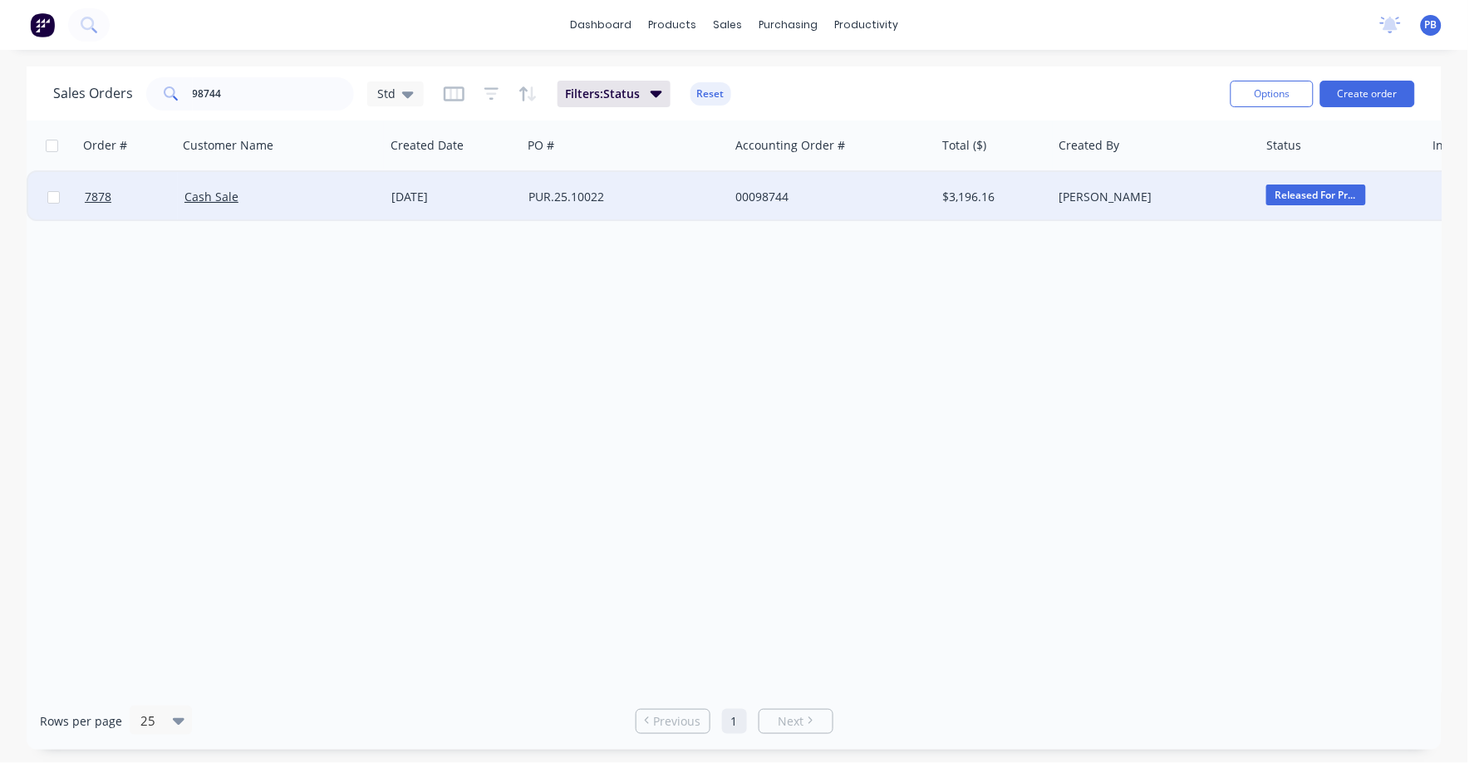
click at [758, 190] on div "00098744" at bounding box center [828, 197] width 184 height 17
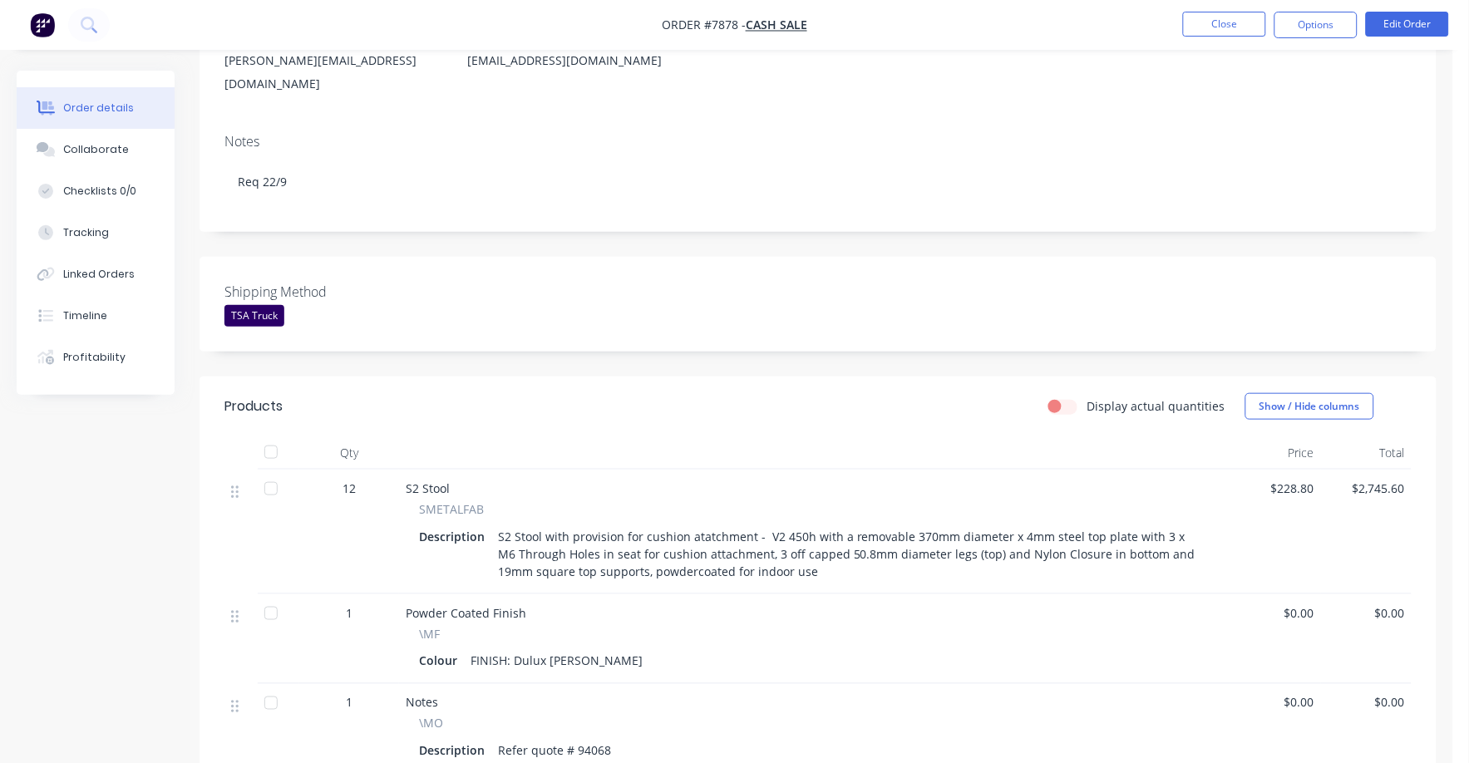
scroll to position [207, 0]
click at [78, 145] on div "Collaborate" at bounding box center [96, 149] width 66 height 15
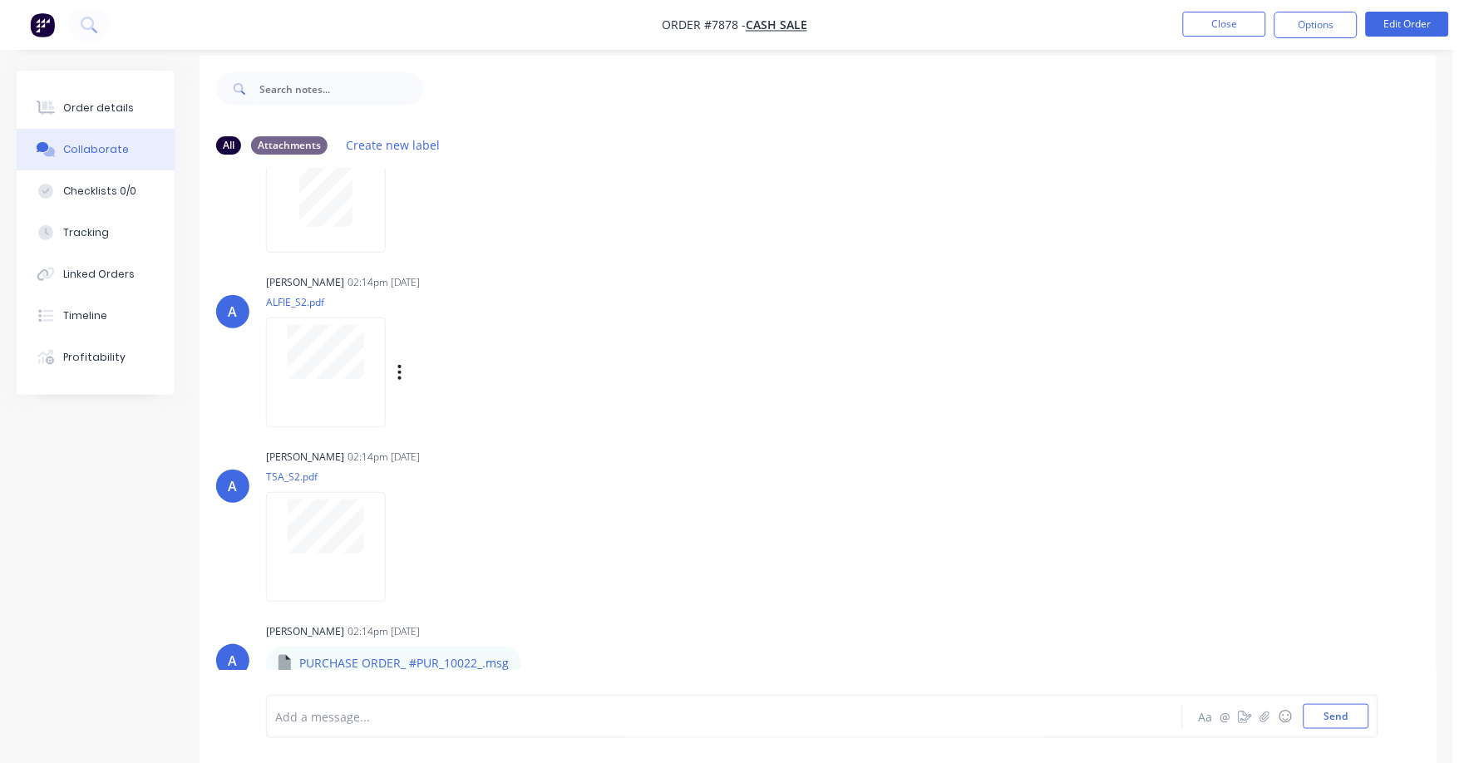
scroll to position [26, 0]
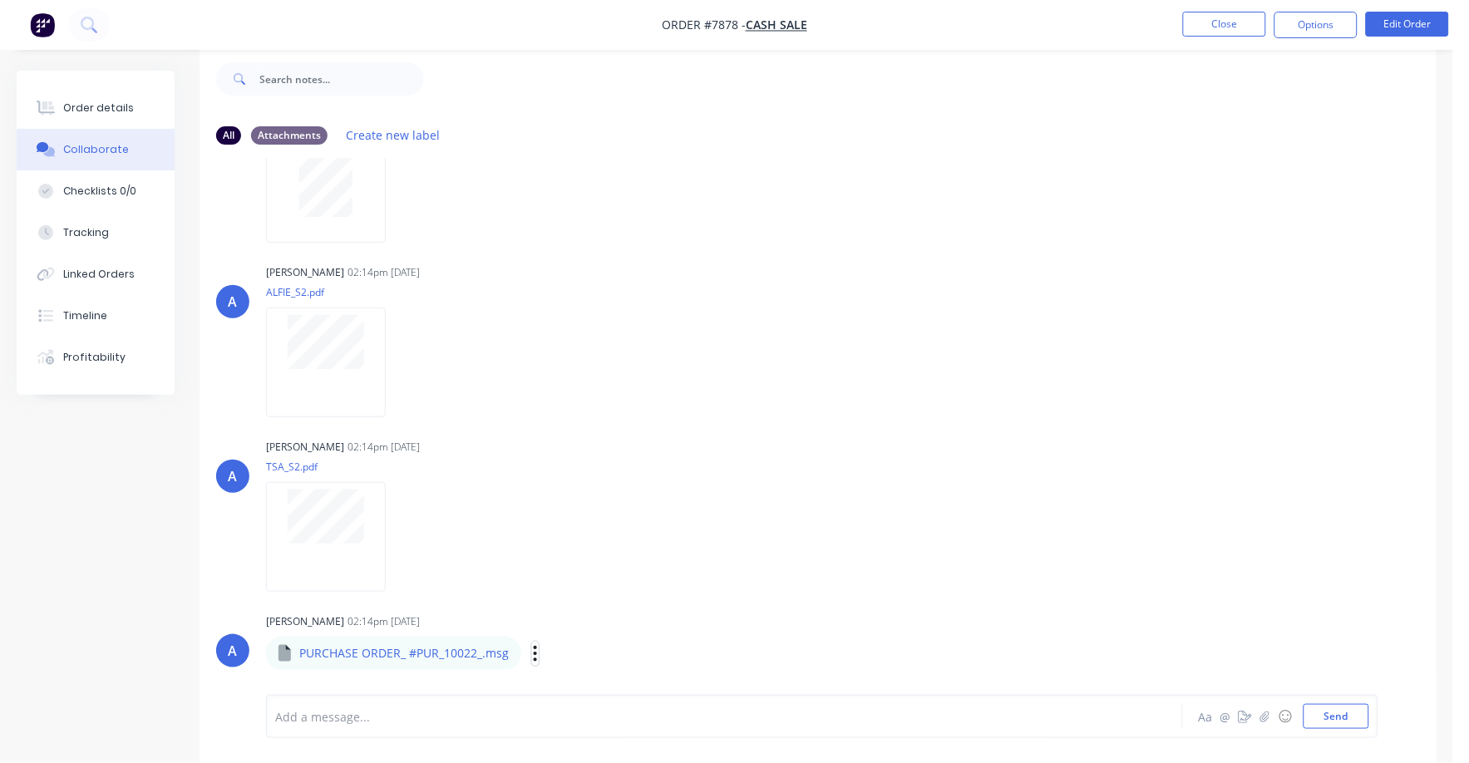
click at [534, 646] on icon "button" at bounding box center [535, 653] width 3 height 15
click at [598, 643] on button "Download" at bounding box center [644, 647] width 187 height 37
click at [95, 97] on button "Order details" at bounding box center [96, 108] width 158 height 42
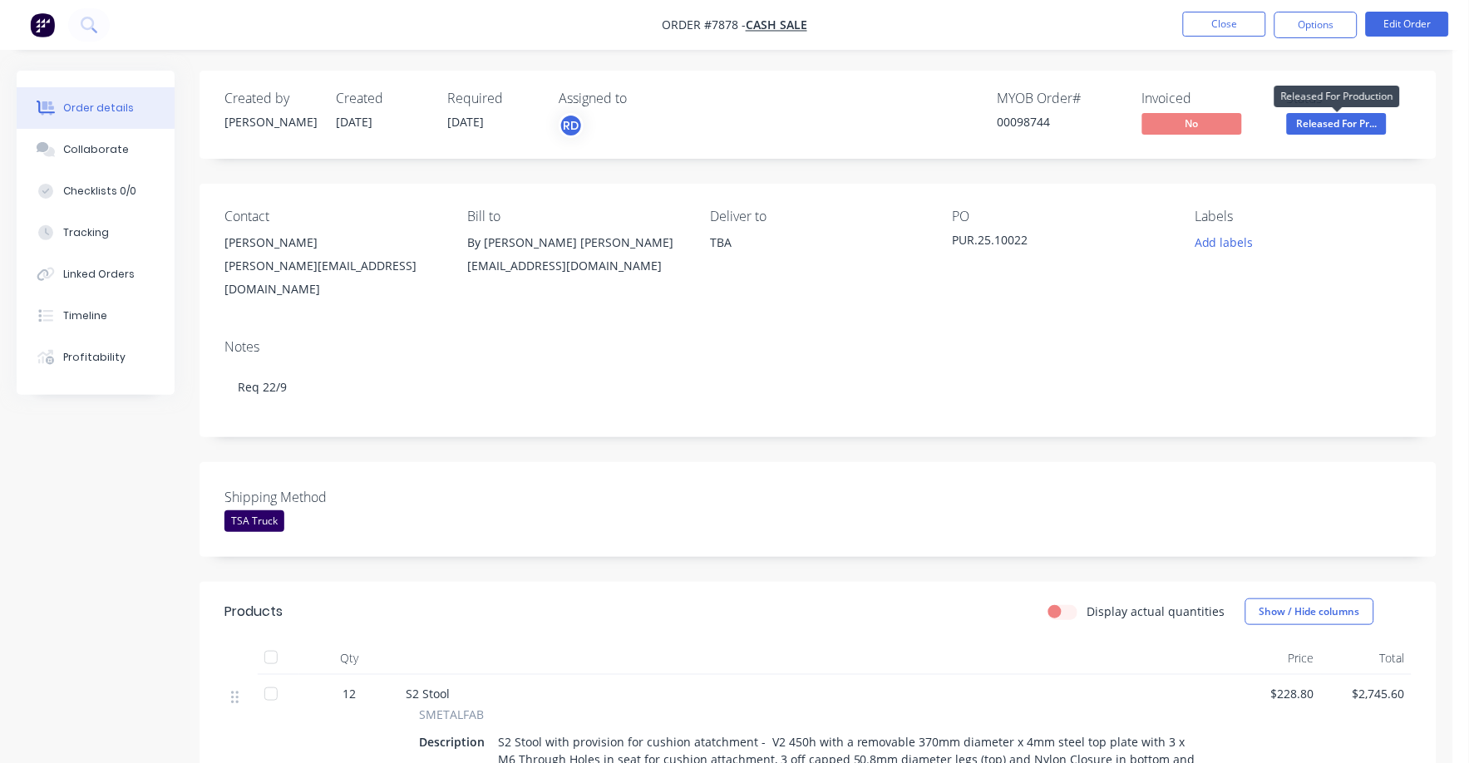
click at [1346, 117] on span "Released For Pr..." at bounding box center [1337, 123] width 100 height 21
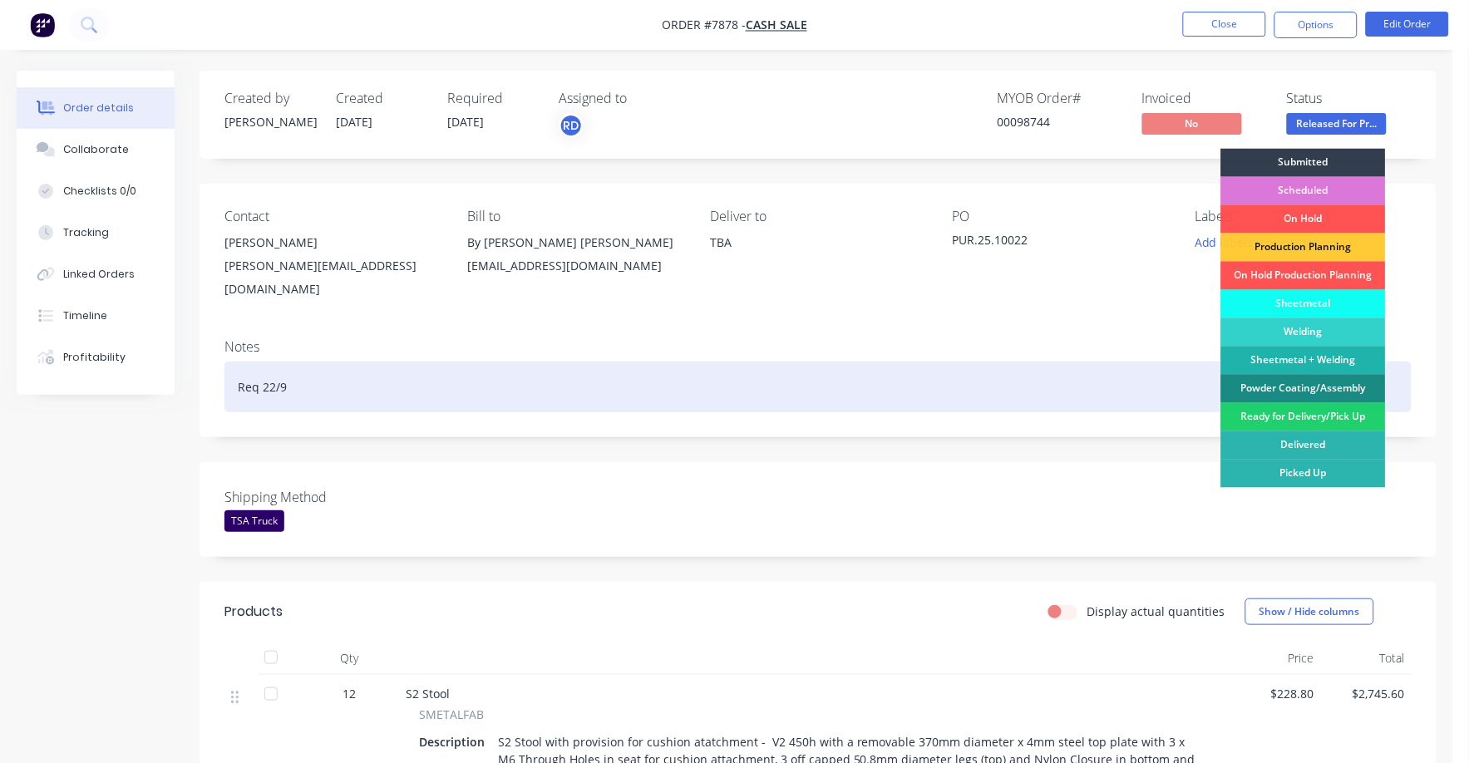
click at [992, 394] on div "Req 22/9" at bounding box center [817, 387] width 1187 height 51
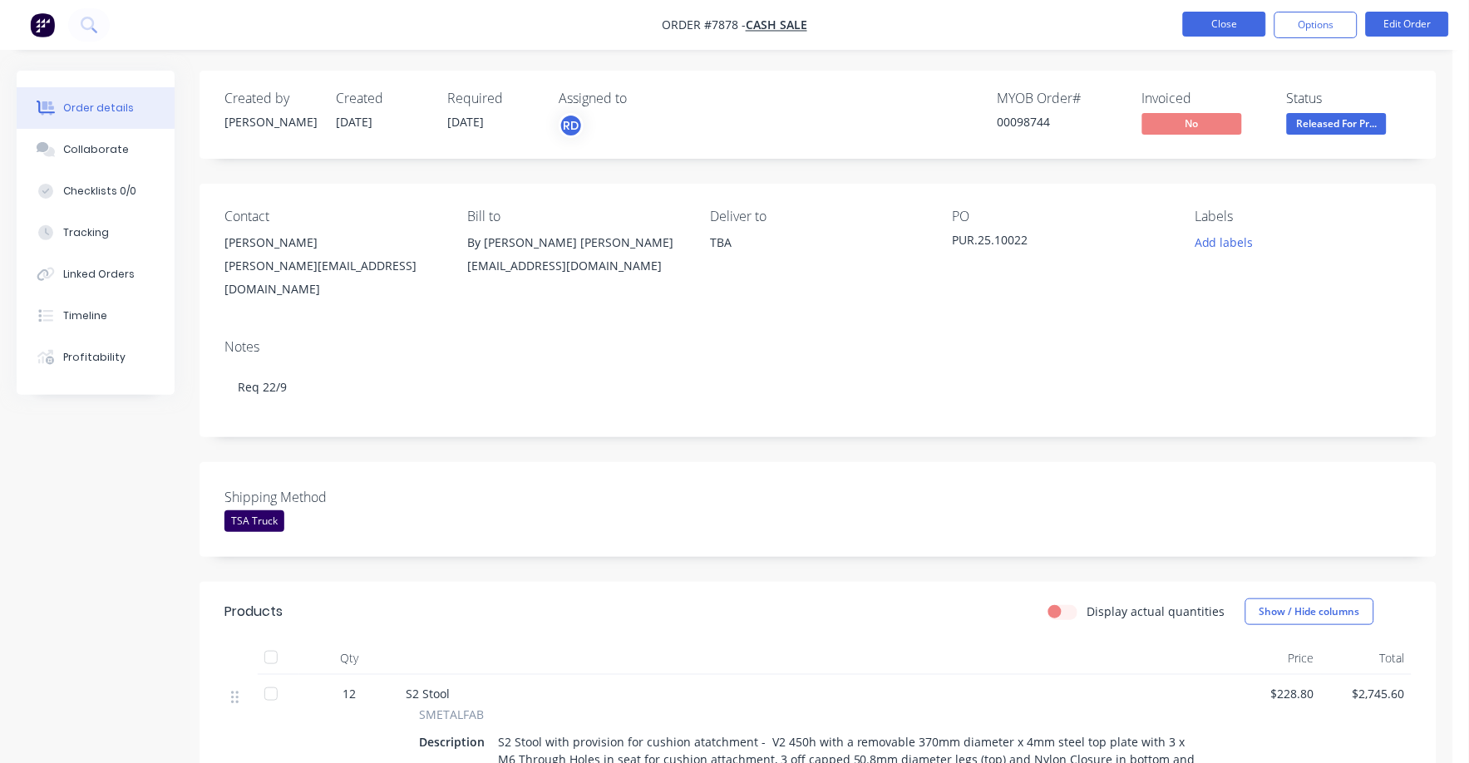
click at [1202, 23] on button "Close" at bounding box center [1224, 24] width 83 height 25
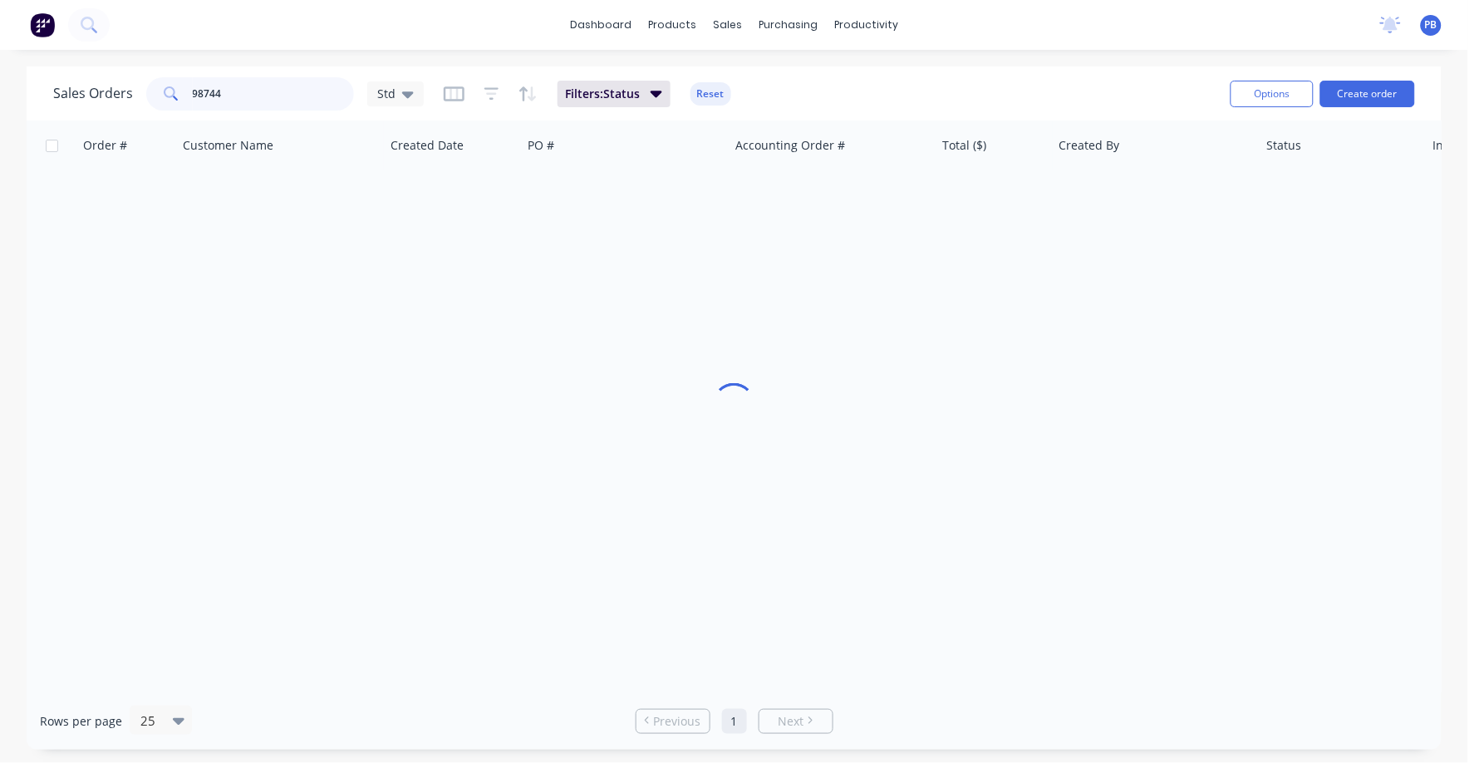
drag, startPoint x: 192, startPoint y: 86, endPoint x: 163, endPoint y: 83, distance: 29.2
click at [163, 83] on div "98744" at bounding box center [250, 93] width 208 height 33
type input "98750"
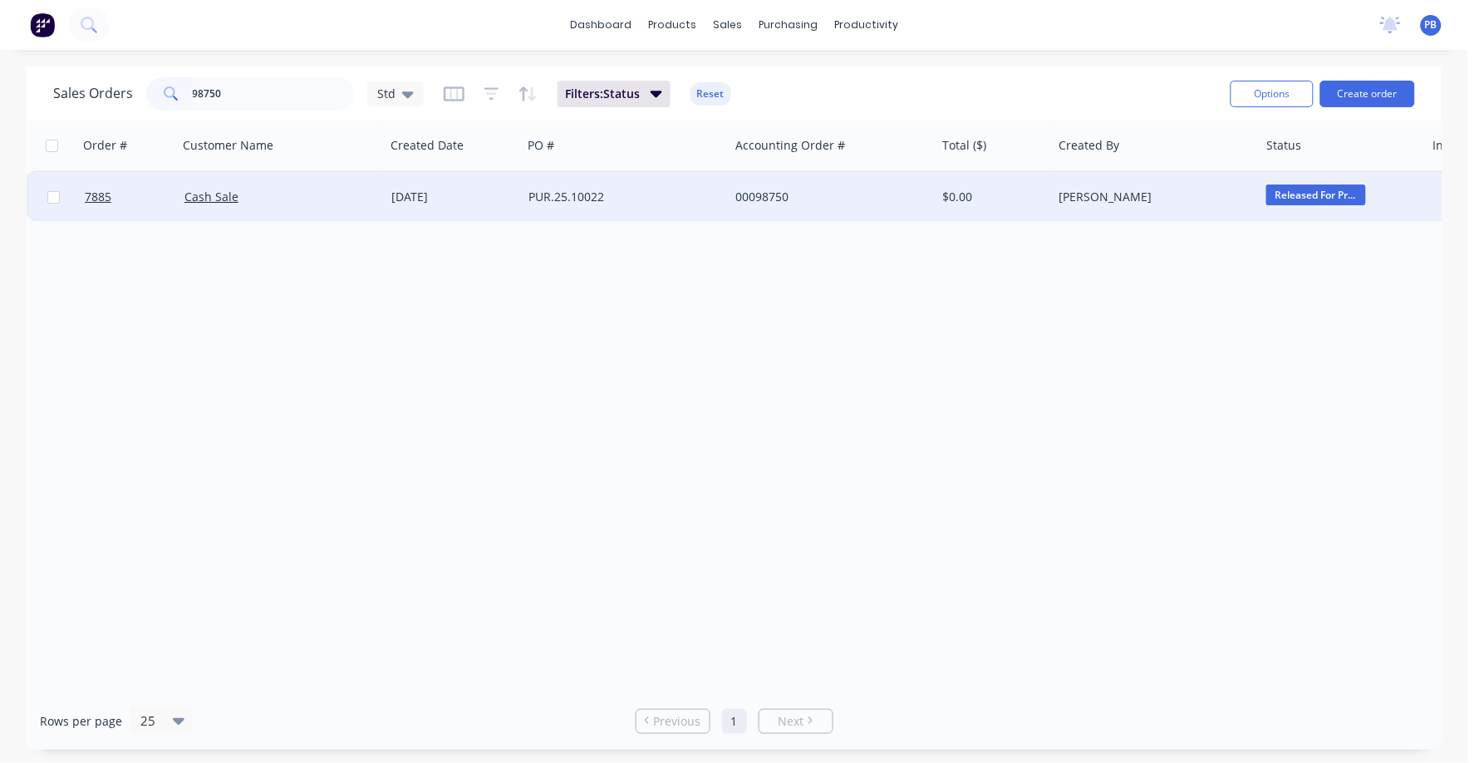
click at [768, 194] on div "00098750" at bounding box center [828, 197] width 184 height 17
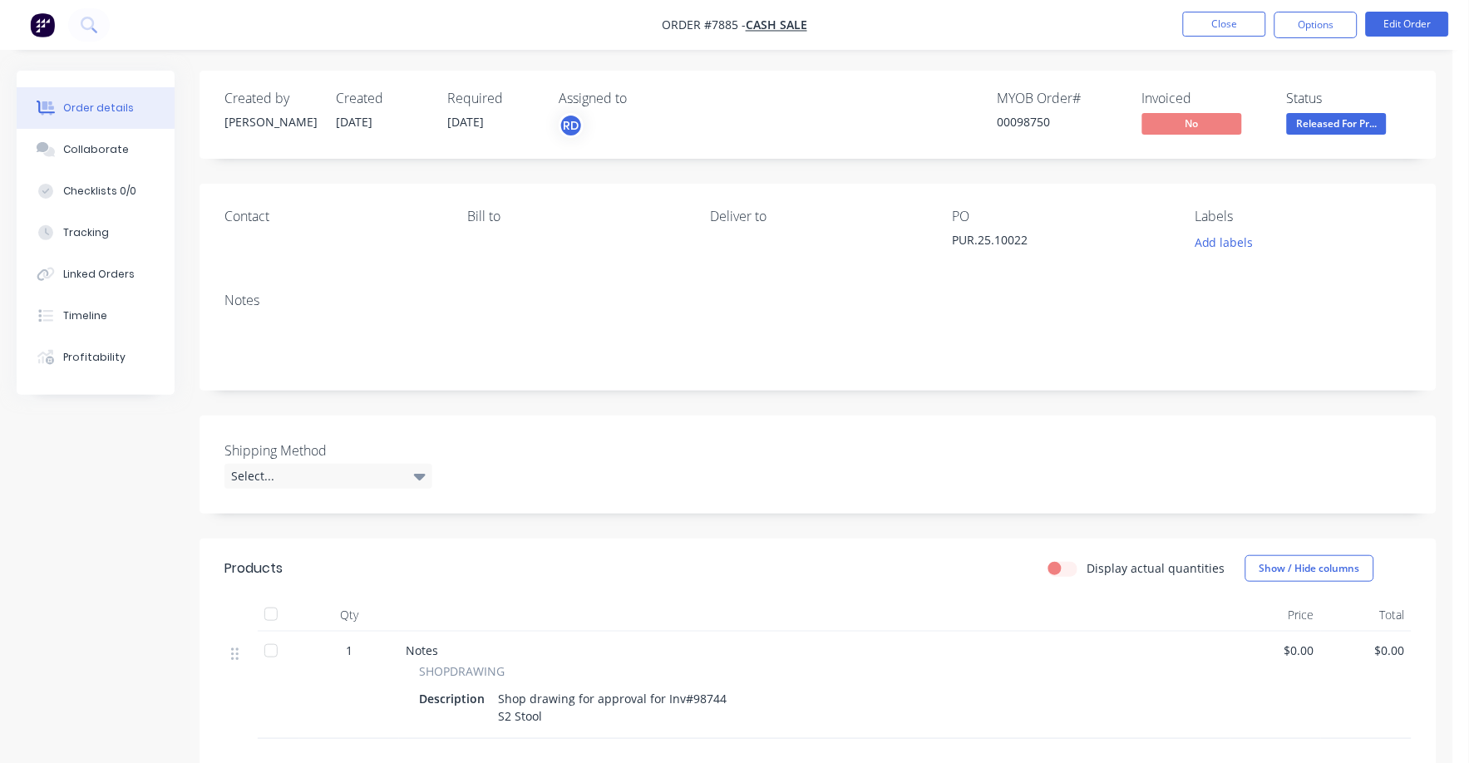
click at [1351, 122] on span "Released For Pr..." at bounding box center [1337, 123] width 100 height 21
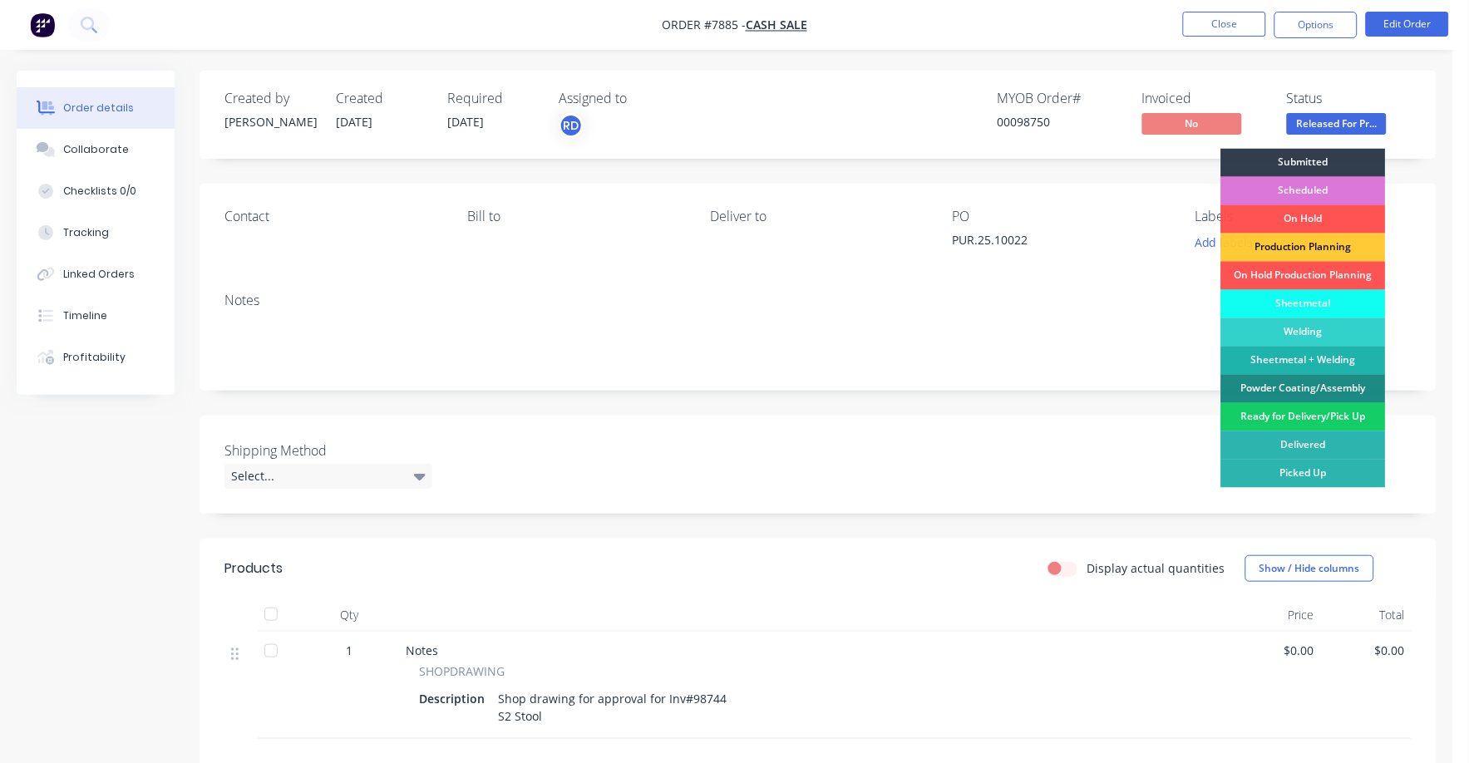
click at [1341, 410] on div "Ready for Delivery/Pick Up" at bounding box center [1303, 417] width 165 height 28
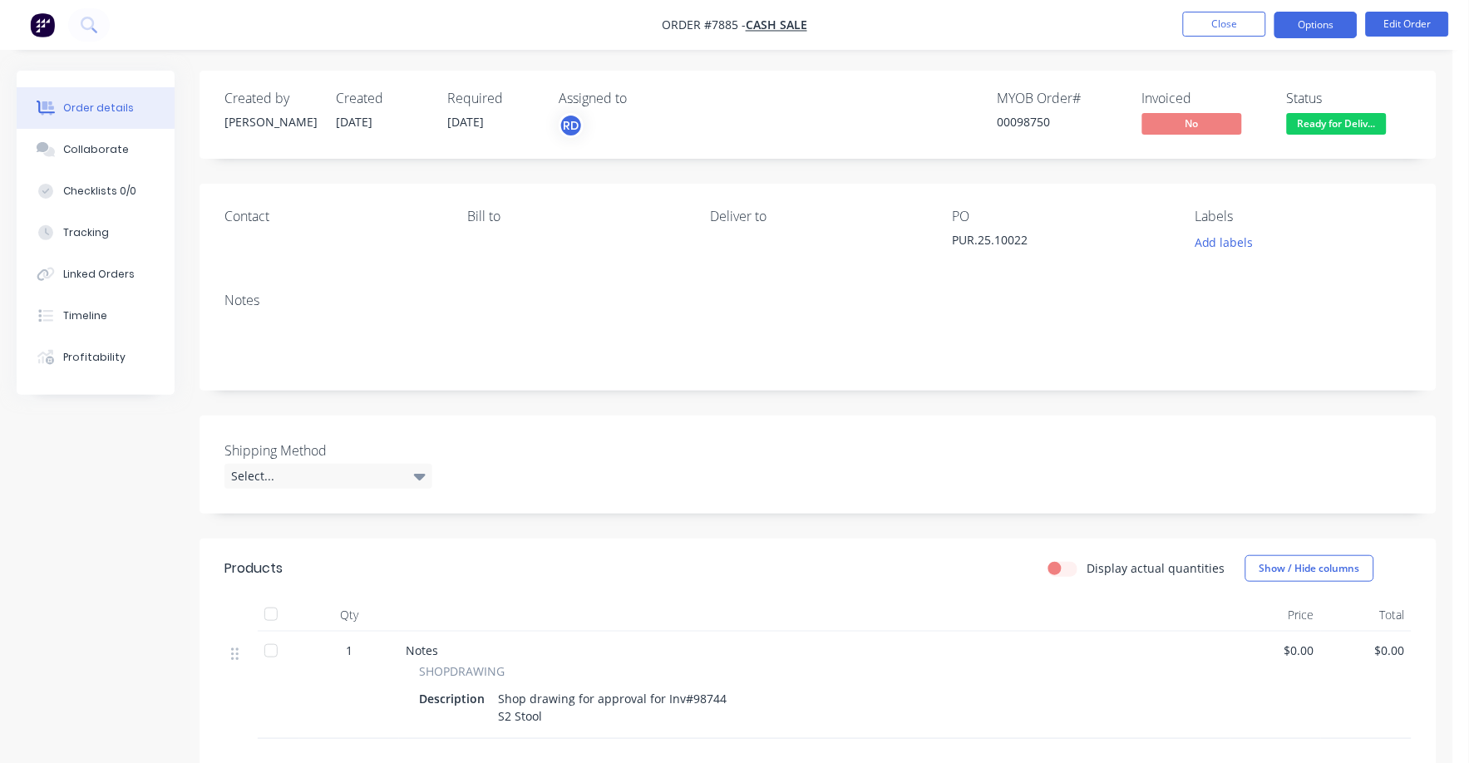
click at [1305, 22] on button "Options" at bounding box center [1315, 25] width 83 height 27
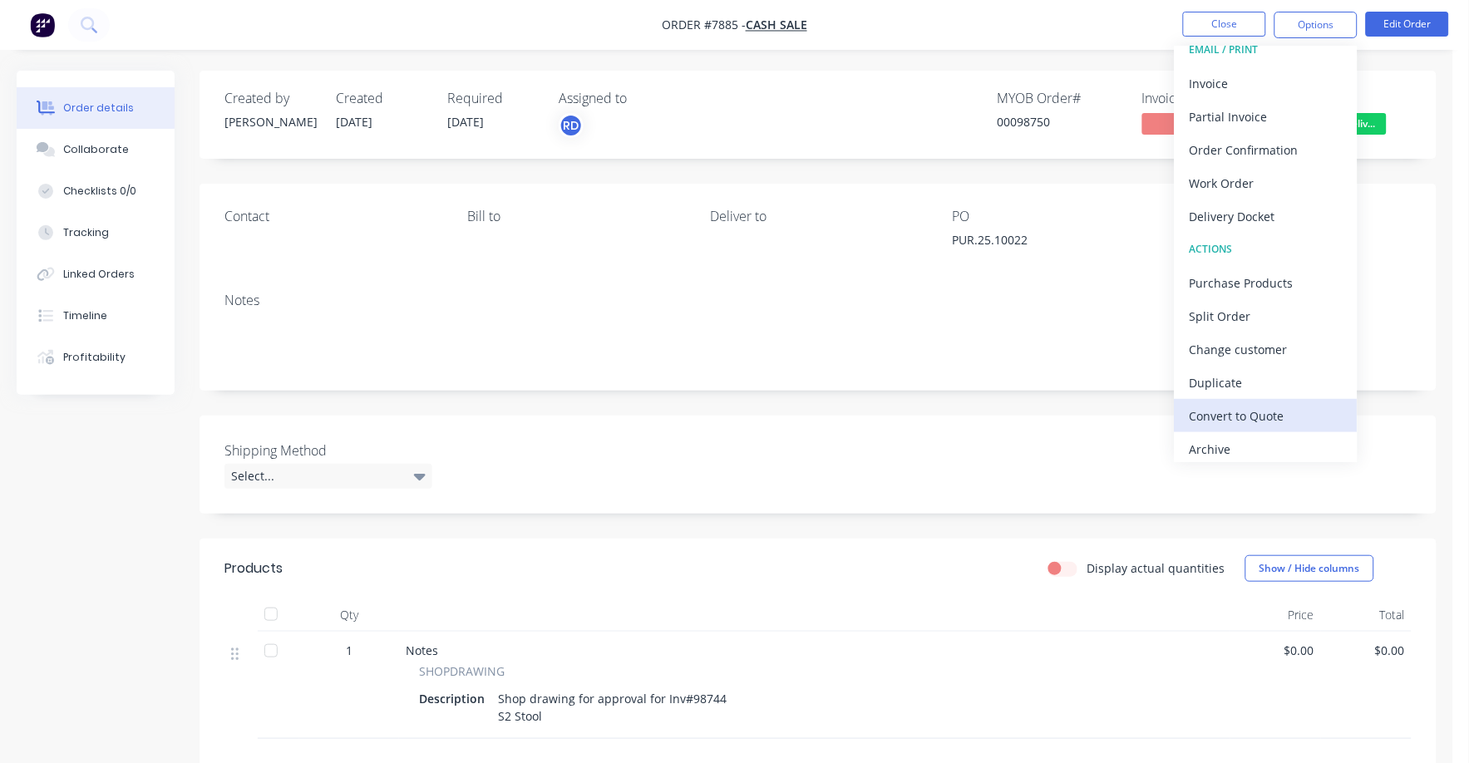
scroll to position [25, 0]
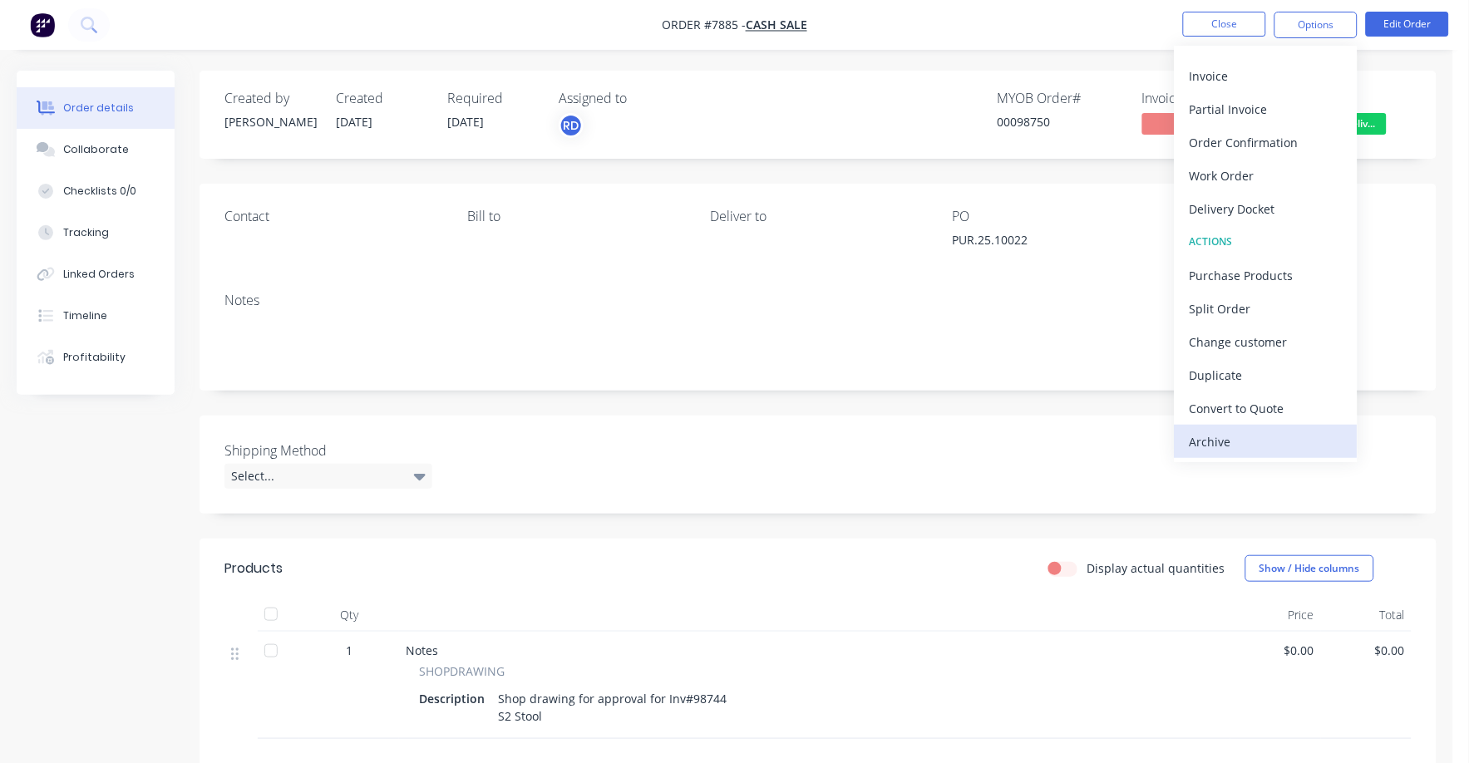
click at [1228, 440] on div "Archive" at bounding box center [1265, 442] width 153 height 24
